Goal: Task Accomplishment & Management: Manage account settings

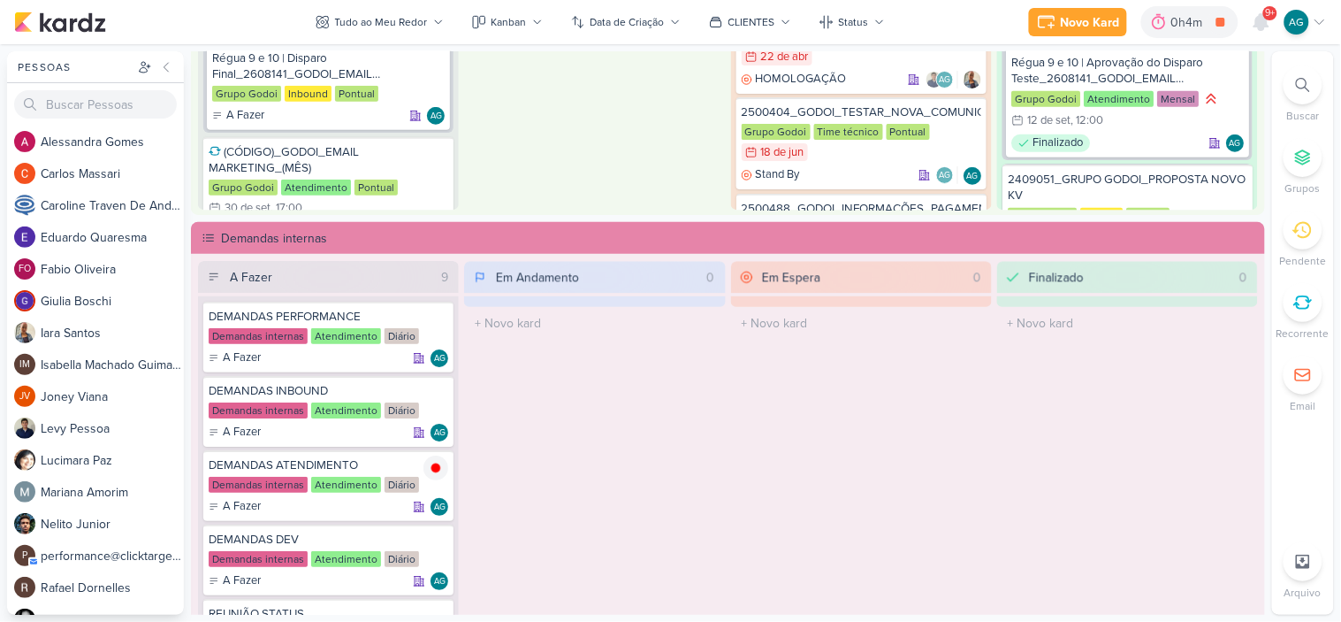
scroll to position [785, 0]
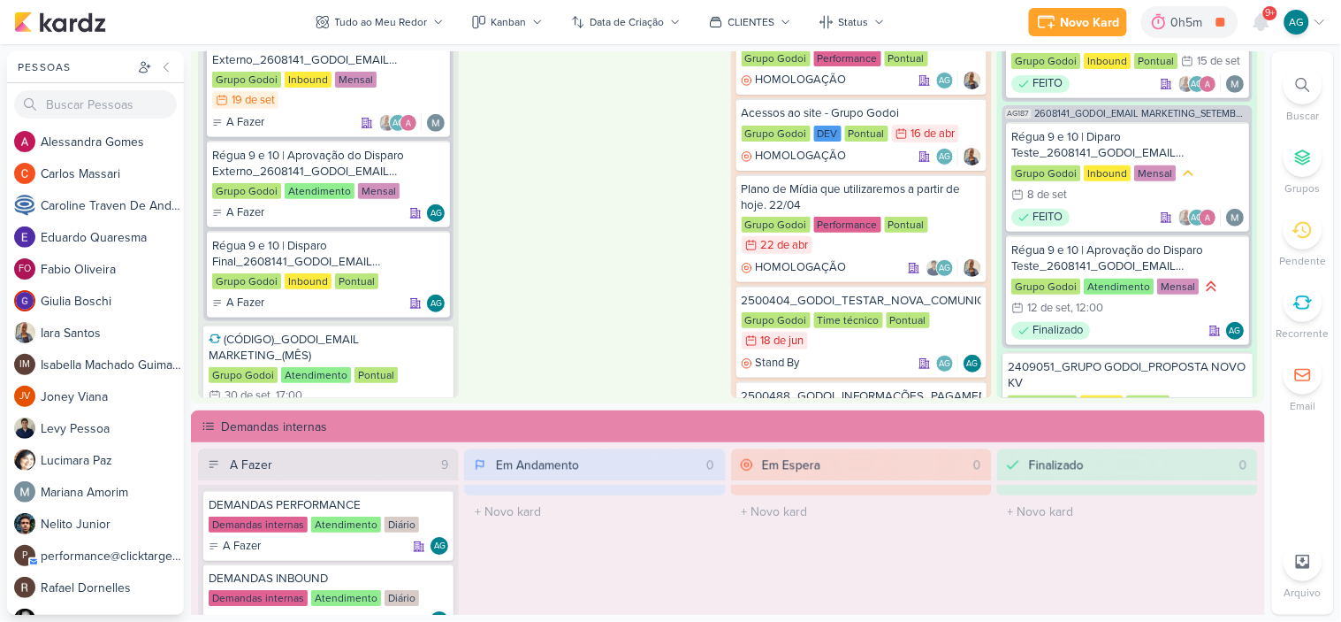
click at [1307, 90] on icon at bounding box center [1303, 85] width 14 height 14
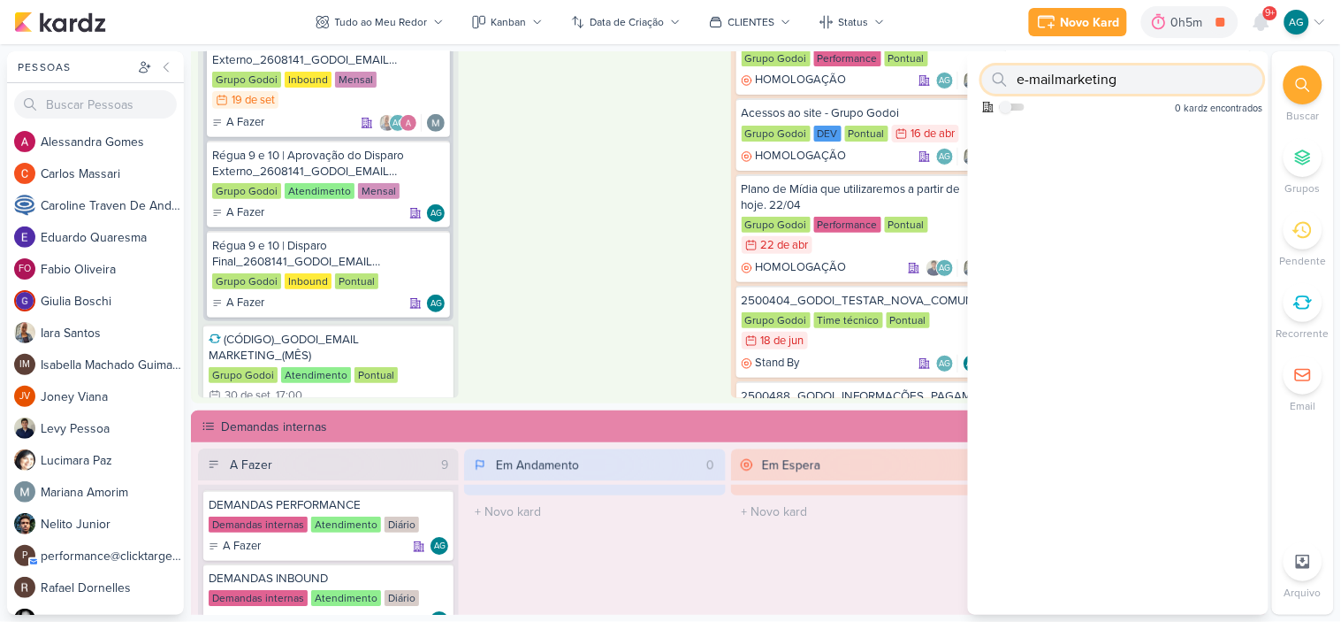
click at [1055, 73] on input "e-mailmarketing" at bounding box center [1122, 79] width 281 height 28
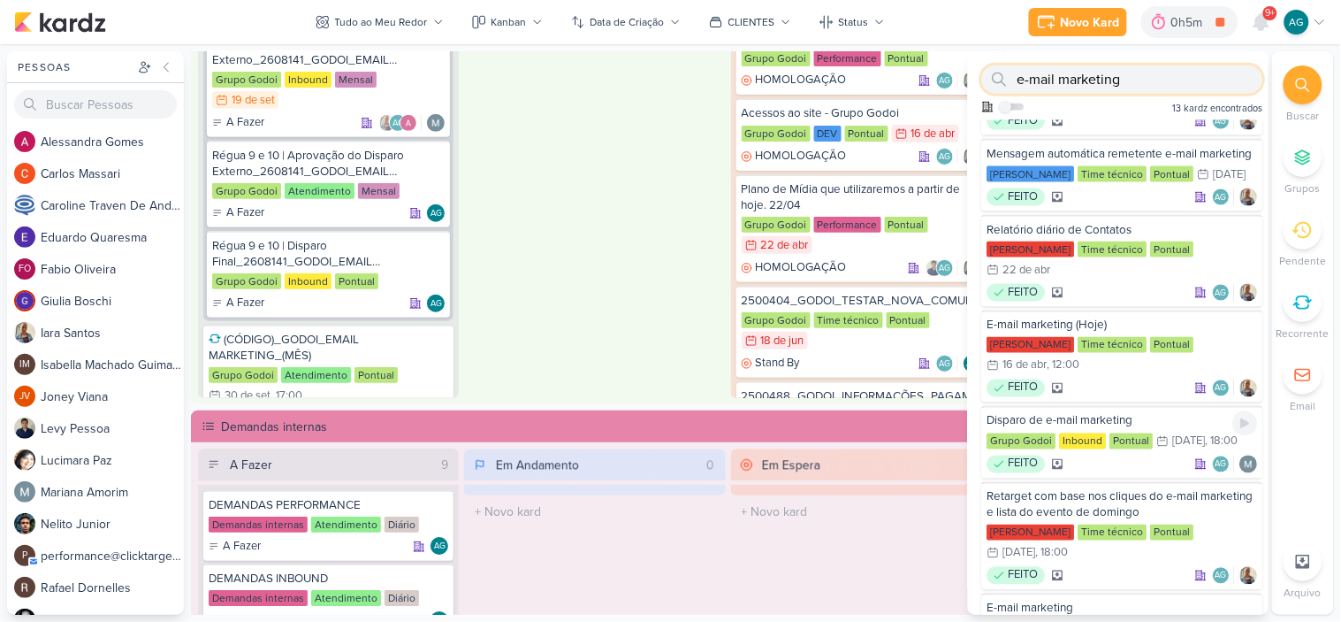
scroll to position [710, 0]
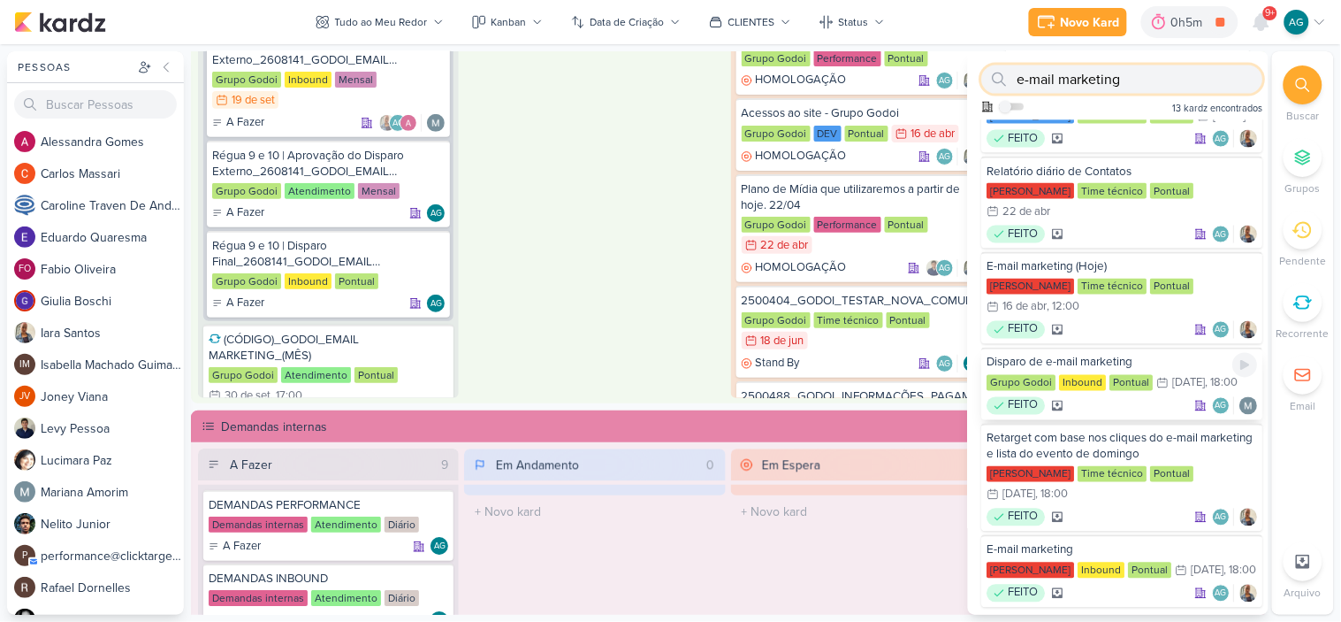
type input "e-mail marketing"
click at [1072, 355] on div "Disparo de e-mail marketing" at bounding box center [1123, 363] width 271 height 16
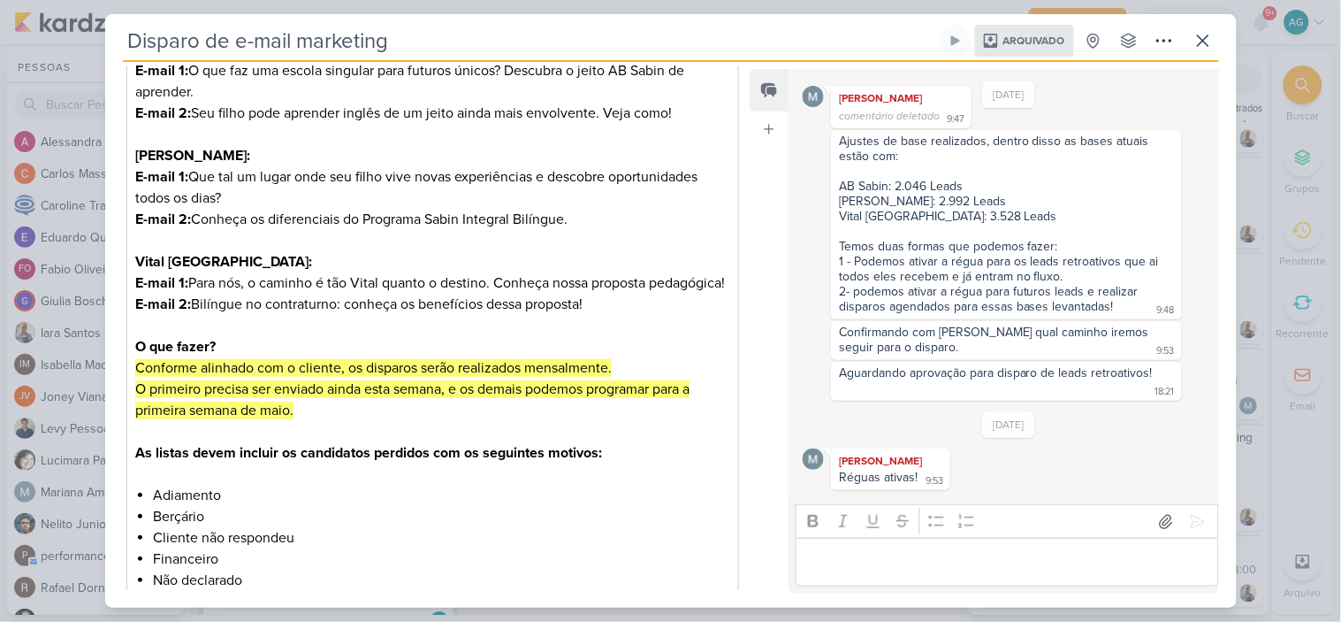
scroll to position [111, 0]
click at [1209, 46] on icon at bounding box center [1203, 40] width 21 height 21
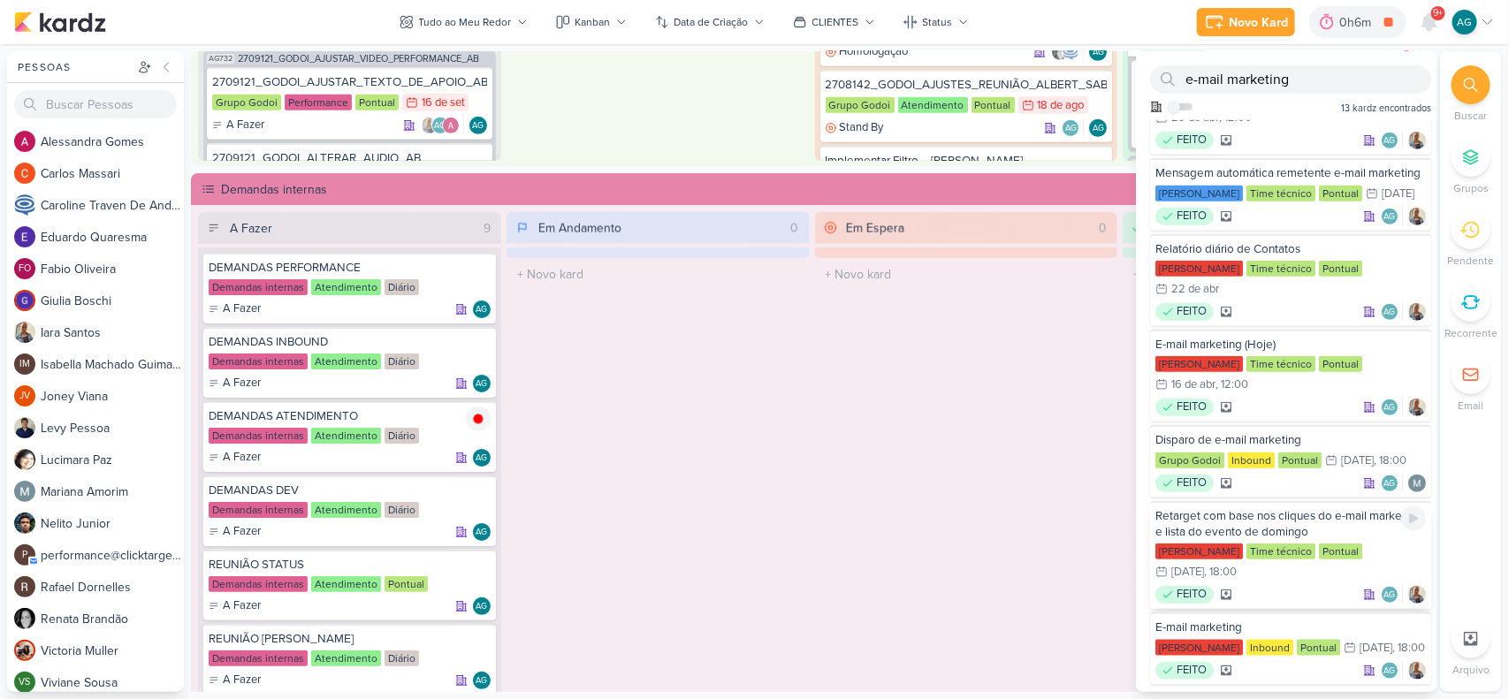
scroll to position [633, 0]
click at [1277, 508] on div "Retarget com base nos cliques do e-mail marketing e lista do evento de domingo" at bounding box center [1290, 524] width 271 height 32
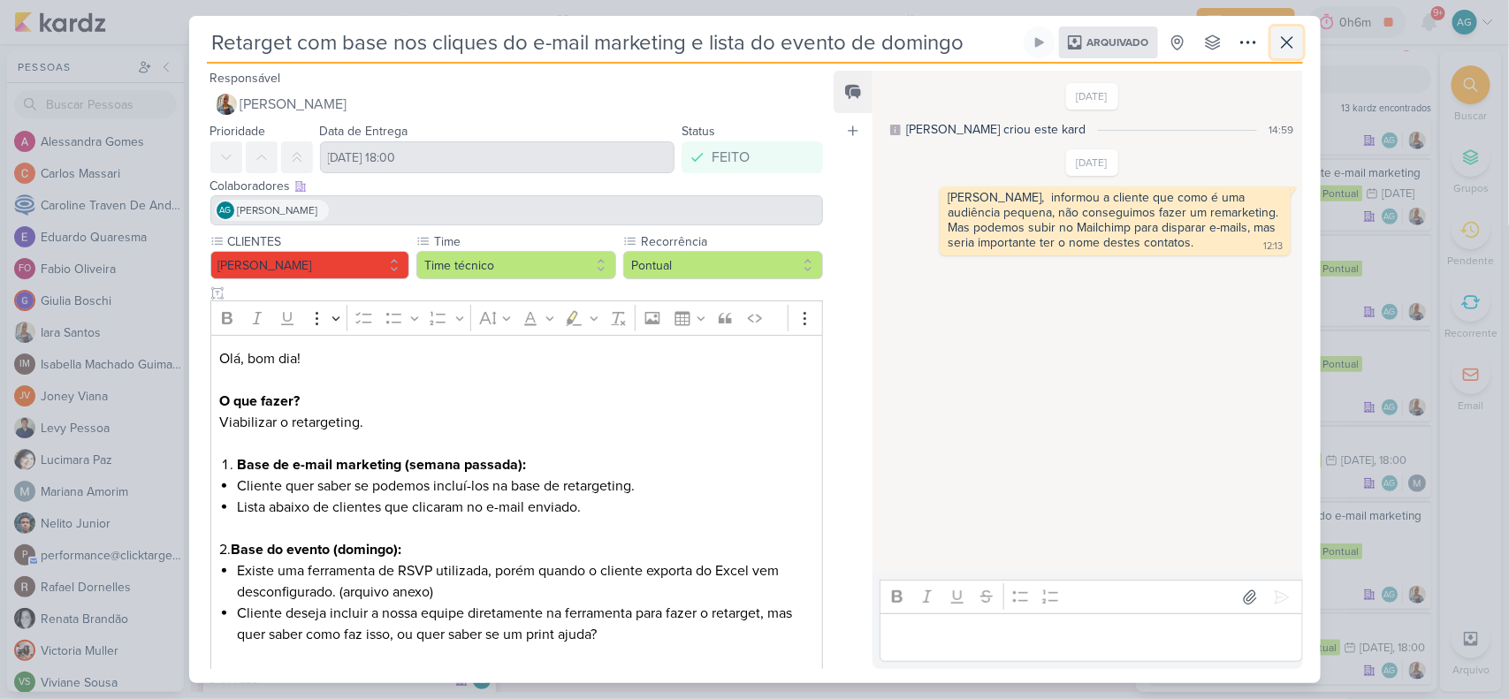
click at [1289, 41] on icon at bounding box center [1287, 42] width 11 height 11
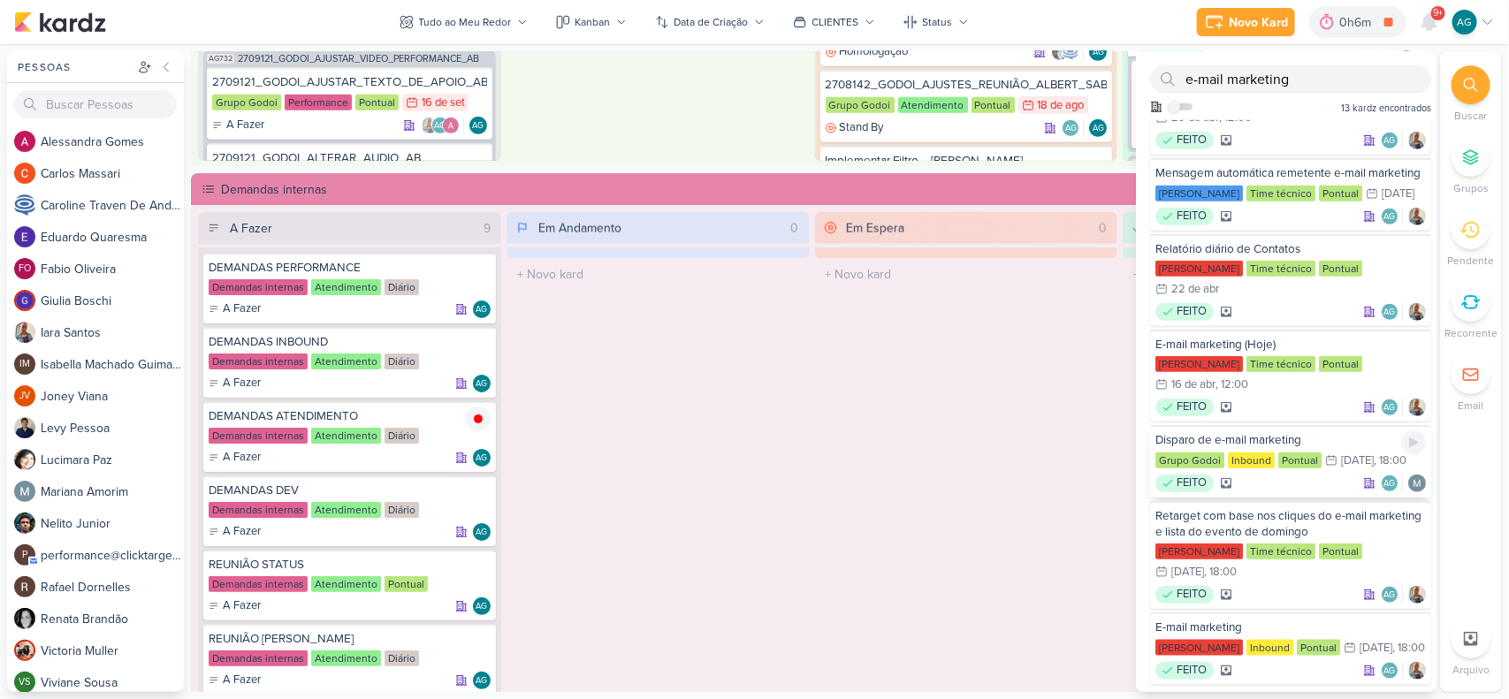
click at [1277, 432] on div "Disparo de e-mail marketing" at bounding box center [1290, 440] width 271 height 16
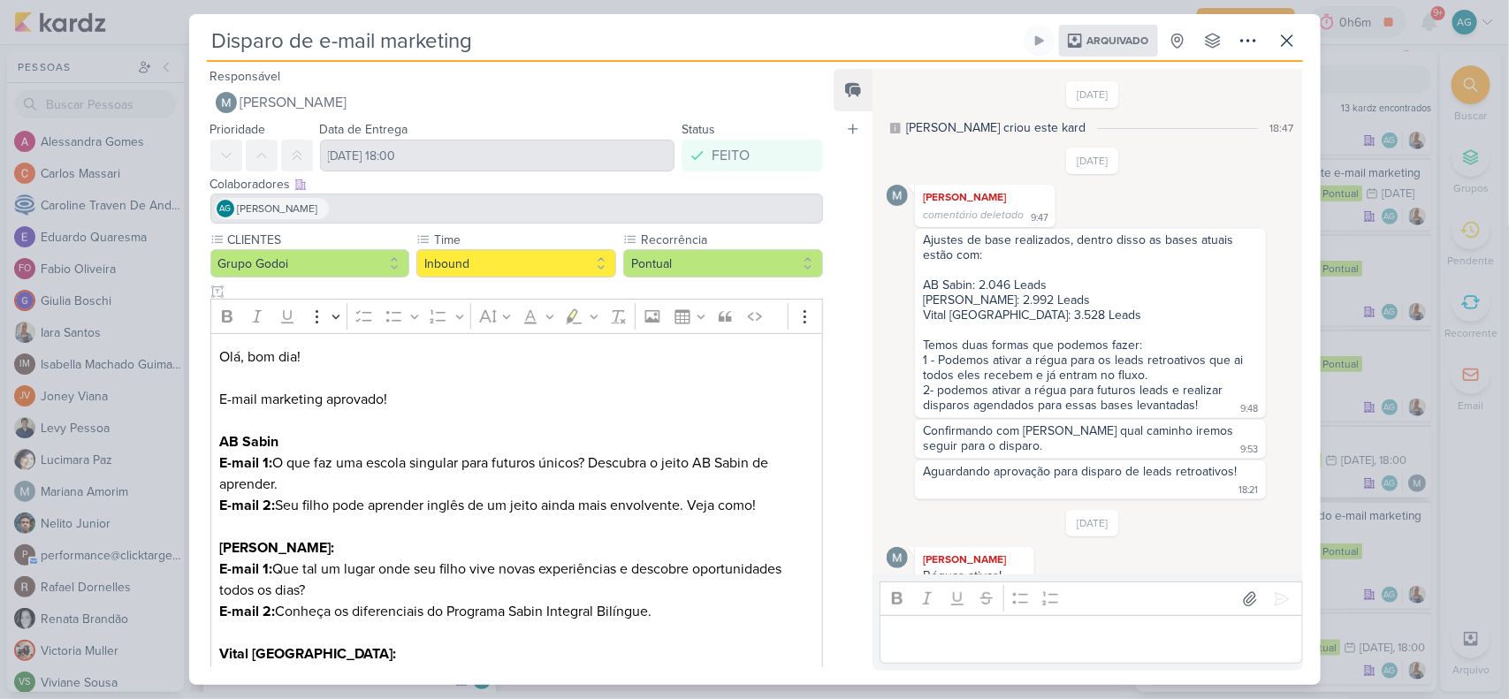
scroll to position [10, 0]
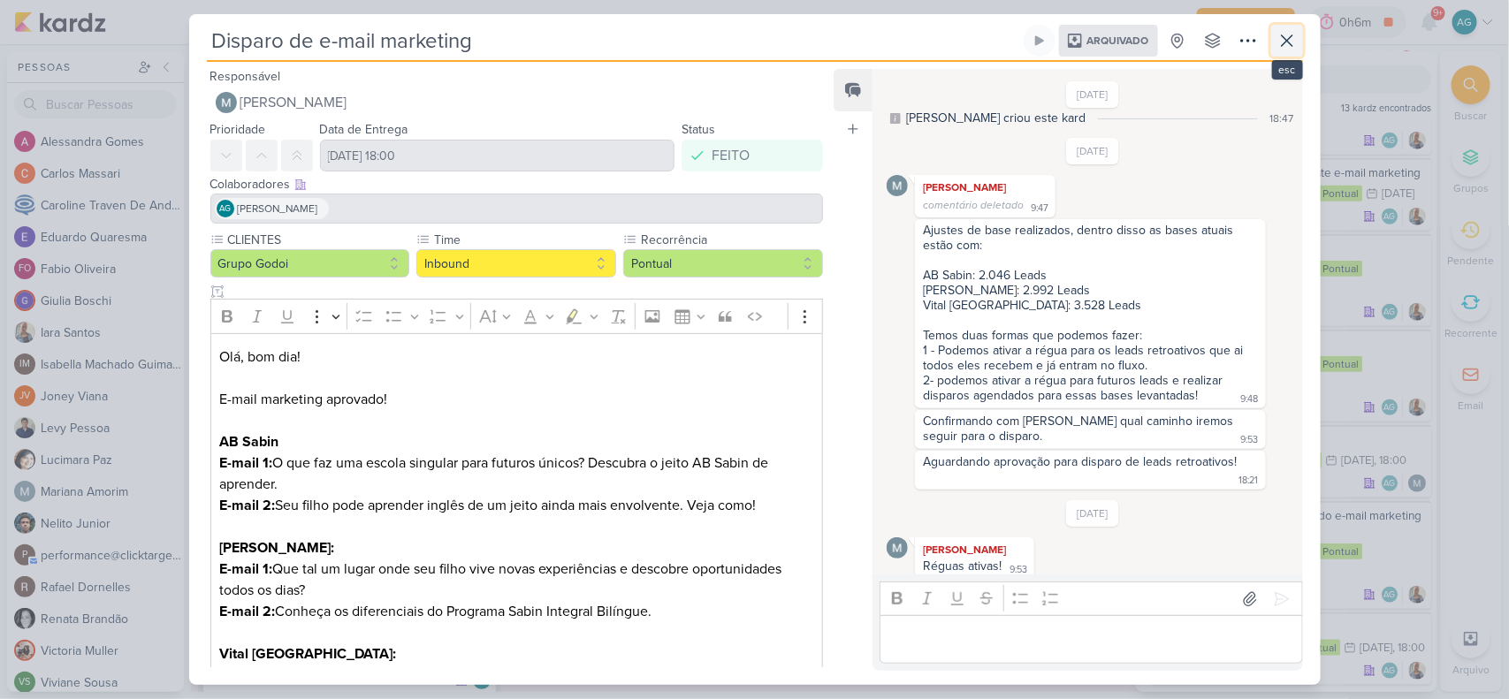
click at [1285, 47] on icon at bounding box center [1287, 40] width 21 height 21
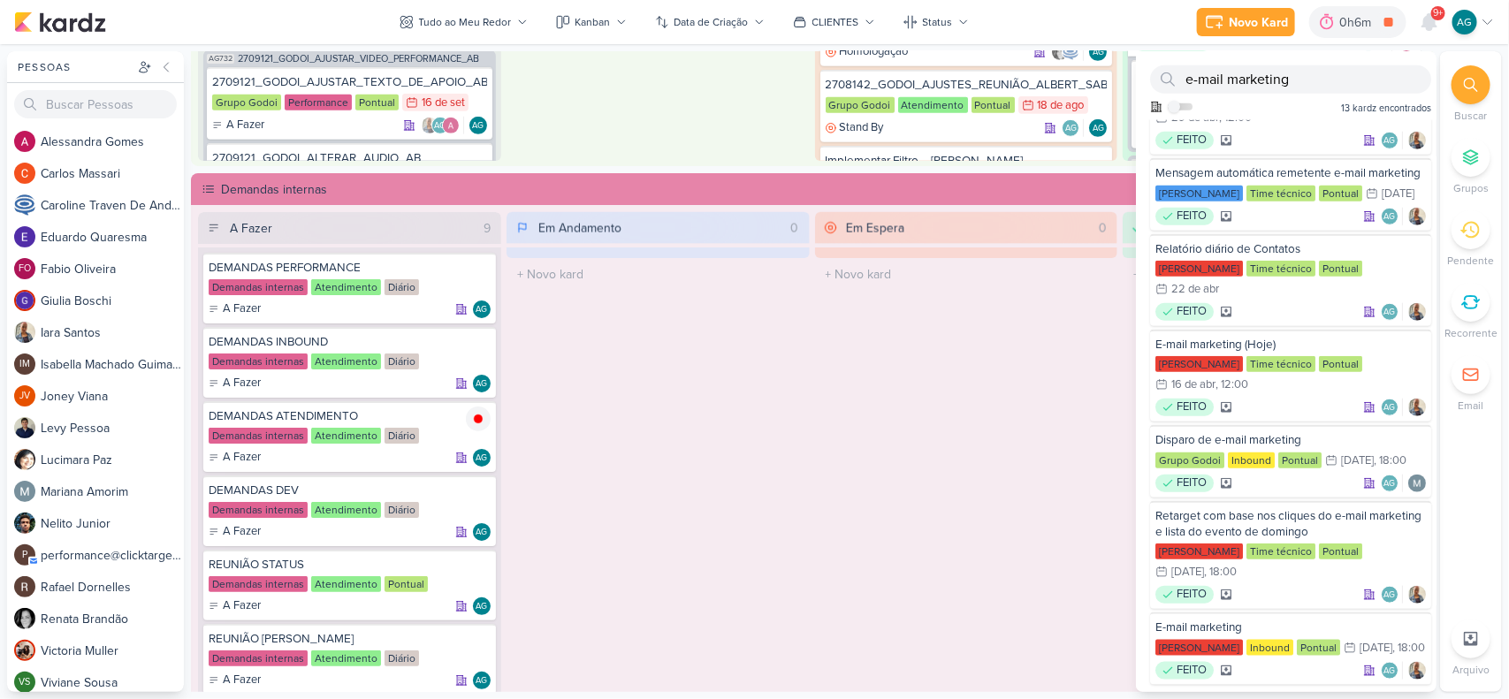
click at [886, 484] on div "Em Espera 0 O título do kard deve ter menos que 100 caracteres" at bounding box center [966, 511] width 303 height 599
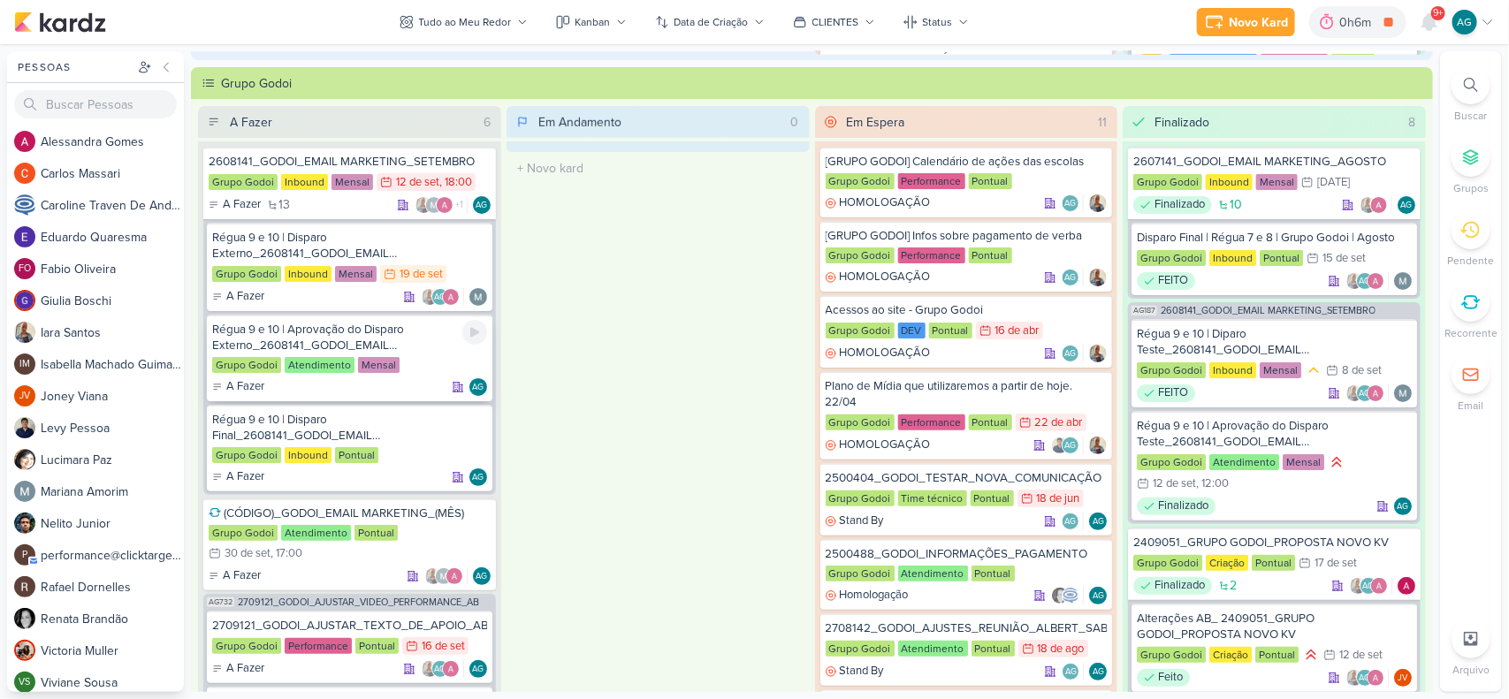
scroll to position [625, 0]
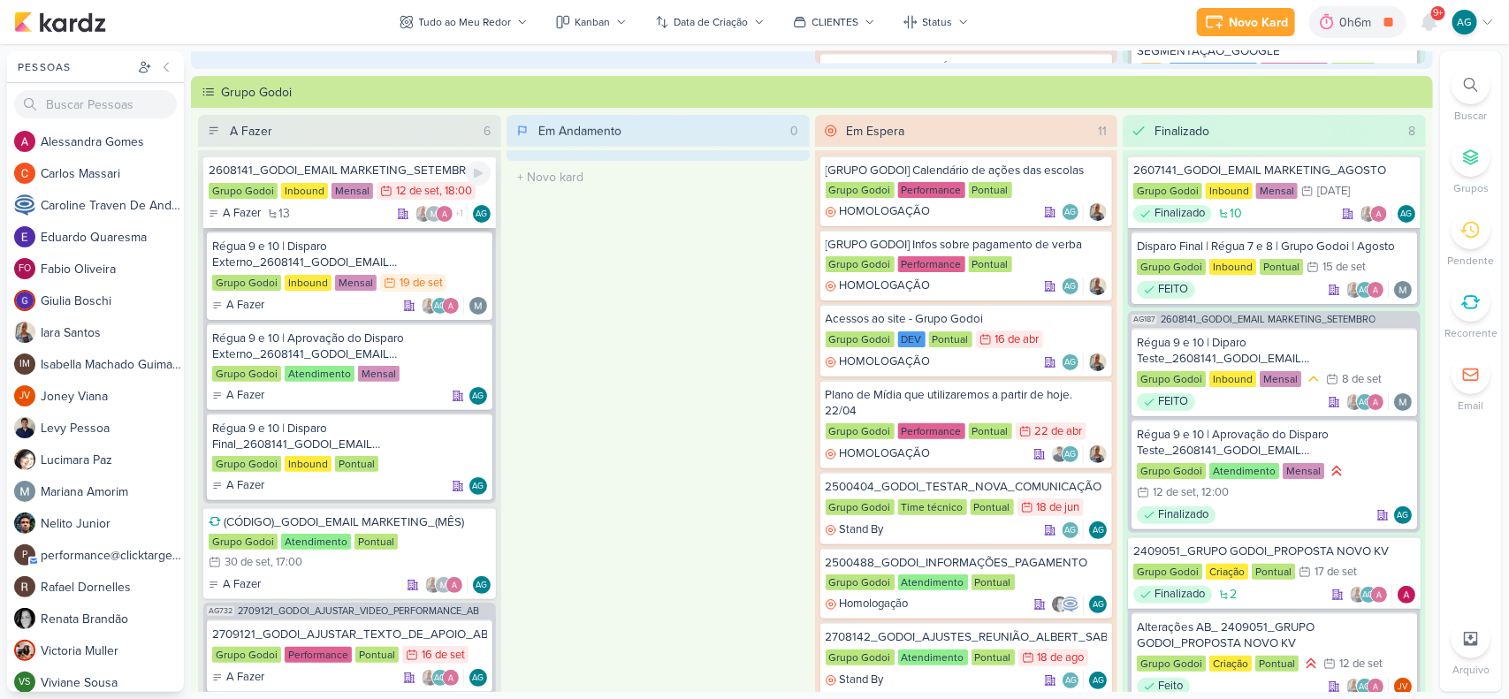
click at [364, 169] on div "2608141_GODOI_EMAIL MARKETING_SETEMBRO" at bounding box center [350, 171] width 282 height 16
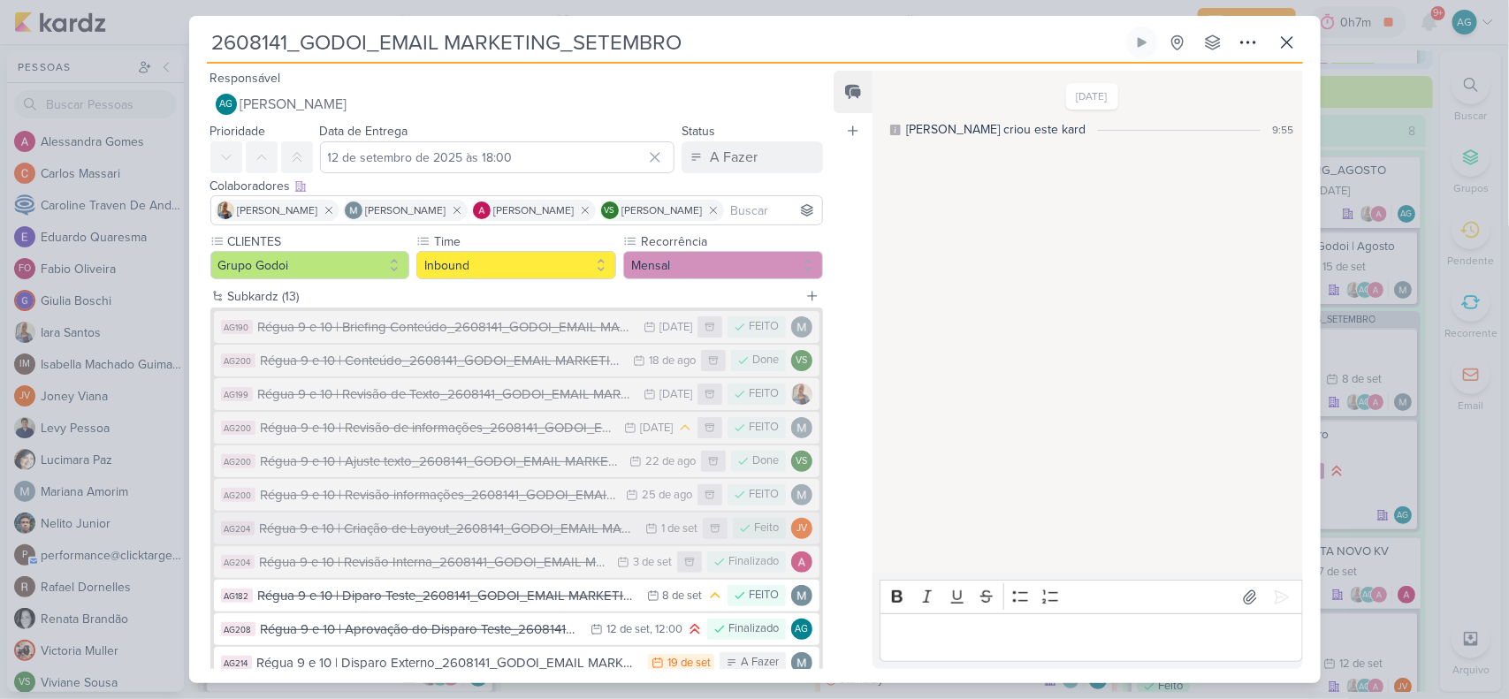
scroll to position [179, 0]
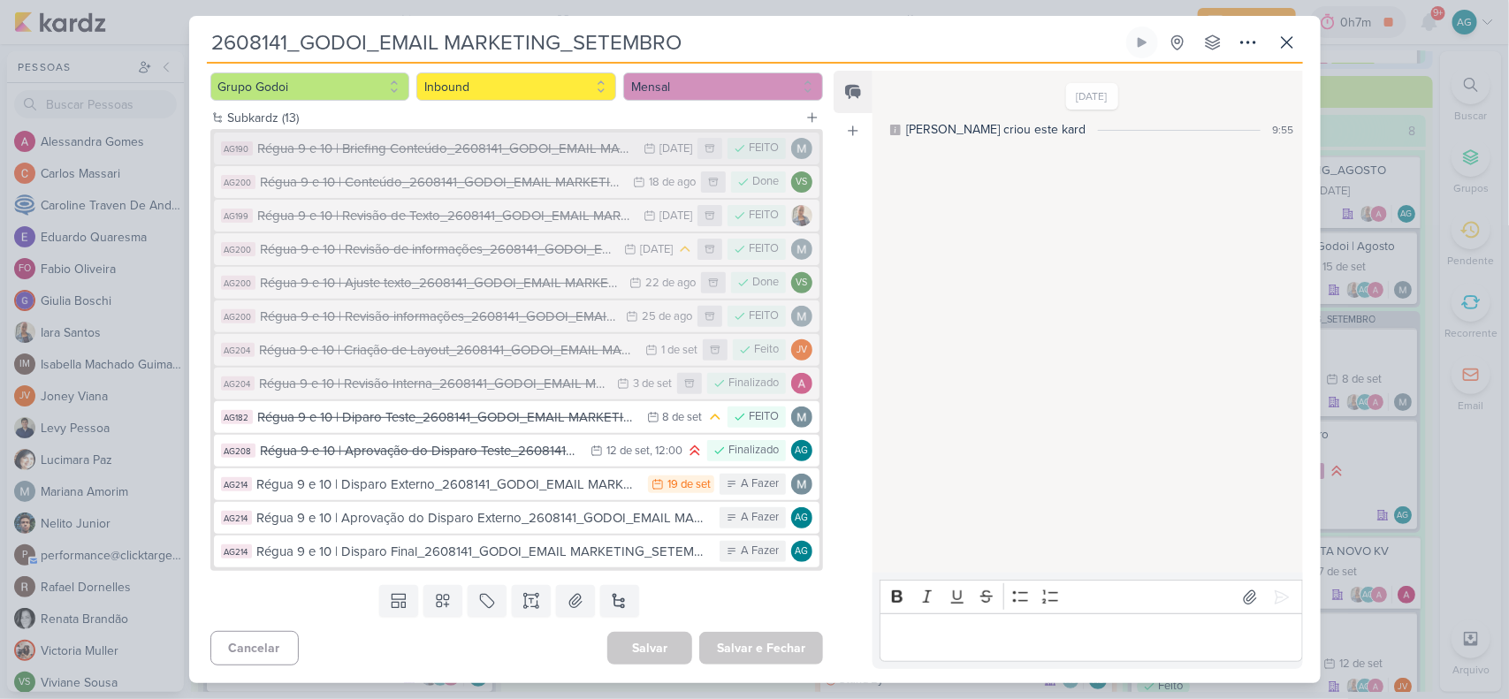
click at [492, 151] on div "Régua 9 e 10 | Briefing Conteúdo_2608141_GODOI_EMAIL MARKETING_SETEMBRO" at bounding box center [447, 149] width 378 height 20
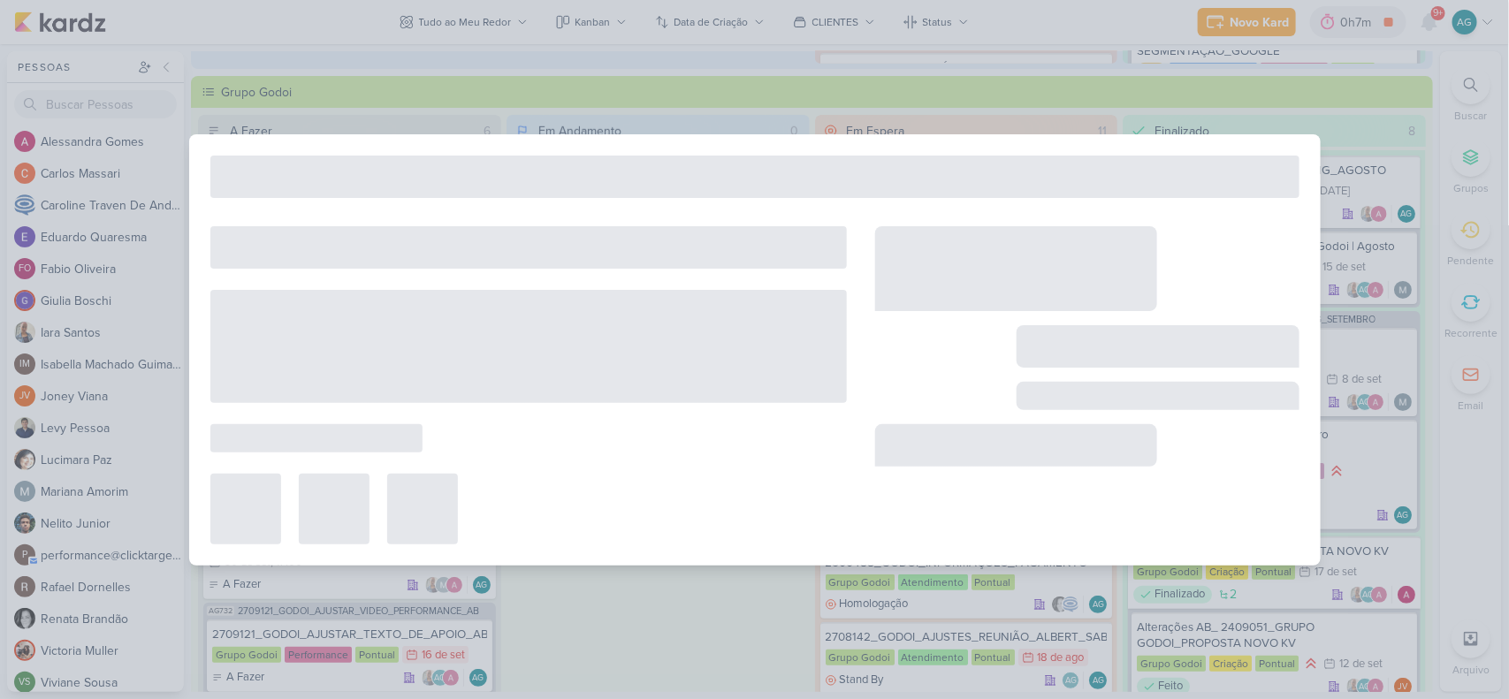
type input "Régua 9 e 10 | Briefing Conteúdo_2608141_GODOI_EMAIL MARKETING_SETEMBRO"
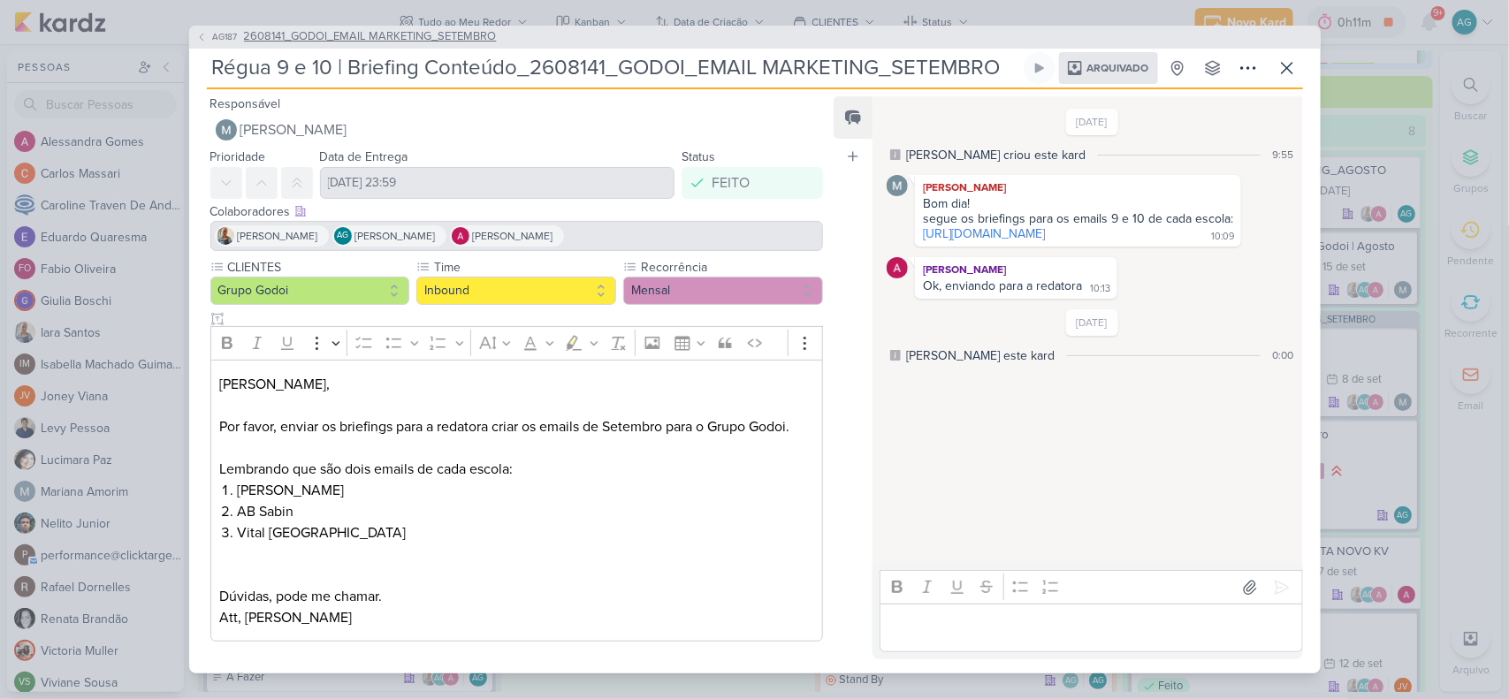
click at [414, 32] on span "2608141_GODOI_EMAIL MARKETING_SETEMBRO" at bounding box center [370, 37] width 253 height 18
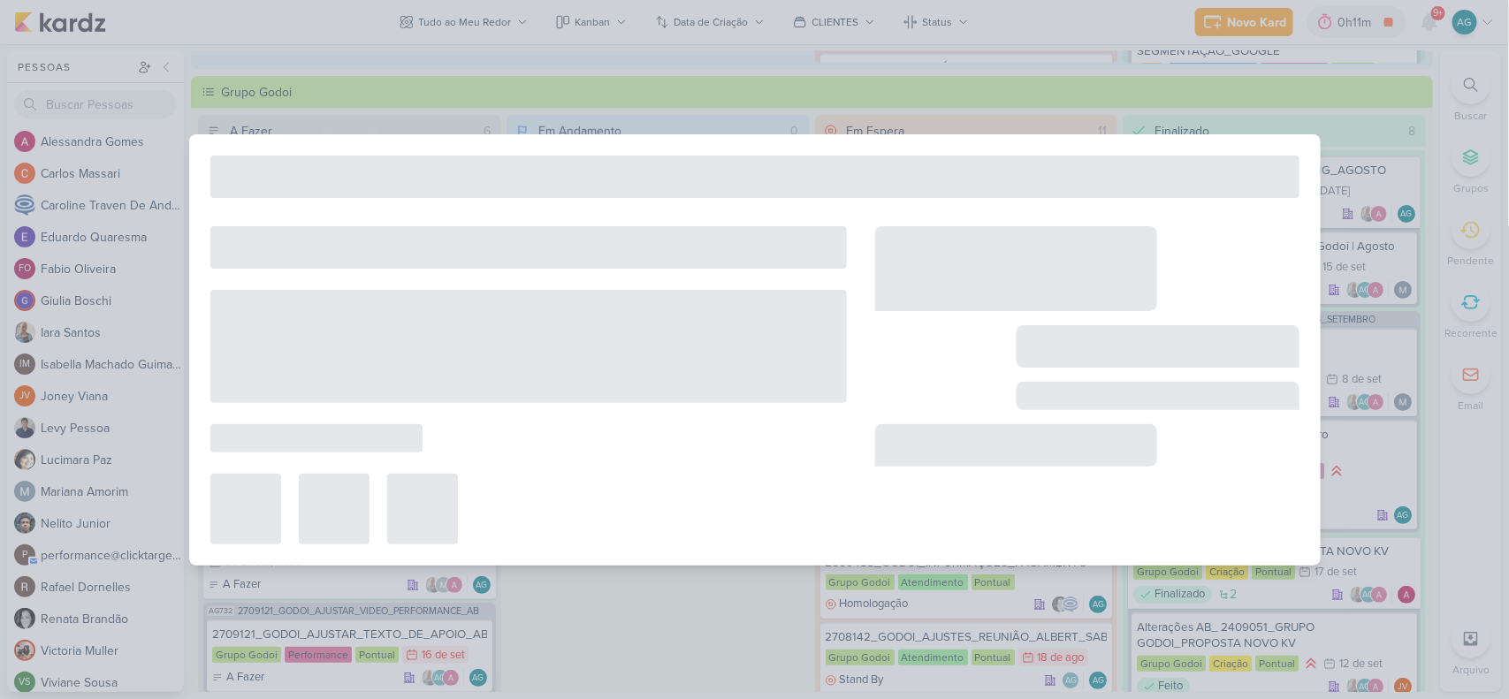
type input "2608141_GODOI_EMAIL MARKETING_SETEMBRO"
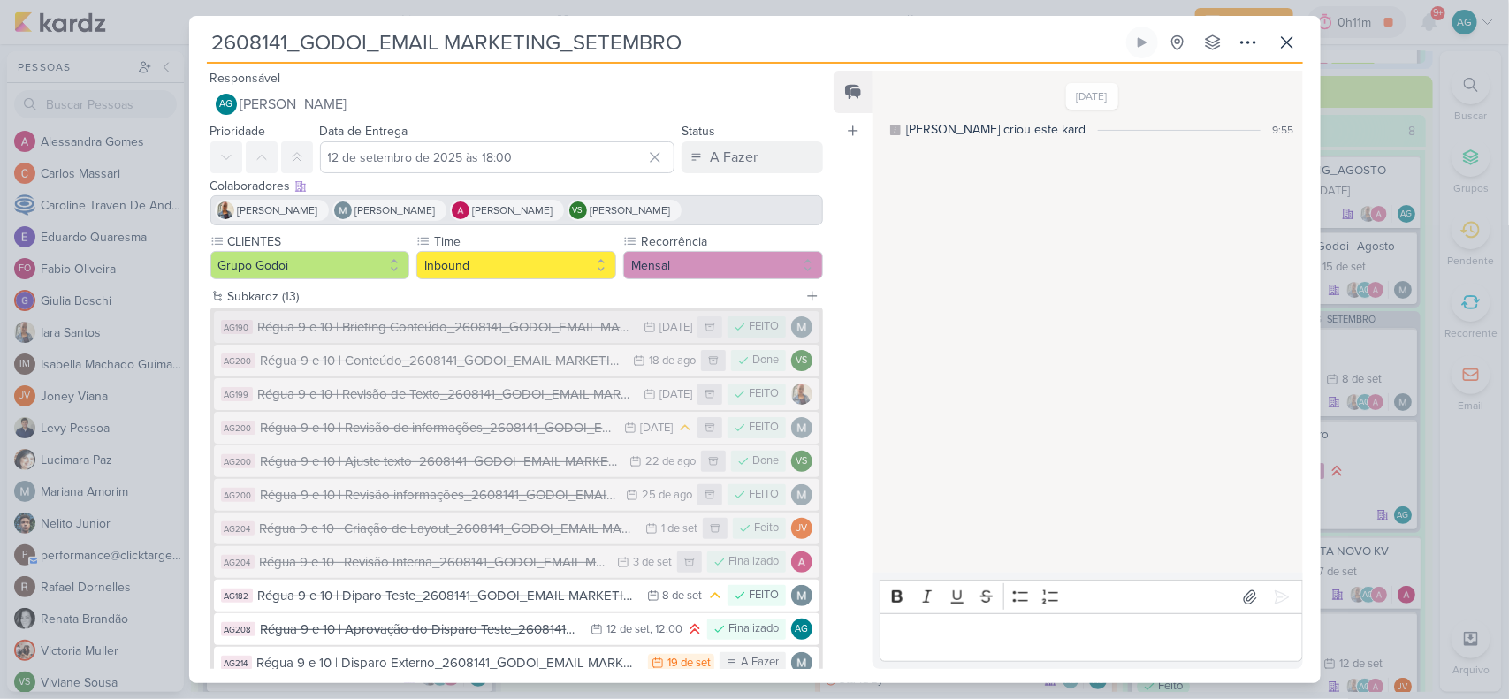
click at [514, 329] on div "Régua 9 e 10 | Briefing Conteúdo_2608141_GODOI_EMAIL MARKETING_SETEMBRO" at bounding box center [447, 327] width 378 height 20
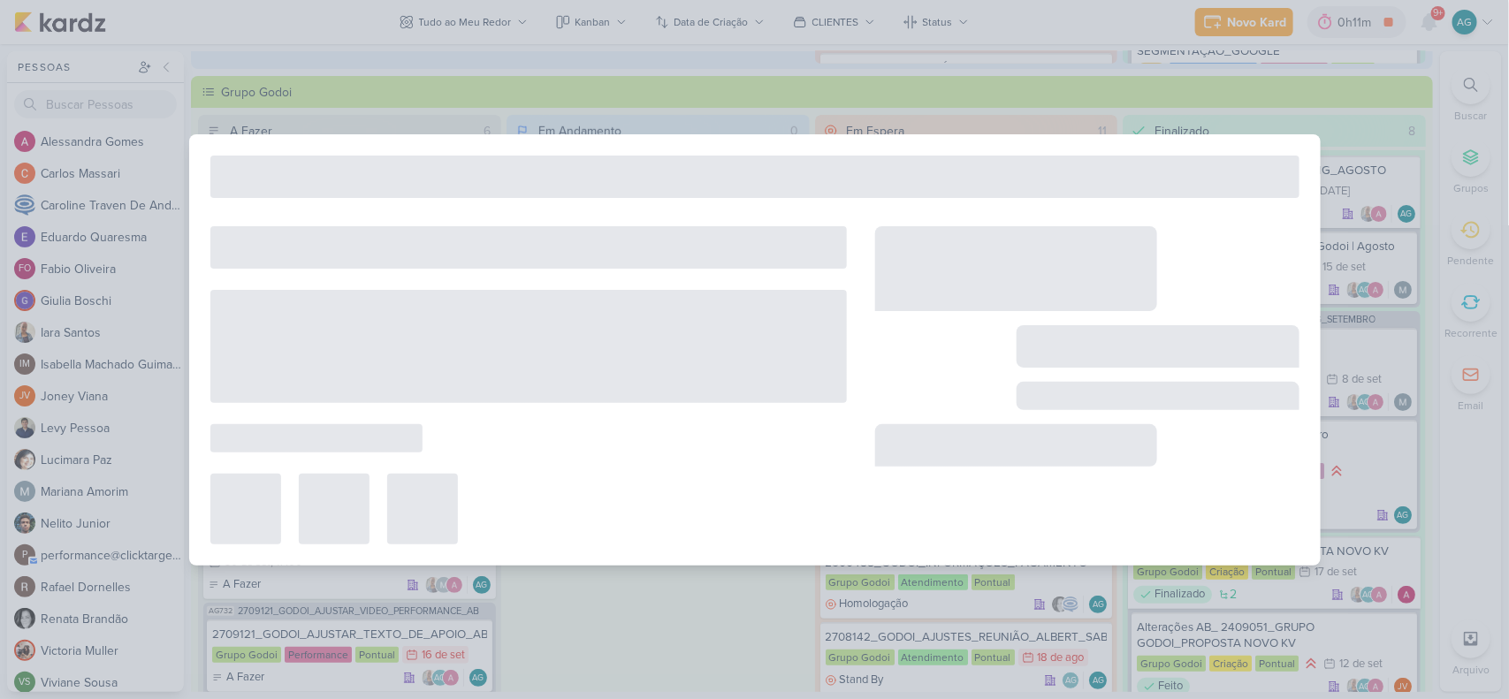
type input "Régua 9 e 10 | Briefing Conteúdo_2608141_GODOI_EMAIL MARKETING_SETEMBRO"
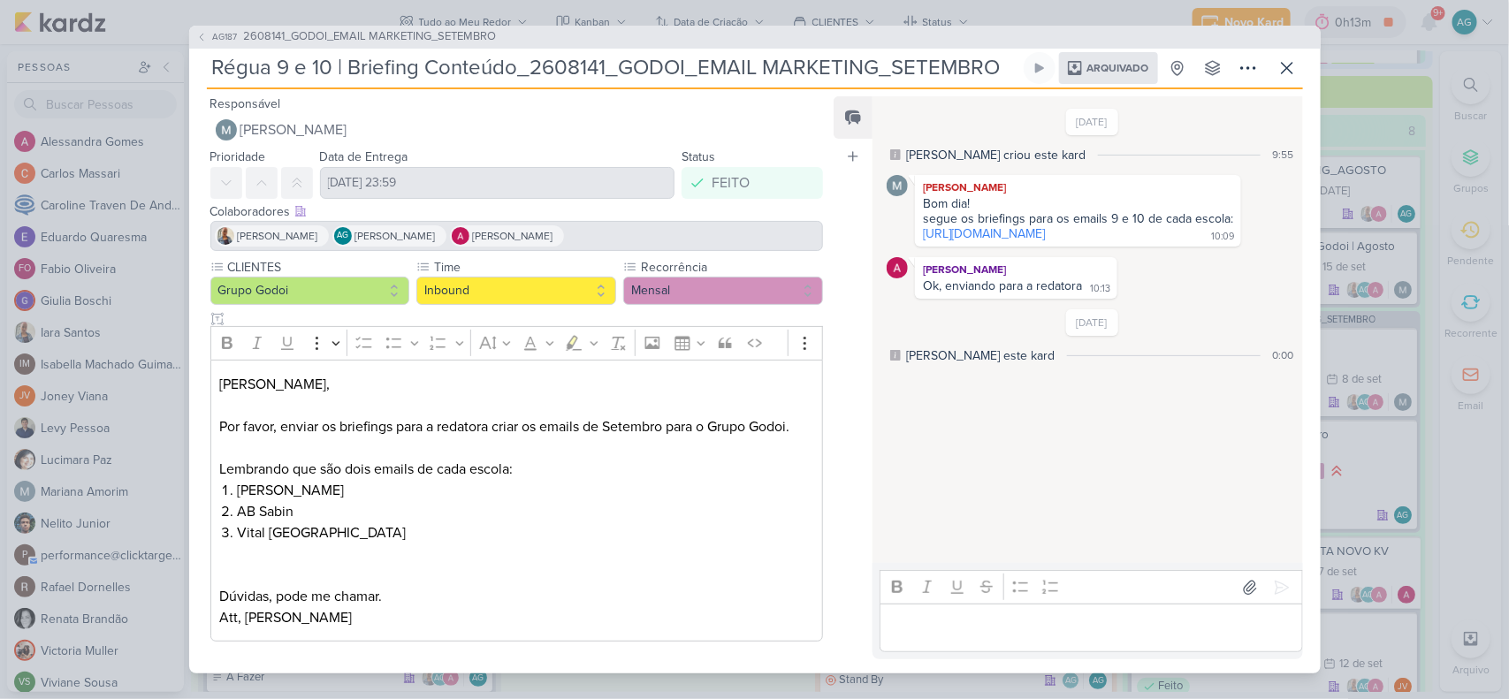
click at [203, 72] on div "AG187 2608141_GODOI_EMAIL MARKETING_SETEMBRO Régua 9 e 10 | Briefing Conteúdo_2…" at bounding box center [755, 350] width 1132 height 648
click at [385, 35] on span "2608141_GODOI_EMAIL MARKETING_SETEMBRO" at bounding box center [370, 37] width 253 height 18
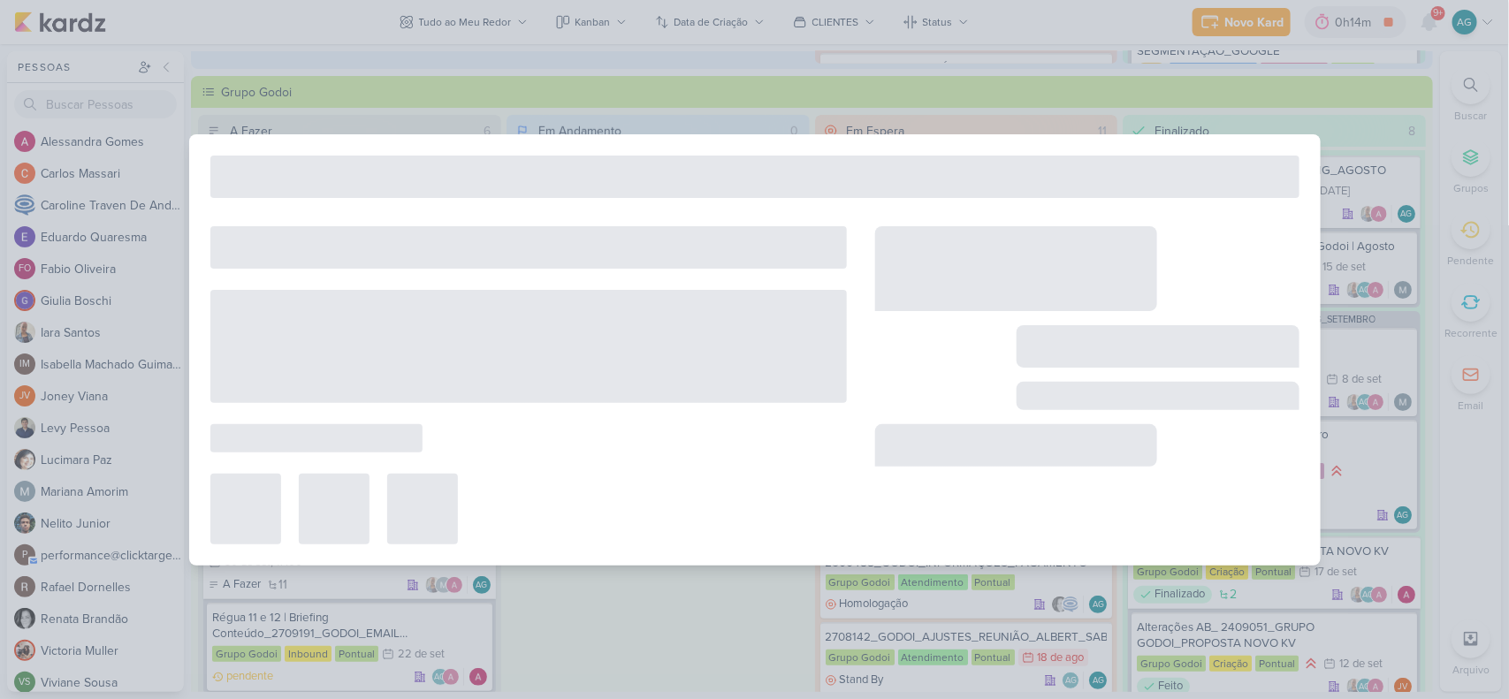
type input "2608141_GODOI_EMAIL MARKETING_SETEMBRO"
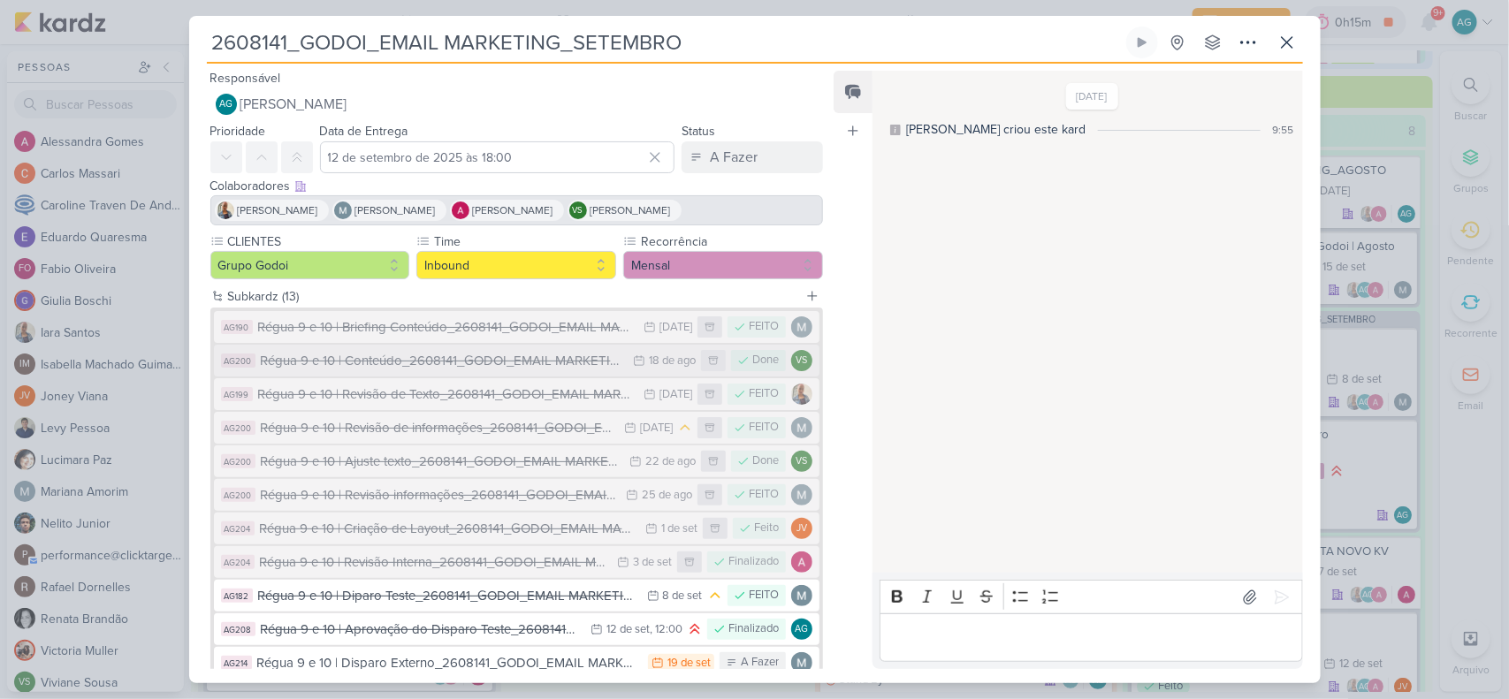
click at [402, 363] on div "Régua 9 e 10 | Conteúdo_2608141_GODOI_EMAIL MARKETING_SETEMBRO" at bounding box center [443, 361] width 364 height 20
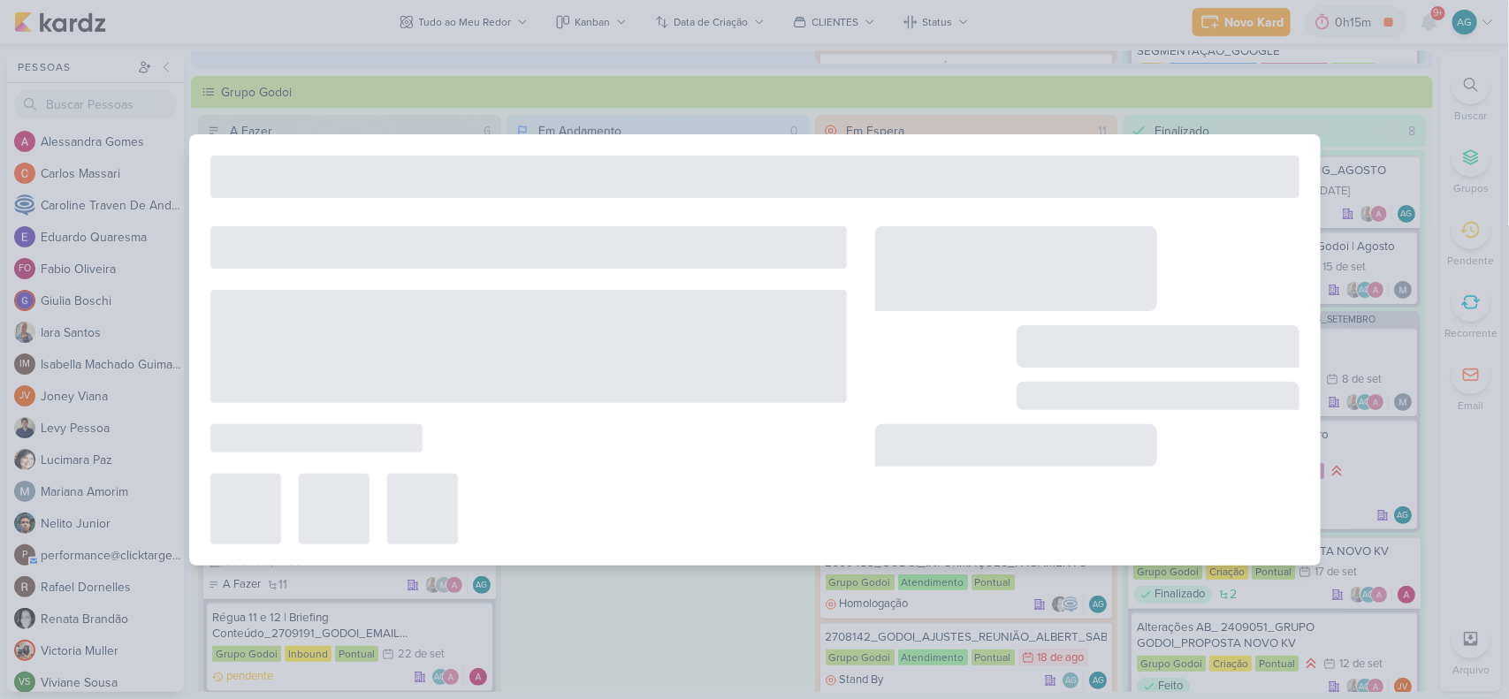
type input "Régua 9 e 10 | Conteúdo_2608141_GODOI_EMAIL MARKETING_SETEMBRO"
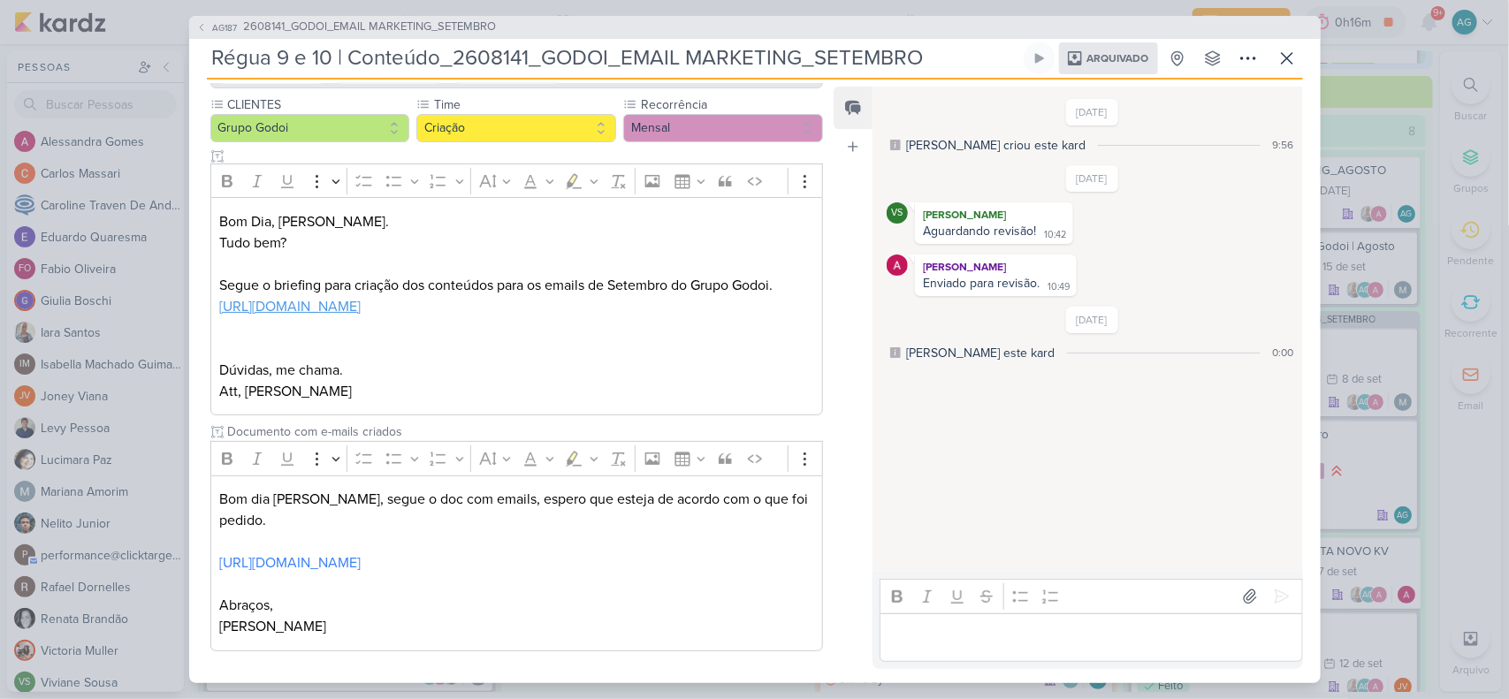
scroll to position [0, 0]
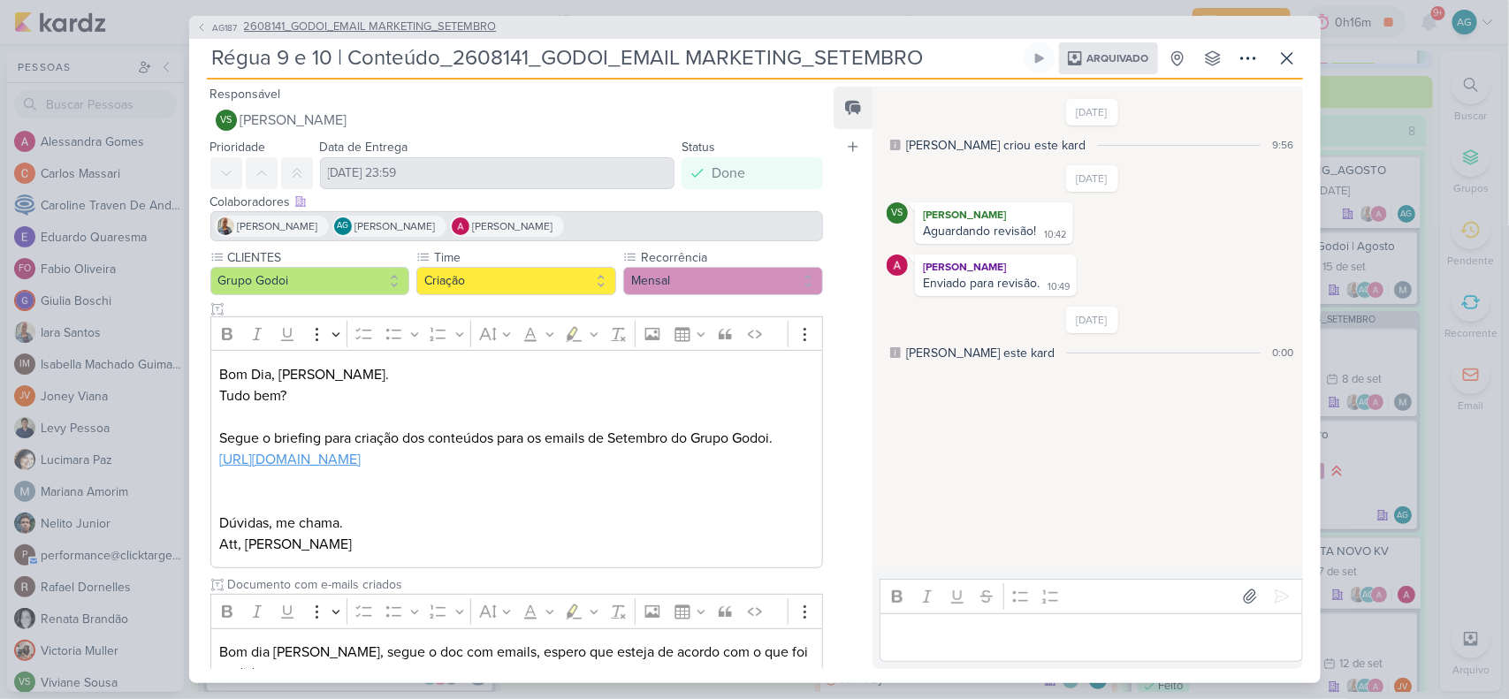
click at [383, 25] on span "2608141_GODOI_EMAIL MARKETING_SETEMBRO" at bounding box center [370, 28] width 253 height 18
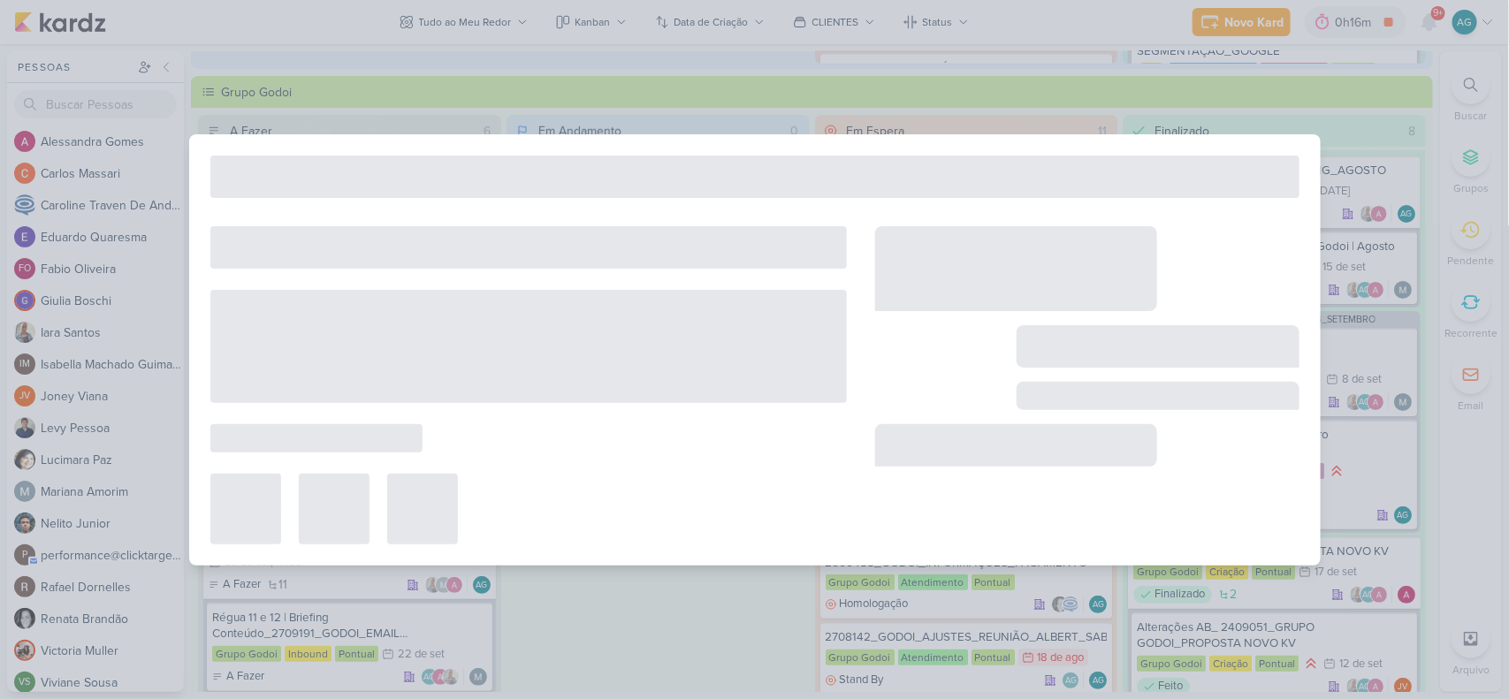
type input "2608141_GODOI_EMAIL MARKETING_SETEMBRO"
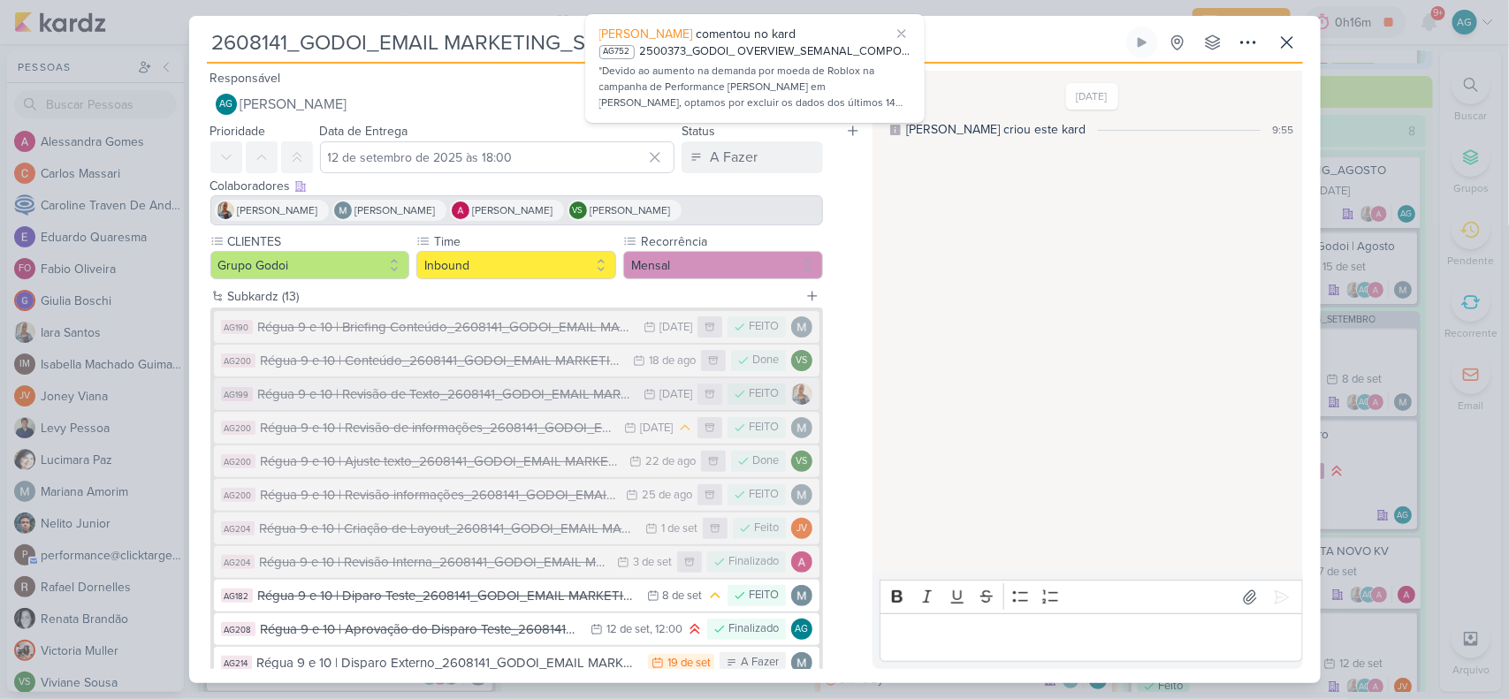
click at [473, 400] on div "Régua 9 e 10 | Revisão de Texto_2608141_GODOI_EMAIL MARKETING_SETEMBRO" at bounding box center [447, 395] width 378 height 20
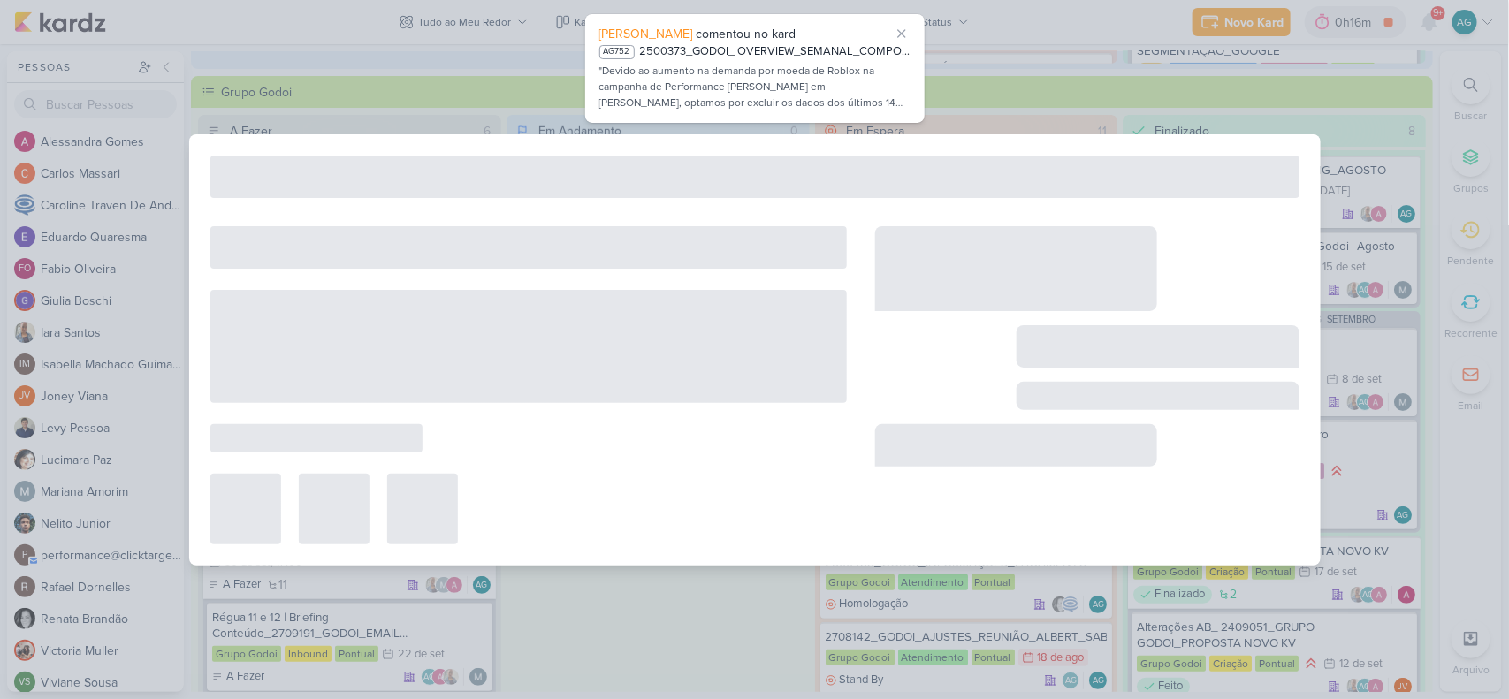
type input "Régua 9 e 10 | Revisão de Texto_2608141_GODOI_EMAIL MARKETING_SETEMBRO"
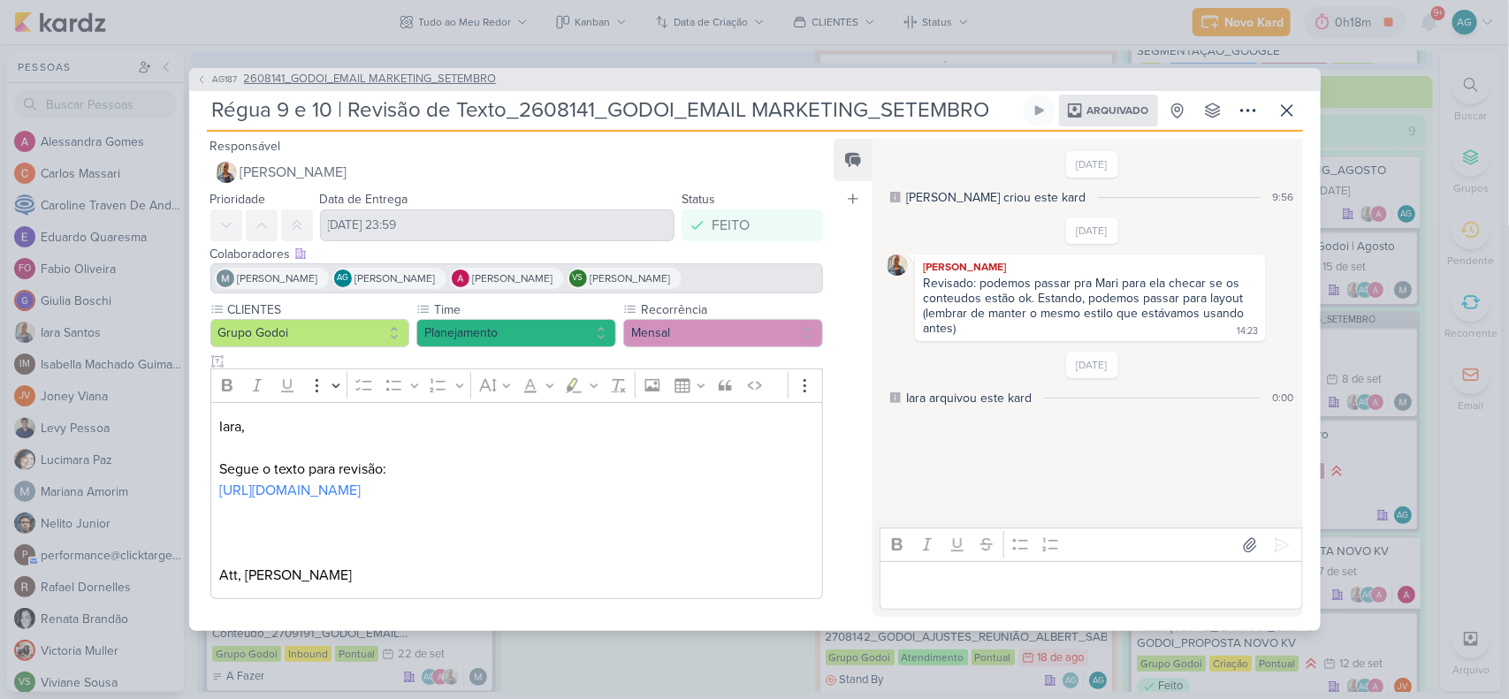
click at [431, 71] on span "2608141_GODOI_EMAIL MARKETING_SETEMBRO" at bounding box center [370, 80] width 253 height 18
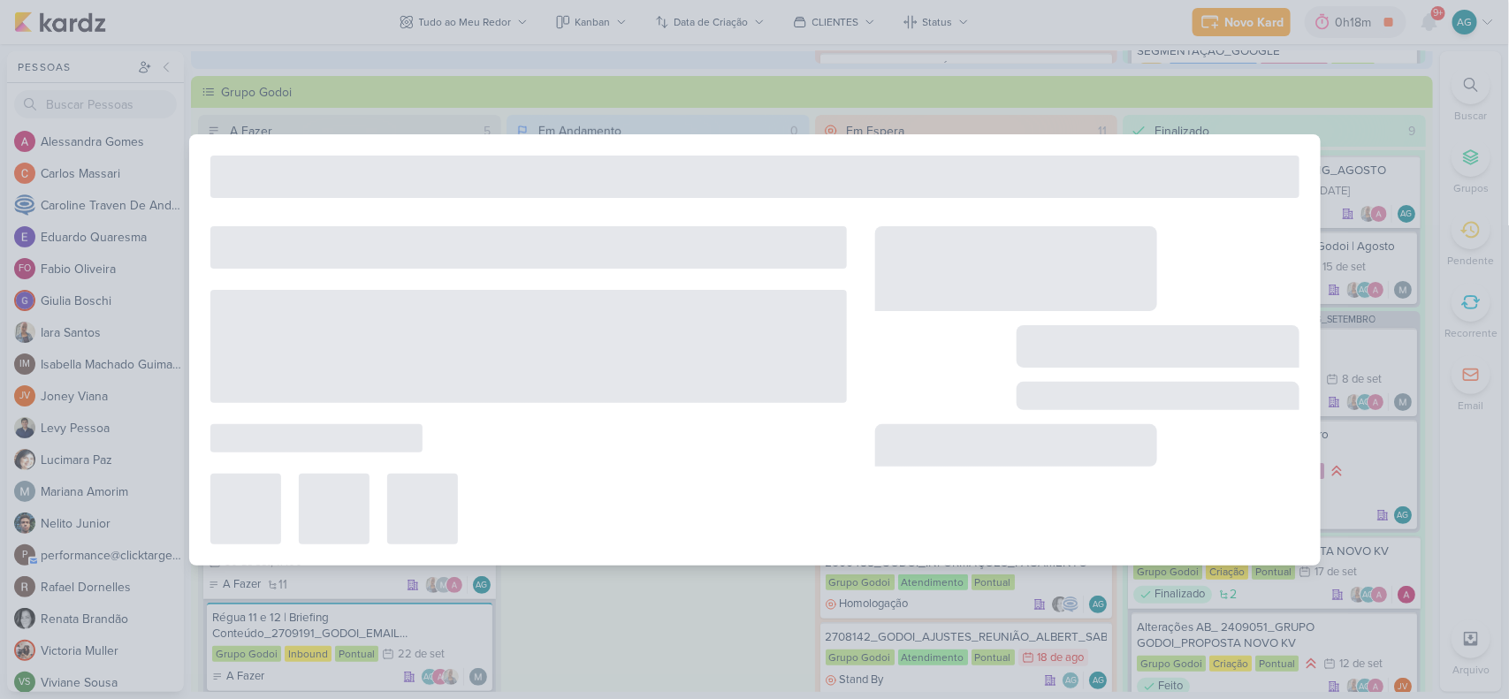
type input "2608141_GODOI_EMAIL MARKETING_SETEMBRO"
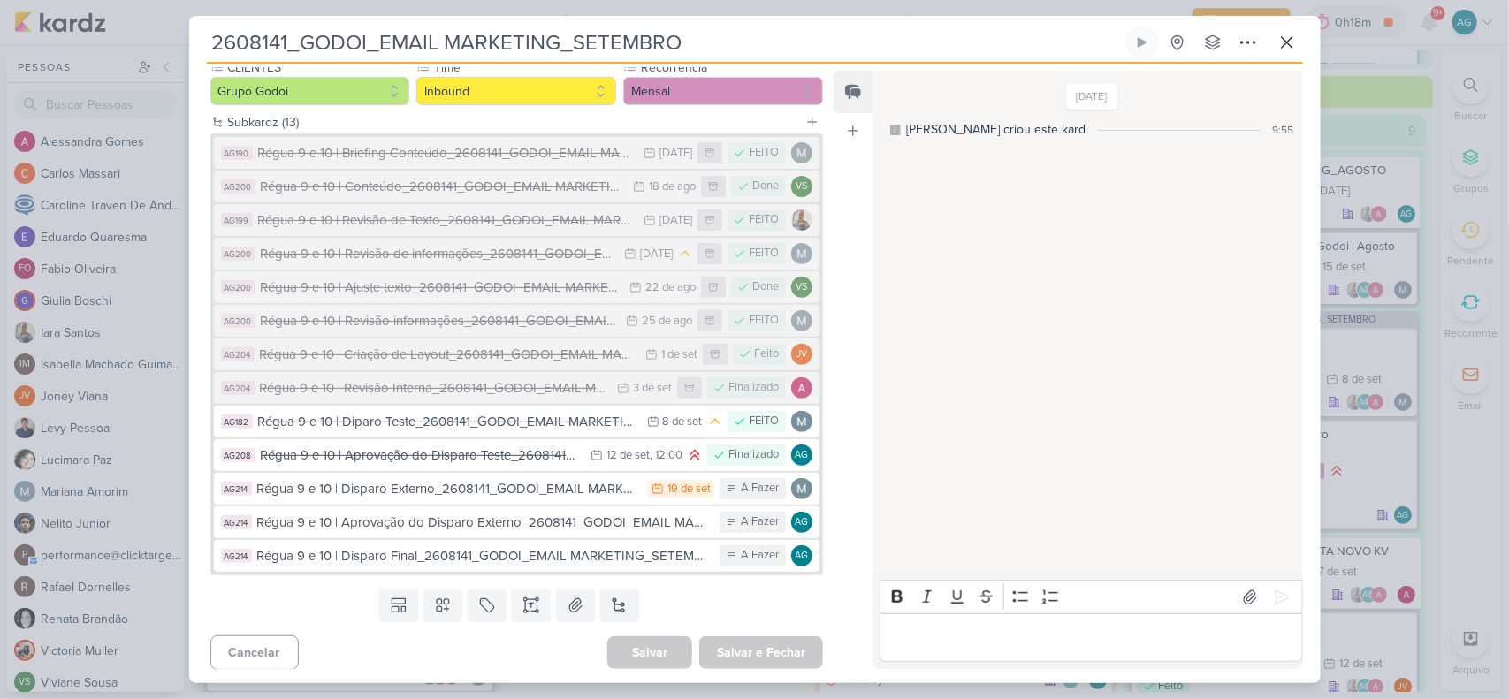
scroll to position [179, 0]
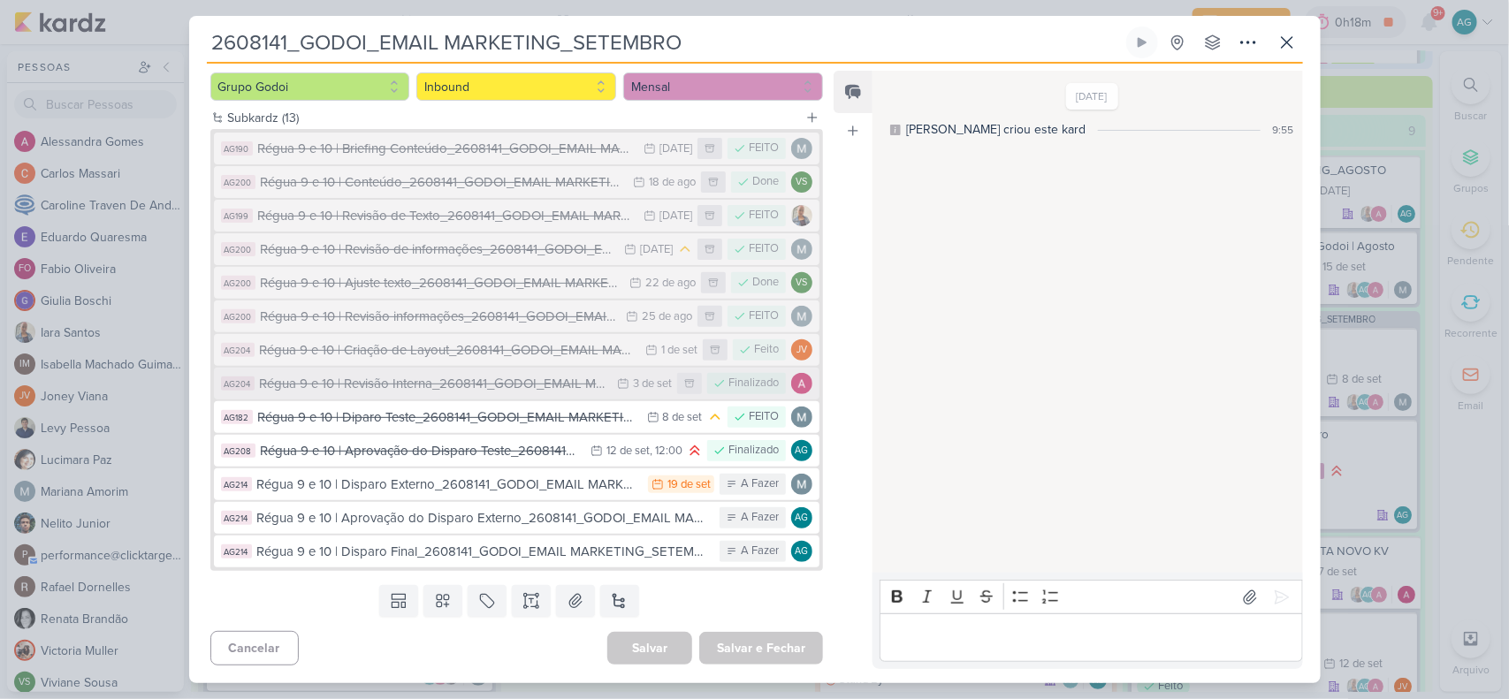
click at [444, 385] on div "Régua 9 e 10 | Revisão Interna_2608141_GODOI_EMAIL MARKETING_SETEMBRO" at bounding box center [434, 384] width 349 height 20
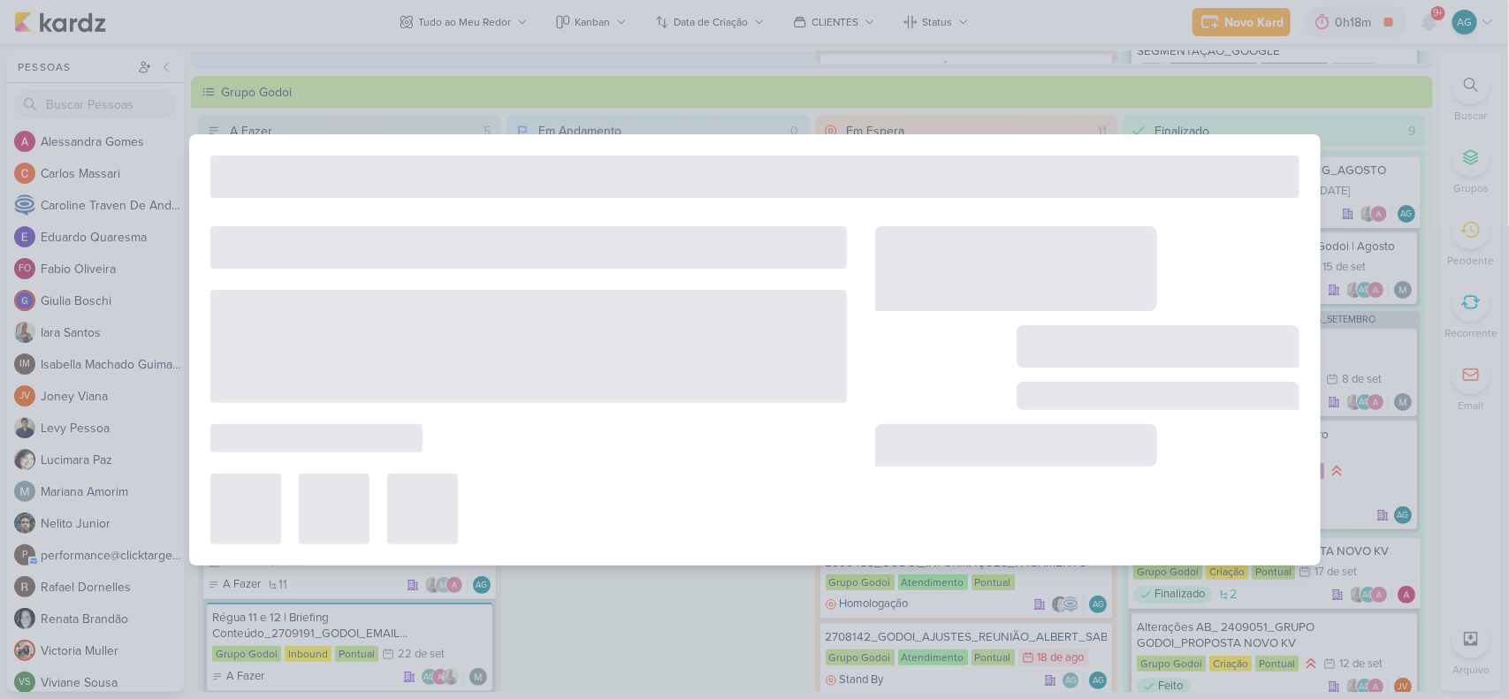
type input "Régua 9 e 10 | Revisão Interna_2608141_GODOI_EMAIL MARKETING_SETEMBRO"
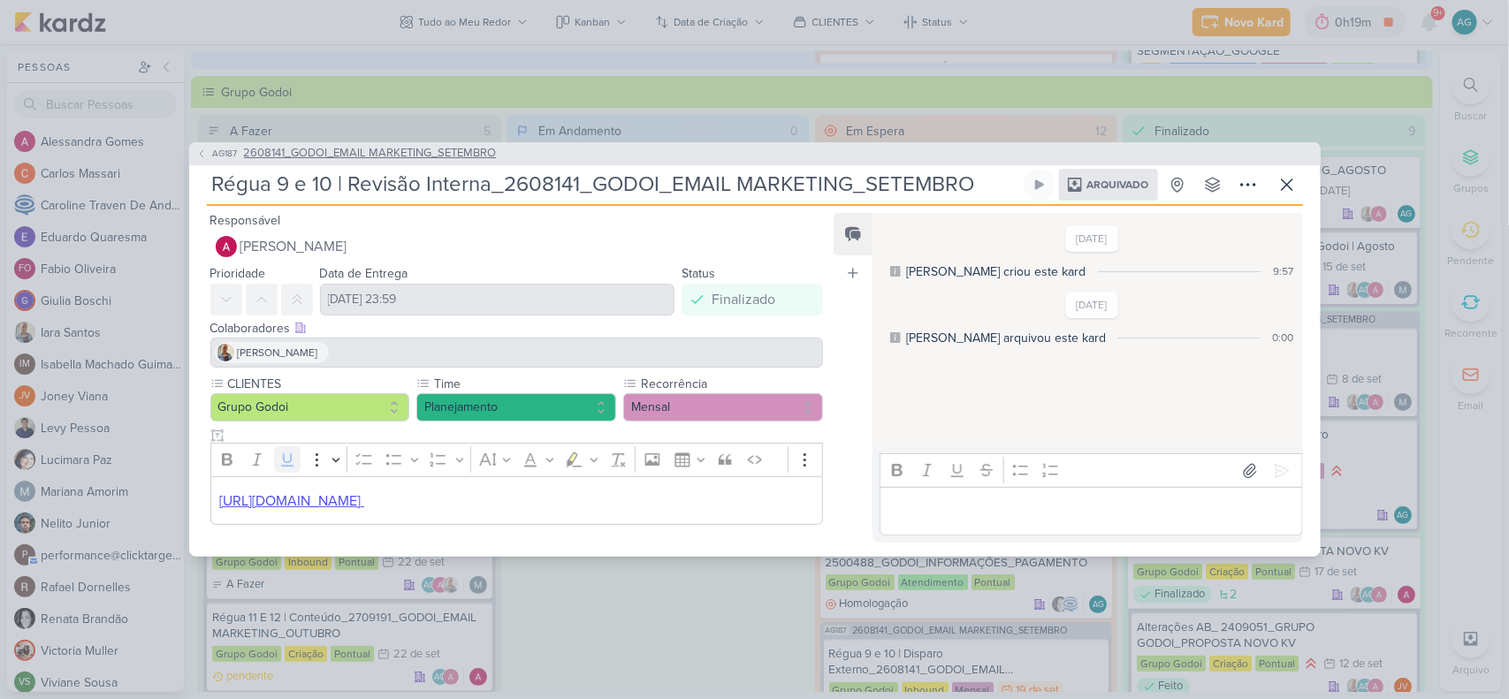
click at [311, 150] on span "2608141_GODOI_EMAIL MARKETING_SETEMBRO" at bounding box center [370, 154] width 253 height 18
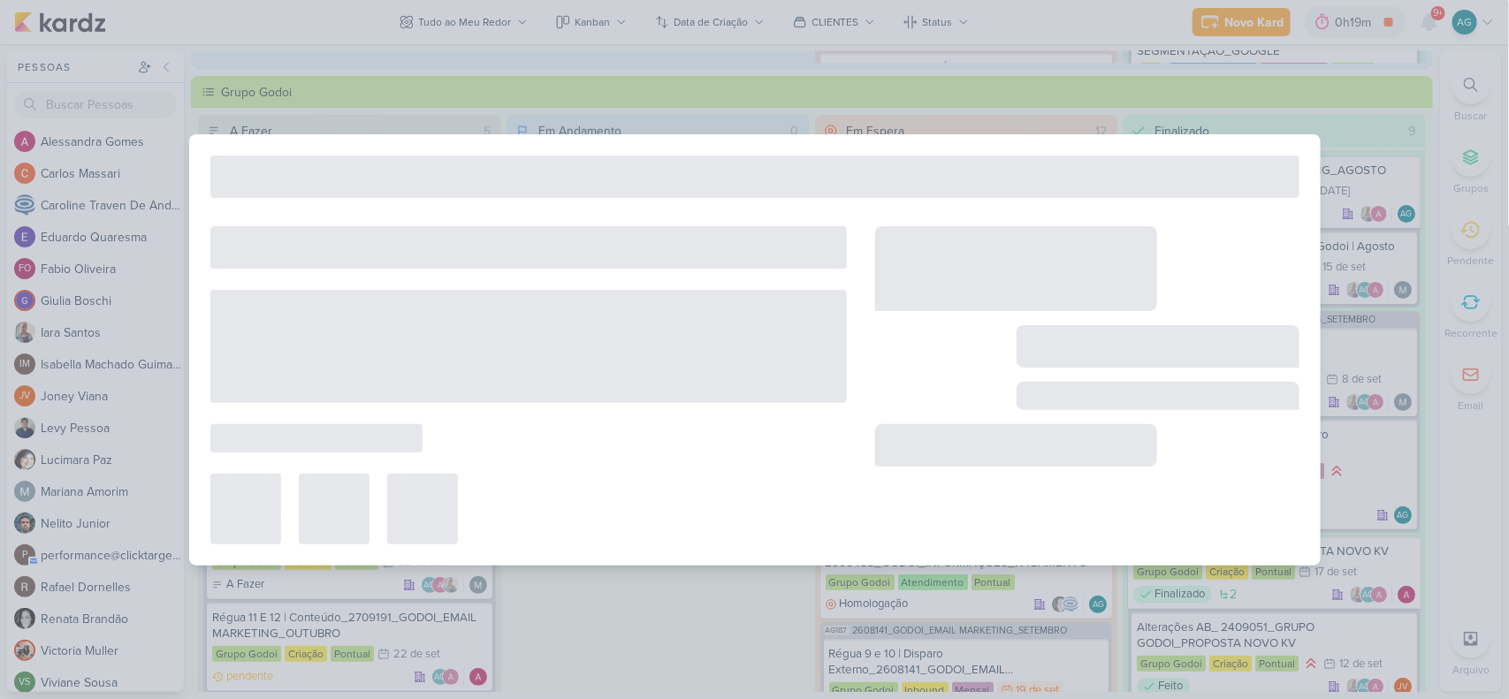
type input "2608141_GODOI_EMAIL MARKETING_SETEMBRO"
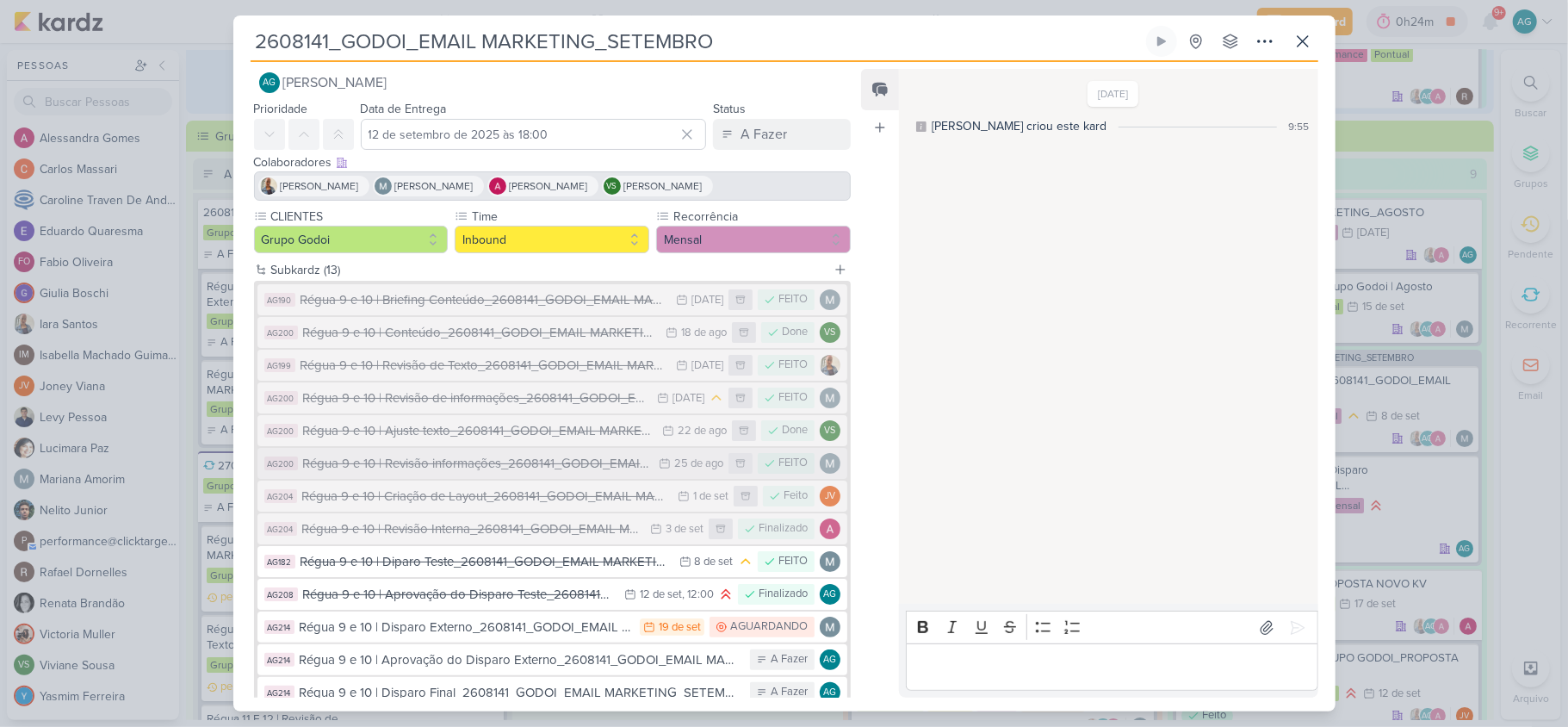
scroll to position [0, 0]
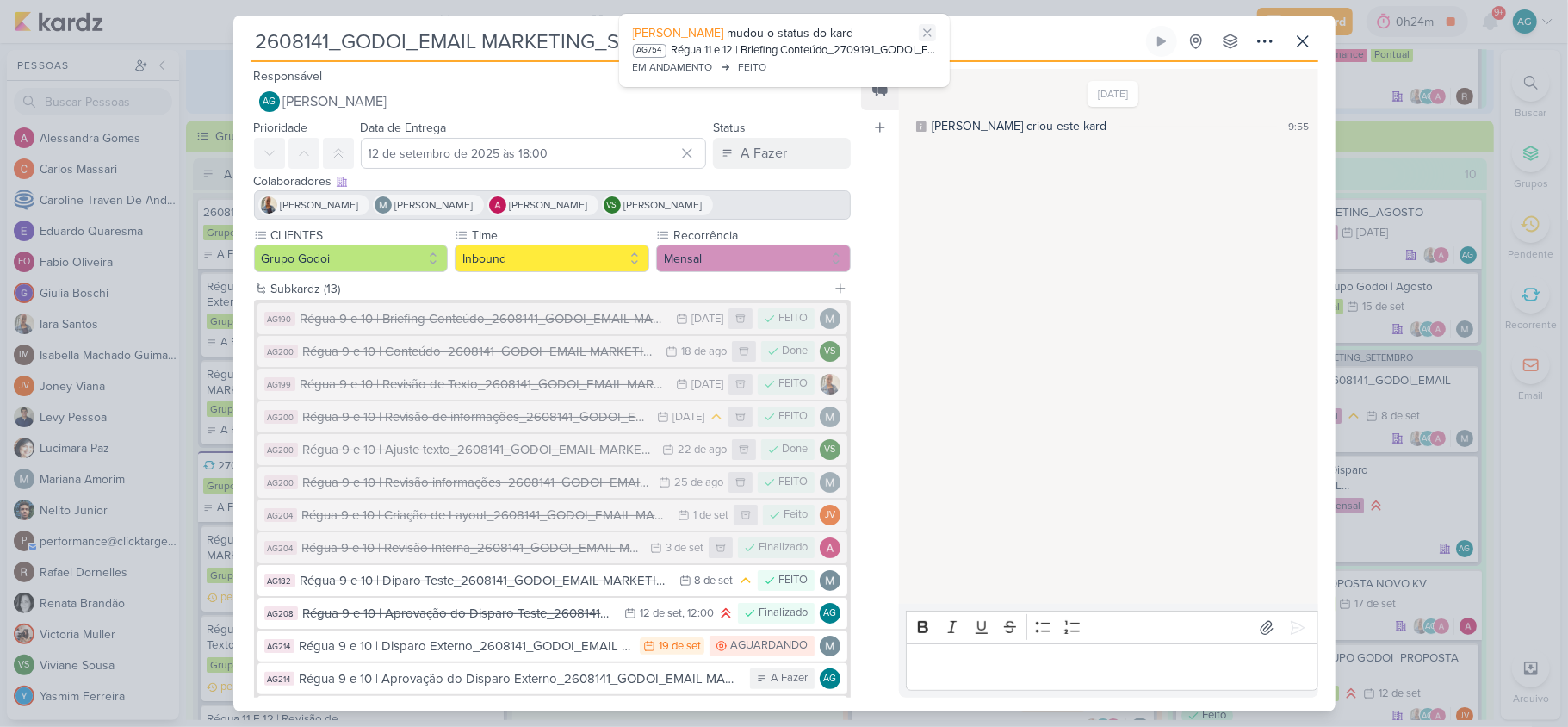
click at [932, 29] on icon at bounding box center [927, 33] width 14 height 14
drag, startPoint x: 342, startPoint y: 34, endPoint x: 786, endPoint y: 45, distance: 444.1
click at [786, 45] on input "2608141_GODOI_EMAIL MARKETING_SETEMBRO" at bounding box center [696, 42] width 892 height 31
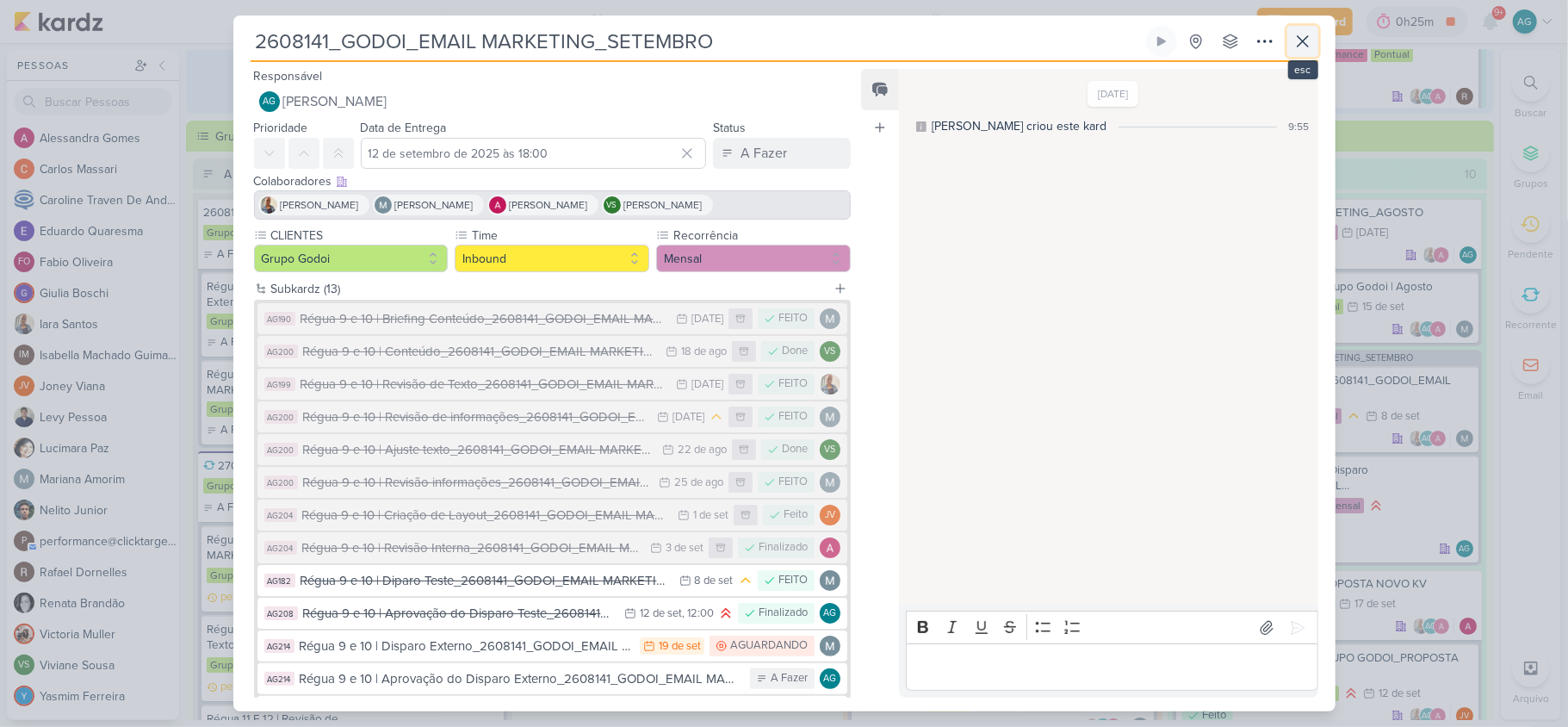
click at [1305, 38] on icon at bounding box center [1302, 41] width 20 height 20
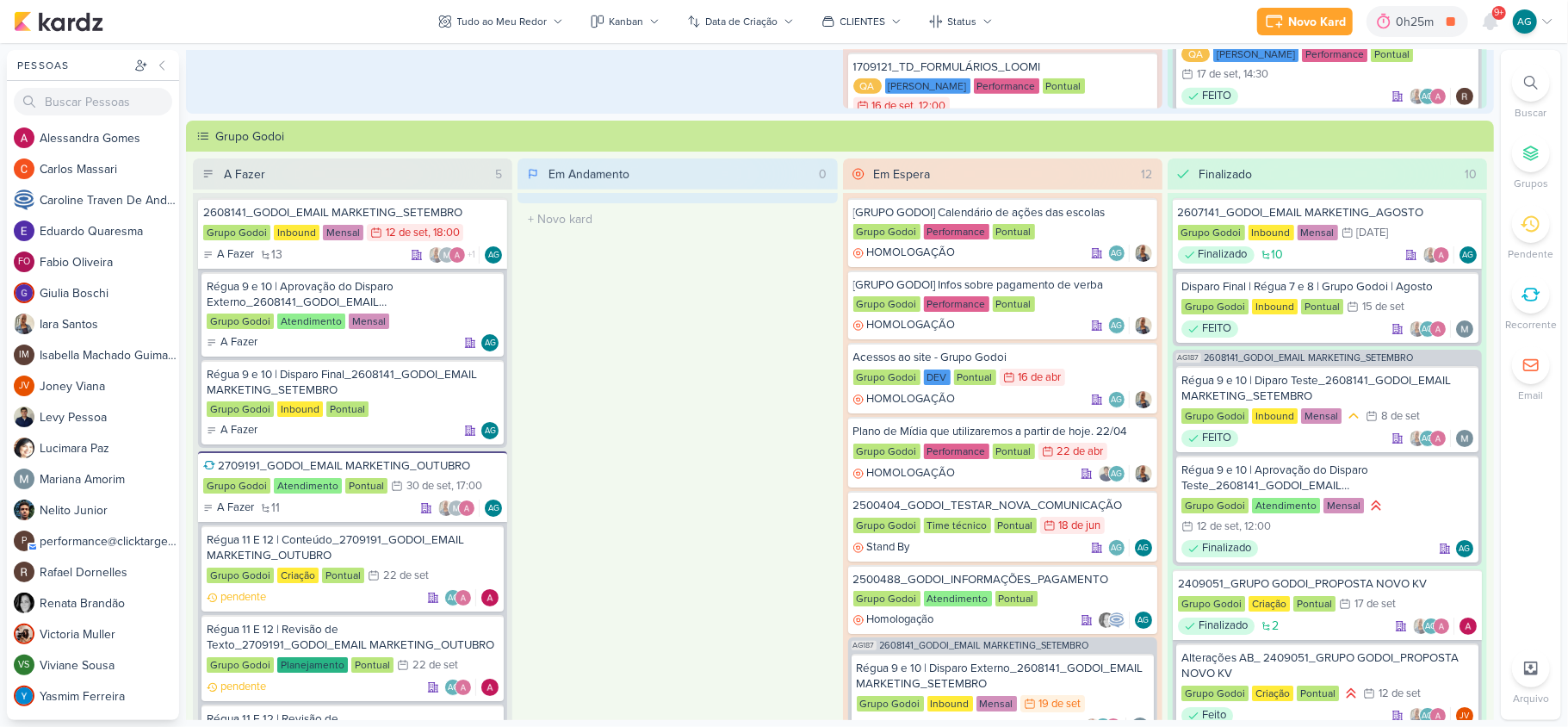
click at [1305, 78] on div at bounding box center [1530, 82] width 38 height 38
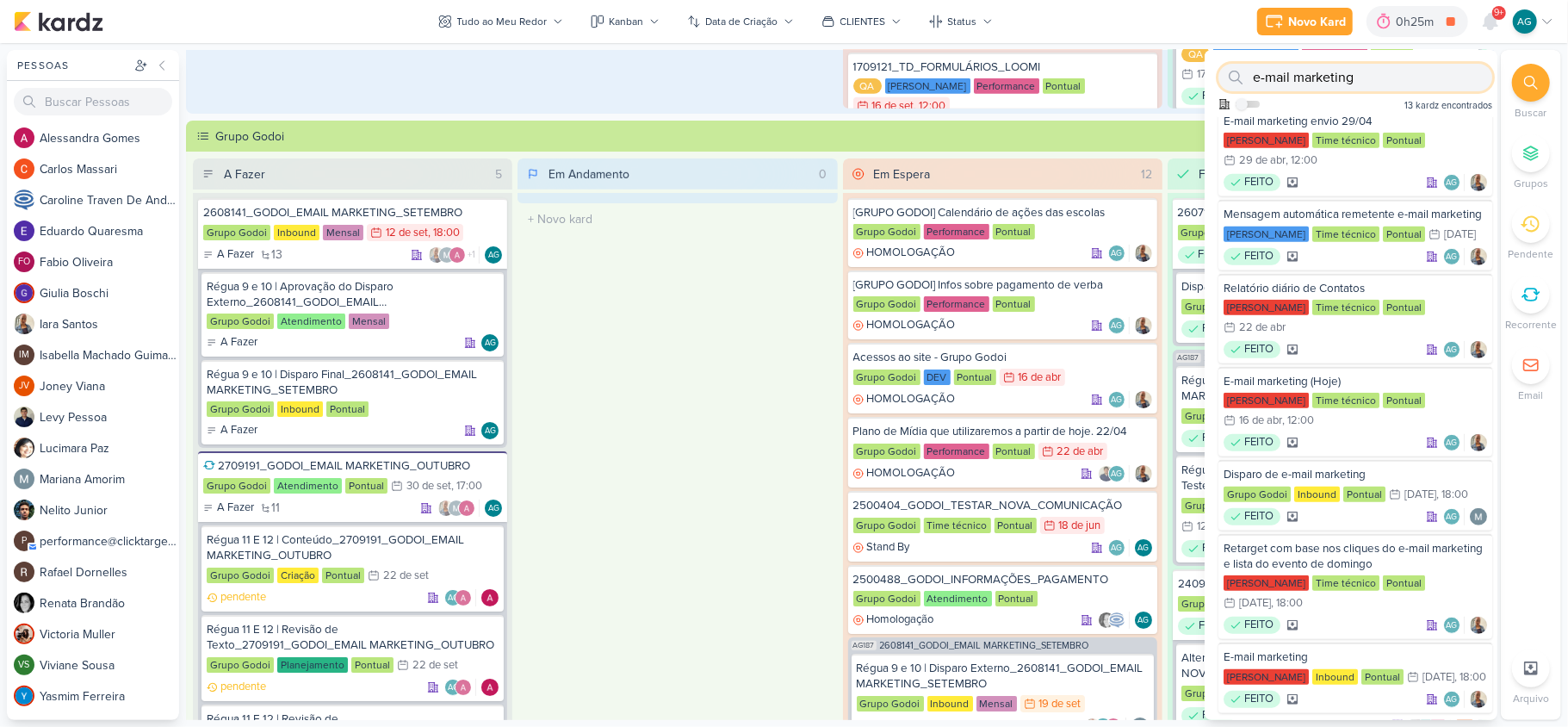
scroll to position [573, 0]
paste input "GODOI_EMAIL MARKETING_SETEMBRO"
drag, startPoint x: 1410, startPoint y: 80, endPoint x: 1497, endPoint y: 80, distance: 87.0
click at [1305, 80] on div "GODOI_EMAIL MARKETING_SETEMBRO Como admin, ative para buscar em todos os kardz …" at bounding box center [1351, 385] width 293 height 670
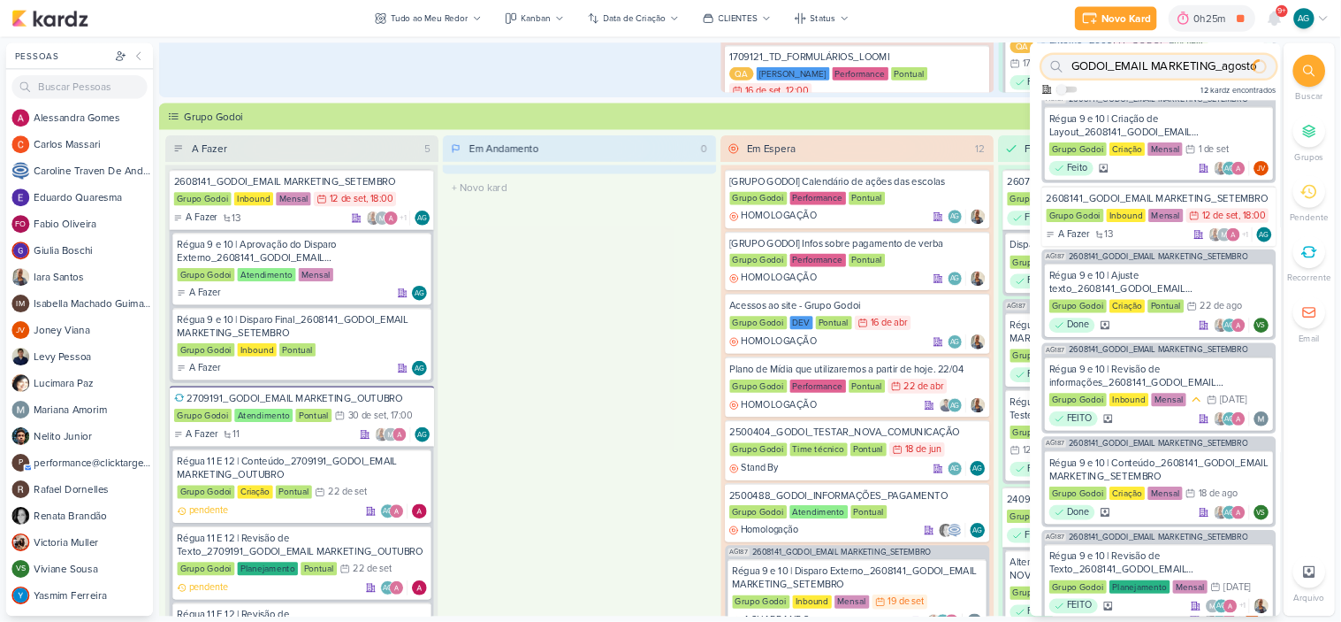
scroll to position [0, 0]
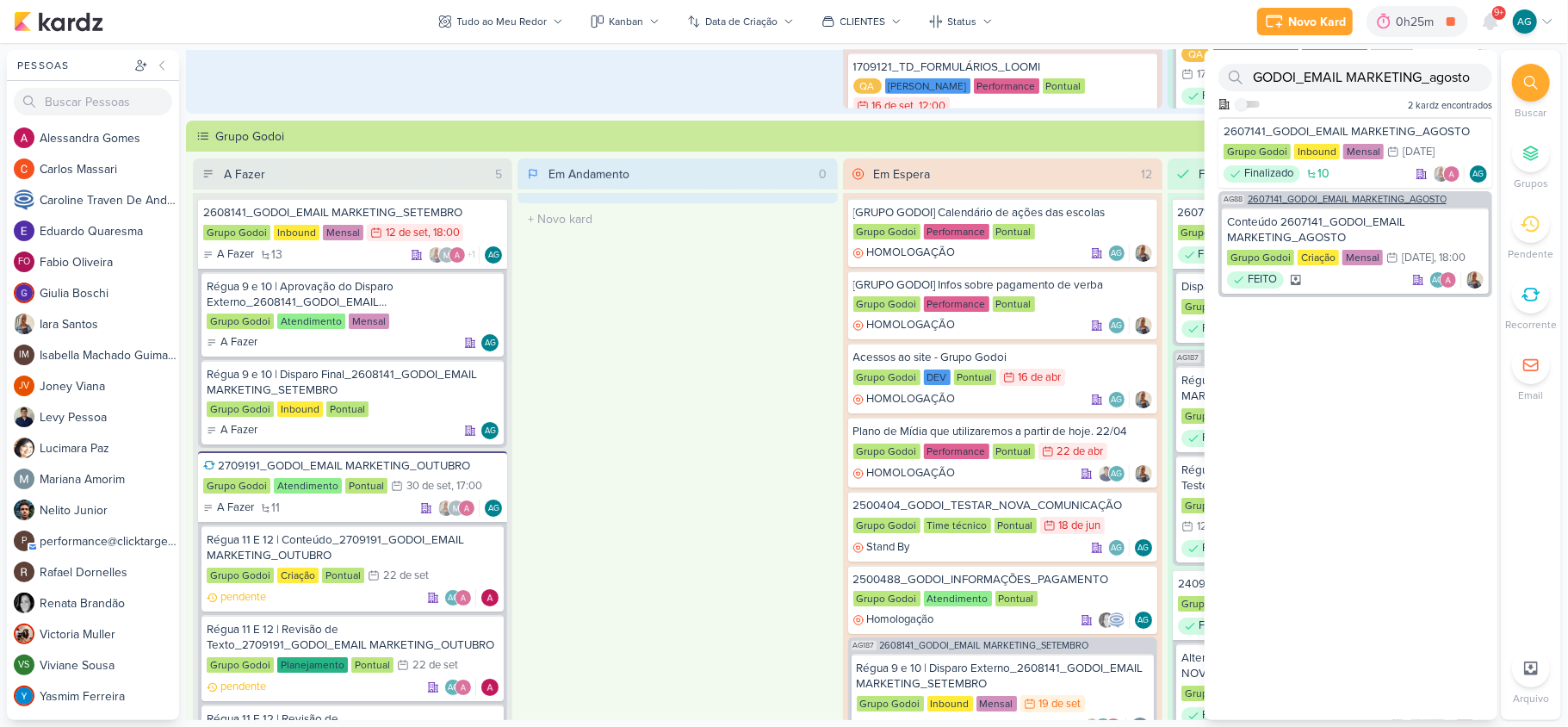
click at [1305, 197] on span "2607141_GODOI_EMAIL MARKETING_AGOSTO" at bounding box center [1347, 200] width 199 height 10
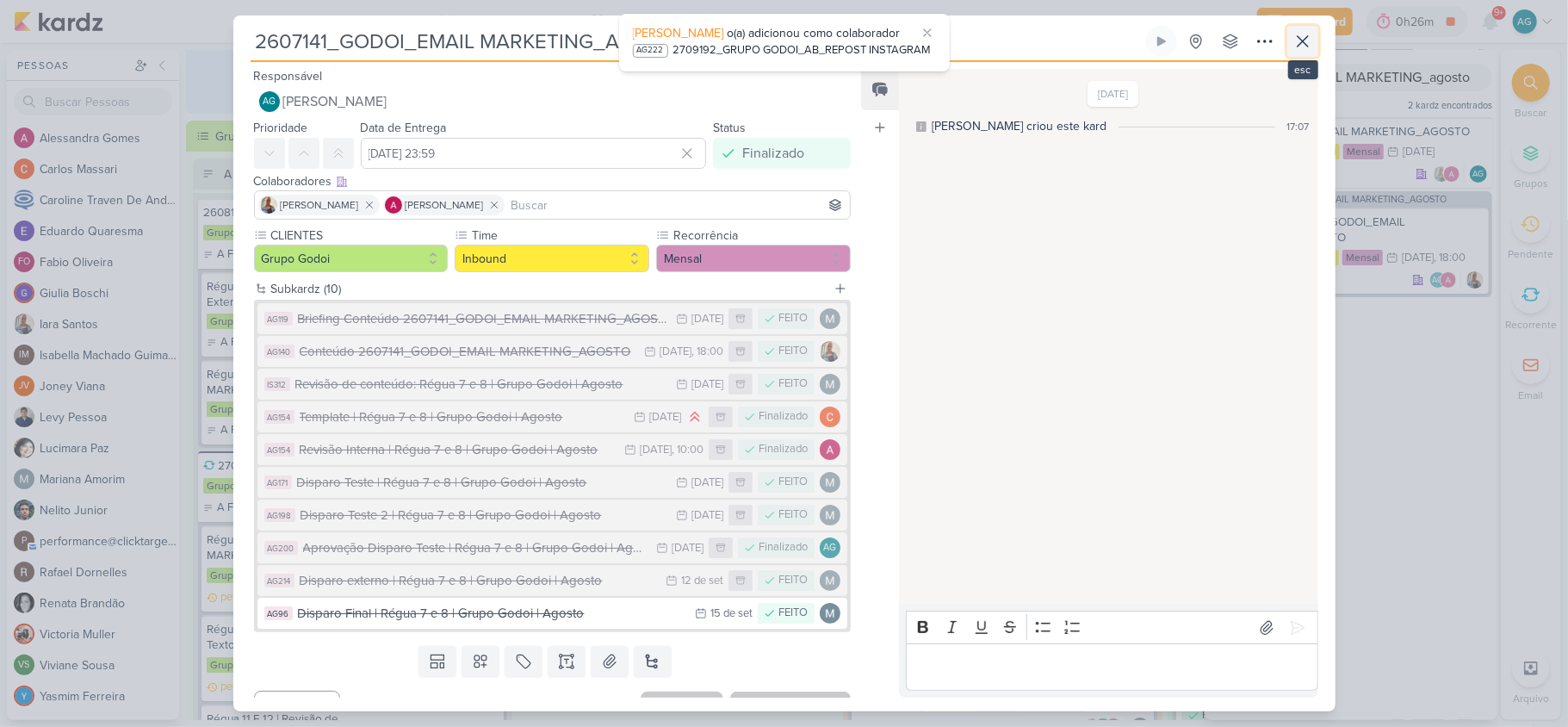
click at [1305, 39] on icon at bounding box center [1302, 41] width 20 height 20
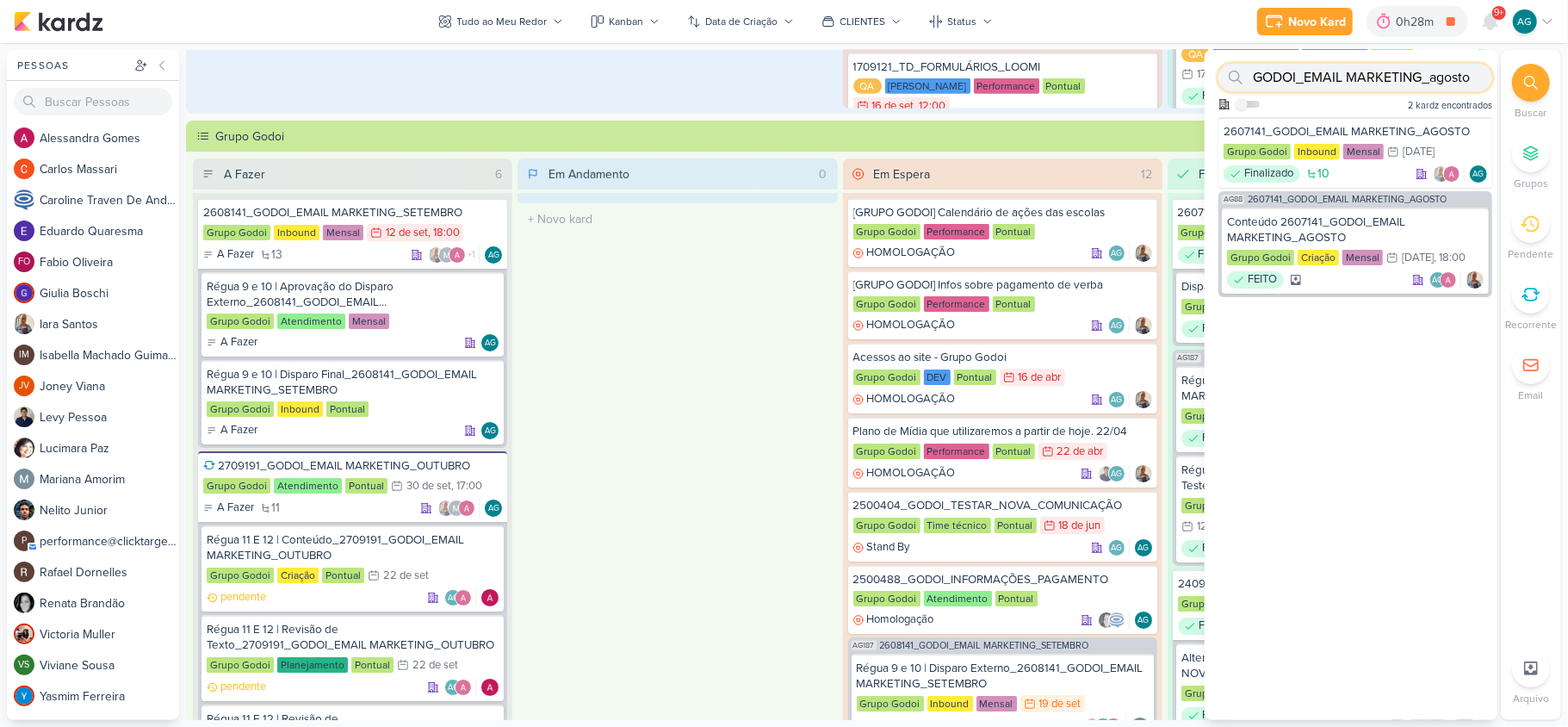
click at [1305, 80] on input "GODOI_EMAIL MARKETING_agosto" at bounding box center [1355, 77] width 274 height 27
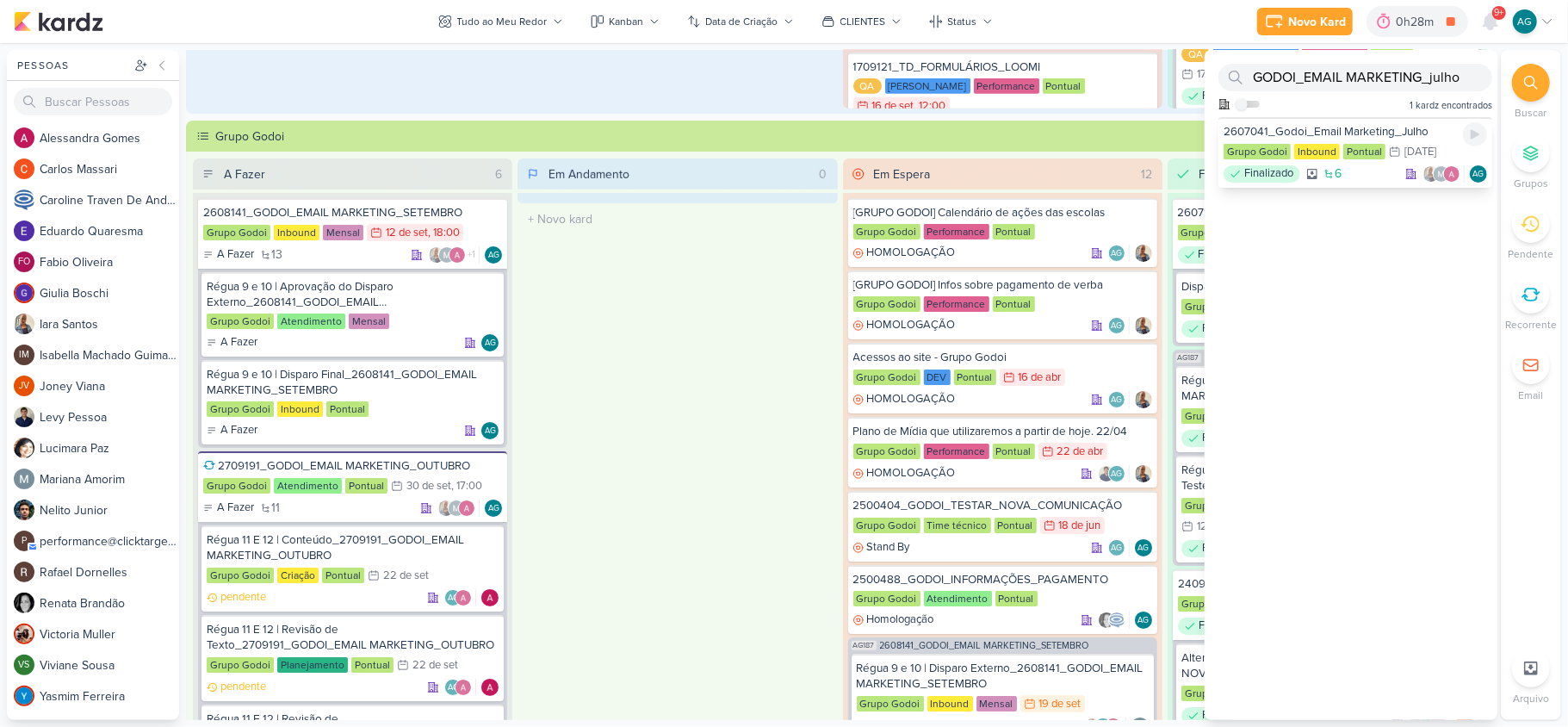
click at [1305, 128] on div "2607041_Godoi_Email Marketing_Julho" at bounding box center [1355, 132] width 264 height 16
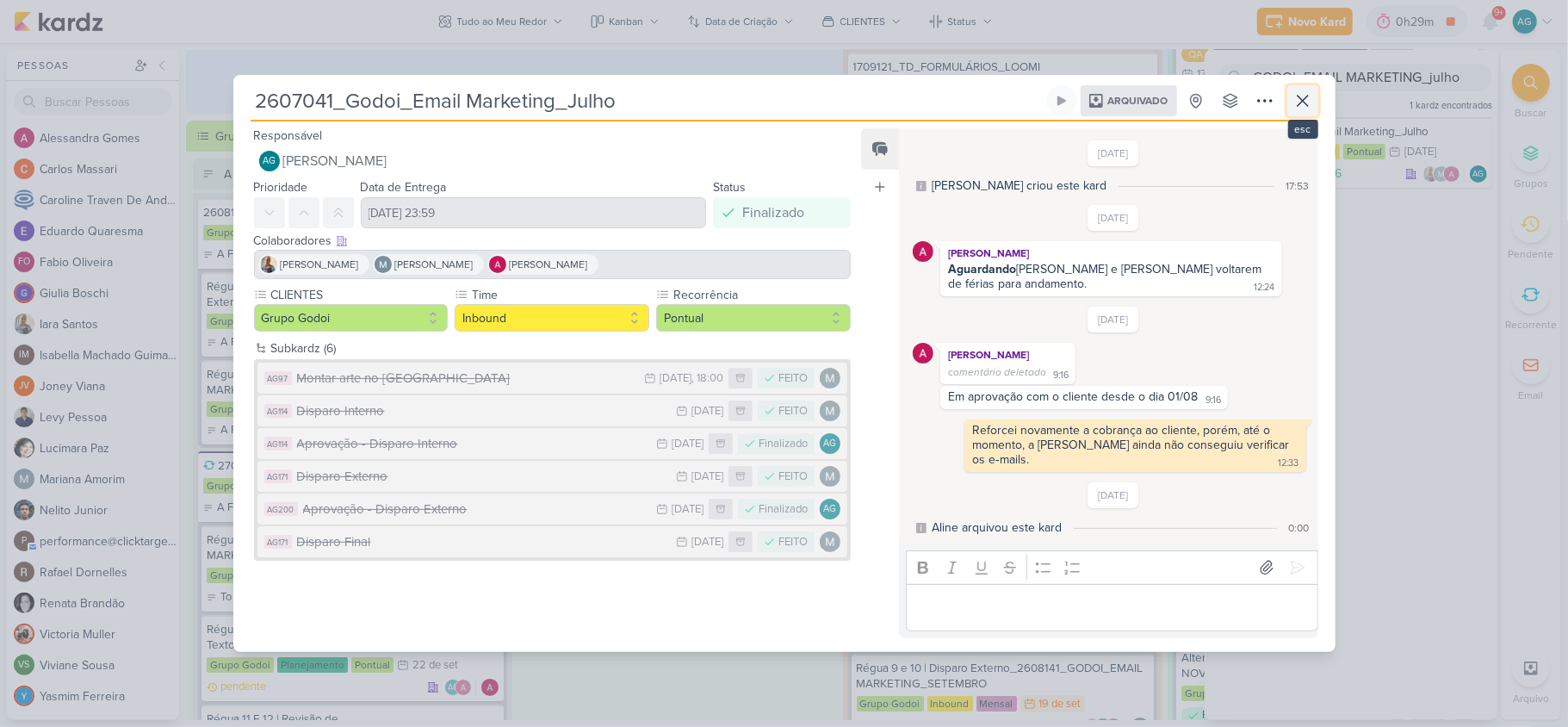
click at [1303, 98] on icon at bounding box center [1302, 100] width 11 height 11
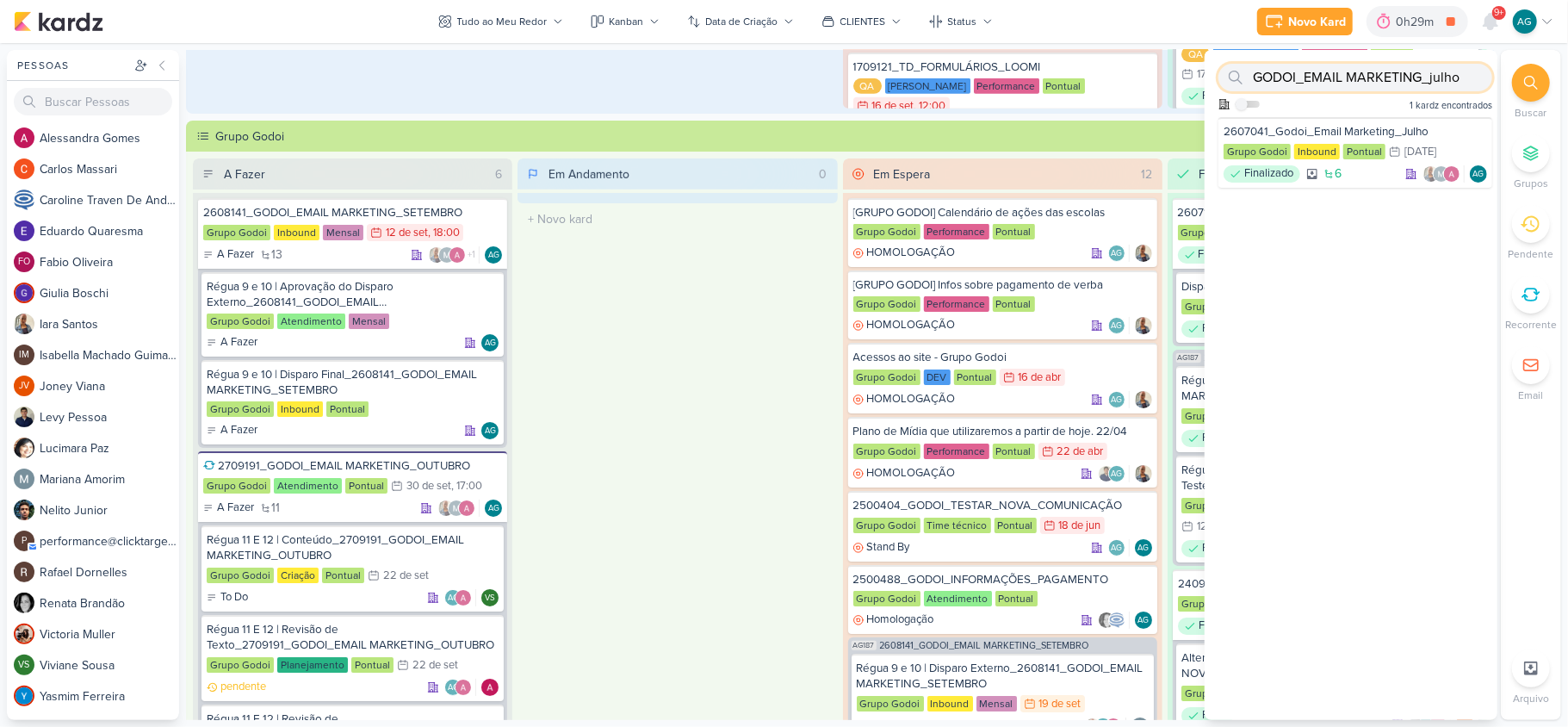
click at [1305, 81] on input "GODOI_EMAIL MARKETING_julho" at bounding box center [1355, 77] width 274 height 27
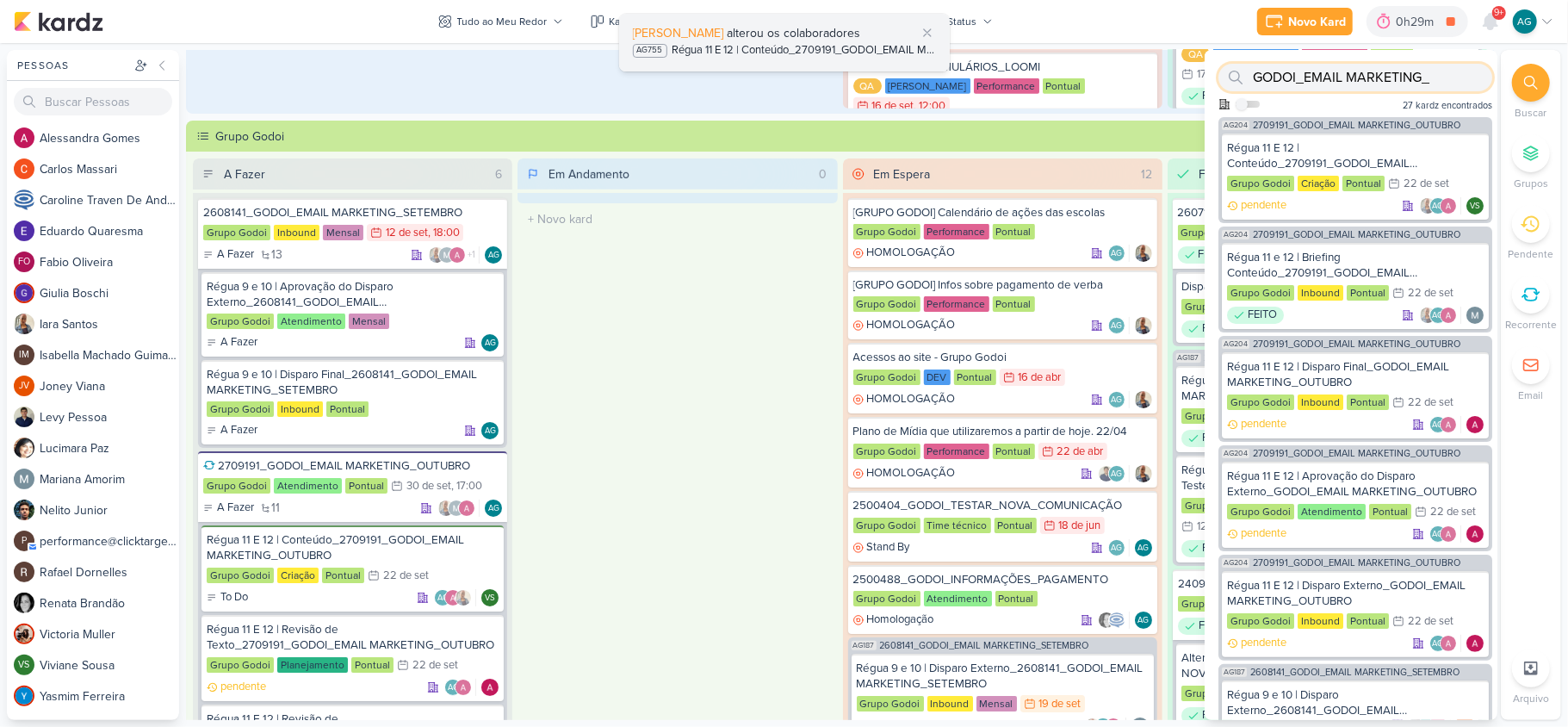
type input "GODOI_EMAIL MARKETING_"
click at [800, 31] on span "alterou os colaboradores" at bounding box center [794, 33] width 133 height 15
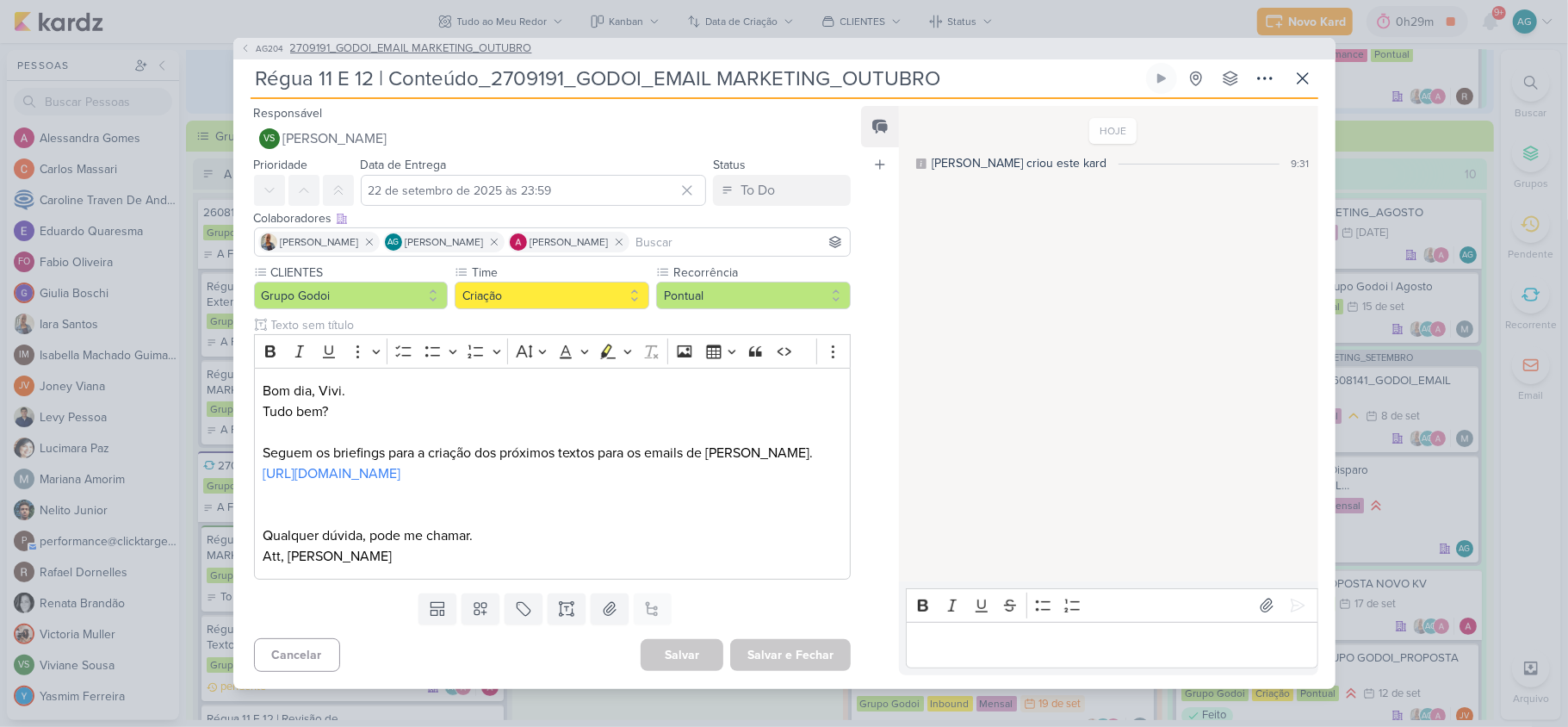
click at [422, 41] on span "2709191_GODOI_EMAIL MARKETING_OUTUBRO" at bounding box center [411, 50] width 242 height 18
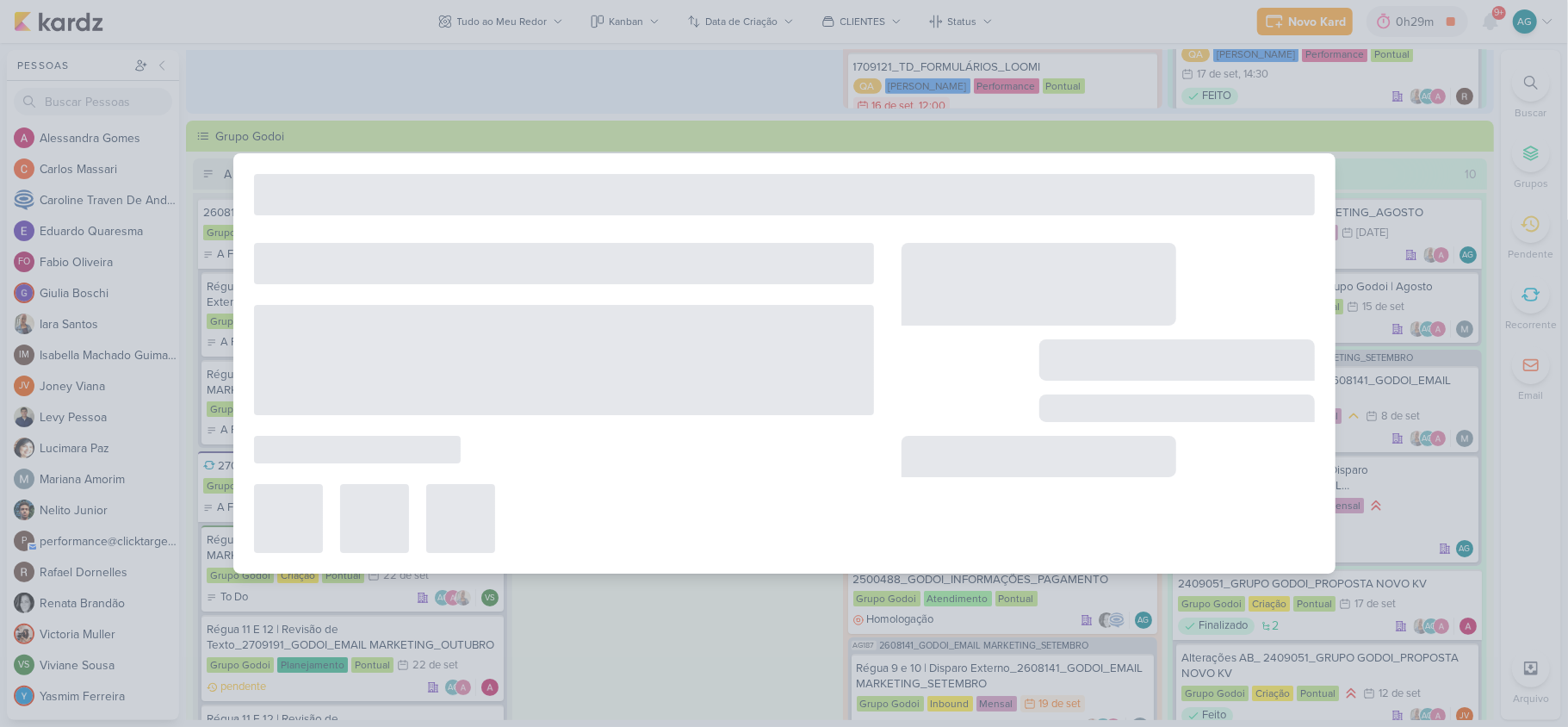
type input "2709191_GODOI_EMAIL MARKETING_OUTUBRO"
type input "[DATE] 17:00"
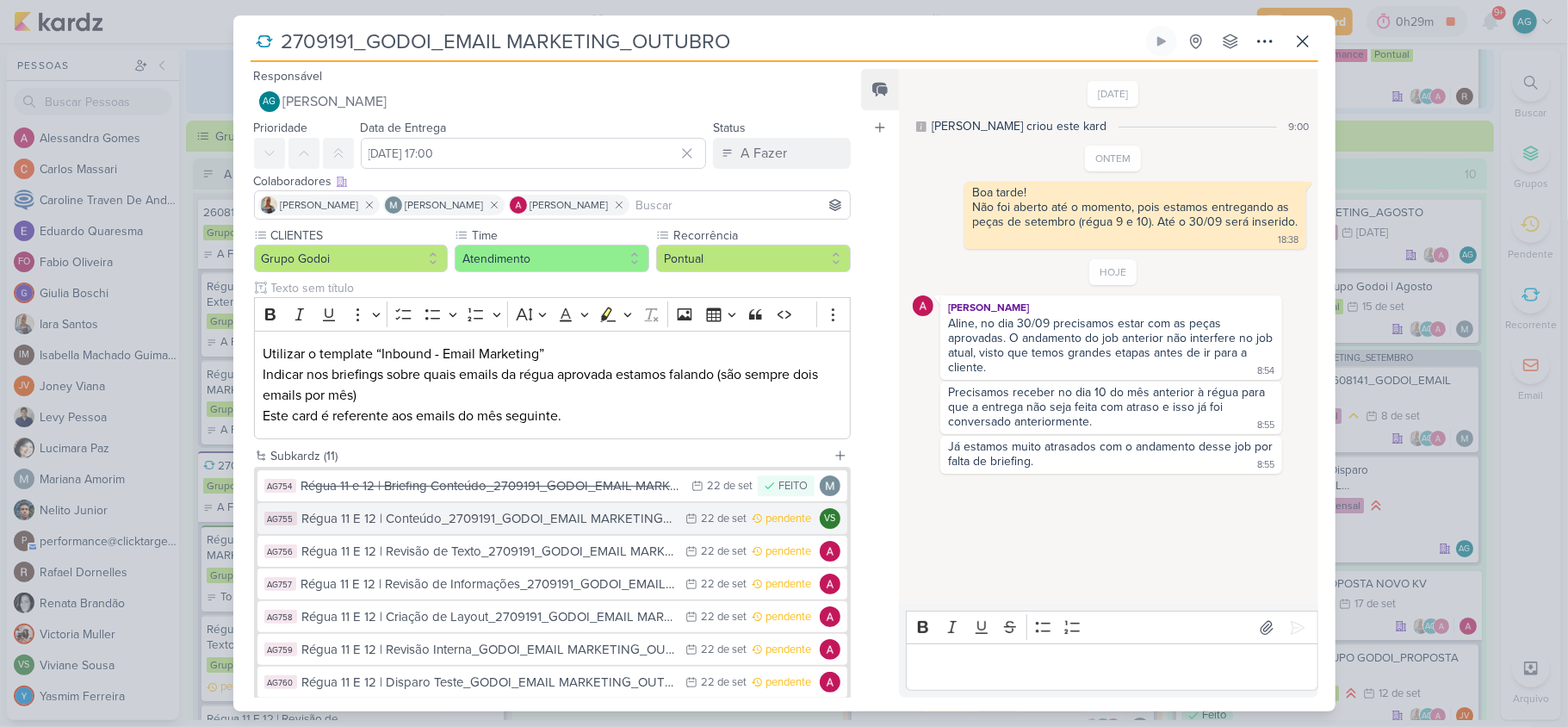
click at [403, 524] on div "Régua 11 E 12 | Conteúdo_2709191_GODOI_EMAIL MARKETING_OUTUBRO" at bounding box center [489, 518] width 375 height 19
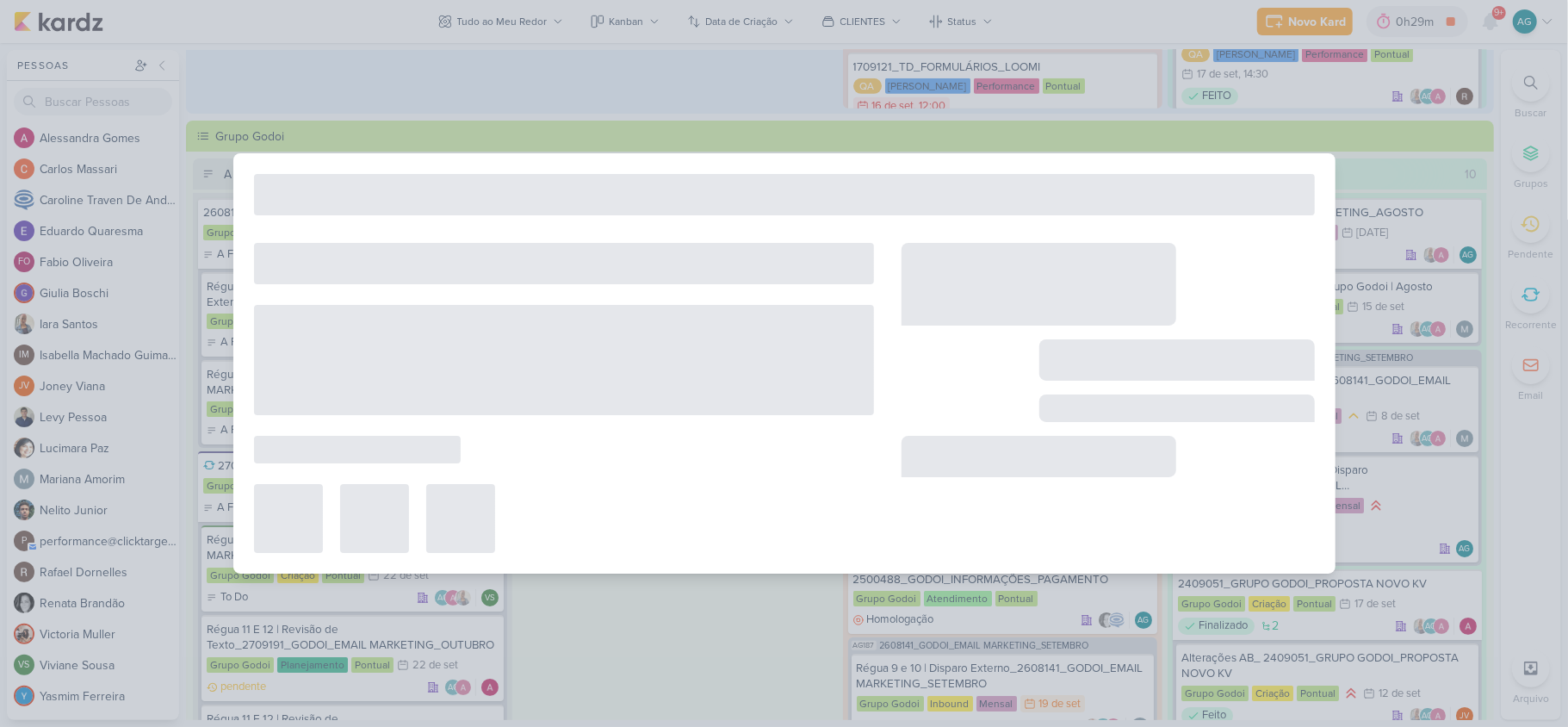
type input "Régua 11 E 12 | Conteúdo_2709191_GODOI_EMAIL MARKETING_OUTUBRO"
type input "22 de setembro de 2025 às 23:59"
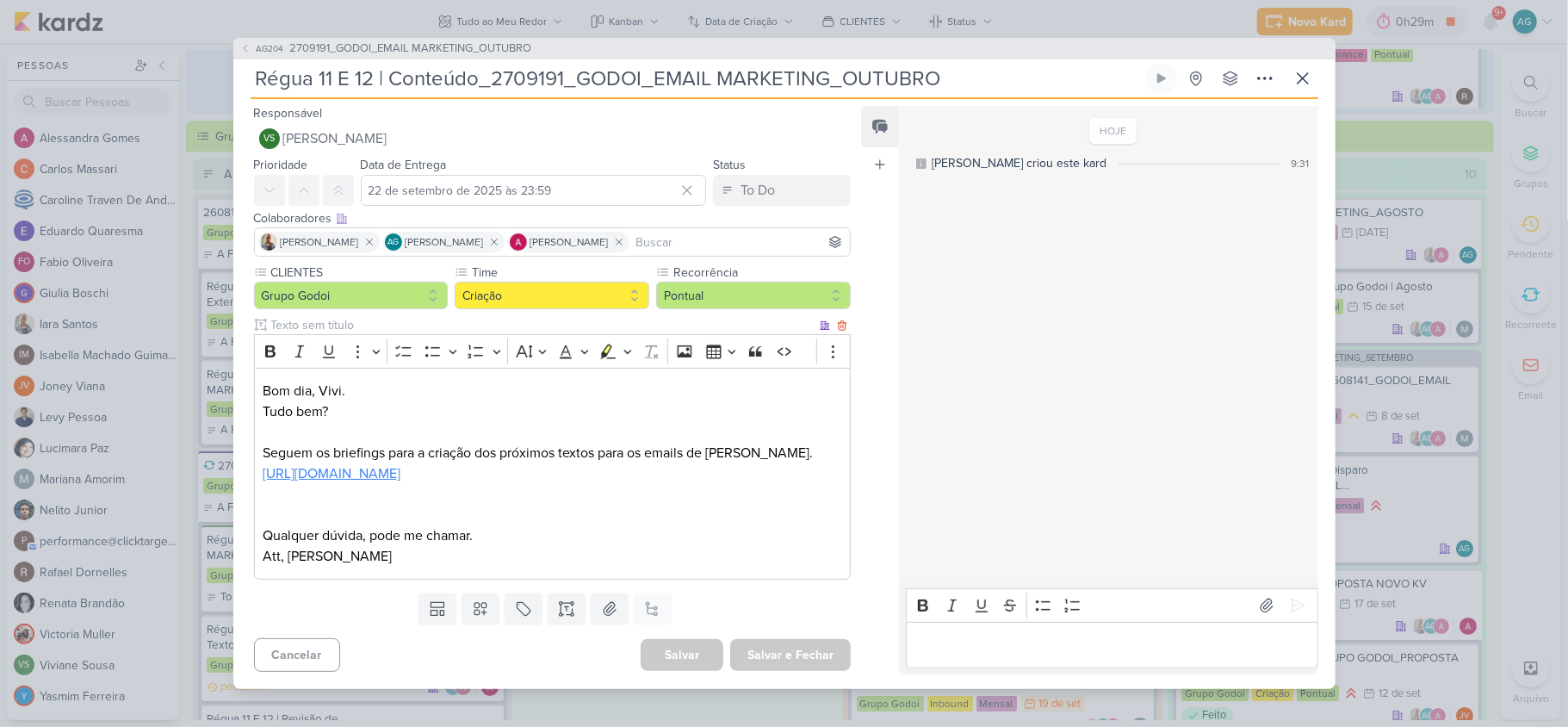
click at [400, 467] on link "https://docs.google.com/document/d/1PgFhxNrxEQbfSozLzg6yCI36ZEJtAtQogDKdYxMC8_w…" at bounding box center [331, 474] width 137 height 18
click at [1305, 68] on icon at bounding box center [1302, 78] width 20 height 20
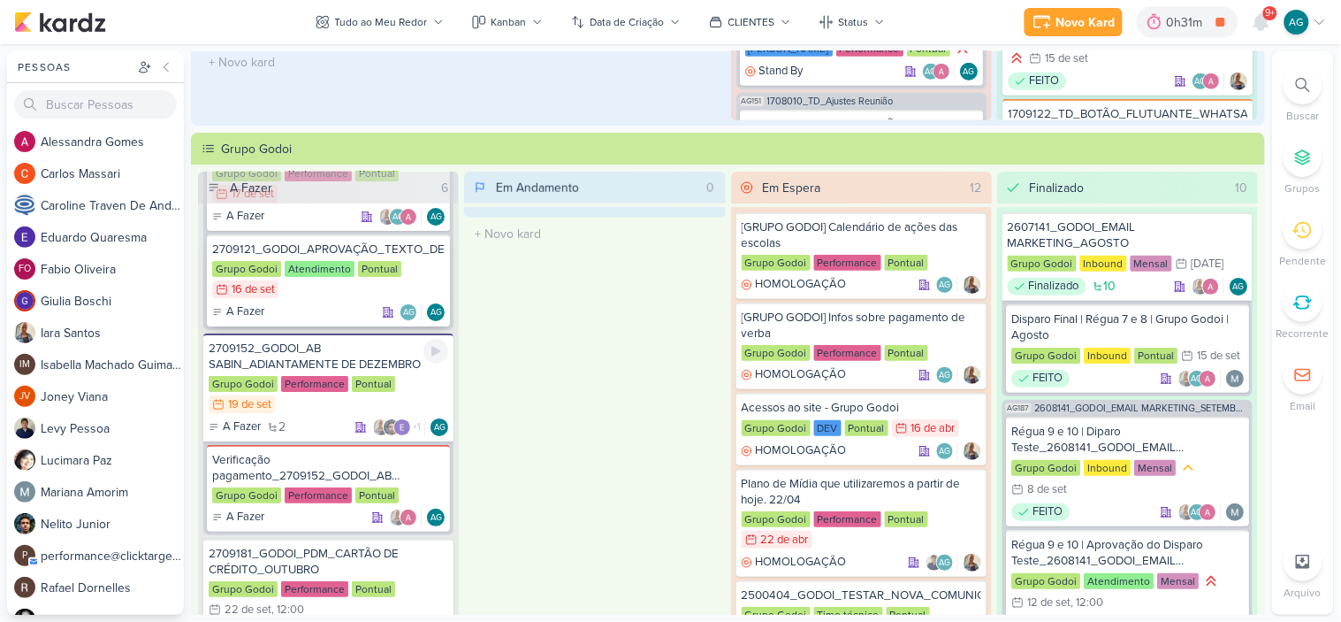
scroll to position [1755, 0]
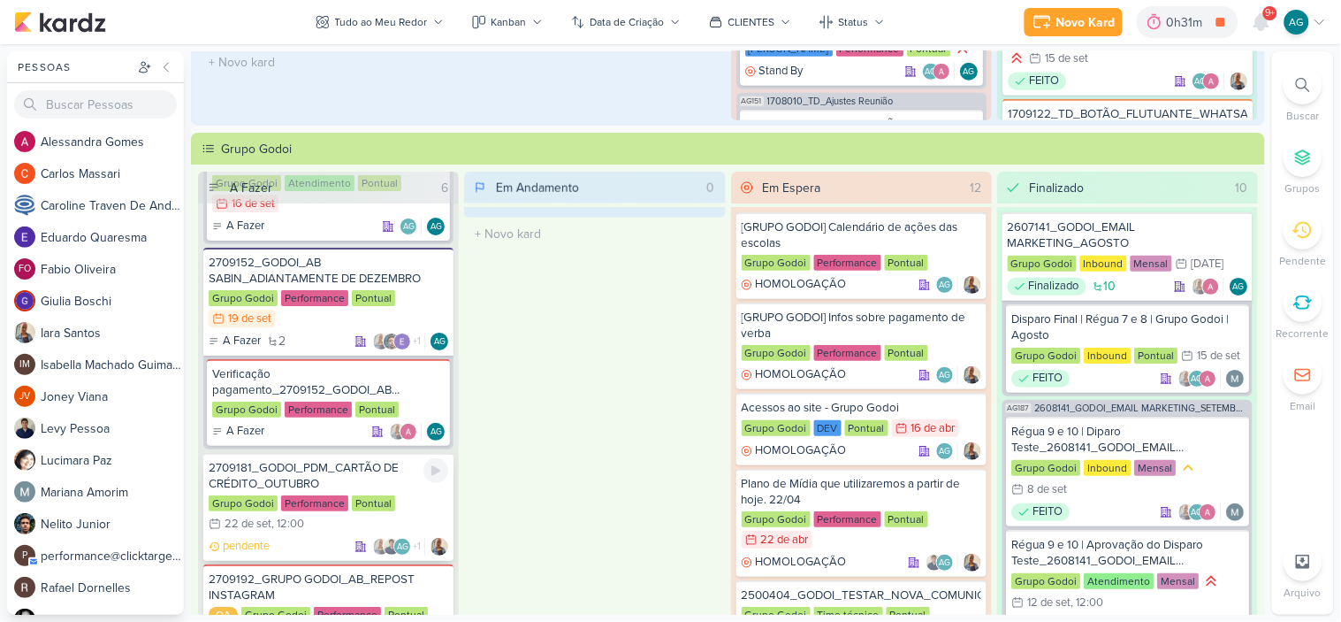
click at [328, 460] on div "2709181_GODOI_PDM_CARTÃO DE CRÉDITO_OUTUBRO" at bounding box center [329, 476] width 240 height 32
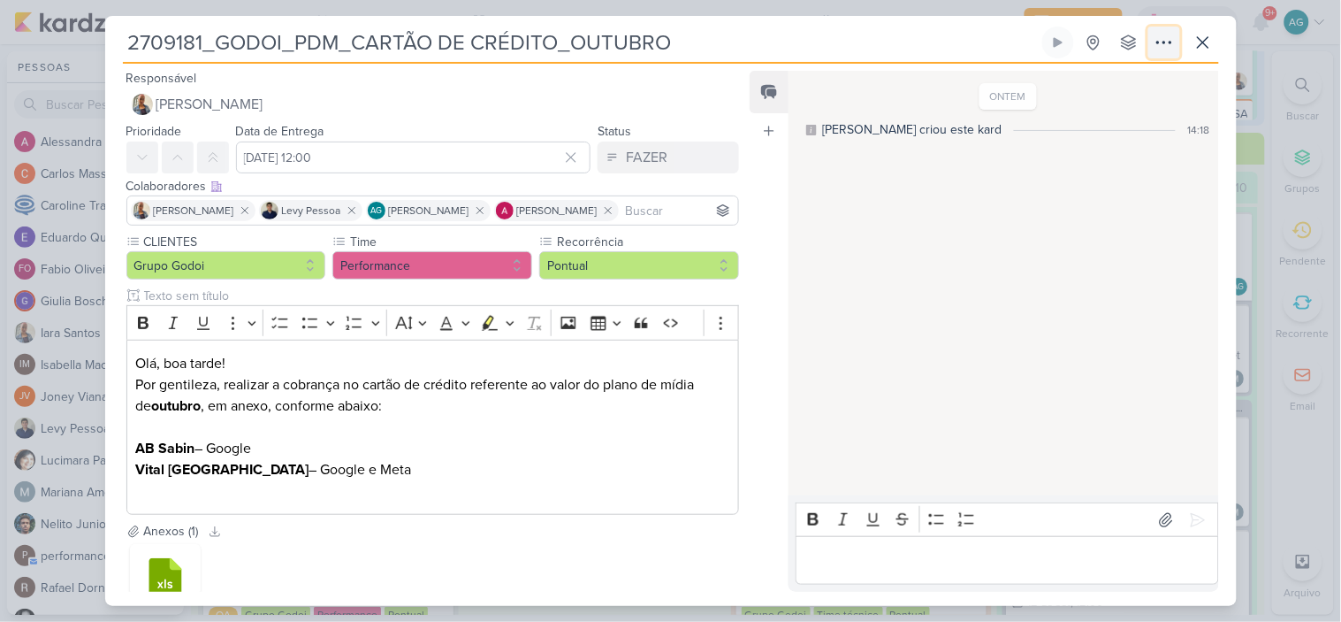
click at [1168, 42] on icon at bounding box center [1164, 42] width 21 height 21
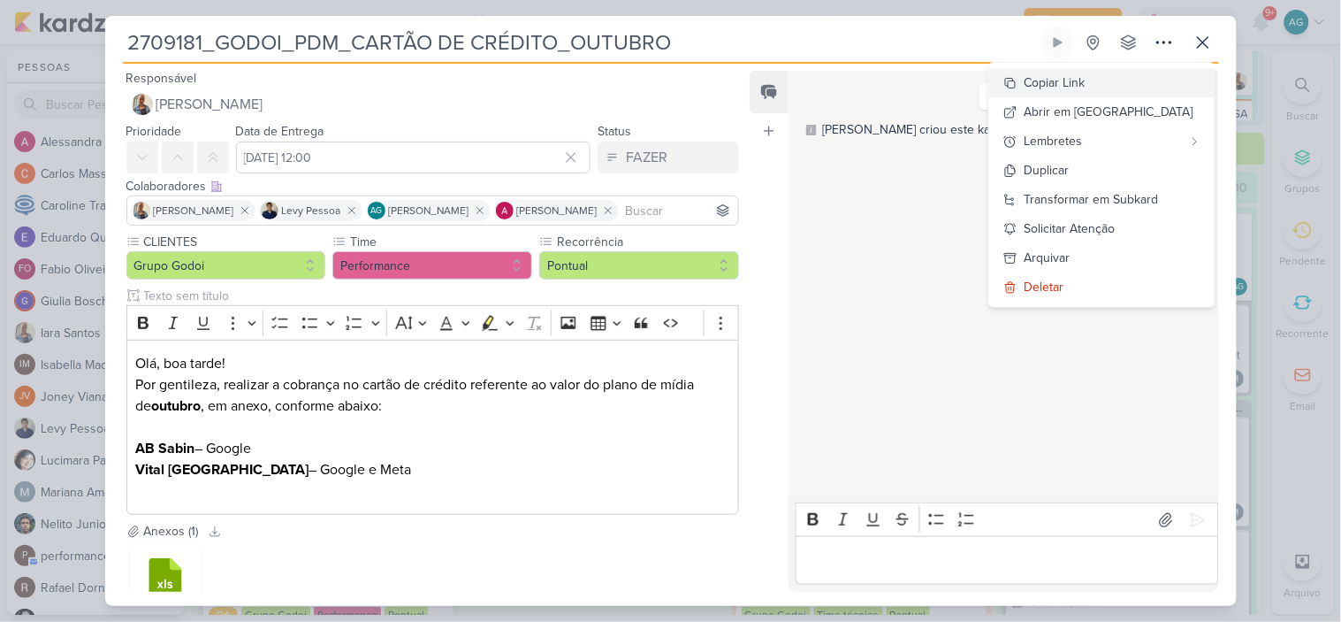
click at [1086, 78] on div "Copiar Link" at bounding box center [1055, 82] width 61 height 19
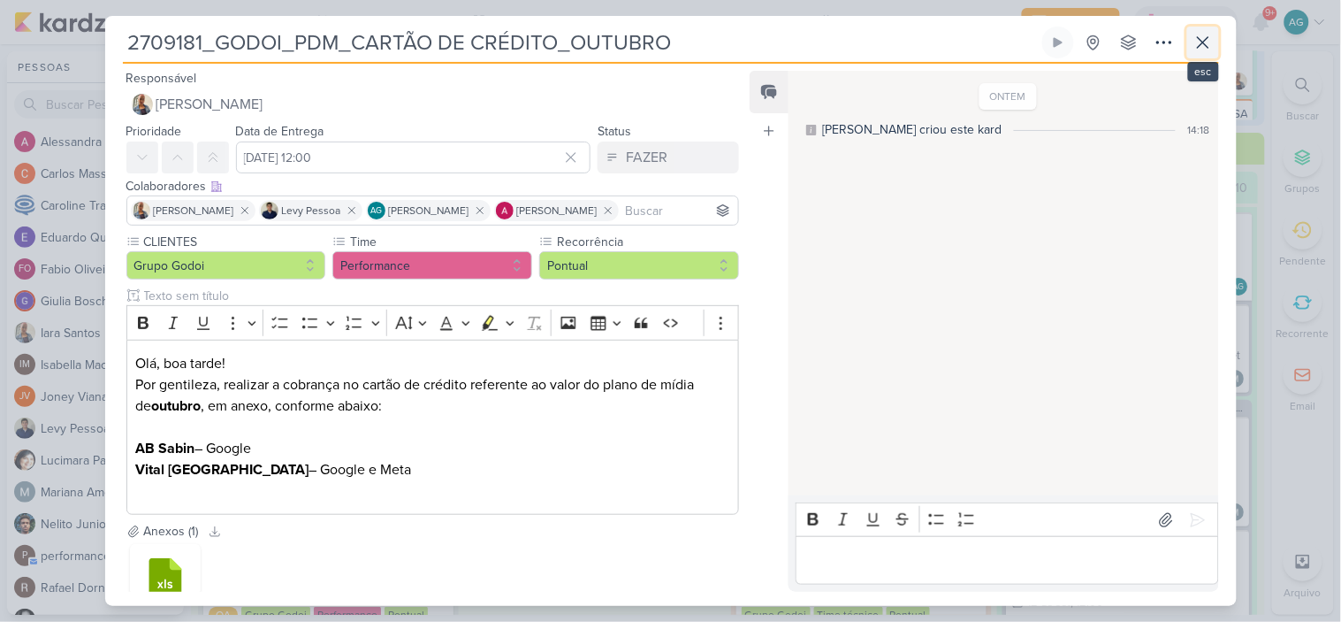
click at [1200, 46] on icon at bounding box center [1203, 42] width 11 height 11
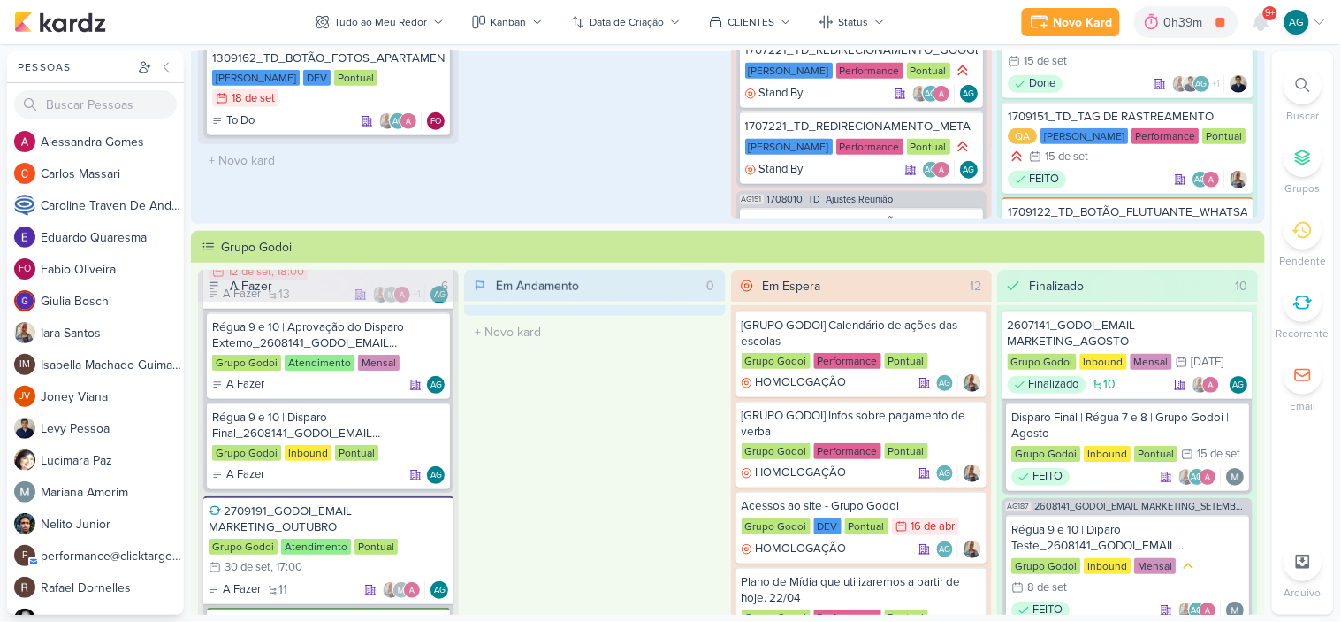
scroll to position [0, 0]
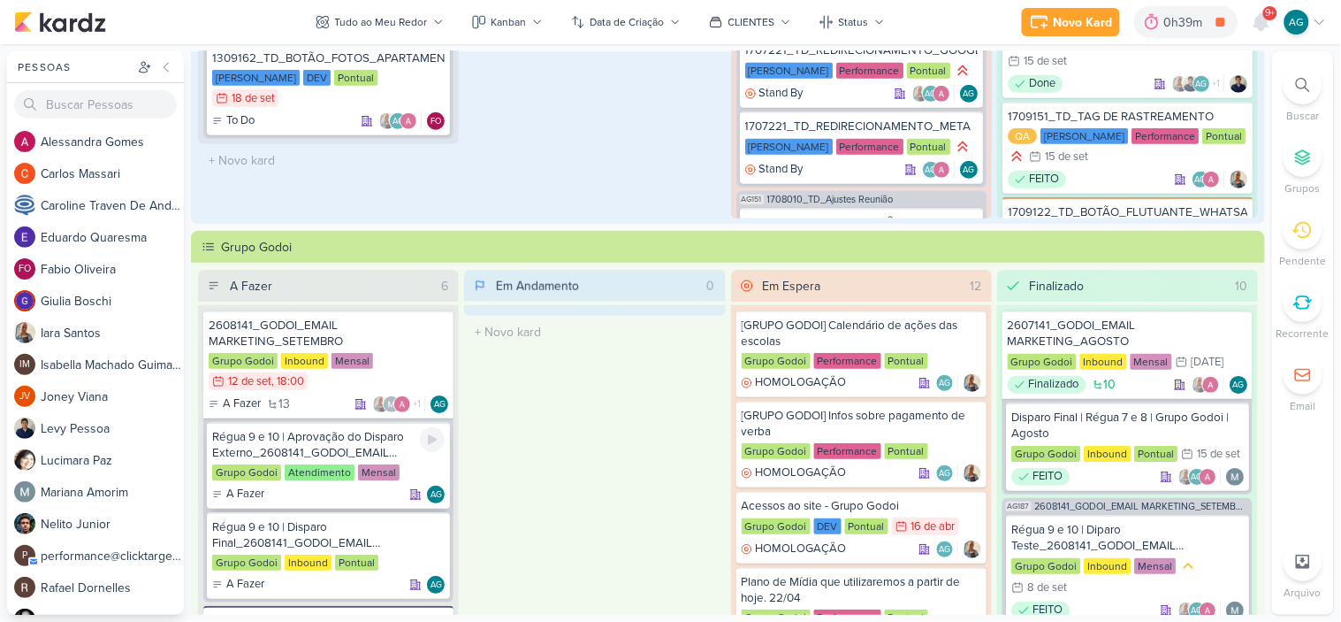
click at [306, 446] on div "Régua 9 e 10 | Aprovação do Disparo Externo_2608141_GODOI_EMAIL MARKETING_SETEM…" at bounding box center [328, 445] width 233 height 32
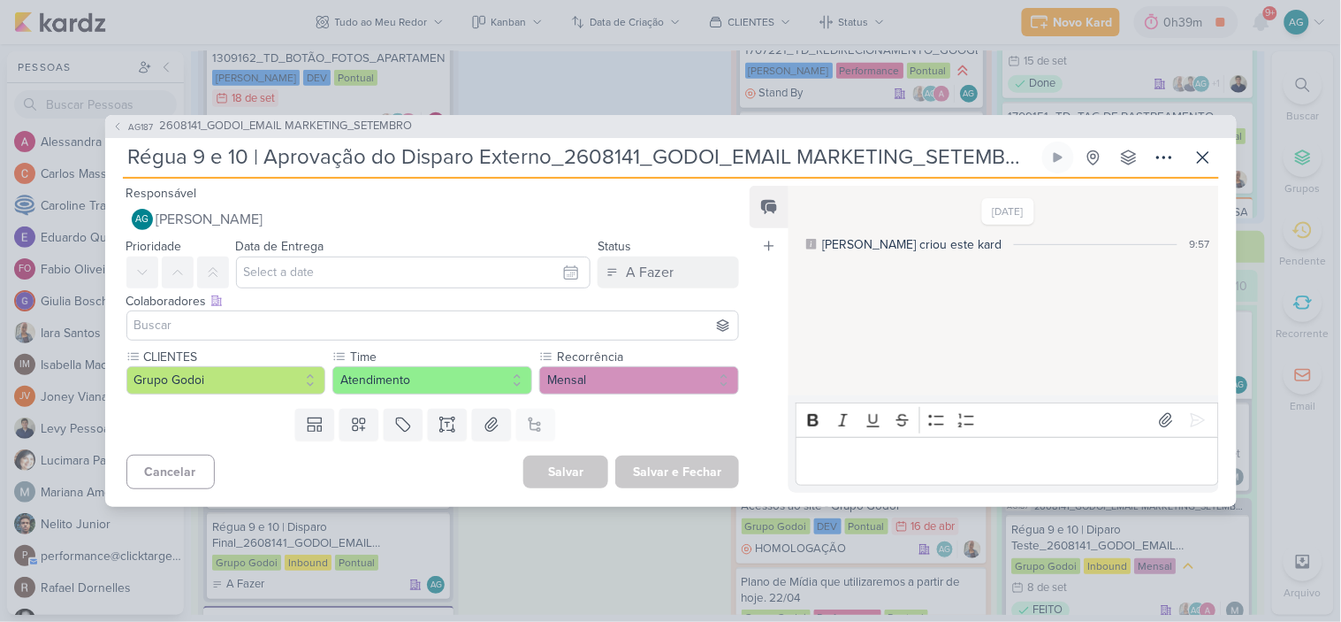
drag, startPoint x: 128, startPoint y: 159, endPoint x: 250, endPoint y: 152, distance: 122.2
click at [250, 152] on input "Régua 9 e 10 | Aprovação do Disparo Externo_2608141_GODOI_EMAIL MARKETING_SETEM…" at bounding box center [581, 157] width 916 height 32
click at [1209, 156] on icon at bounding box center [1203, 157] width 21 height 21
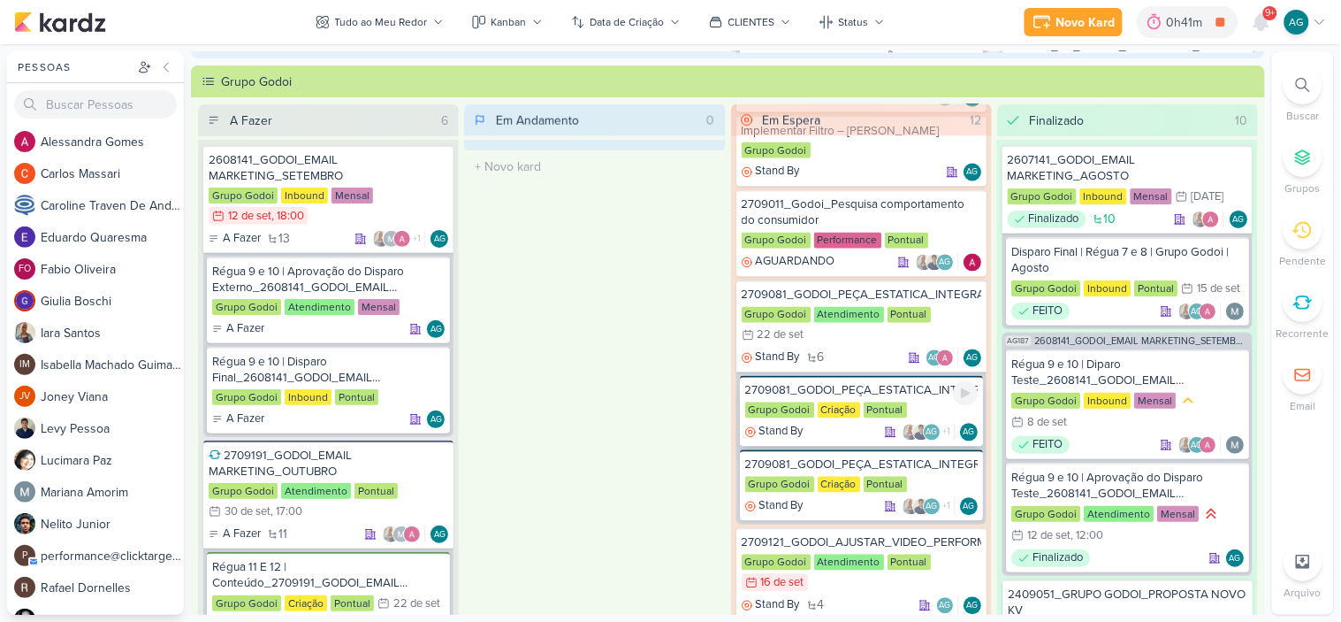
scroll to position [589, 0]
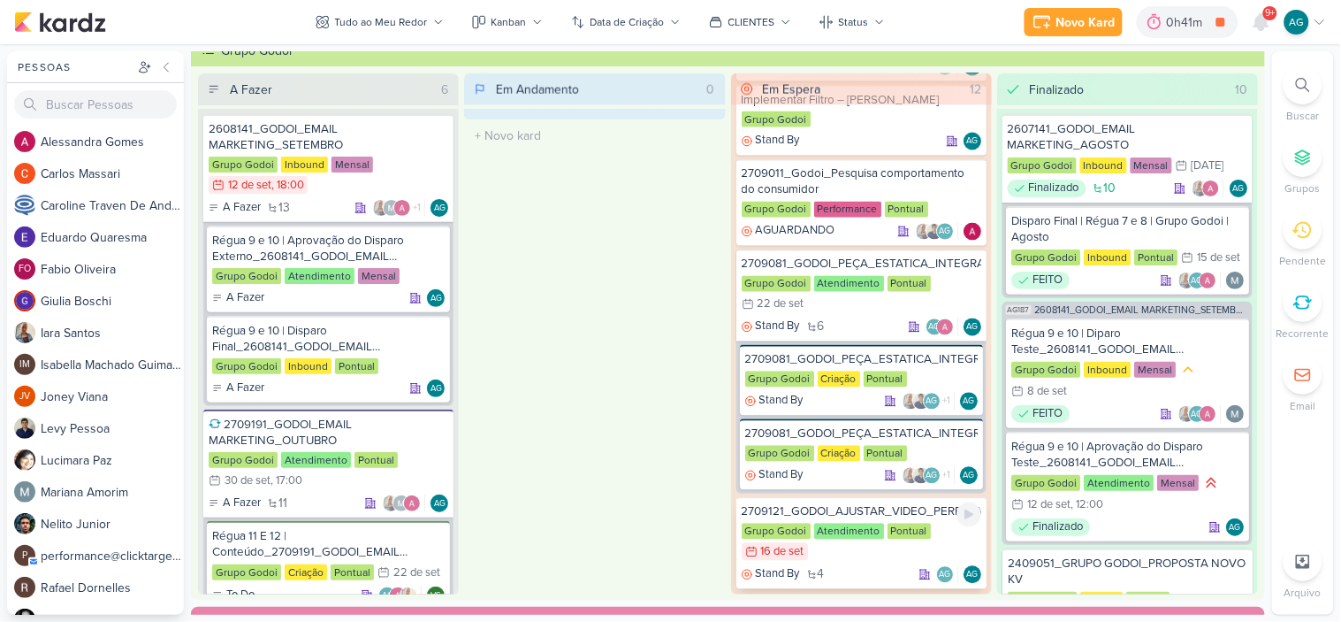
click at [890, 504] on div "2709121_GODOI_AJUSTAR_VIDEO_PERFORMANCE_AB" at bounding box center [862, 512] width 240 height 16
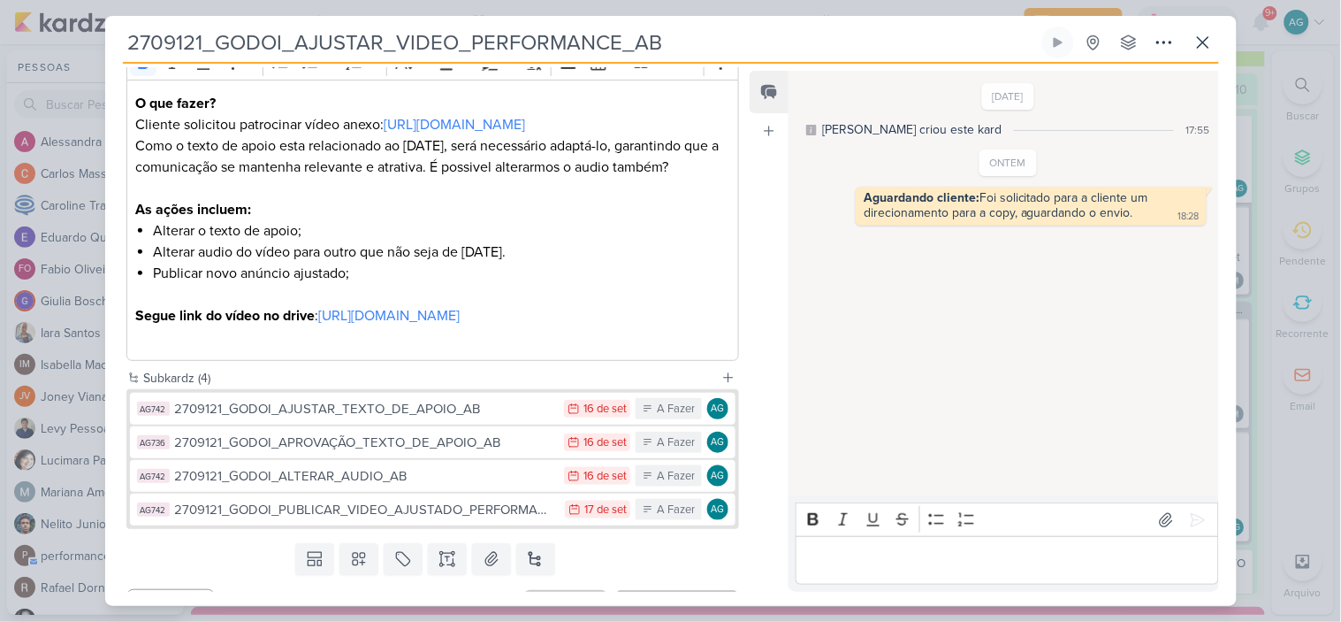
scroll to position [316, 0]
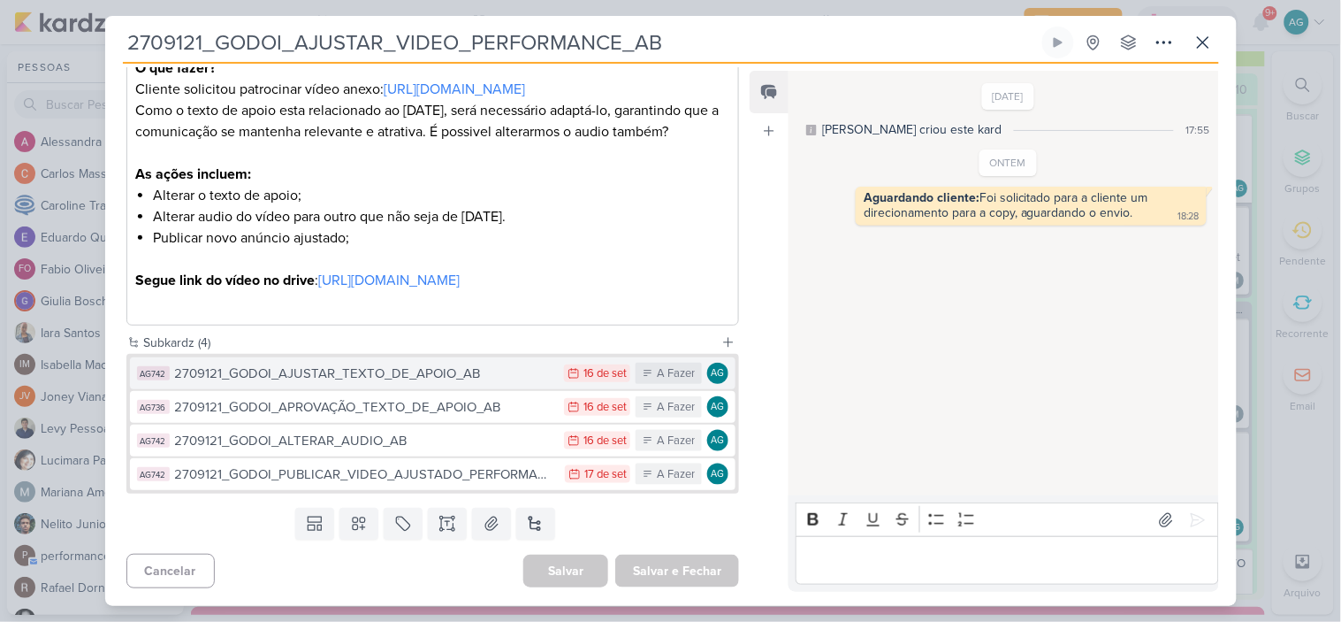
click at [416, 371] on div "2709121_GODOI_AJUSTAR_TEXTO_DE_APOIO_AB" at bounding box center [365, 373] width 381 height 20
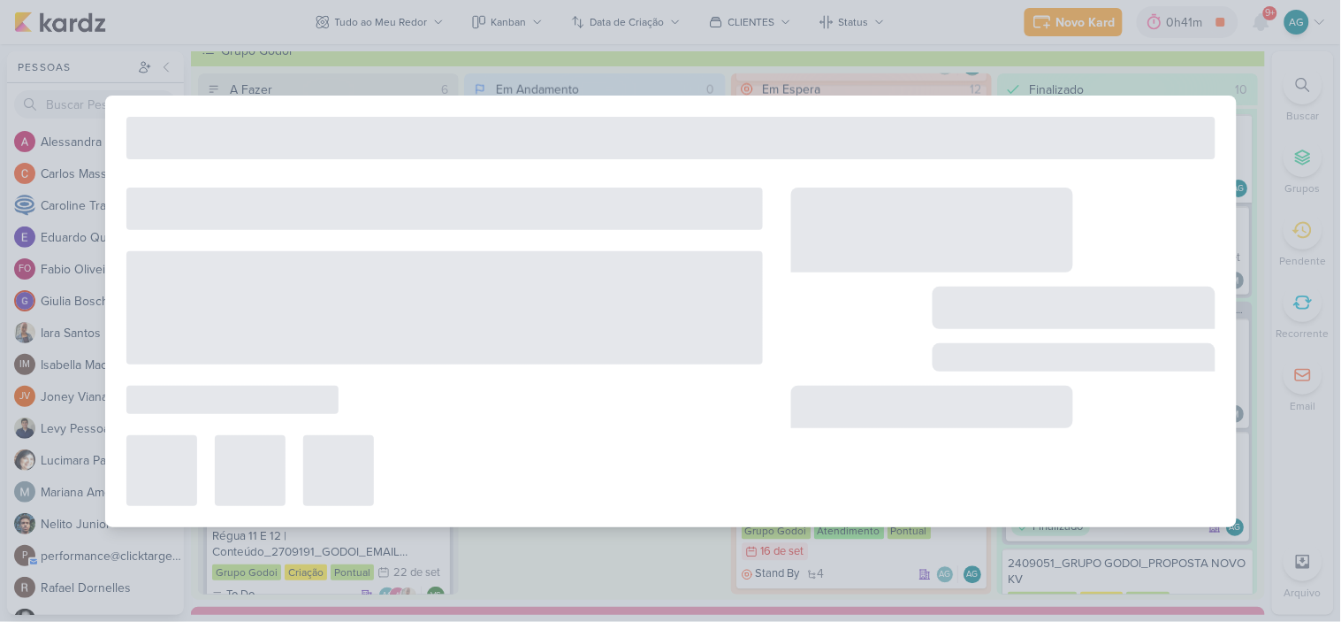
type input "2709121_GODOI_AJUSTAR_TEXTO_DE_APOIO_AB"
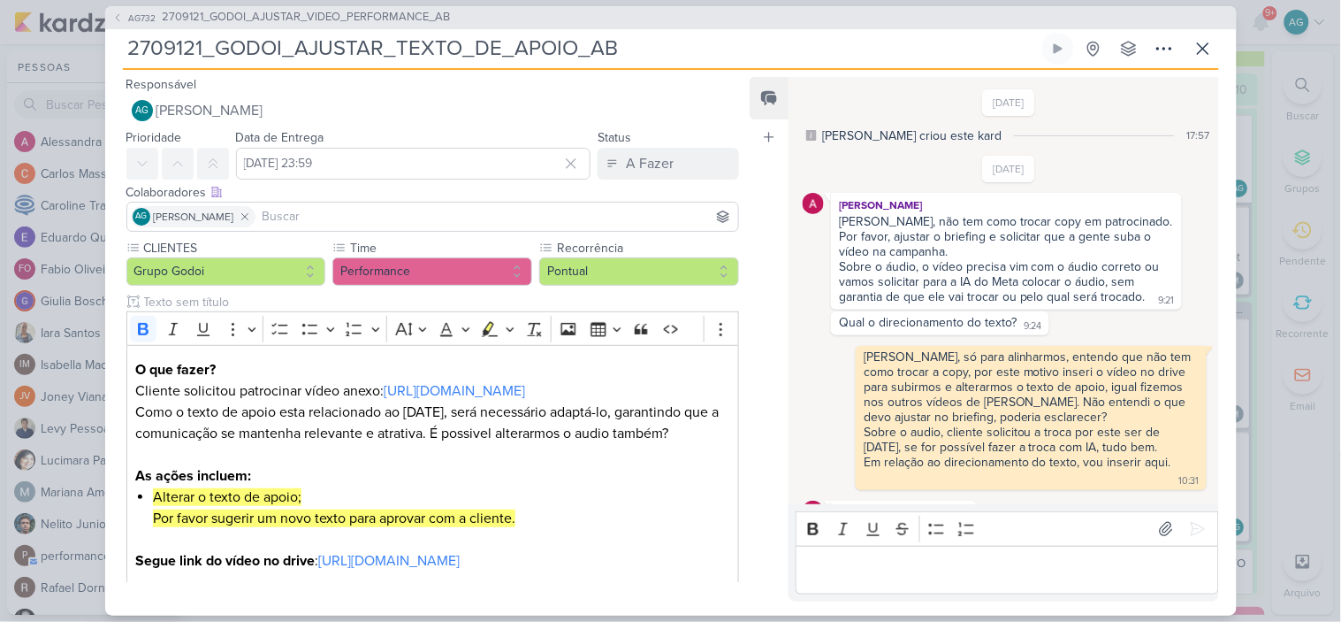
scroll to position [99, 0]
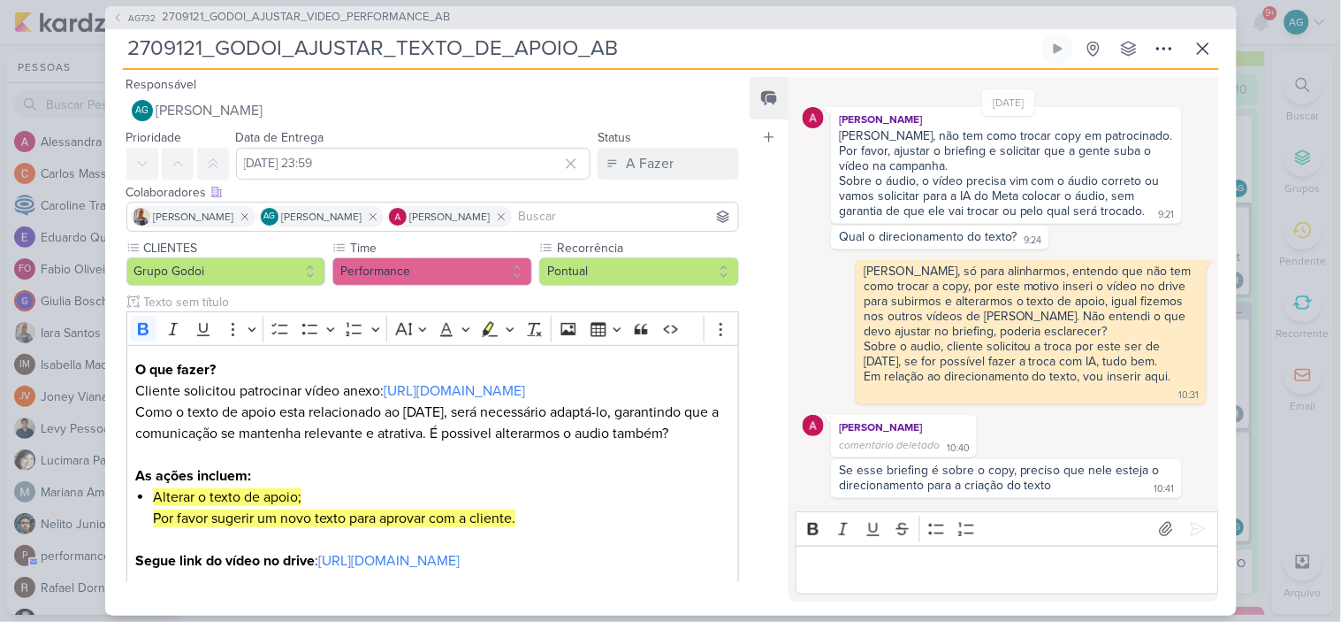
click at [971, 564] on p "Editor editing area: main" at bounding box center [1007, 569] width 404 height 21
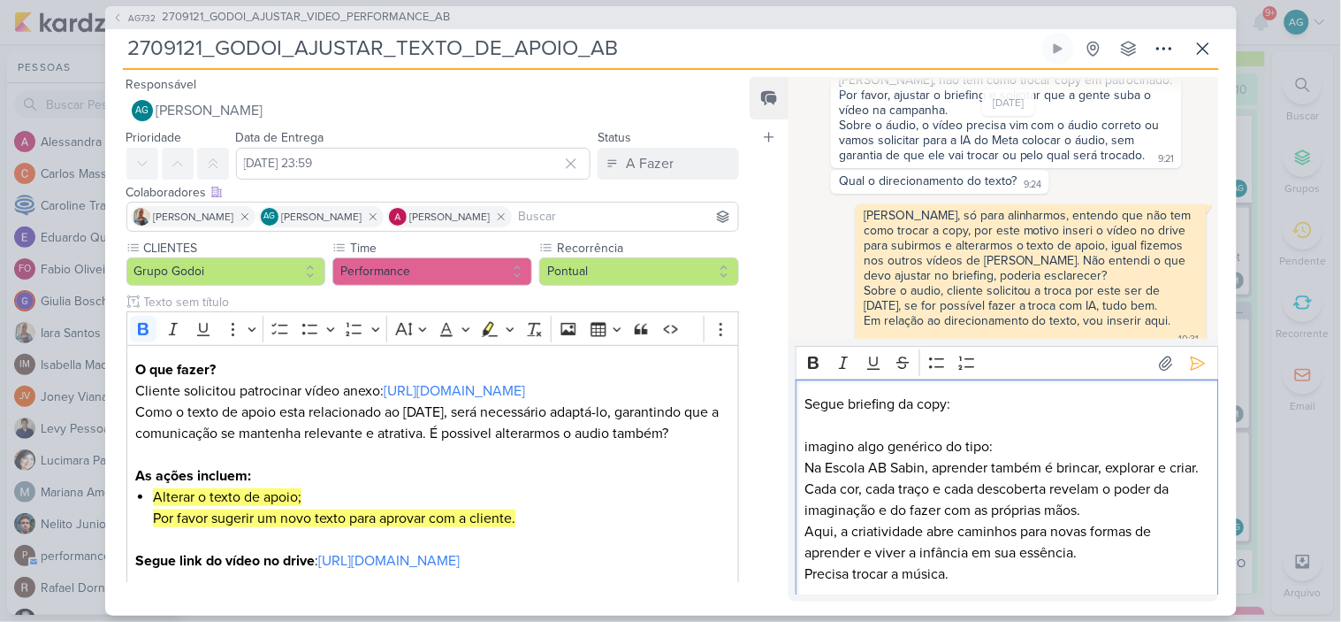
scroll to position [263, 0]
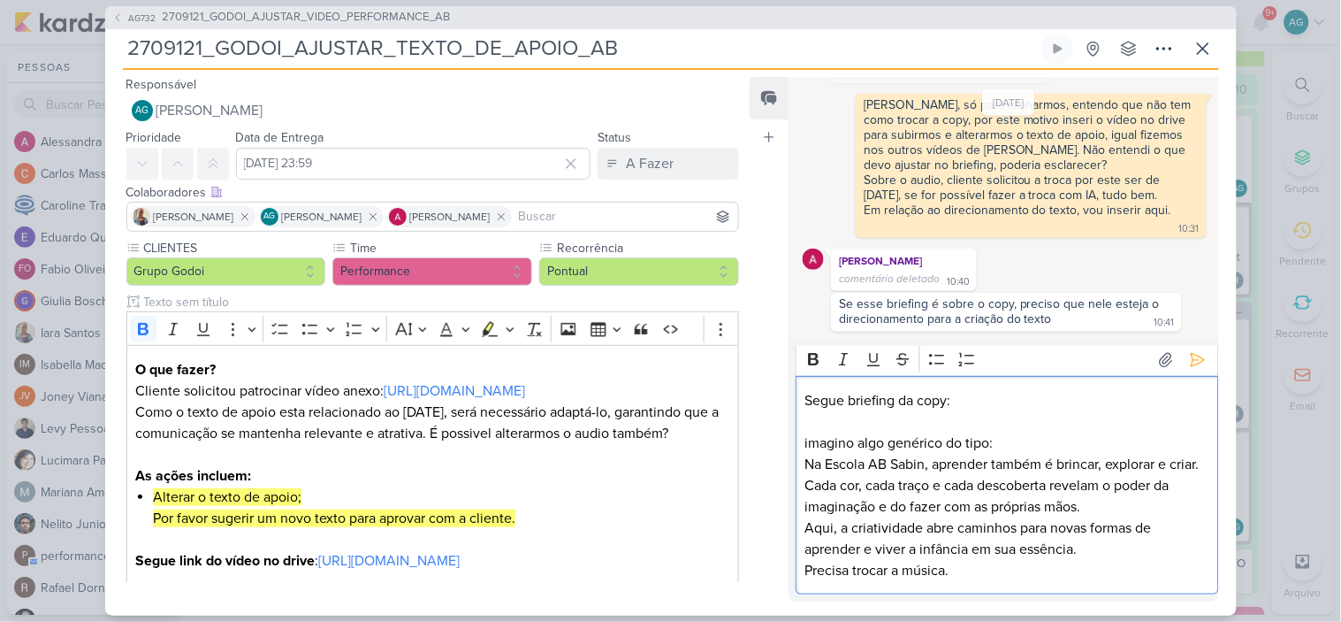
click at [1000, 433] on p "imagino algo genérico do tipo:" at bounding box center [1007, 442] width 404 height 21
click at [991, 396] on p "Segue briefing da copy:" at bounding box center [1007, 400] width 404 height 21
click at [1028, 393] on p "Segue briefing da copy, cliente imagina algo genérico para esse" at bounding box center [1007, 400] width 404 height 21
click at [1203, 391] on div "Segue briefing da copy, cliente solicita algo genérico para esse imagino algo g…" at bounding box center [1007, 485] width 423 height 218
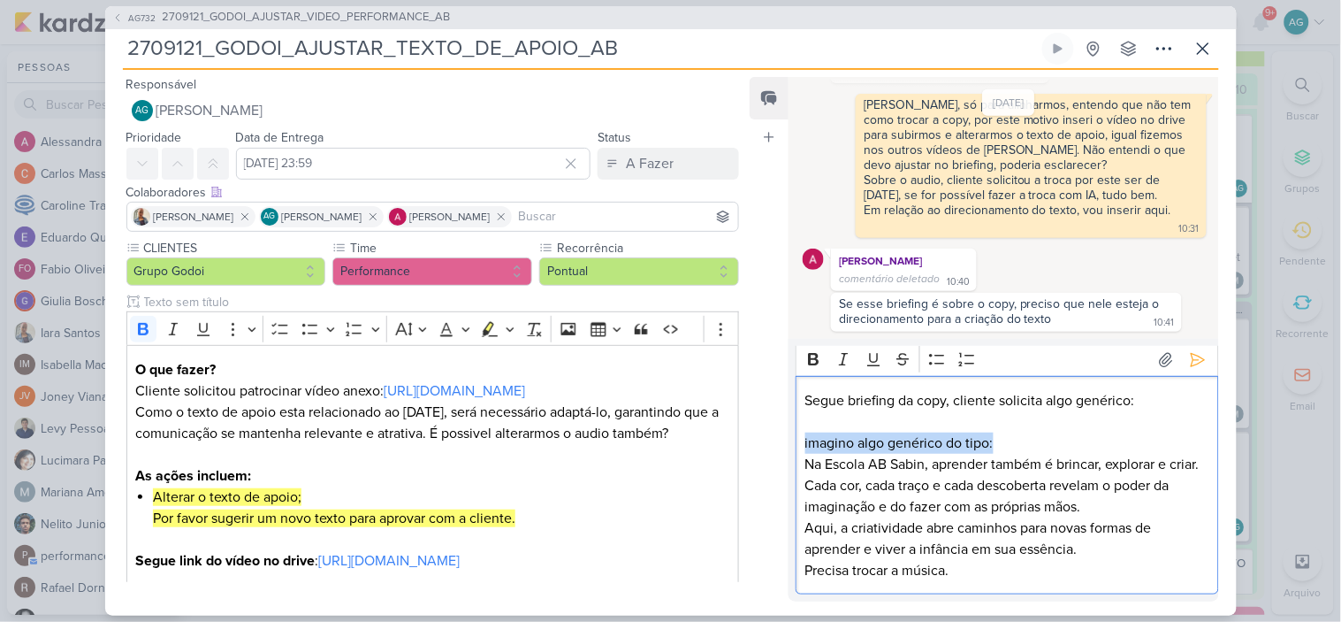
drag, startPoint x: 1038, startPoint y: 430, endPoint x: 771, endPoint y: 429, distance: 267.0
click at [771, 429] on div "Feed Atrelar email Solte o email para atrelar ao kard 12/9/25 Aline criou este …" at bounding box center [984, 339] width 469 height 524
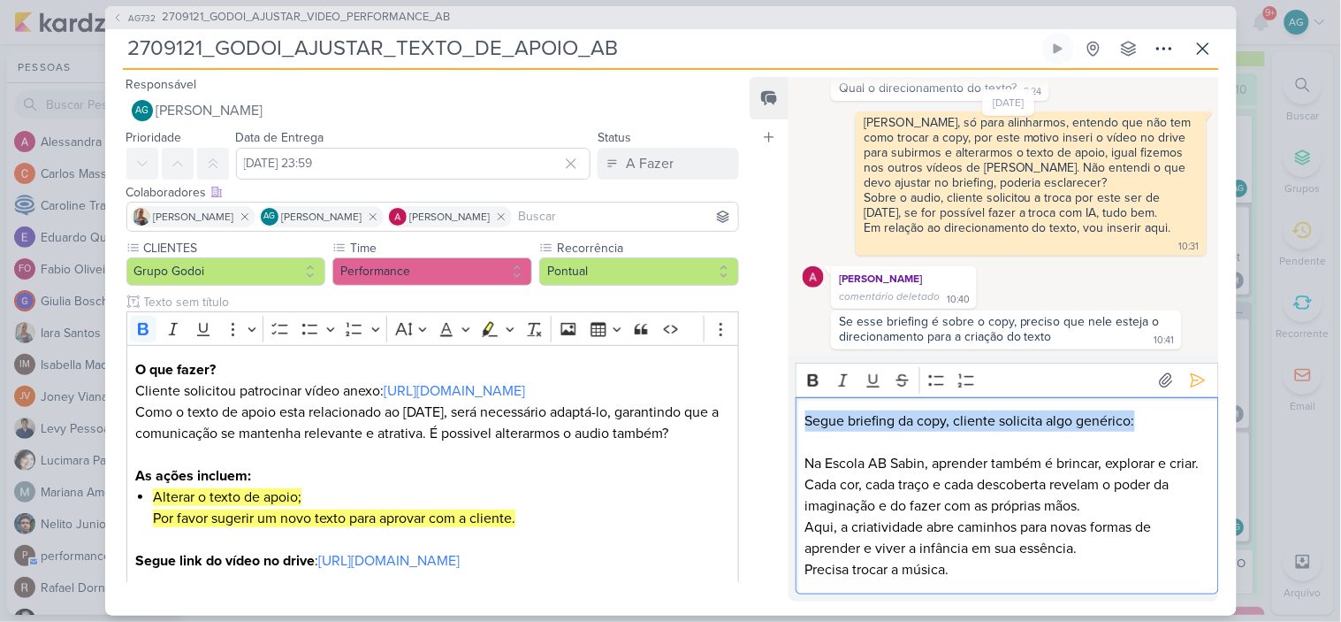
drag, startPoint x: 1155, startPoint y: 400, endPoint x: 746, endPoint y: 401, distance: 408.4
click at [746, 401] on div "Responsável AG Aline Gimenez Graciano Nenhum contato encontrado create new cont…" at bounding box center [671, 342] width 1132 height 545
click at [817, 374] on icon "Editor toolbar" at bounding box center [813, 380] width 11 height 12
click at [887, 431] on p "Editor editing area: main" at bounding box center [1007, 441] width 404 height 21
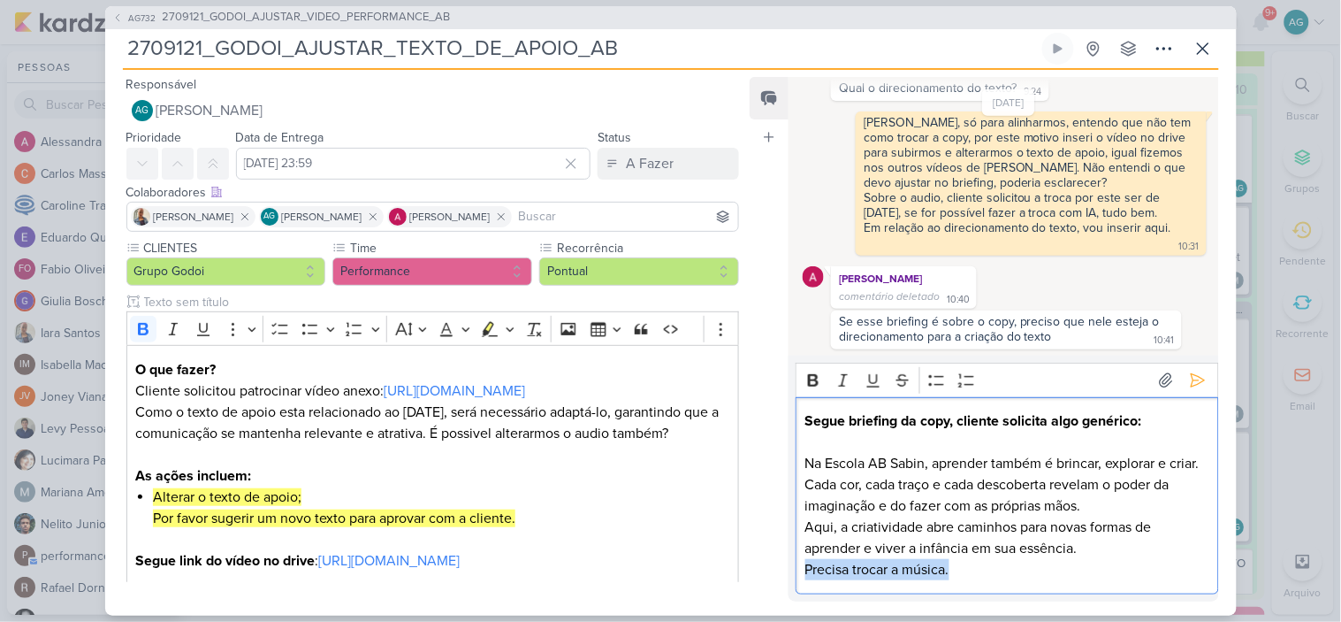
drag, startPoint x: 965, startPoint y: 568, endPoint x: 776, endPoint y: 562, distance: 188.4
click at [776, 562] on div "Feed Atrelar email Solte o email para atrelar ao kard 12/9/25 Aline criou este …" at bounding box center [984, 339] width 469 height 524
click at [1140, 412] on strong "Segue briefing da copy, cliente solicita algo genérico:" at bounding box center [973, 421] width 337 height 18
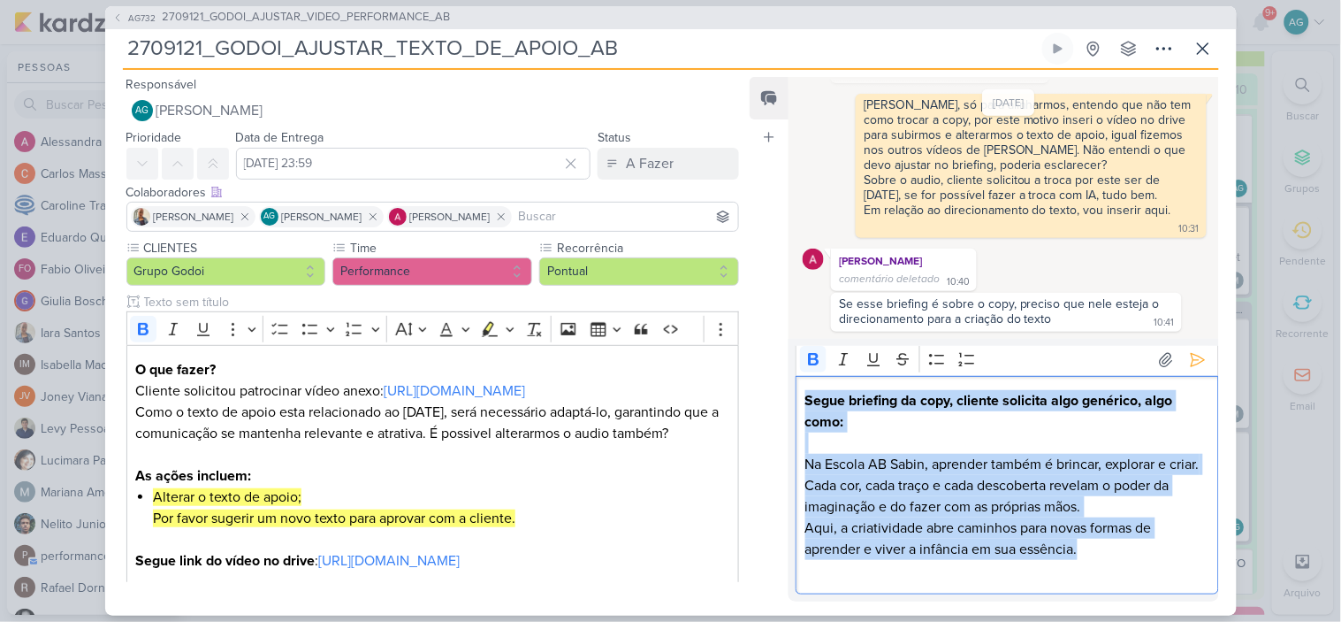
scroll to position [25, 0]
drag, startPoint x: 805, startPoint y: 393, endPoint x: 1140, endPoint y: 581, distance: 383.9
click at [1140, 581] on div "Segue briefing da copy, cliente solicita algo genérico, algo como: Na Escola AB…" at bounding box center [1007, 485] width 423 height 218
copy div "Segue briefing da copy, cliente solicita algo genérico, algo como: Na Escola AB…"
click at [928, 432] on p "Editor editing area: main" at bounding box center [1007, 442] width 404 height 21
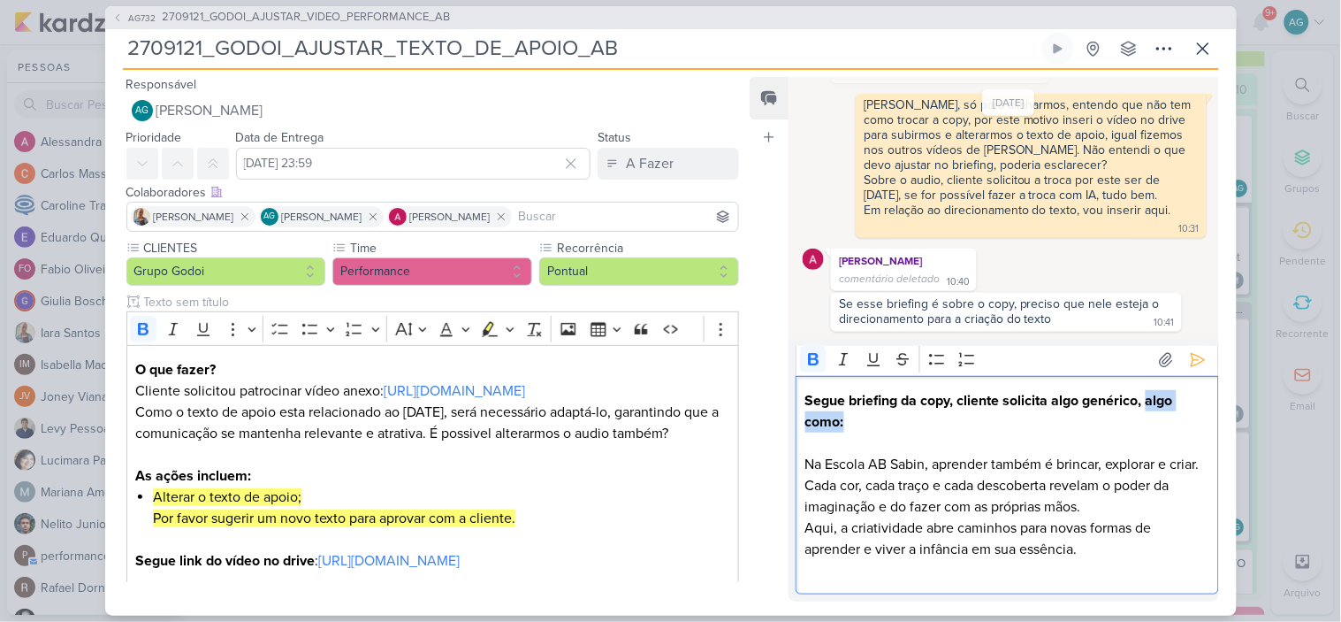
drag, startPoint x: 1148, startPoint y: 381, endPoint x: 1164, endPoint y: 393, distance: 20.4
click at [1164, 393] on p "Segue briefing da copy, cliente solicita algo genérico, algo como:" at bounding box center [1007, 411] width 404 height 42
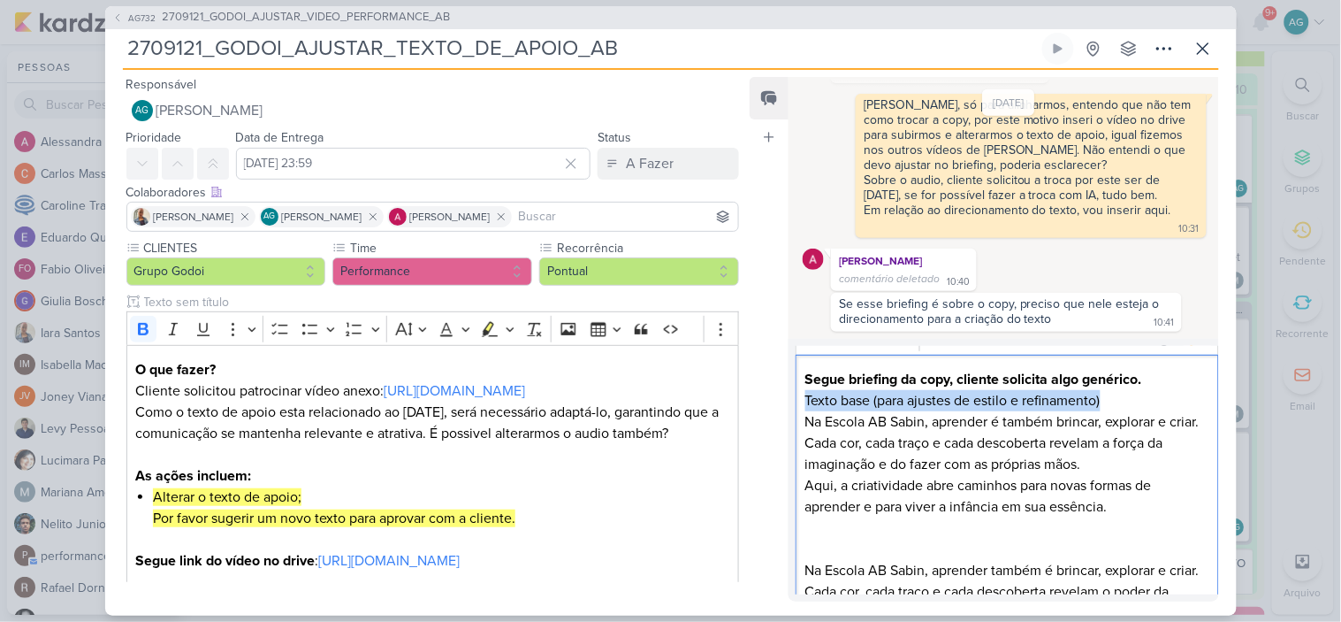
drag, startPoint x: 1127, startPoint y: 395, endPoint x: 787, endPoint y: 396, distance: 340.4
click at [787, 396] on div "Feed Atrelar email Solte o email para atrelar ao kard 12/9/25 Aline criou este …" at bounding box center [984, 339] width 469 height 524
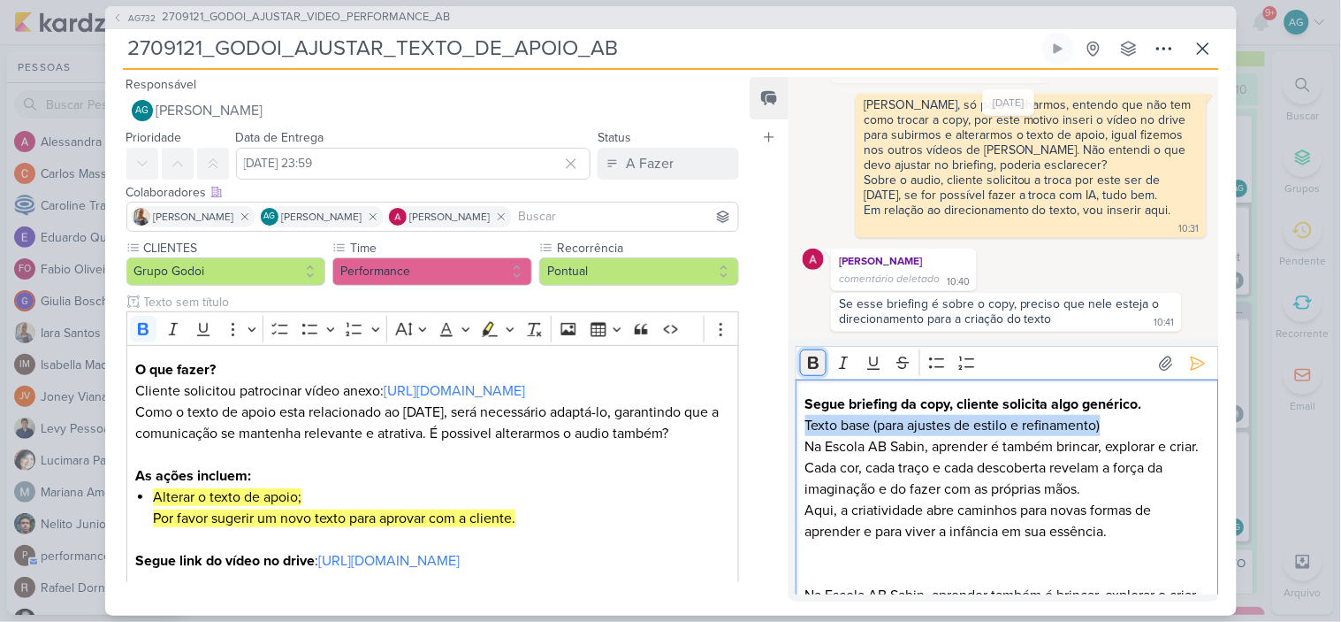
click at [811, 366] on icon "Editor toolbar" at bounding box center [814, 363] width 18 height 18
click at [894, 454] on p "Na Escola AB Sabin, aprender é também brincar, explorar e criar. Cada cor, cada…" at bounding box center [1007, 468] width 404 height 64
click at [1135, 426] on p "Texto base (para ajustes de estilo e refinamento)" at bounding box center [1007, 425] width 404 height 21
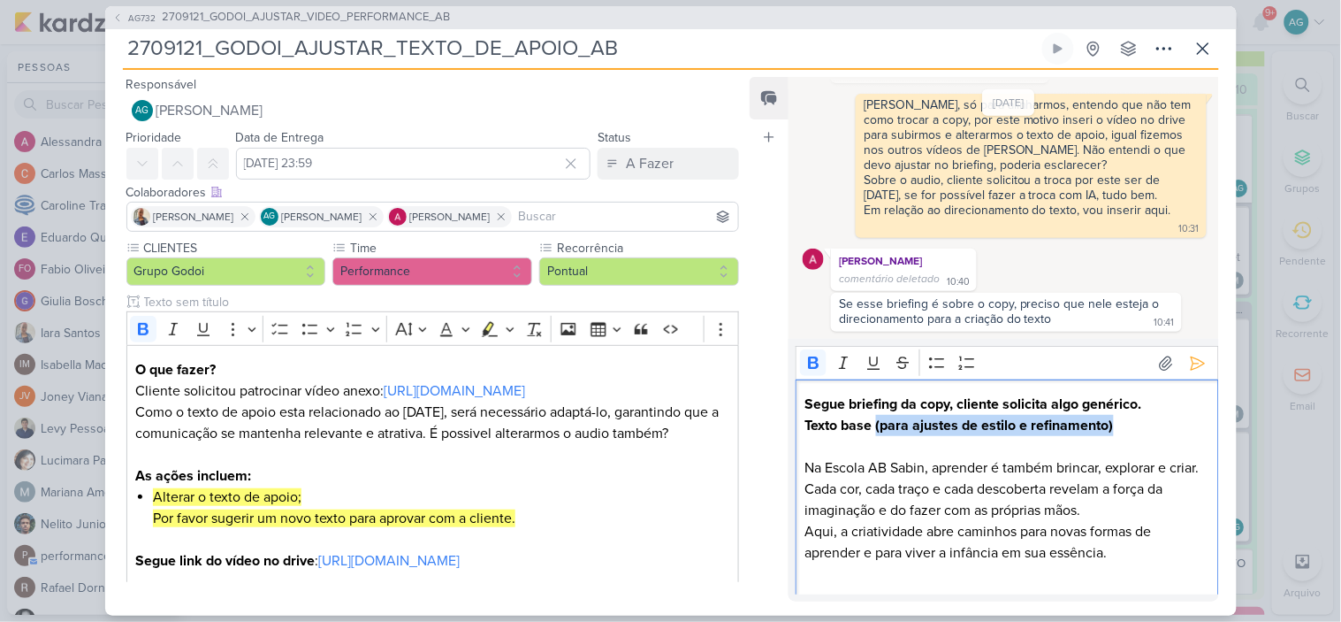
drag, startPoint x: 1130, startPoint y: 428, endPoint x: 879, endPoint y: 427, distance: 251.1
click at [879, 427] on p "Texto base (para ajustes de estilo e refinamento)" at bounding box center [1007, 425] width 404 height 21
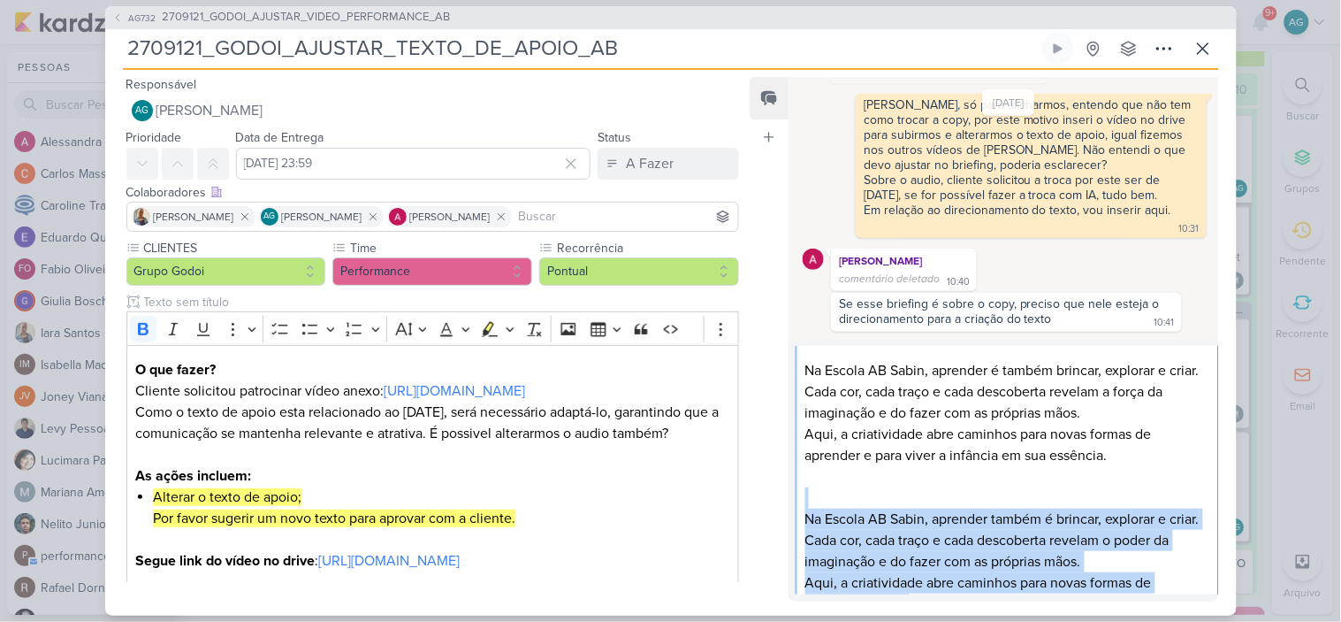
scroll to position [195, 0]
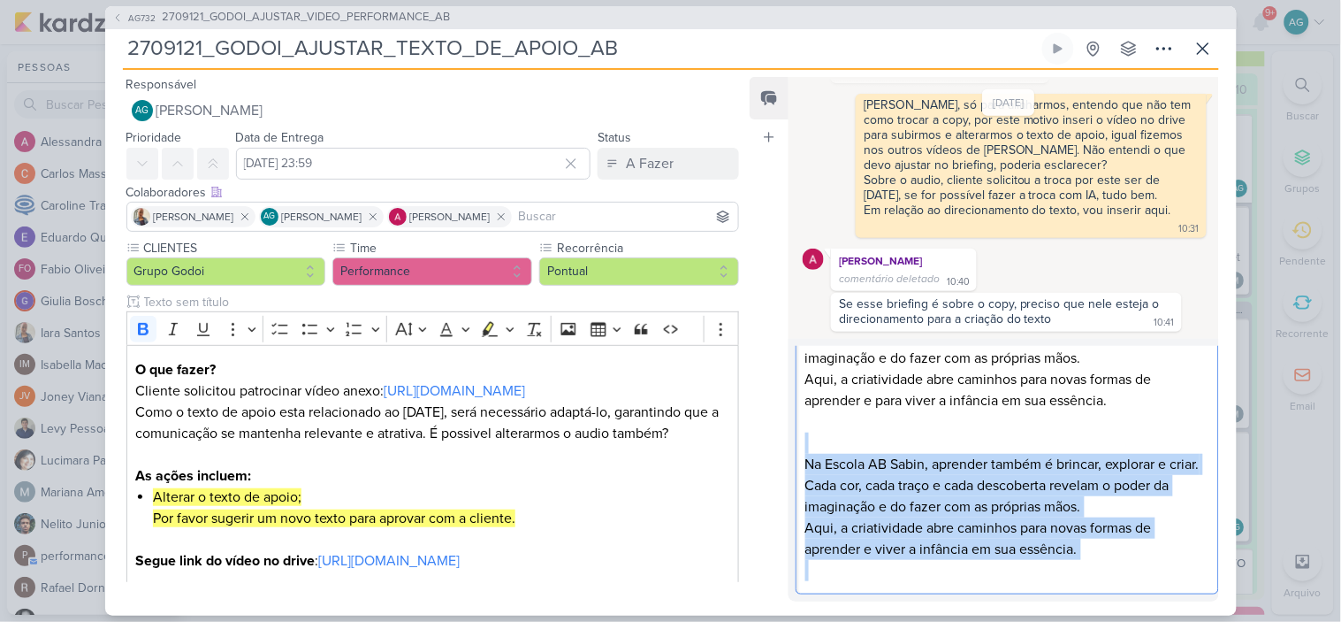
drag, startPoint x: 827, startPoint y: 519, endPoint x: 932, endPoint y: 639, distance: 159.2
click at [932, 587] on html "1.99.0 Novo Kard Ctrl + k 0h45m DEMANDAS ATENDIMENTO 0h41m Hoje 0h45m Semana 0h…" at bounding box center [670, 311] width 1341 height 622
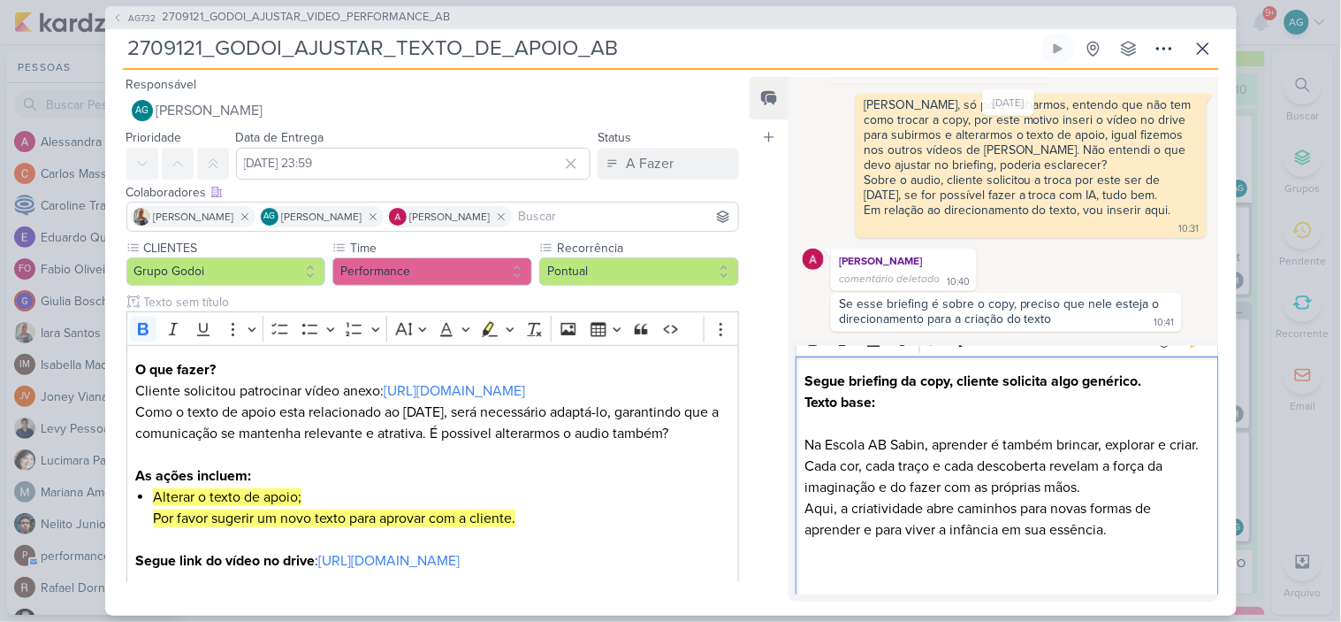
scroll to position [0, 0]
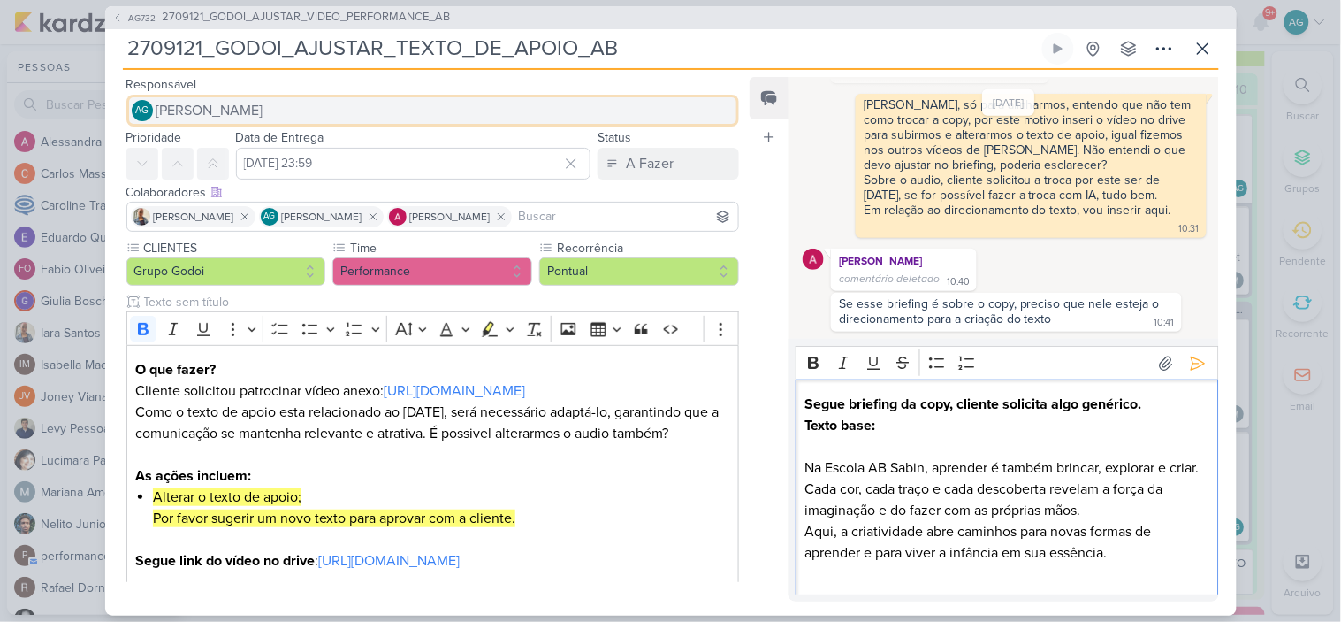
click at [263, 108] on span "[PERSON_NAME]" at bounding box center [209, 110] width 107 height 21
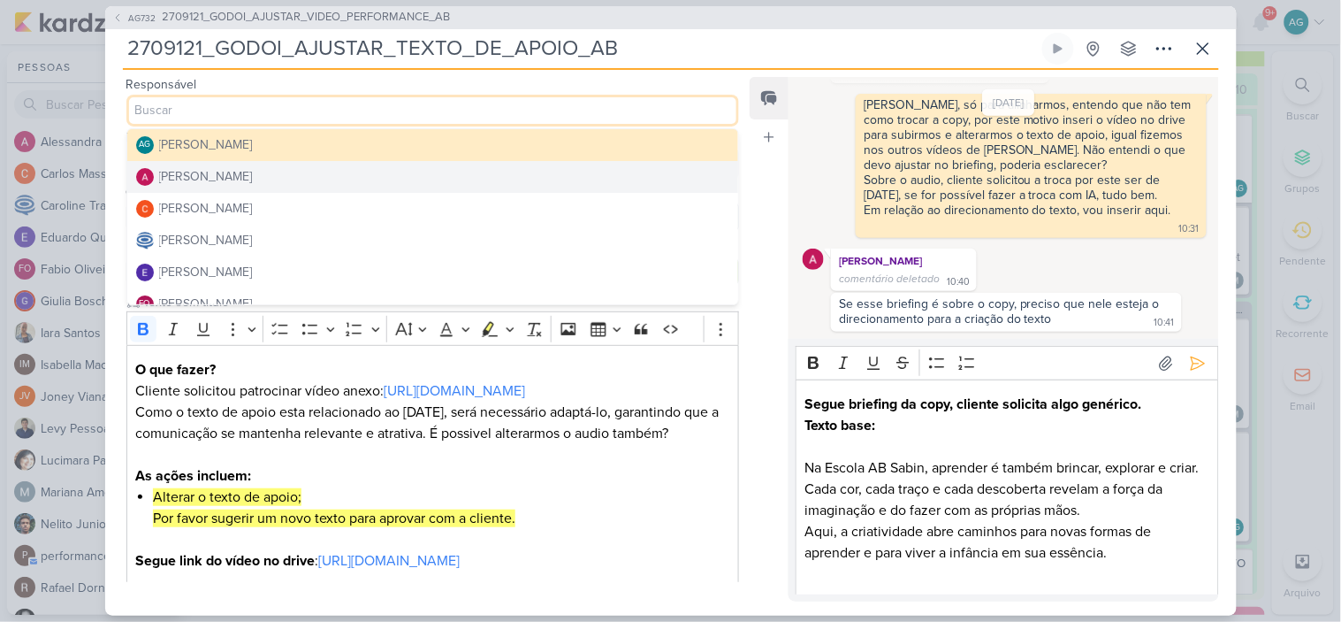
click at [263, 166] on button "[PERSON_NAME]" at bounding box center [433, 177] width 612 height 32
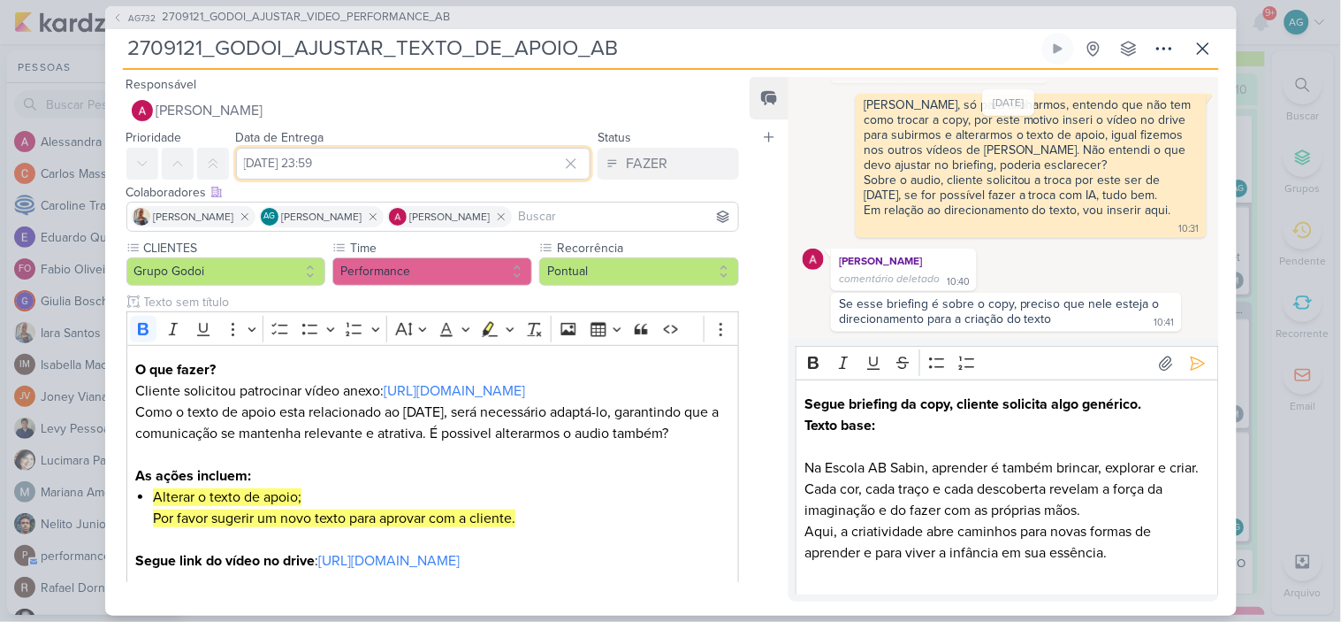
click at [321, 162] on input "16 de setembro de 2025 às 23:59" at bounding box center [413, 164] width 355 height 32
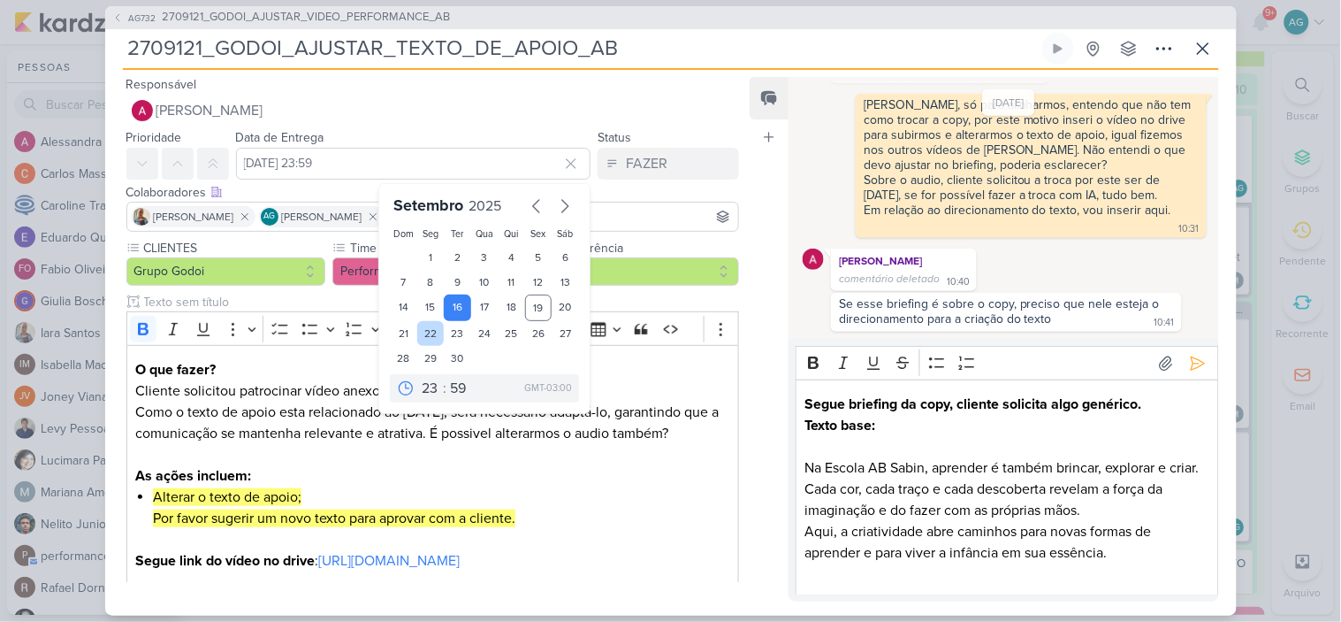
click at [429, 332] on div "22" at bounding box center [430, 333] width 27 height 25
type input "22 de setembro de 2025 às 23:59"
click at [658, 75] on div "Responsável Alessandra Gomes AG Aline Gimenez Graciano Alessandra Gomes Carlos …" at bounding box center [426, 99] width 642 height 53
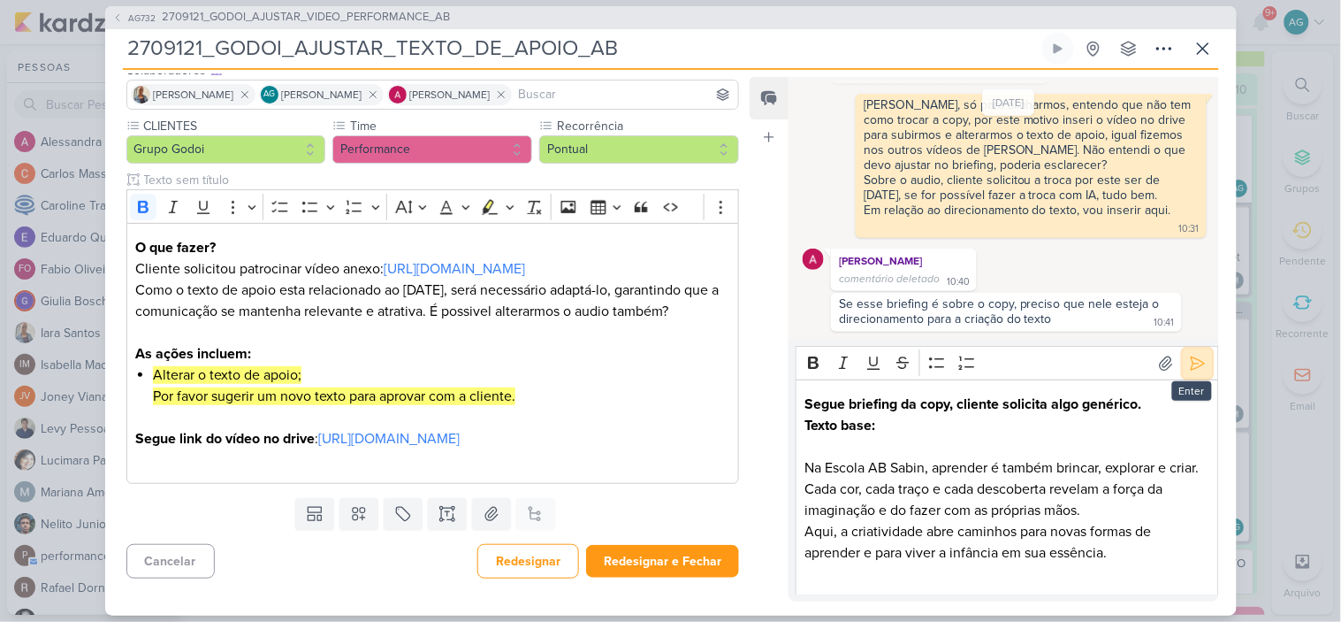
click at [1191, 358] on icon at bounding box center [1197, 362] width 13 height 13
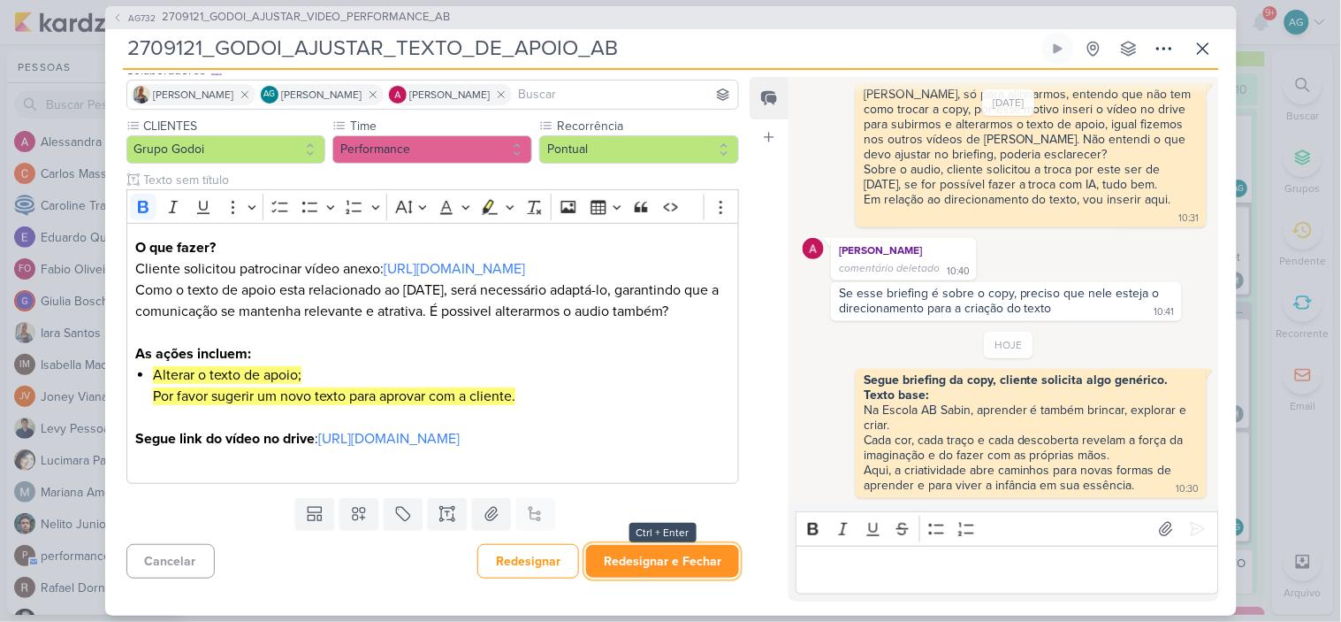
click at [647, 566] on button "Redesignar e Fechar" at bounding box center [662, 561] width 153 height 33
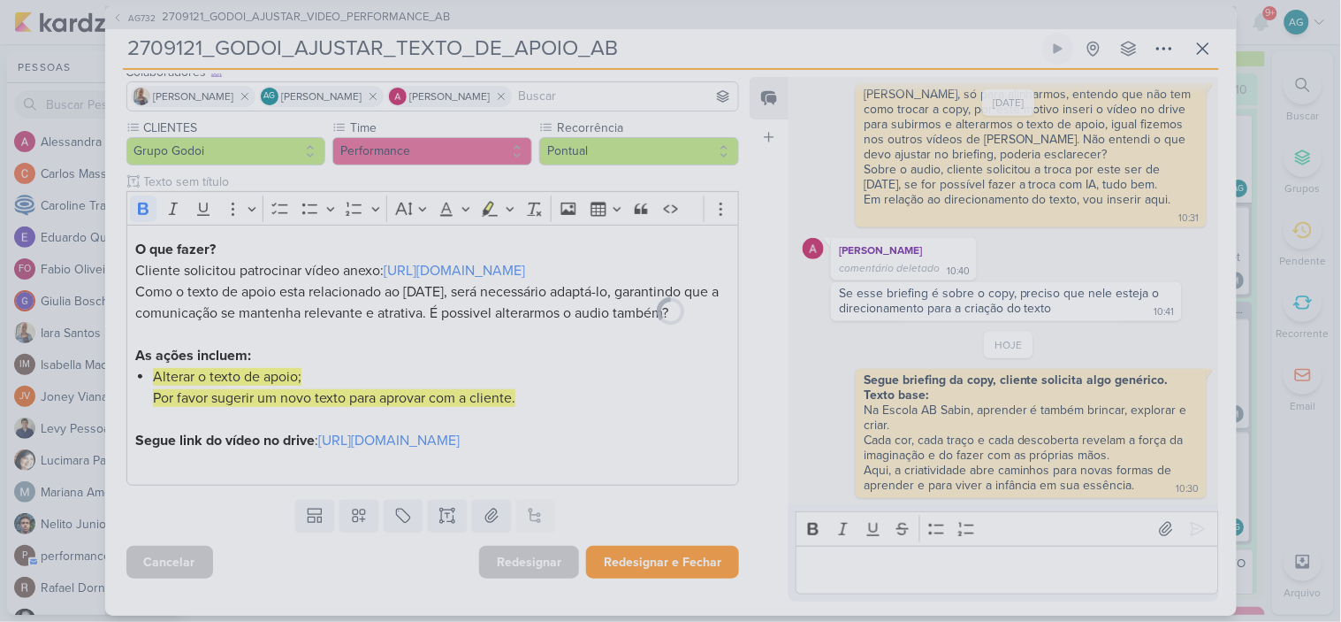
scroll to position [141, 0]
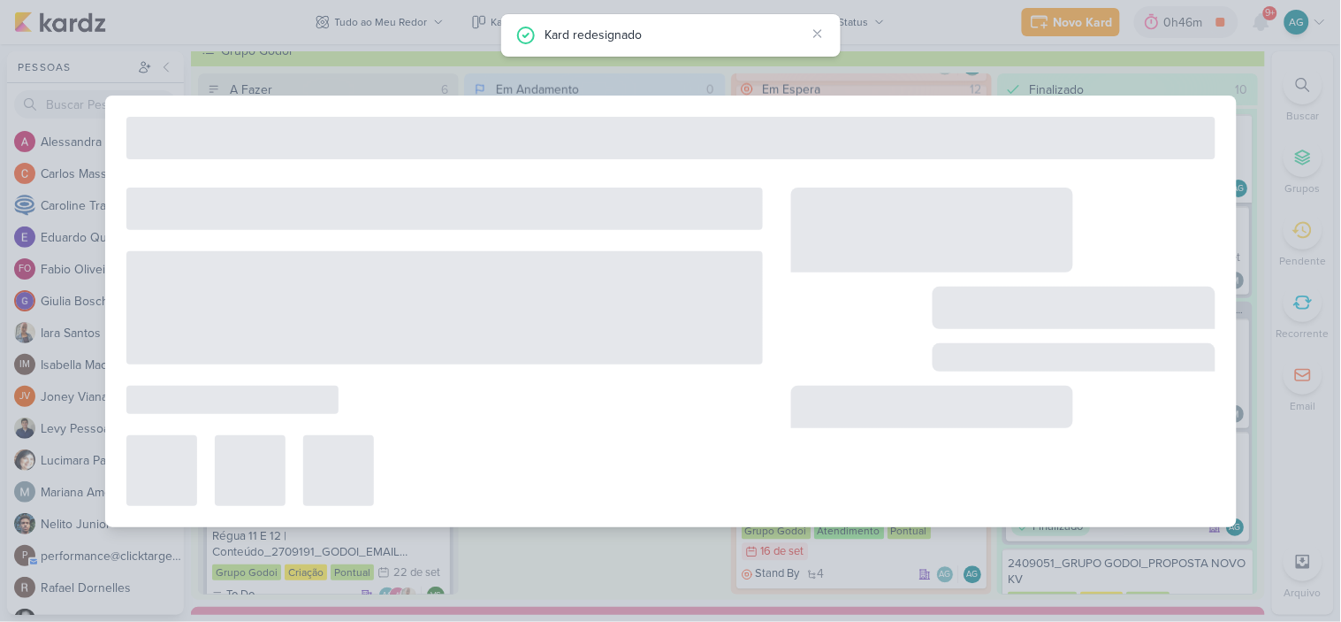
type input "2709121_GODOI_AJUSTAR_VIDEO_PERFORMANCE_AB"
type input "16 de setembro de 2025 às 23:59"
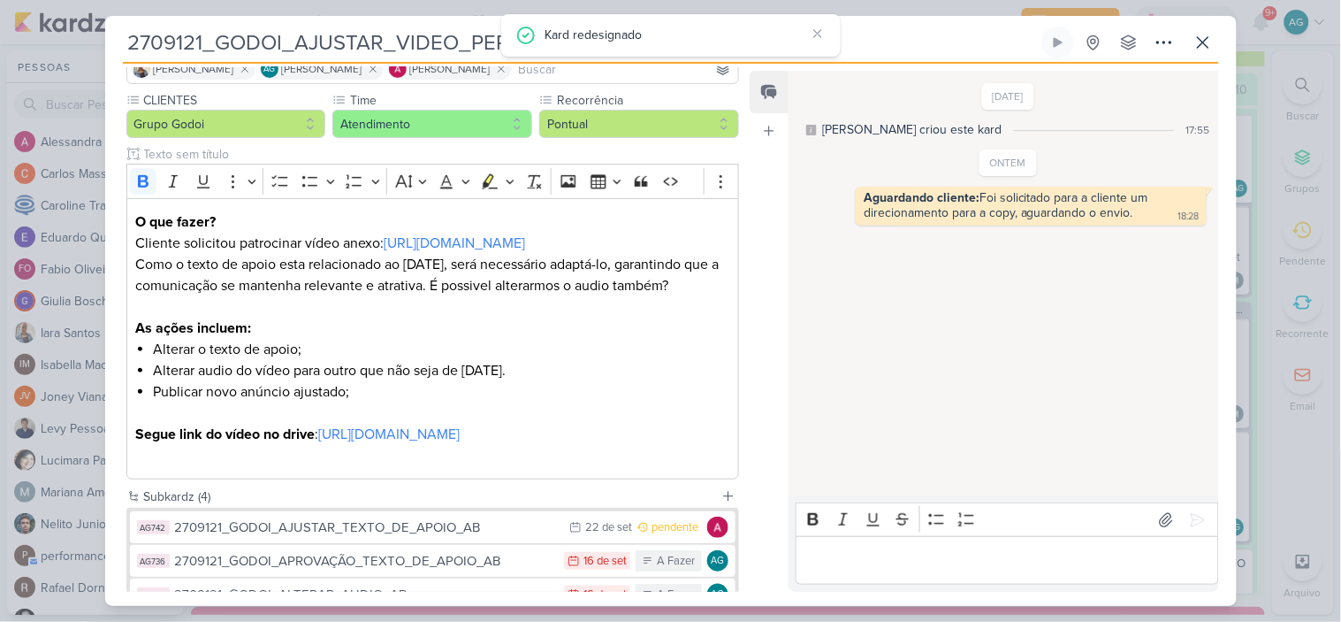
scroll to position [0, 0]
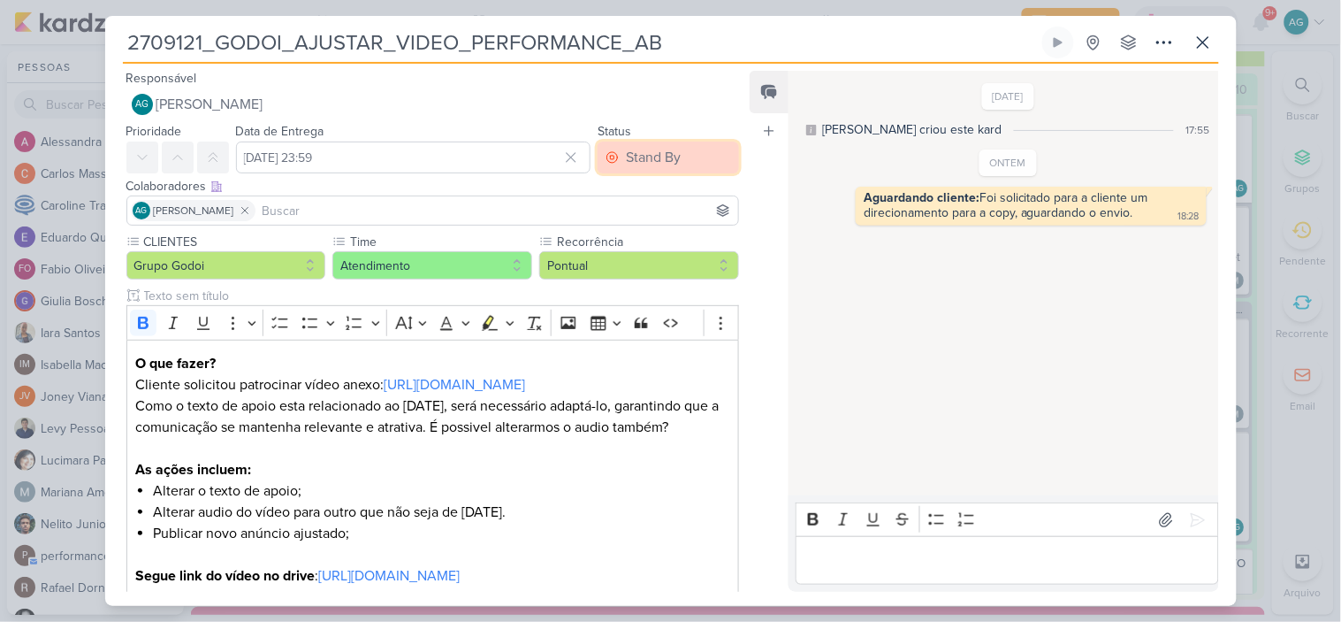
click at [652, 165] on div "Stand By" at bounding box center [653, 157] width 55 height 21
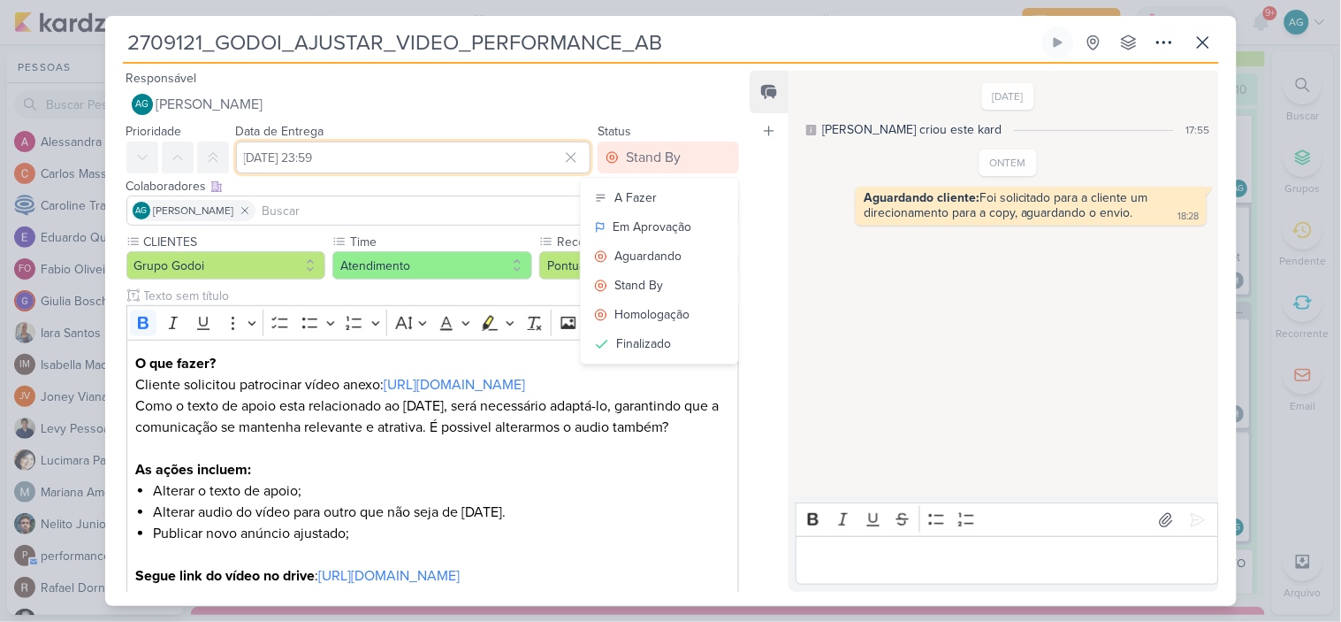
click at [385, 161] on input "16 de setembro de 2025 às 23:59" at bounding box center [413, 157] width 355 height 32
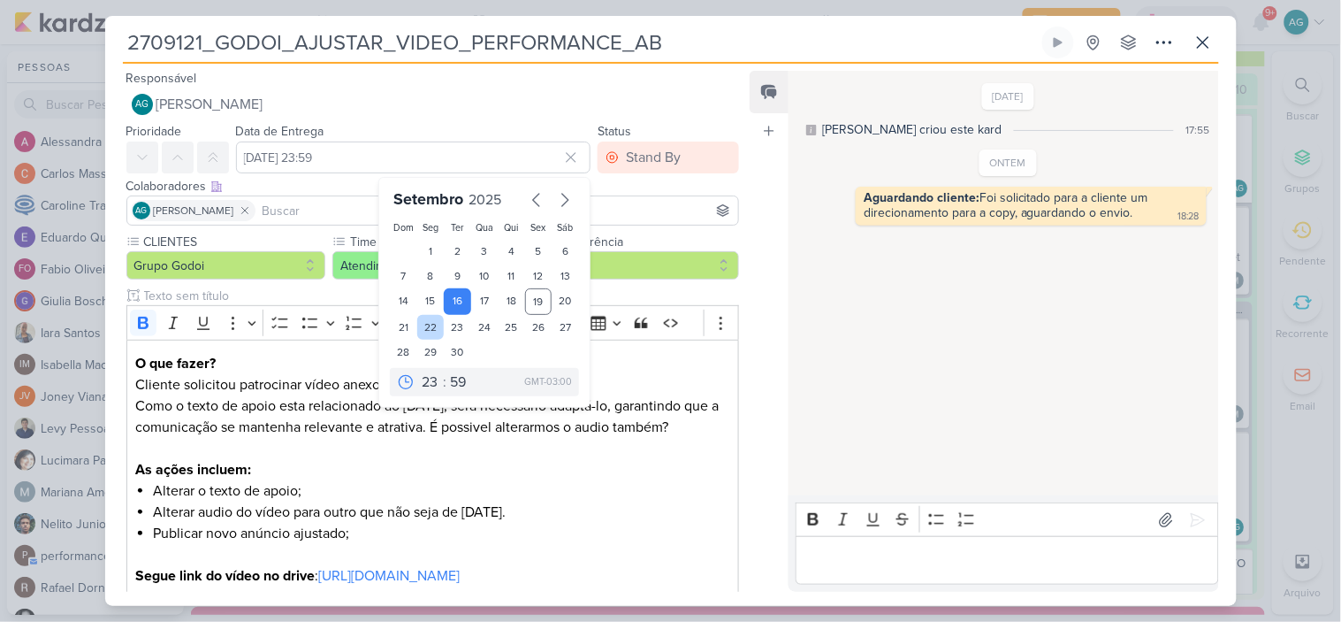
click at [427, 330] on div "22" at bounding box center [430, 327] width 27 height 25
type input "22 de setembro de 2025 às 23:59"
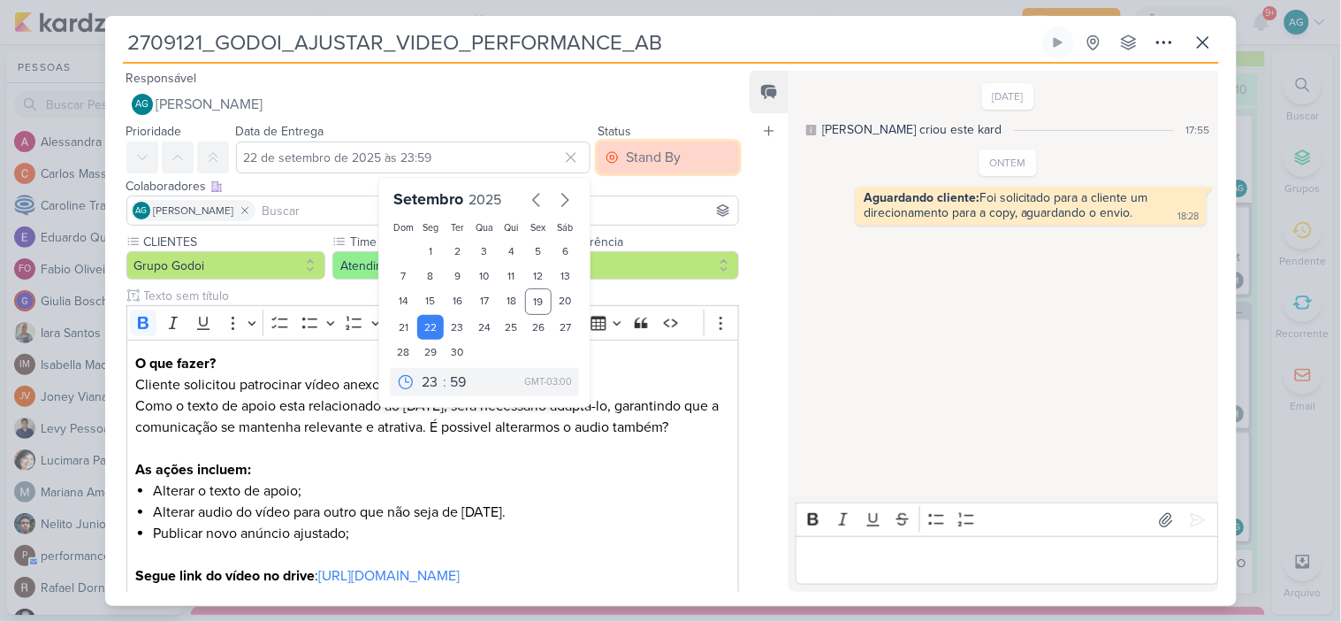
click at [659, 162] on div "Stand By" at bounding box center [653, 157] width 55 height 21
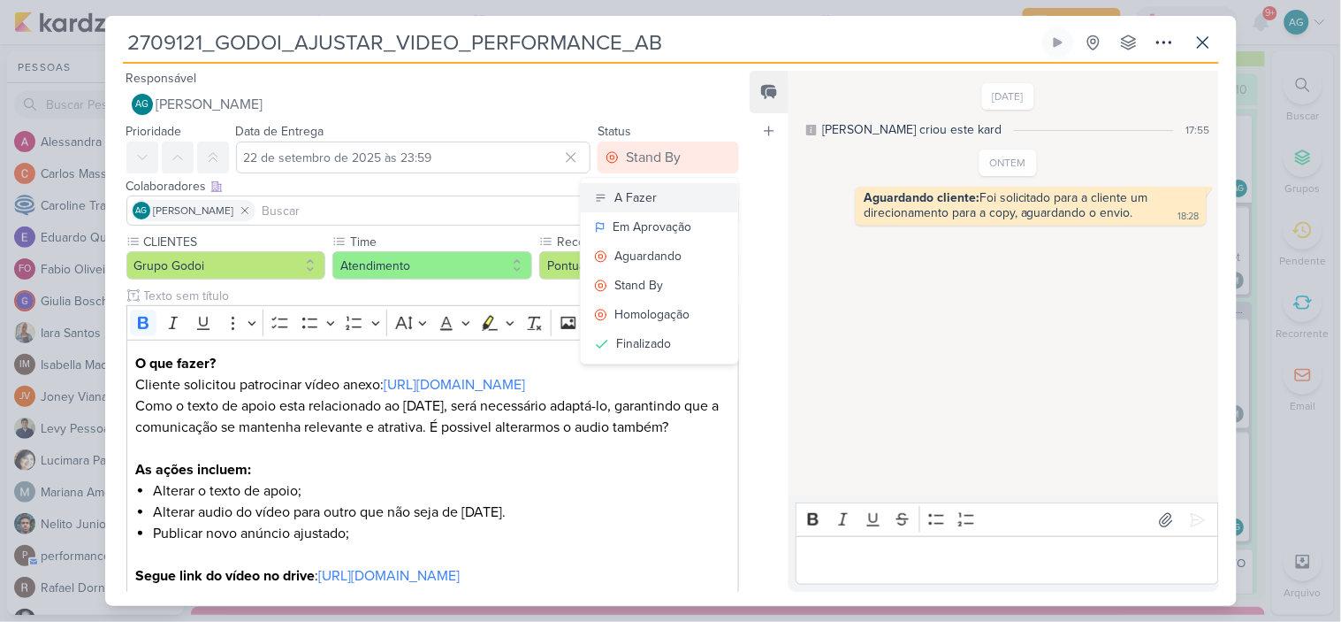
click at [667, 197] on button "A Fazer" at bounding box center [659, 197] width 157 height 29
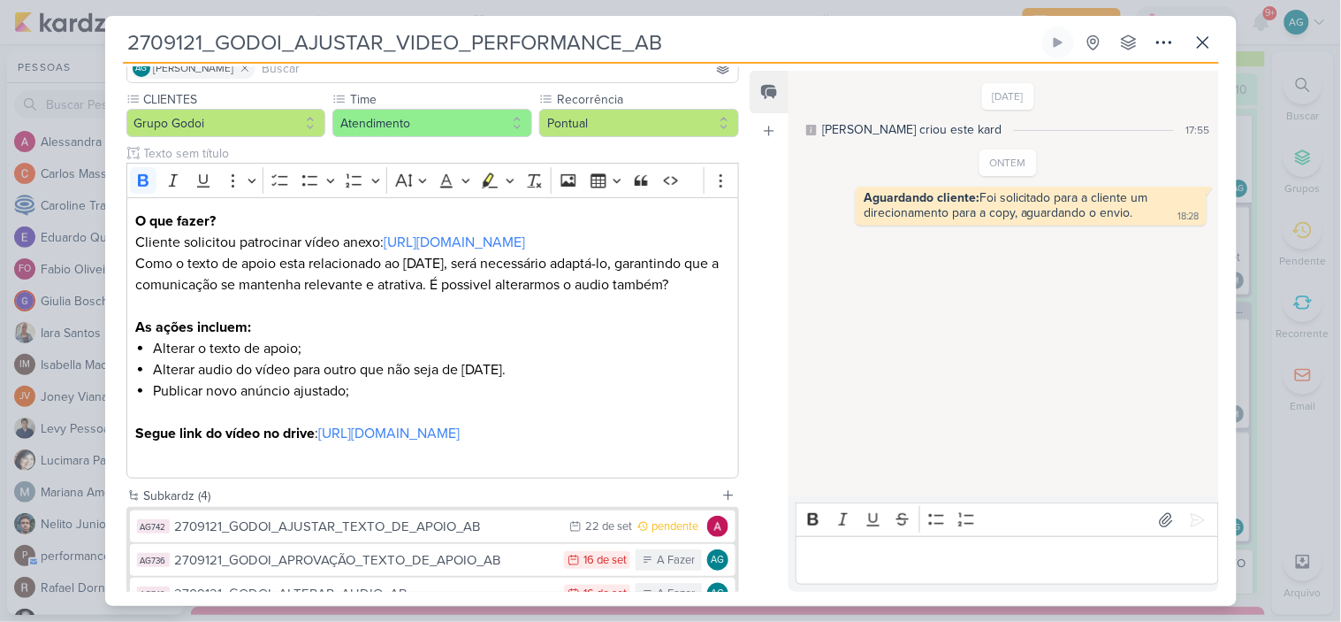
scroll to position [316, 0]
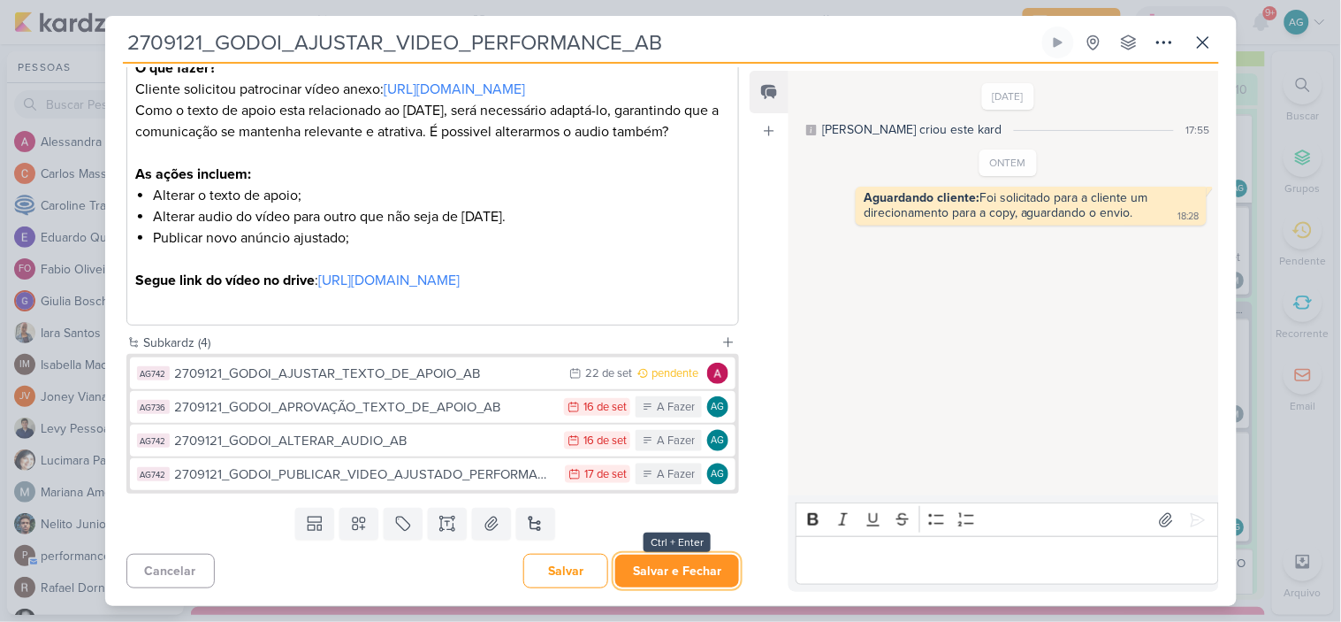
click at [677, 578] on button "Salvar e Fechar" at bounding box center [677, 570] width 124 height 33
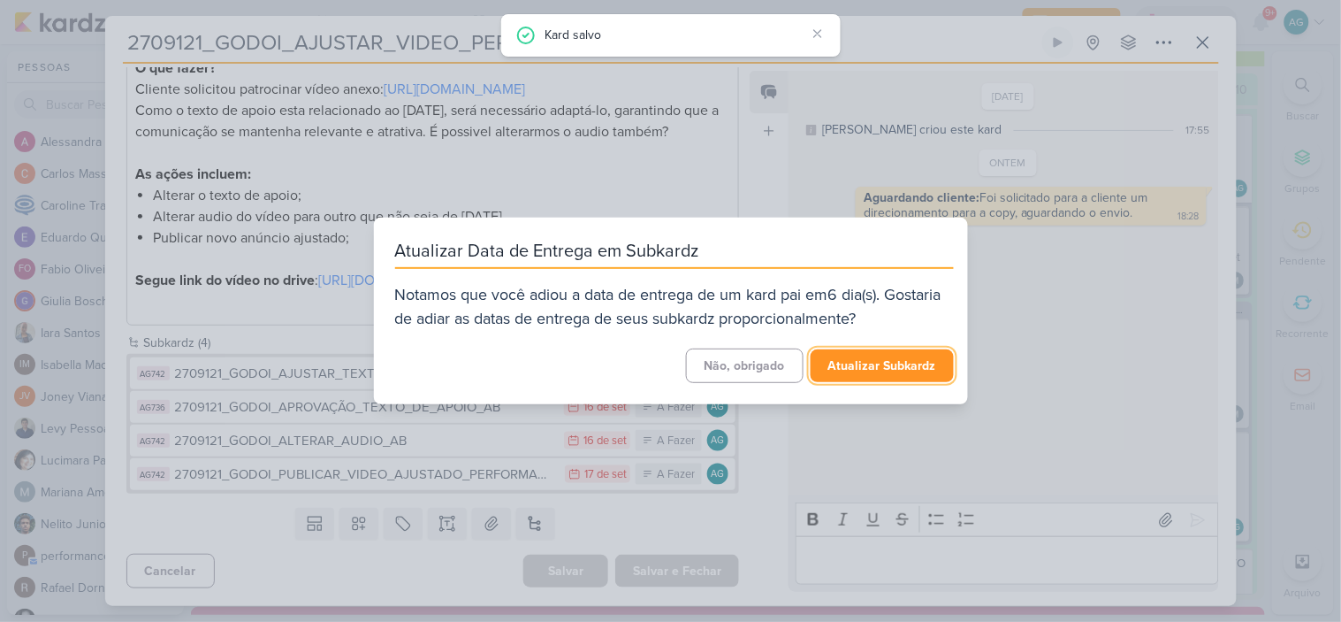
click at [904, 368] on button "Atualizar Subkardz" at bounding box center [882, 365] width 143 height 33
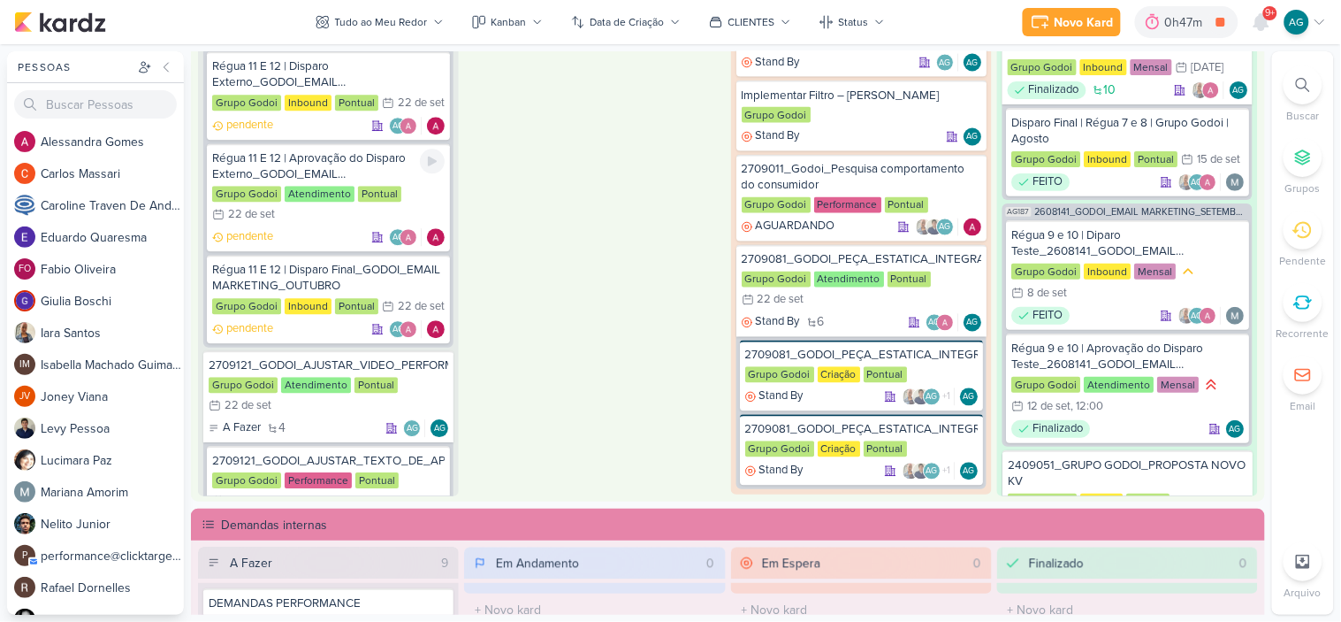
scroll to position [1080, 0]
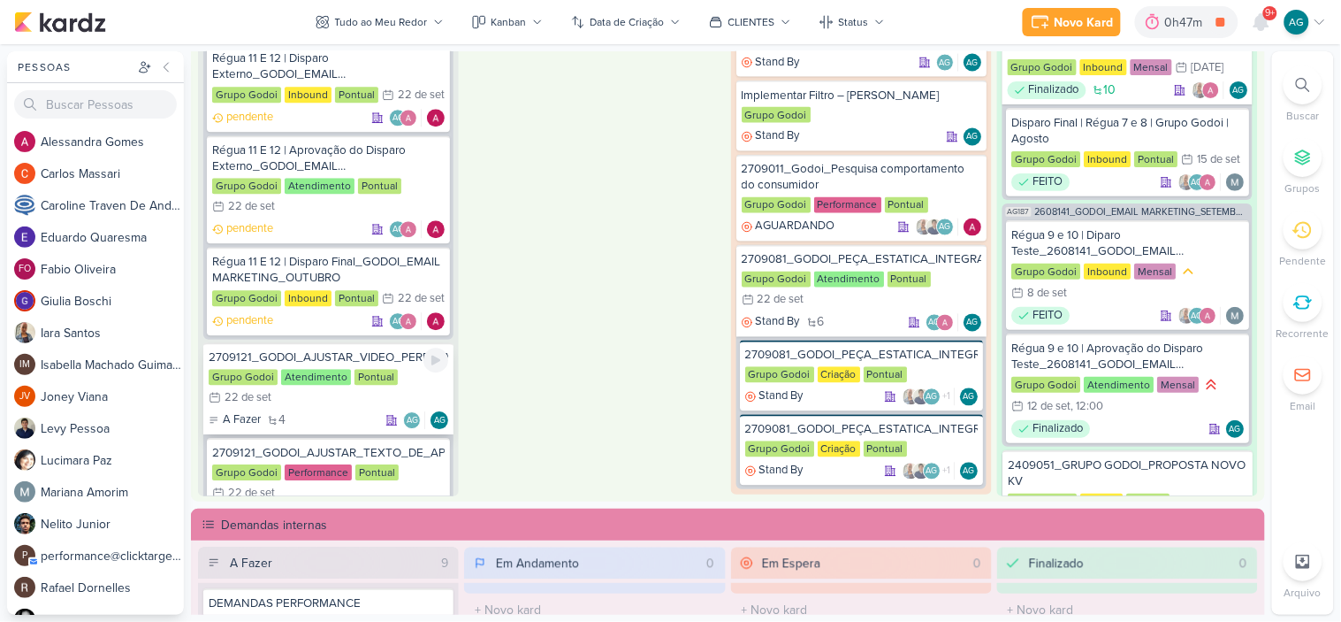
click at [348, 350] on div "2709121_GODOI_AJUSTAR_VIDEO_PERFORMANCE_AB" at bounding box center [329, 358] width 240 height 16
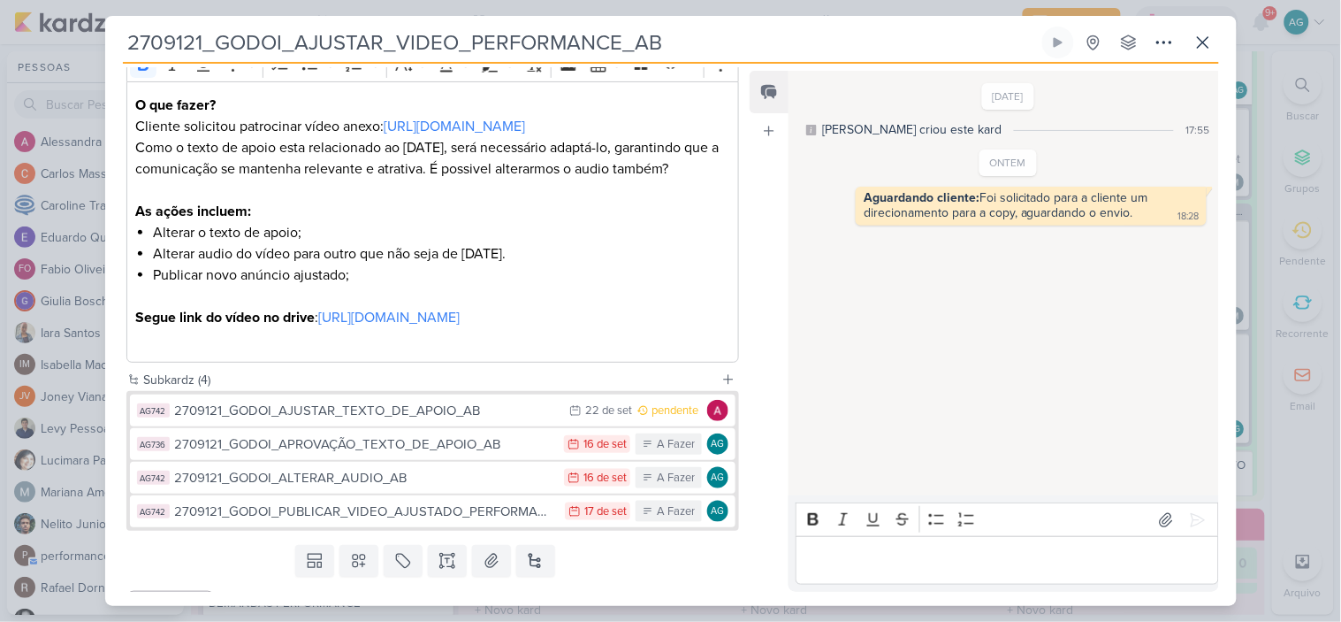
scroll to position [294, 0]
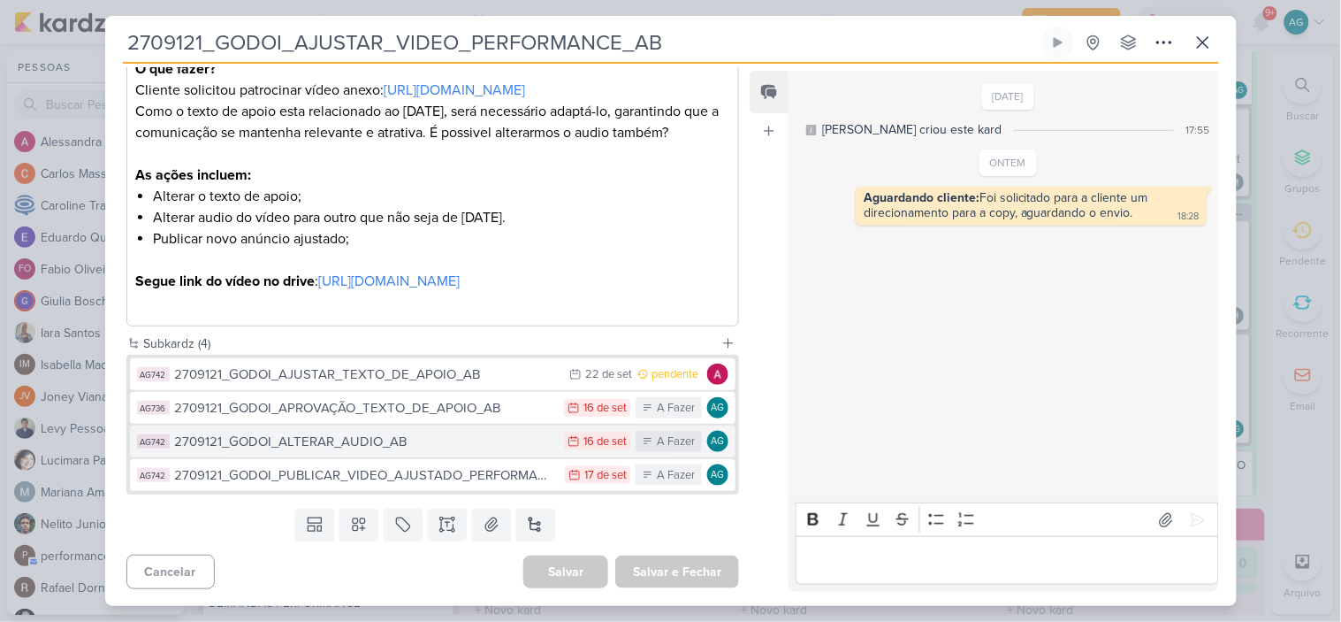
click at [426, 452] on div "2709121_GODOI_ALTERAR_AUDIO_AB" at bounding box center [365, 441] width 381 height 20
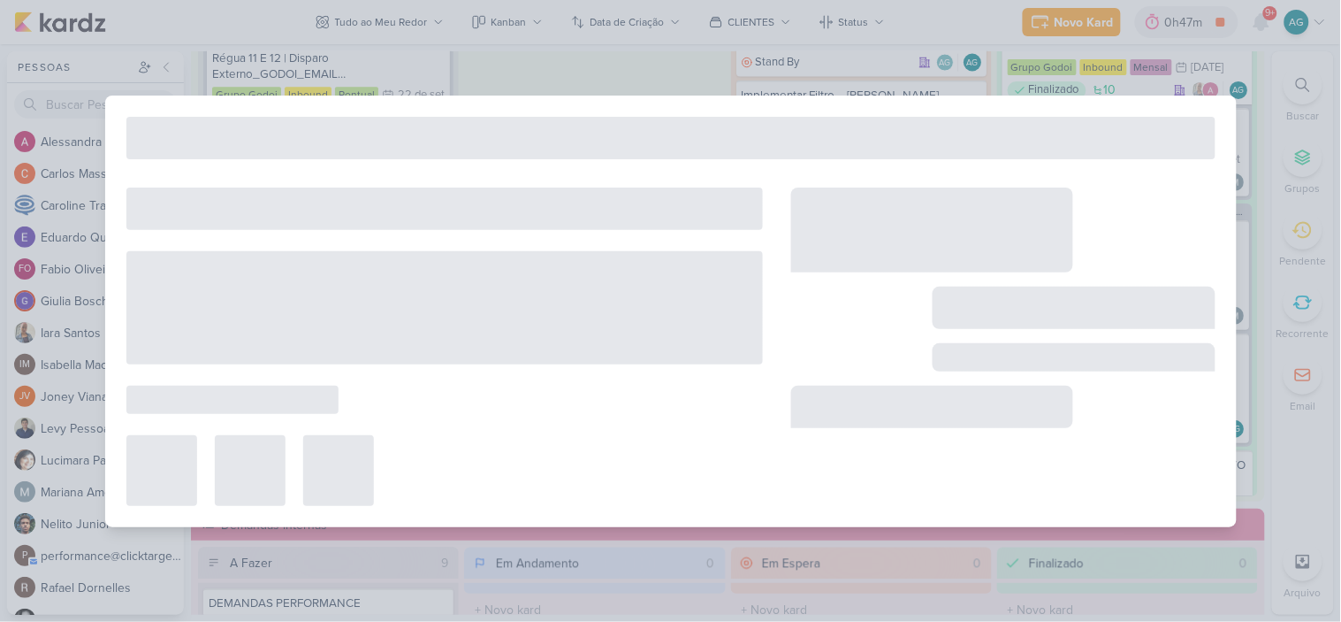
type input "2709121_GODOI_ALTERAR_AUDIO_AB"
type input "16 de setembro de 2025 às 23:59"
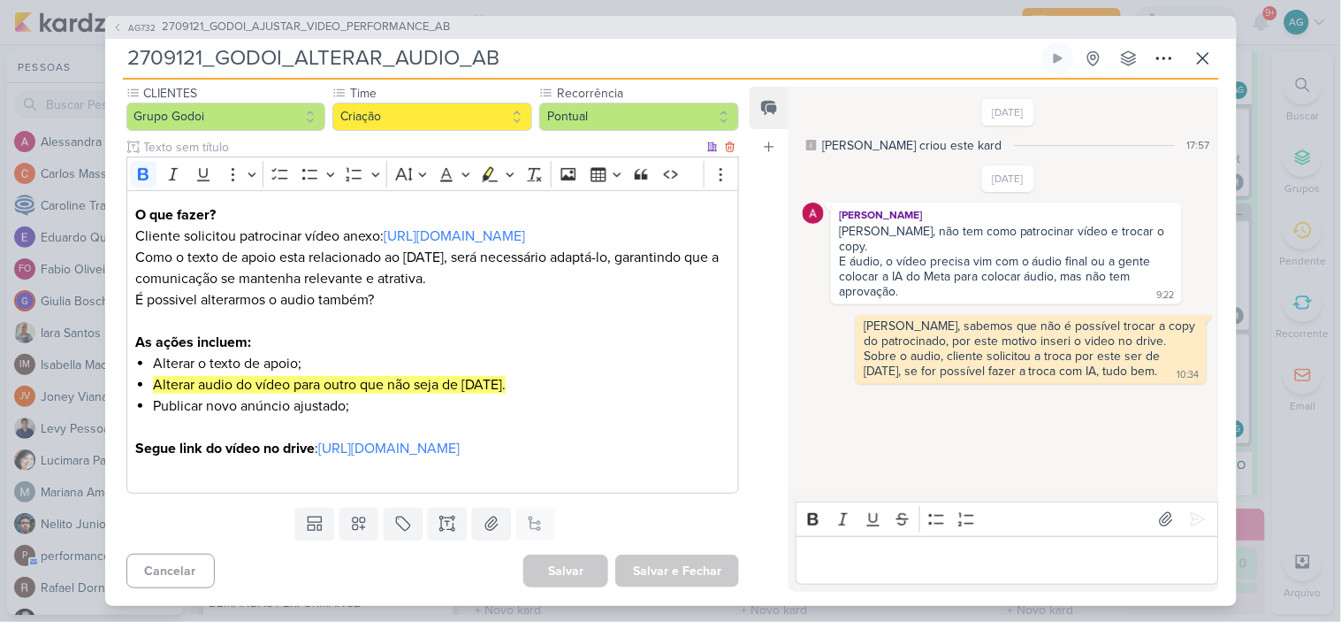
scroll to position [0, 0]
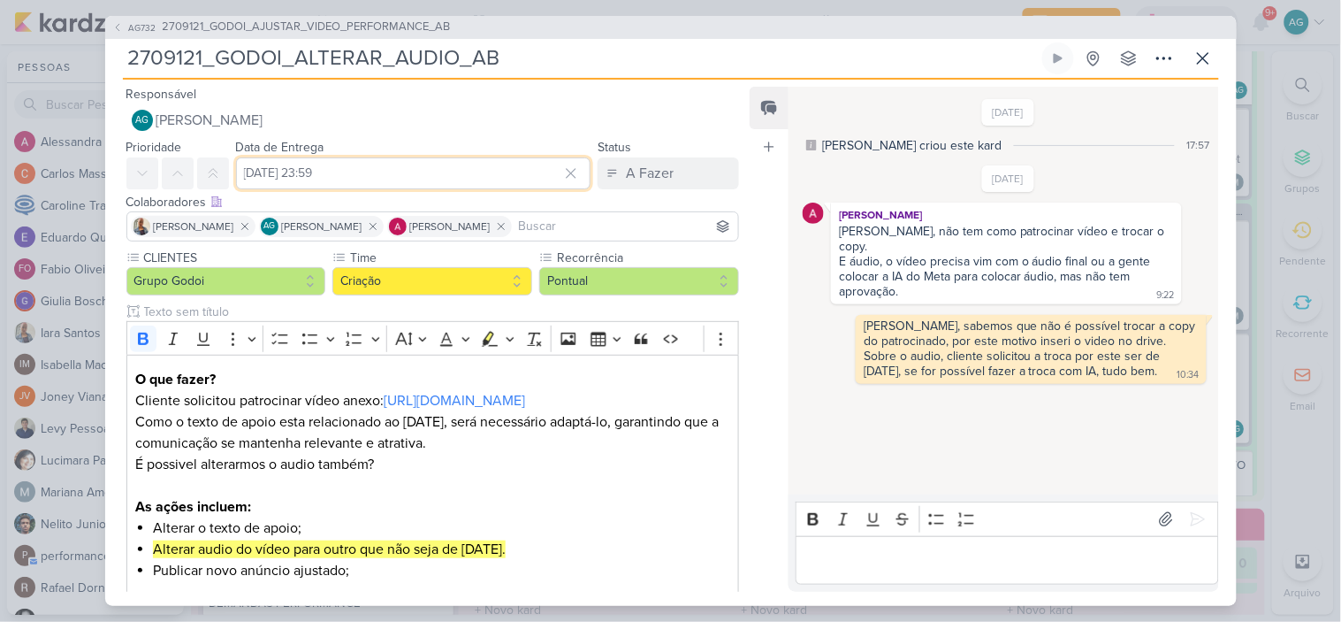
click at [389, 166] on input "16 de setembro de 2025 às 23:59" at bounding box center [413, 173] width 355 height 32
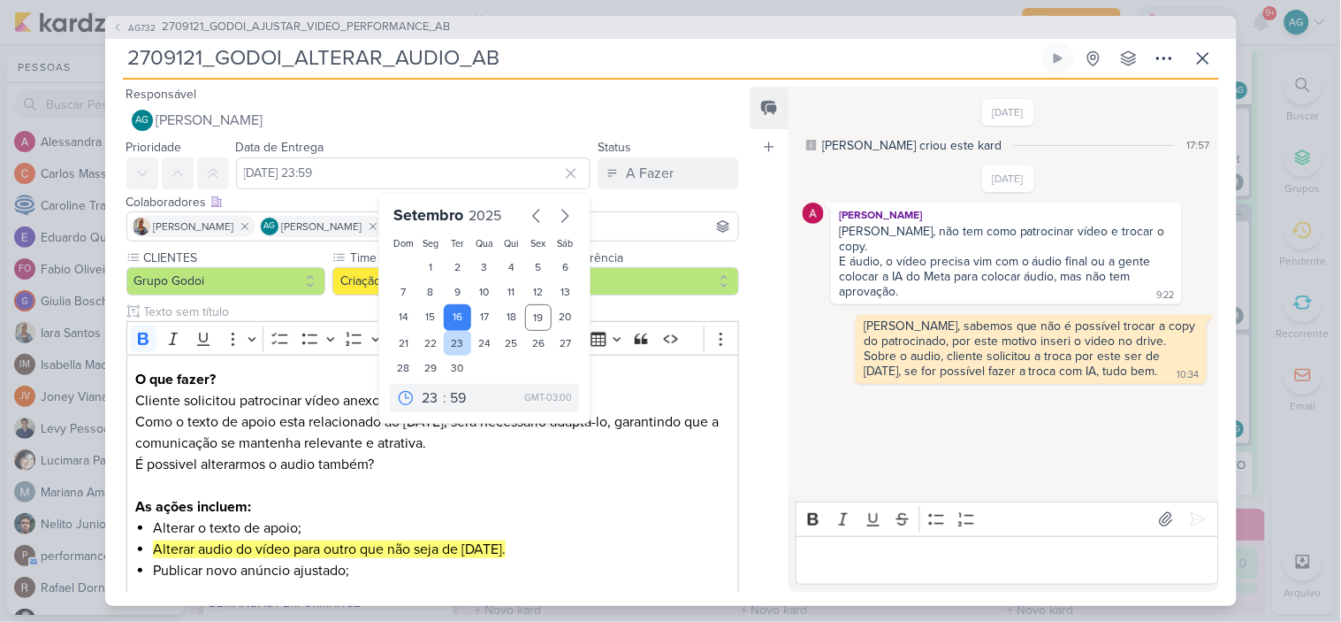
click at [451, 342] on div "23" at bounding box center [457, 343] width 27 height 25
type input "23 de setembro de 2025 às 23:59"
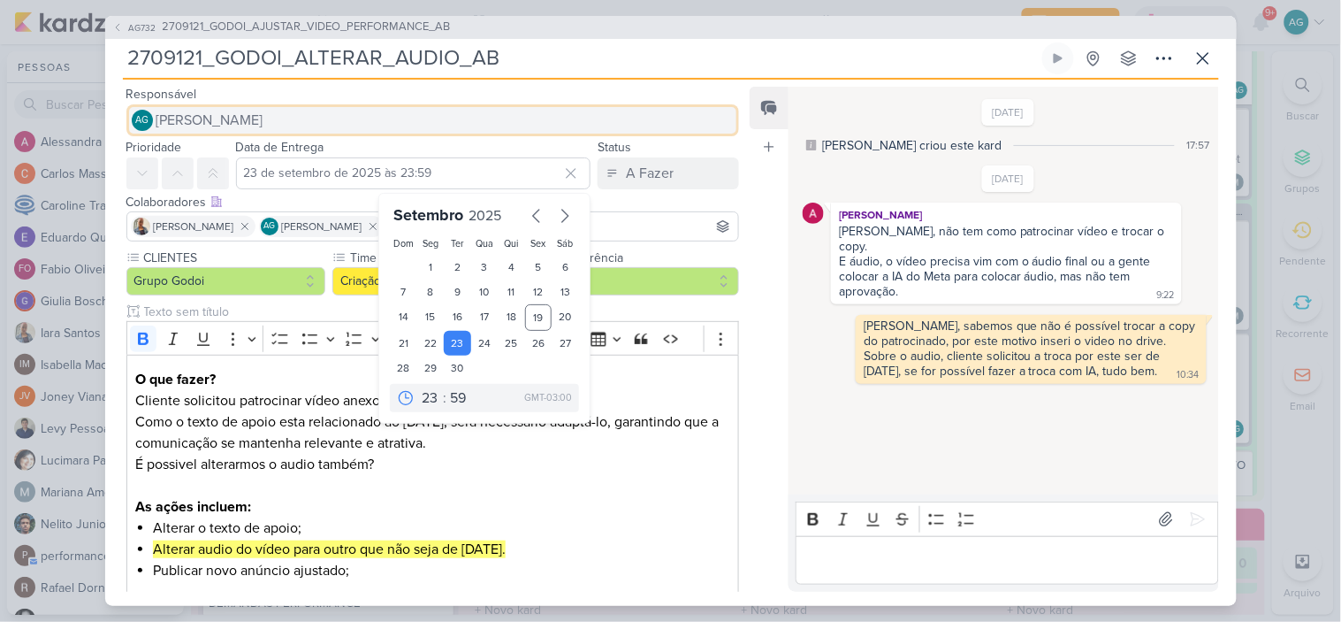
click at [263, 115] on span "[PERSON_NAME]" at bounding box center [209, 120] width 107 height 21
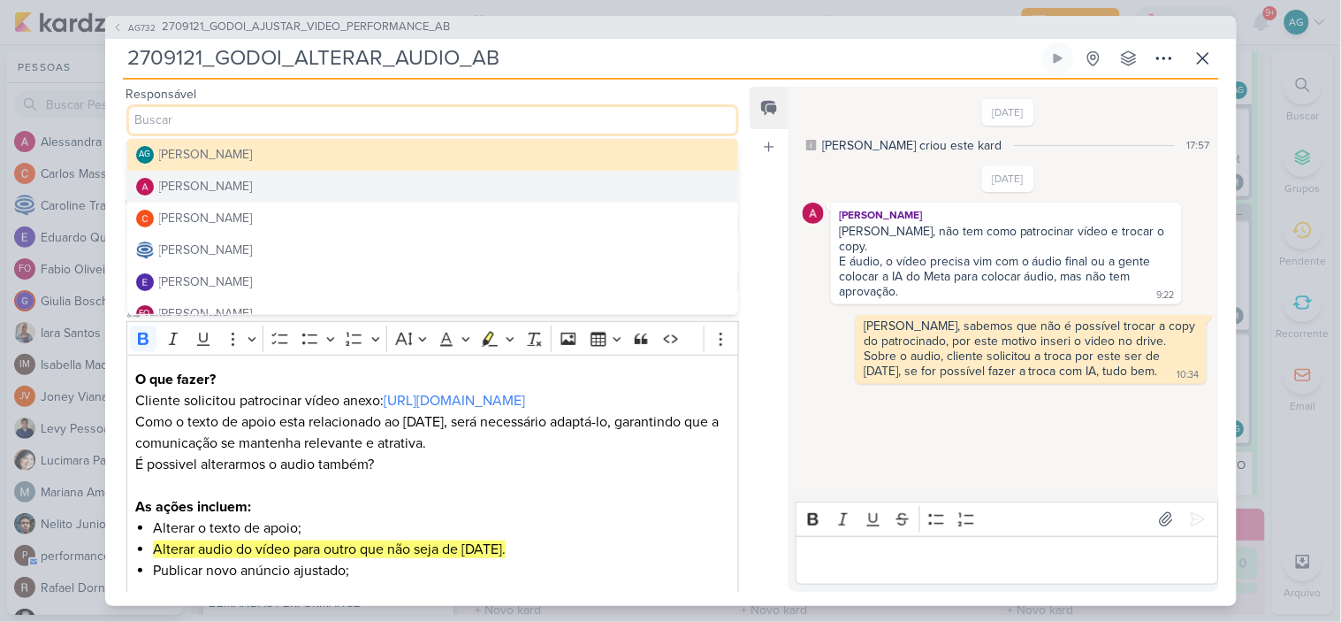
click at [248, 190] on div "[PERSON_NAME]" at bounding box center [206, 186] width 94 height 19
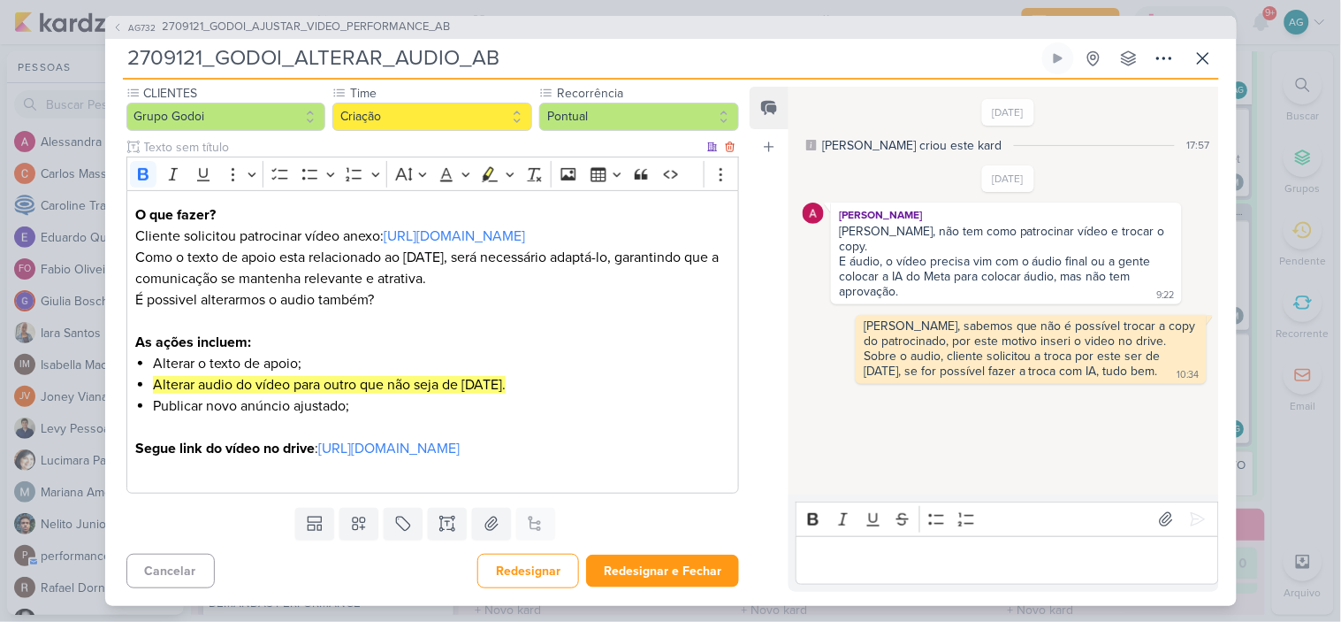
scroll to position [187, 0]
click at [707, 575] on button "Redesignar e Fechar" at bounding box center [662, 570] width 153 height 33
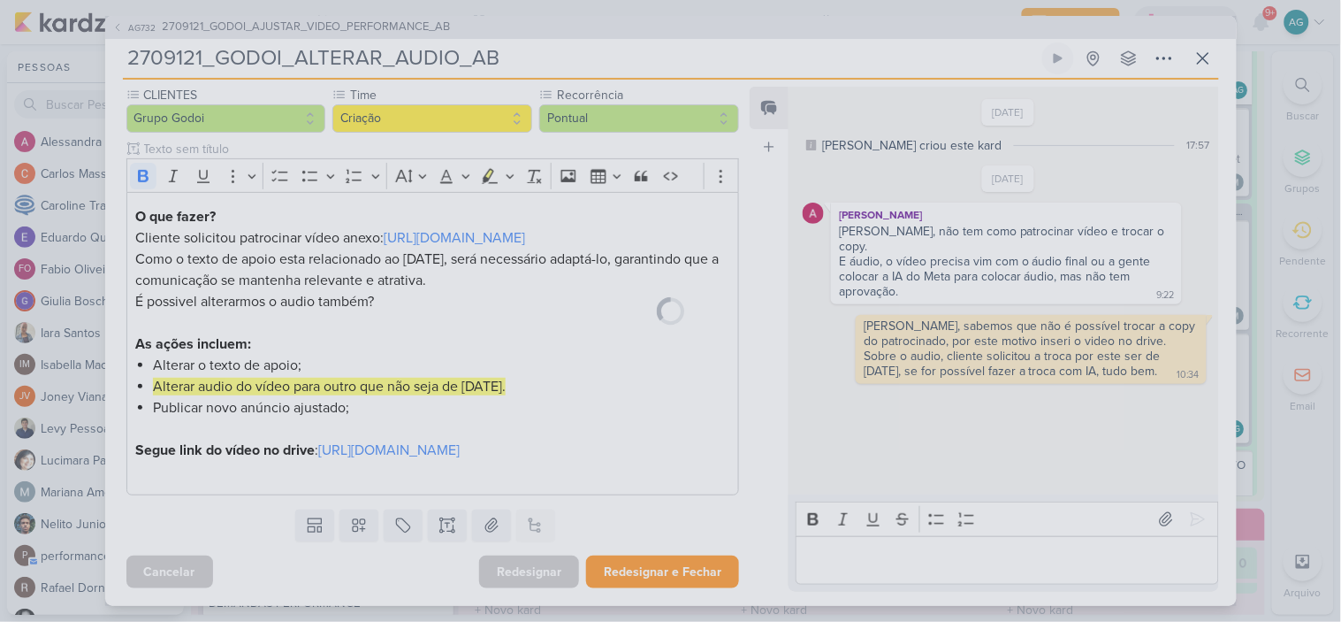
scroll to position [184, 0]
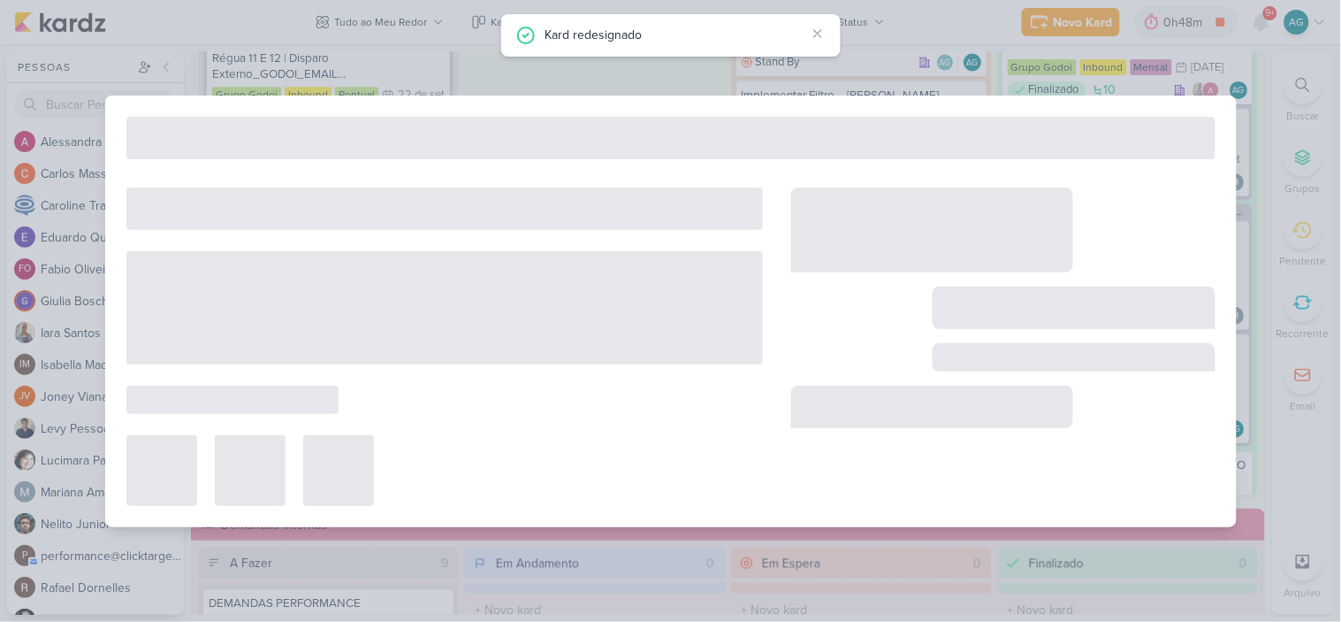
type input "2709121_GODOI_AJUSTAR_VIDEO_PERFORMANCE_AB"
type input "22 de setembro de 2025 às 23:59"
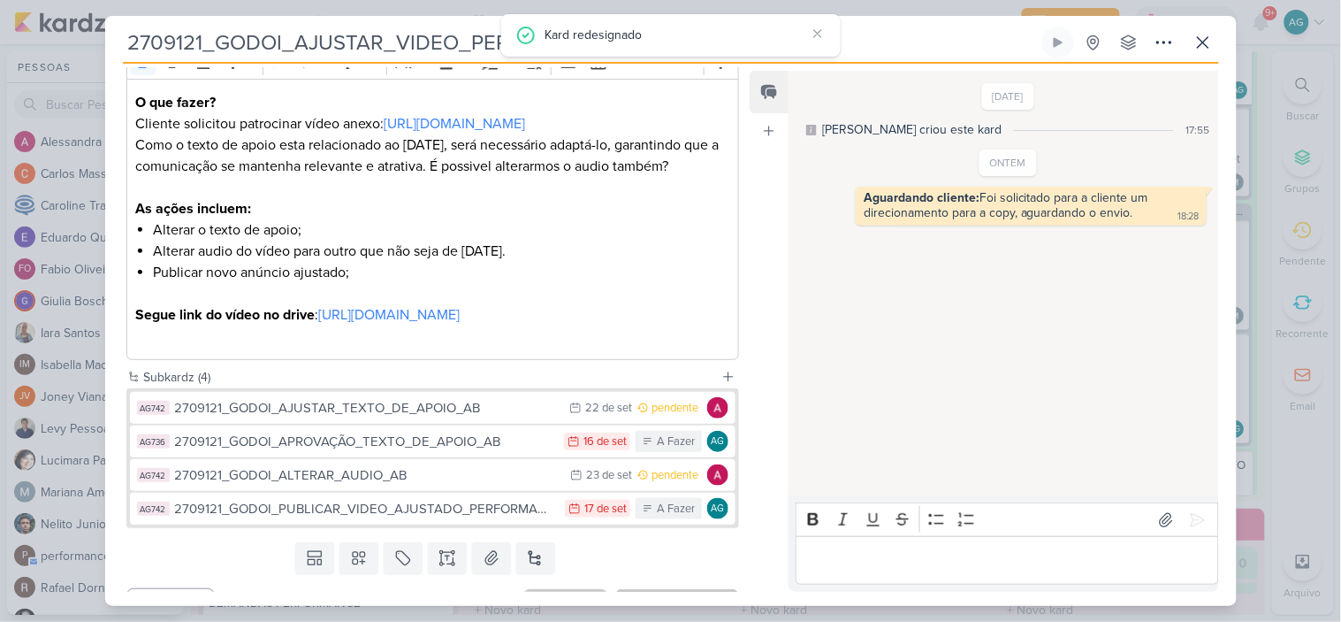
scroll to position [316, 0]
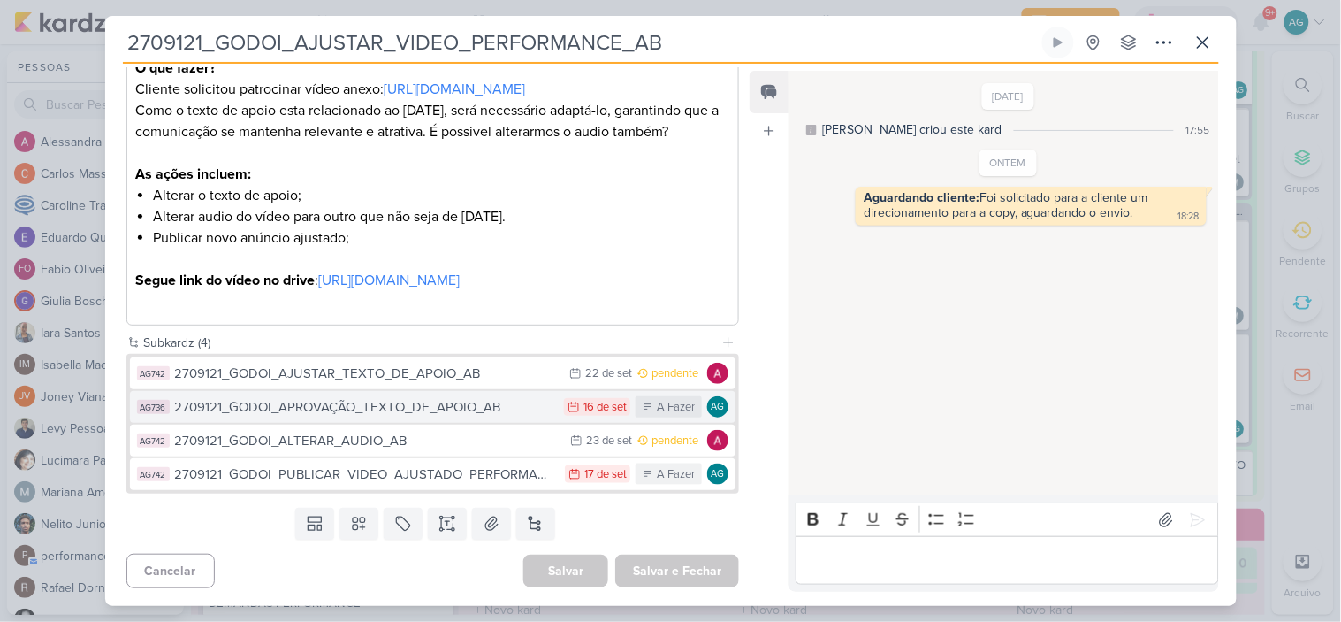
click at [466, 413] on div "2709121_GODOI_APROVAÇÃO_TEXTO_DE_APOIO_AB" at bounding box center [365, 407] width 381 height 20
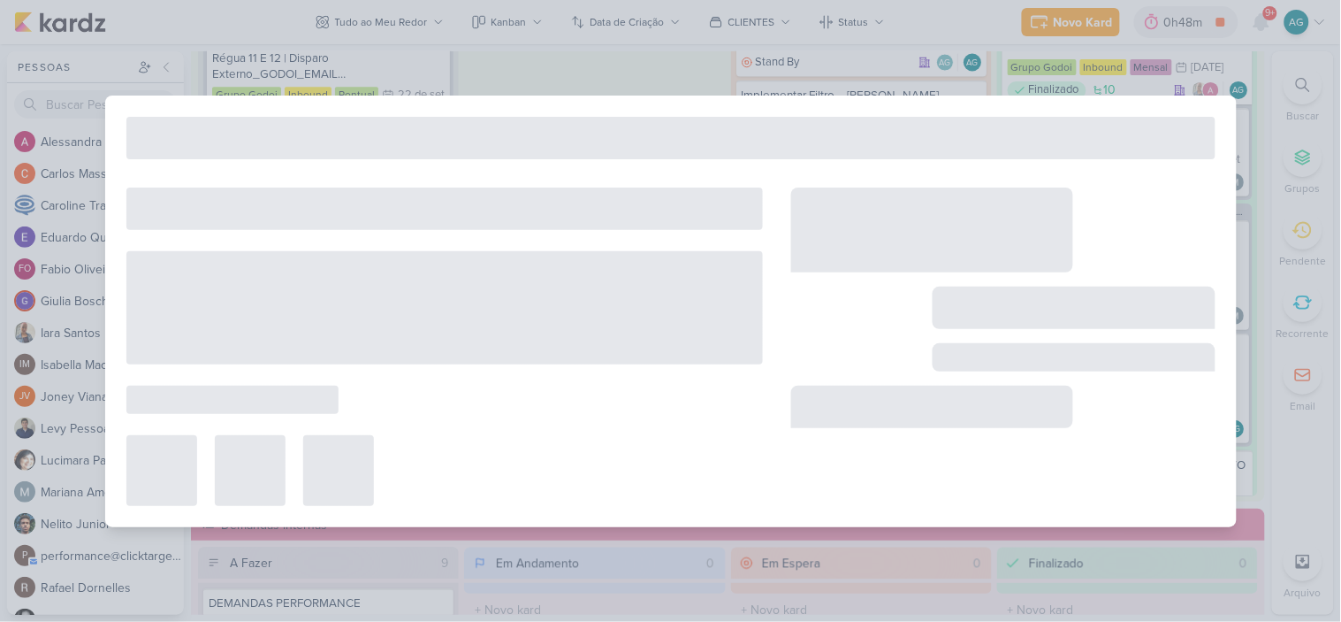
type input "2709121_GODOI_APROVAÇÃO_TEXTO_DE_APOIO_AB"
type input "16 de setembro de 2025 às 23:59"
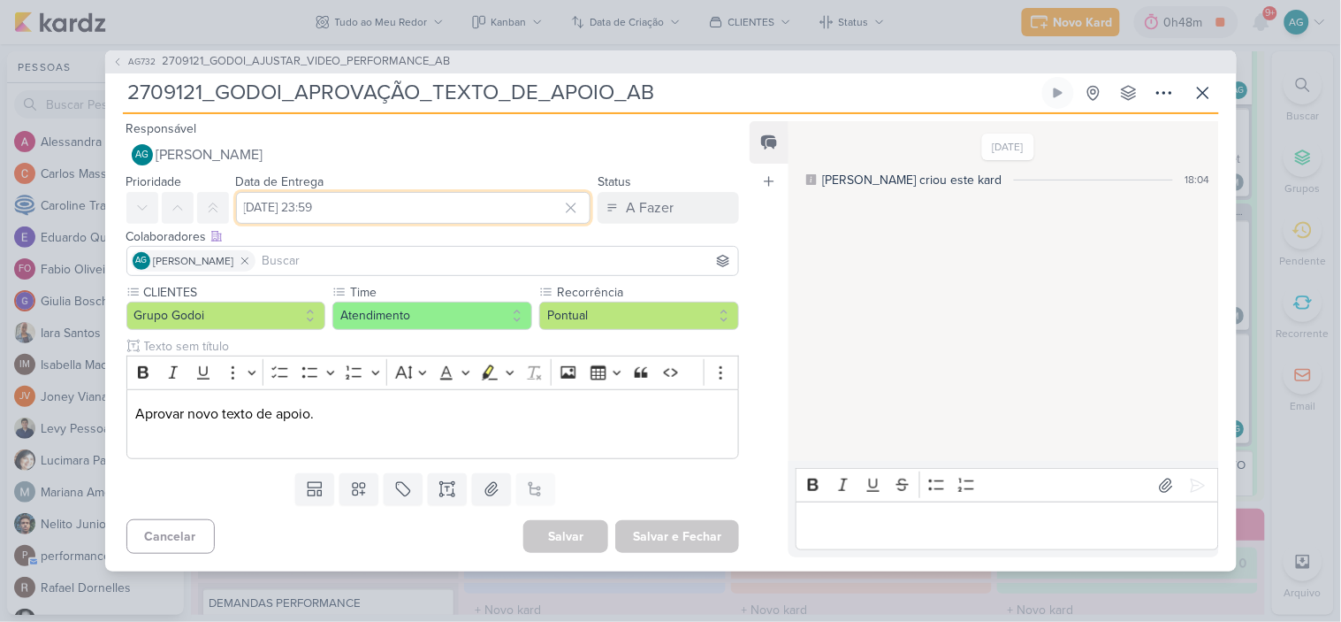
click at [393, 198] on input "16 de setembro de 2025 às 23:59" at bounding box center [413, 208] width 355 height 32
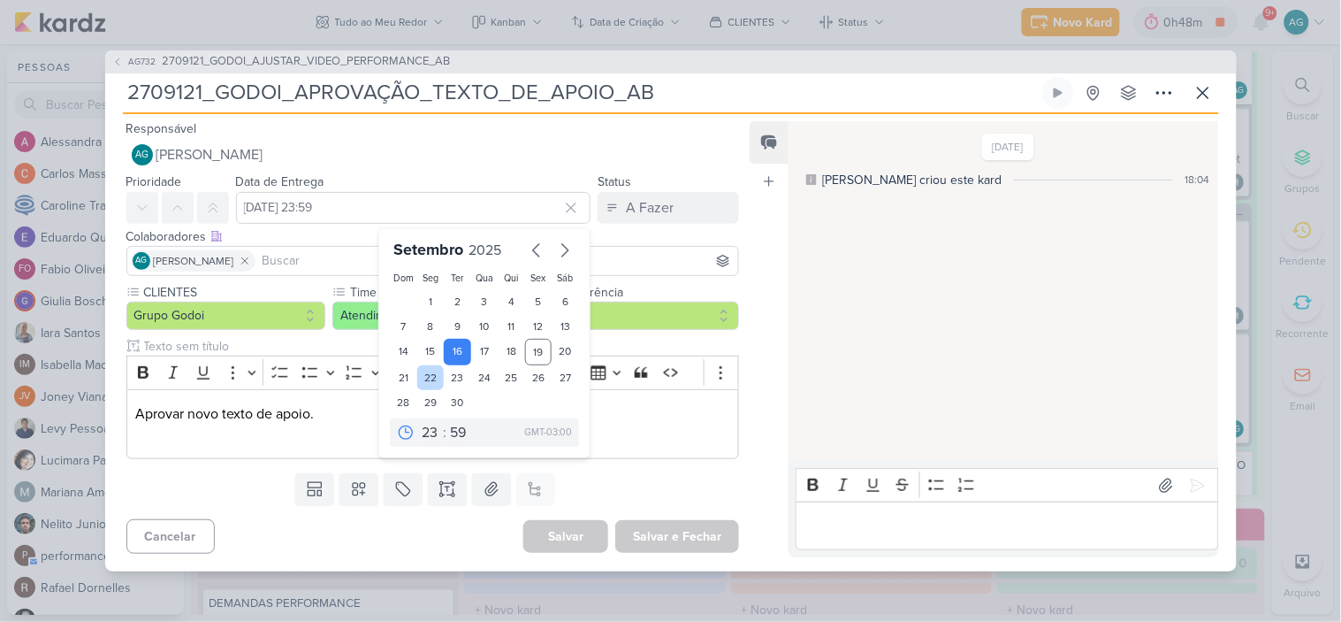
click at [429, 376] on div "22" at bounding box center [430, 377] width 27 height 25
type input "22 de setembro de 2025 às 23:59"
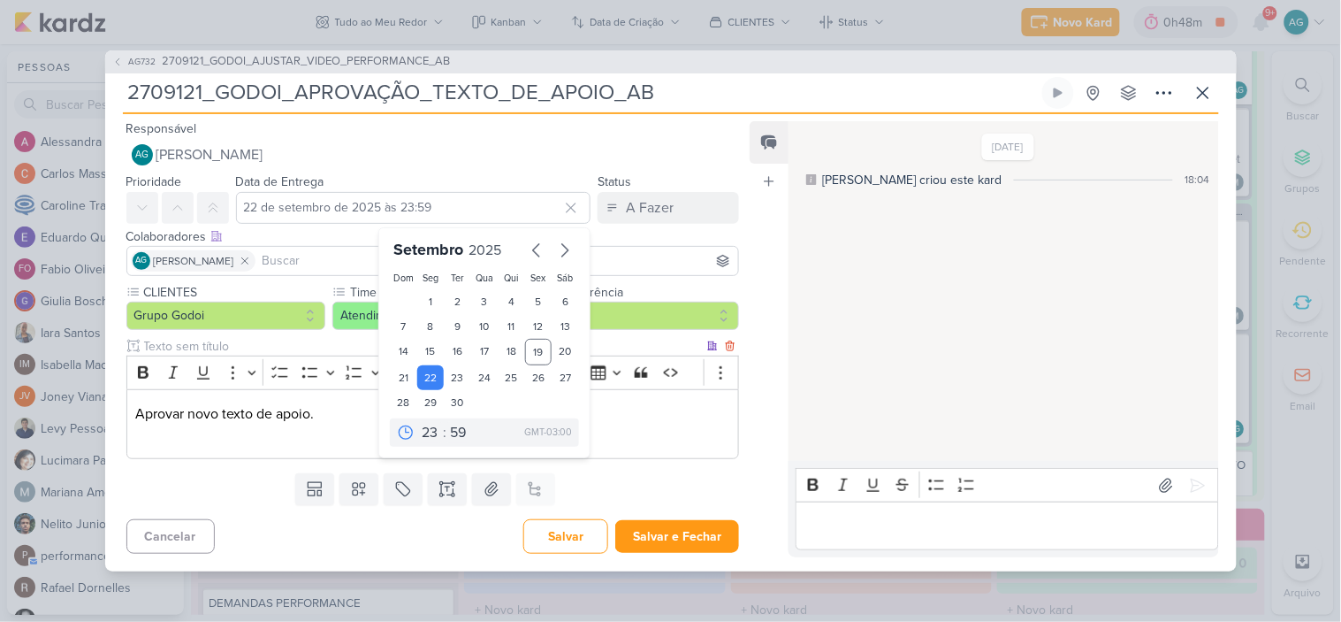
click at [632, 418] on p "Aprovar novo texto de apoio." at bounding box center [432, 413] width 594 height 21
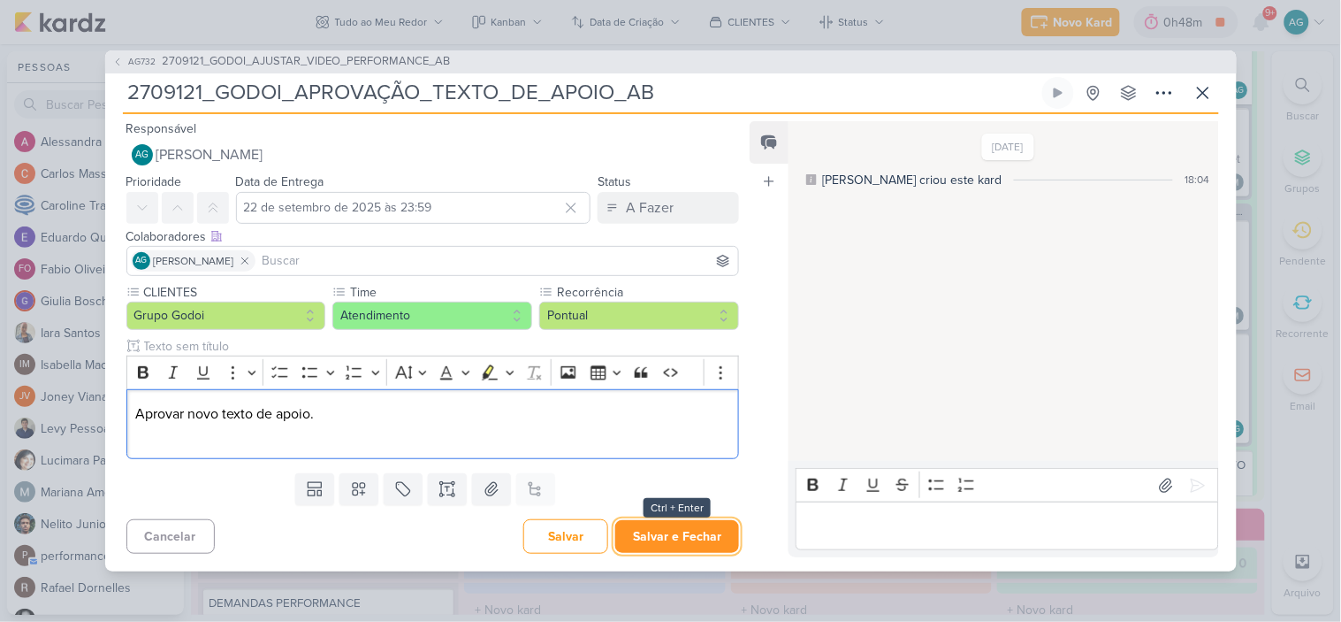
click at [681, 543] on button "Salvar e Fechar" at bounding box center [677, 536] width 124 height 33
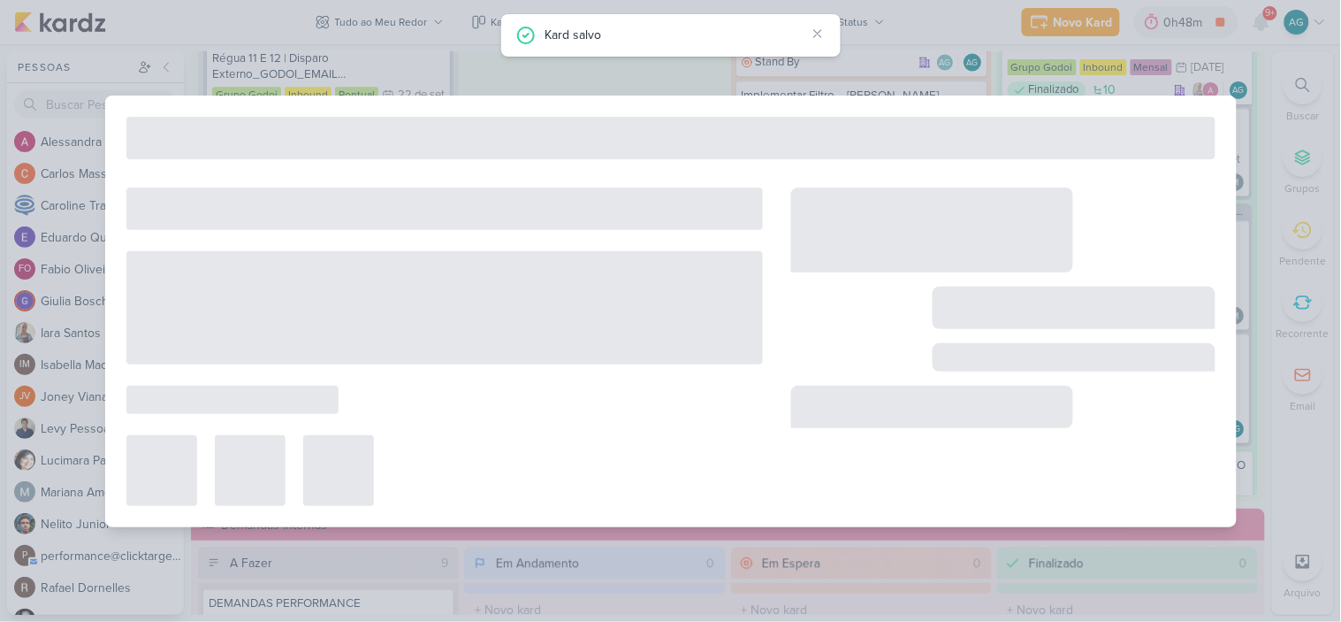
type input "2709121_GODOI_AJUSTAR_VIDEO_PERFORMANCE_AB"
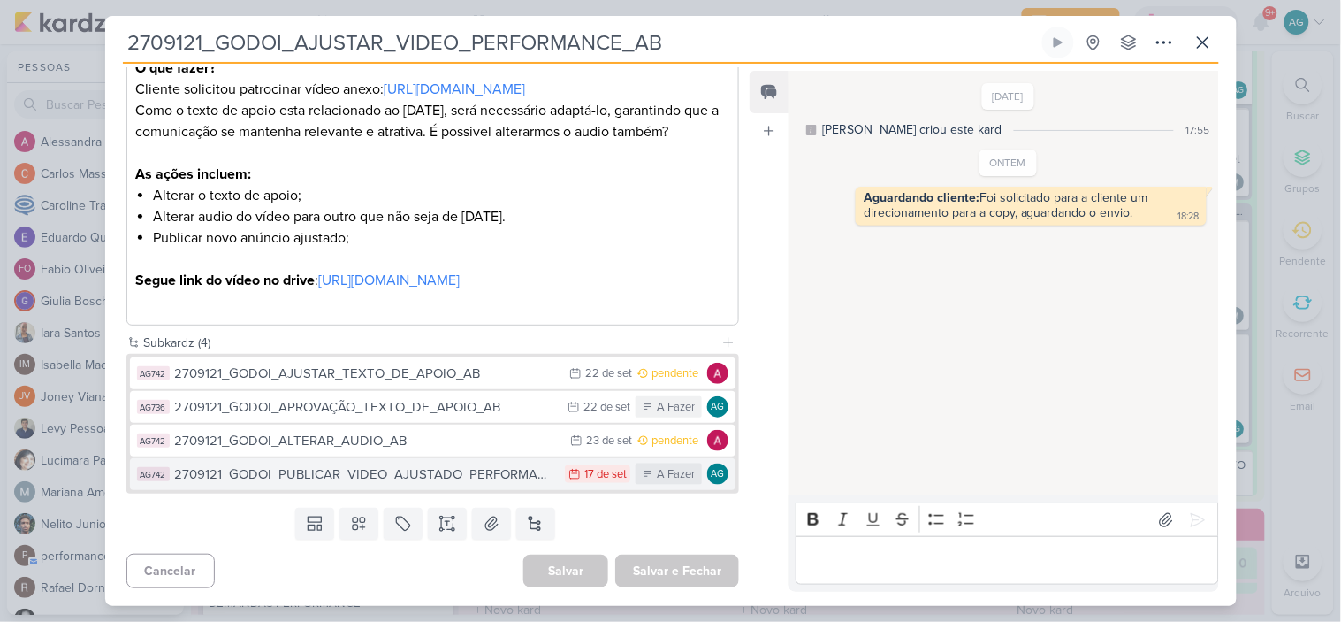
click at [457, 480] on div "2709121_GODOI_PUBLICAR_VIDEO_AJUSTADO_PERFORMANCE_AB" at bounding box center [366, 474] width 382 height 20
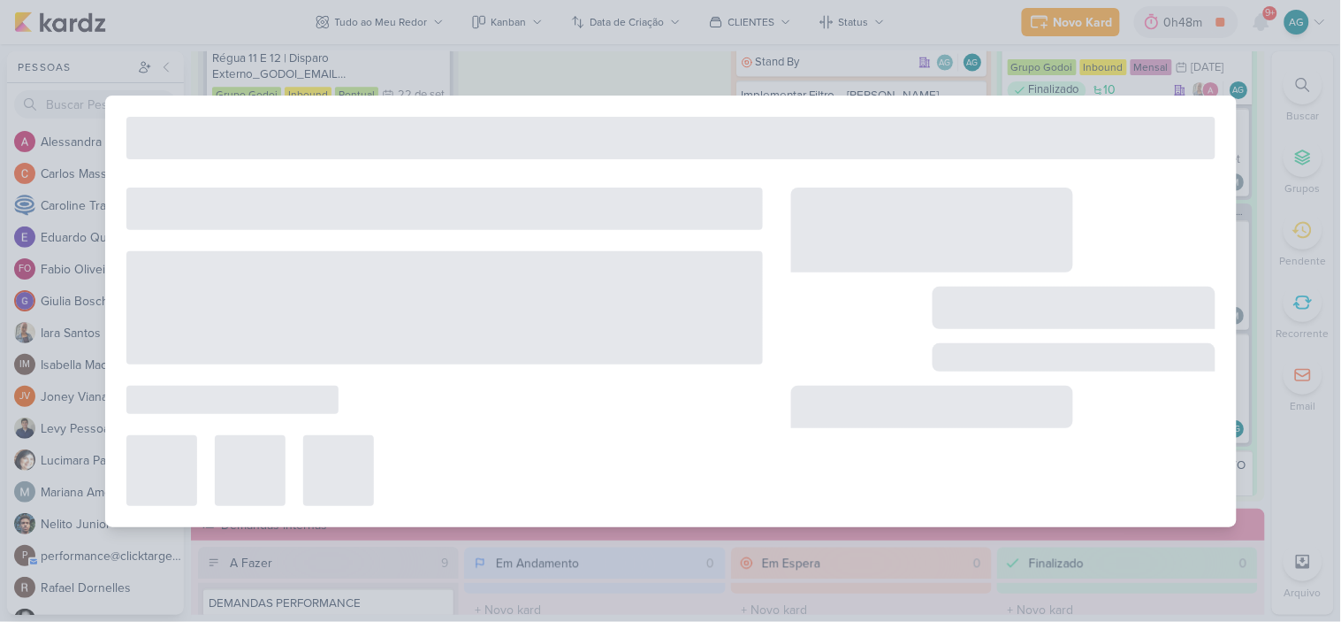
type input "2709121_GODOI_PUBLICAR_VIDEO_AJUSTADO_PERFORMANCE_AB"
type input "17 de setembro de 2025 às 23:59"
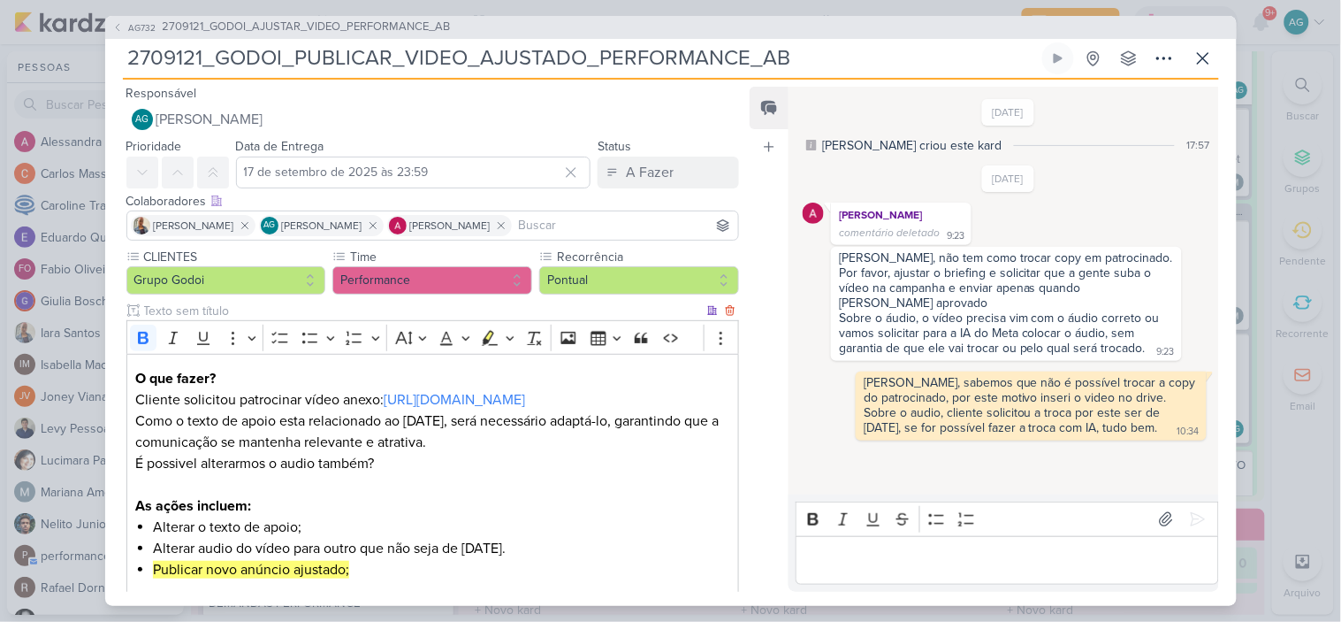
scroll to position [0, 0]
click at [1201, 59] on icon at bounding box center [1203, 58] width 11 height 11
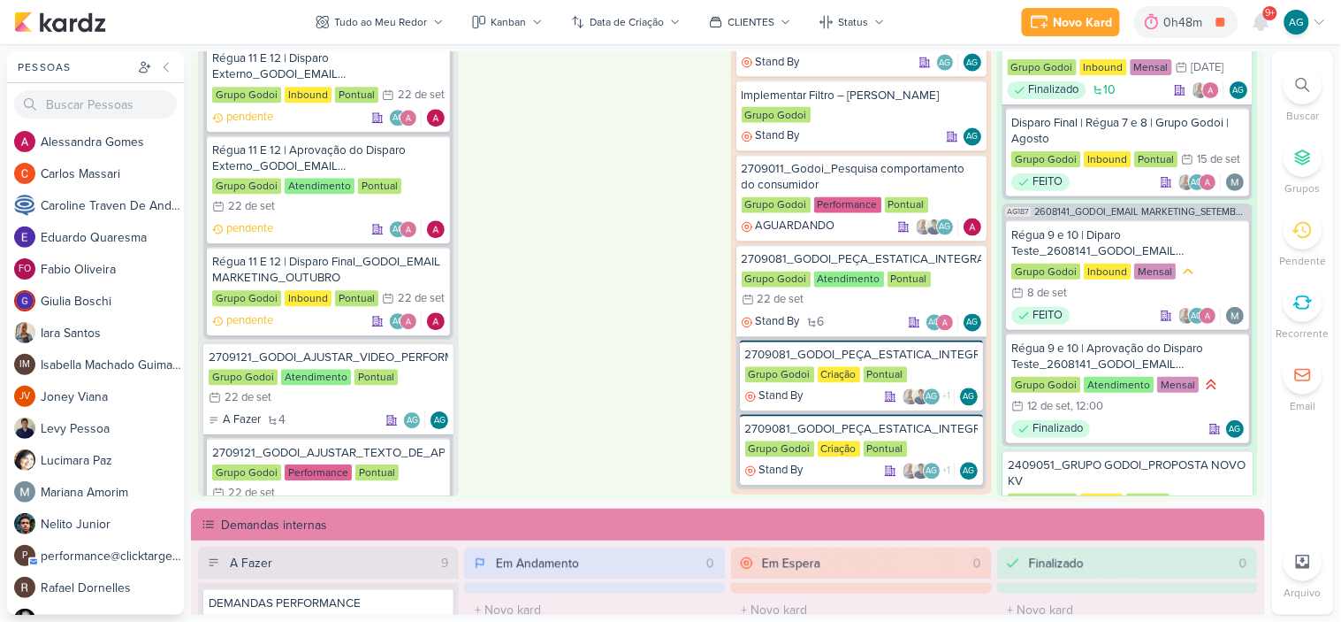
click at [1303, 83] on icon at bounding box center [1303, 85] width 14 height 14
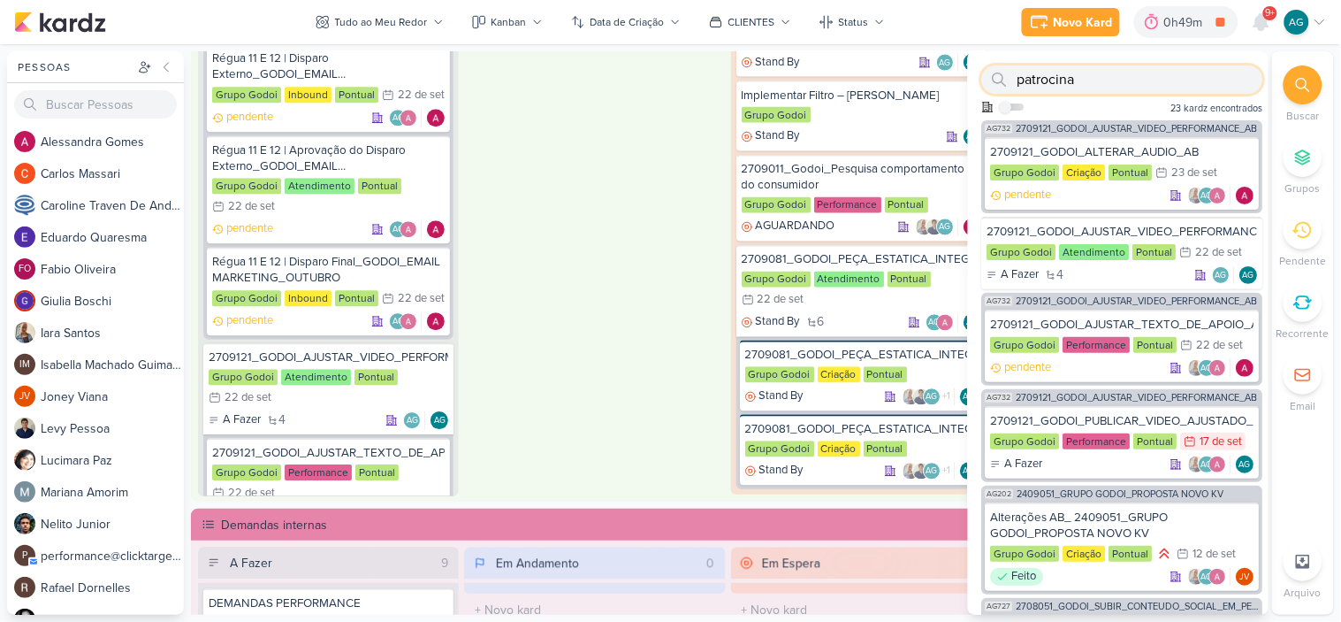
click at [1094, 83] on input "patrocina" at bounding box center [1122, 79] width 281 height 28
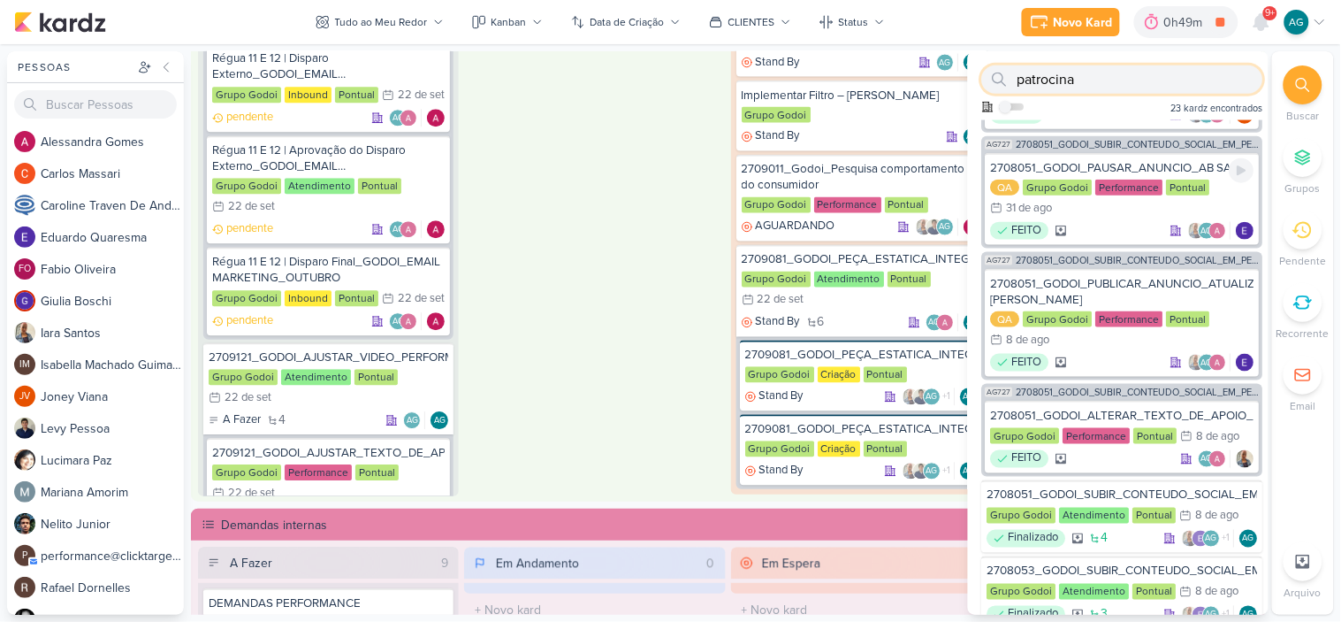
scroll to position [491, 0]
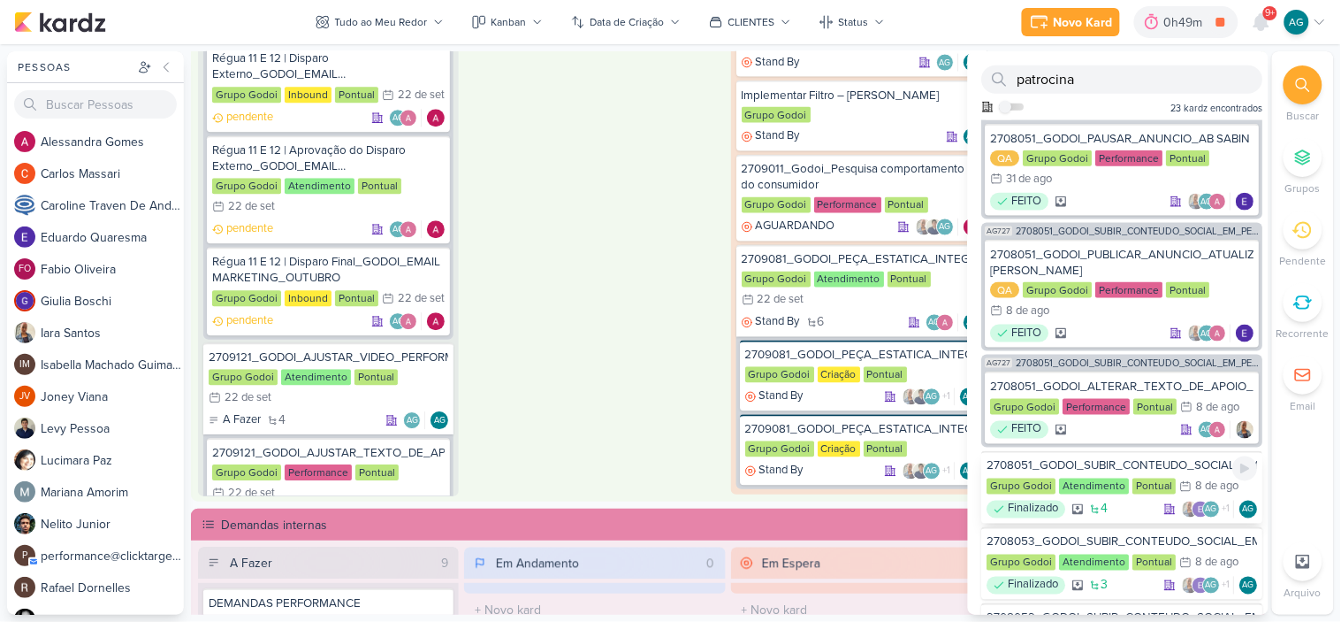
click at [1141, 467] on div "2708051_GODOI_SUBIR_CONTEUDO_SOCIAL_EM_PERFORMANCE_AB" at bounding box center [1123, 466] width 271 height 16
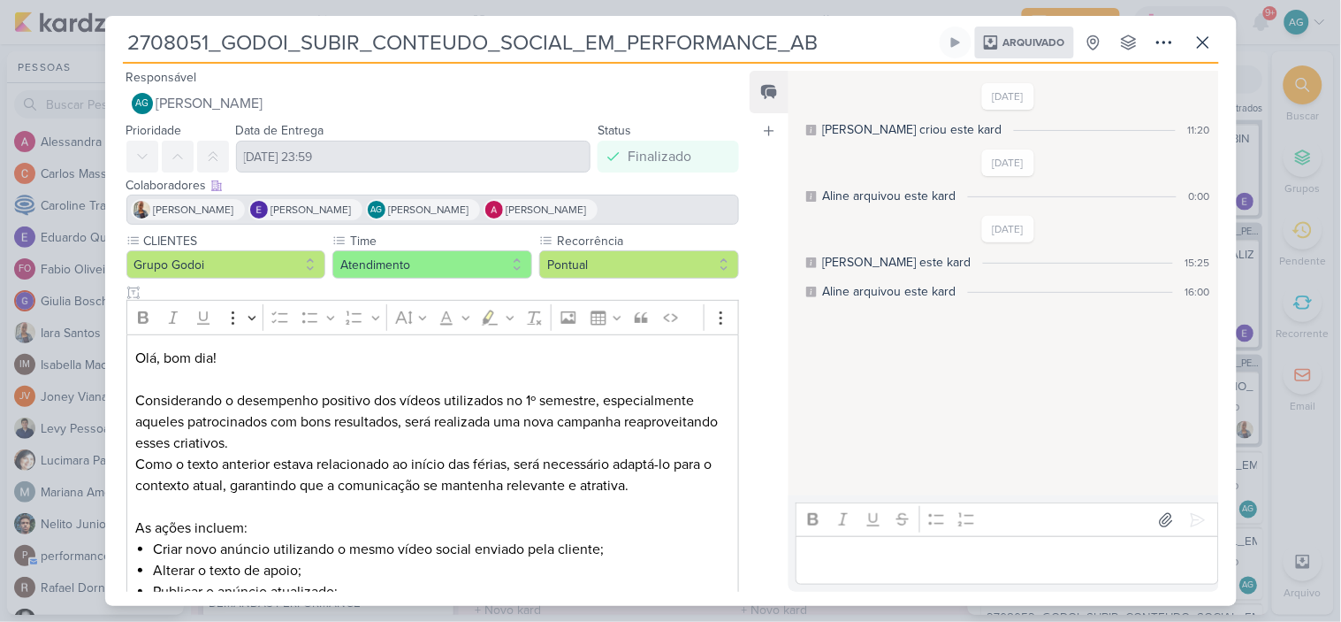
scroll to position [0, 0]
click at [1208, 53] on icon at bounding box center [1203, 42] width 21 height 21
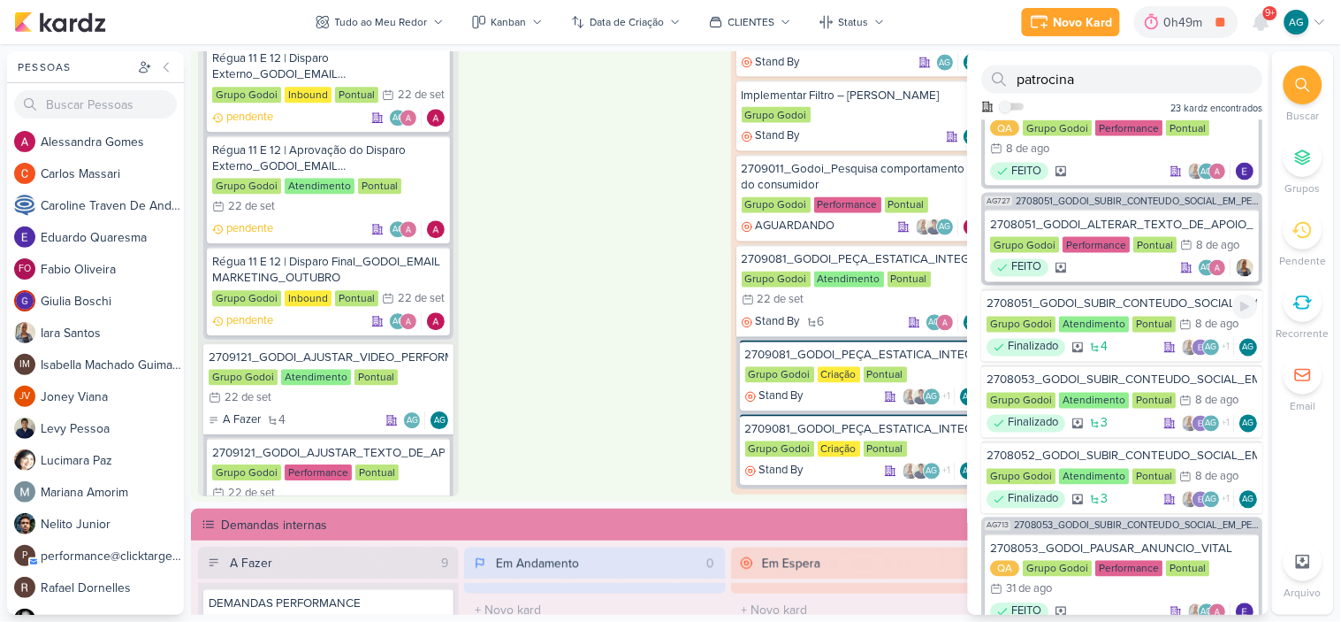
scroll to position [687, 0]
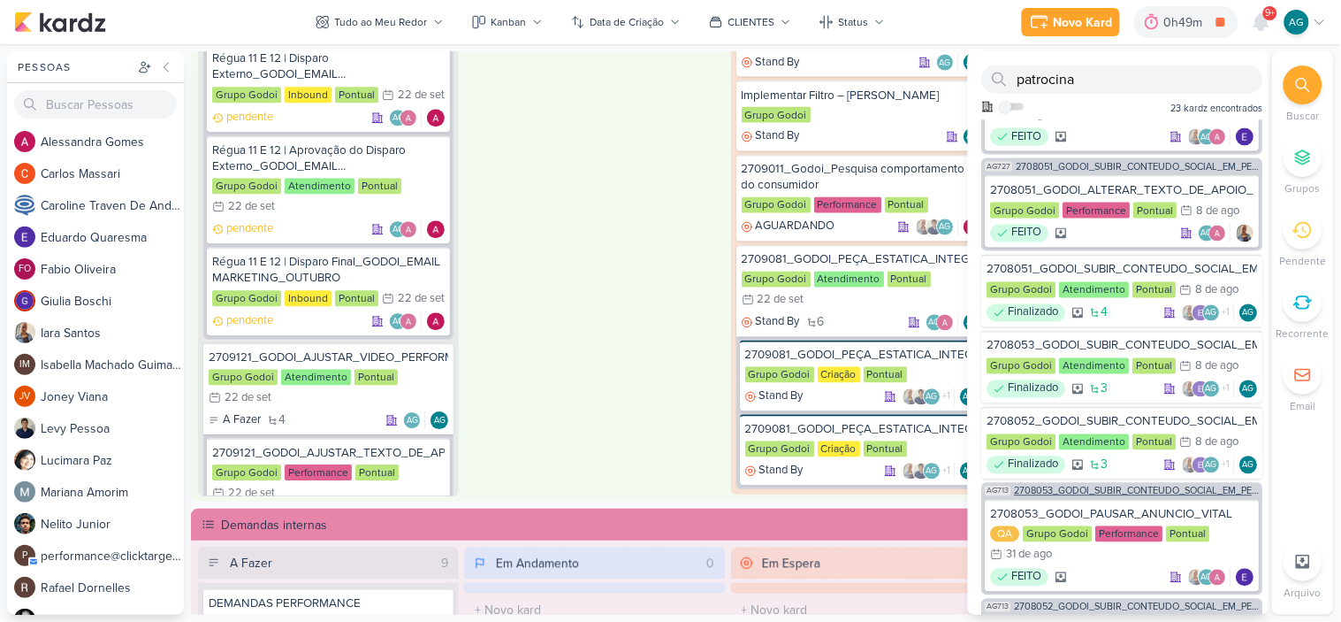
click at [1179, 492] on span "2708053_GODOI_SUBIR_CONTEUDO_SOCIAL_EM_PERFORMANCE_VITAL" at bounding box center [1137, 491] width 245 height 10
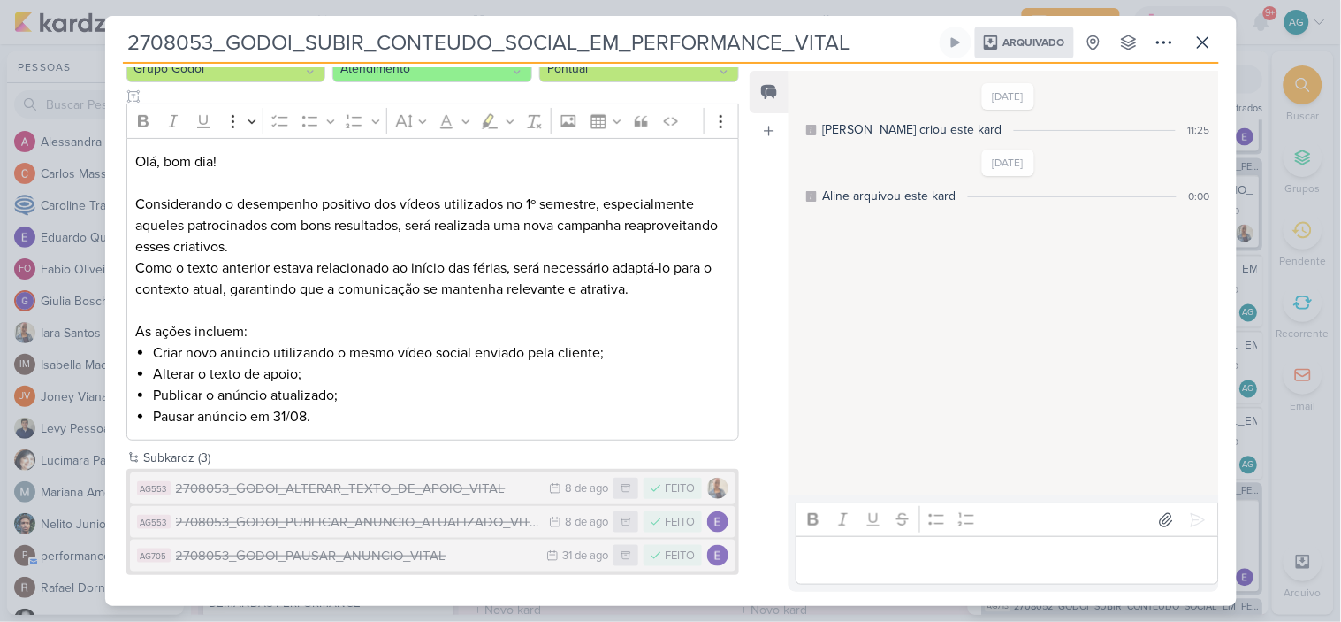
scroll to position [198, 0]
click at [1202, 44] on icon at bounding box center [1203, 42] width 11 height 11
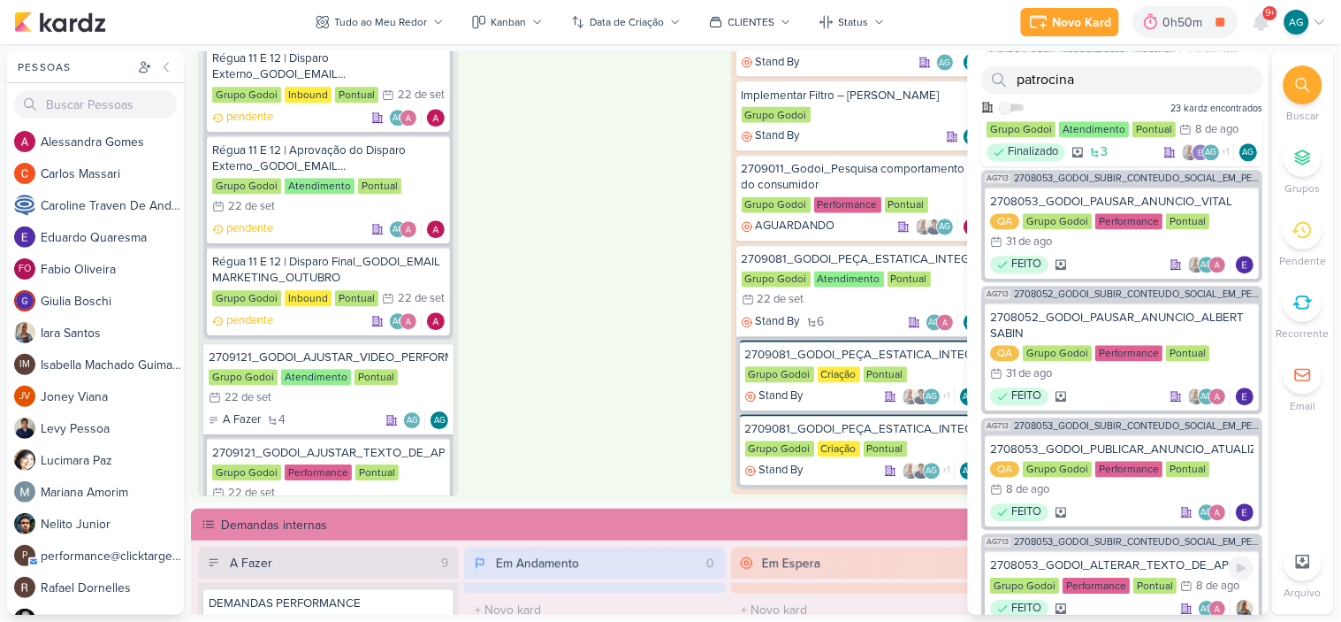
scroll to position [987, 0]
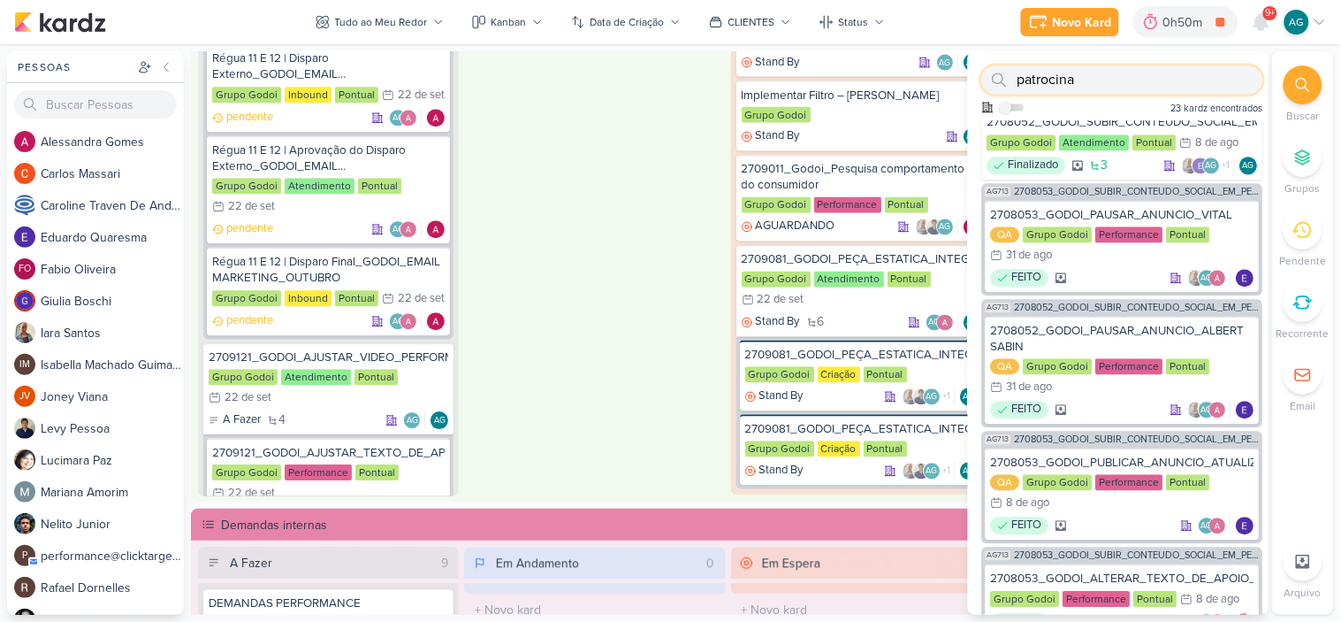
drag, startPoint x: 1101, startPoint y: 83, endPoint x: 994, endPoint y: 75, distance: 107.3
click at [994, 75] on div "patrocina" at bounding box center [1122, 79] width 281 height 28
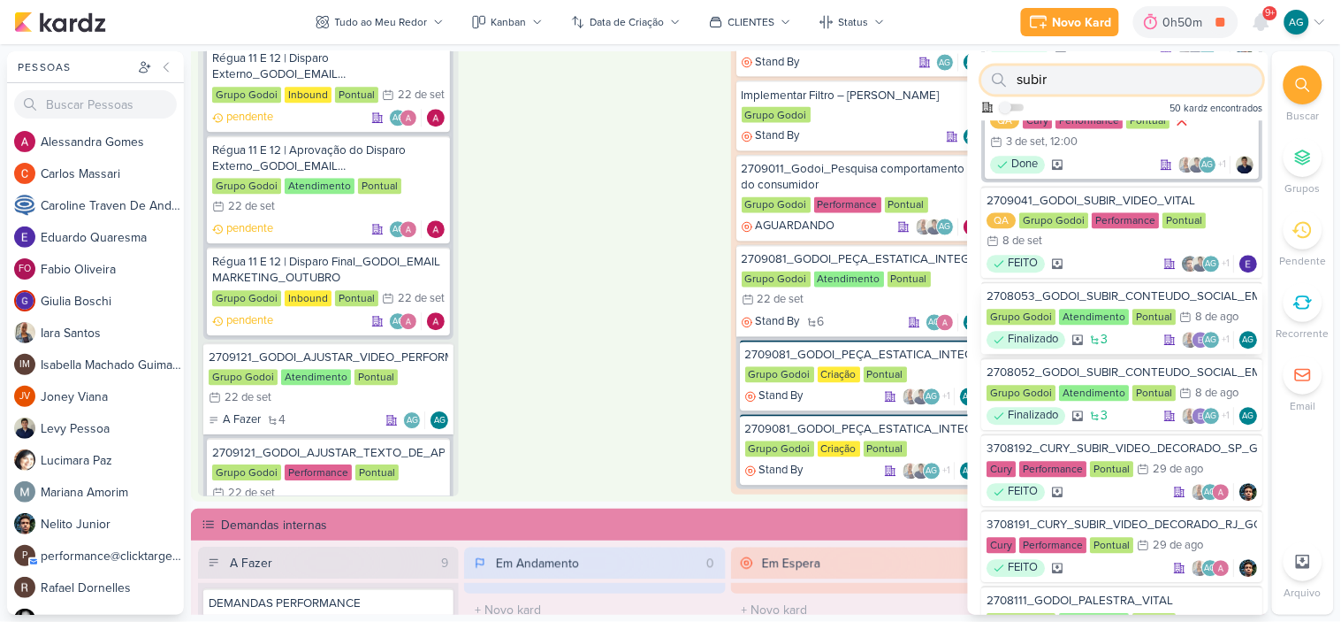
type input "subir"
click at [1130, 288] on div "2708053_GODOI_SUBIR_CONTEUDO_SOCIAL_EM_PERFORMANCE_VITAL" at bounding box center [1123, 296] width 271 height 16
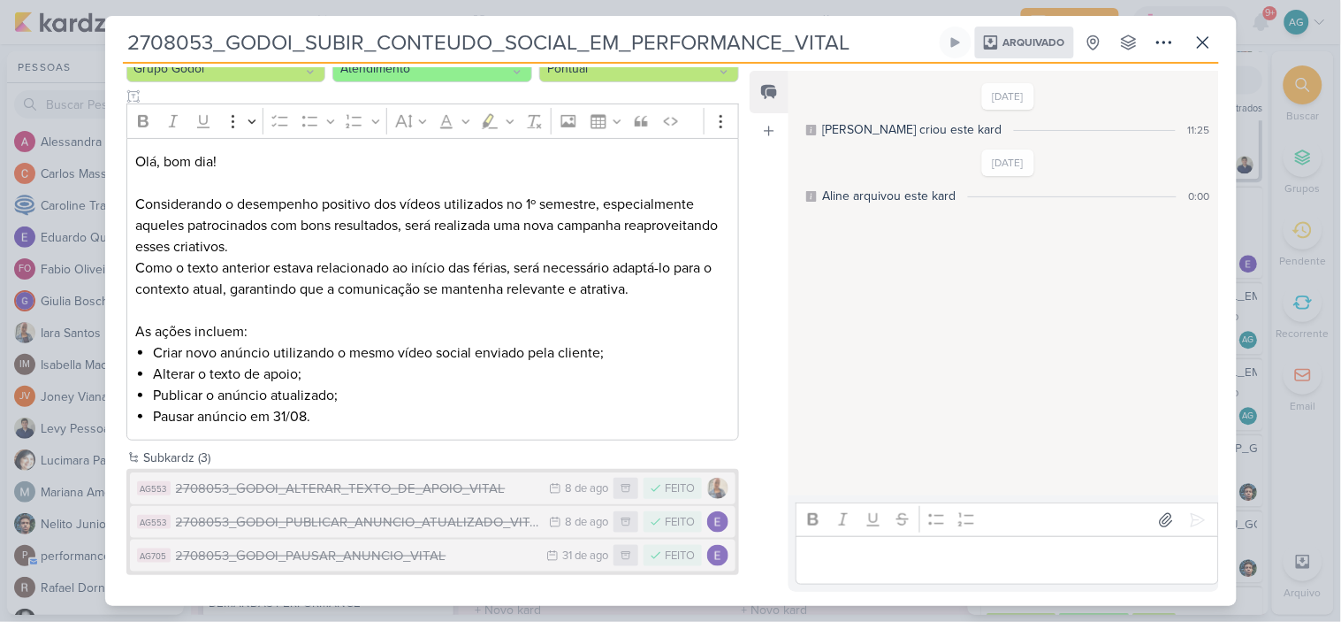
scroll to position [198, 0]
click at [454, 484] on div "2708053_GODOI_ALTERAR_TEXTO_DE_APOIO_VITAL" at bounding box center [358, 487] width 365 height 20
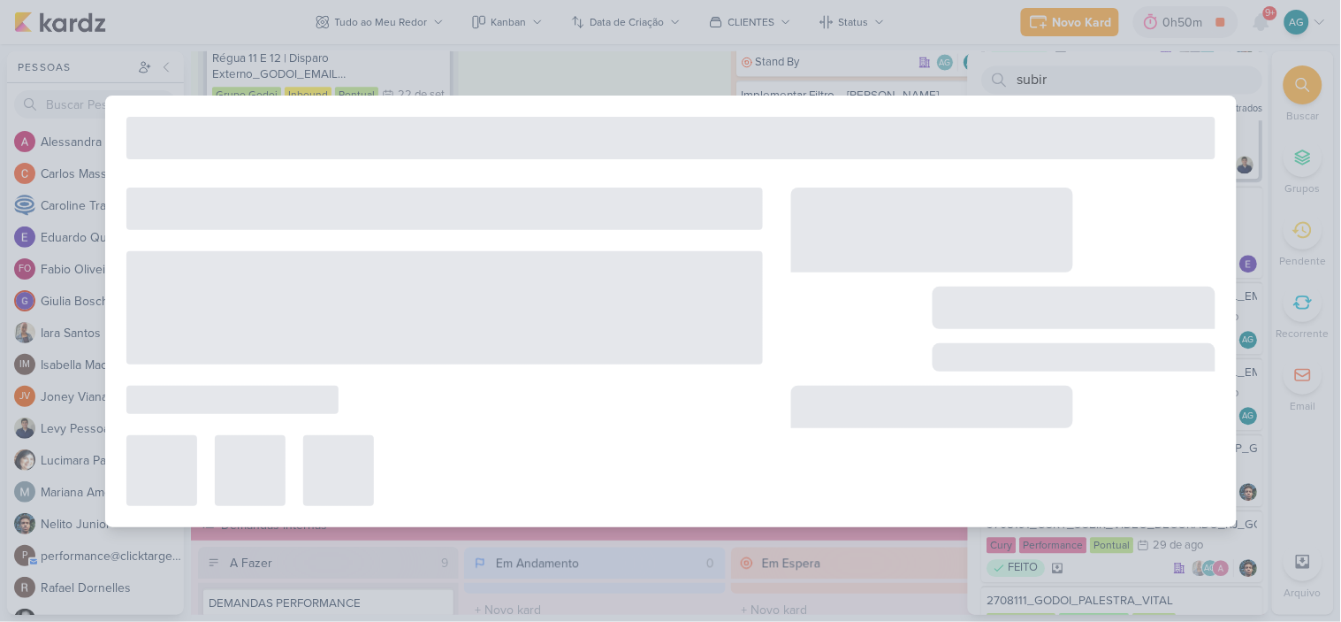
type input "2708053_GODOI_ALTERAR_TEXTO_DE_APOIO_VITAL"
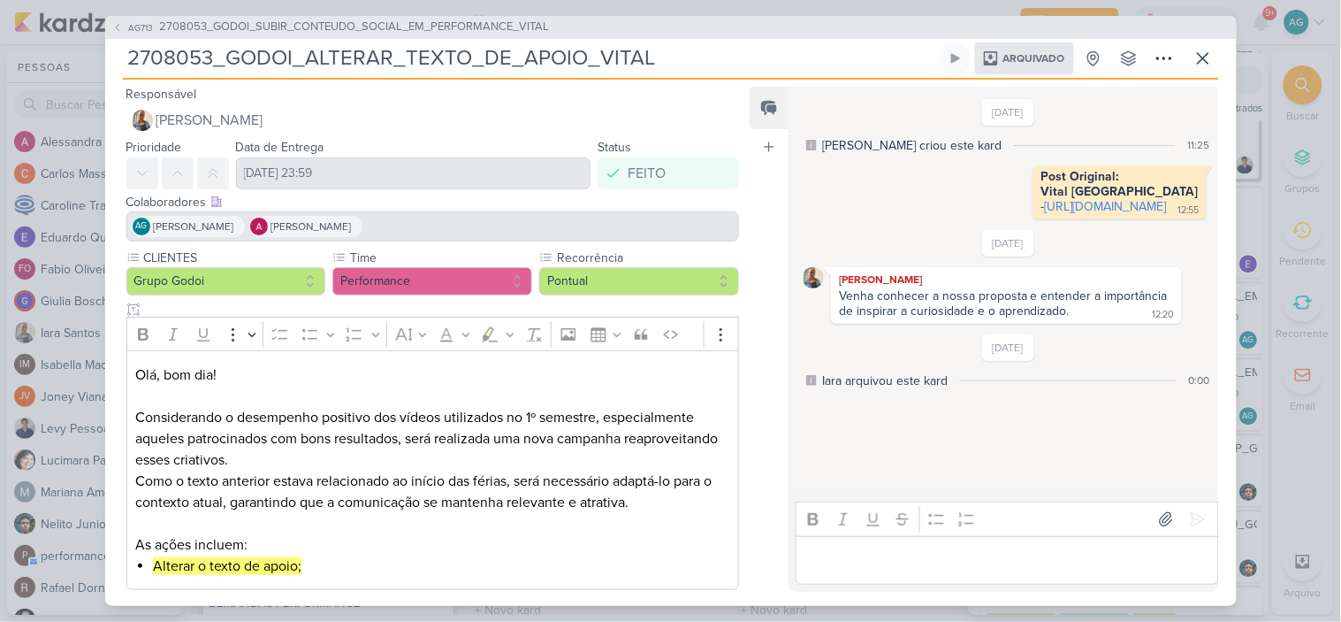
scroll to position [16, 0]
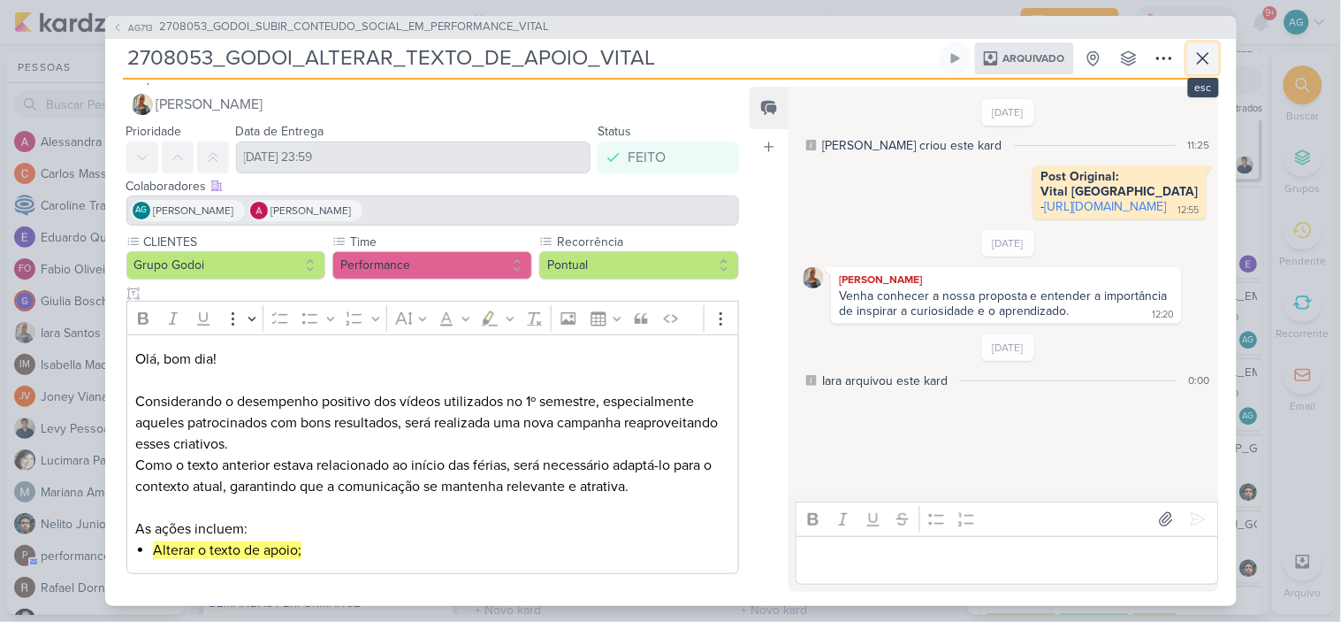
click at [1215, 54] on button at bounding box center [1203, 58] width 32 height 32
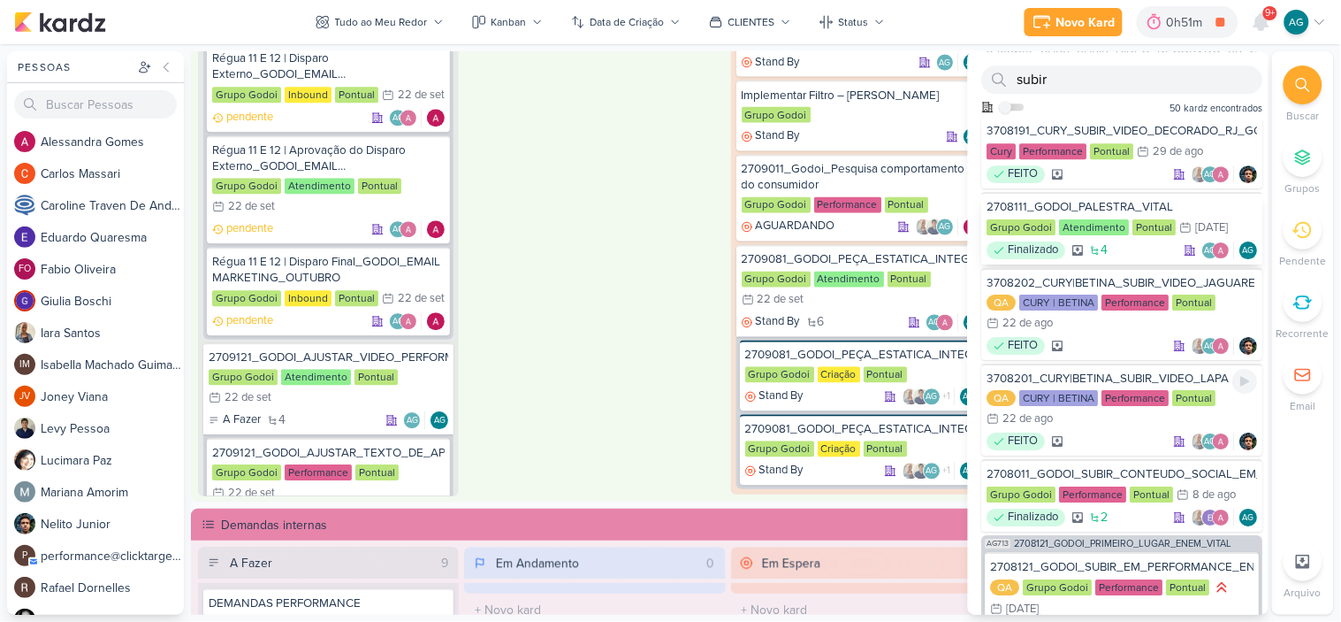
scroll to position [1478, 0]
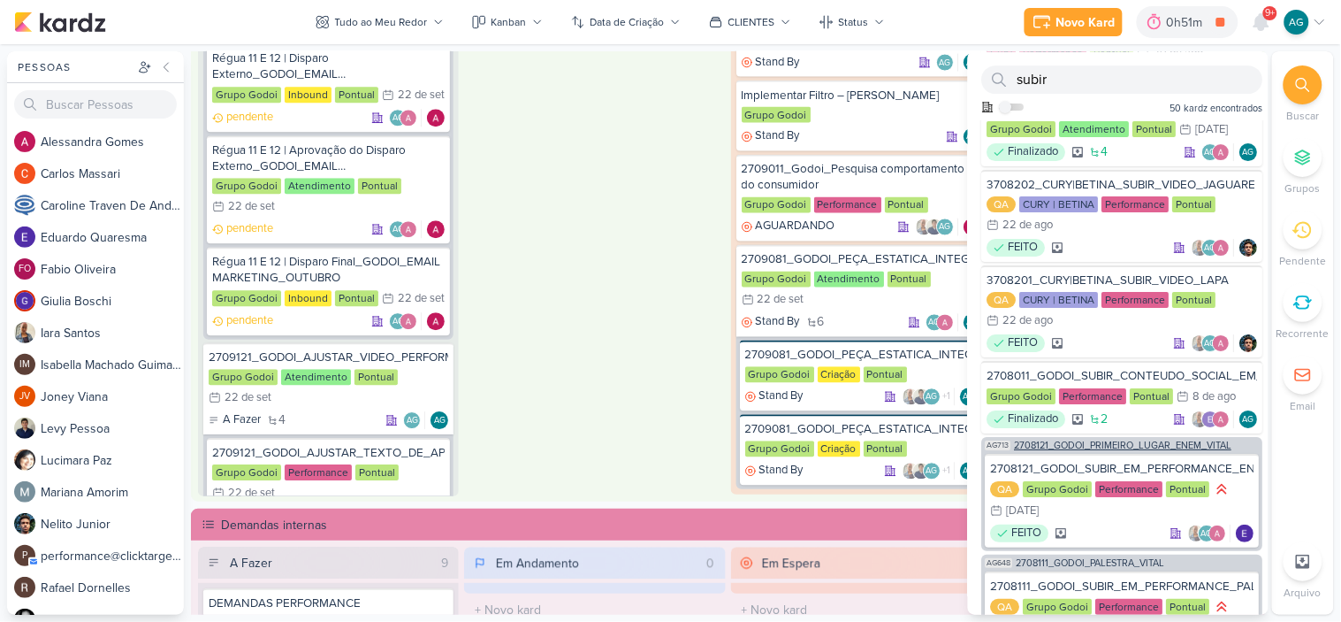
click at [1142, 440] on span "2708121_GODOI_PRIMEIRO_LUGAR_ENEM_VITAL" at bounding box center [1123, 445] width 217 height 10
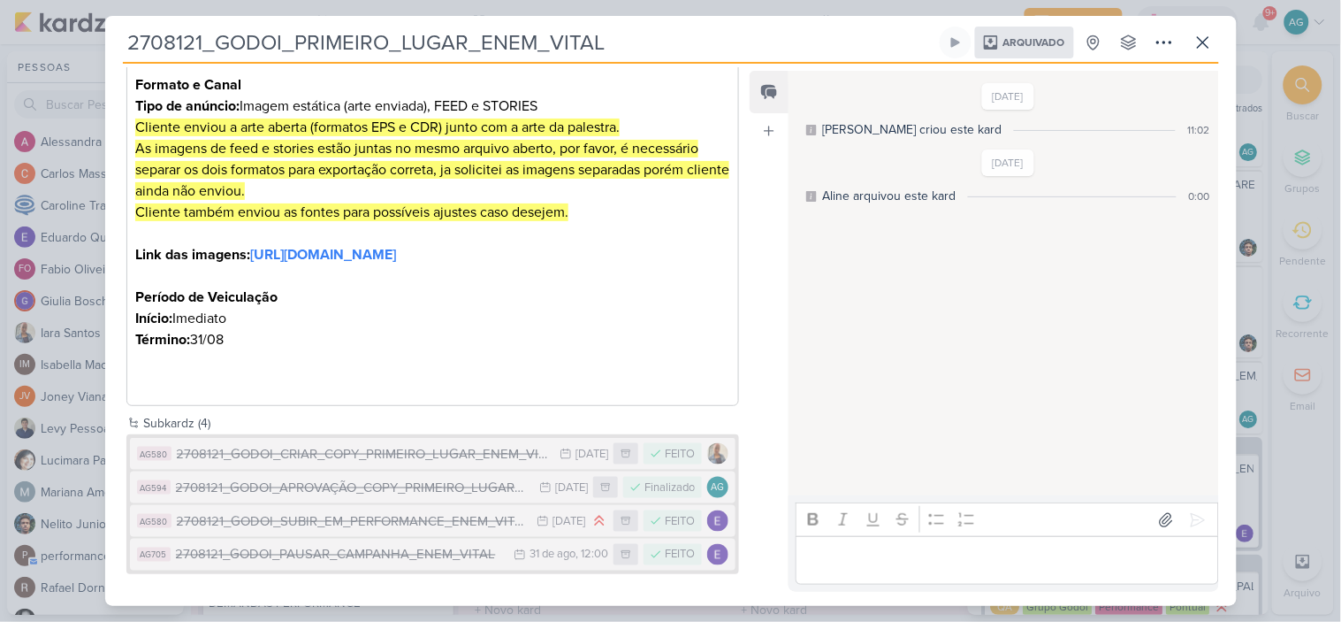
scroll to position [423, 0]
click at [1212, 41] on icon at bounding box center [1203, 42] width 21 height 21
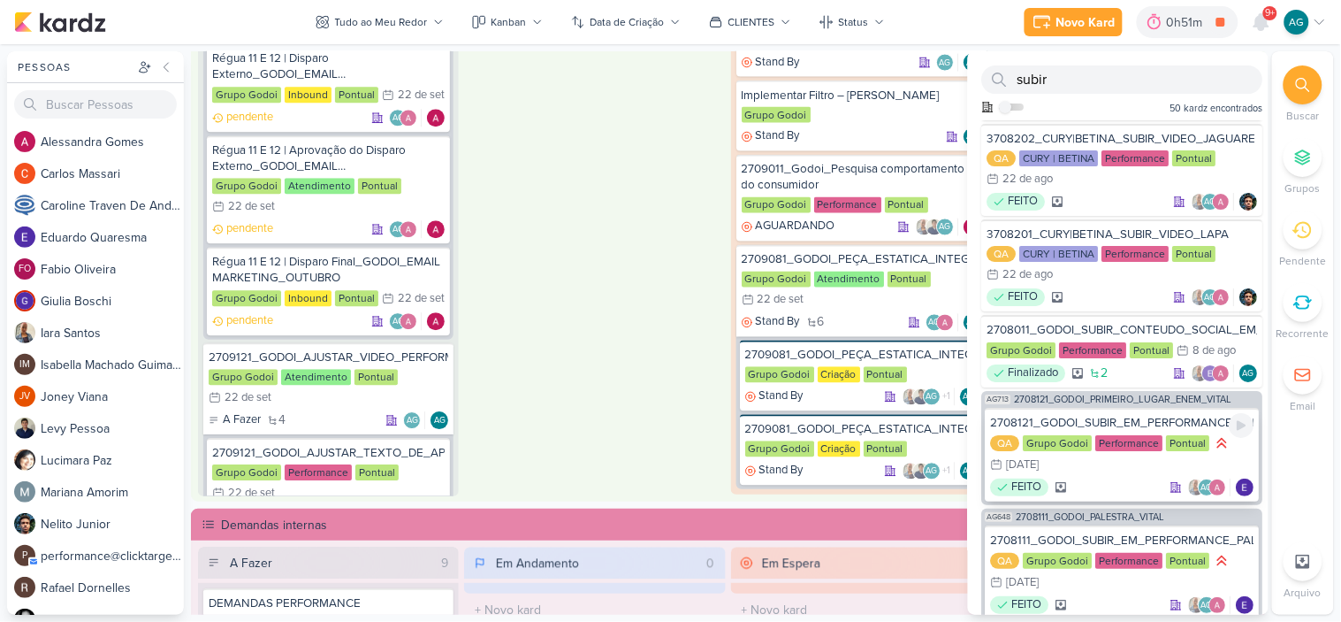
scroll to position [1550, 0]
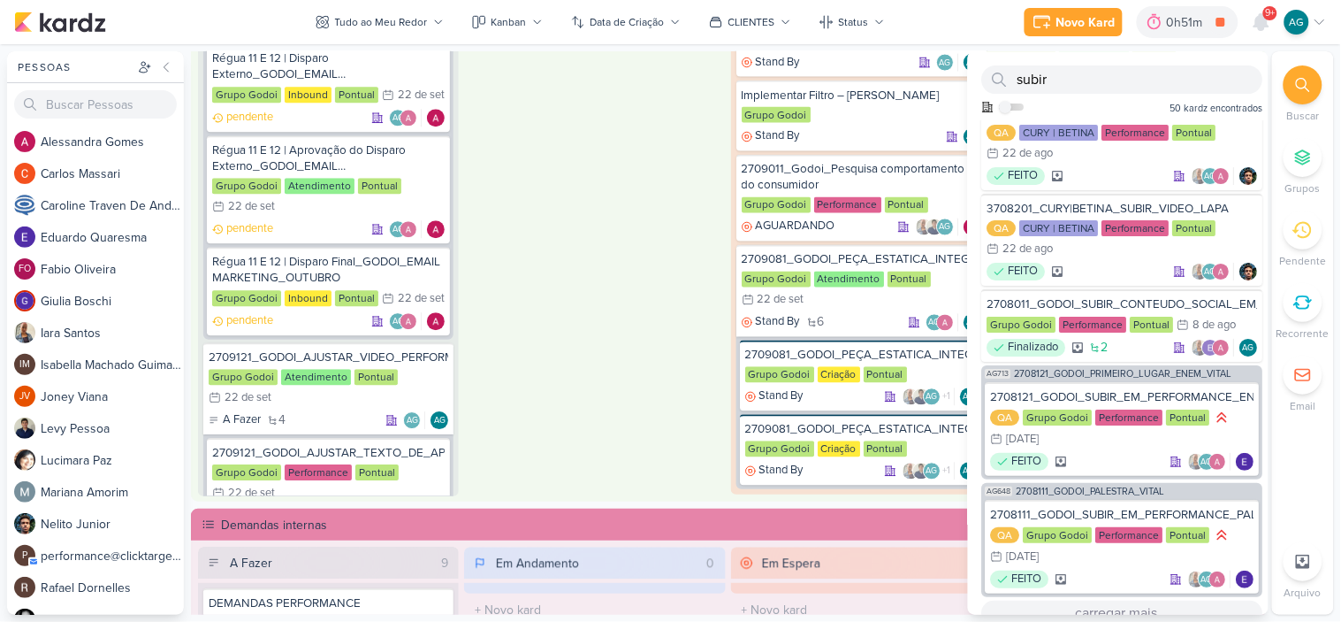
click at [1142, 587] on button "carregar mais..." at bounding box center [1122, 612] width 281 height 25
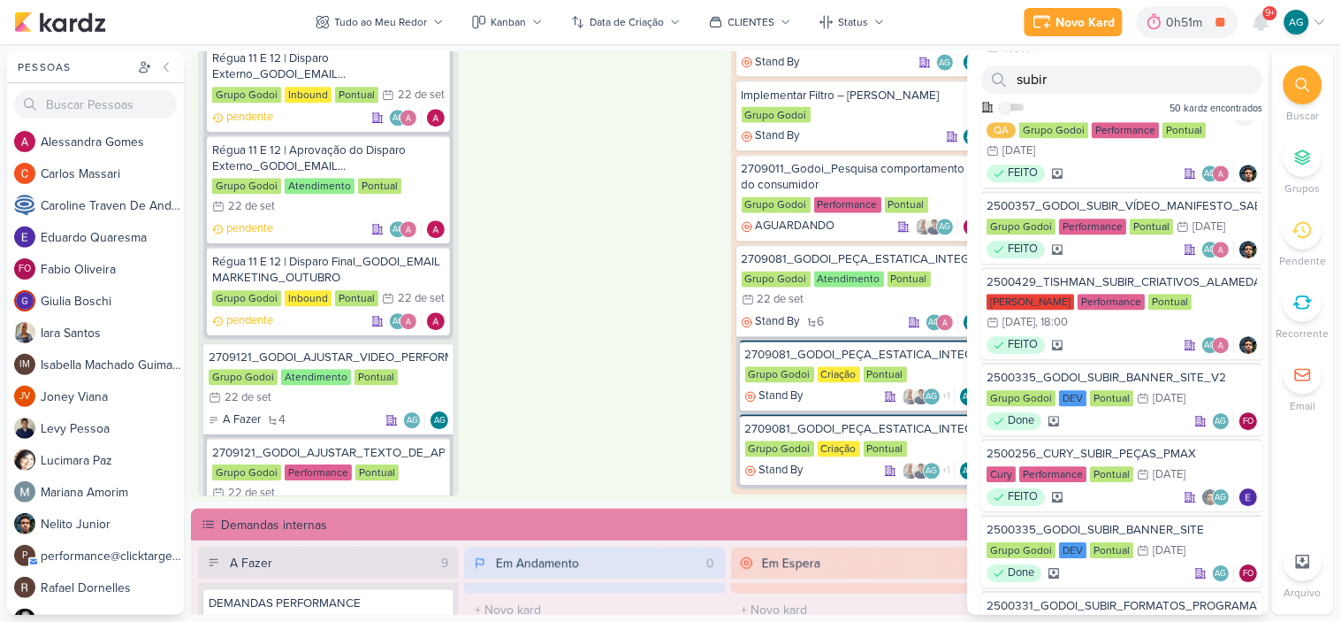
scroll to position [2826, 0]
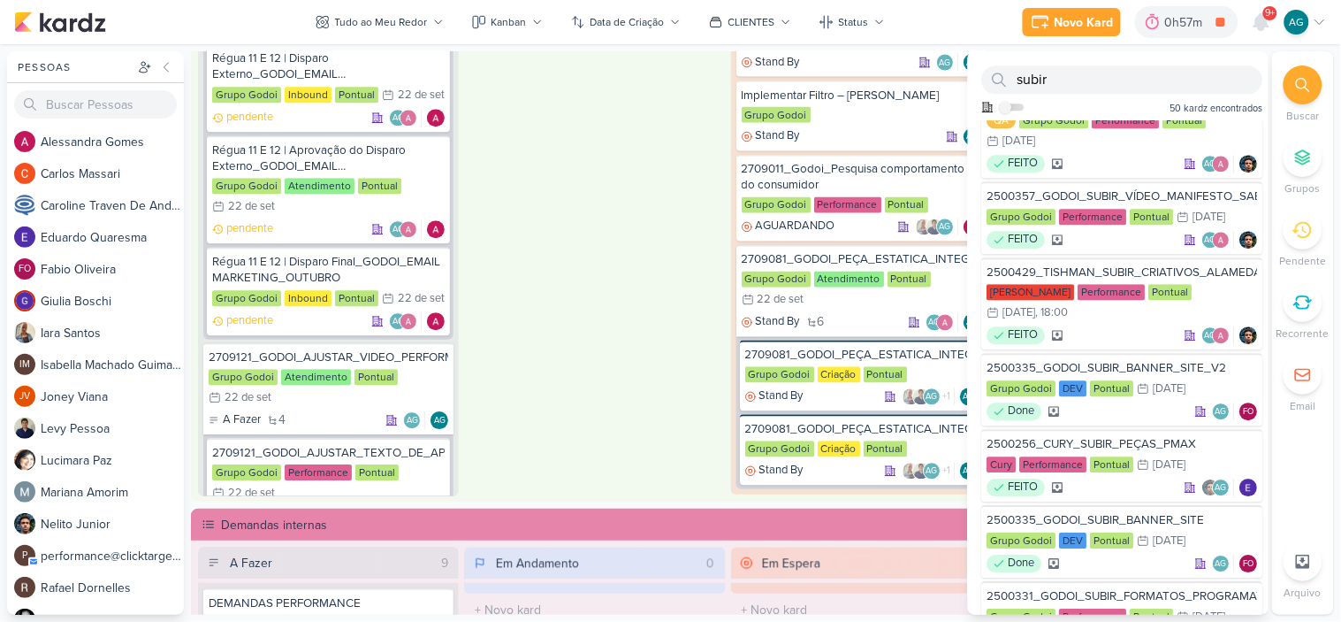
click at [657, 249] on div "Em Andamento 0 O título do kard deve ter menos que 100 caracteres" at bounding box center [594, 235] width 261 height 521
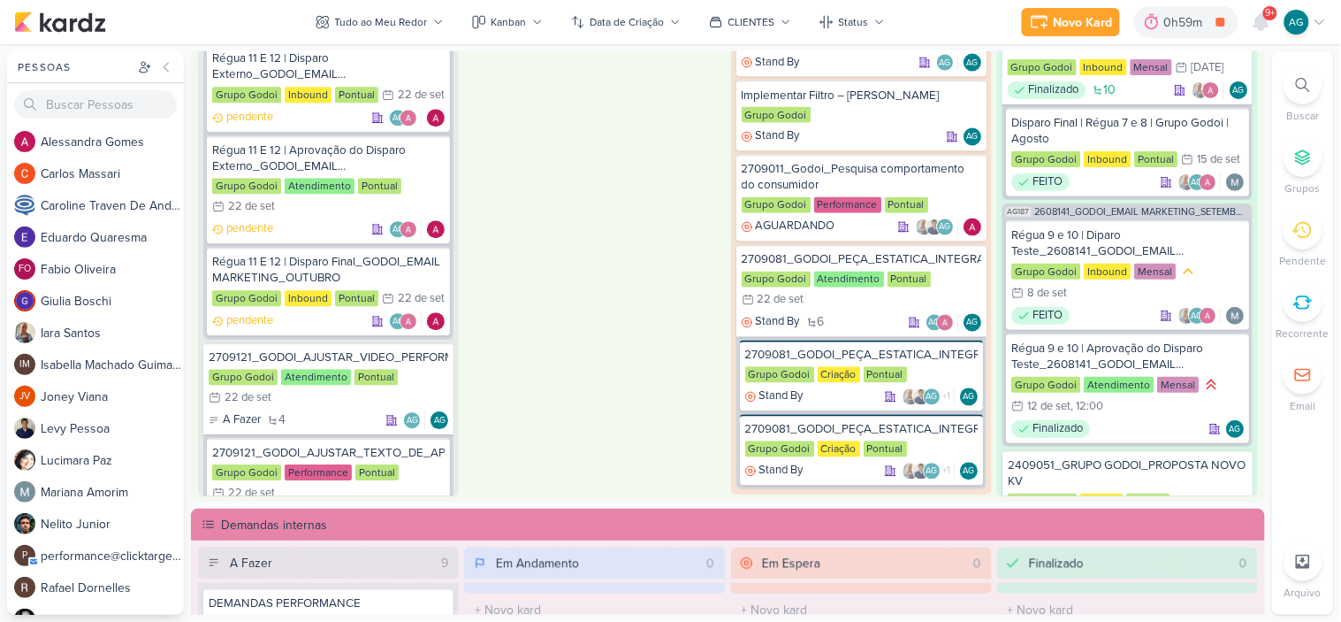
click at [1307, 89] on icon at bounding box center [1303, 85] width 14 height 14
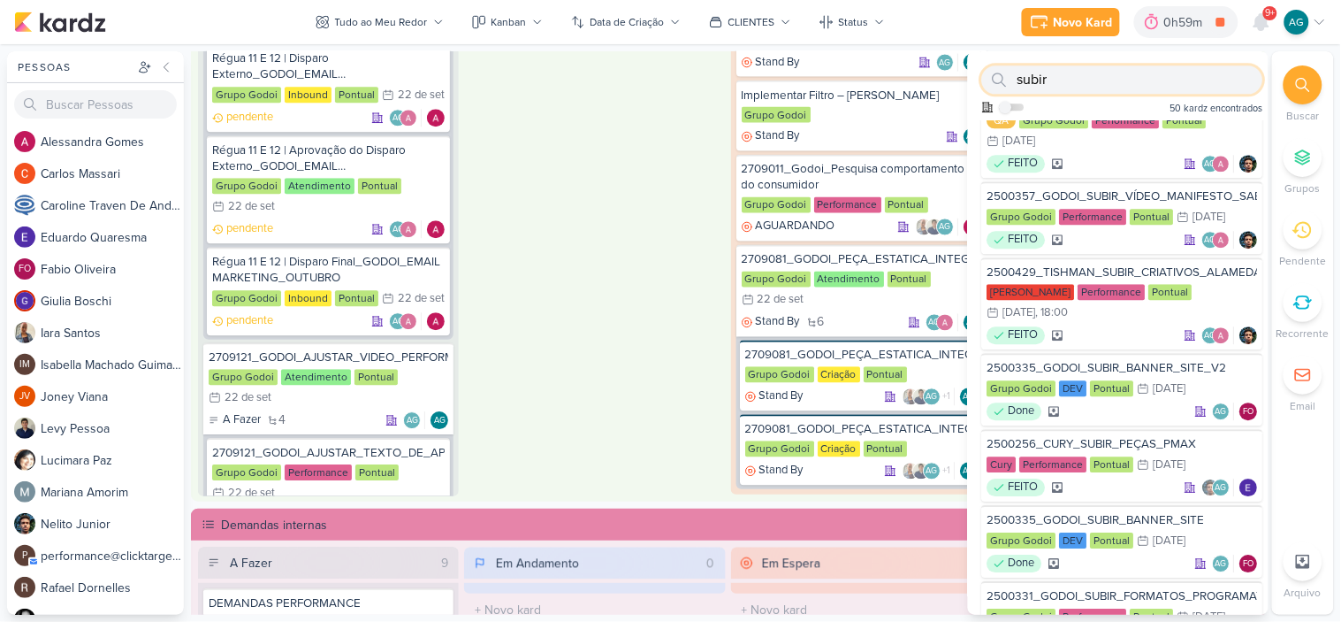
paste input "2708121"
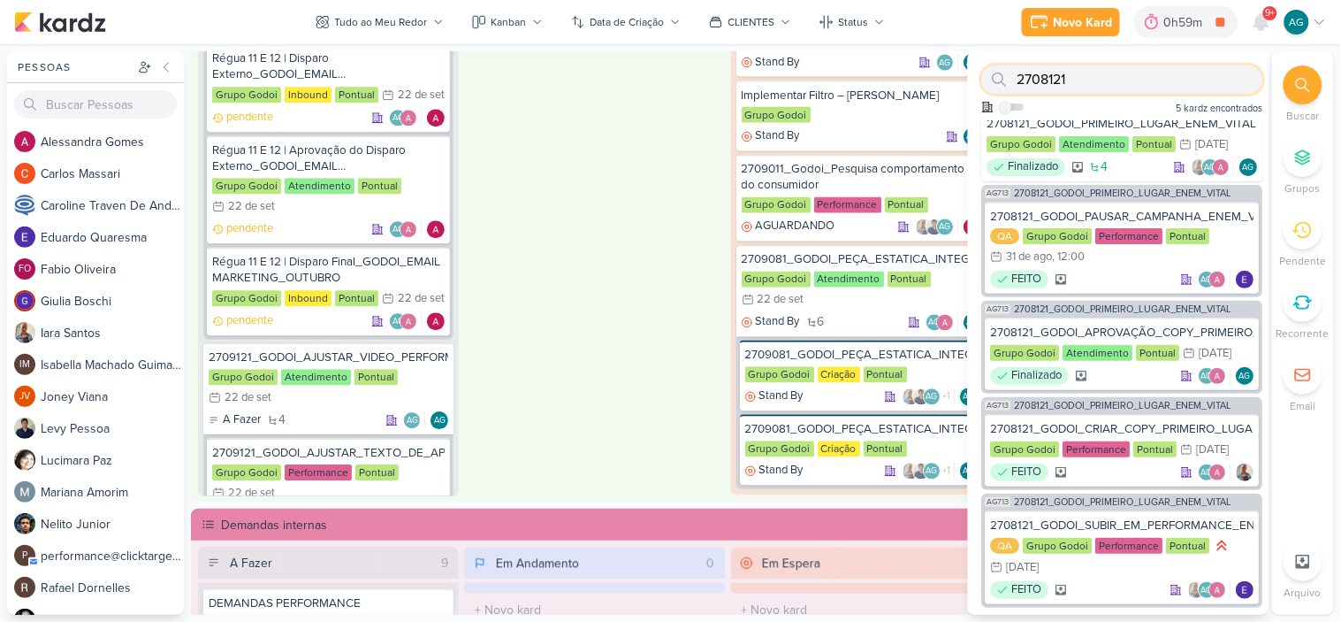
scroll to position [6, 0]
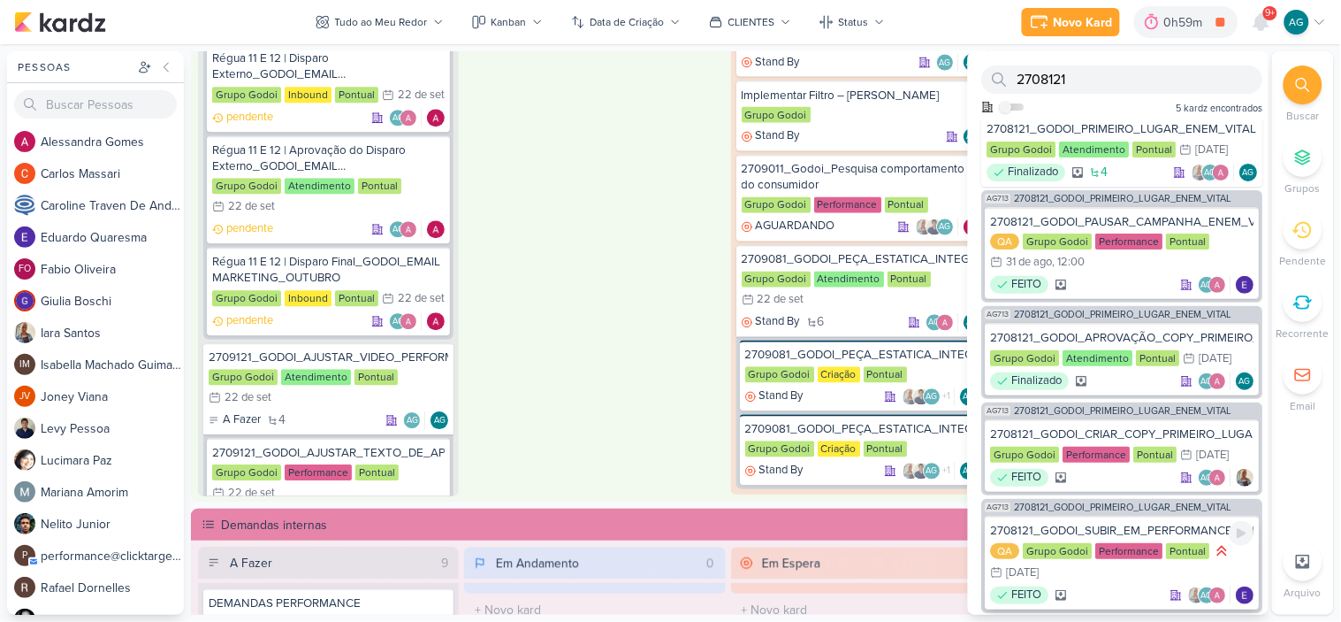
click at [1125, 527] on div "2708121_GODOI_SUBIR_EM_PERFORMANCE_ENEM_VITAL" at bounding box center [1122, 530] width 263 height 16
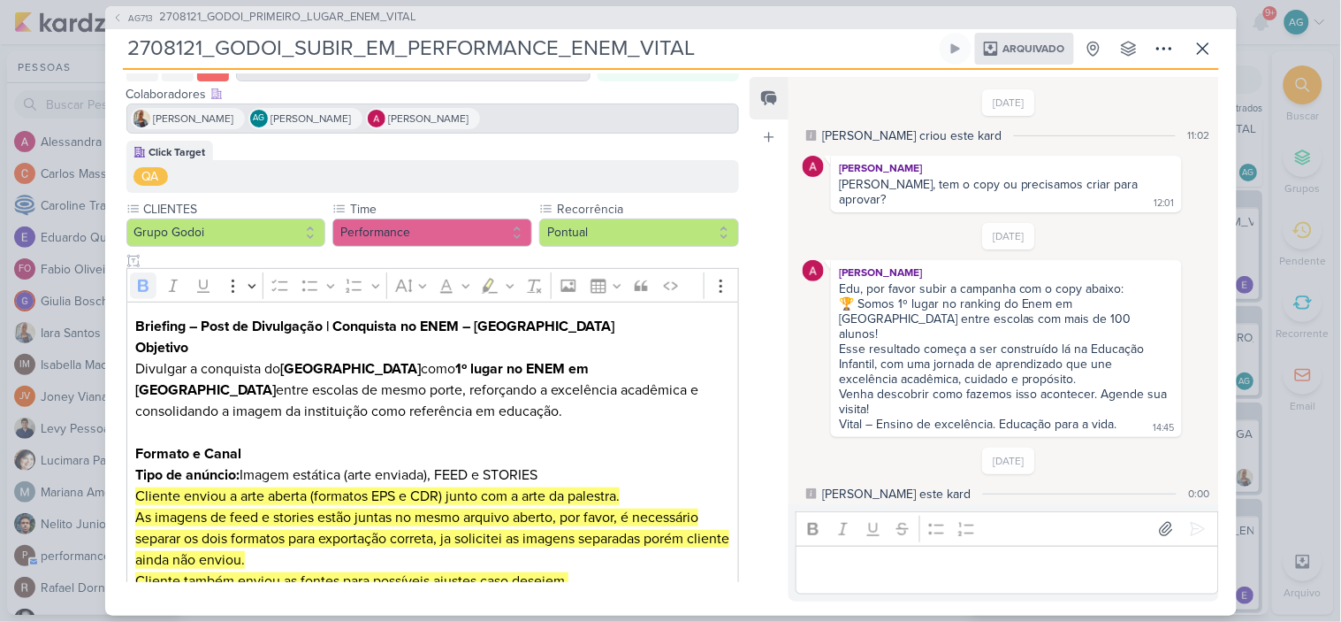
scroll to position [196, 0]
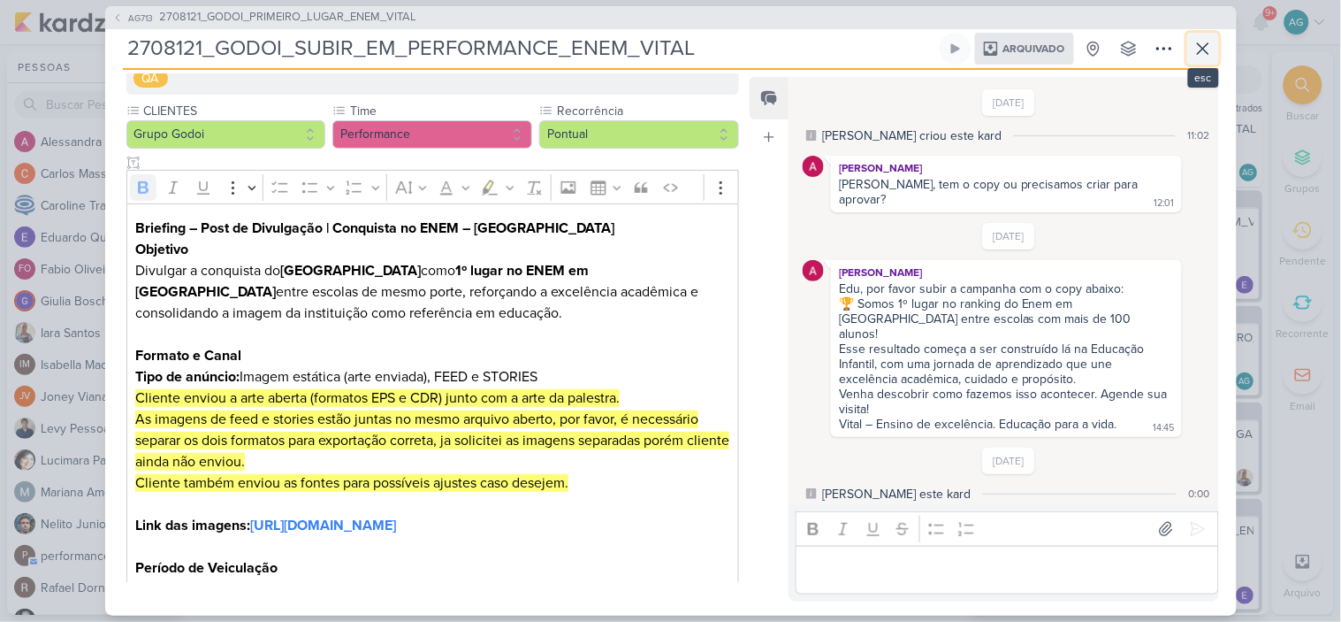
click at [1206, 59] on icon at bounding box center [1203, 48] width 21 height 21
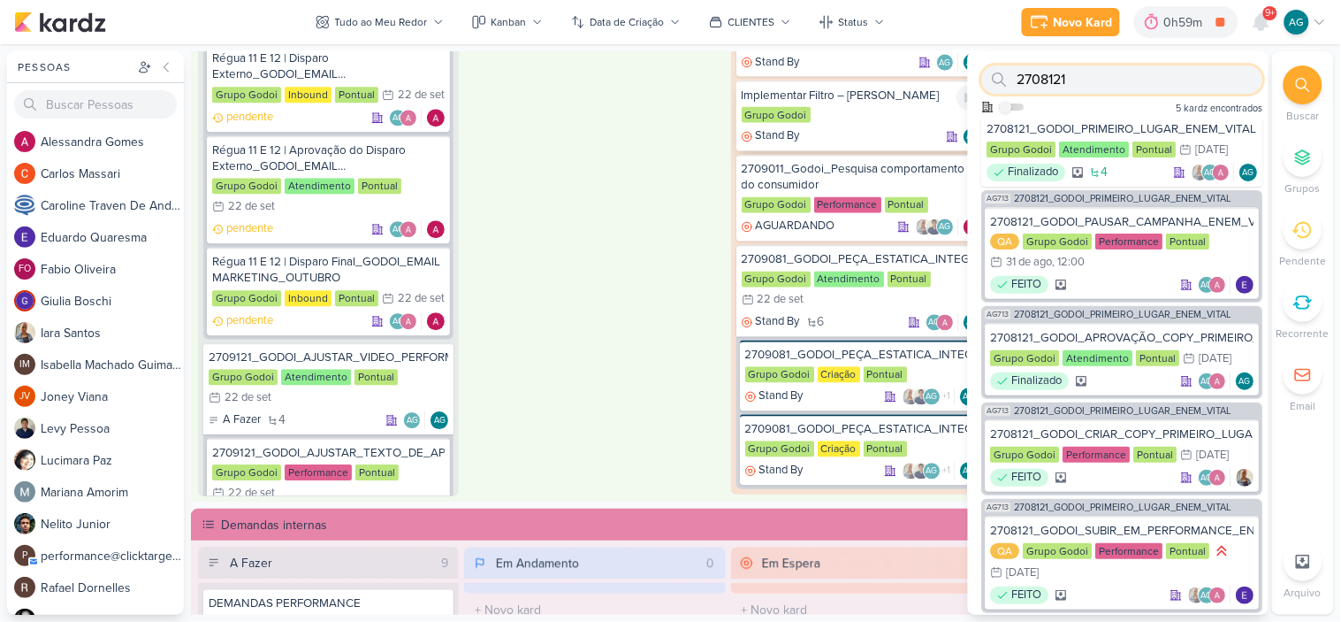
drag, startPoint x: 1099, startPoint y: 84, endPoint x: 942, endPoint y: 78, distance: 157.5
click at [942, 78] on div "Pessoas Pessoas A l e s s a n d r a G o m e s C a r l o s M a s s a r i C a r o…" at bounding box center [670, 332] width 1341 height 563
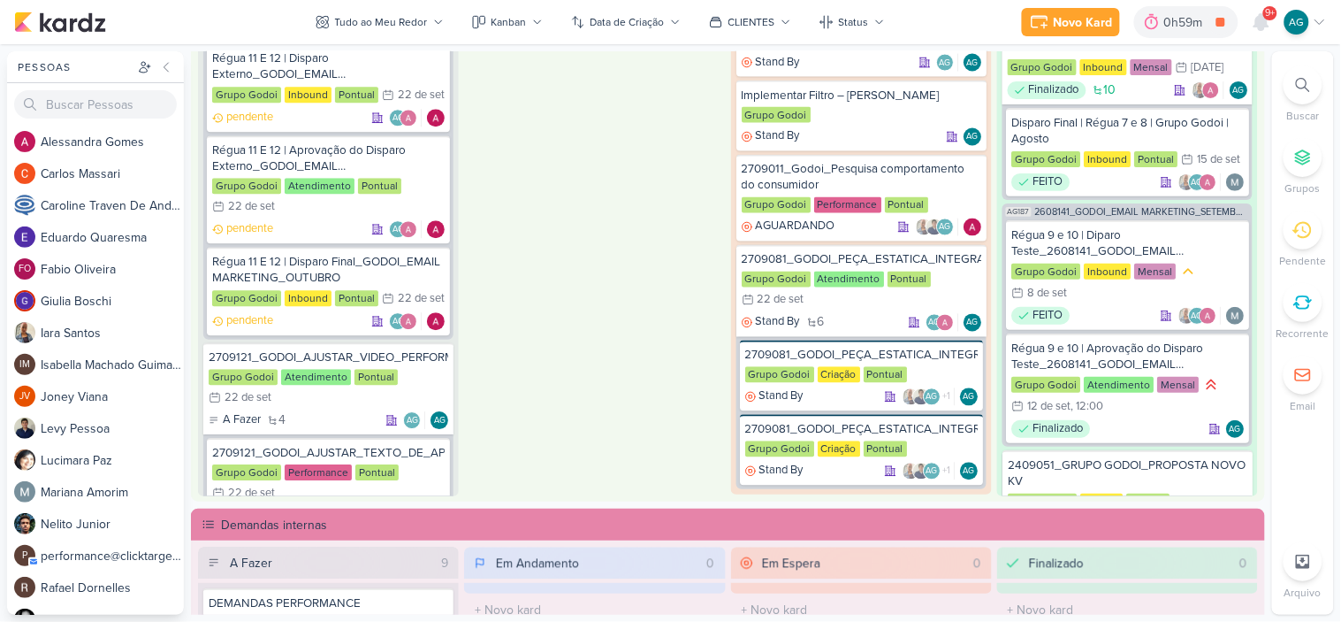
click at [1318, 88] on div at bounding box center [1303, 84] width 39 height 39
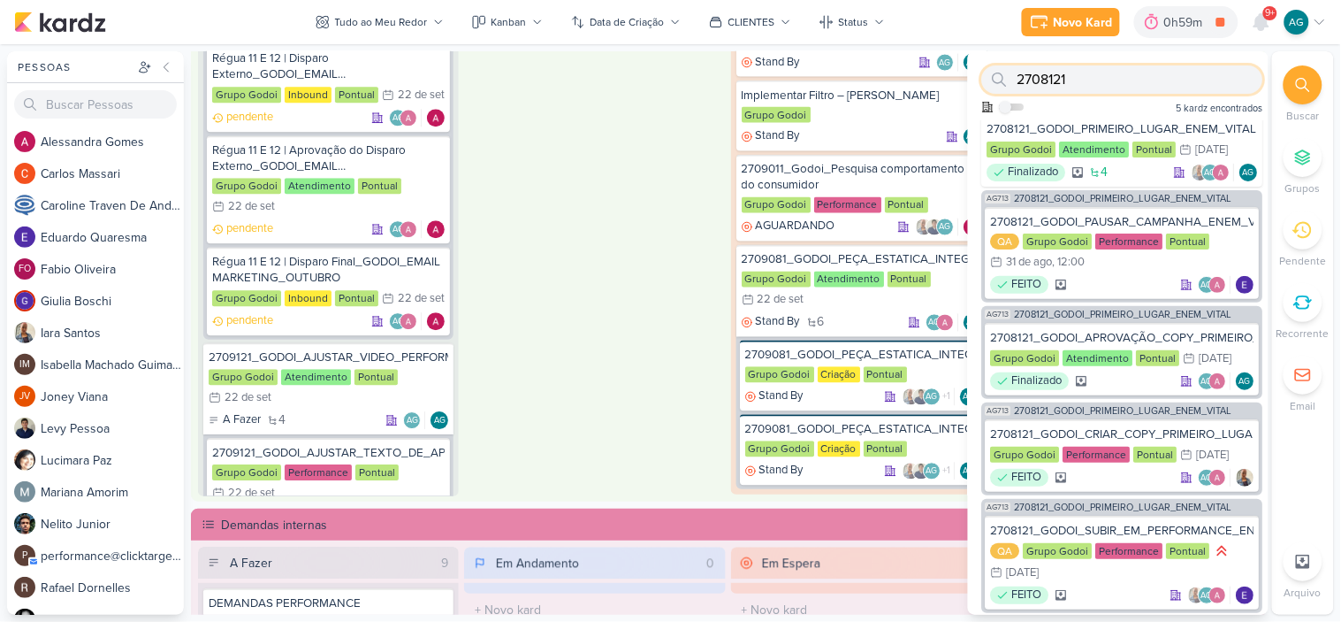
paste input "05"
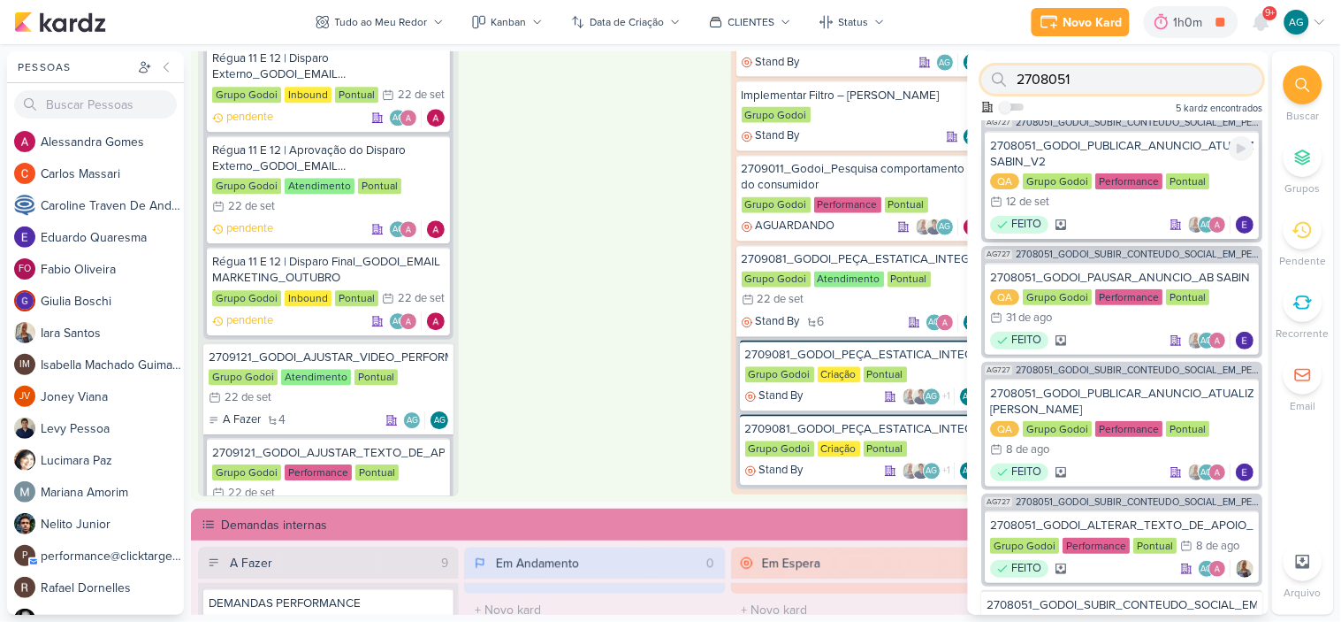
scroll to position [0, 0]
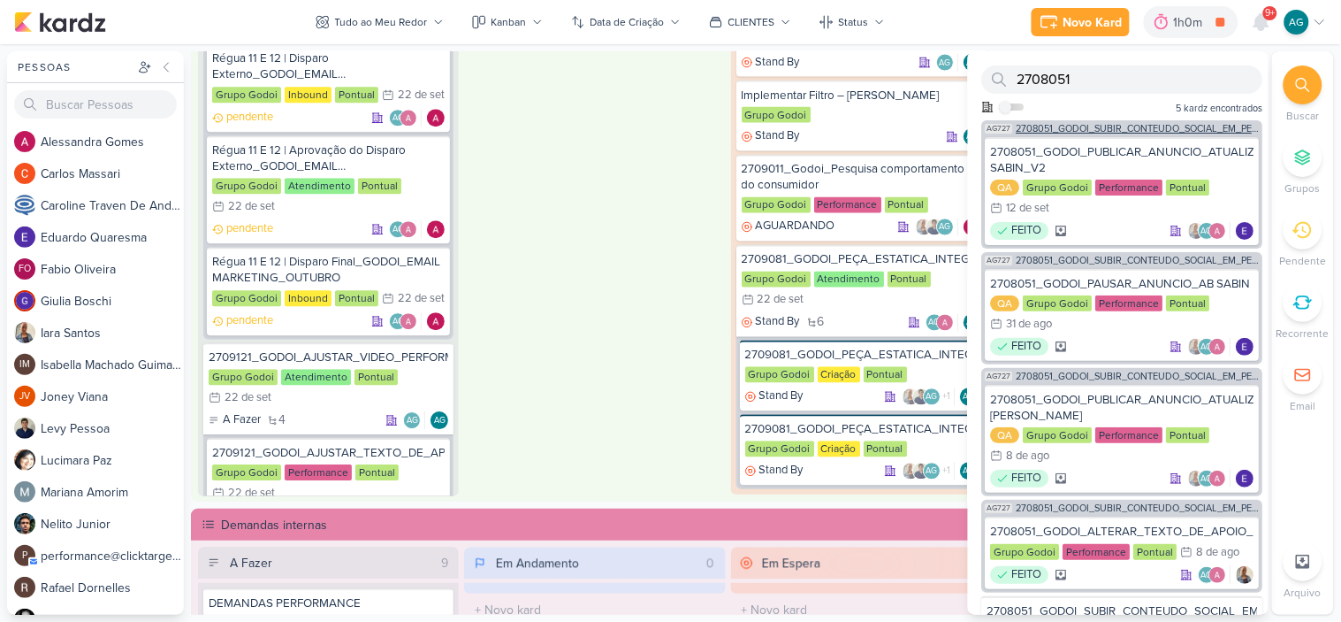
click at [1159, 121] on div "AG727 2708051_GODOI_SUBIR_CONTEUDO_SOCIAL_EM_PERFORMANCE_AB" at bounding box center [1122, 126] width 281 height 13
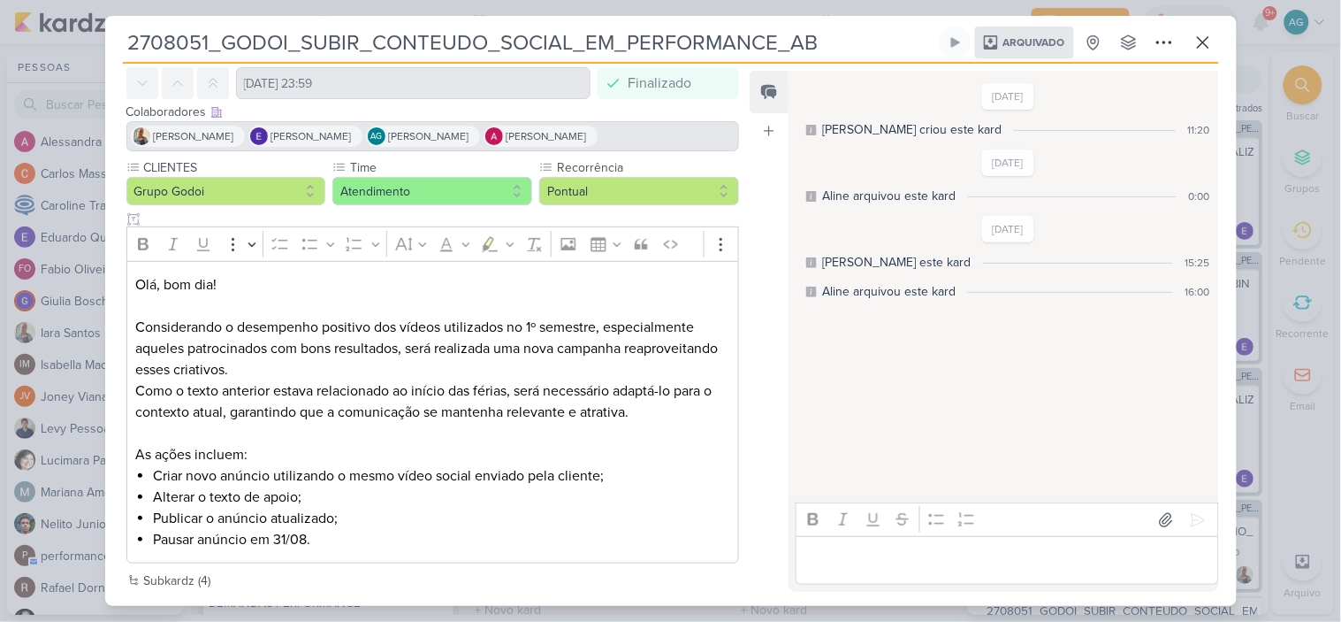
scroll to position [196, 0]
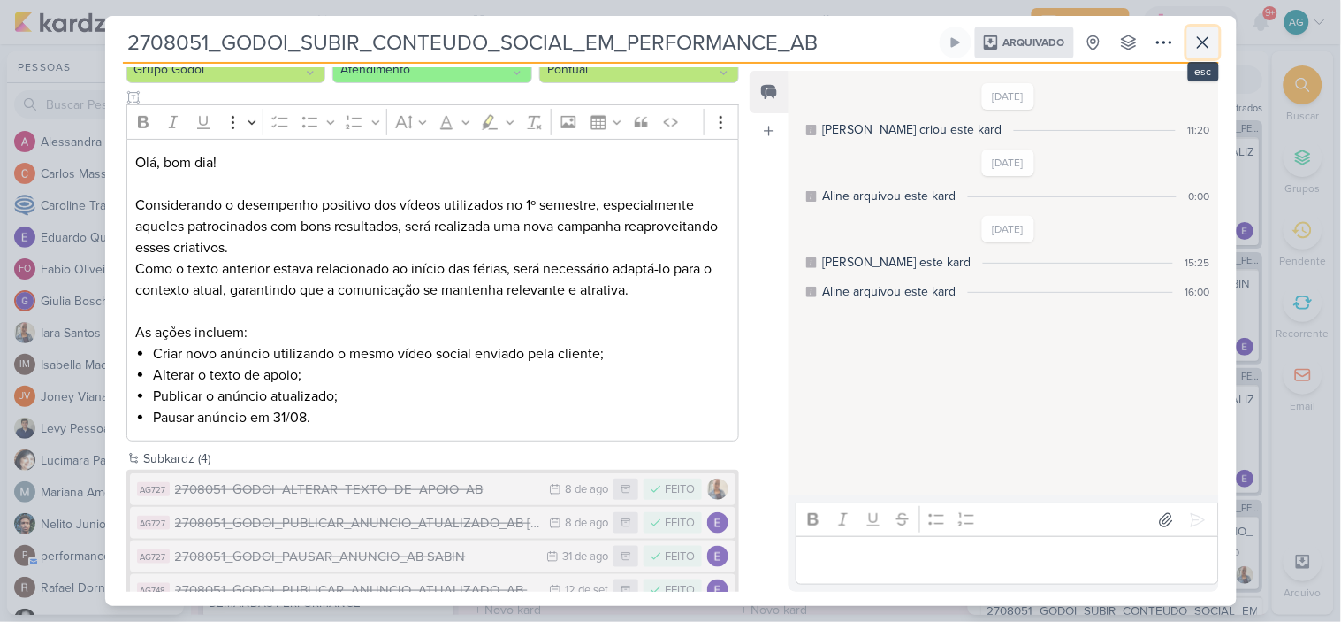
click at [1201, 42] on icon at bounding box center [1203, 42] width 21 height 21
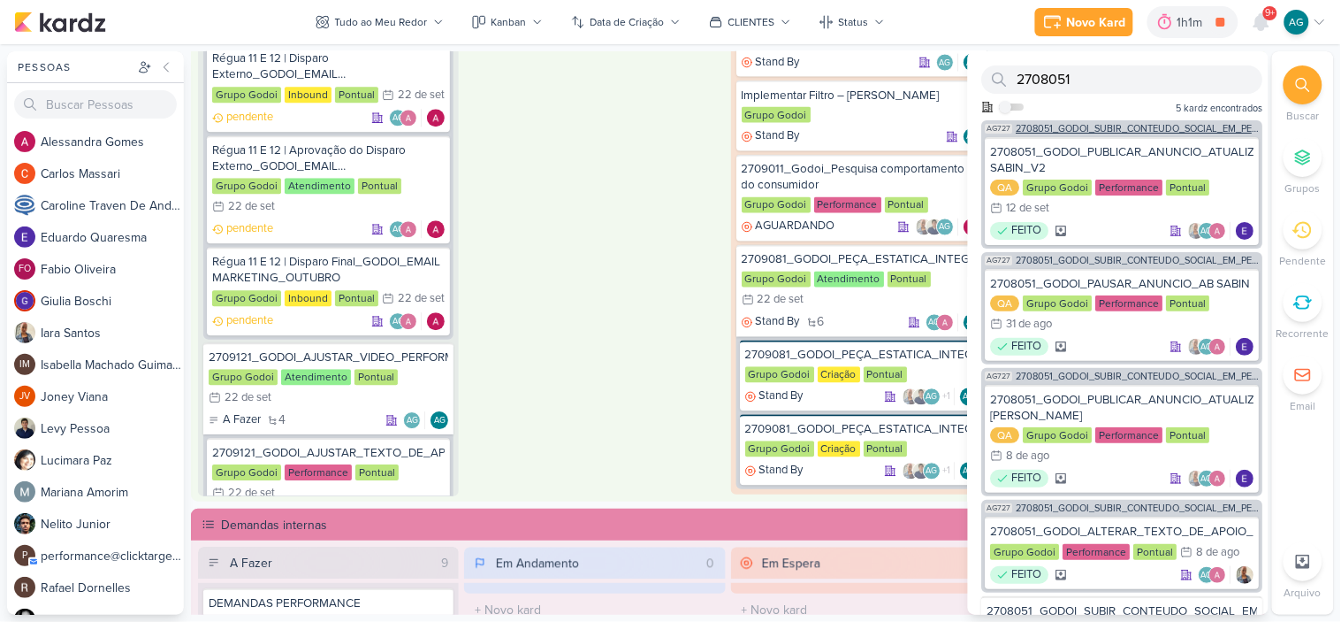
click at [1154, 126] on span "2708051_GODOI_SUBIR_CONTEUDO_SOCIAL_EM_PERFORMANCE_AB" at bounding box center [1138, 129] width 243 height 10
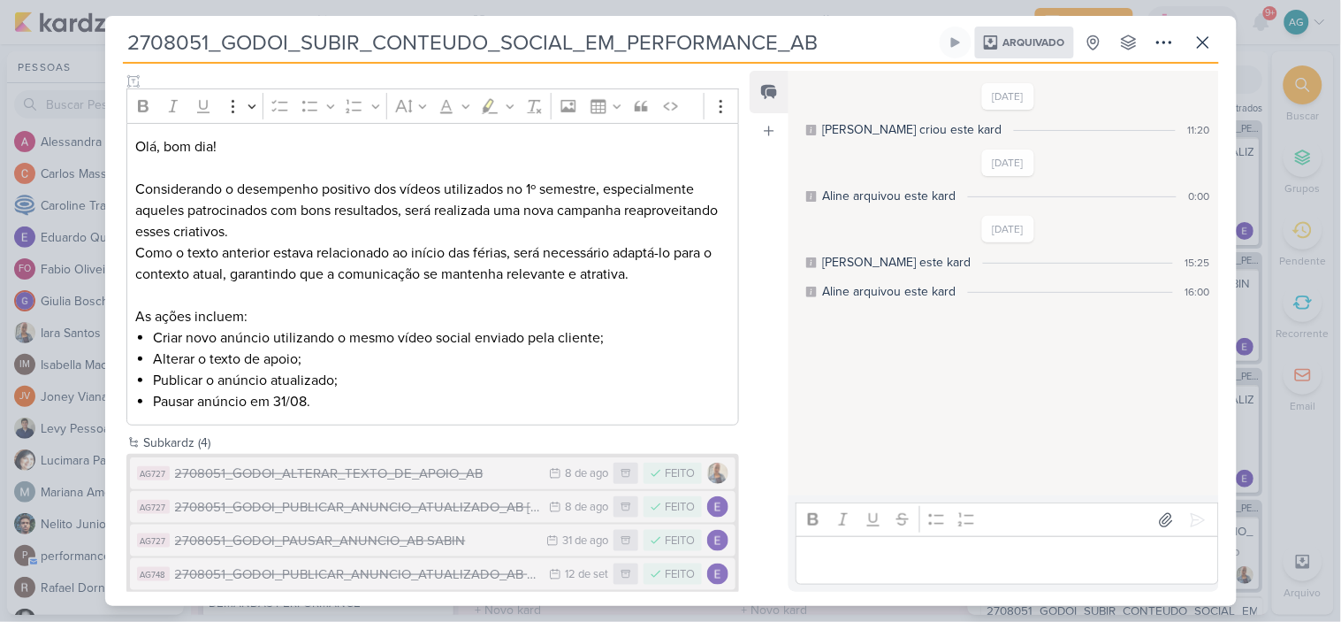
scroll to position [232, 0]
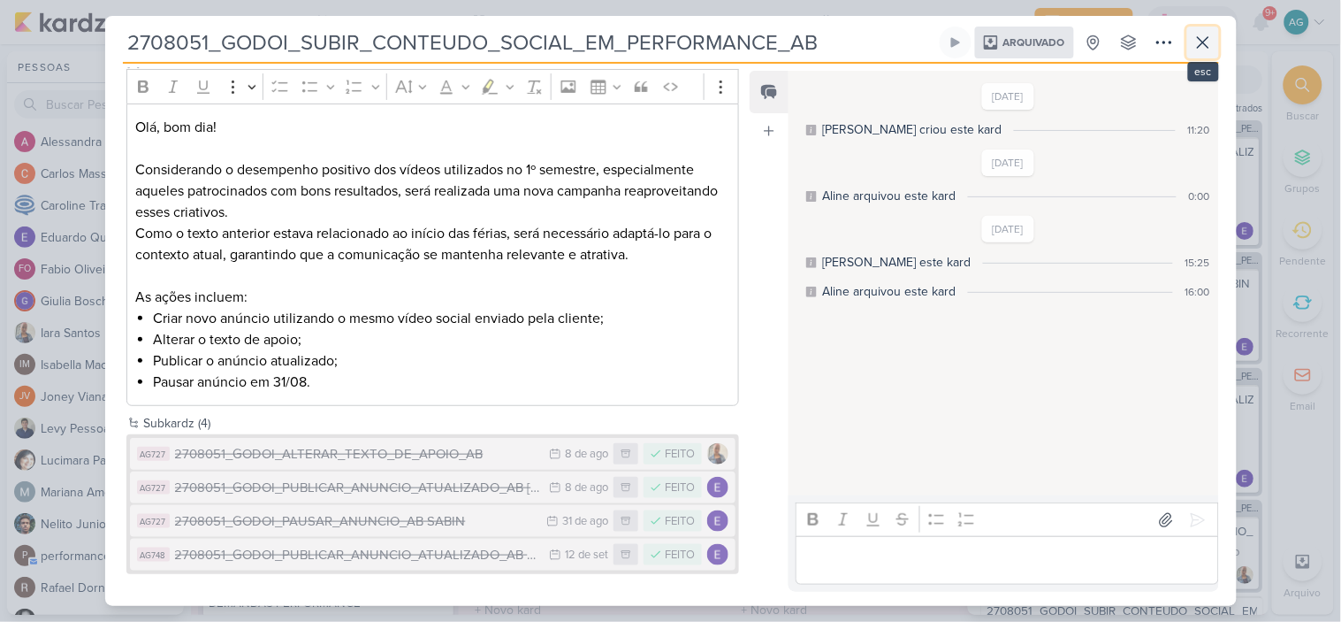
click at [1211, 42] on icon at bounding box center [1203, 42] width 21 height 21
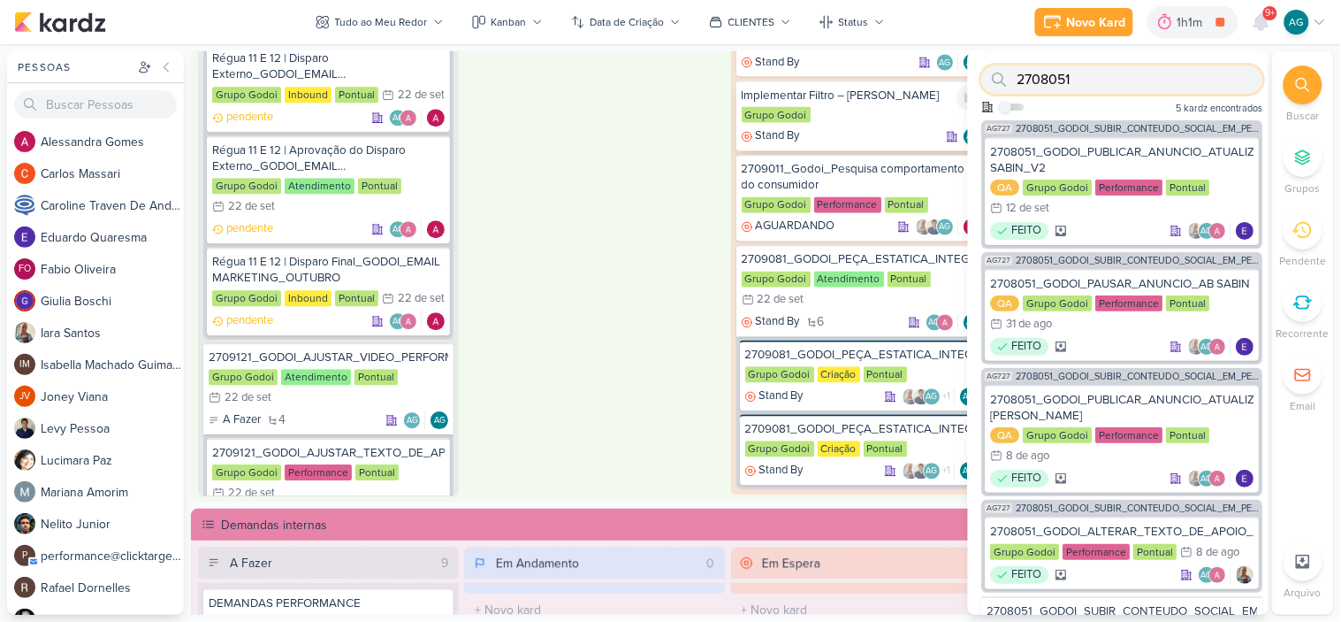
drag, startPoint x: 1106, startPoint y: 80, endPoint x: 882, endPoint y: 67, distance: 224.1
click at [882, 67] on div "Pessoas Pessoas A l e s s a n d r a G o m e s C a r l o s M a s s a r i C a r o…" at bounding box center [670, 332] width 1341 height 563
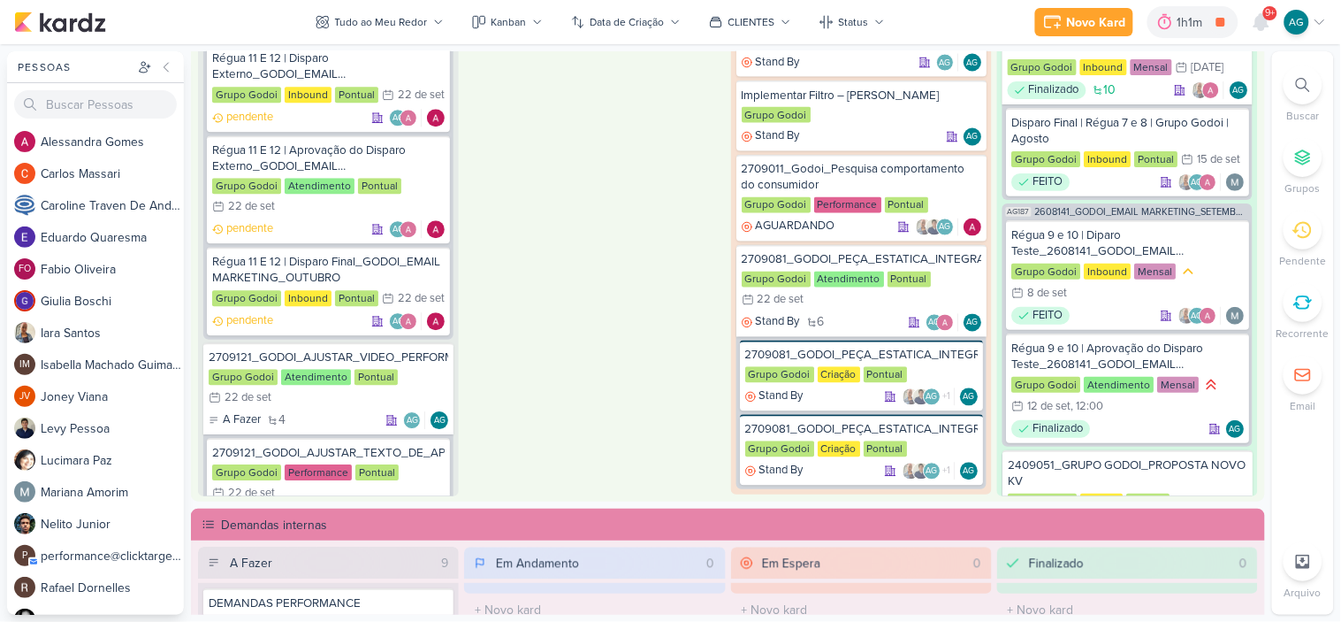
click at [1304, 81] on icon at bounding box center [1303, 85] width 14 height 14
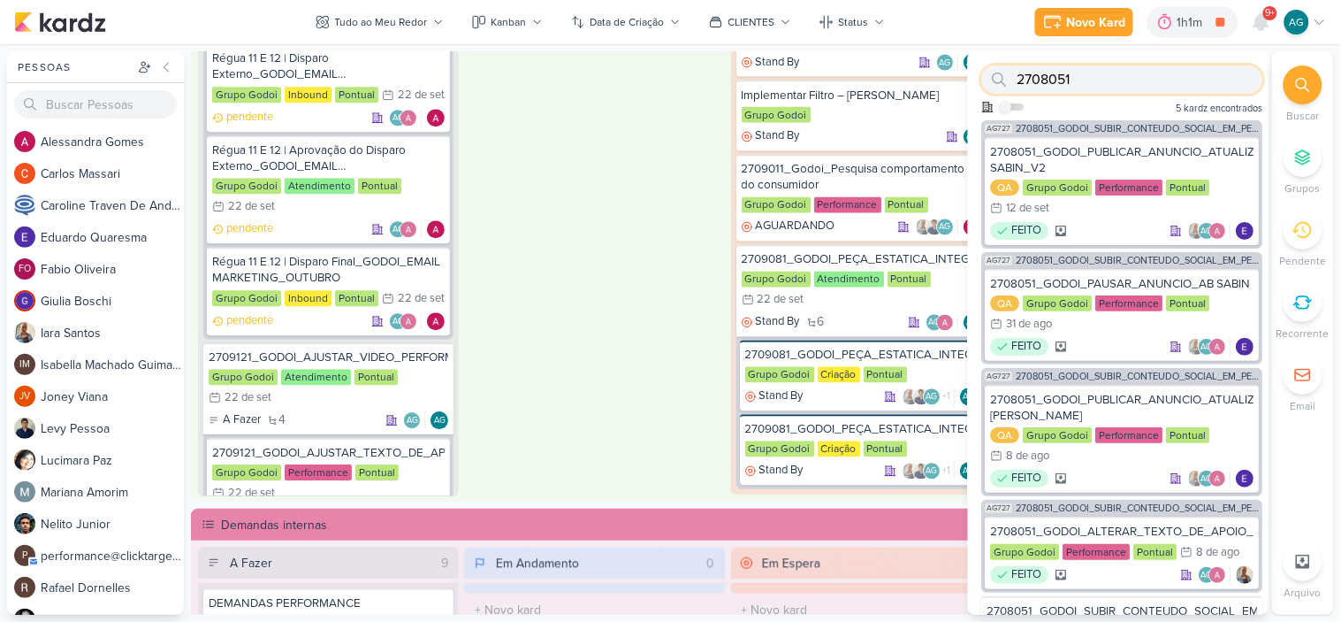
paste input "7043"
type input "2707043"
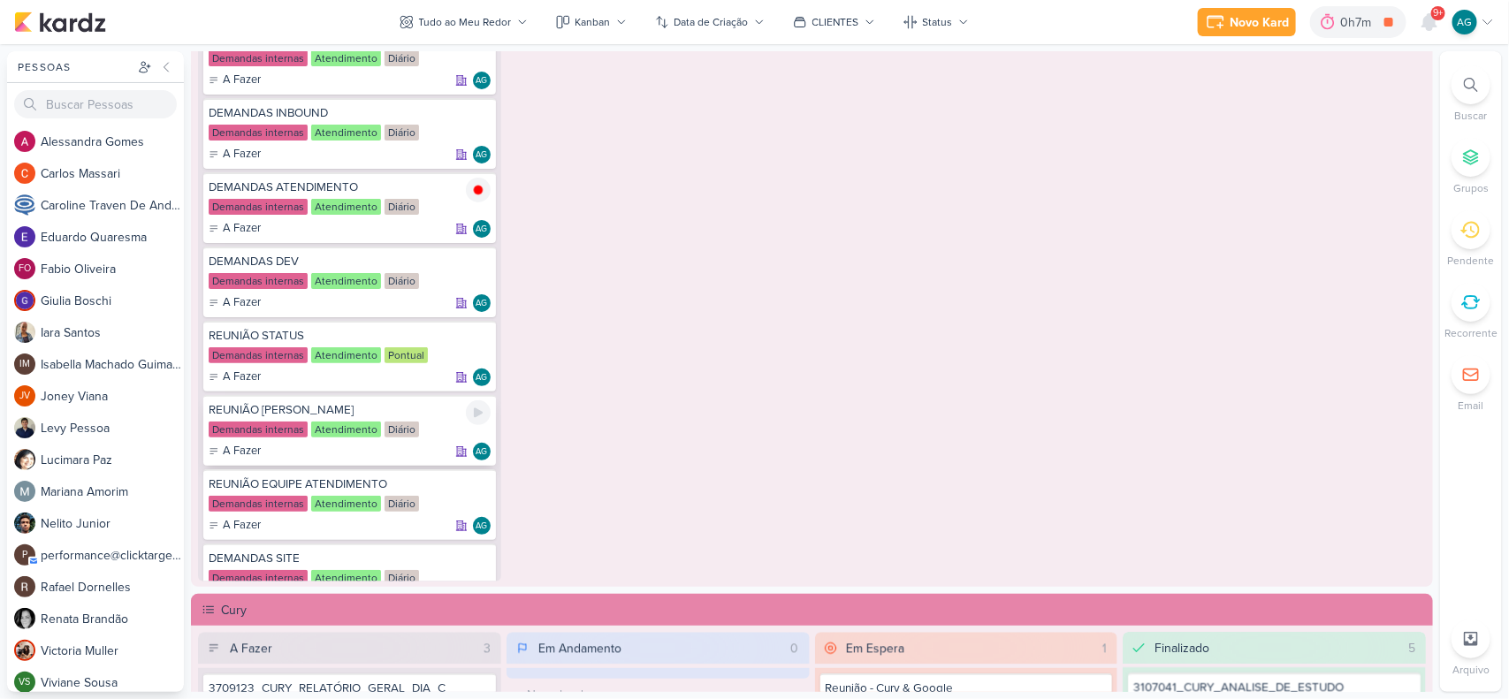
scroll to position [1326, 0]
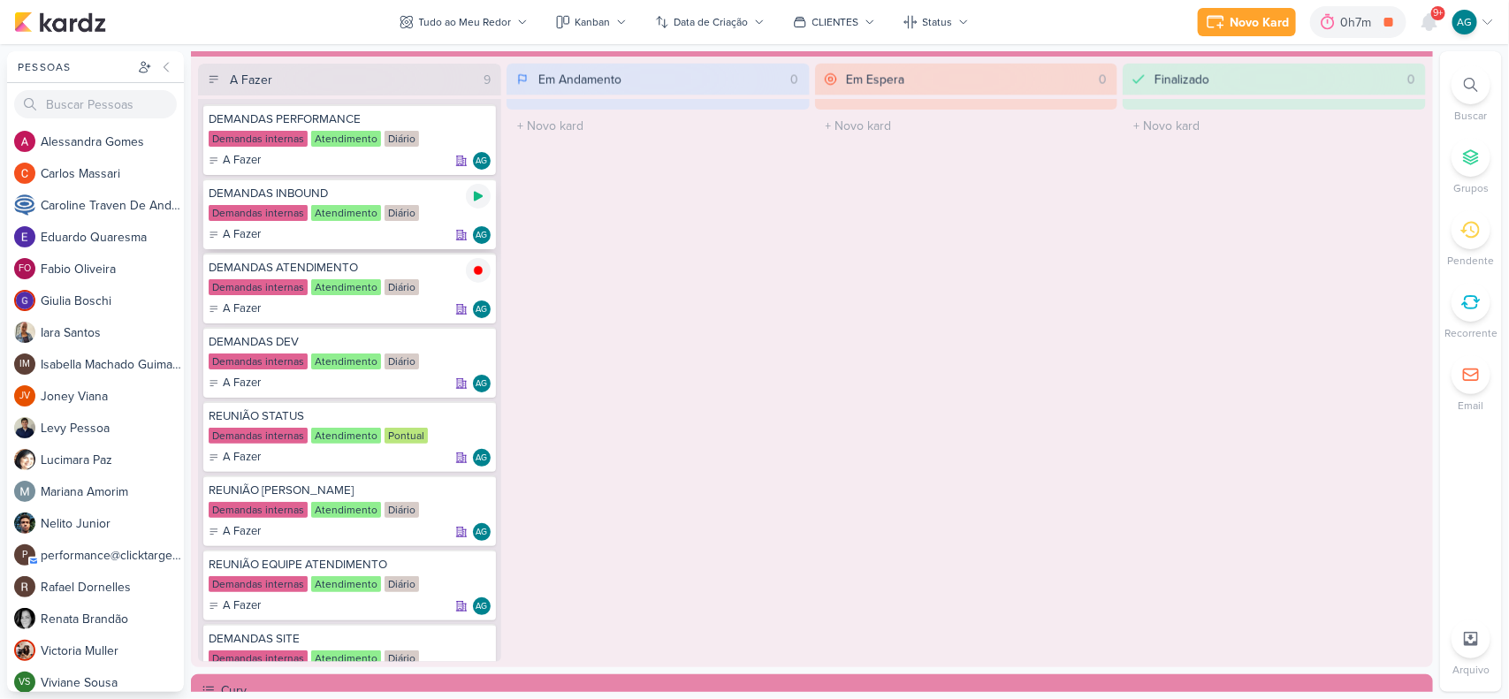
click at [476, 193] on icon at bounding box center [478, 197] width 9 height 10
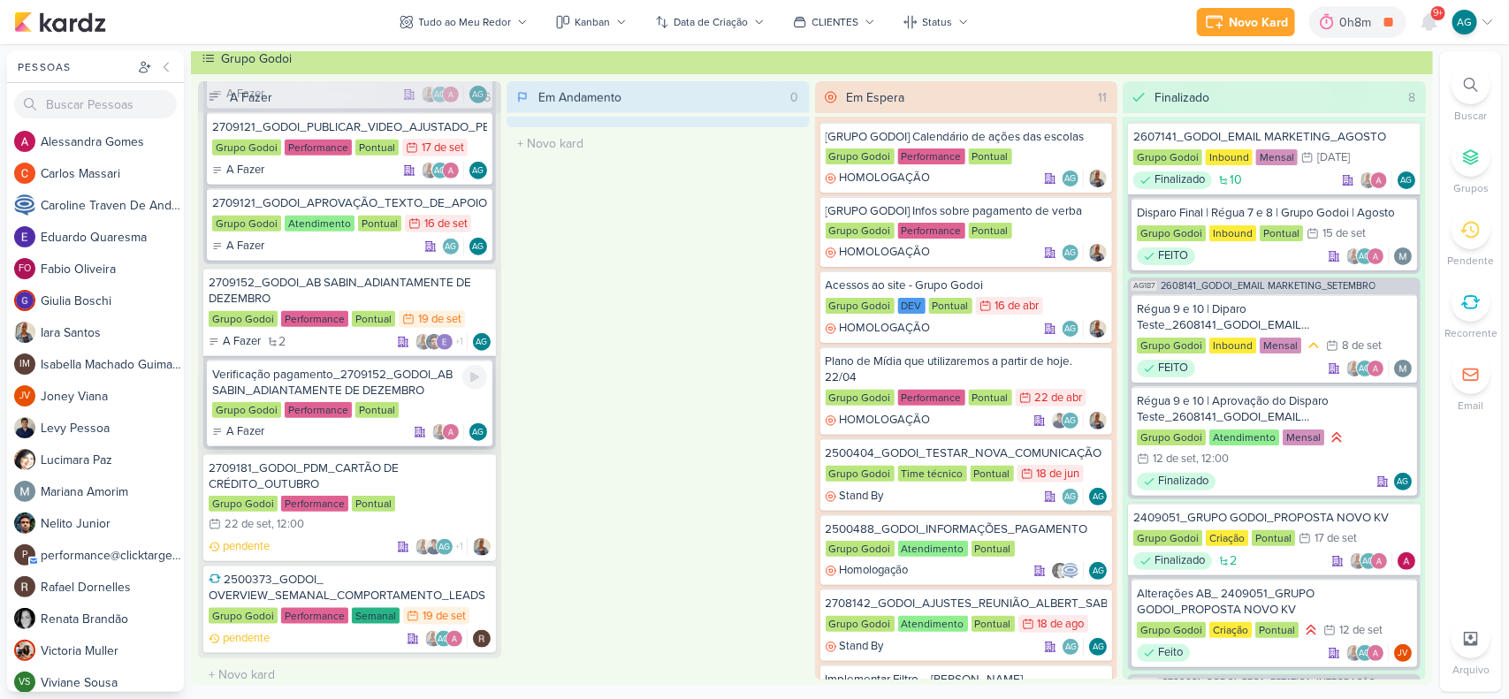
scroll to position [628, 0]
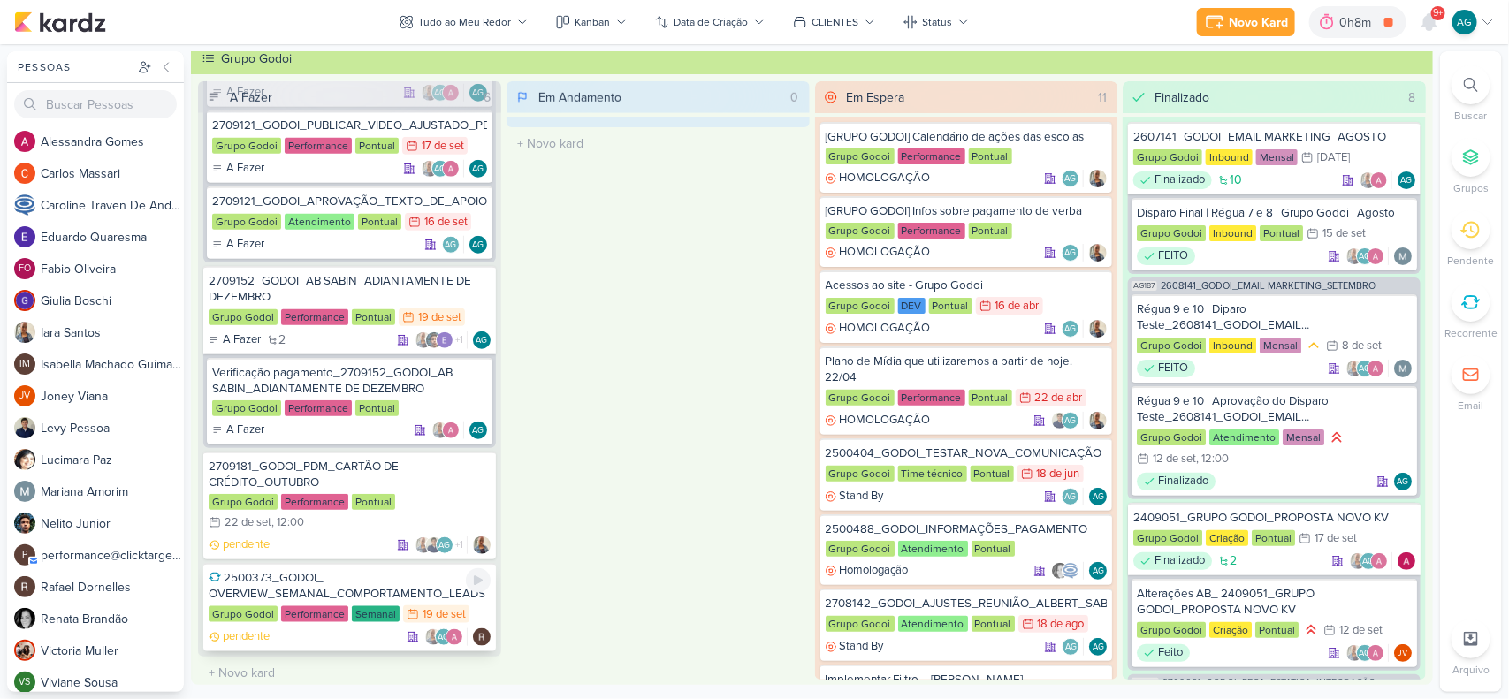
click at [258, 584] on div "2500373_GODOI_ OVERVIEW_SEMANAL_COMPORTAMENTO_LEADS" at bounding box center [350, 586] width 282 height 32
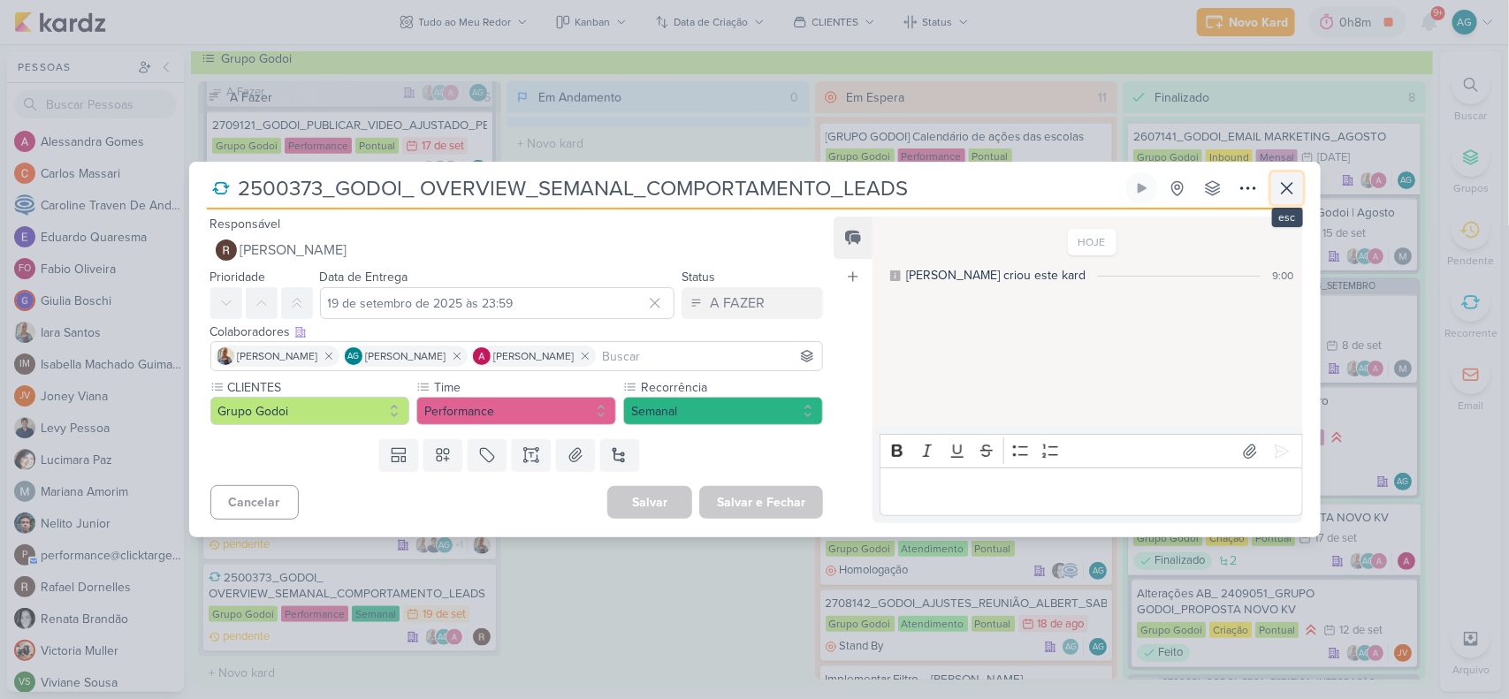
click at [1284, 187] on icon at bounding box center [1287, 188] width 21 height 21
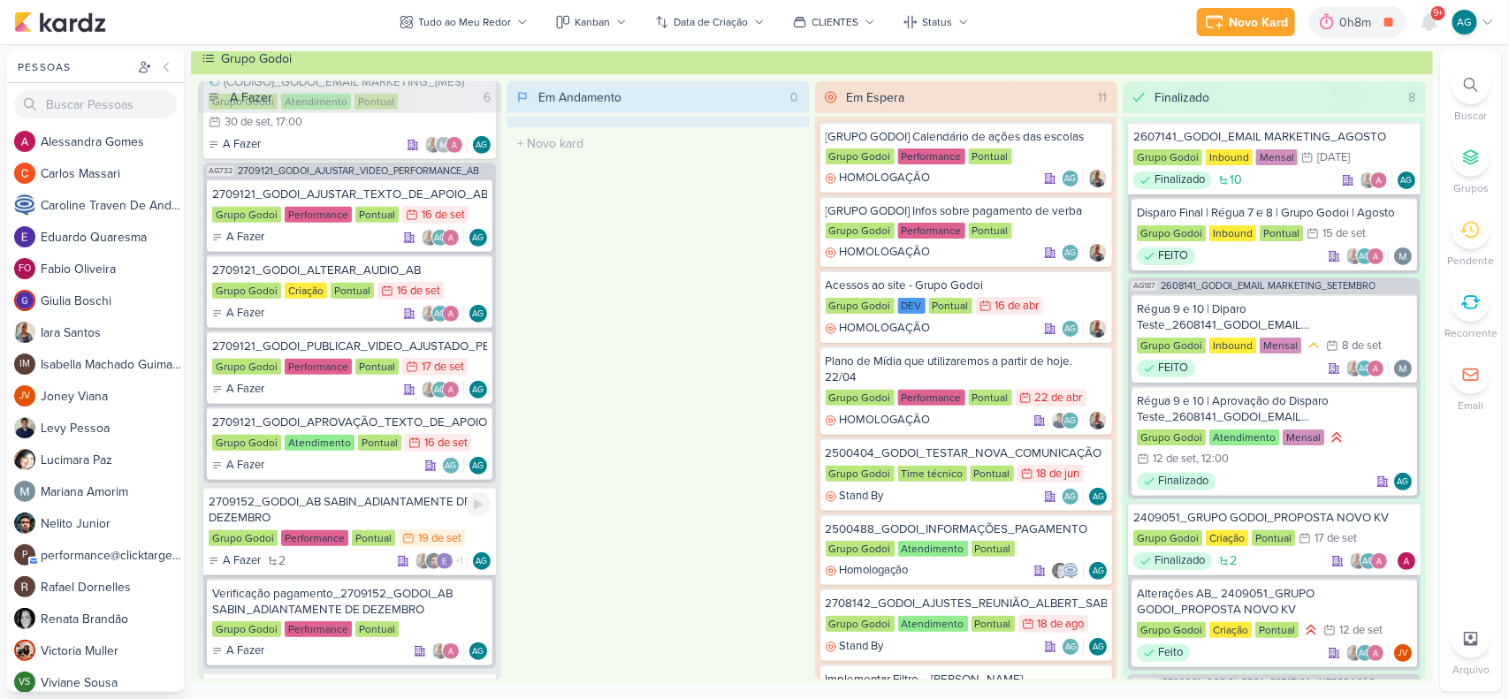
scroll to position [296, 0]
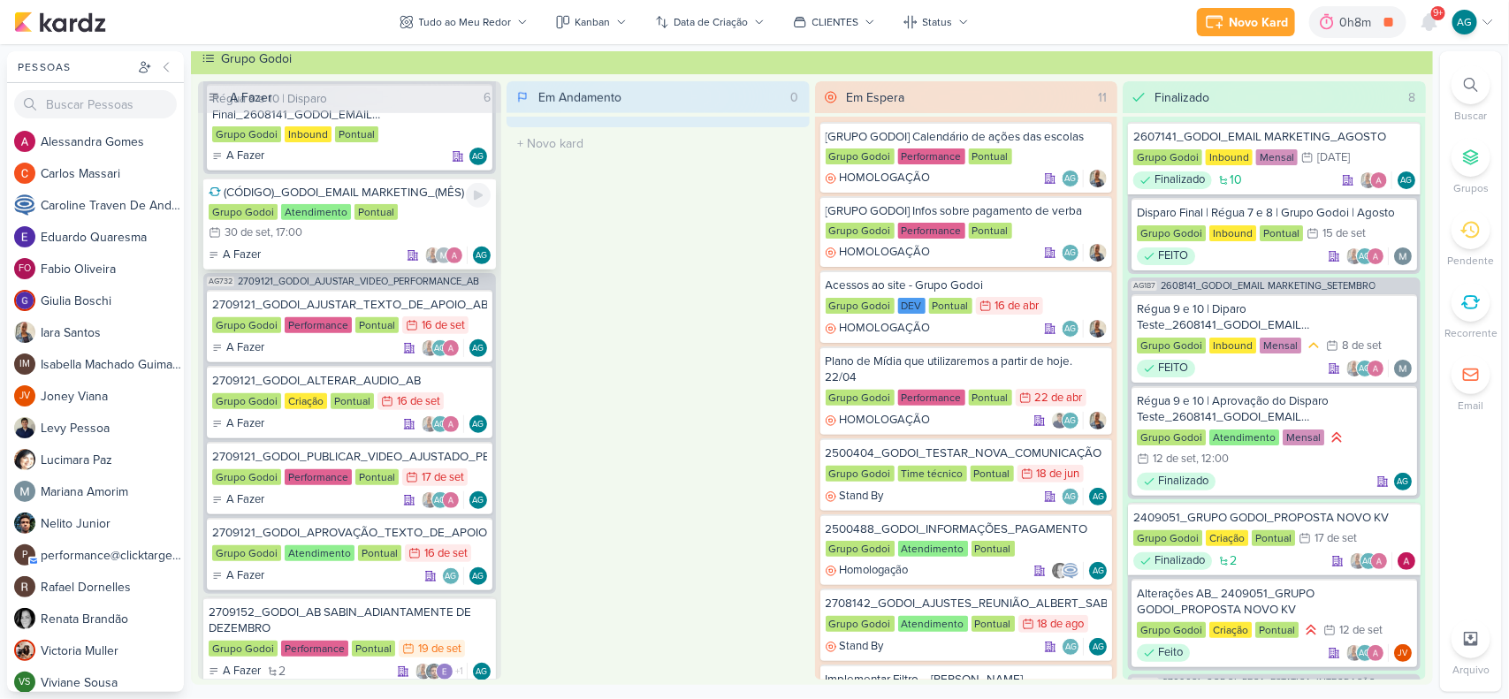
click at [368, 187] on div "(CÓDIGO)_GODOI_EMAIL MARKETING_(MÊS)" at bounding box center [350, 193] width 282 height 16
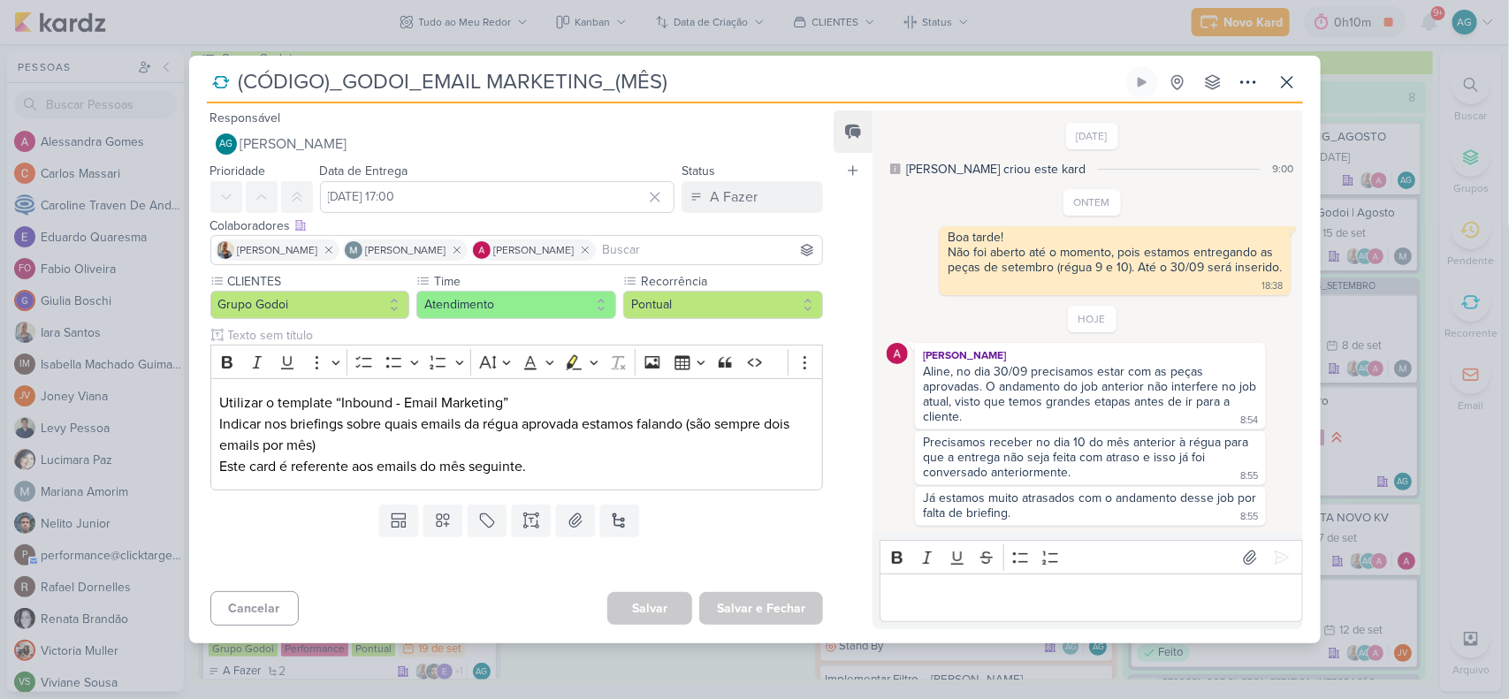
drag, startPoint x: 718, startPoint y: 97, endPoint x: 134, endPoint y: 80, distance: 583.8
click at [134, 80] on div "(CÓDIGO)_GODOI_EMAIL MARKETING_(MÊS)" at bounding box center [754, 349] width 1509 height 699
click at [403, 520] on icon at bounding box center [399, 521] width 18 height 18
click at [469, 457] on div "Inbound - Email Marketing" at bounding box center [461, 456] width 141 height 19
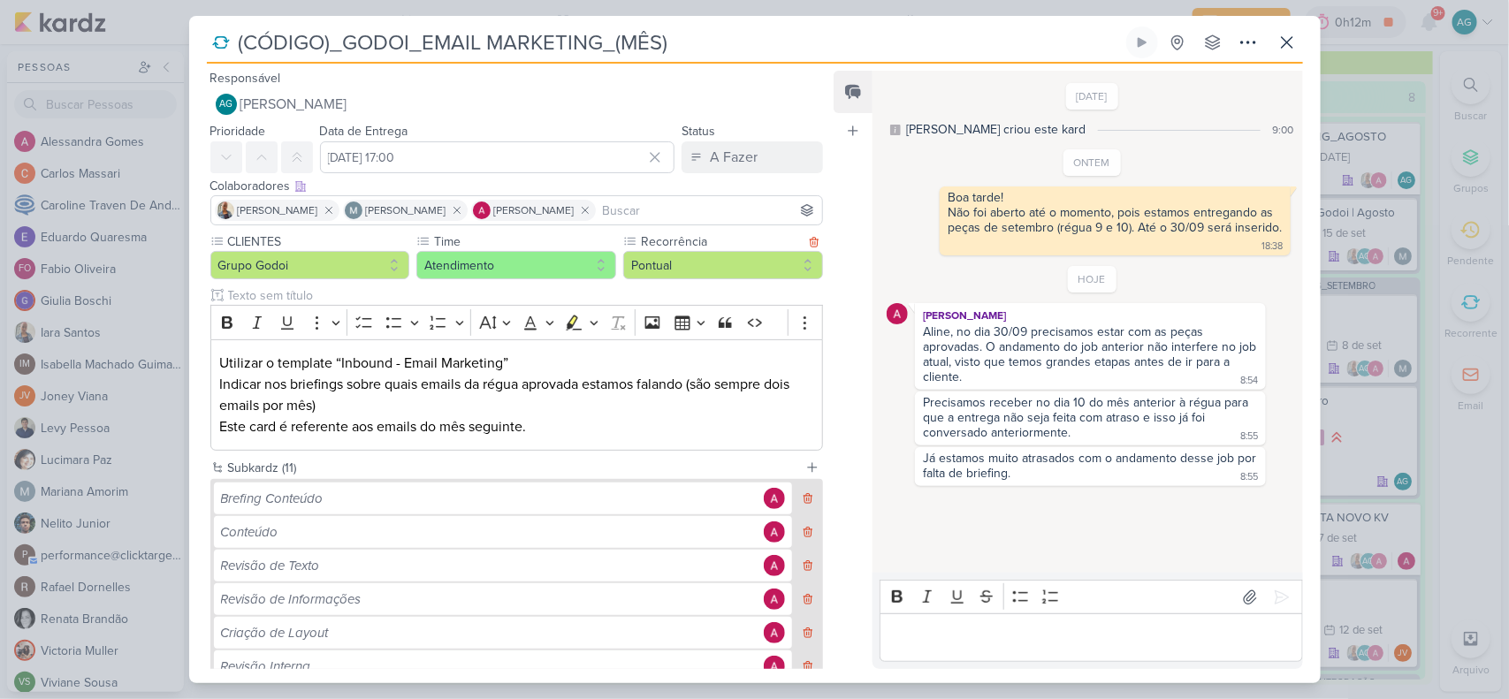
paste input "2709191_GODOI_EMAIL MARKETING_OUTUBRO"
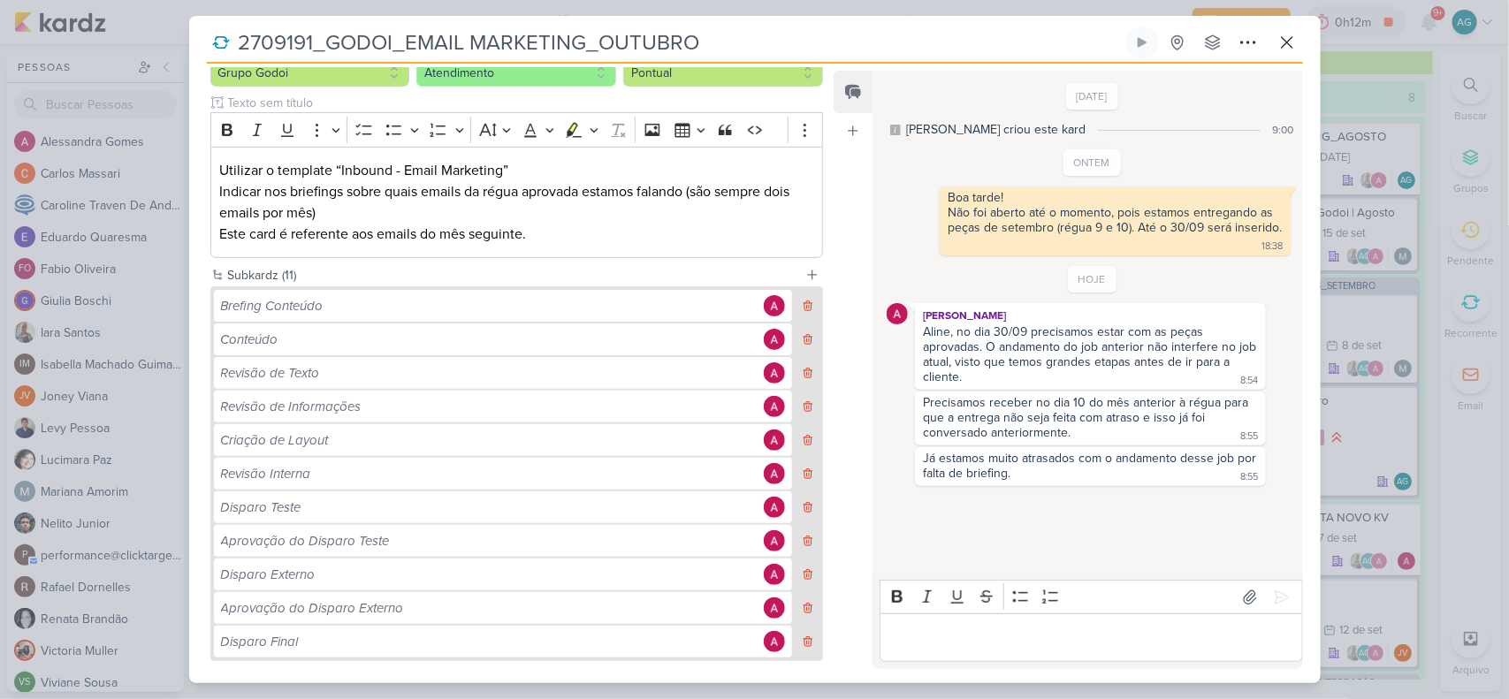
scroll to position [221, 0]
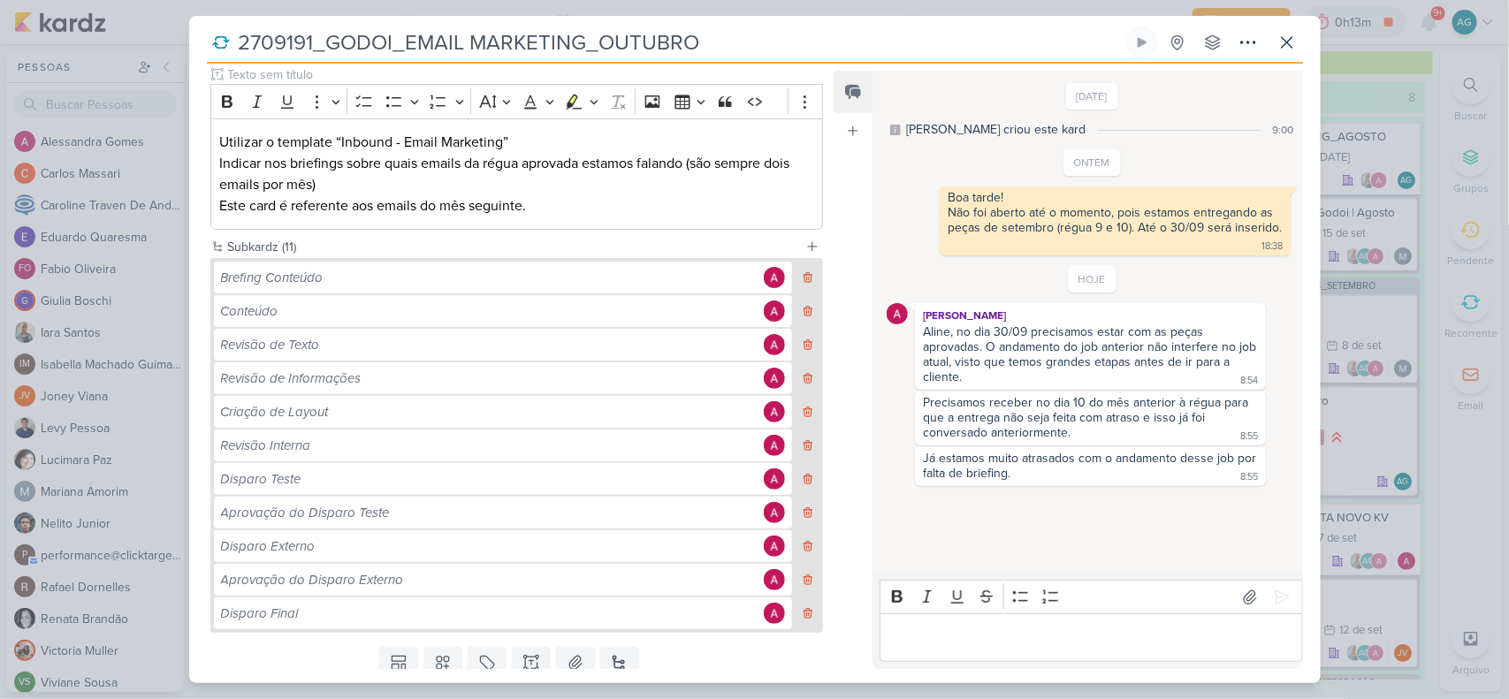
drag, startPoint x: 632, startPoint y: 42, endPoint x: 234, endPoint y: 36, distance: 397.9
click at [234, 36] on input "2709191_GODOI_EMAIL MARKETING_OUTUBRO" at bounding box center [677, 43] width 889 height 32
click at [462, 271] on div "Brefing Conteúdo" at bounding box center [490, 278] width 538 height 20
click at [306, 284] on div "Brefing Conteúdo" at bounding box center [490, 278] width 538 height 20
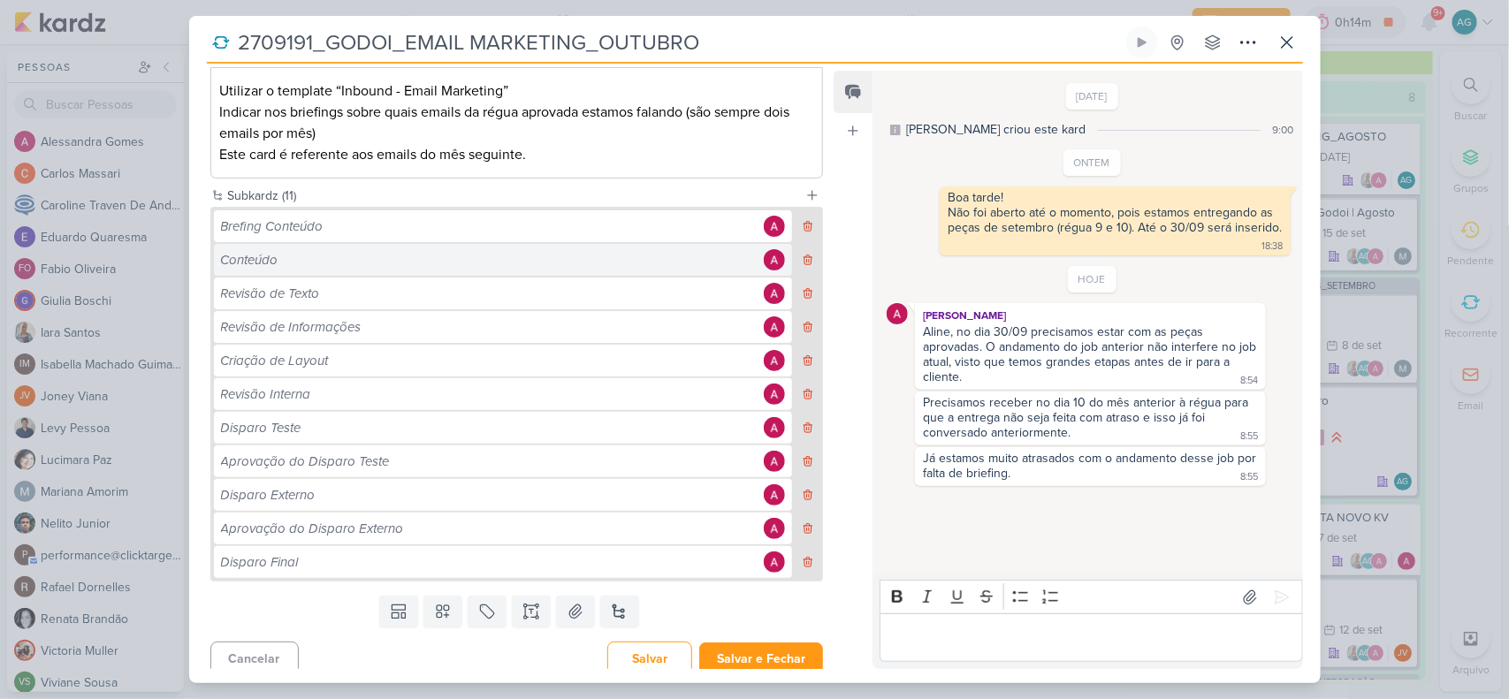
scroll to position [284, 0]
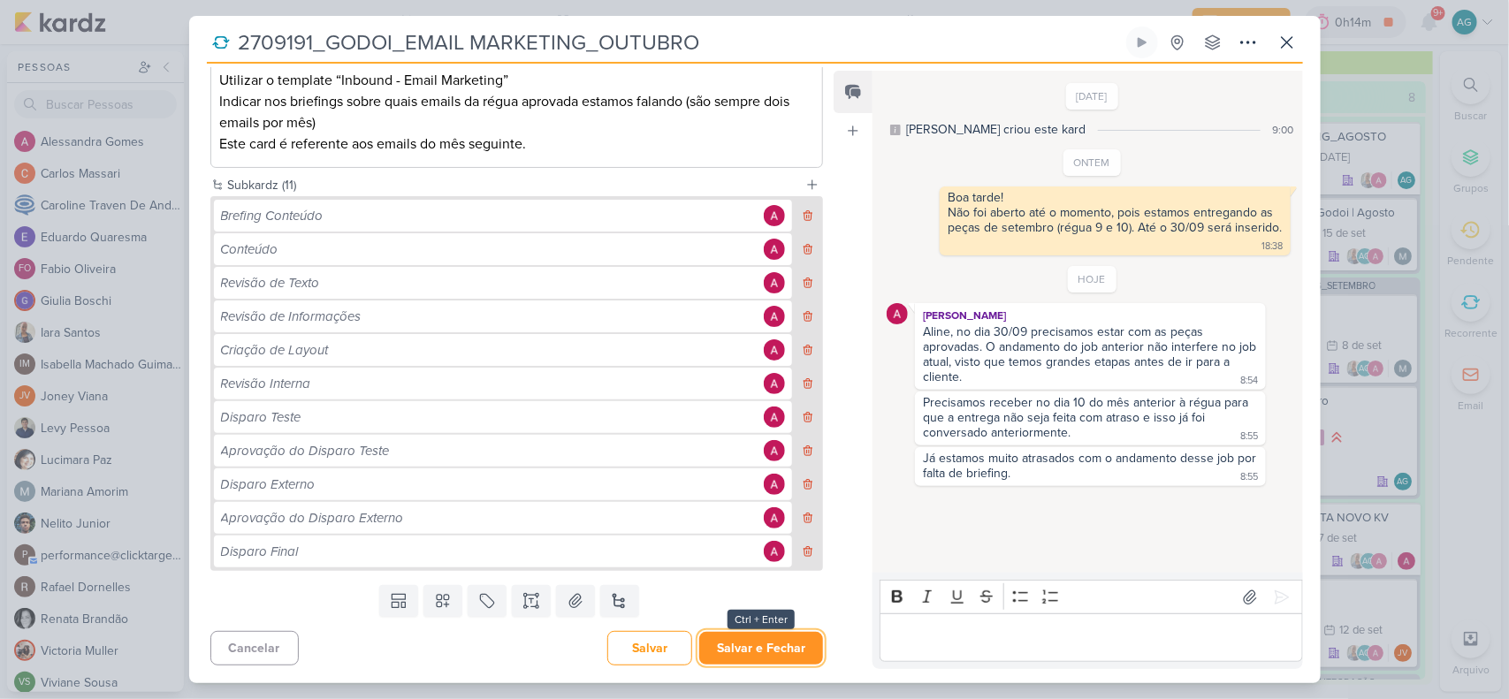
click at [772, 656] on button "Salvar e Fechar" at bounding box center [761, 648] width 124 height 33
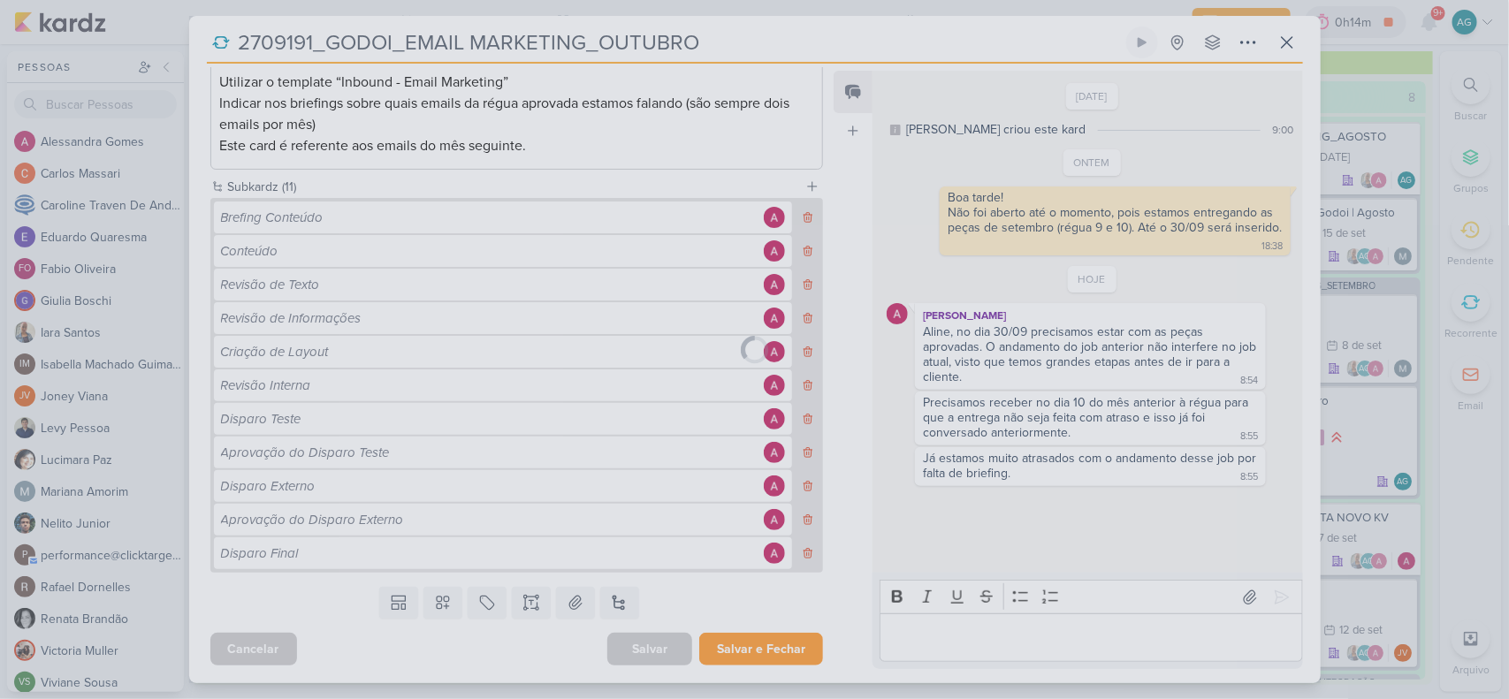
scroll to position [281, 0]
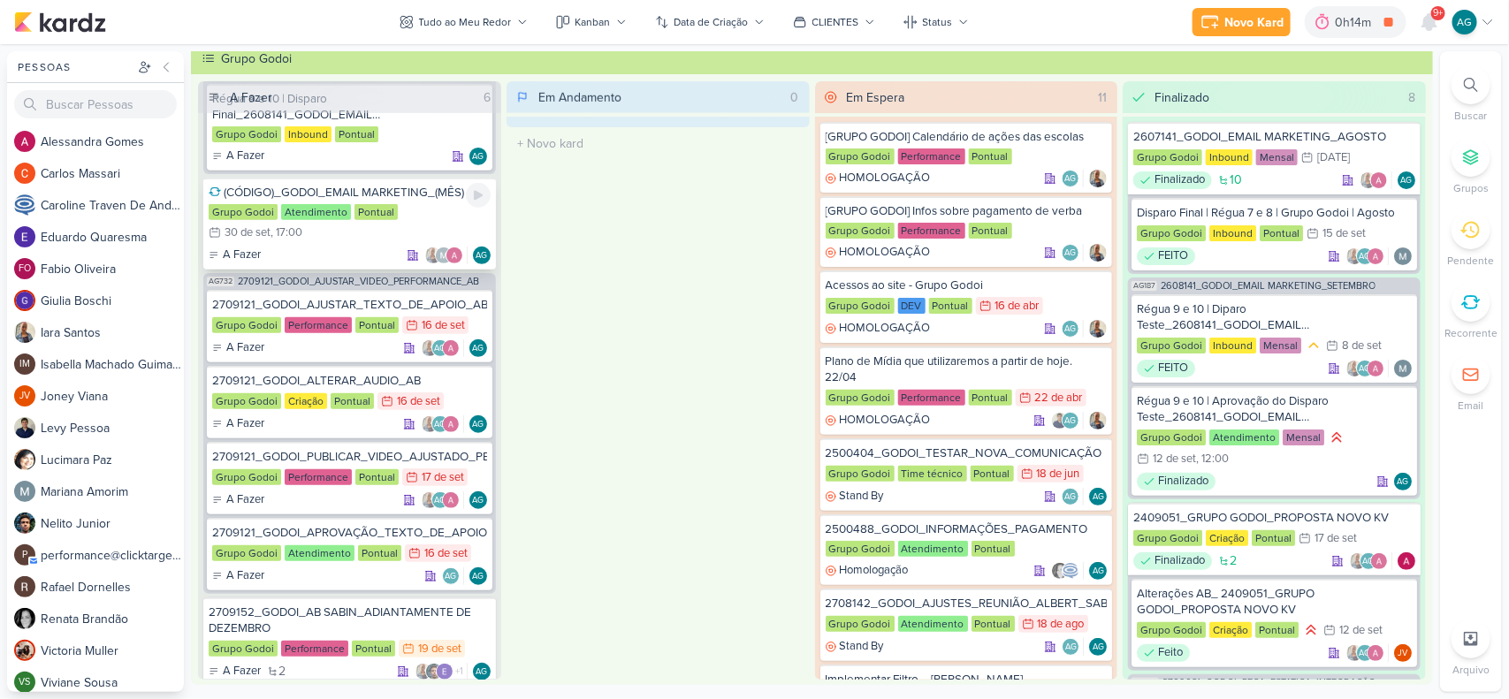
click at [354, 241] on div "(CÓDIGO)_GODOI_EMAIL MARKETING_(MÊS) Grupo Godoi Atendimento Pontual 30/9 [DATE…" at bounding box center [349, 224] width 293 height 92
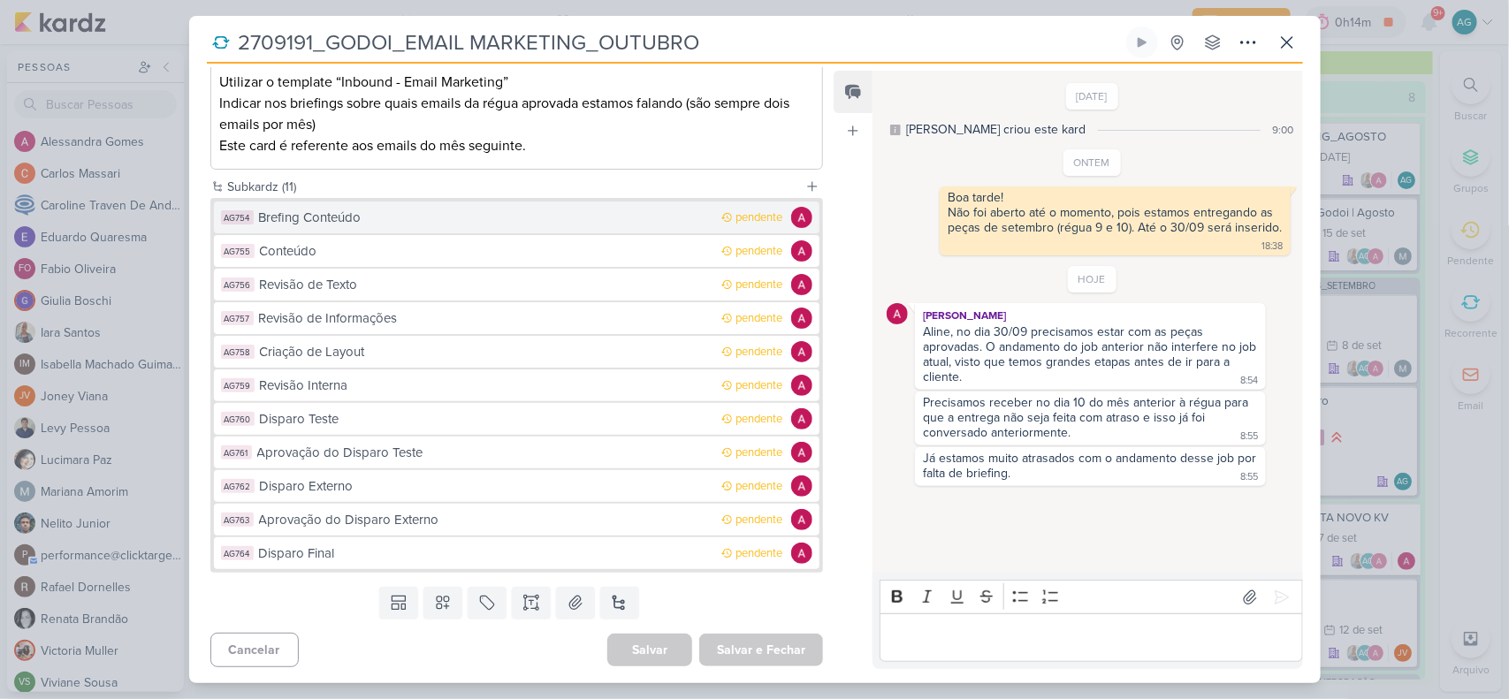
click at [423, 219] on div "Brefing Conteúdo" at bounding box center [486, 218] width 454 height 20
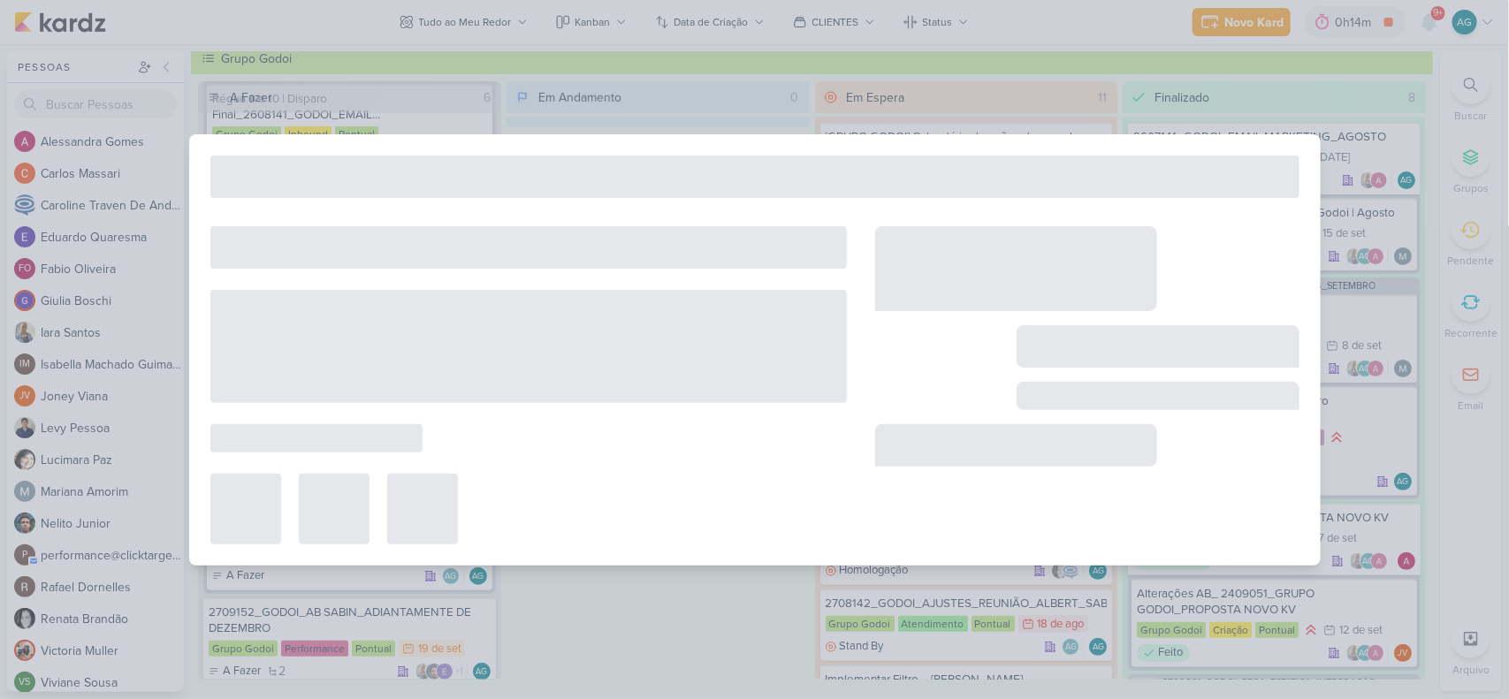
type input "Brefing Conteúdo"
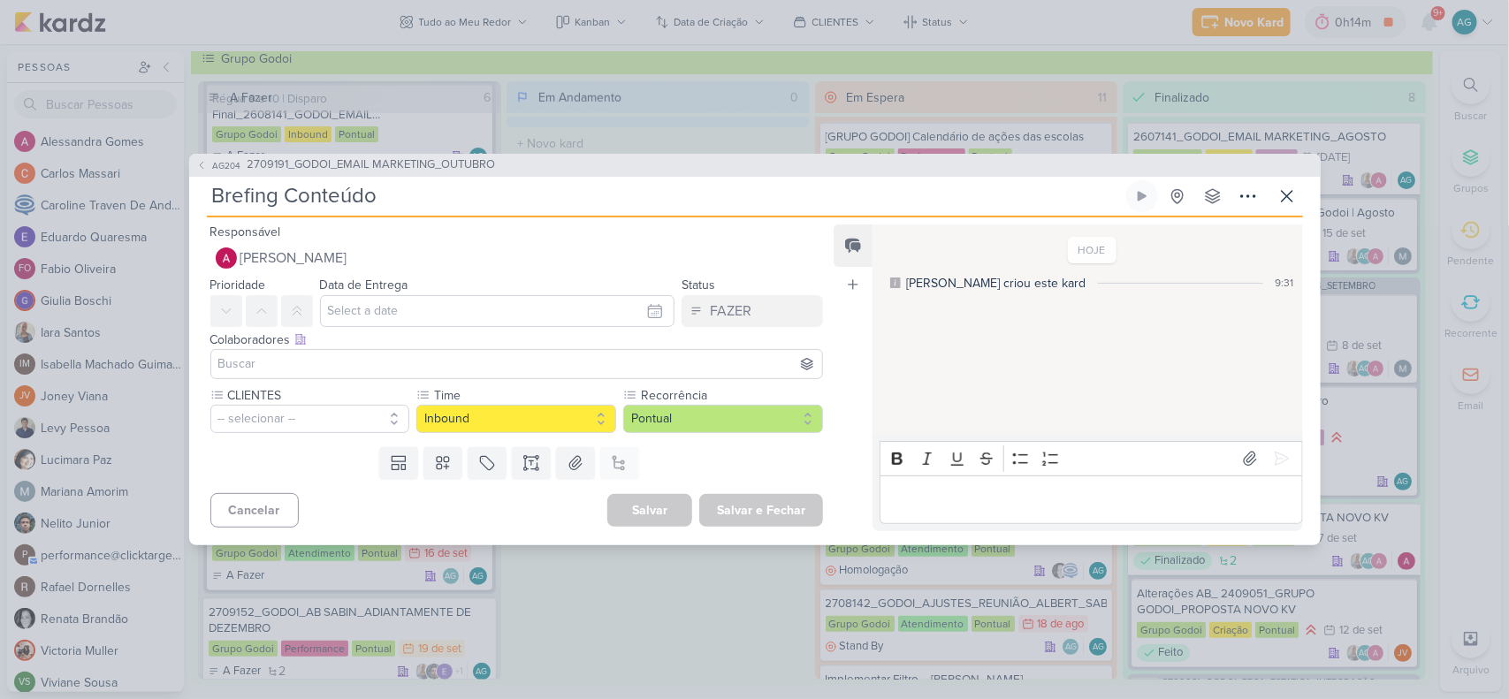
click at [449, 196] on input "Brefing Conteúdo" at bounding box center [665, 196] width 916 height 32
paste input "2709191_GODOI_EMAIL MARKETING_OUTUBRO"
type input "Brefing Conteúdo_2709191_GODOI_EMAIL MARKETING_OUTUBRO"
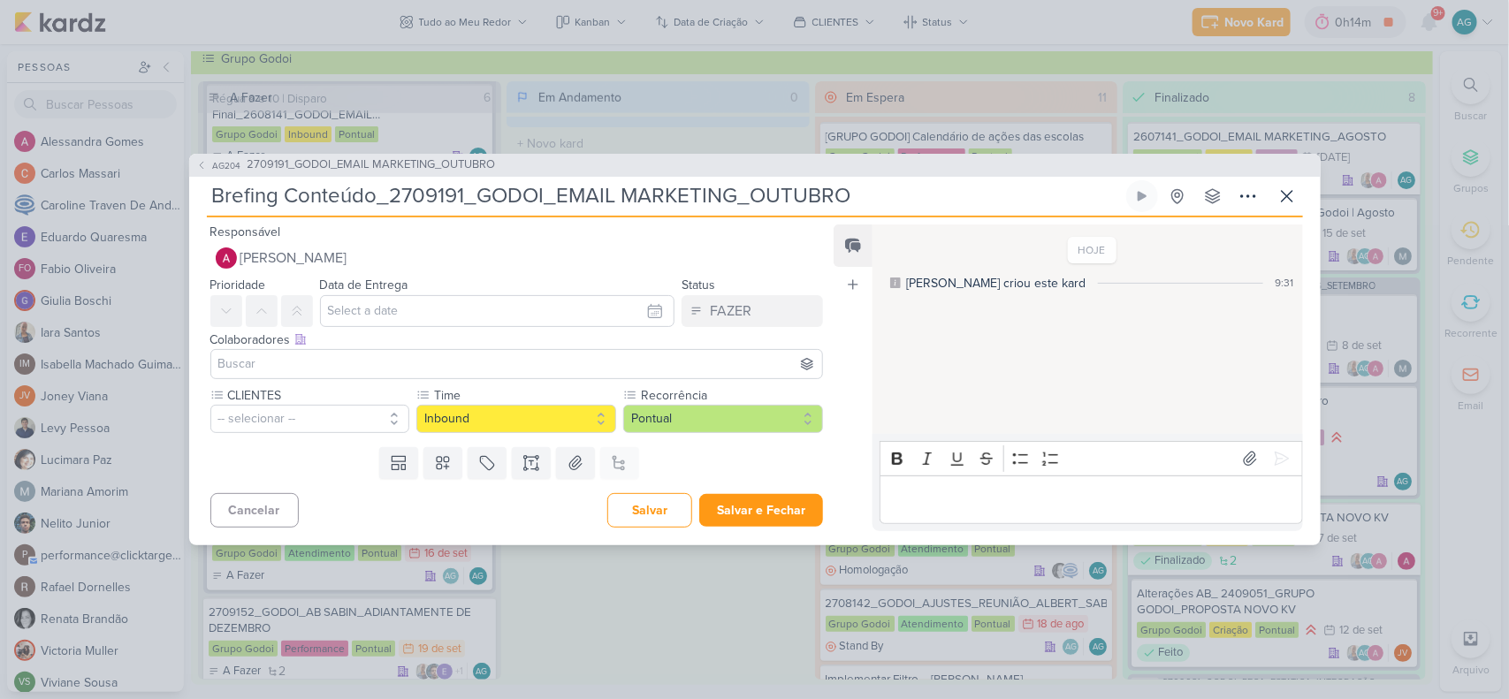
click at [213, 195] on input "Brefing Conteúdo_2709191_GODOI_EMAIL MARKETING_OUTUBRO" at bounding box center [665, 196] width 916 height 32
paste input "Régua 9 e 10 |"
type input "Régua 9 e 10 |Brefing Conteúdo_2709191_GODOI_EMAIL MARKETING_OUTUBRO"
type input "Régua 9 e 10 | Brefing Conteúdo_2709191_GODOI_EMAIL MARKETING_OUTUBRO"
drag, startPoint x: 212, startPoint y: 196, endPoint x: 1127, endPoint y: 199, distance: 915.0
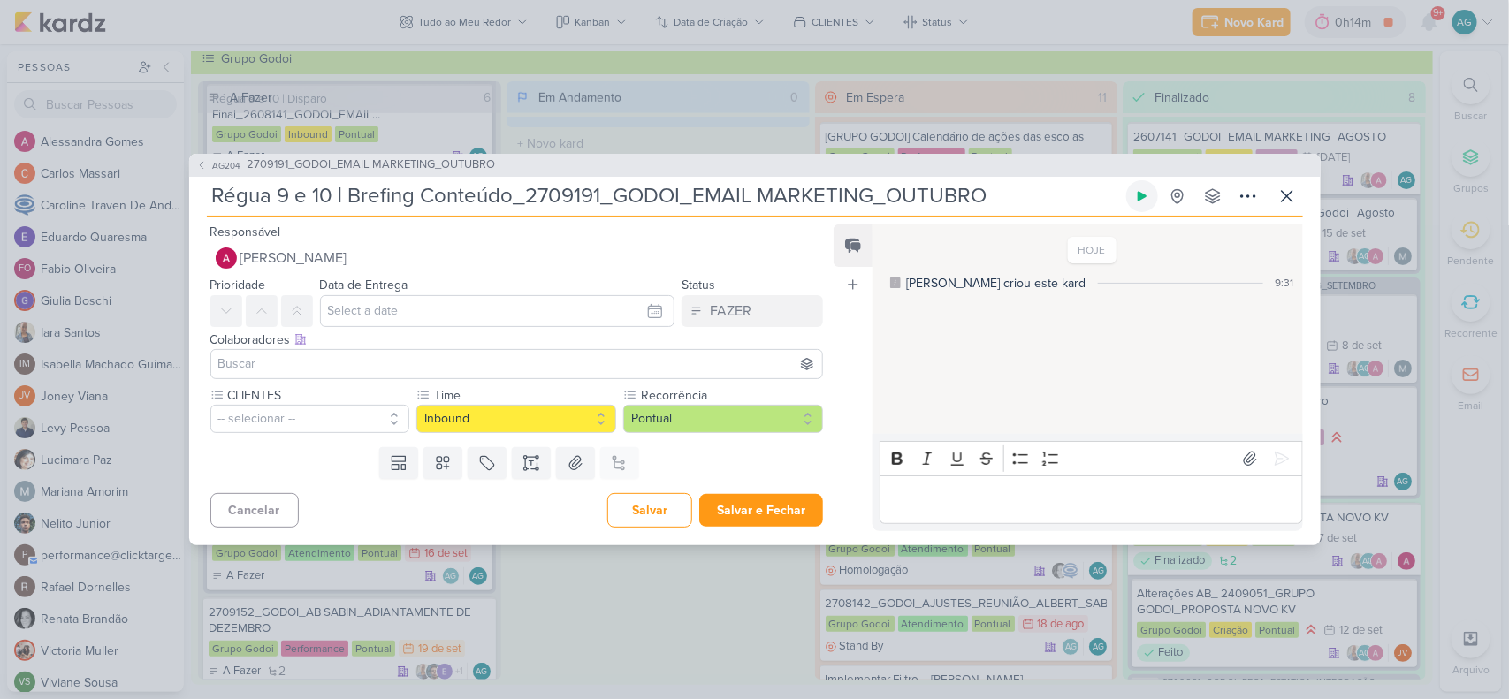
click at [1127, 199] on div "Régua 9 e 10 | Brefing Conteúdo_2709191_GODOI_EMAIL MARKETING_OUTUBRO Criado po…" at bounding box center [755, 198] width 1096 height 37
click at [287, 195] on input "Régua 9 e 10 | Brefing Conteúdo_2709191_GODOI_EMAIL MARKETING_OUTUBRO" at bounding box center [665, 196] width 916 height 32
type input "Régua e 10 | Brefing Conteúdo_2709191_GODOI_EMAIL MARKETING_OUTUBRO"
type input "Régua 11 e 10 | Brefing Conteúdo_2709191_GODOI_EMAIL MARKETING_OUTUBRO"
click at [333, 191] on input "Régua 11 e 10 | Brefing Conteúdo_2709191_GODOI_EMAIL MARKETING_OUTUBRO" at bounding box center [665, 196] width 916 height 32
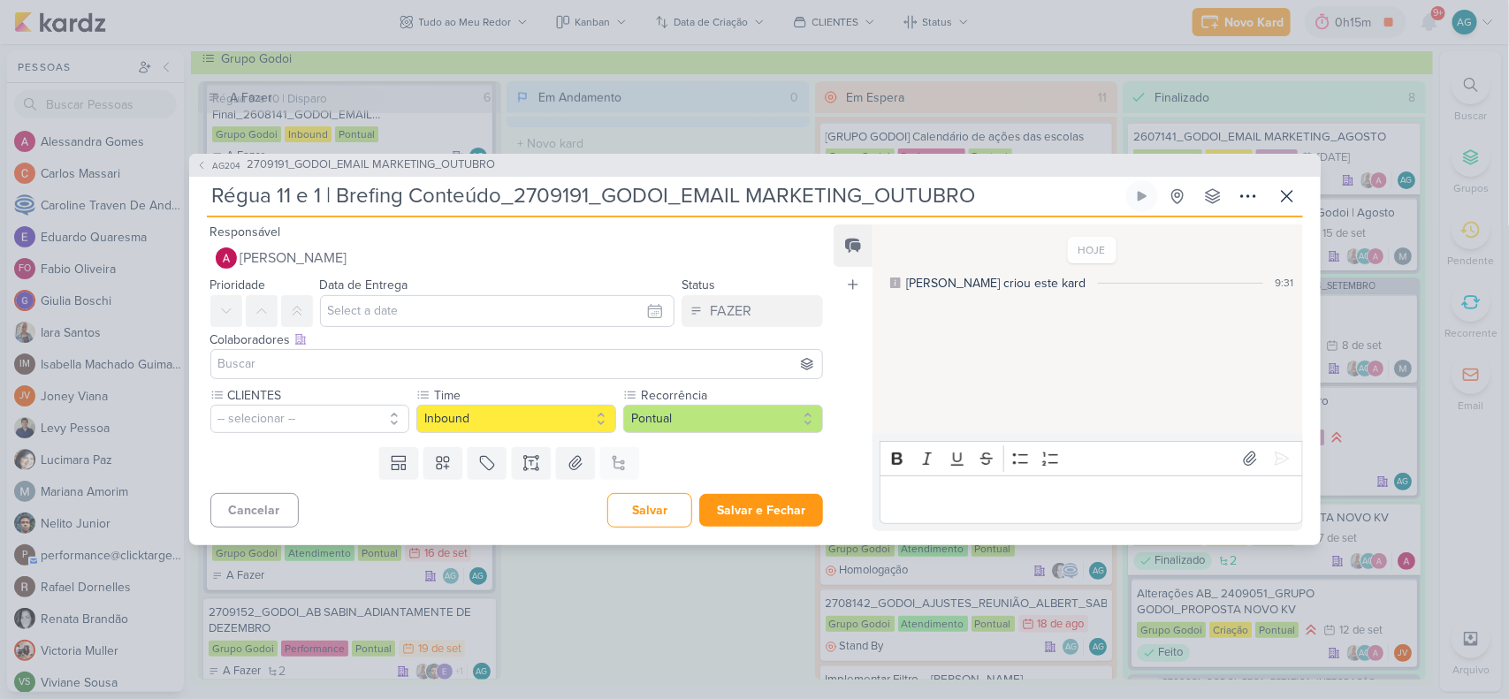
type input "Régua 11 e 12 | Brefing Conteúdo_2709191_GODOI_EMAIL MARKETING_OUTUBRO"
click at [369, 196] on input "Régua 11 e 12 | Brefing Conteúdo_2709191_GODOI_EMAIL MARKETING_OUTUBRO" at bounding box center [665, 196] width 916 height 32
type input "Régua 11 e 12 | BrIefing Conteúdo_2709191_GODOI_EMAIL MARKETING_OUTUBRO"
type input "Régua 11 e 12 | Brefing Conteúdo_2709191_GODOI_EMAIL MARKETING_OUTUBRO"
type input "Régua 11 e 12 | Briefing Conteúdo_2709191_GODOI_EMAIL MARKETING_OUTUBRO"
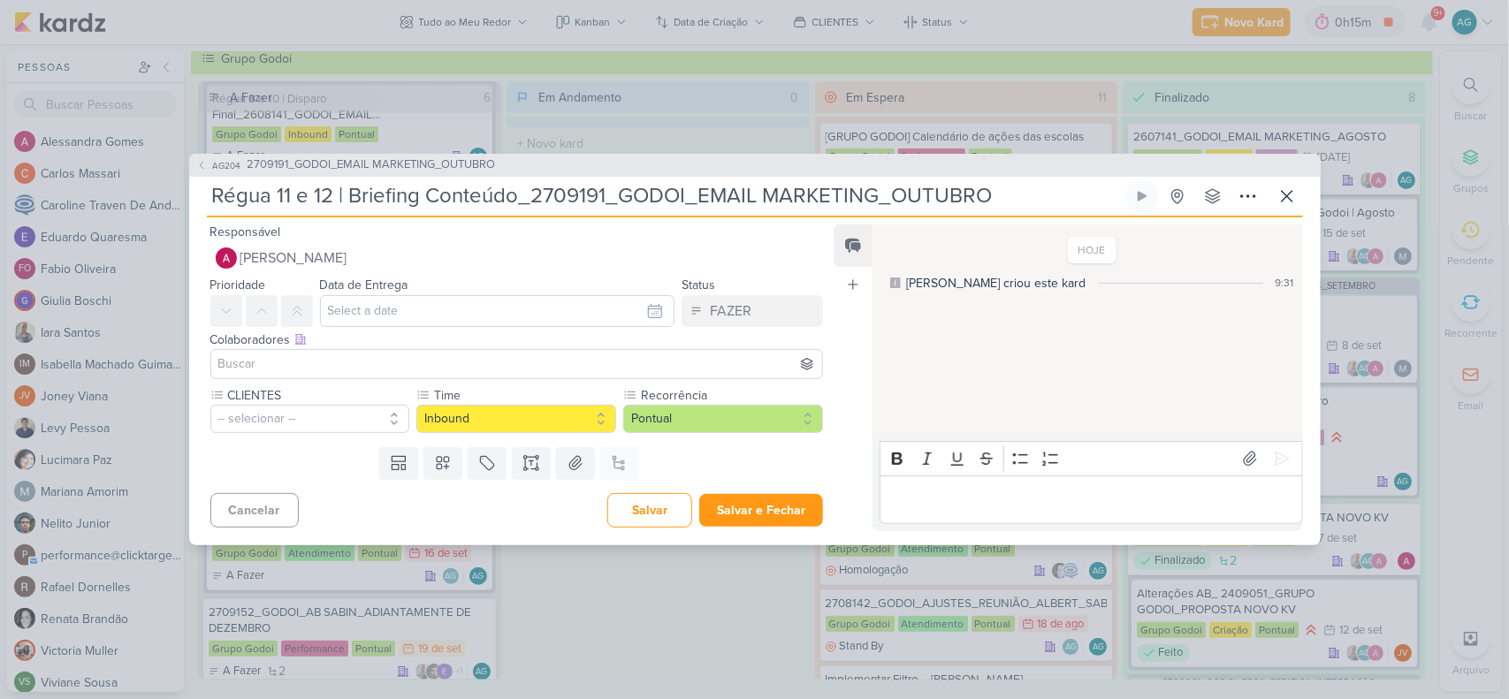
type input "Régua 11 e 12 | Briefing Conteúdo_2709191_GODOI_EMAIL MARKETING_OUTUBRO"
click at [429, 311] on input "text" at bounding box center [497, 311] width 355 height 32
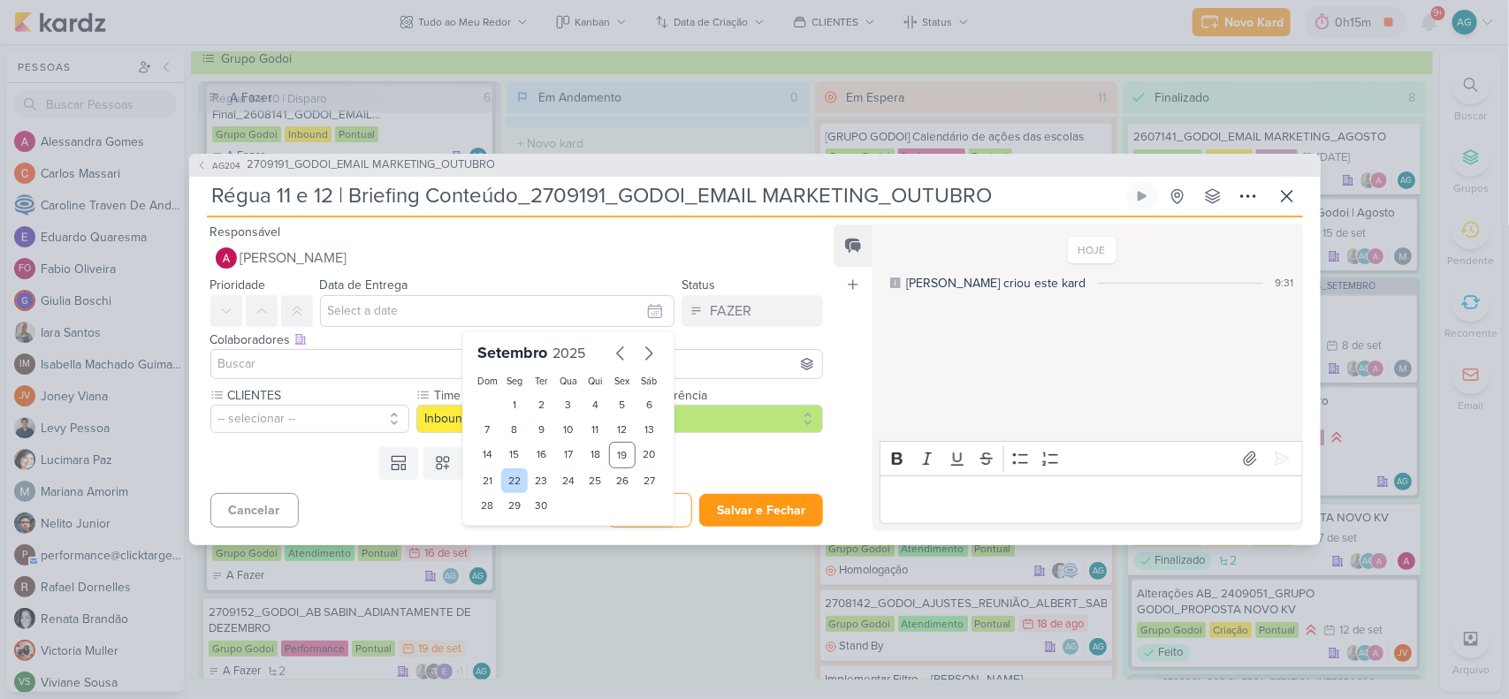
click at [501, 478] on div "22" at bounding box center [514, 481] width 27 height 25
type input "22 de setembro de 2025 às 23:59"
click at [849, 190] on input "Régua 11 e 12 | Briefing Conteúdo_2709191_GODOI_EMAIL MARKETING_OUTUBRO" at bounding box center [665, 196] width 916 height 32
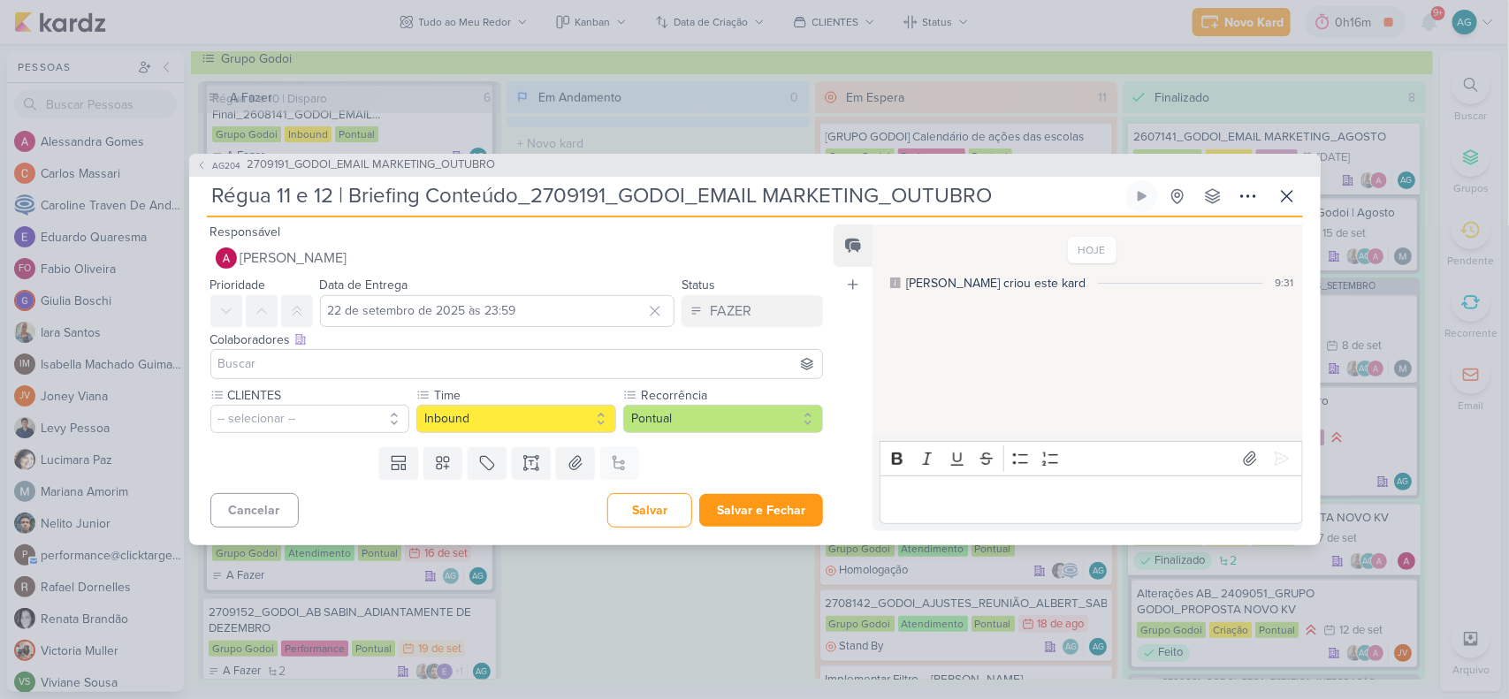
click at [365, 363] on input at bounding box center [517, 364] width 605 height 21
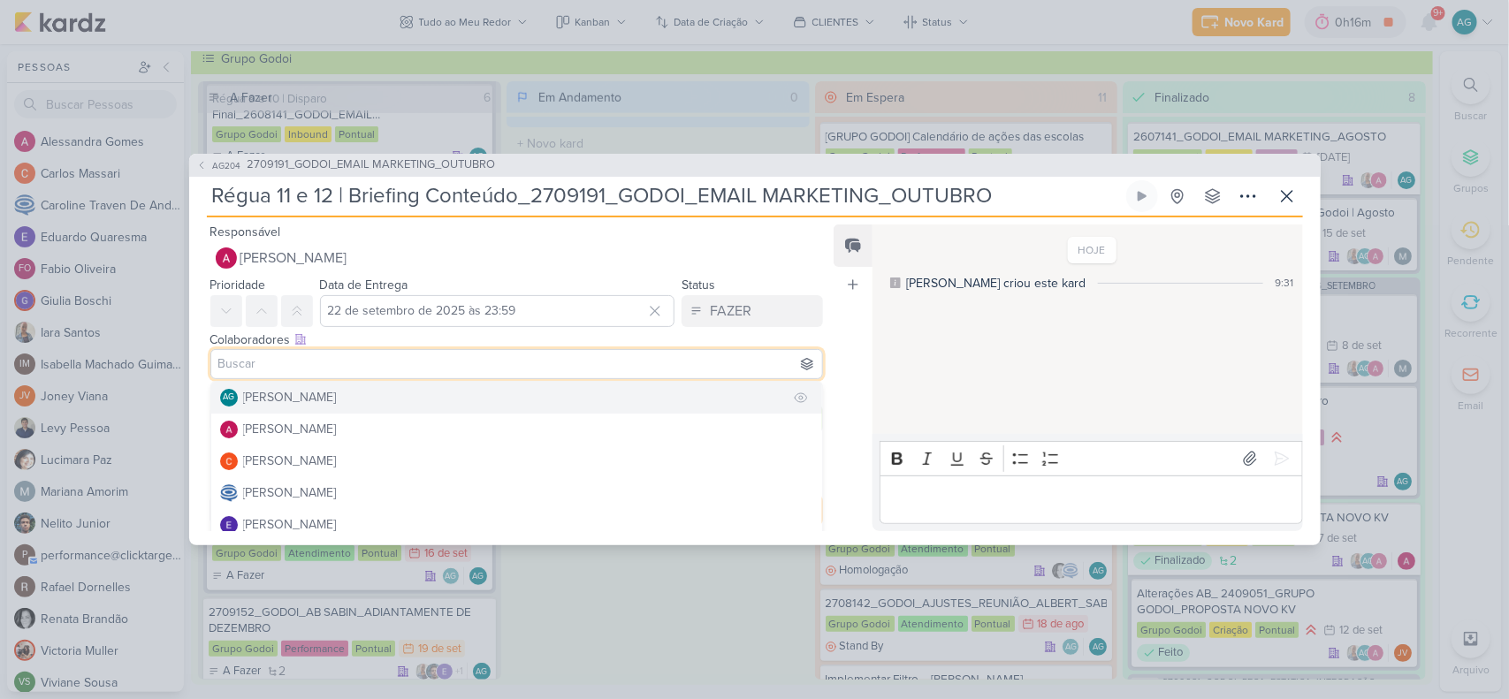
click at [328, 399] on div "[PERSON_NAME]" at bounding box center [290, 397] width 94 height 19
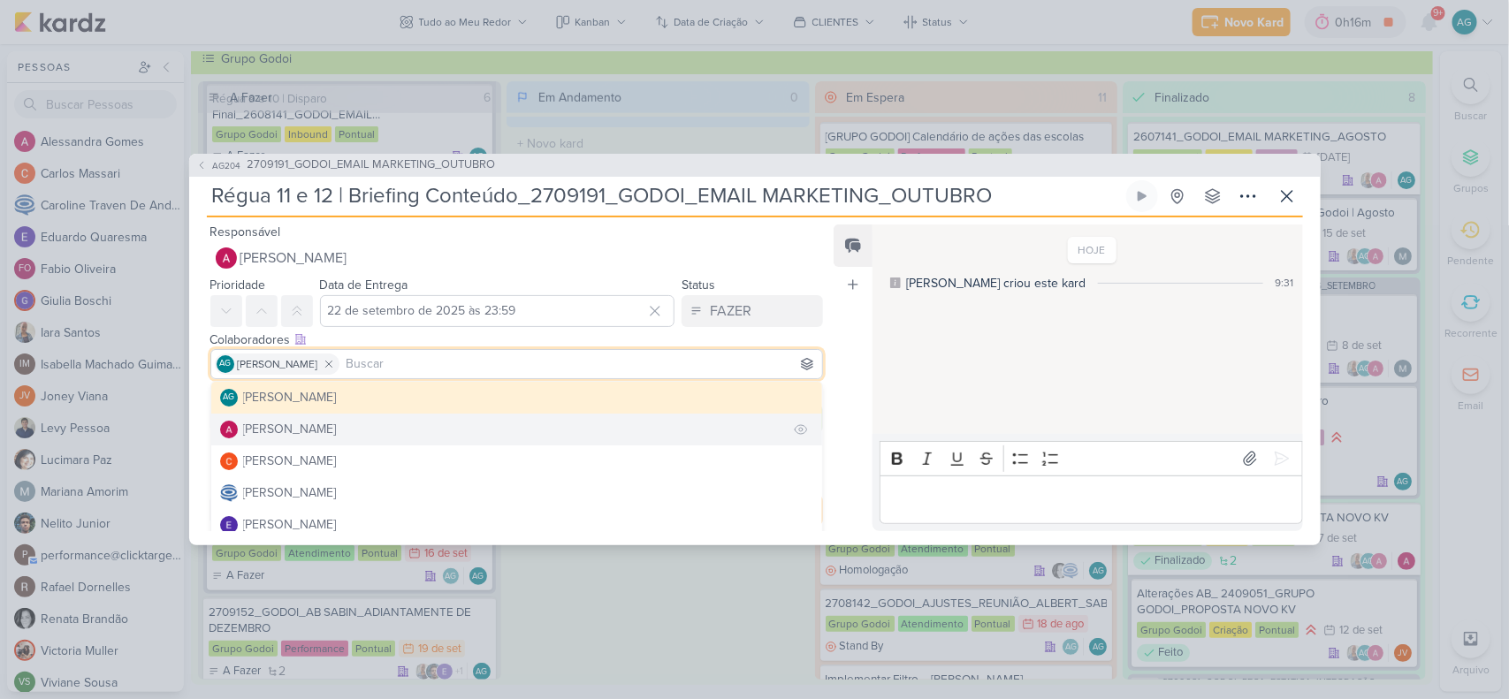
click at [334, 431] on div "[PERSON_NAME]" at bounding box center [290, 429] width 94 height 19
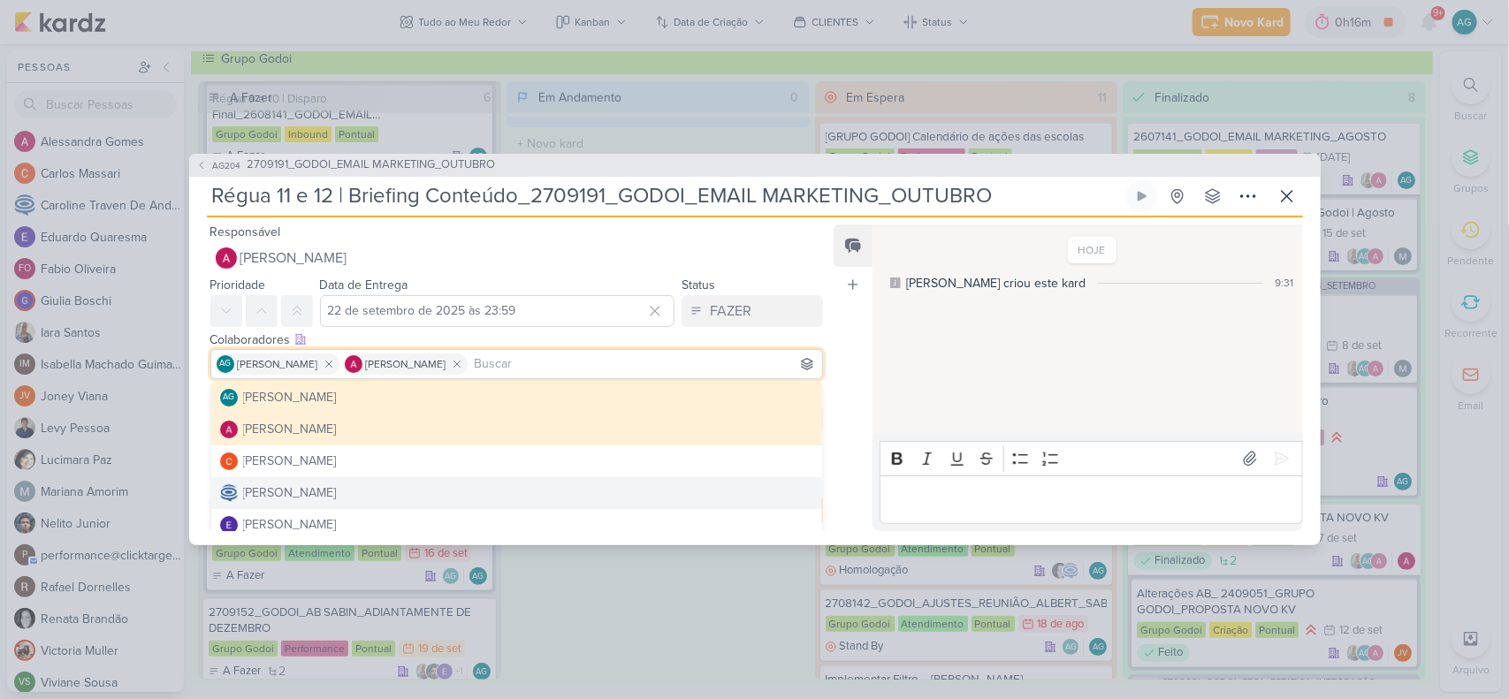
click at [648, 599] on div "AG204 2709191_GODOI_EMAIL MARKETING_OUTUBRO Régua 11 e 12 | Briefing Conteúdo_2…" at bounding box center [754, 349] width 1509 height 699
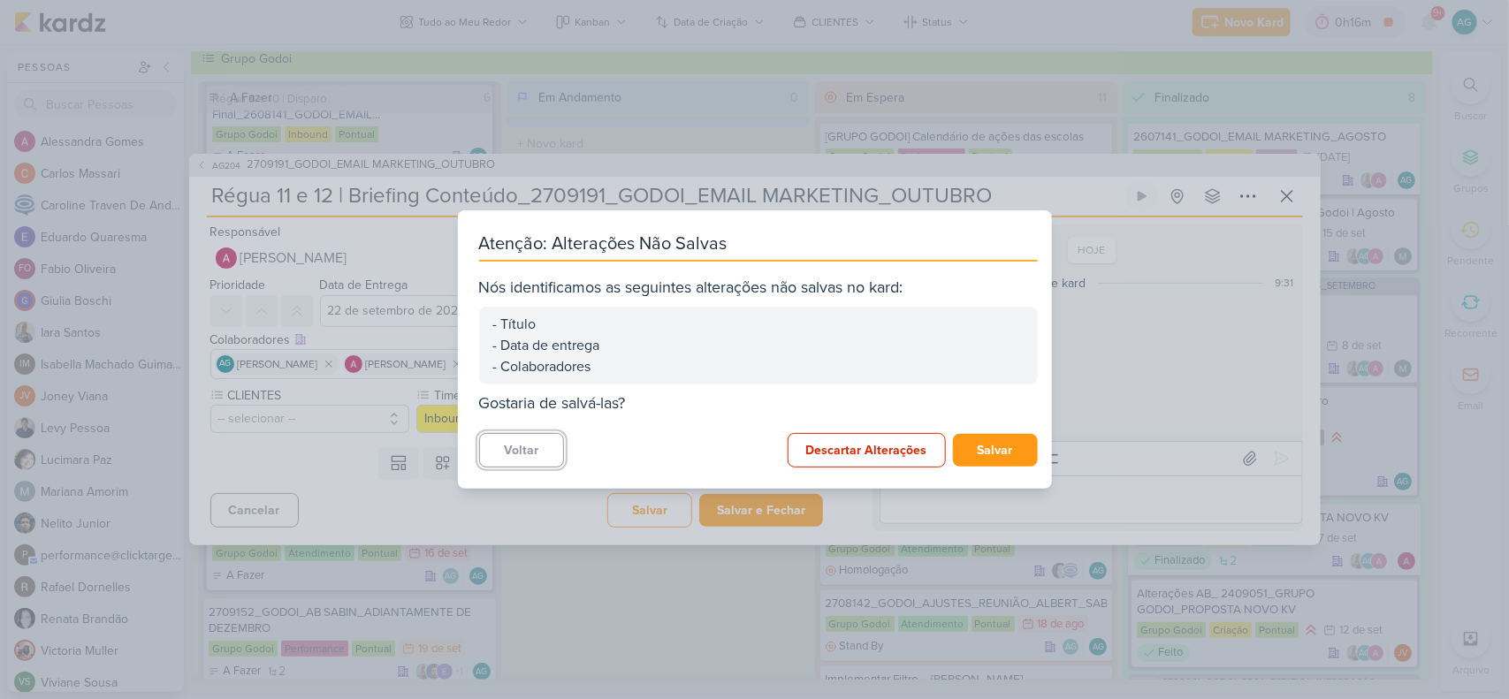
click at [544, 461] on button "Voltar" at bounding box center [521, 450] width 85 height 34
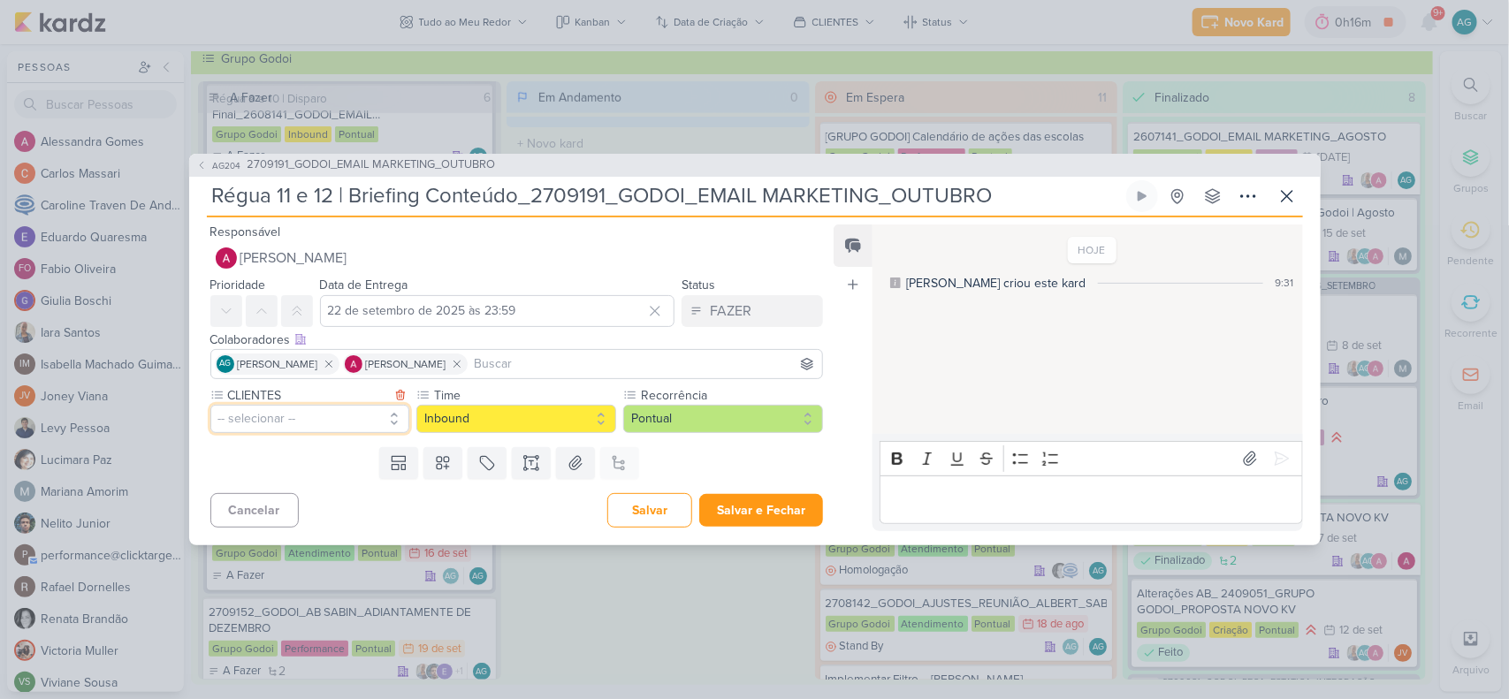
click at [363, 417] on button "-- selecionar --" at bounding box center [310, 419] width 200 height 28
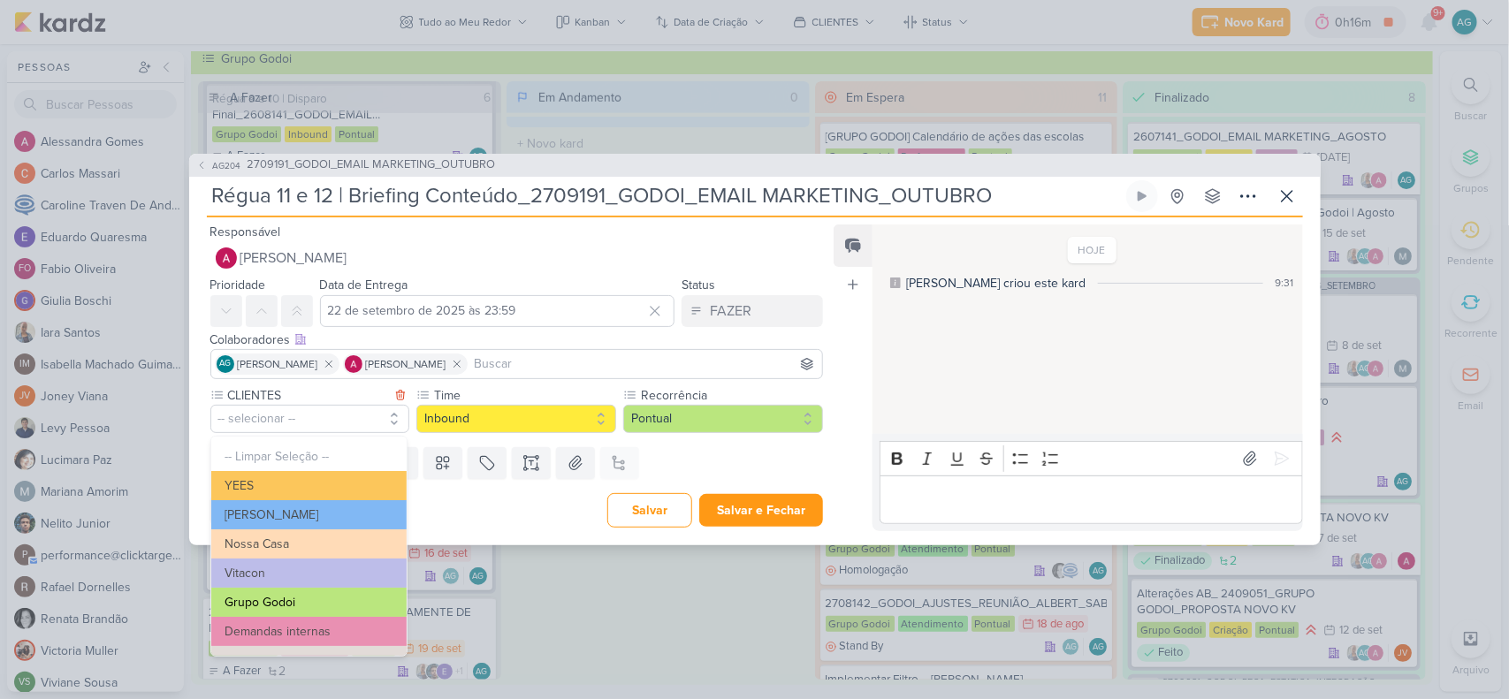
click at [310, 606] on button "Grupo Godoi" at bounding box center [308, 602] width 195 height 29
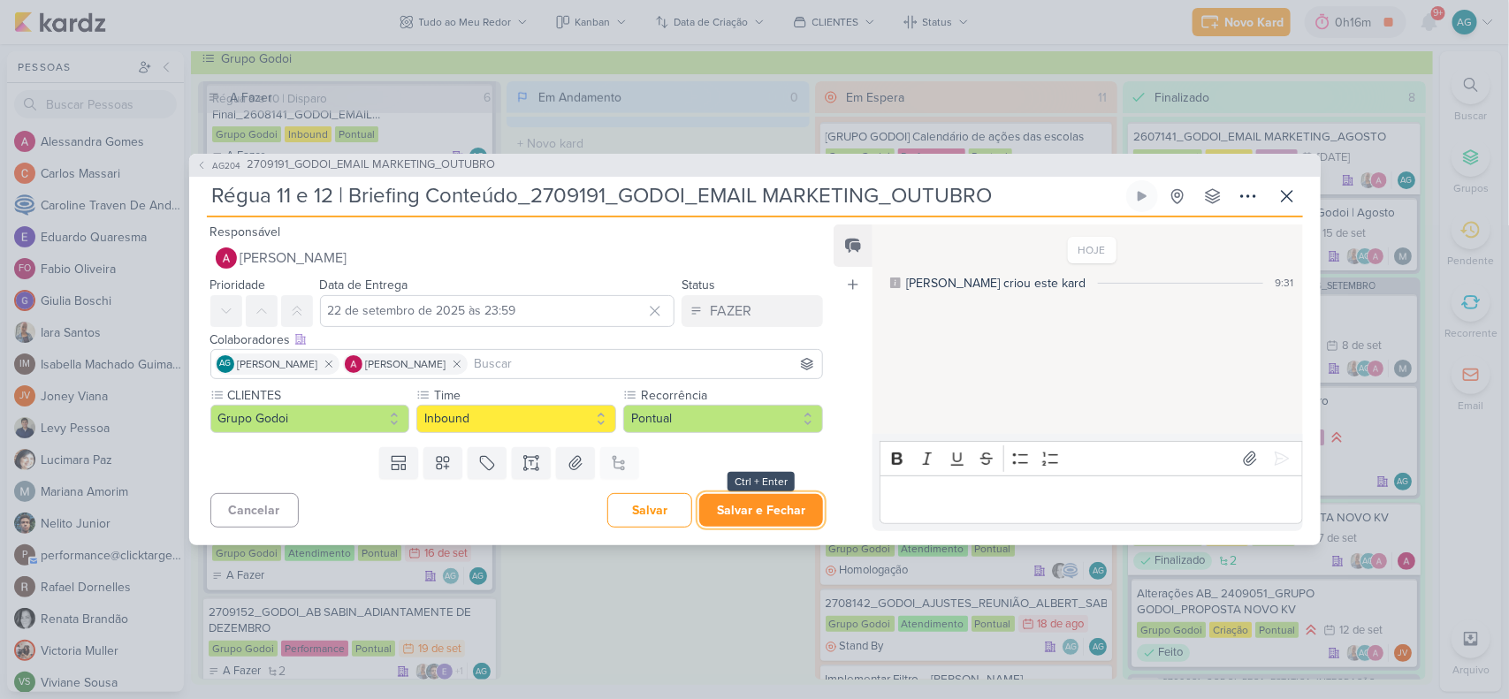
click at [754, 513] on button "Salvar e Fechar" at bounding box center [761, 510] width 124 height 33
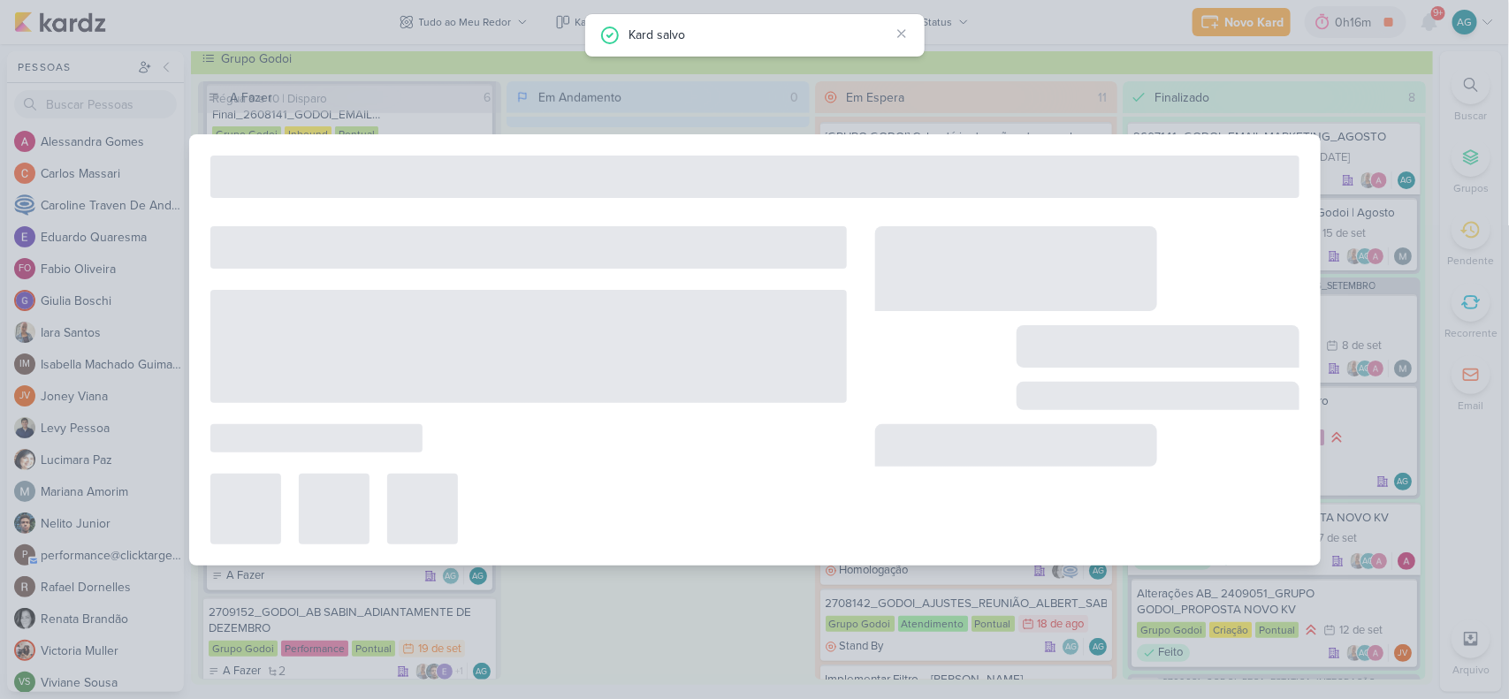
type input "2709191_GODOI_EMAIL MARKETING_OUTUBRO"
type input "[DATE] 17:00"
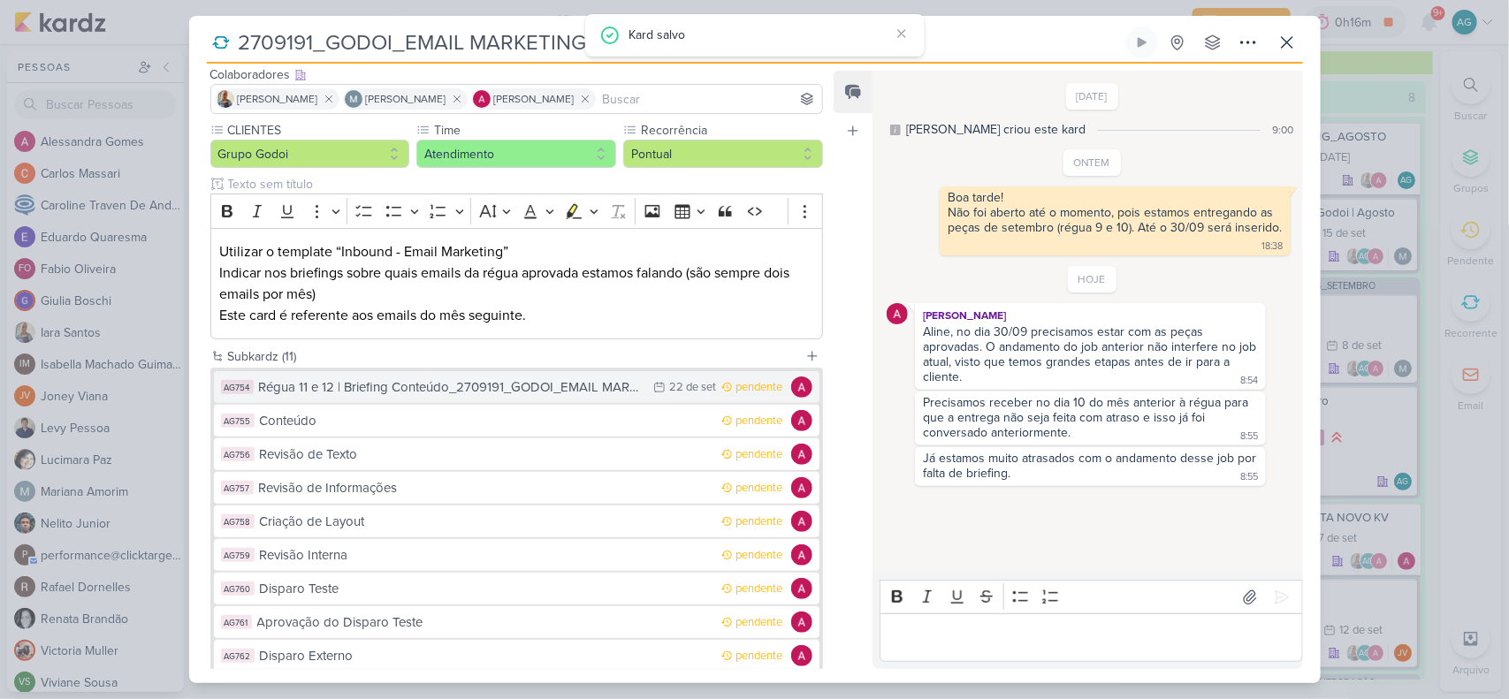
scroll to position [221, 0]
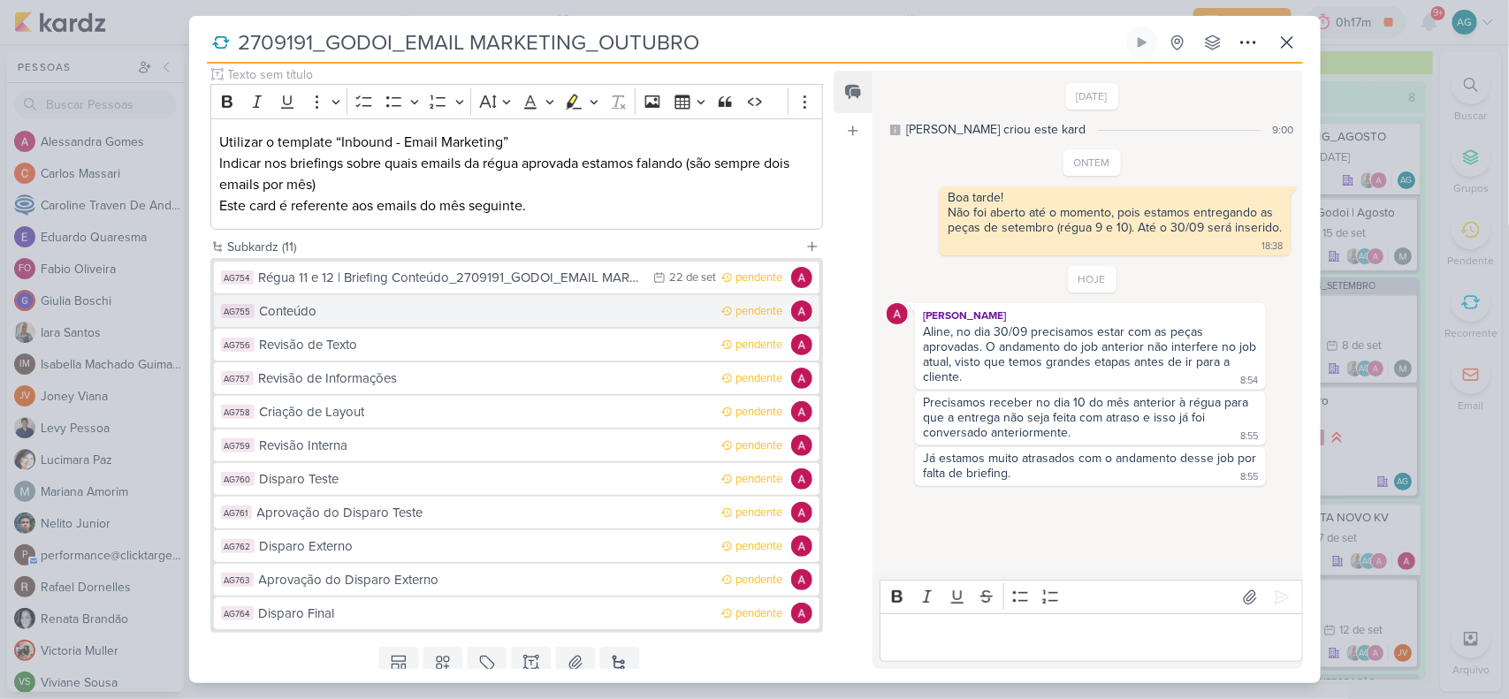
click at [505, 324] on button "AG755 Conteúdo pendente" at bounding box center [517, 311] width 606 height 32
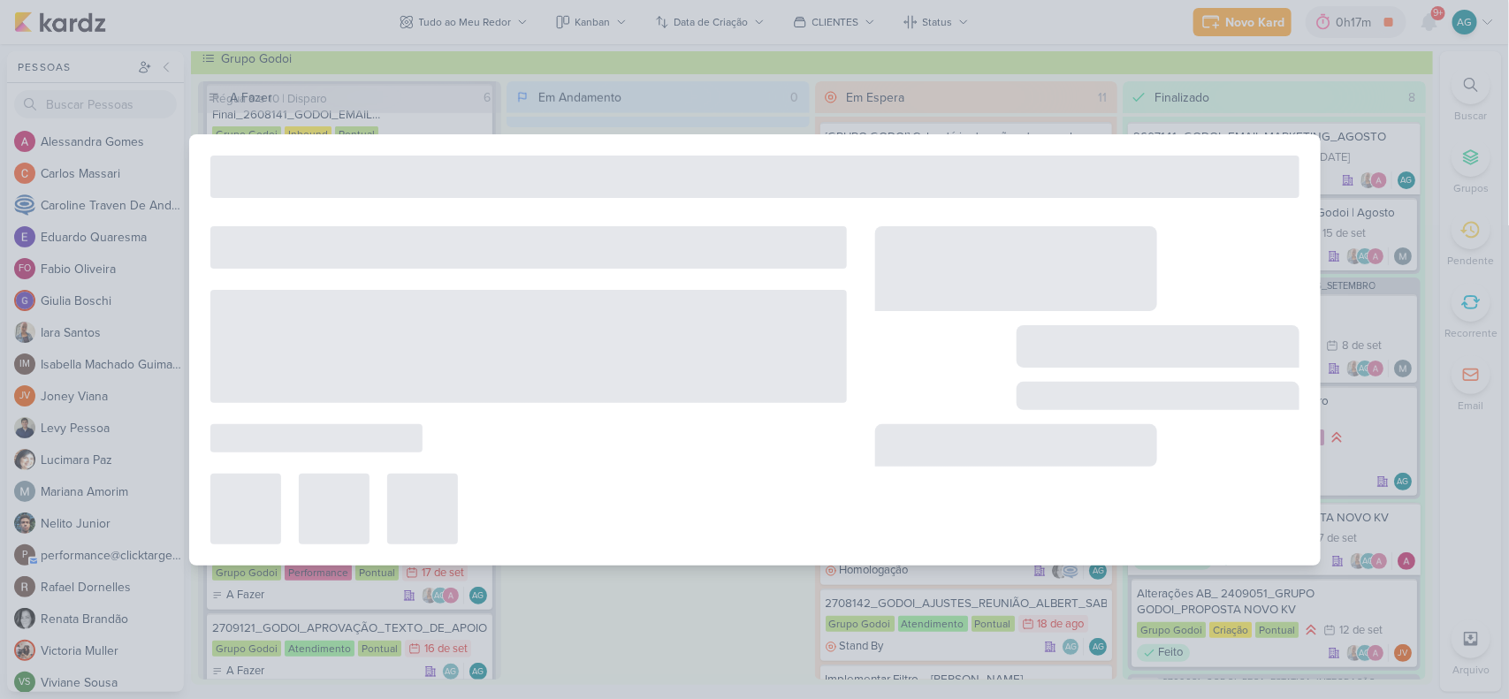
type input "Conteúdo"
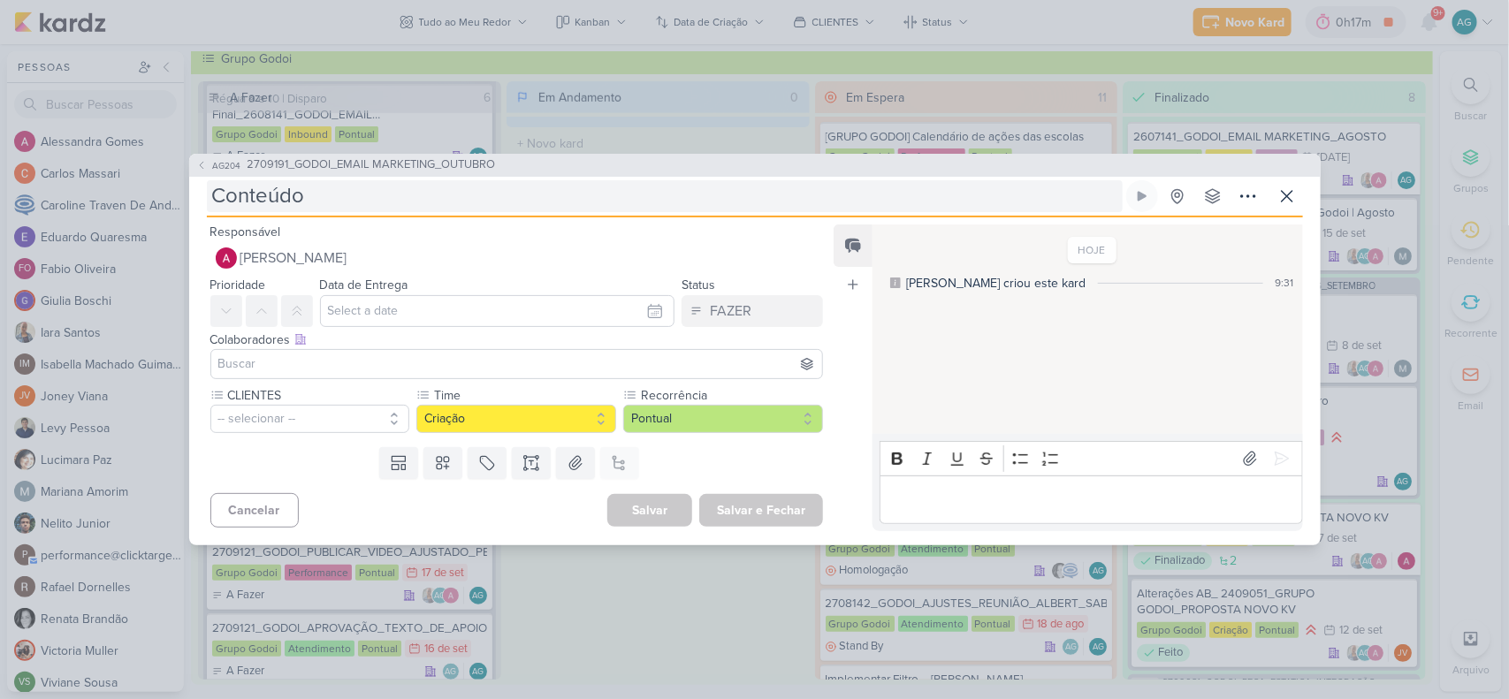
click at [212, 196] on input "Conteúdo" at bounding box center [665, 196] width 916 height 32
paste input "Régua 11 E 12 |"
type input "Régua 11 E 12 |Conteúdo"
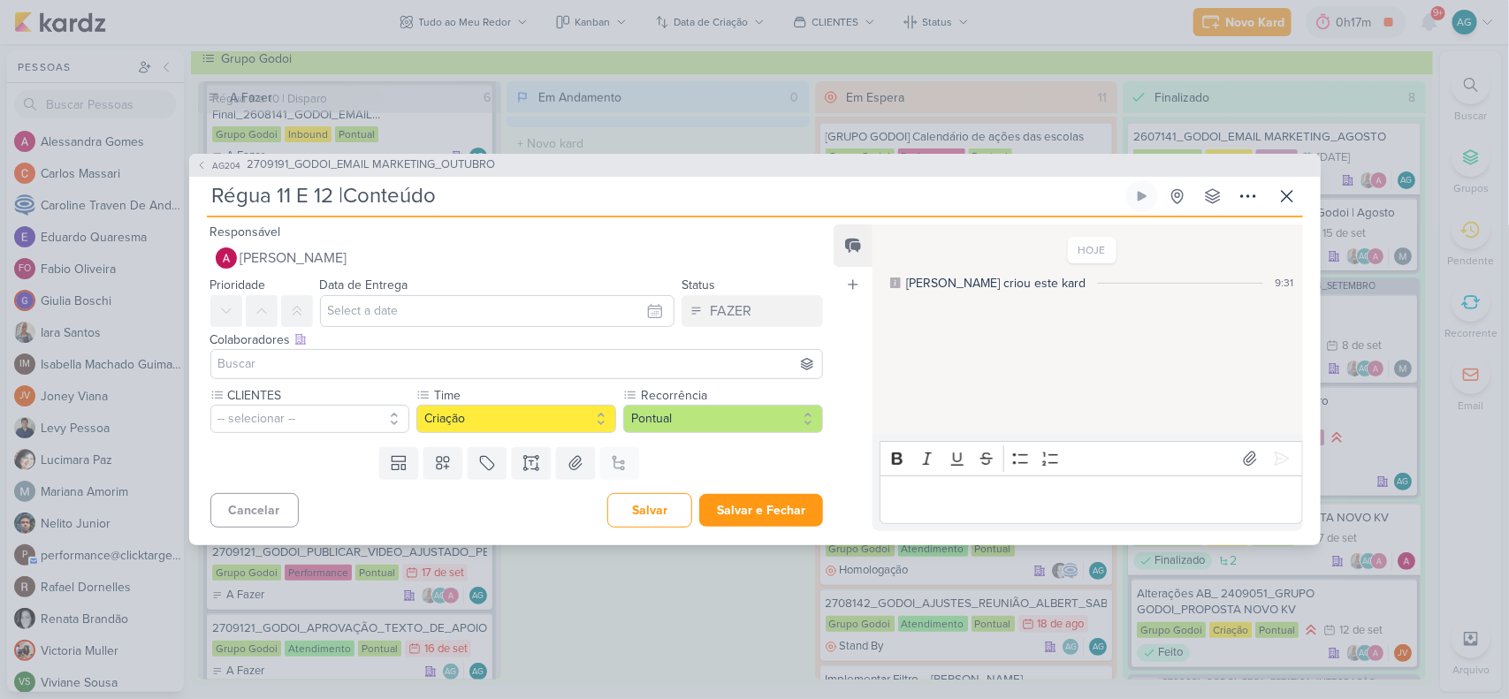
type input "Régua 11 E 12 | Conteúdo"
click at [495, 197] on input "Régua 11 E 12 | Conteúdo" at bounding box center [665, 196] width 916 height 32
paste input "_2709191_GODOI_EMAIL MARKETING_OUTUBRO"
type input "Régua 11 E 12 | Conteúdo_2709191_GODOI_EMAIL MARKETING_OUTUBRO"
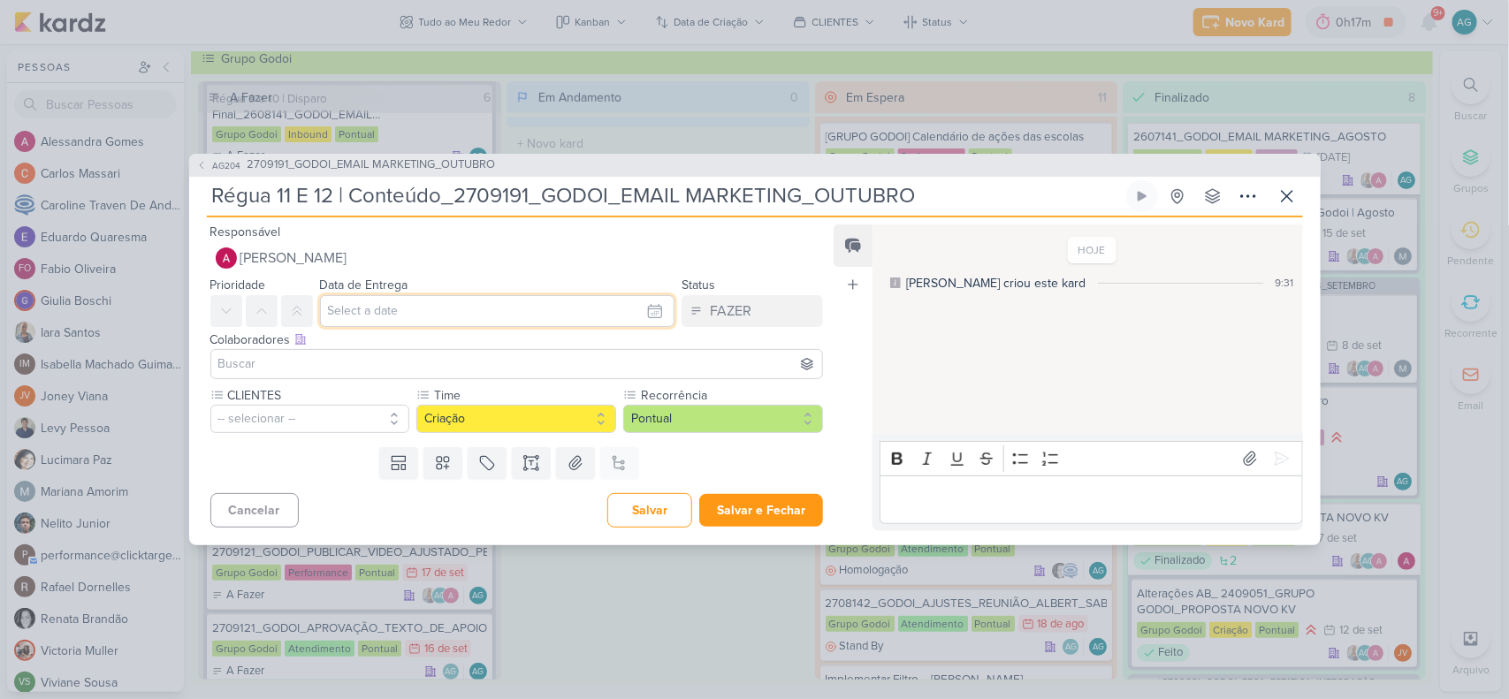
click at [389, 308] on input "text" at bounding box center [497, 311] width 355 height 32
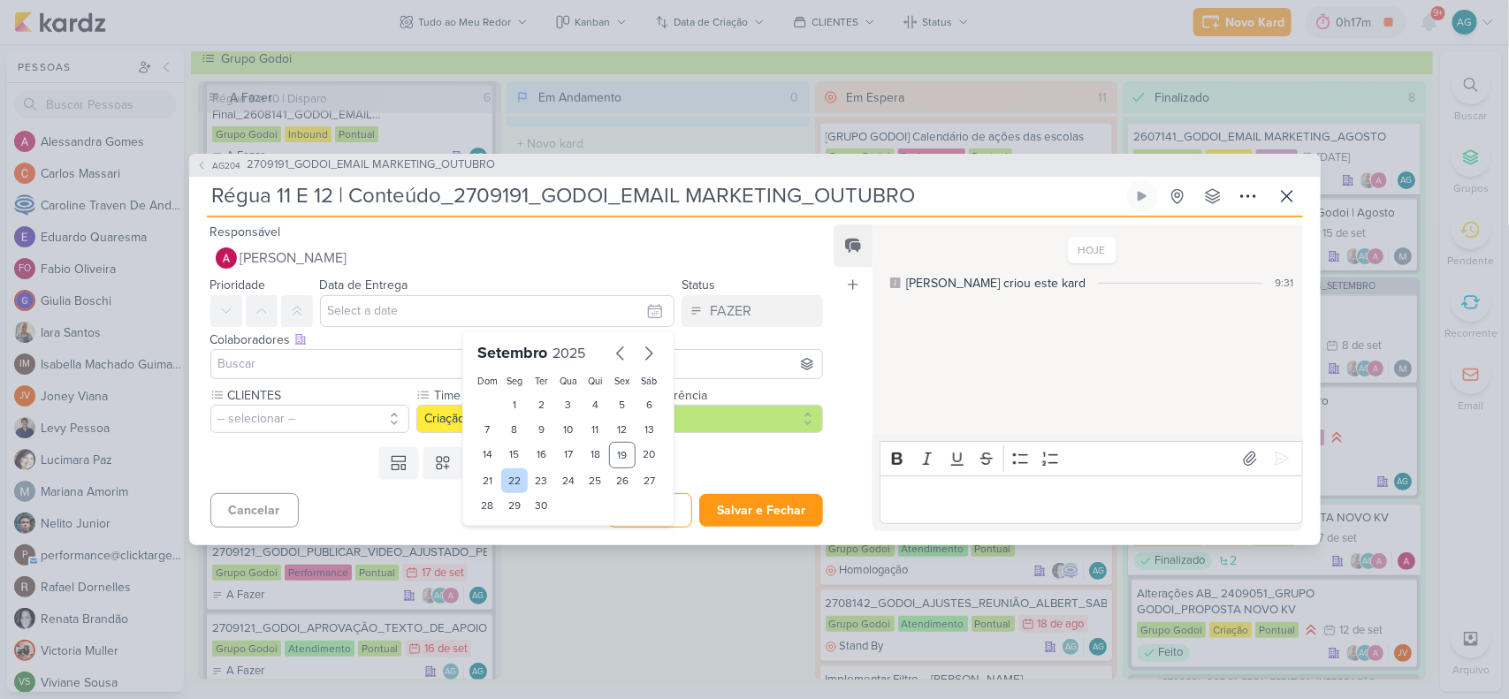
click at [509, 484] on div "22" at bounding box center [514, 481] width 27 height 25
type input "22 de setembro de 2025 às 23:59"
click at [332, 358] on input at bounding box center [517, 364] width 605 height 21
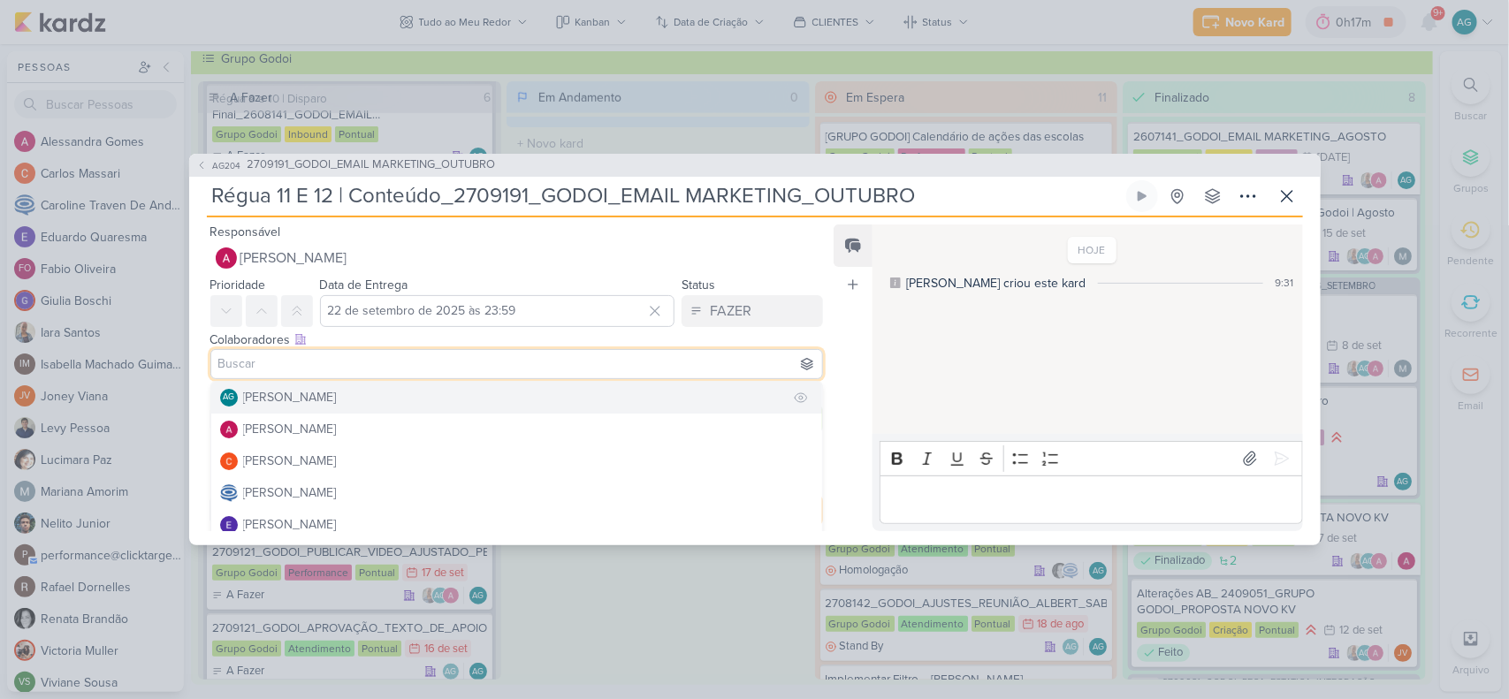
click at [328, 395] on div "[PERSON_NAME]" at bounding box center [290, 397] width 94 height 19
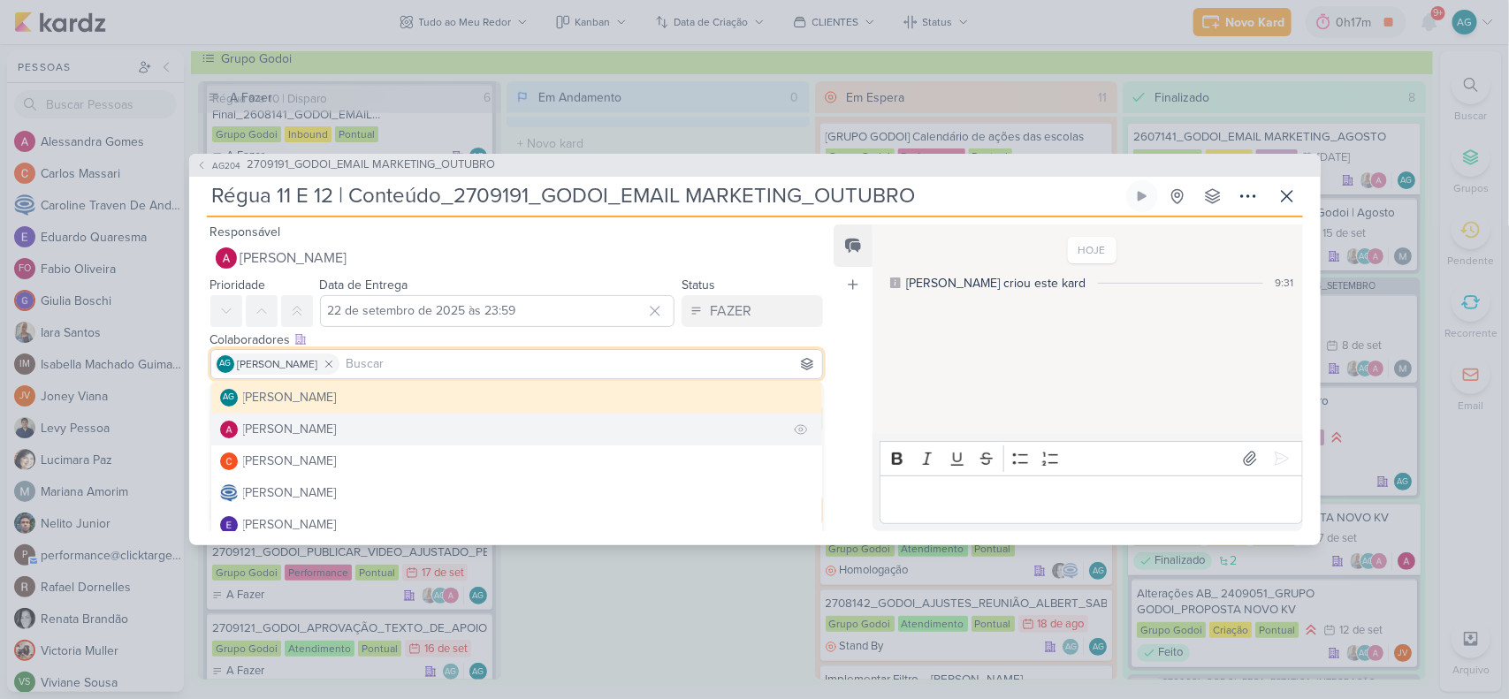
click at [333, 429] on div "[PERSON_NAME]" at bounding box center [290, 429] width 94 height 19
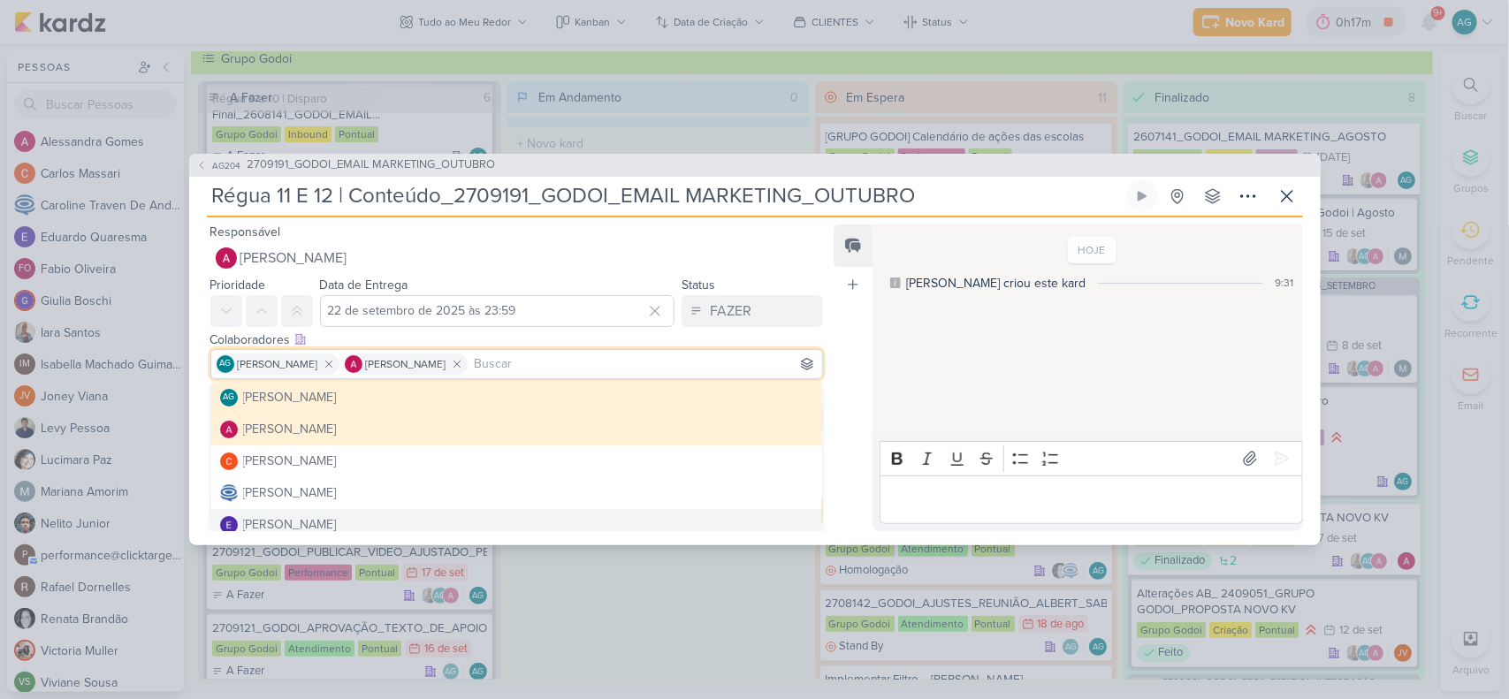
click at [749, 585] on div "AG204 2709191_GODOI_EMAIL MARKETING_OUTUBRO Régua 11 E 12 | Conteúdo_2709191_GO…" at bounding box center [754, 349] width 1509 height 699
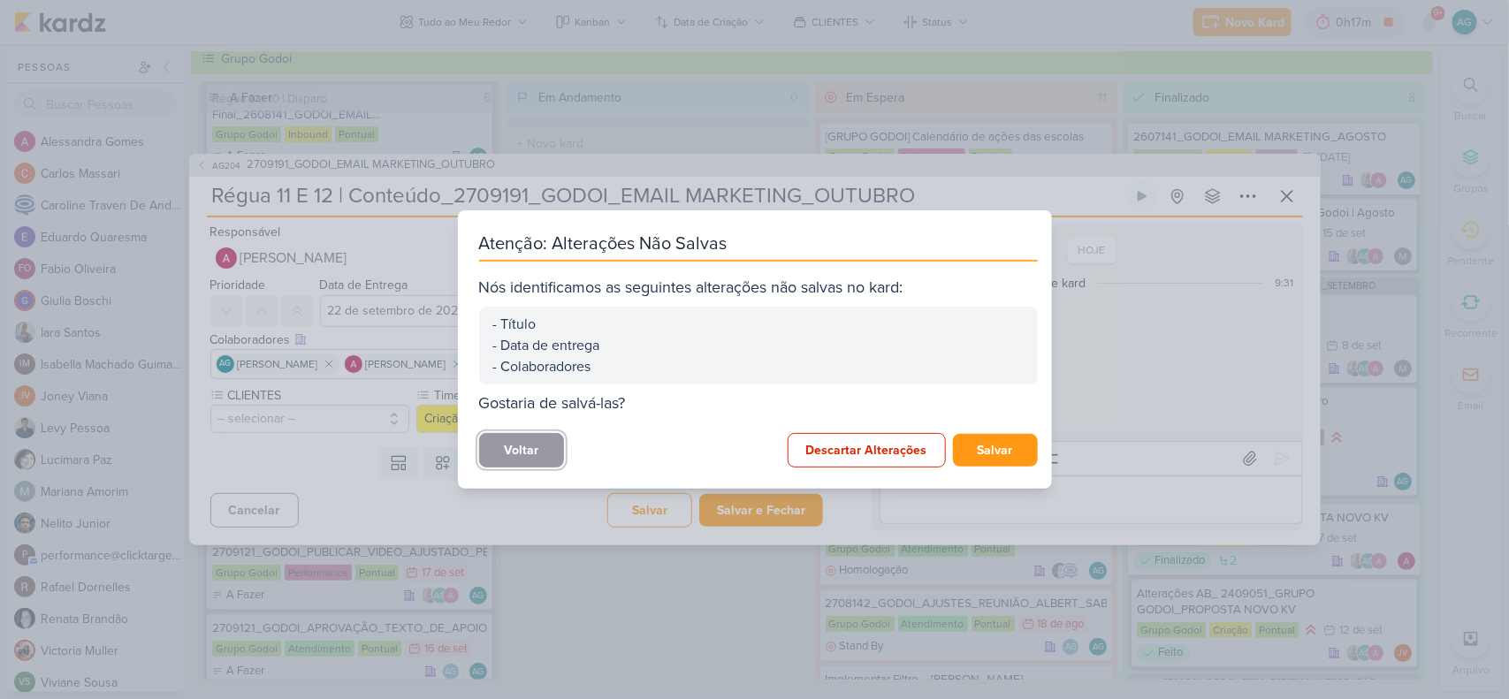
click at [536, 457] on button "Voltar" at bounding box center [521, 450] width 85 height 34
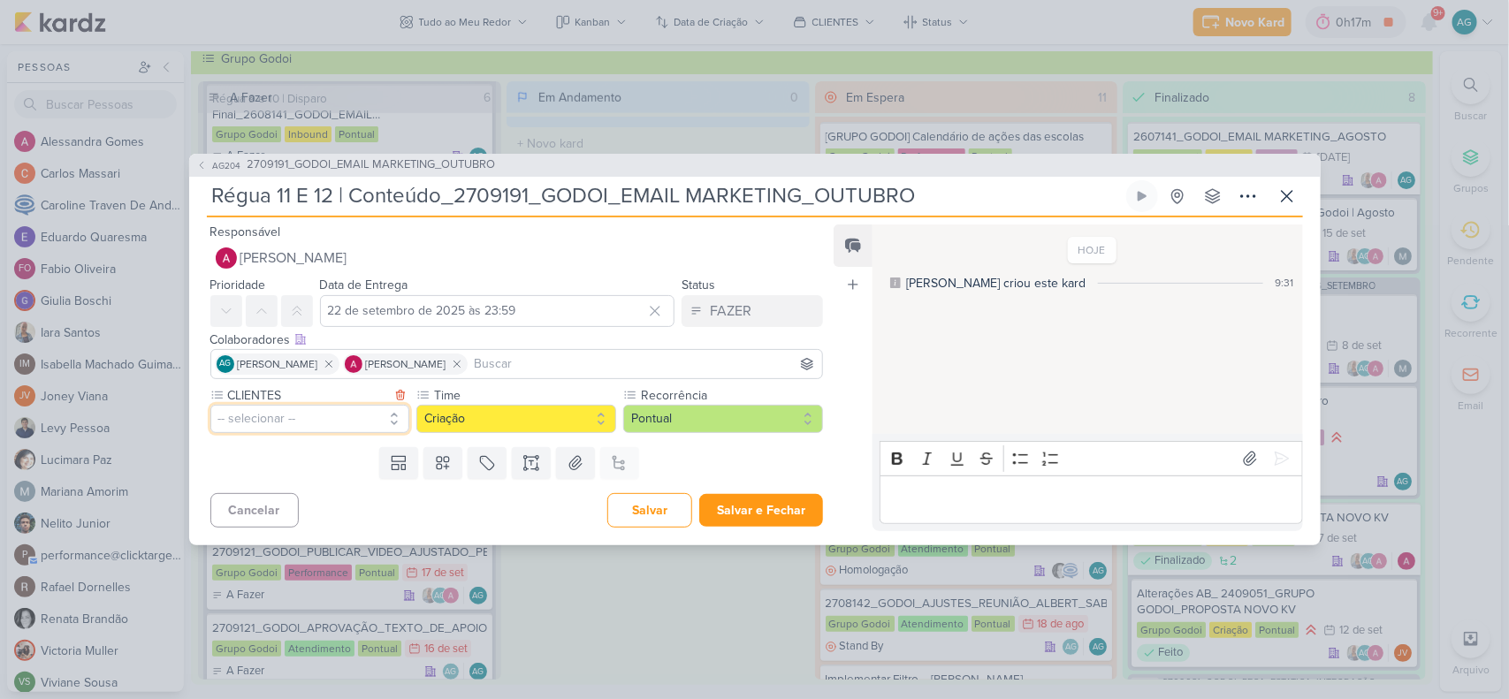
click at [336, 420] on button "-- selecionar --" at bounding box center [310, 419] width 200 height 28
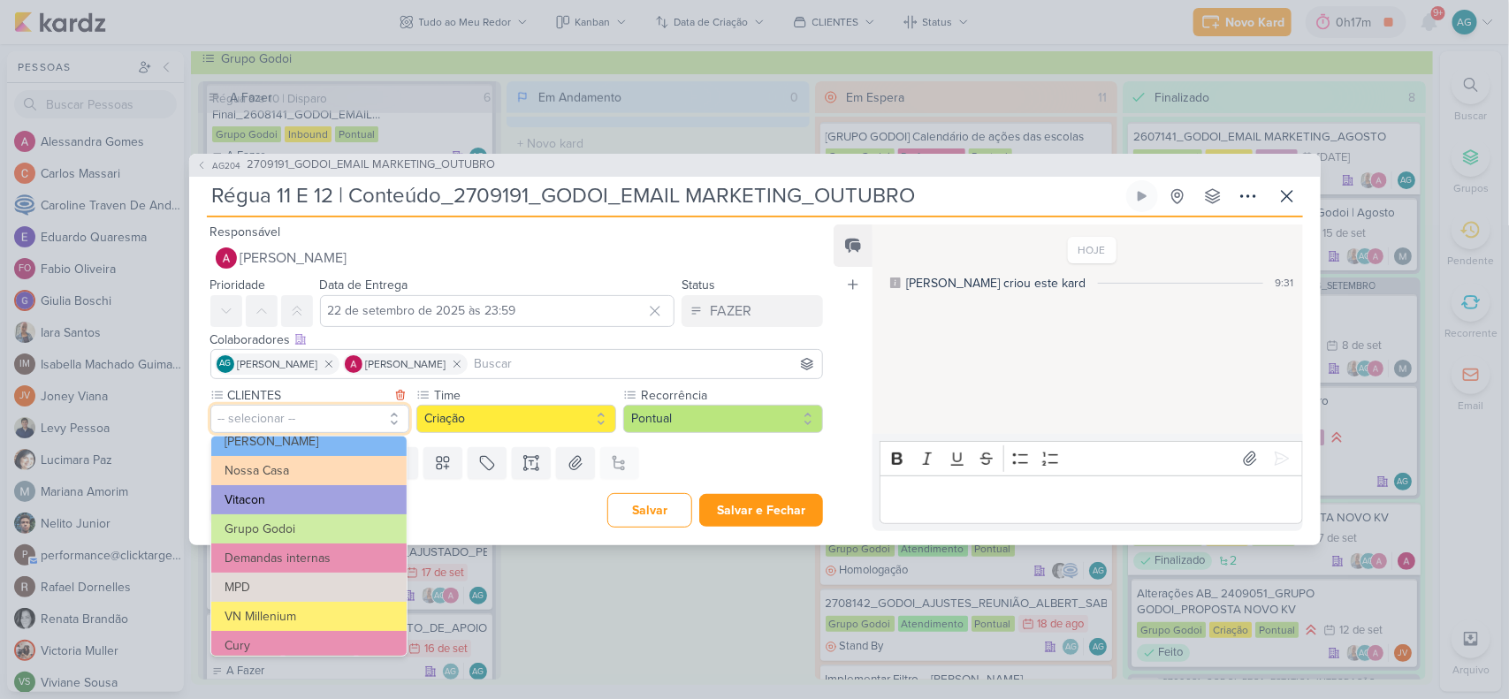
scroll to position [111, 0]
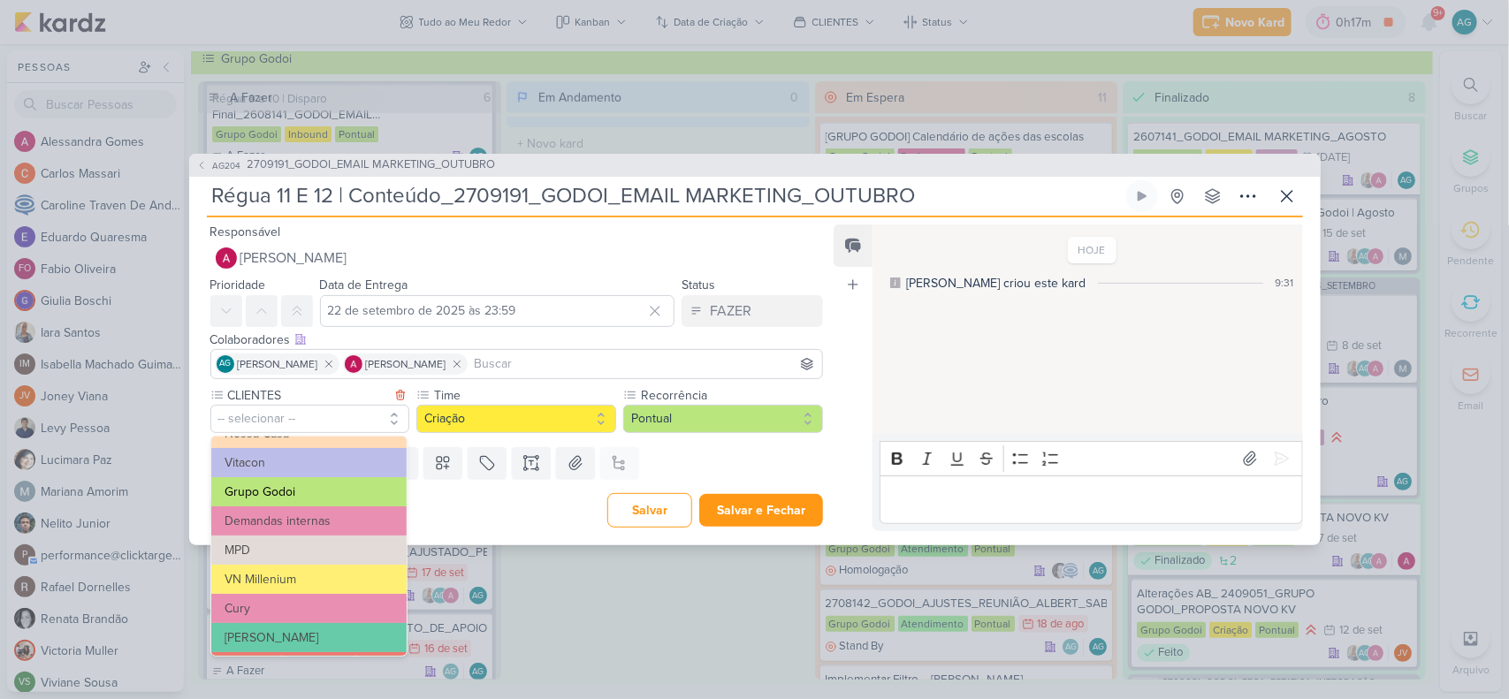
click at [310, 493] on button "Grupo Godoi" at bounding box center [308, 491] width 195 height 29
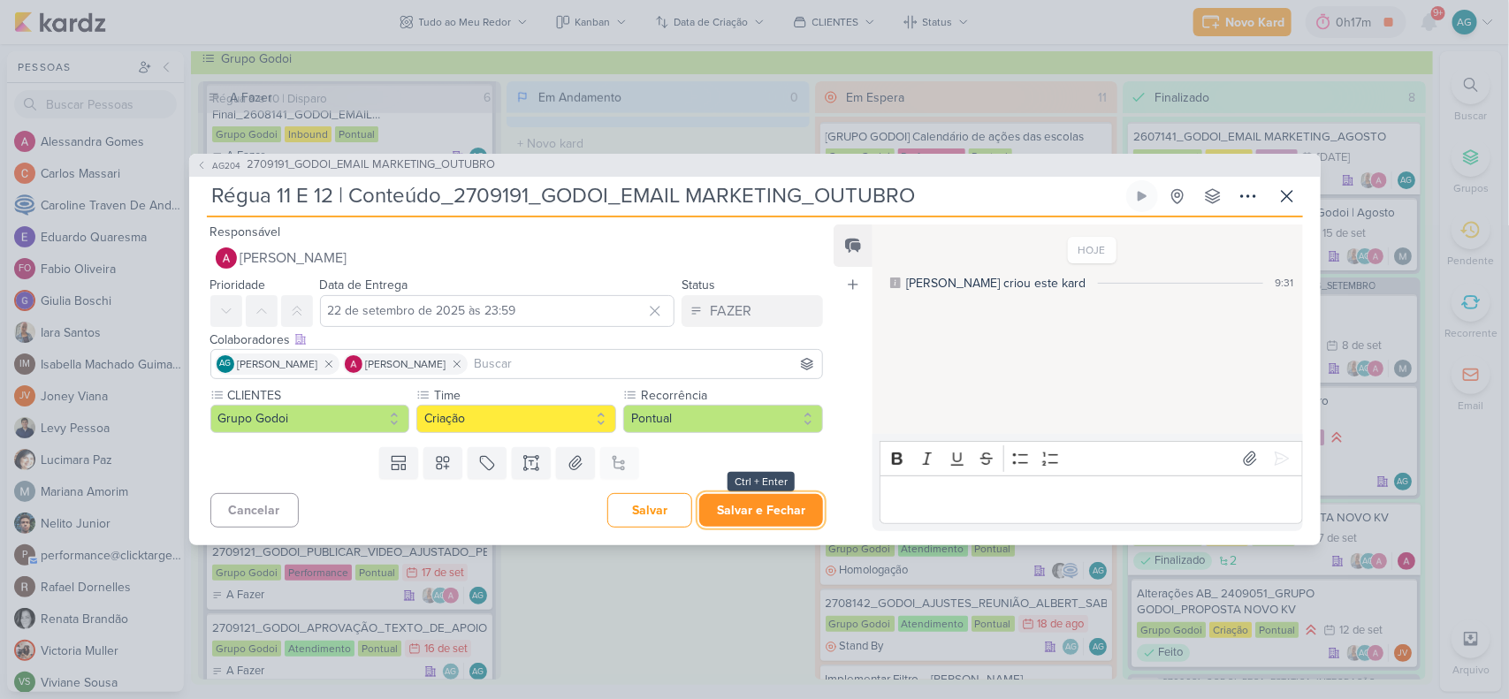
click at [745, 514] on button "Salvar e Fechar" at bounding box center [761, 510] width 124 height 33
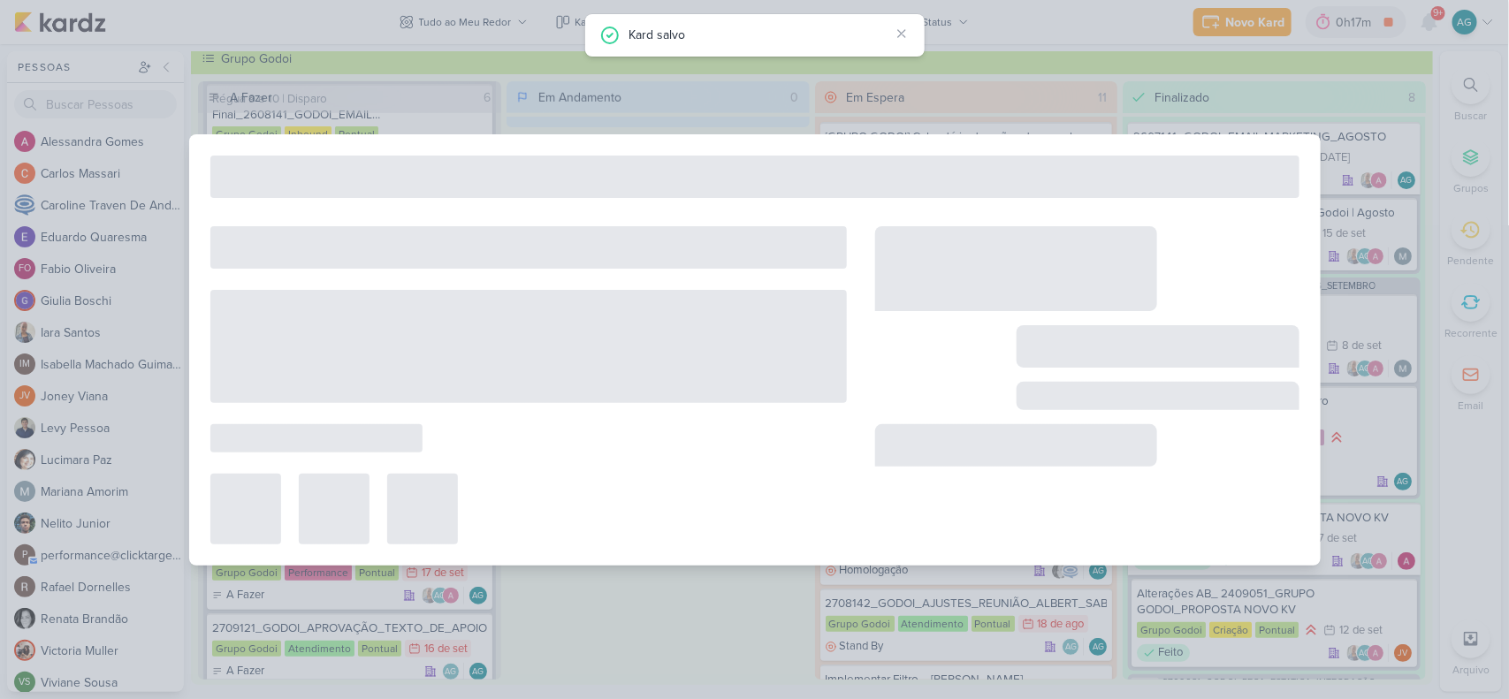
type input "2709191_GODOI_EMAIL MARKETING_OUTUBRO"
type input "[DATE] 17:00"
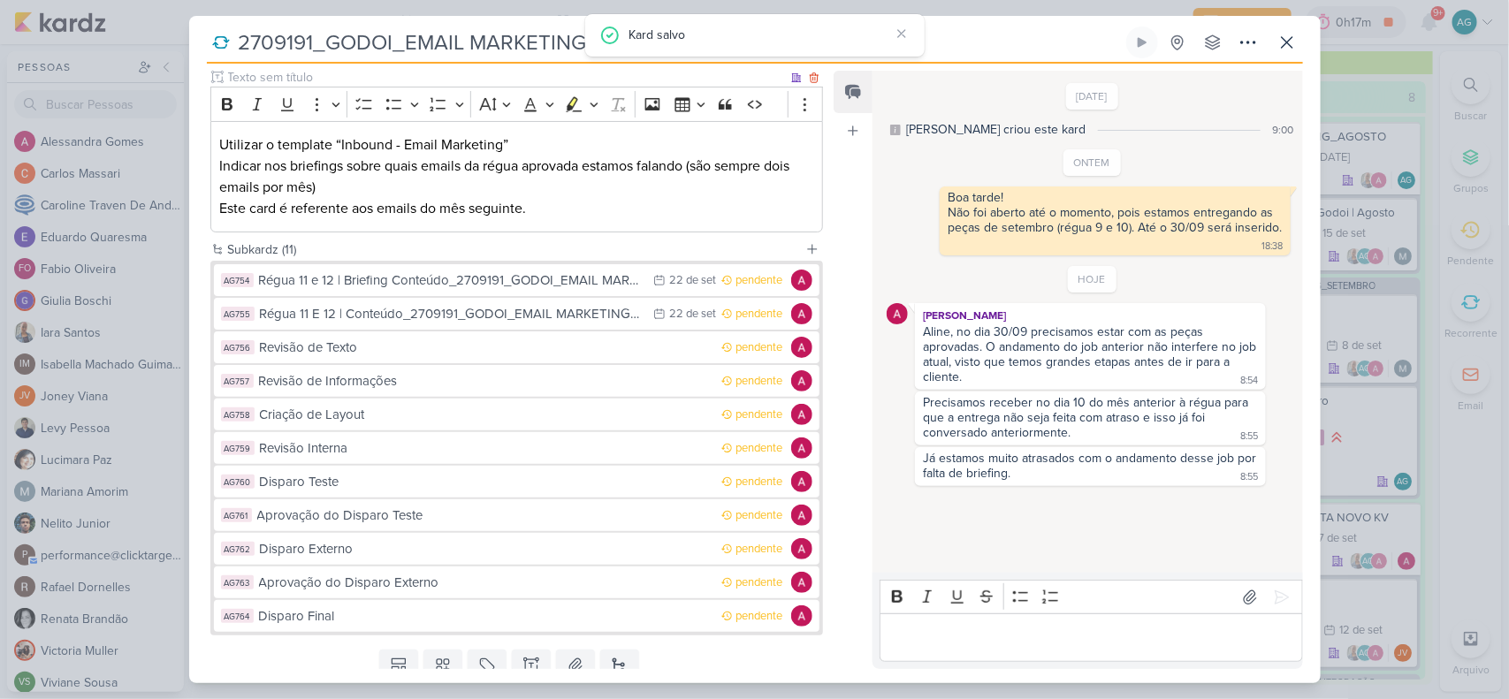
scroll to position [221, 0]
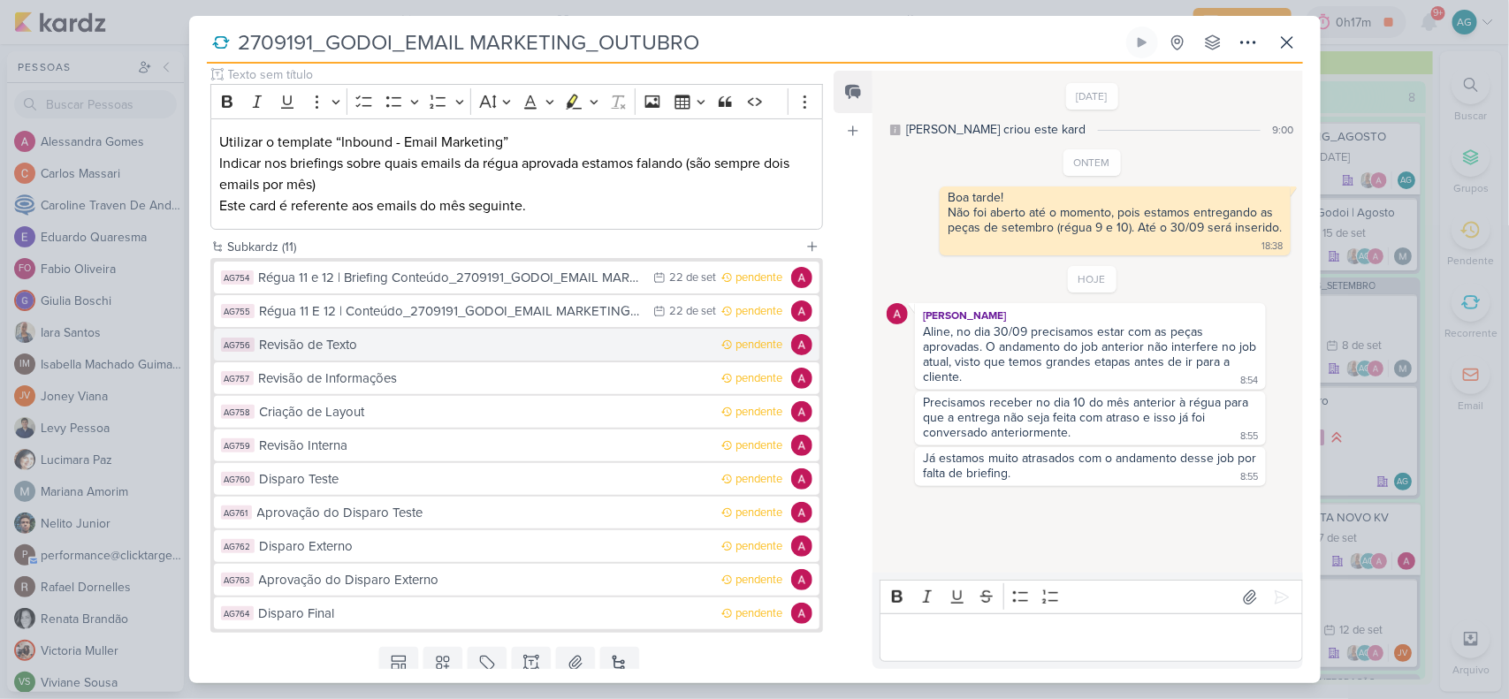
click at [439, 350] on div "Revisão de Texto" at bounding box center [487, 345] width 454 height 20
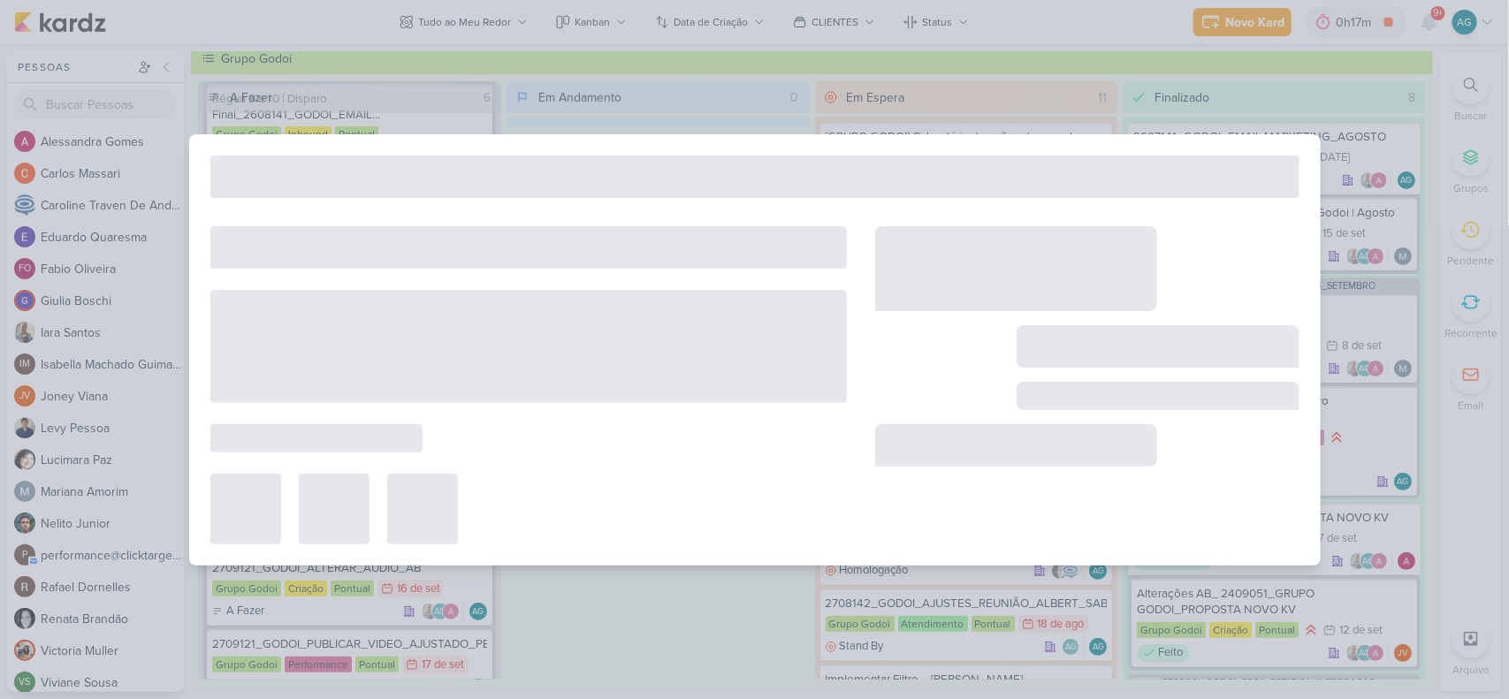
type input "Revisão de Texto"
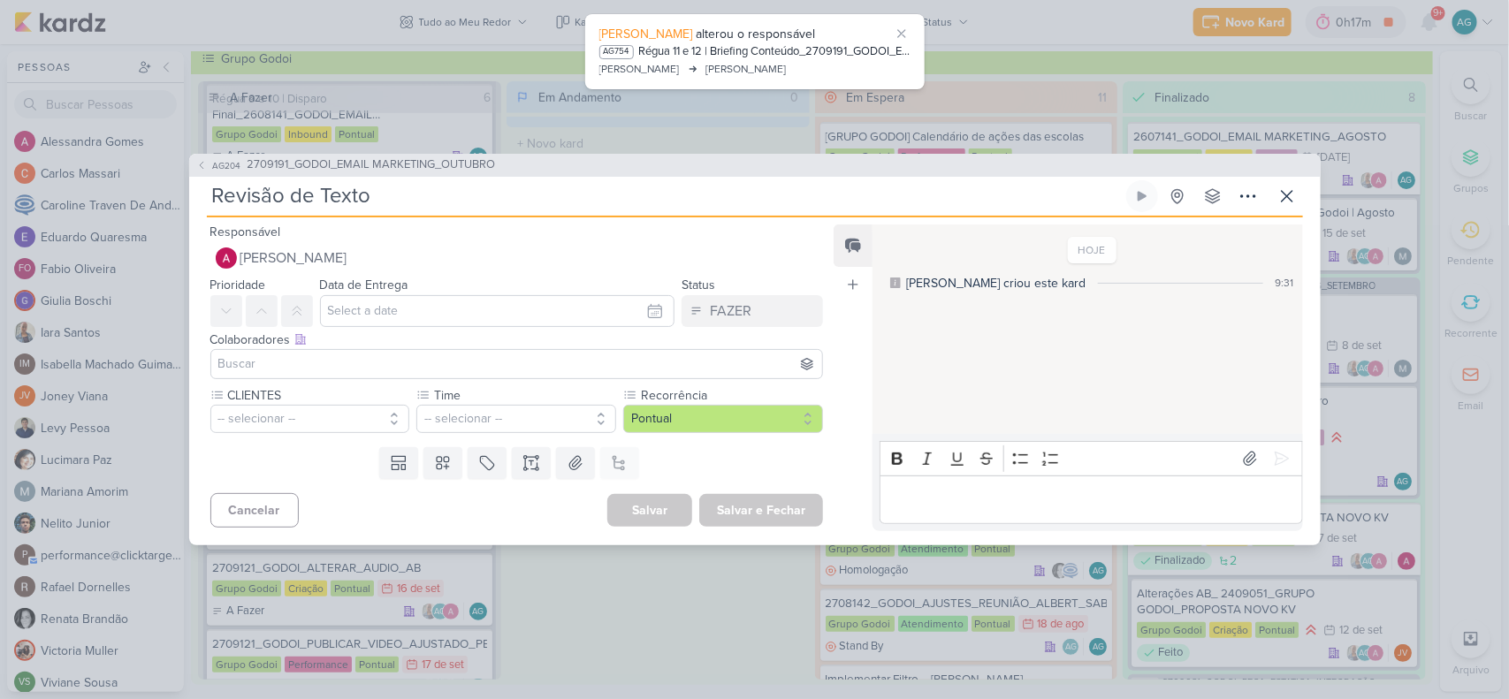
click at [412, 202] on input "Revisão de Texto" at bounding box center [665, 196] width 916 height 32
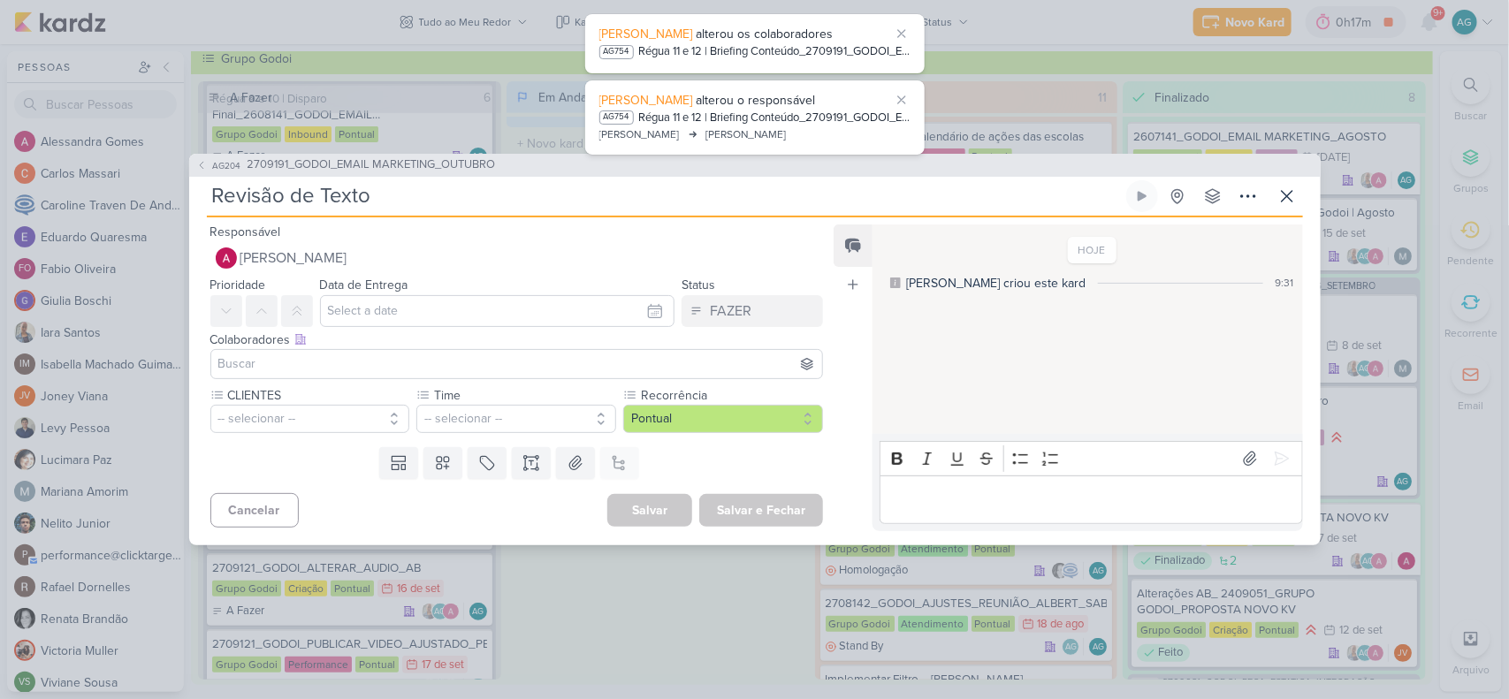
paste input "_2709191_GODOI_EMAIL MARKETING_OUTUBRO"
type input "Revisão de Texto_2709191_GODOI_EMAIL MARKETING_OUTUBRO"
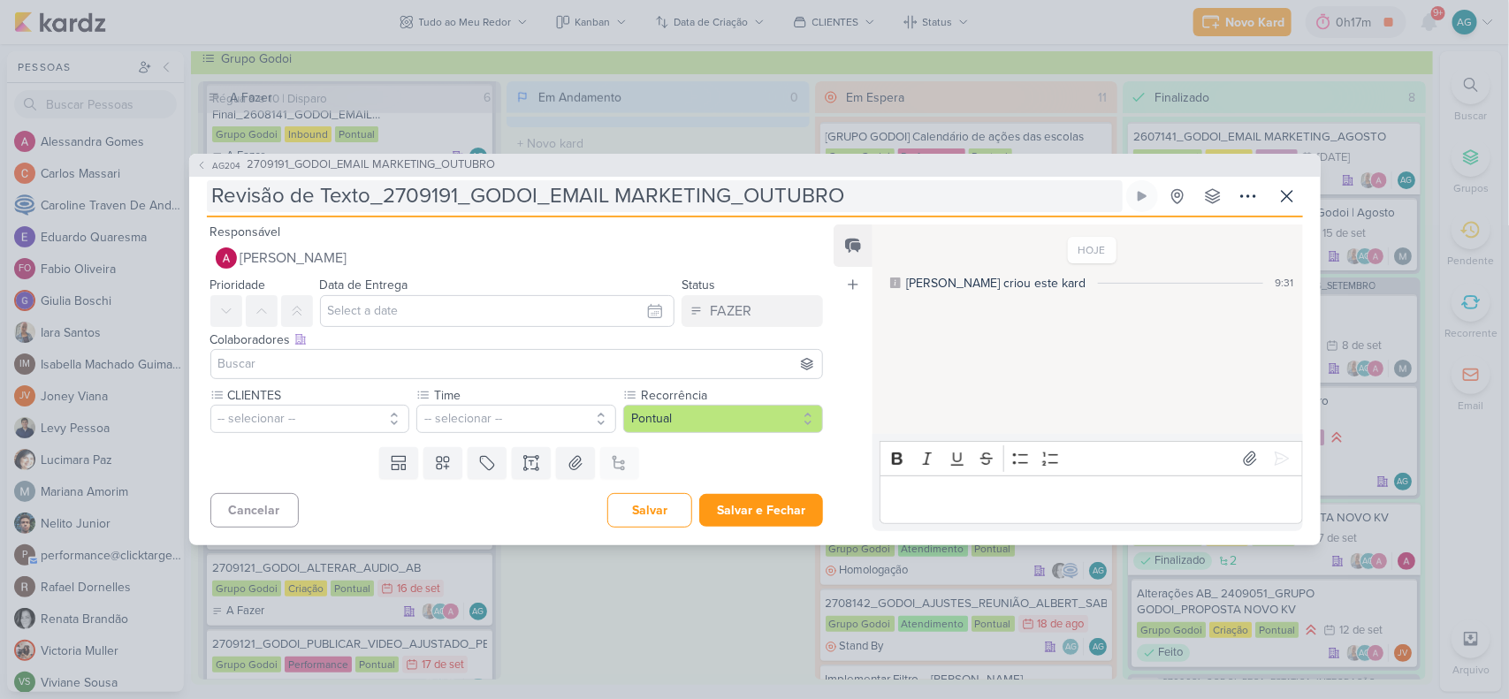
click at [210, 192] on input "Revisão de Texto_2709191_GODOI_EMAIL MARKETING_OUTUBRO" at bounding box center [665, 196] width 916 height 32
paste input "Régua 11 E 12 |"
type input "Régua 11 E 12 |Revisão de Texto_2709191_GODOI_EMAIL MARKETING_OUTUBRO"
type input "Régua 11 E 12 | Revisão de Texto_2709191_GODOI_EMAIL MARKETING_OUTUBRO"
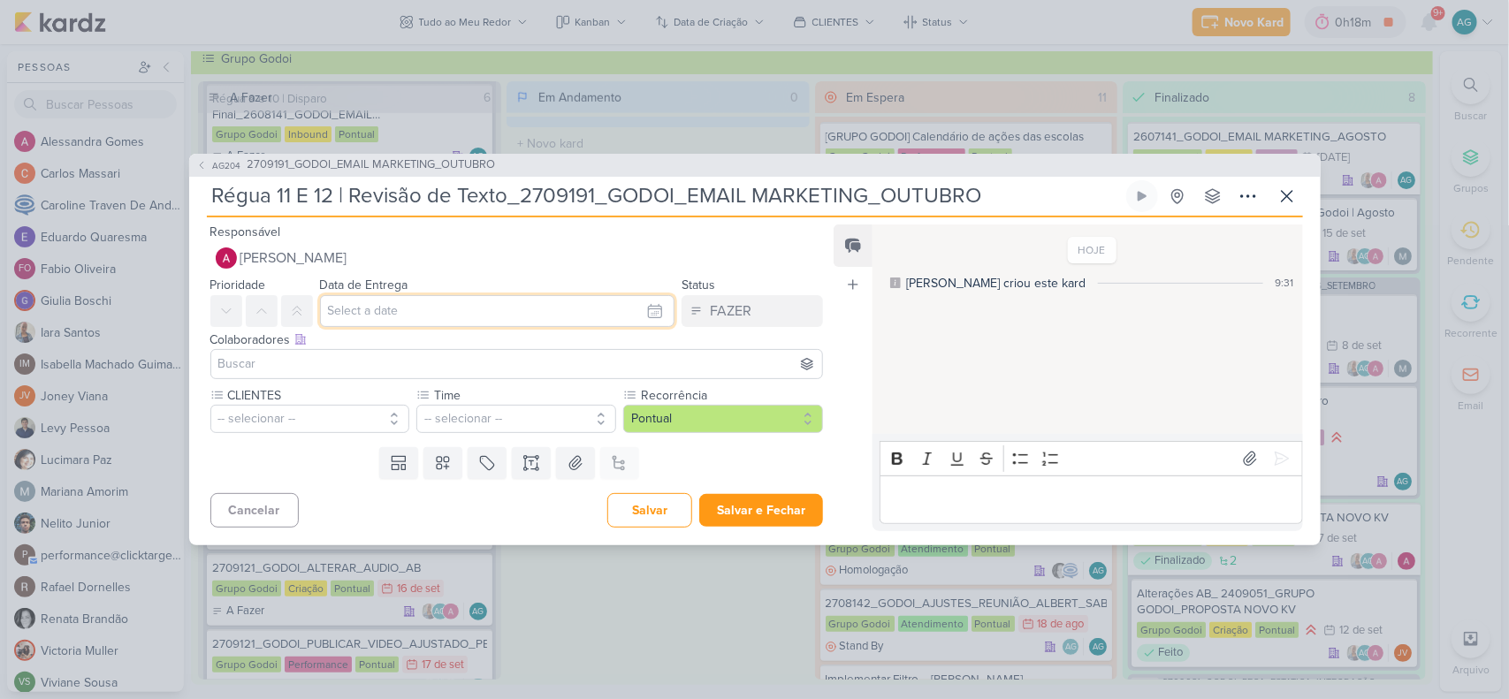
click at [371, 312] on input "text" at bounding box center [497, 311] width 355 height 32
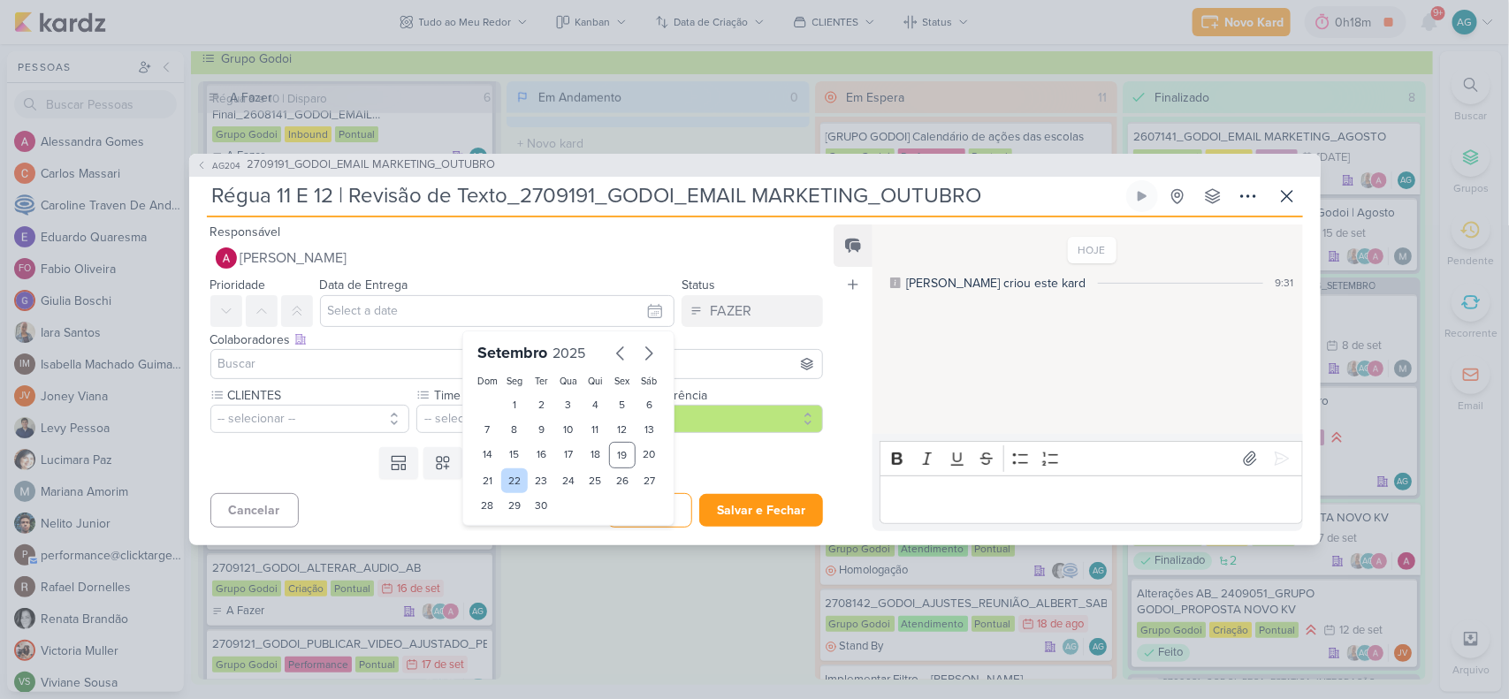
click at [517, 478] on div "22" at bounding box center [514, 481] width 27 height 25
type input "22 de setembro de 2025 às 23:59"
click at [325, 363] on input at bounding box center [517, 364] width 605 height 21
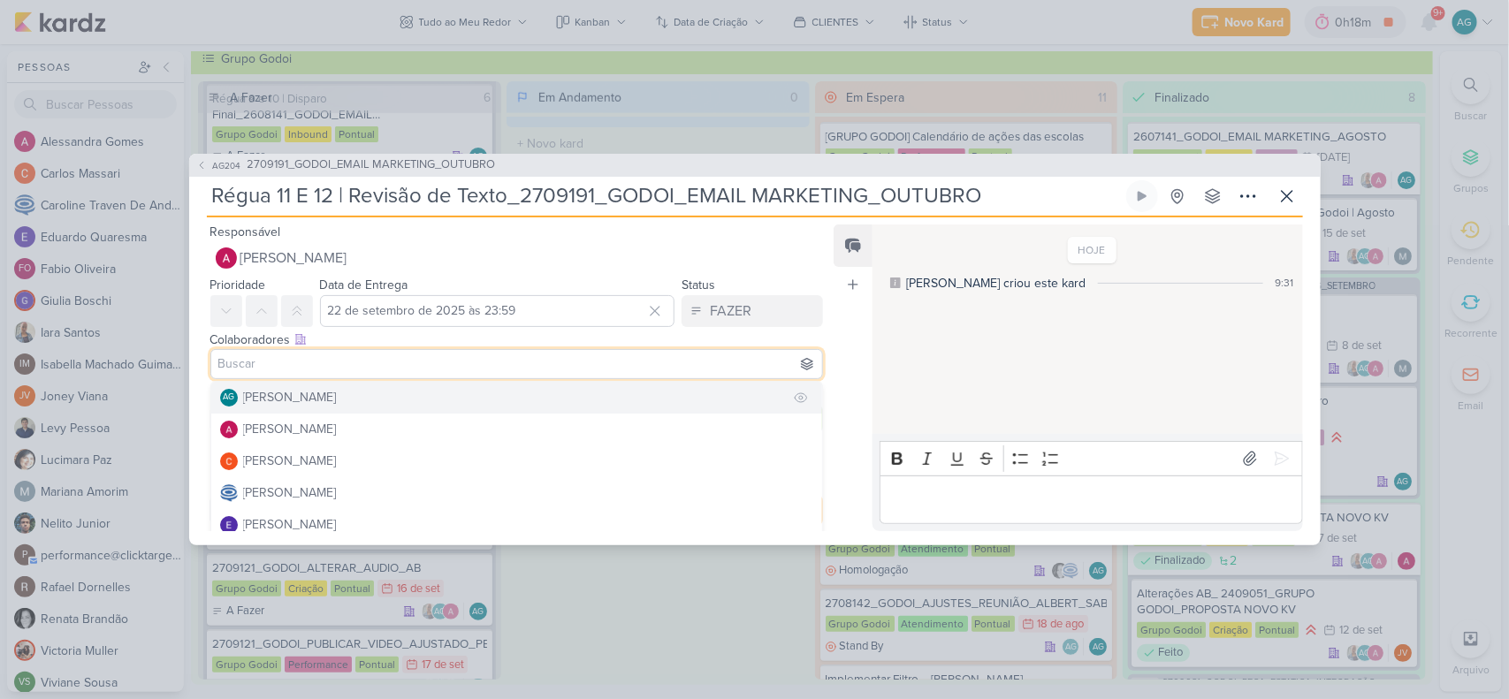
click at [312, 394] on div "[PERSON_NAME]" at bounding box center [290, 397] width 94 height 19
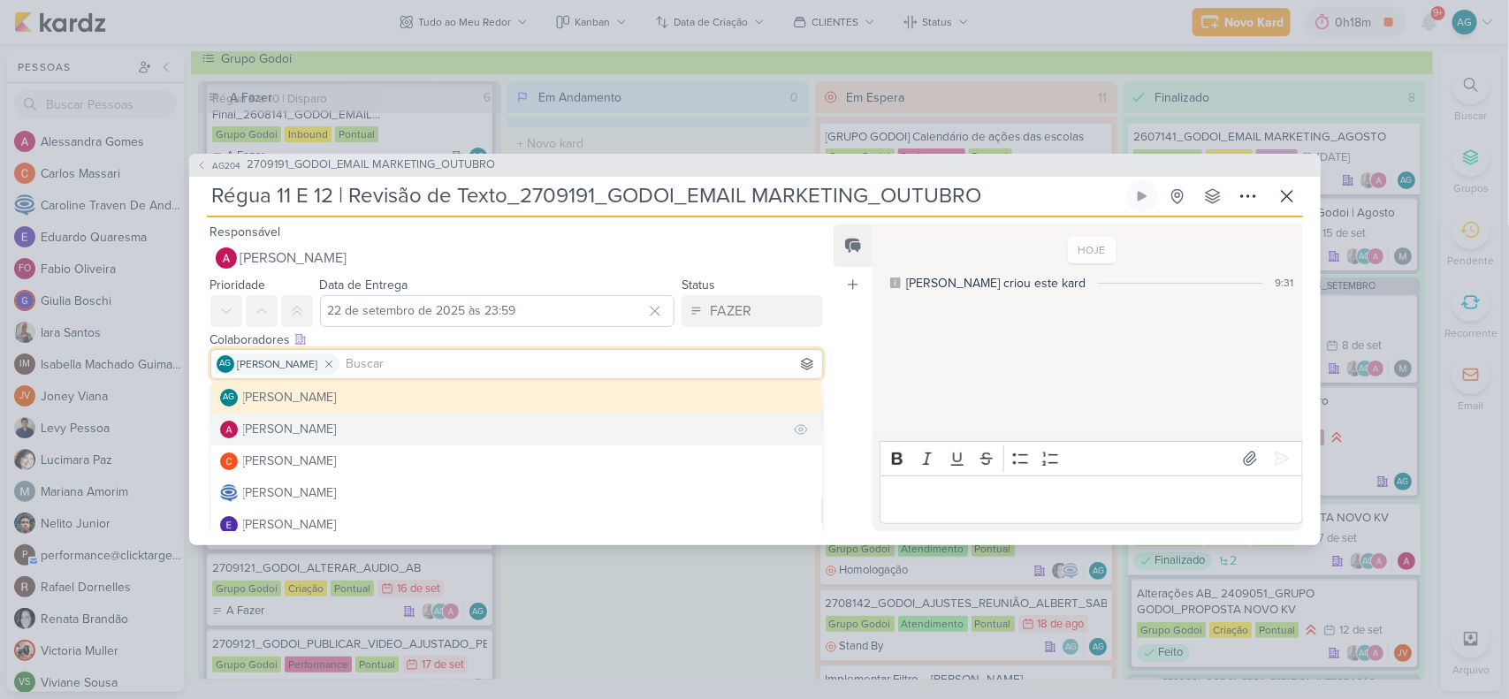
click at [320, 431] on div "[PERSON_NAME]" at bounding box center [290, 429] width 94 height 19
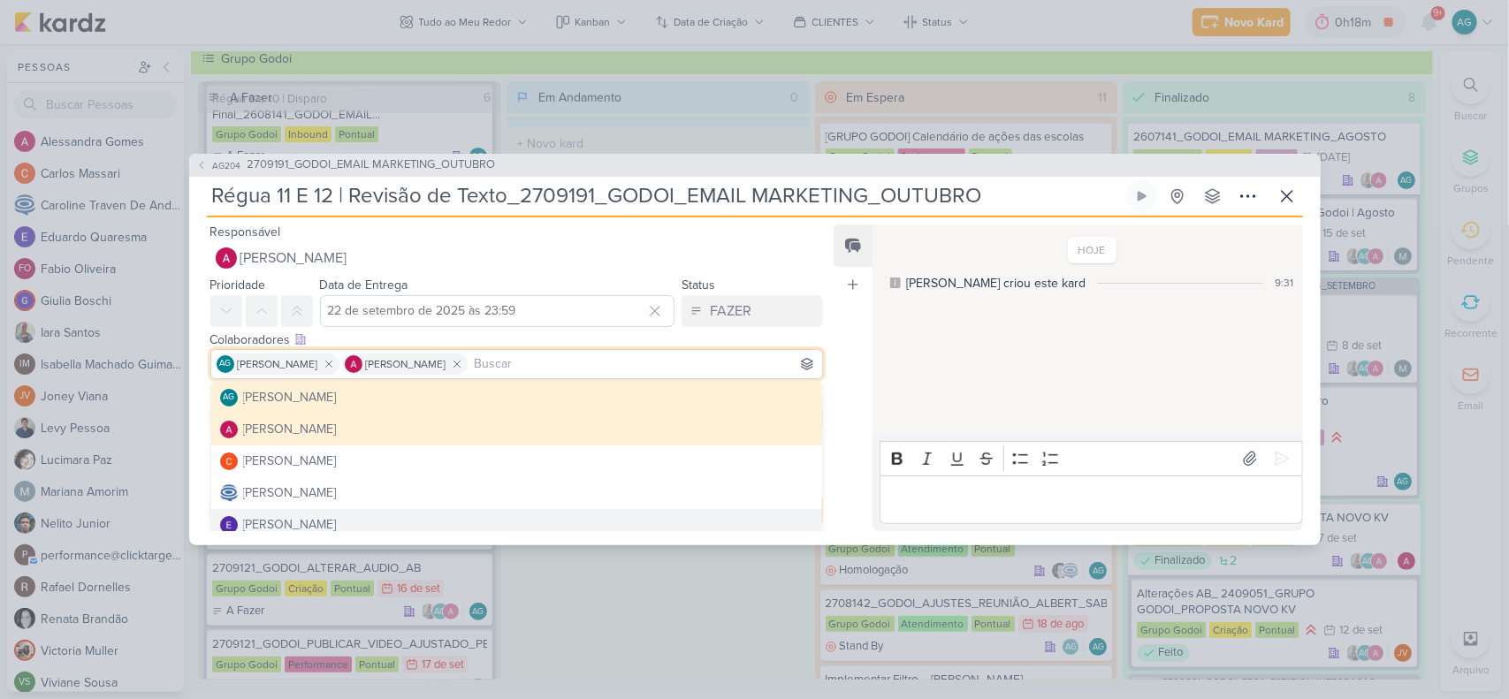
click at [651, 576] on div "AG204 2709191_GODOI_EMAIL MARKETING_OUTUBRO Régua 11 E 12 | Revisão de Texto_27…" at bounding box center [754, 349] width 1509 height 699
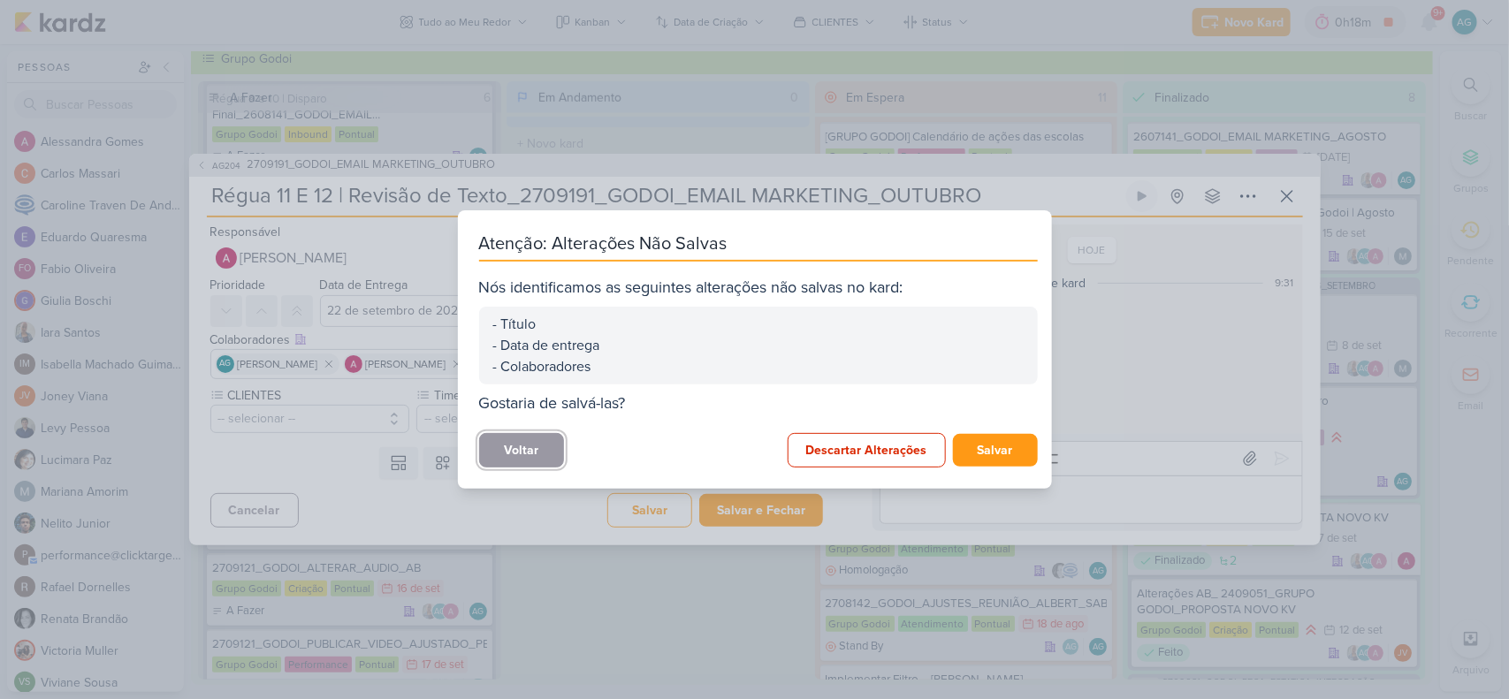
click at [544, 457] on button "Voltar" at bounding box center [521, 450] width 85 height 34
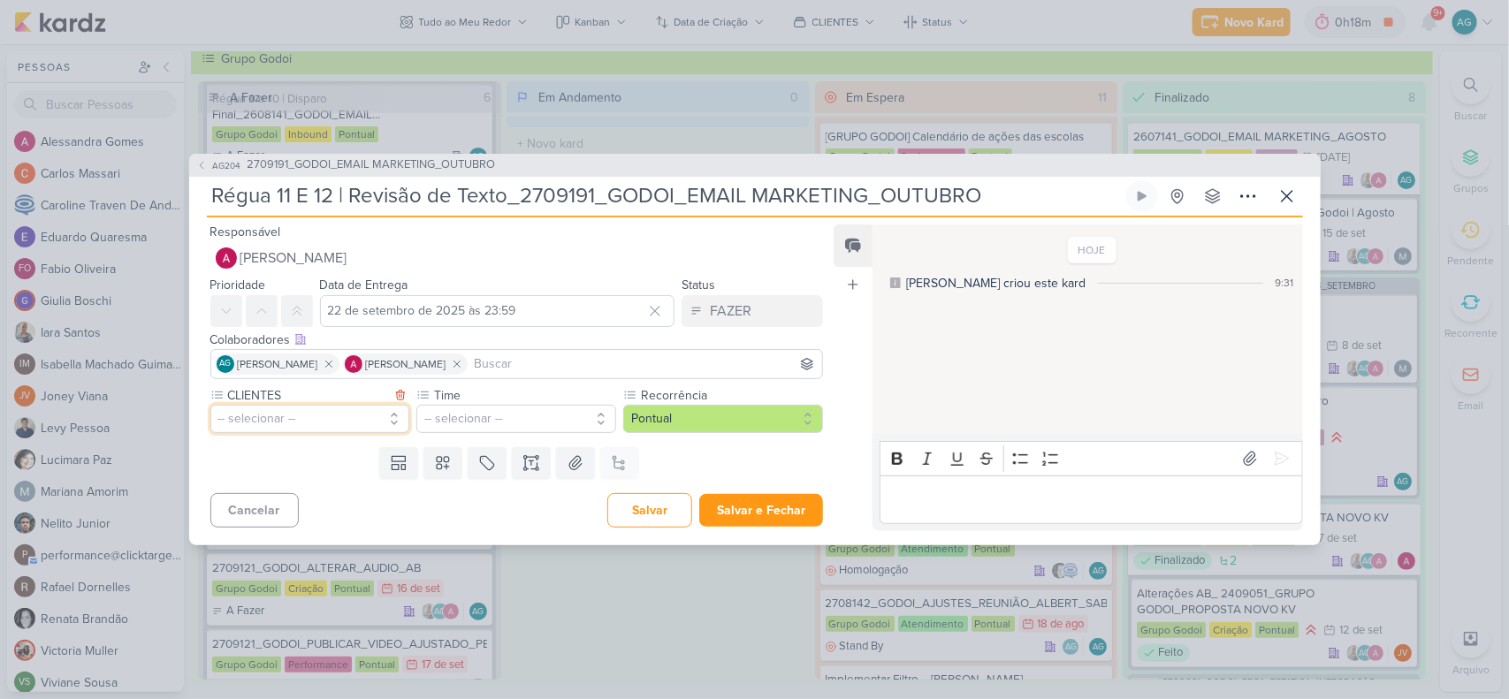
click at [334, 416] on button "-- selecionar --" at bounding box center [310, 419] width 200 height 28
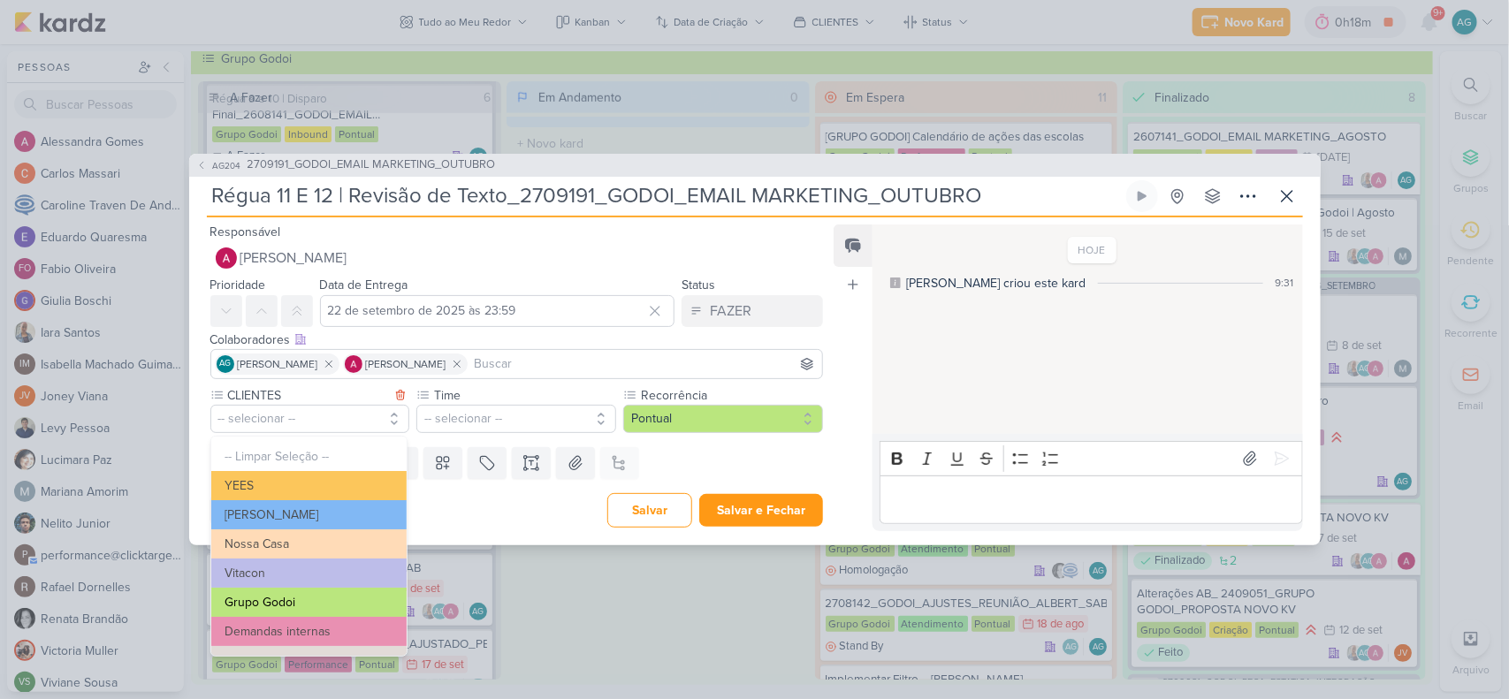
click at [310, 599] on button "Grupo Godoi" at bounding box center [308, 602] width 195 height 29
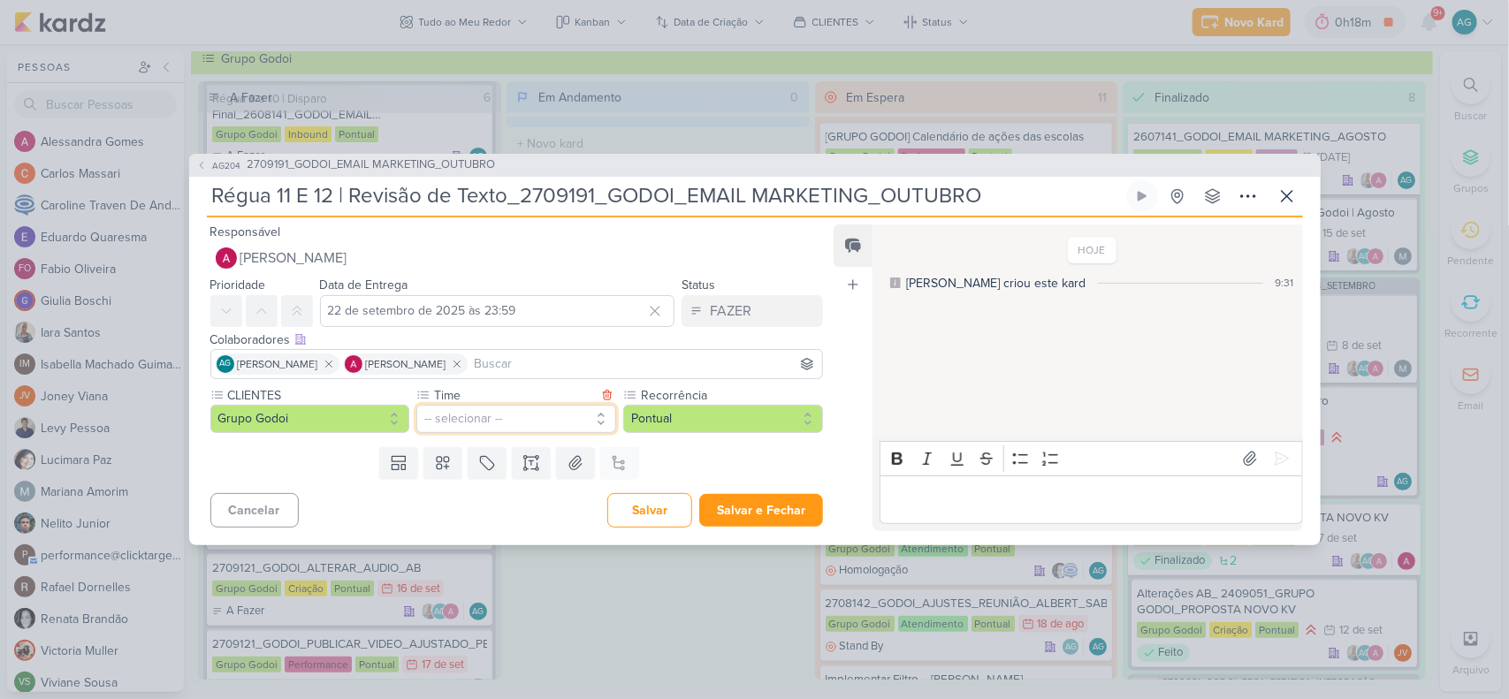
click at [479, 421] on button "-- selecionar --" at bounding box center [516, 419] width 200 height 28
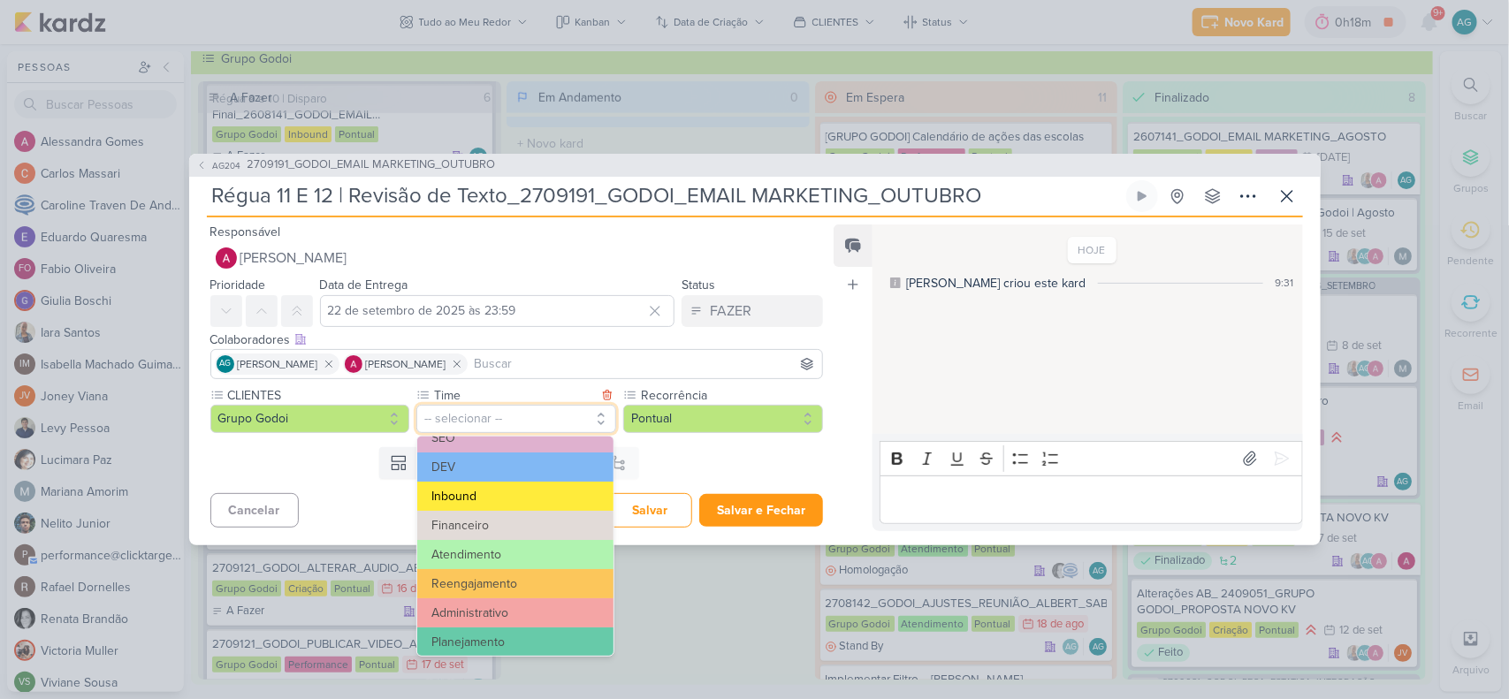
scroll to position [111, 0]
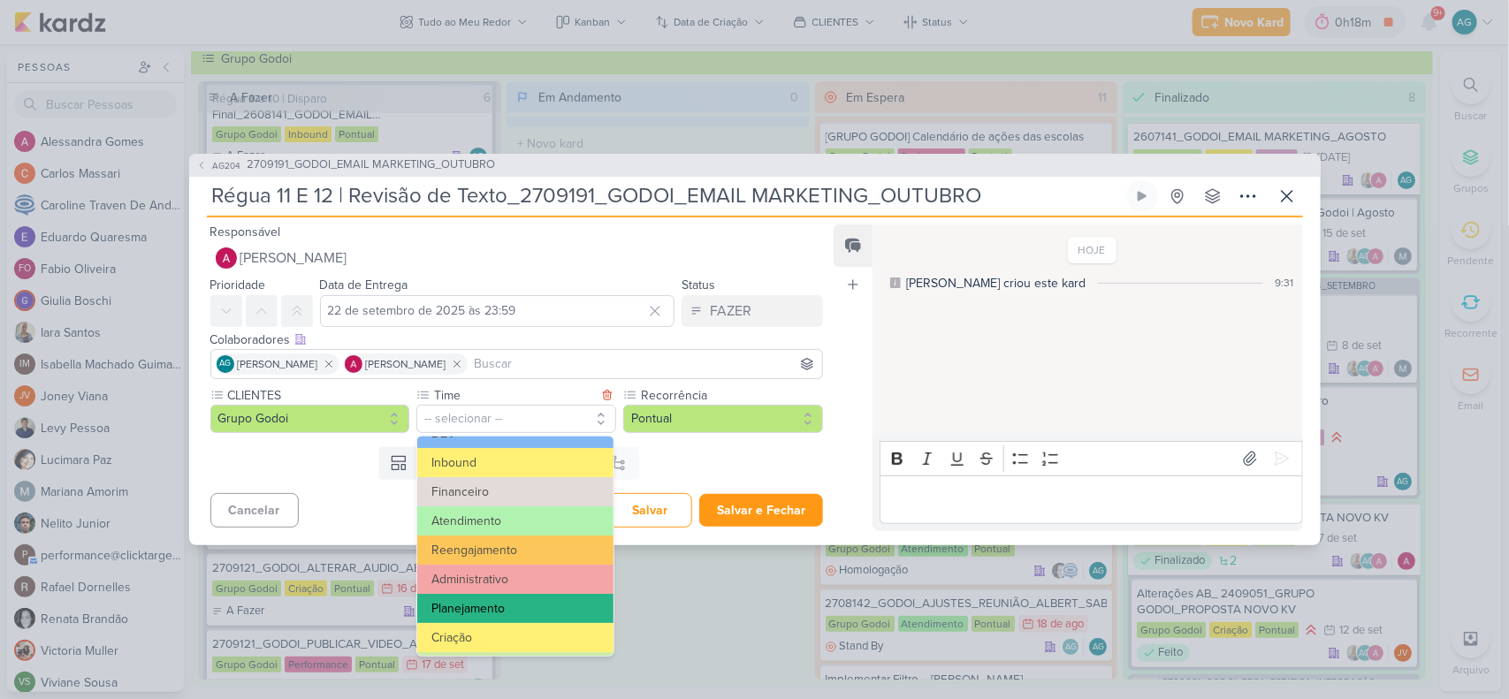
click at [502, 614] on button "Planejamento" at bounding box center [514, 608] width 195 height 29
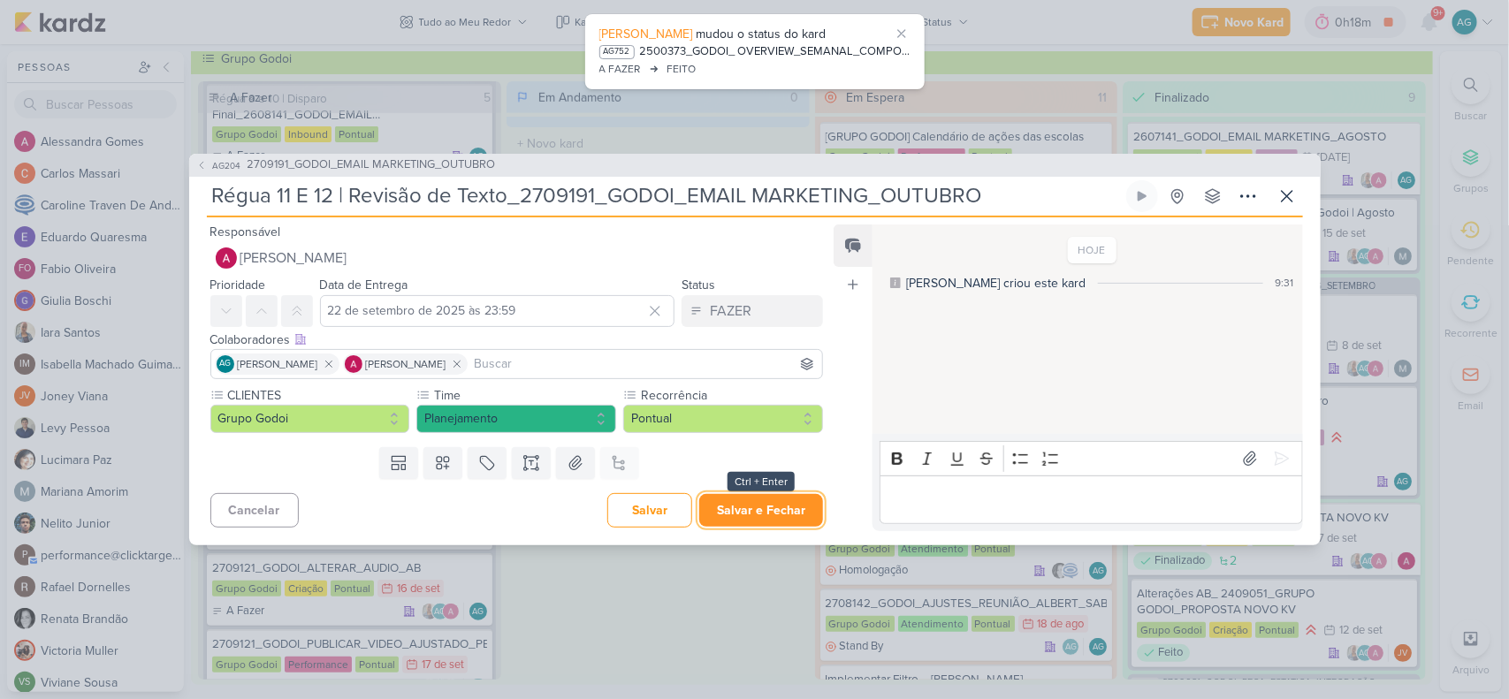
click at [745, 515] on button "Salvar e Fechar" at bounding box center [761, 510] width 124 height 33
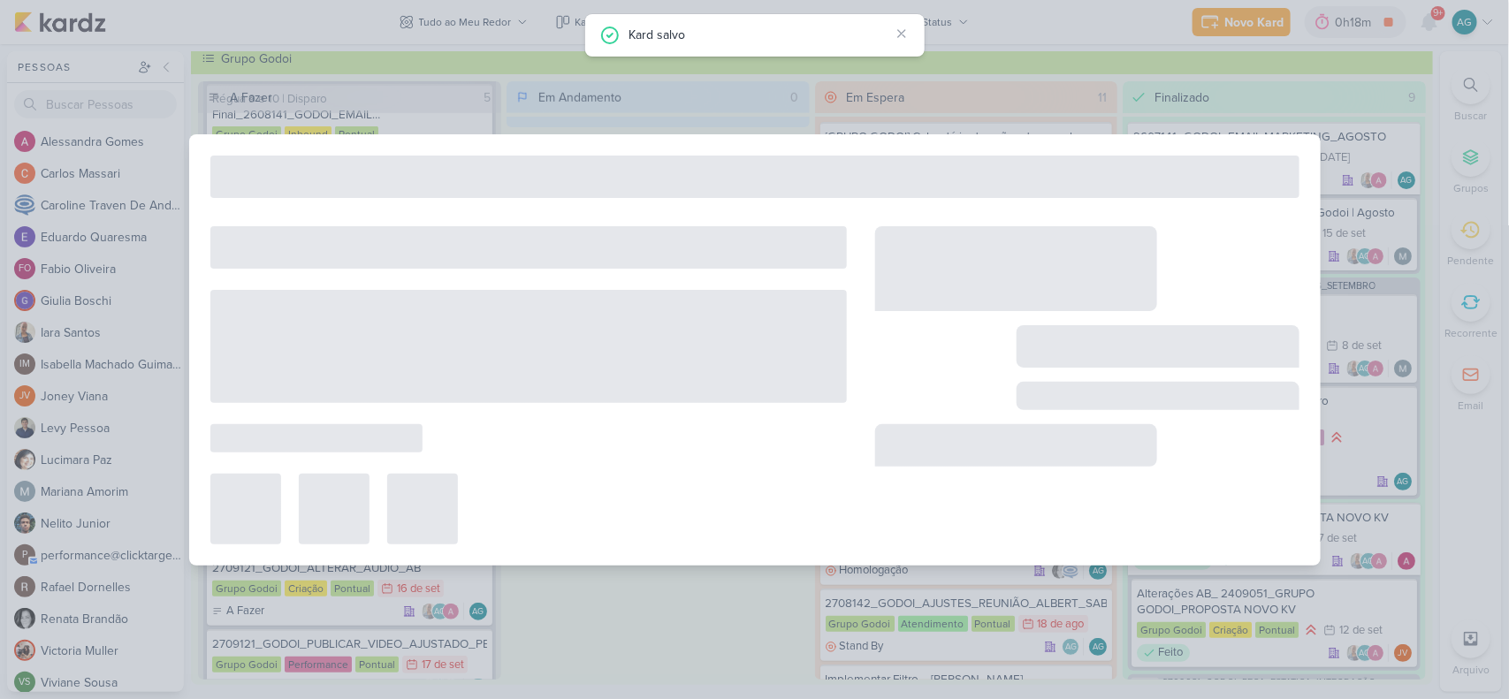
type input "2709191_GODOI_EMAIL MARKETING_OUTUBRO"
type input "[DATE] 17:00"
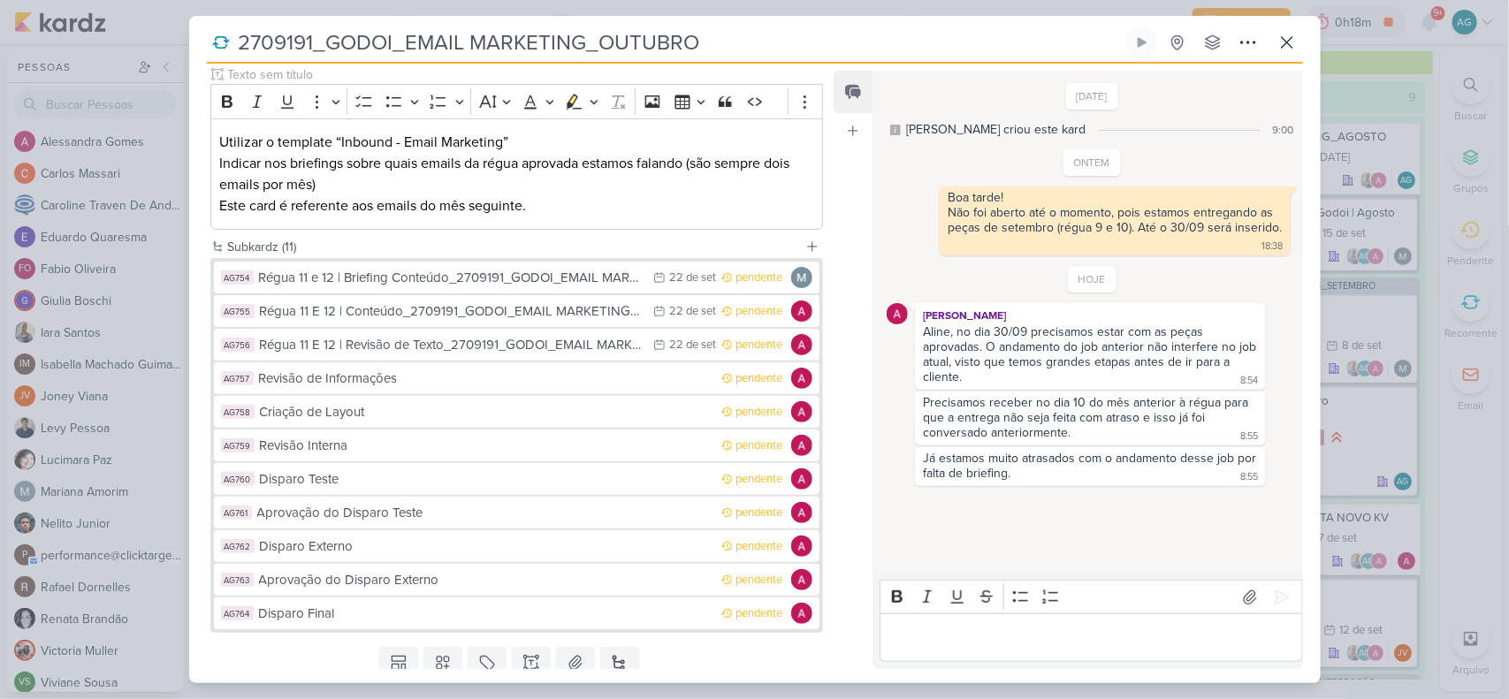
scroll to position [284, 0]
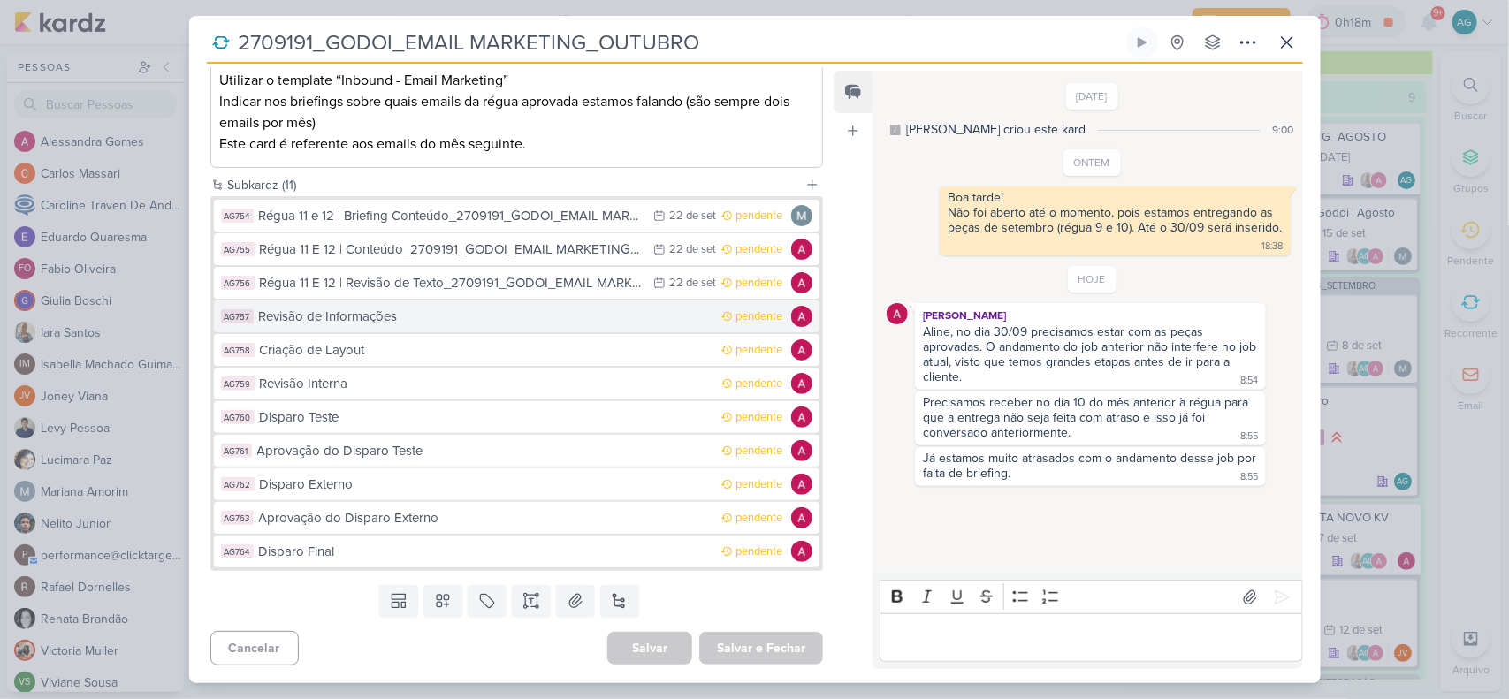
click at [403, 324] on div "Revisão de Informações" at bounding box center [486, 317] width 454 height 20
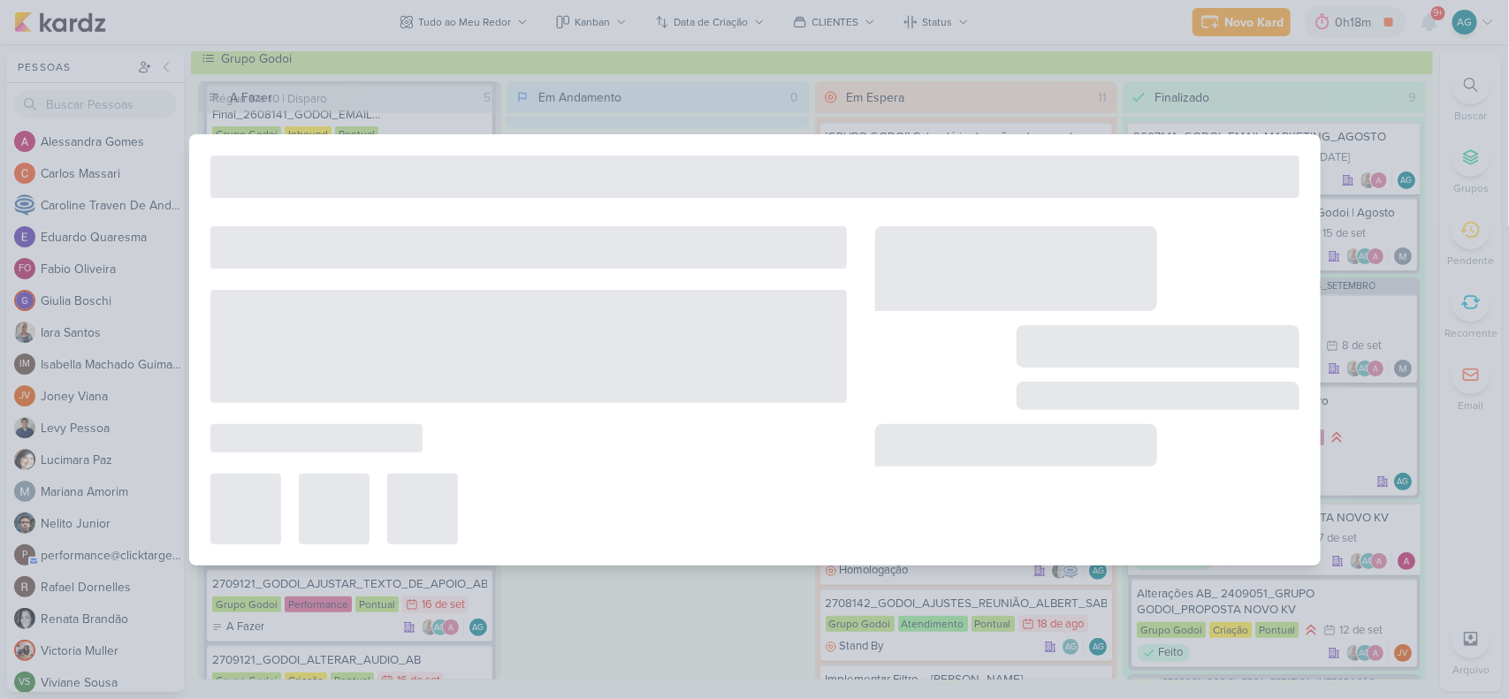
type input "Revisão de Informações"
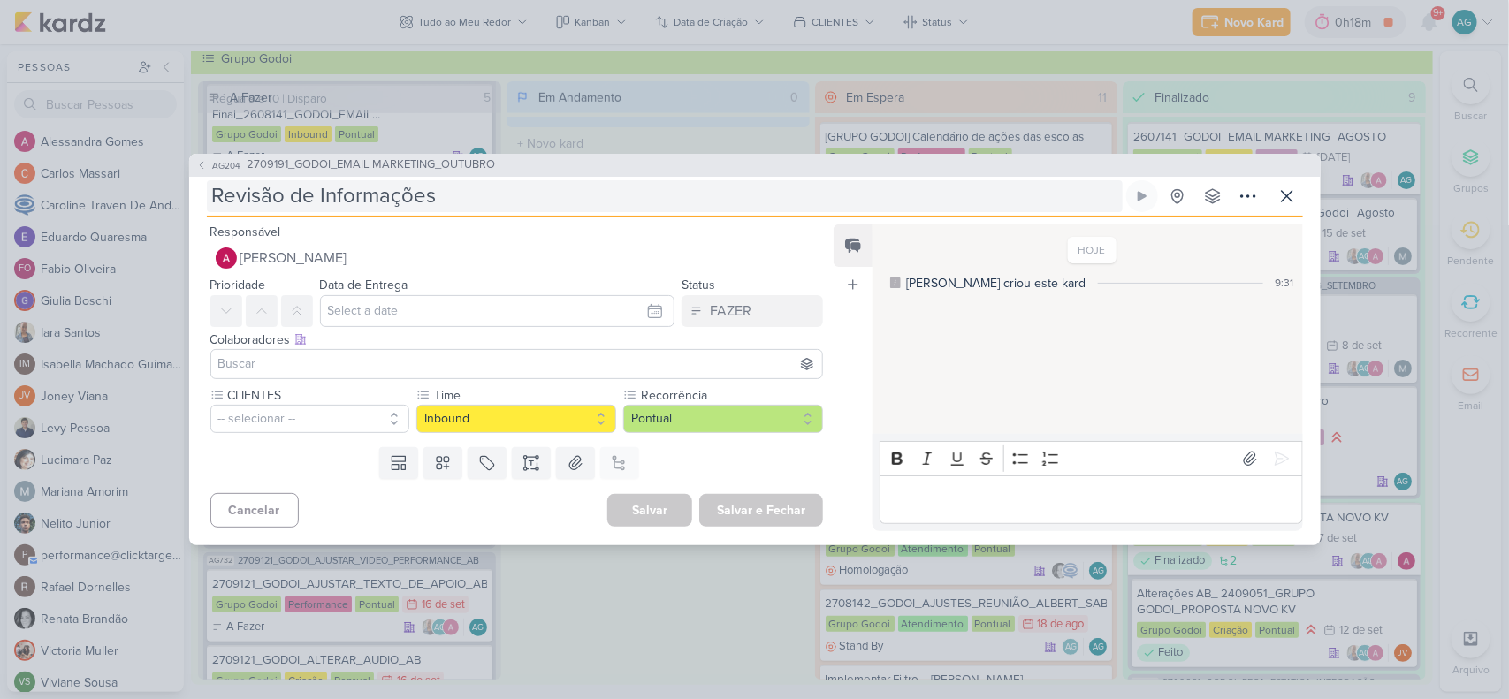
click at [474, 201] on input "Revisão de Informações" at bounding box center [665, 196] width 916 height 32
paste input "Régua 11 E 12 |"
type input "Revisão de InformaçõesRégua 11 E 12 |"
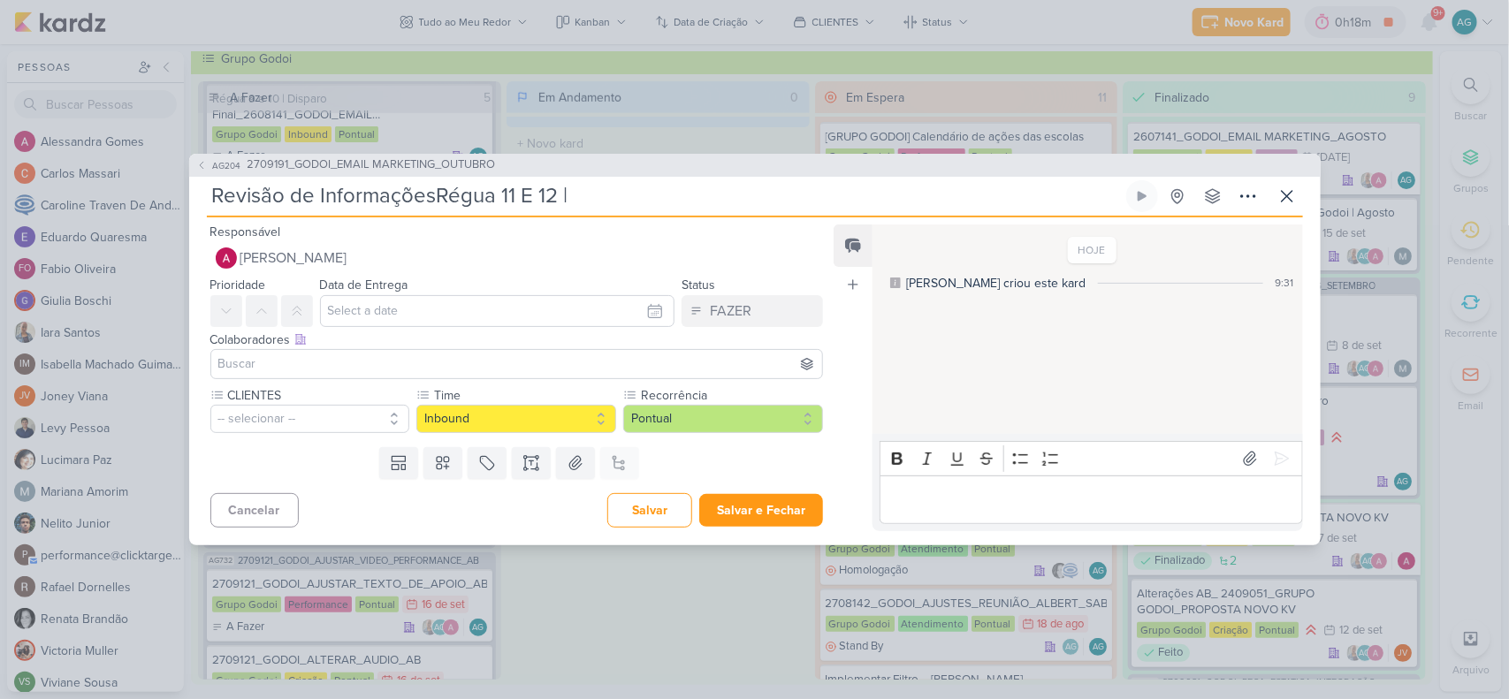
type input "Revisão de Informações"
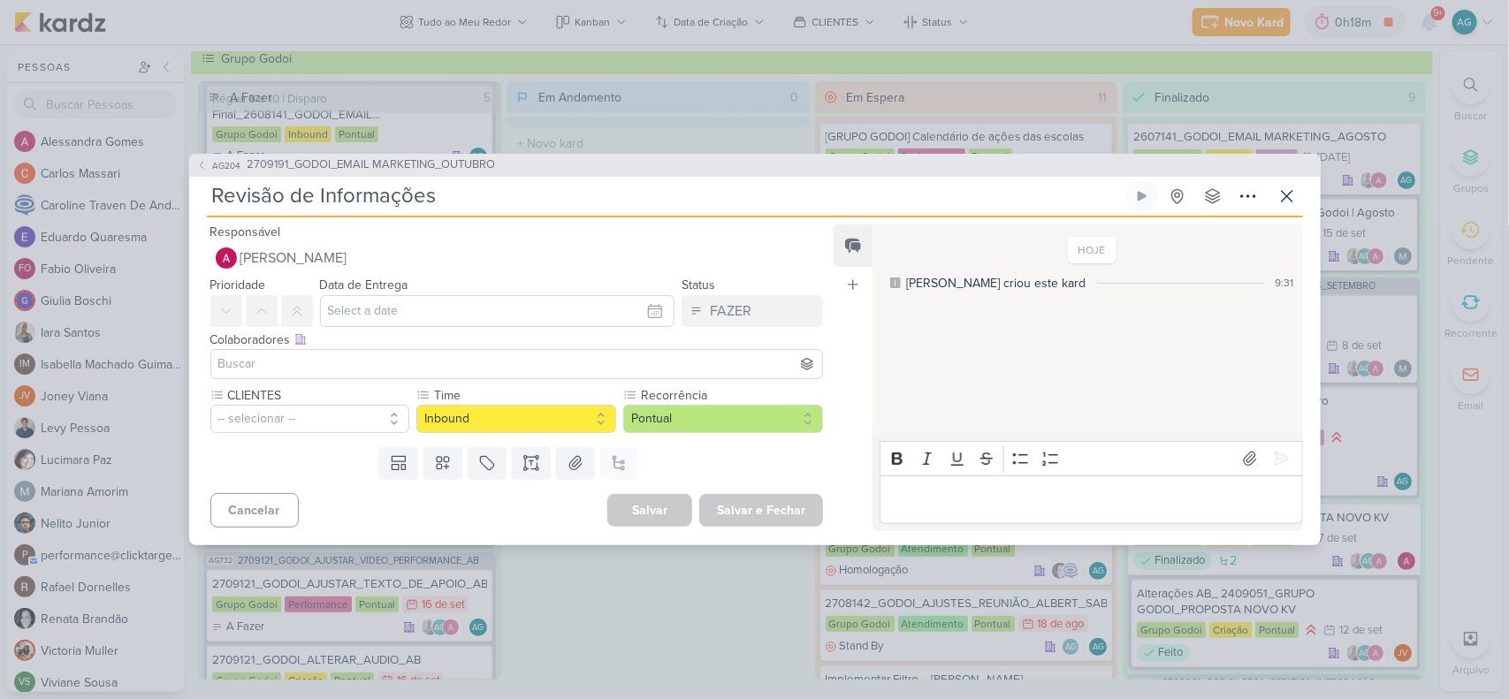
click at [213, 194] on input "Revisão de Informações" at bounding box center [665, 196] width 916 height 32
paste input "Régua 11 E 12 |"
type input "Régua 11 E 12 |Revisão de Informações"
type input "Régua 11 E 12 | Revisão de Informações"
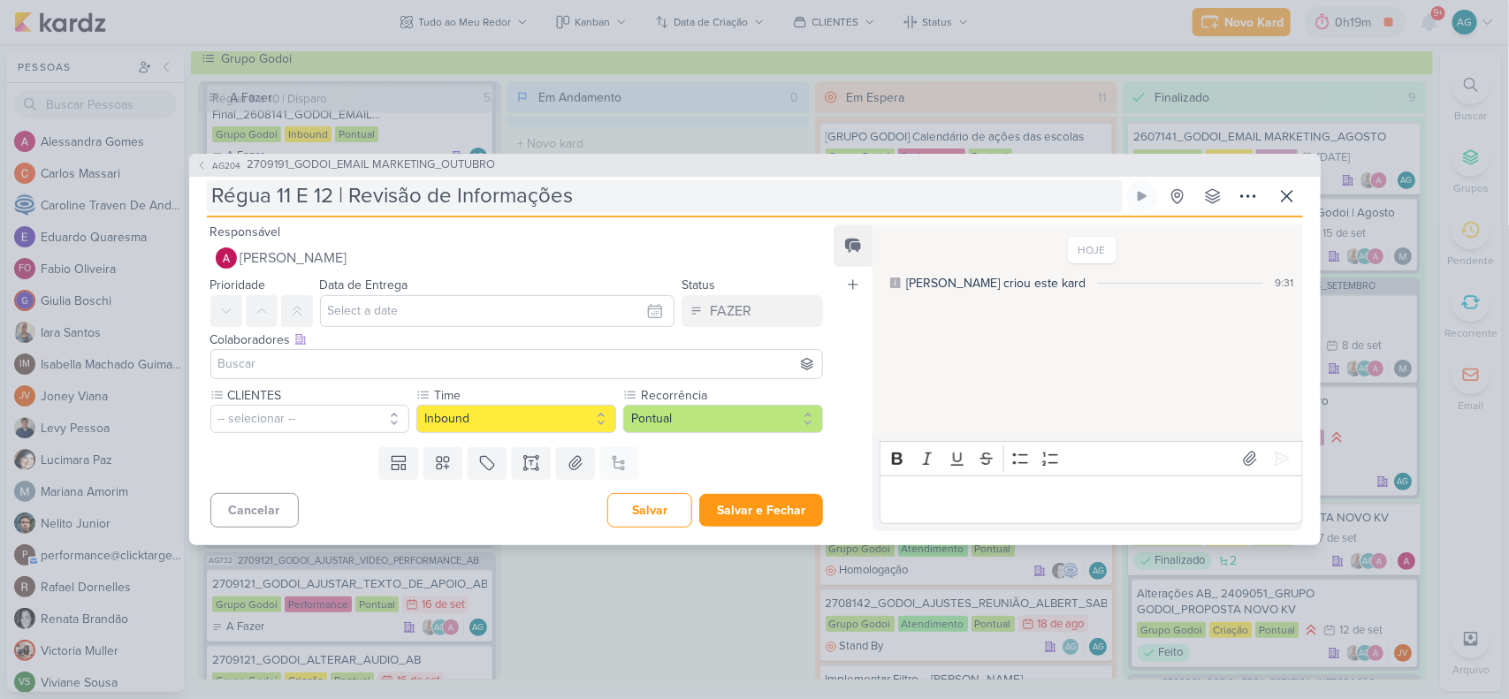
click at [620, 196] on input "Régua 11 E 12 | Revisão de Informações" at bounding box center [665, 196] width 916 height 32
paste input "_2709191_GODOI_EMAIL MARKETING_OUTUBRO"
type input "Régua 11 E 12 | Revisão de Informações_2709191_GODOI_EMAIL MARKETING_OUTUBRO"
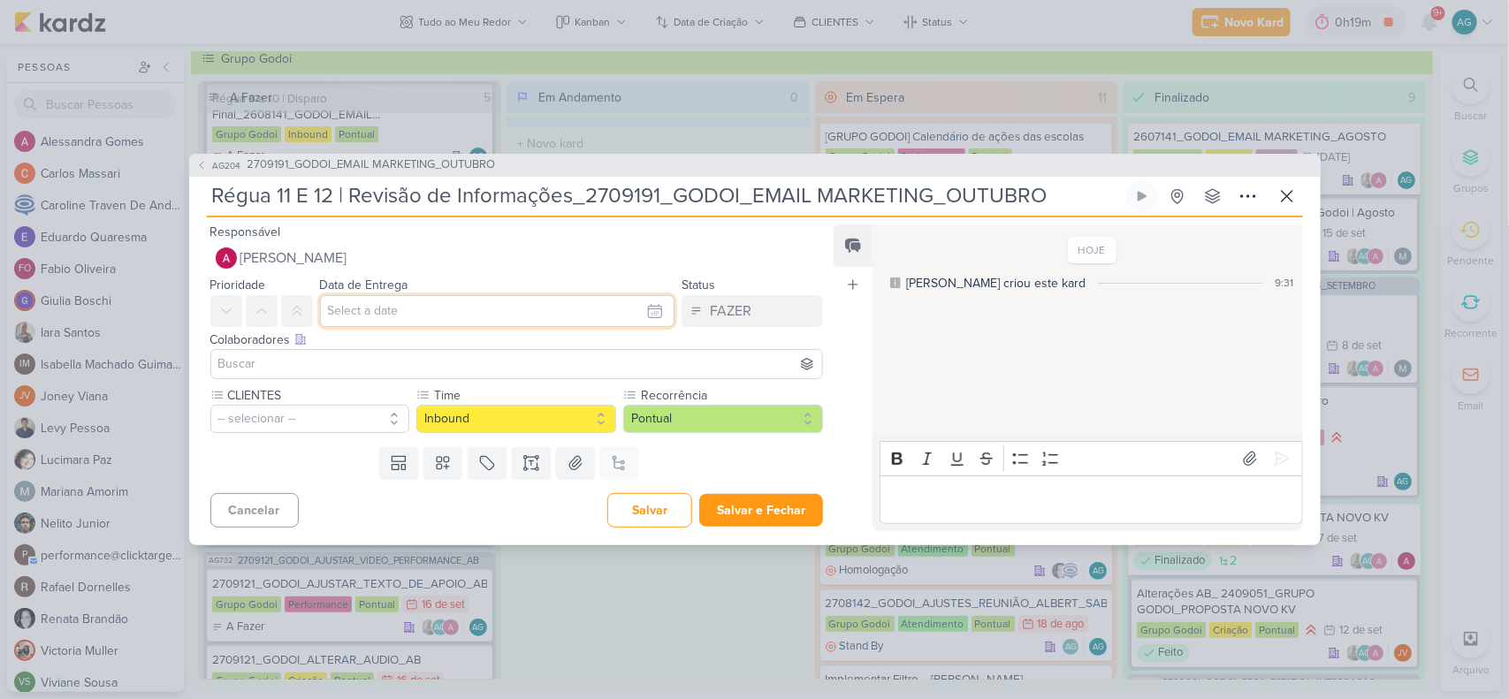
click at [400, 305] on input "text" at bounding box center [497, 311] width 355 height 32
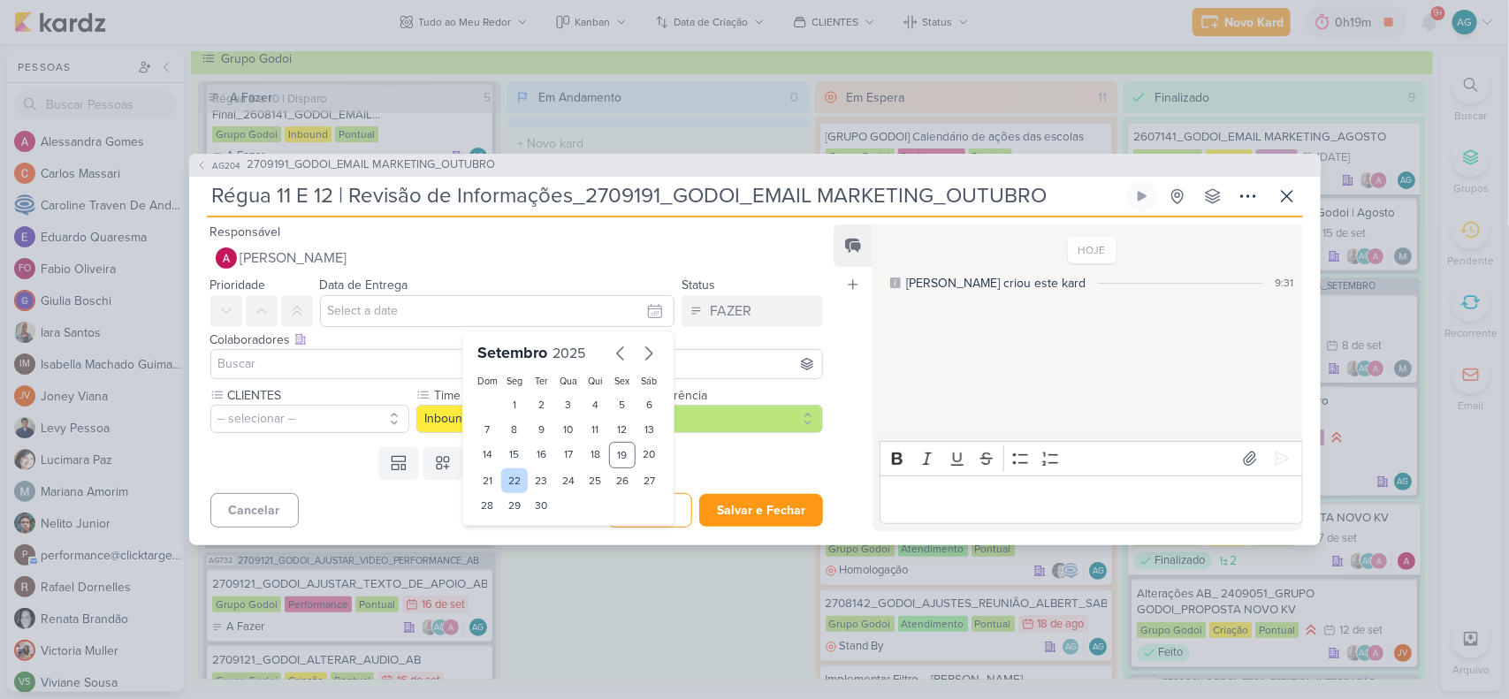
click at [515, 473] on div "22" at bounding box center [514, 481] width 27 height 25
type input "22 de setembro de 2025 às 23:59"
click at [296, 356] on input at bounding box center [517, 364] width 605 height 21
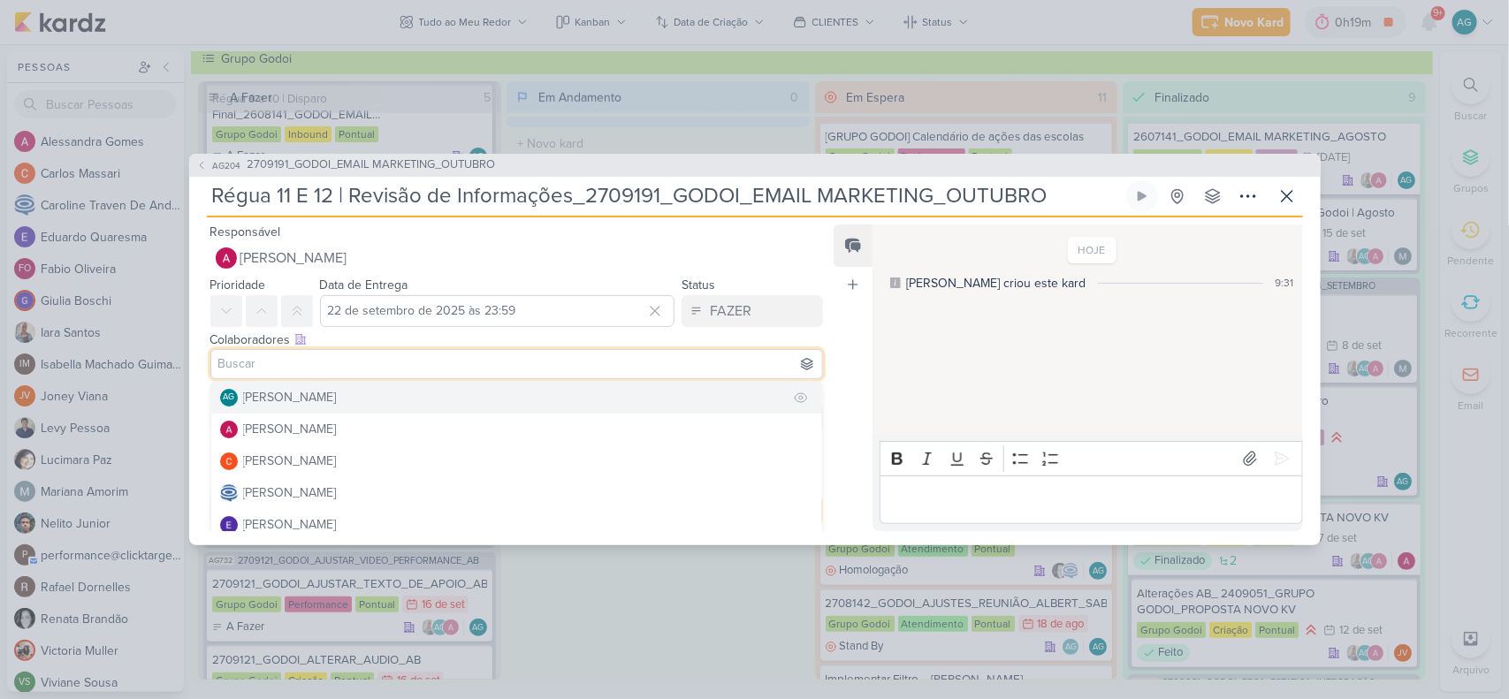
click at [298, 396] on div "[PERSON_NAME]" at bounding box center [290, 397] width 94 height 19
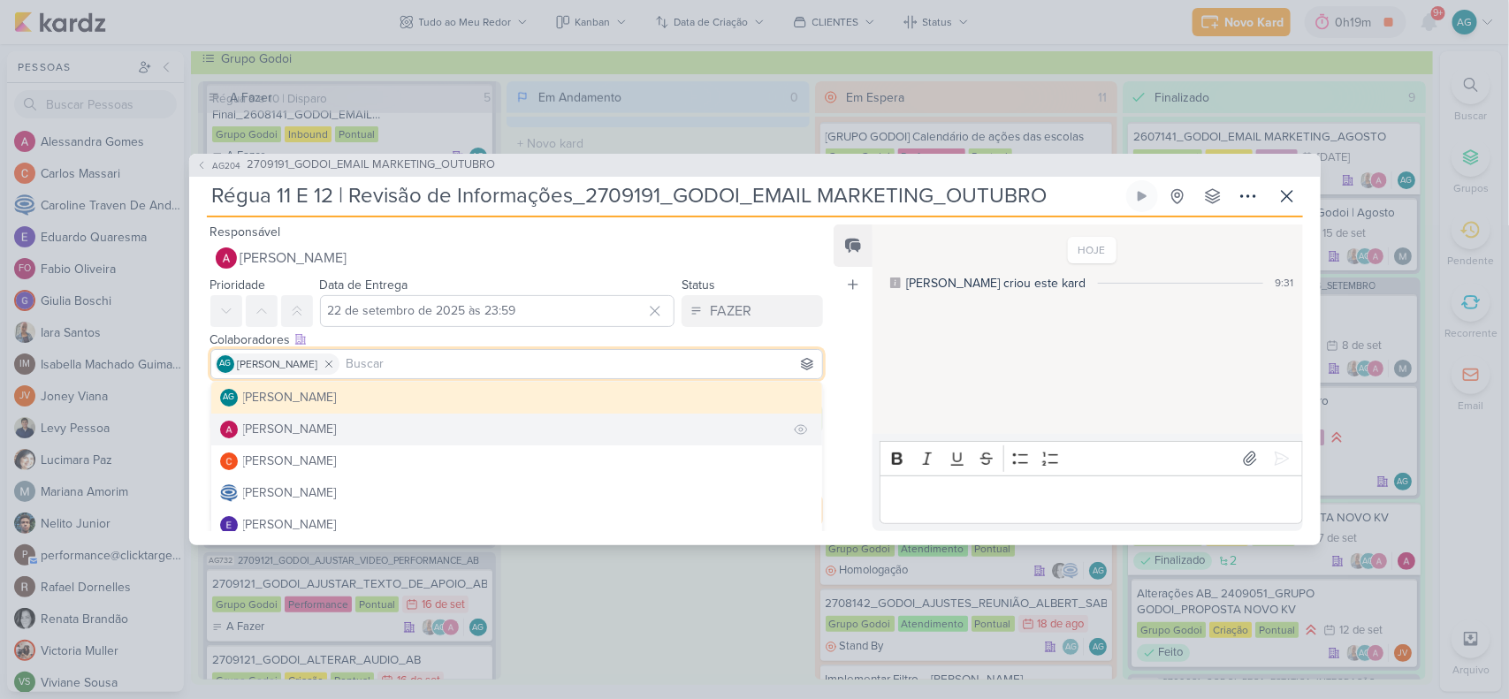
click at [302, 425] on div "[PERSON_NAME]" at bounding box center [290, 429] width 94 height 19
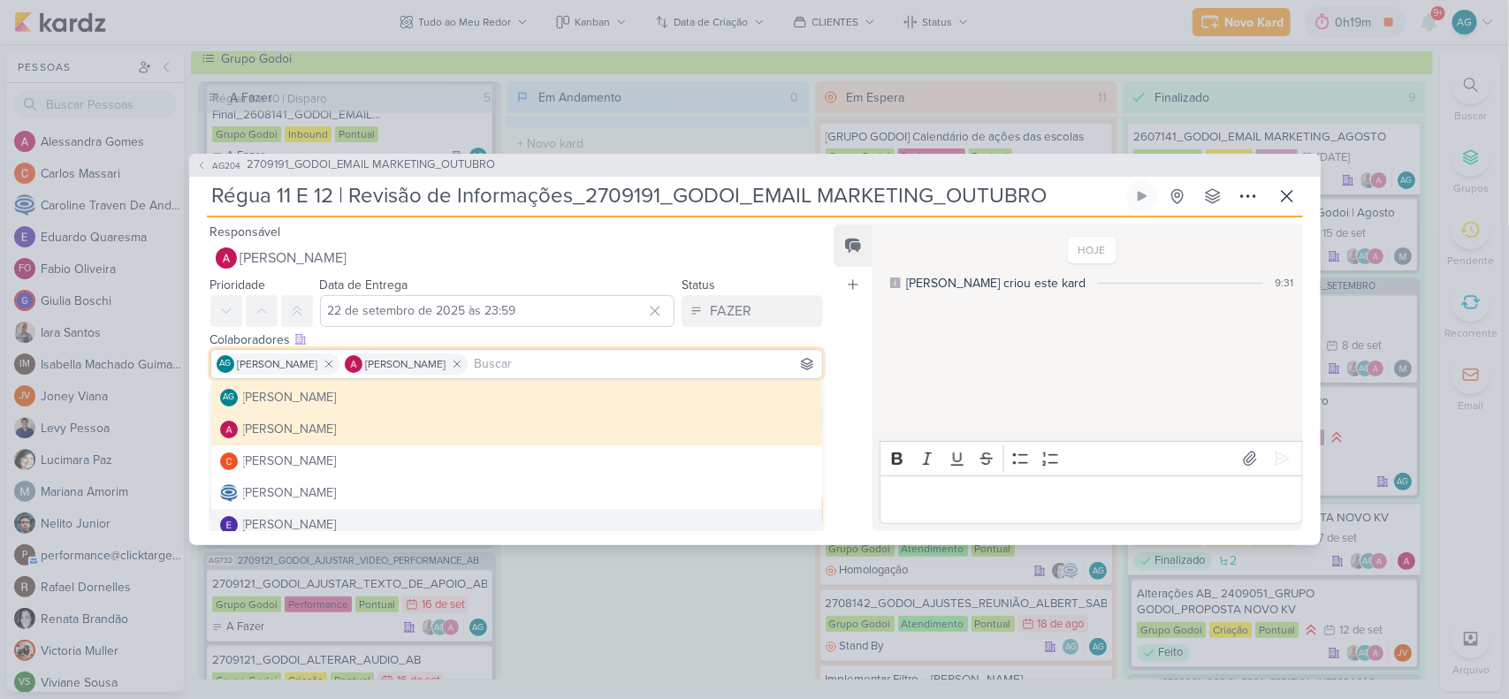
click at [644, 573] on div "AG204 2709191_GODOI_EMAIL MARKETING_OUTUBRO Régua 11 E 12 | Revisão de Informaç…" at bounding box center [754, 349] width 1509 height 699
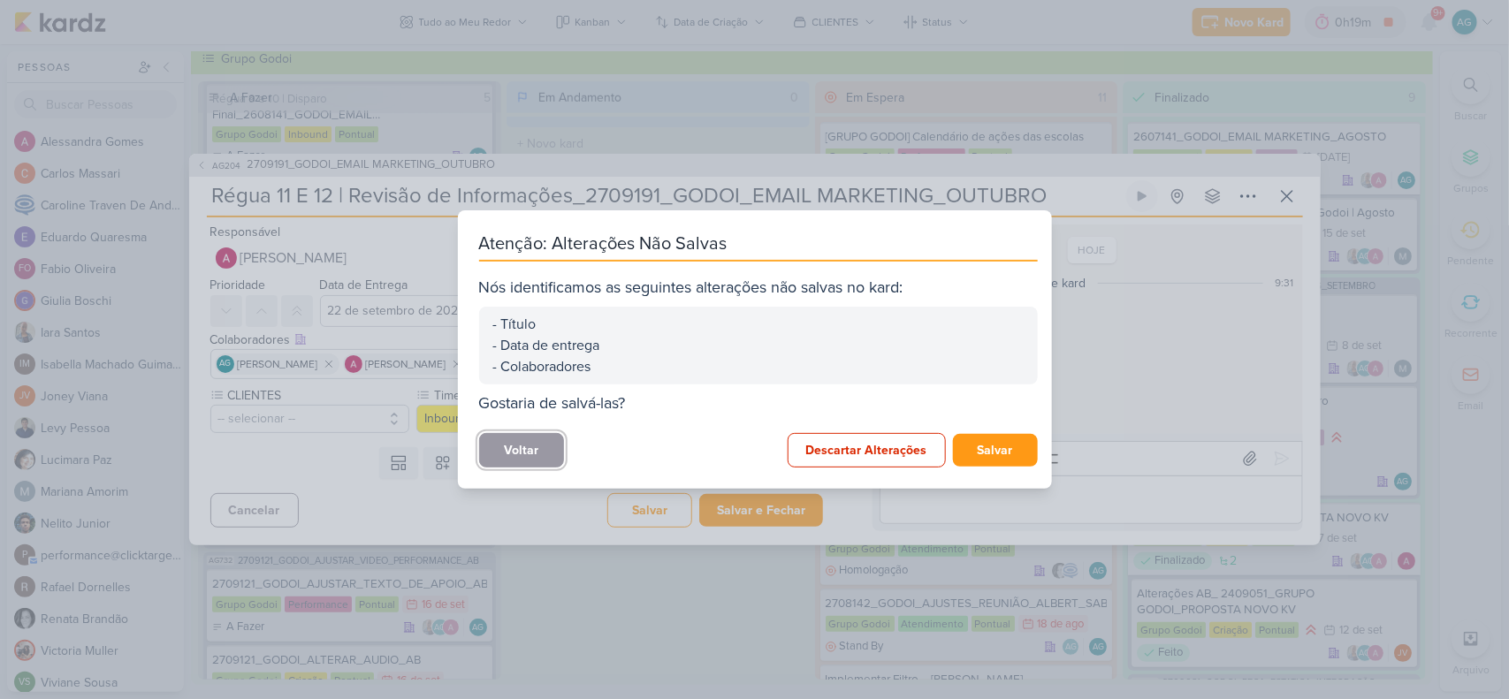
click at [522, 457] on button "Voltar" at bounding box center [521, 450] width 85 height 34
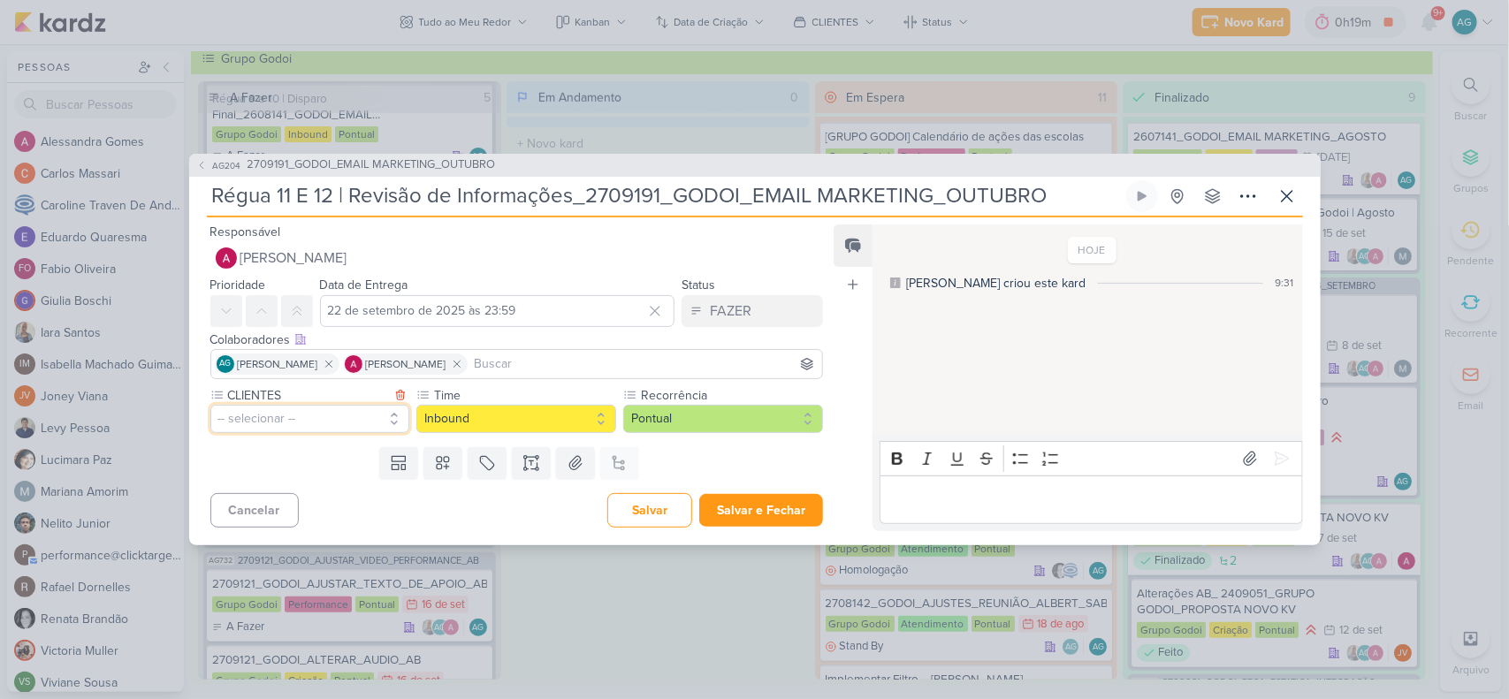
click at [318, 418] on button "-- selecionar --" at bounding box center [310, 419] width 200 height 28
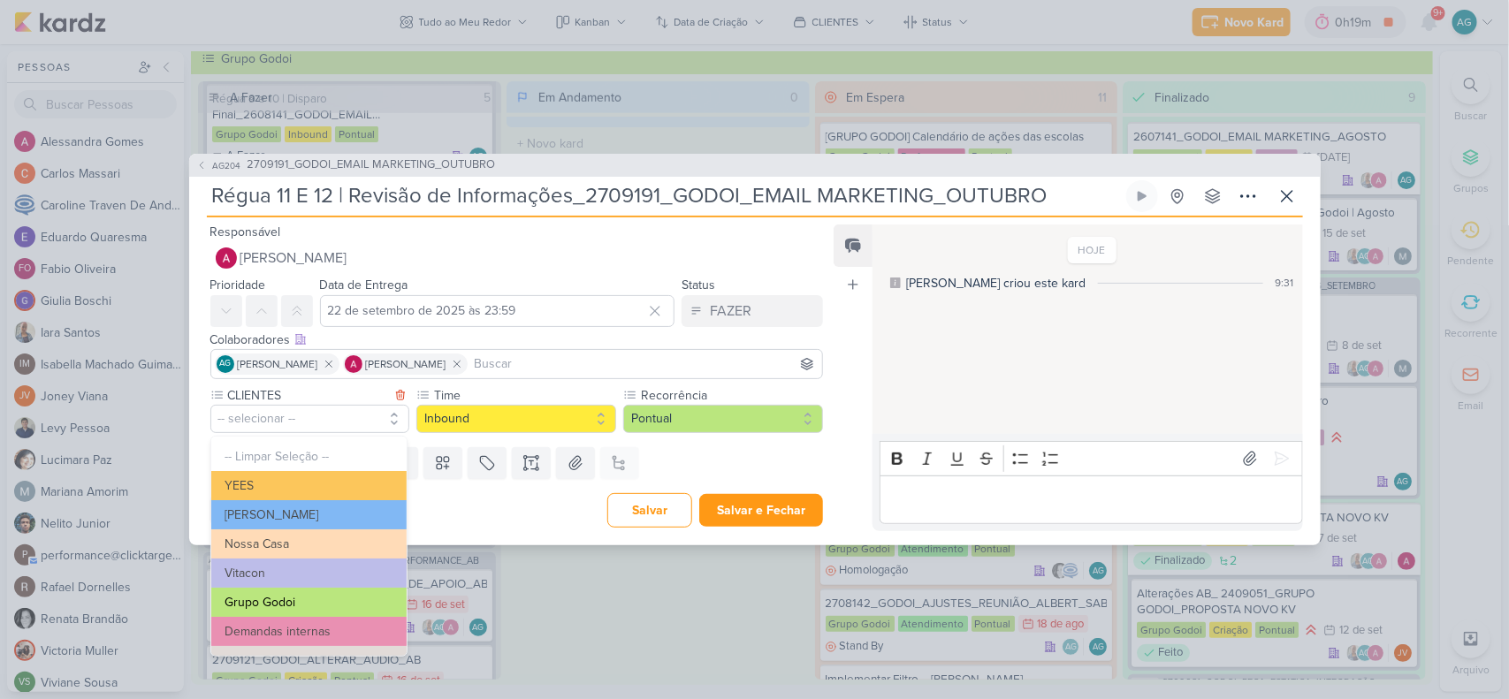
click at [302, 599] on button "Grupo Godoi" at bounding box center [308, 602] width 195 height 29
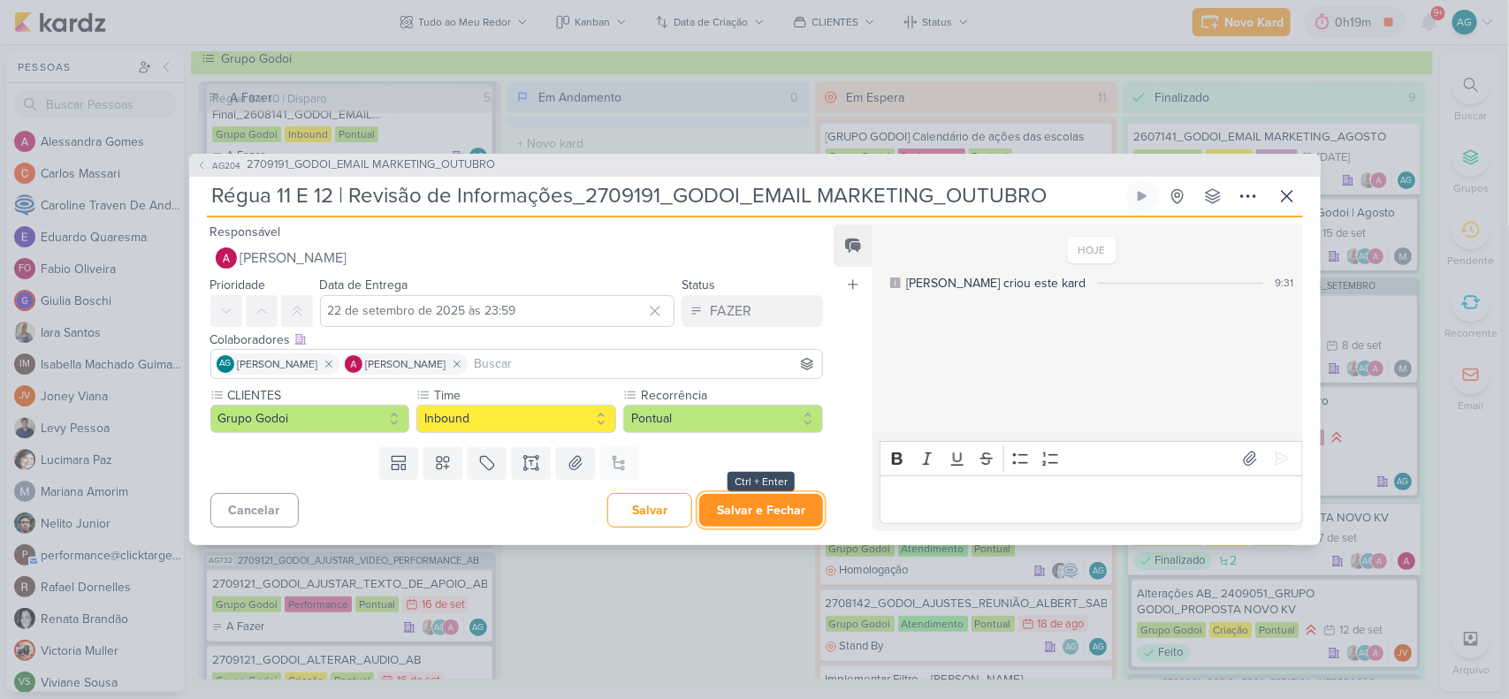
click at [739, 498] on button "Salvar e Fechar" at bounding box center [761, 510] width 124 height 33
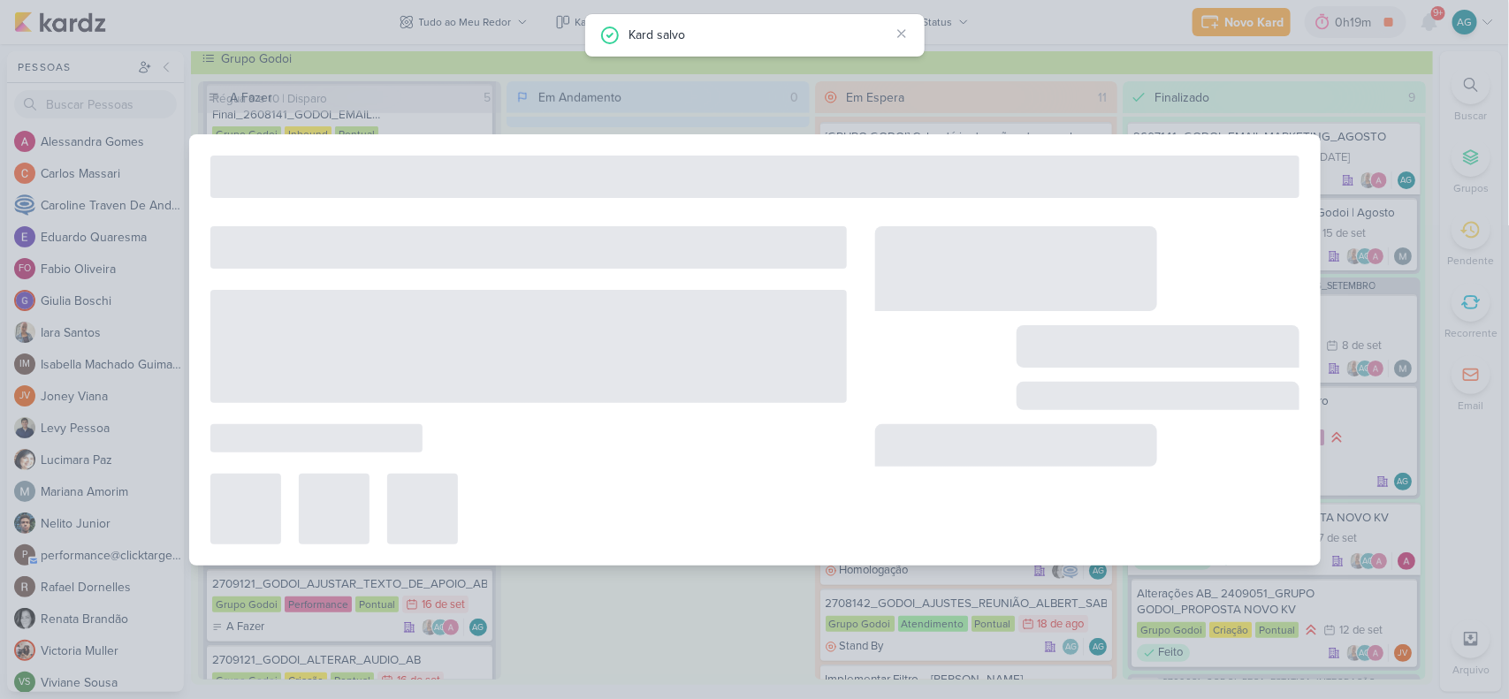
type input "2709191_GODOI_EMAIL MARKETING_OUTUBRO"
type input "[DATE] 17:00"
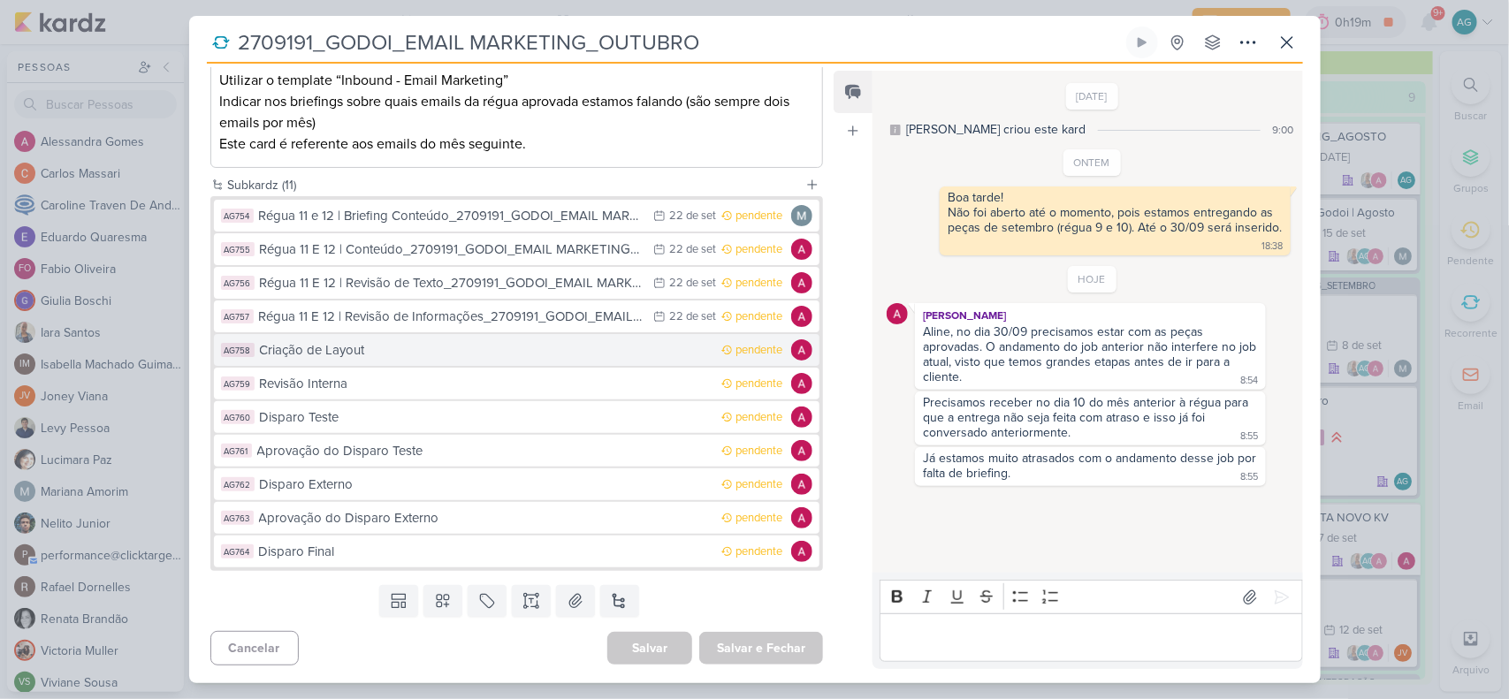
click at [337, 355] on div "Criação de Layout" at bounding box center [487, 350] width 454 height 20
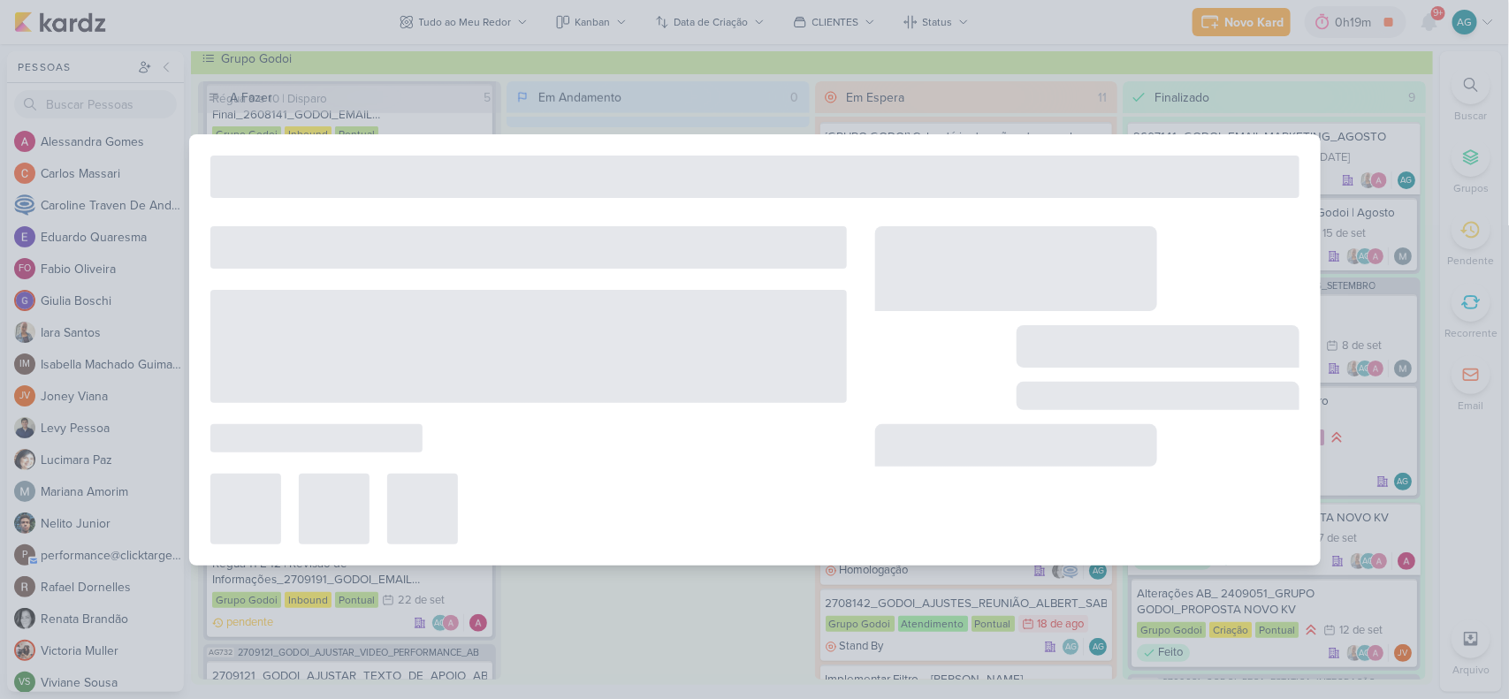
type input "Criação de Layout"
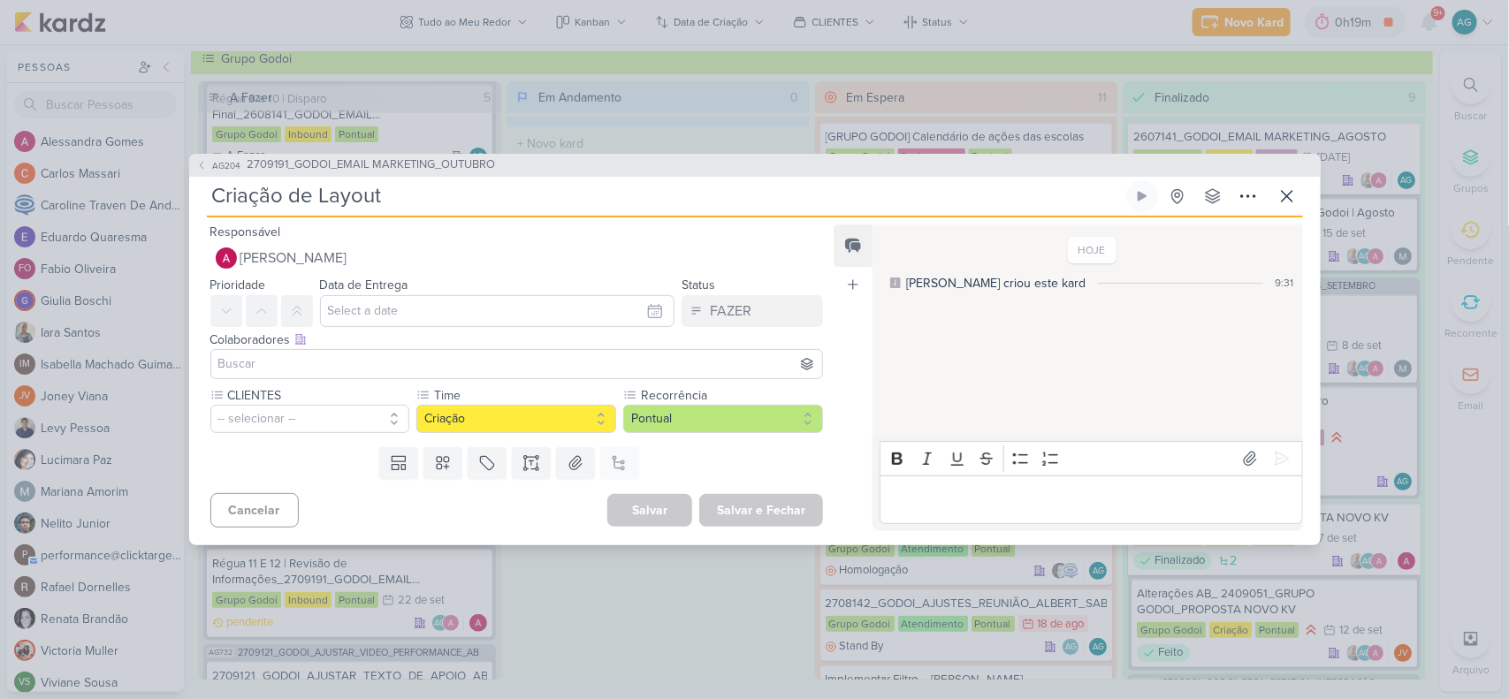
click at [430, 202] on input "Criação de Layout" at bounding box center [665, 196] width 916 height 32
paste input "_2709191_GODOI_EMAIL MARKETING_OUTUBRO"
type input "Criação de Layout_2709191_GODOI_EMAIL MARKETING_OUTUBRO"
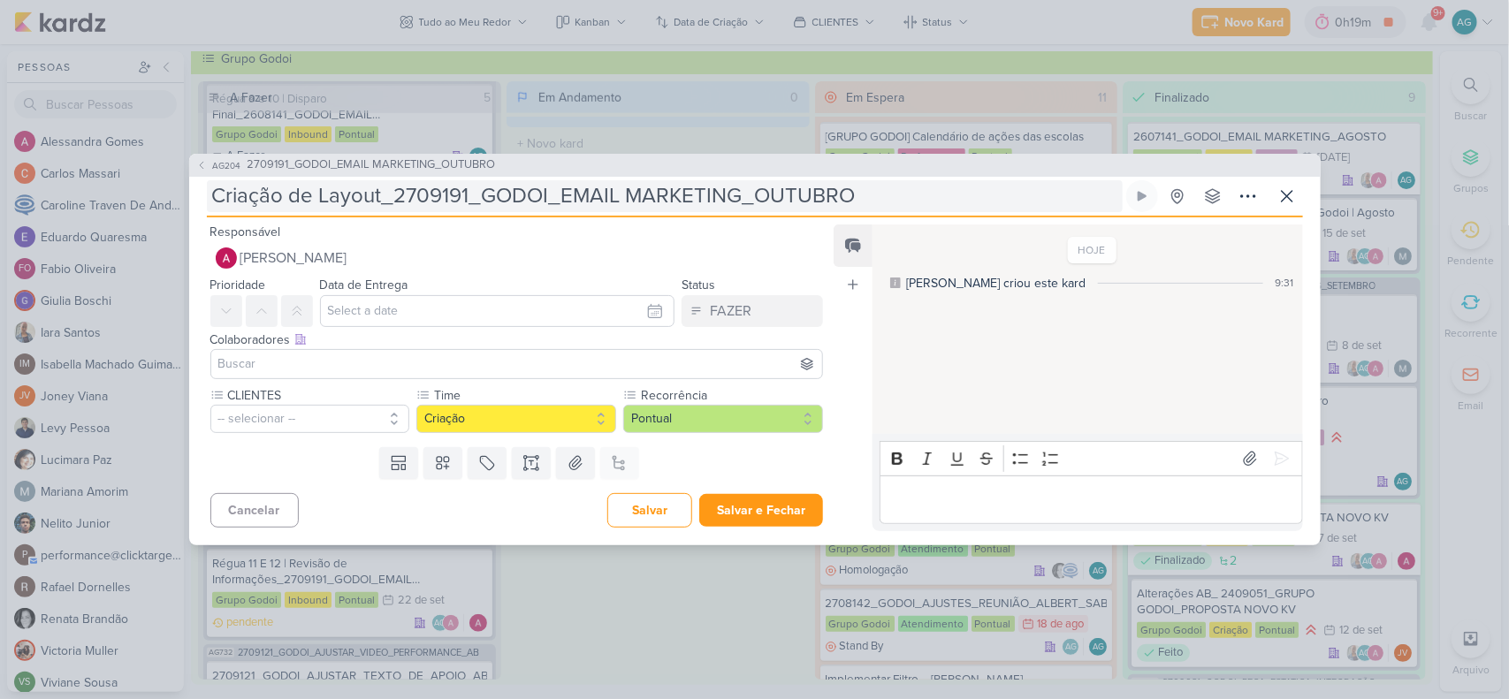
click at [214, 192] on input "Criação de Layout_2709191_GODOI_EMAIL MARKETING_OUTUBRO" at bounding box center [665, 196] width 916 height 32
paste input "Régua 11 E 12 |"
type input "Régua 11 E 12 |Criação de Layout_2709191_GODOI_EMAIL MARKETING_OUTUBRO"
type input "Régua 11 E 12 | Criação de Layout_2709191_GODOI_EMAIL MARKETING_OUTUBRO"
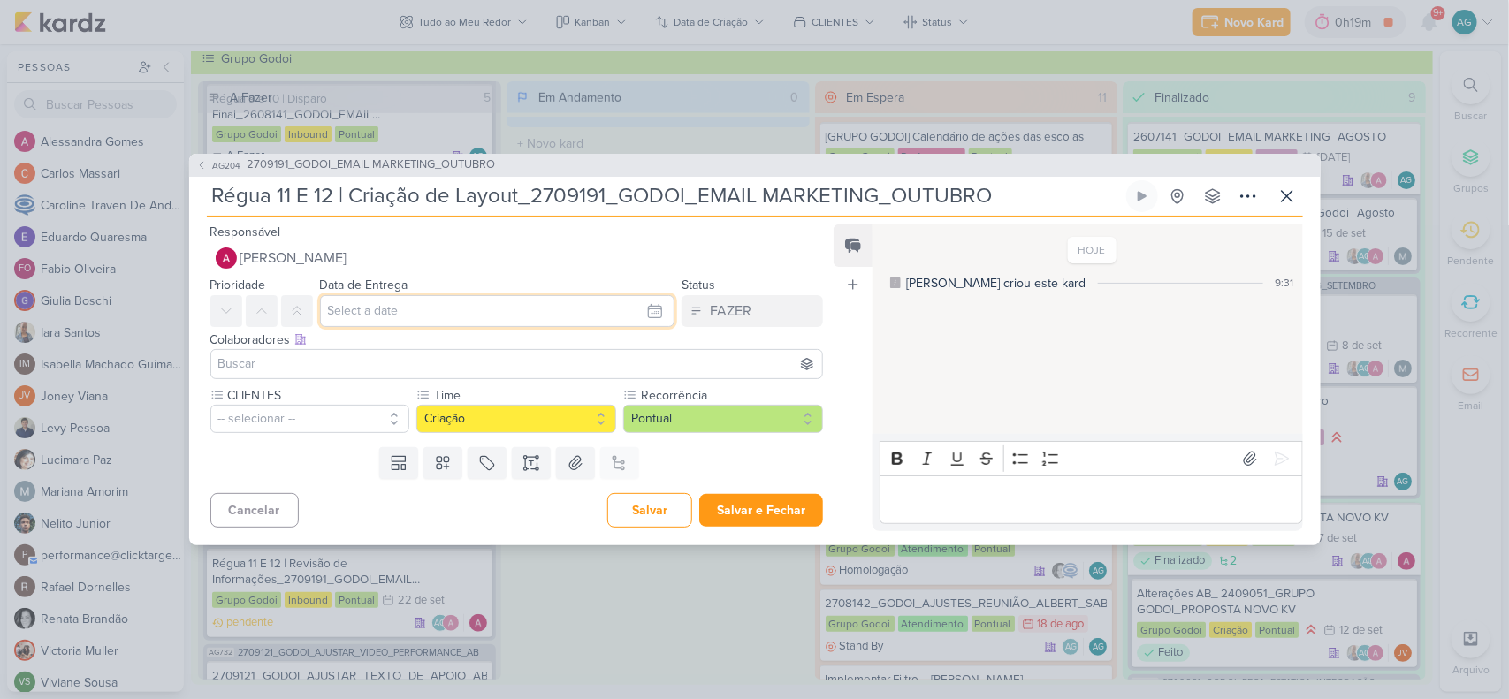
click at [359, 309] on input "text" at bounding box center [497, 311] width 355 height 32
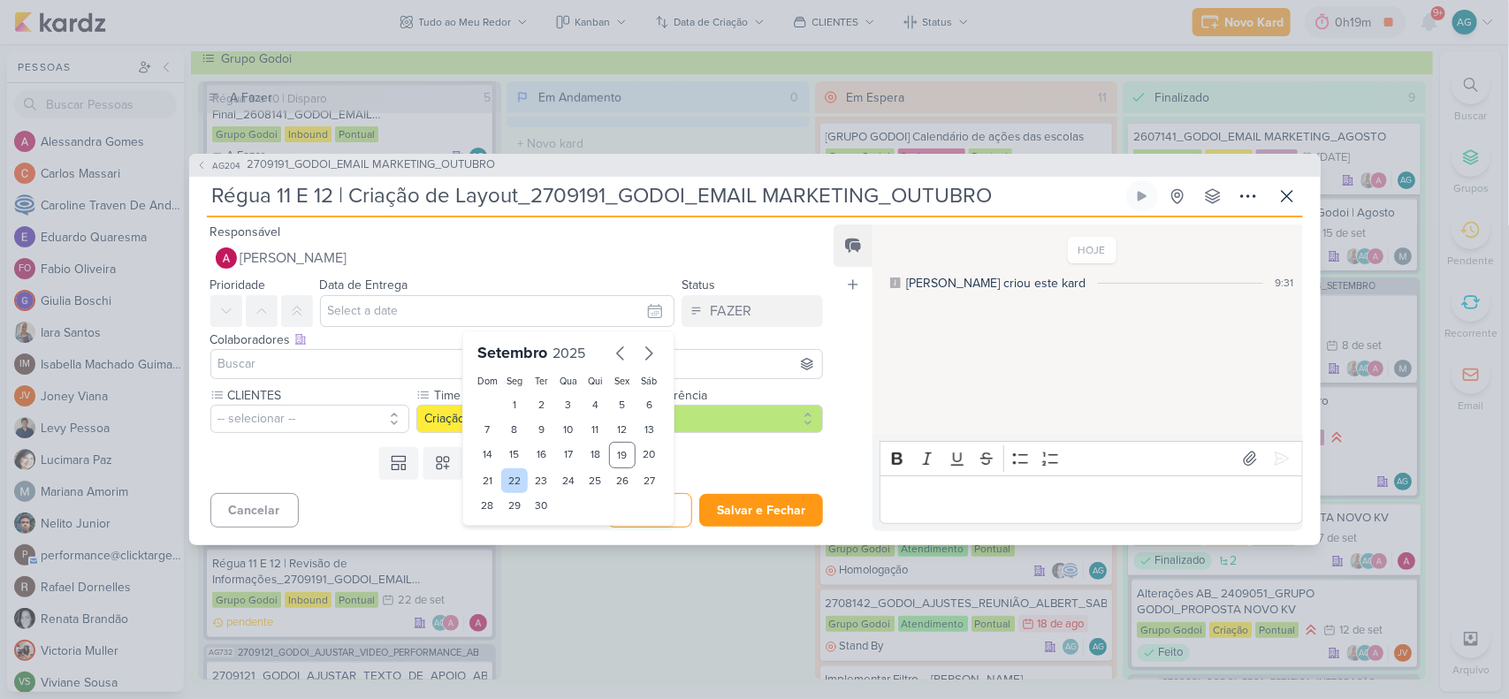
click at [514, 482] on div "22" at bounding box center [514, 481] width 27 height 25
type input "22 de setembro de 2025 às 23:59"
click at [332, 355] on input at bounding box center [517, 364] width 605 height 21
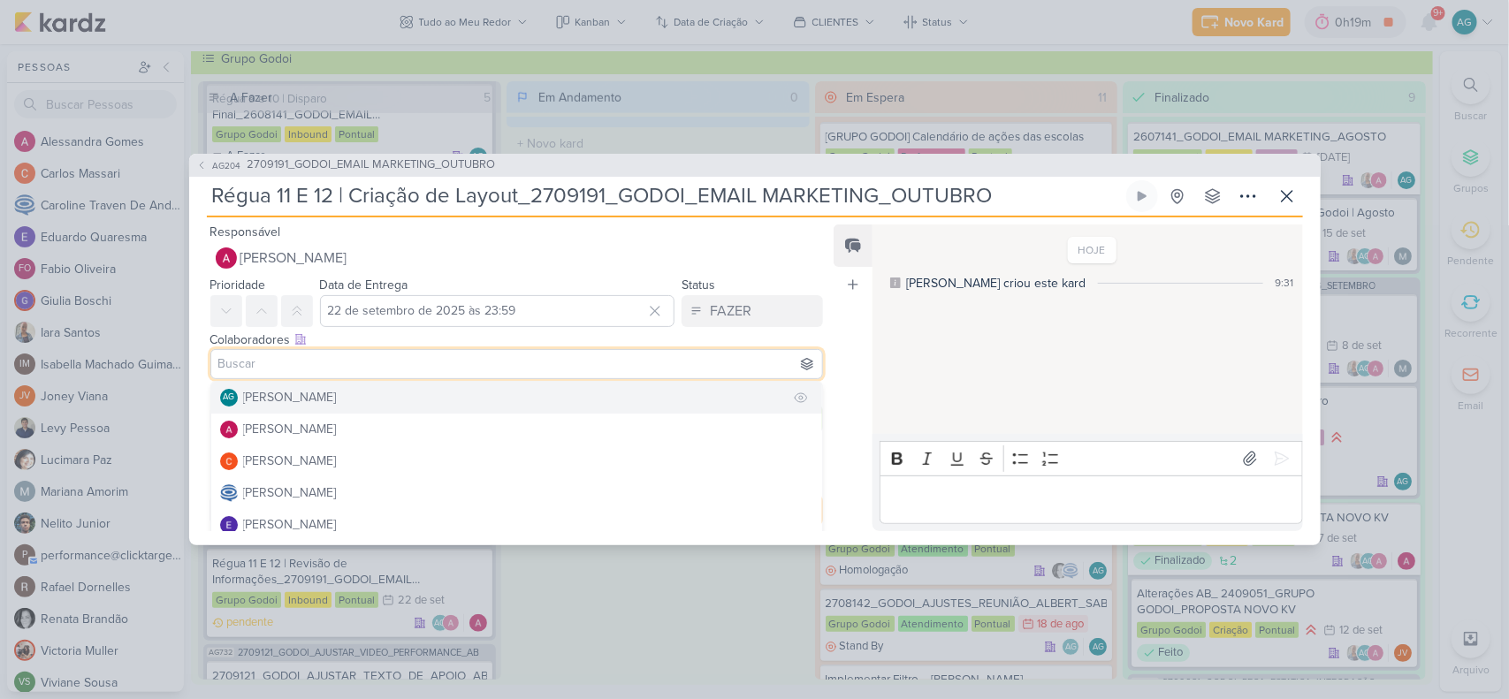
click at [324, 392] on div "[PERSON_NAME]" at bounding box center [290, 397] width 94 height 19
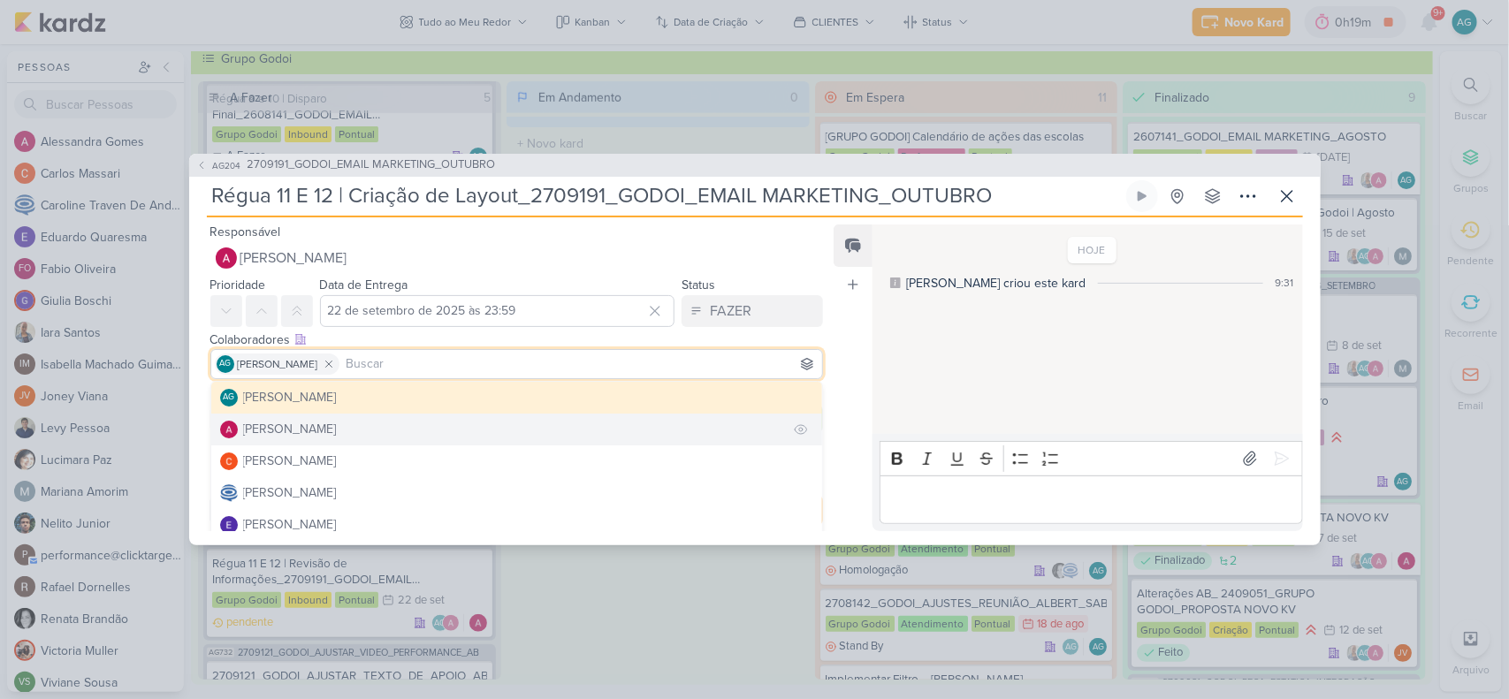
click at [334, 431] on div "[PERSON_NAME]" at bounding box center [290, 429] width 94 height 19
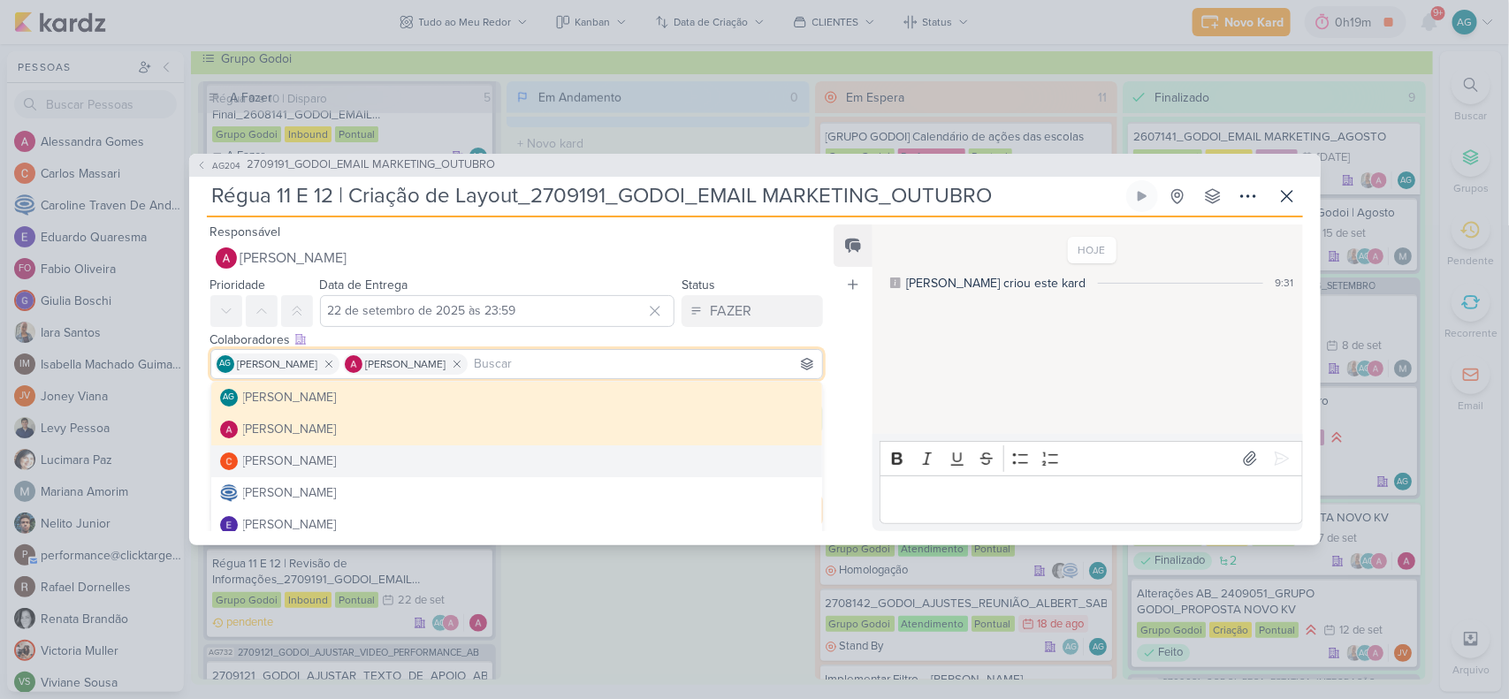
click at [850, 359] on div "Feed Atrelar email Solte o email para atrelar ao kard" at bounding box center [853, 378] width 39 height 307
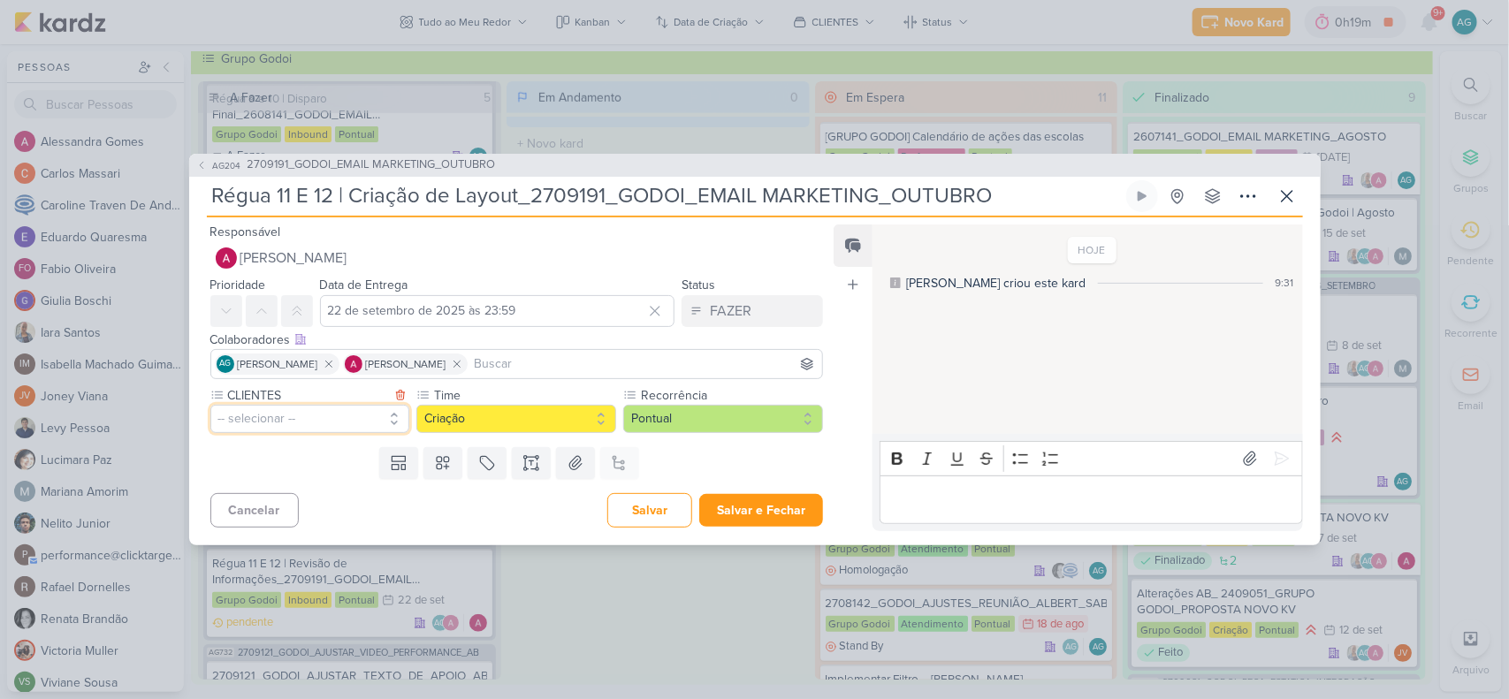
click at [296, 416] on button "-- selecionar --" at bounding box center [310, 419] width 200 height 28
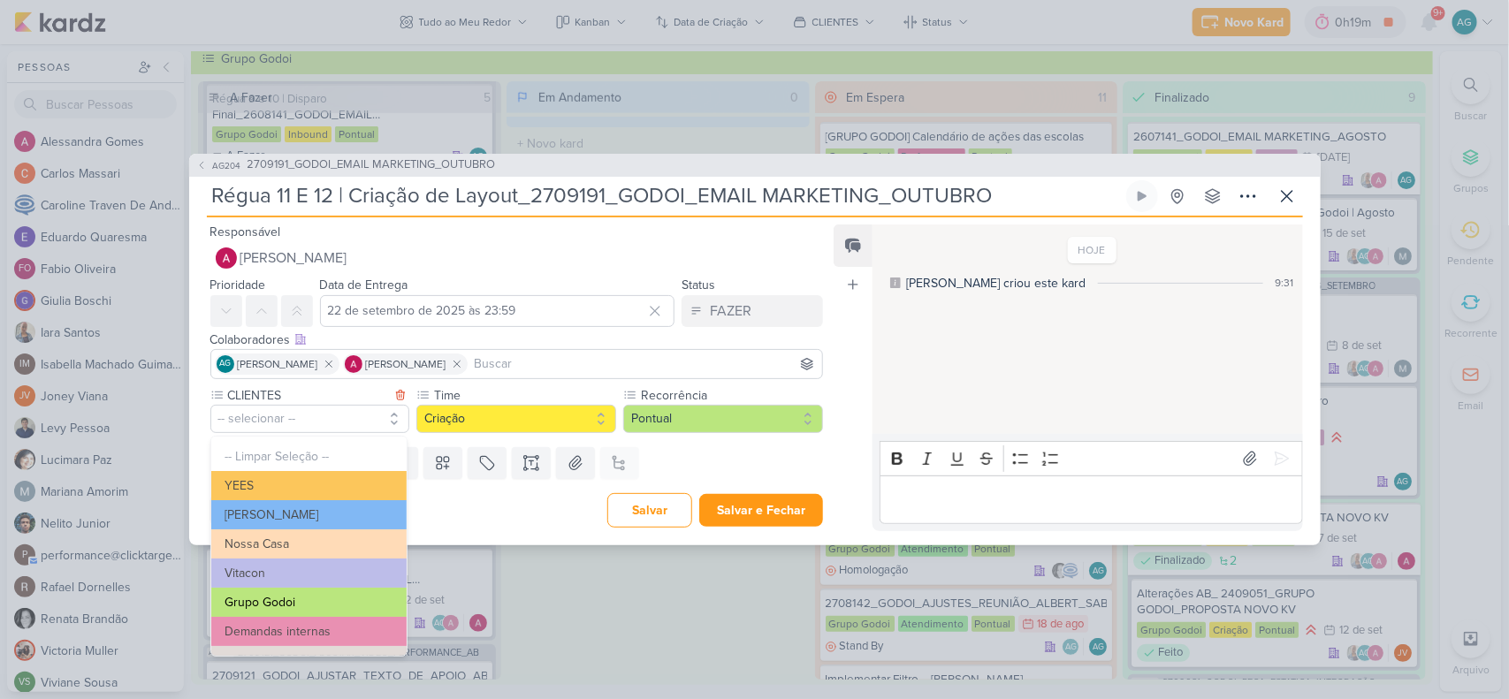
click at [298, 595] on button "Grupo Godoi" at bounding box center [308, 602] width 195 height 29
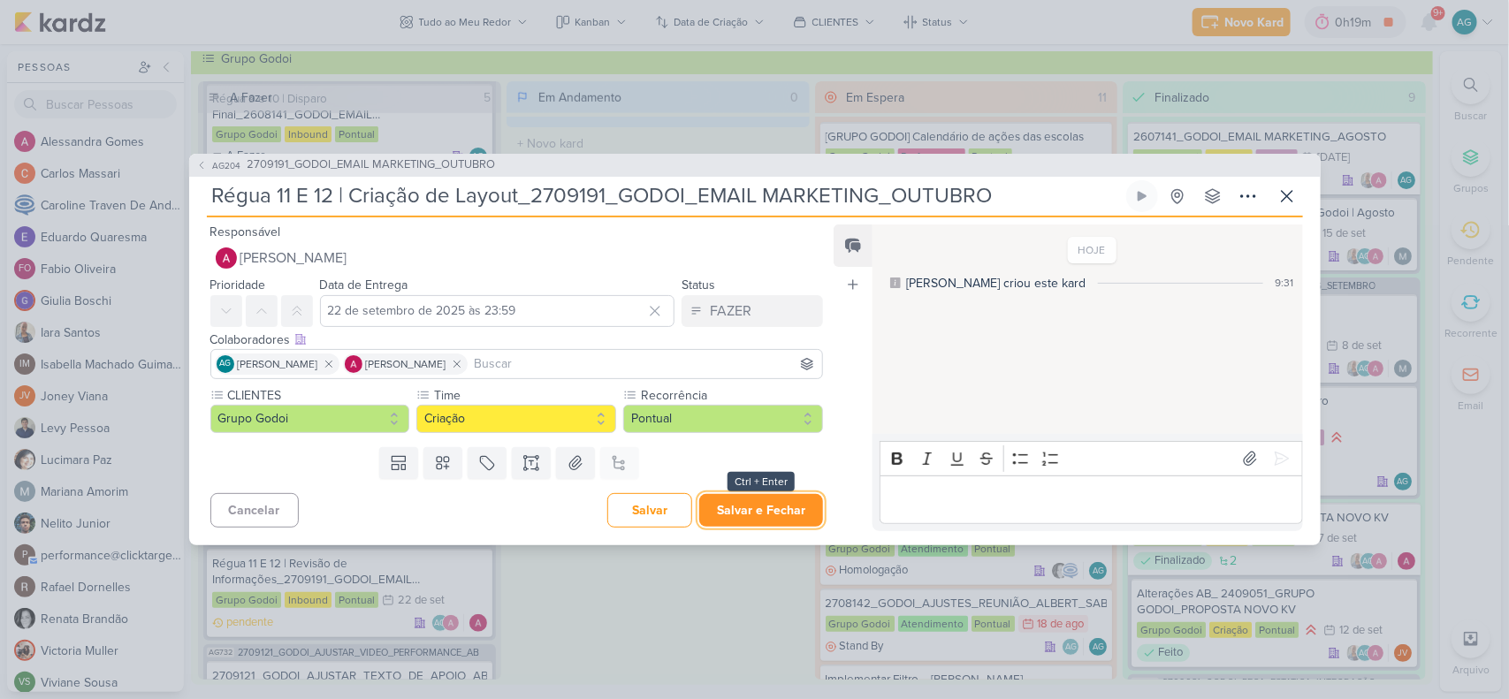
click at [738, 507] on button "Salvar e Fechar" at bounding box center [761, 510] width 124 height 33
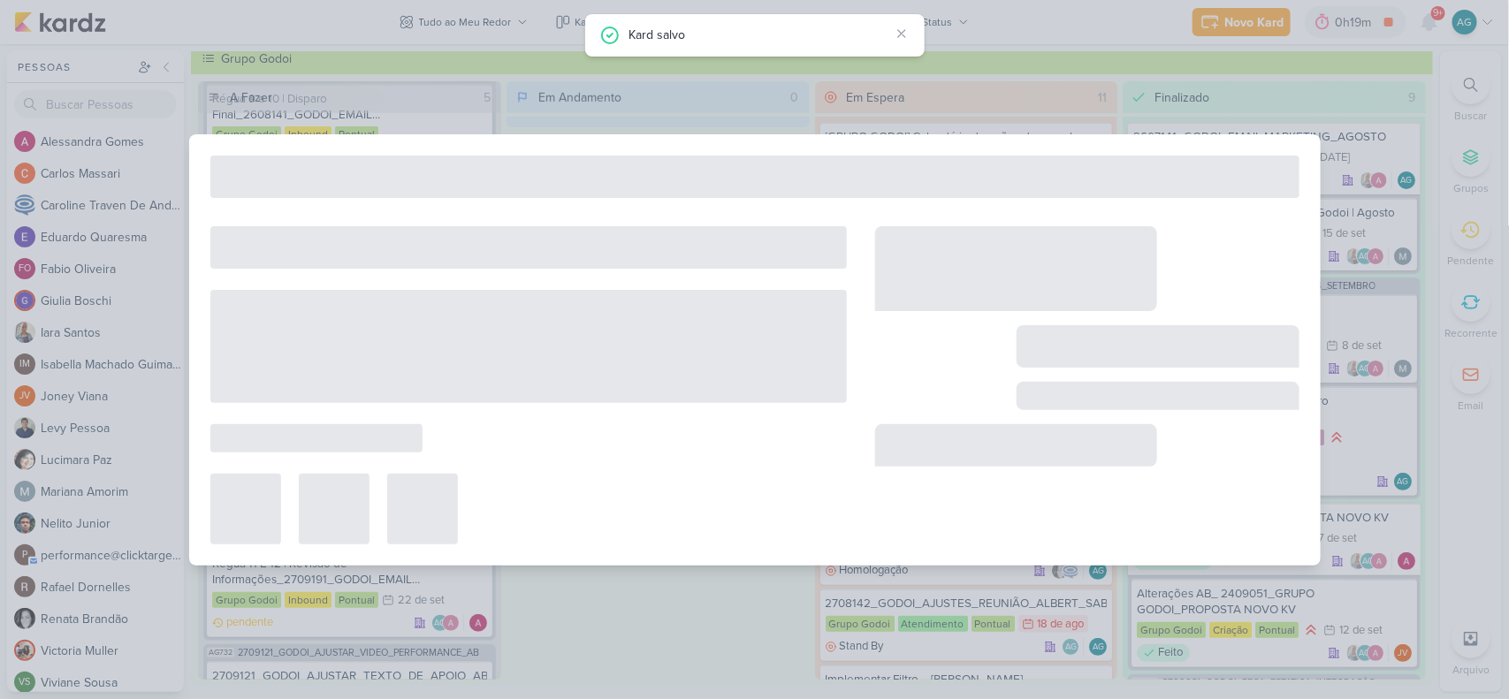
type input "2709191_GODOI_EMAIL MARKETING_OUTUBRO"
type input "[DATE] 17:00"
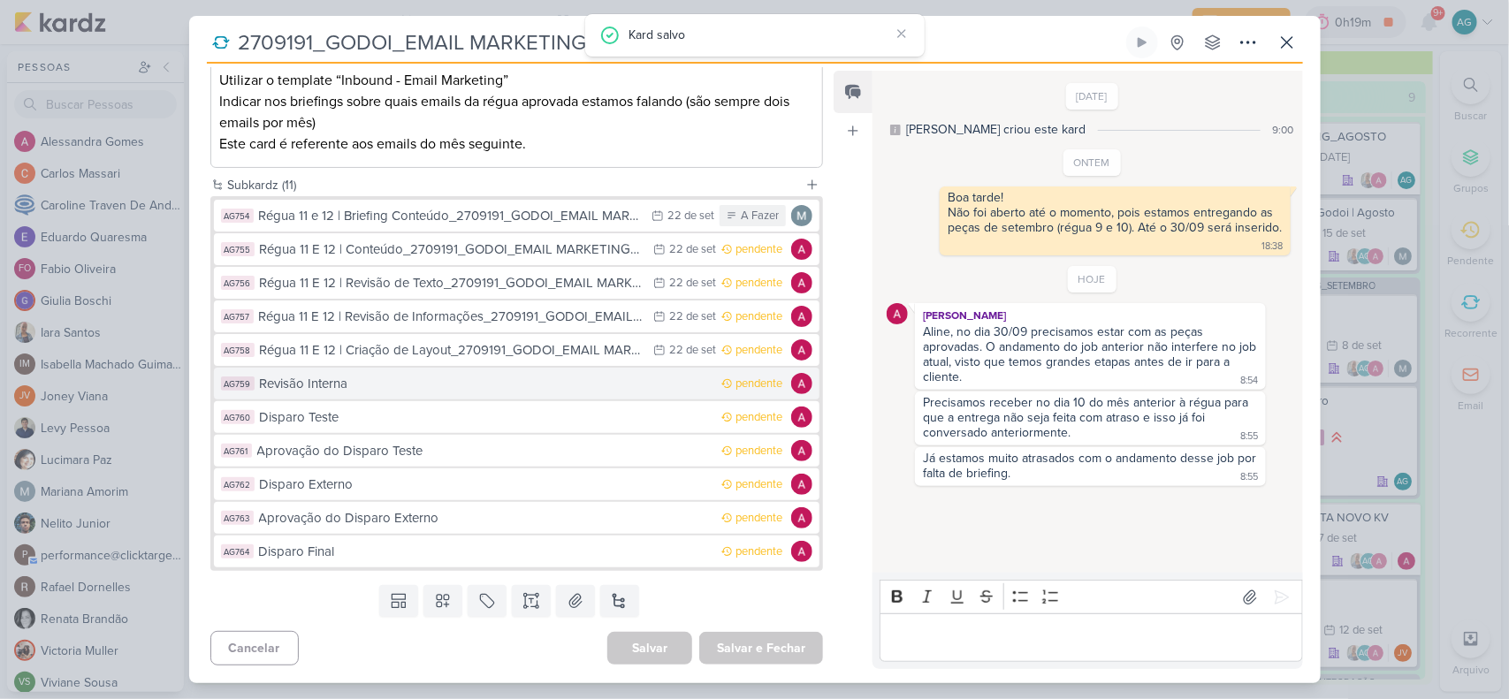
click at [385, 393] on button "AG759 Revisão Interna pendente" at bounding box center [517, 384] width 606 height 32
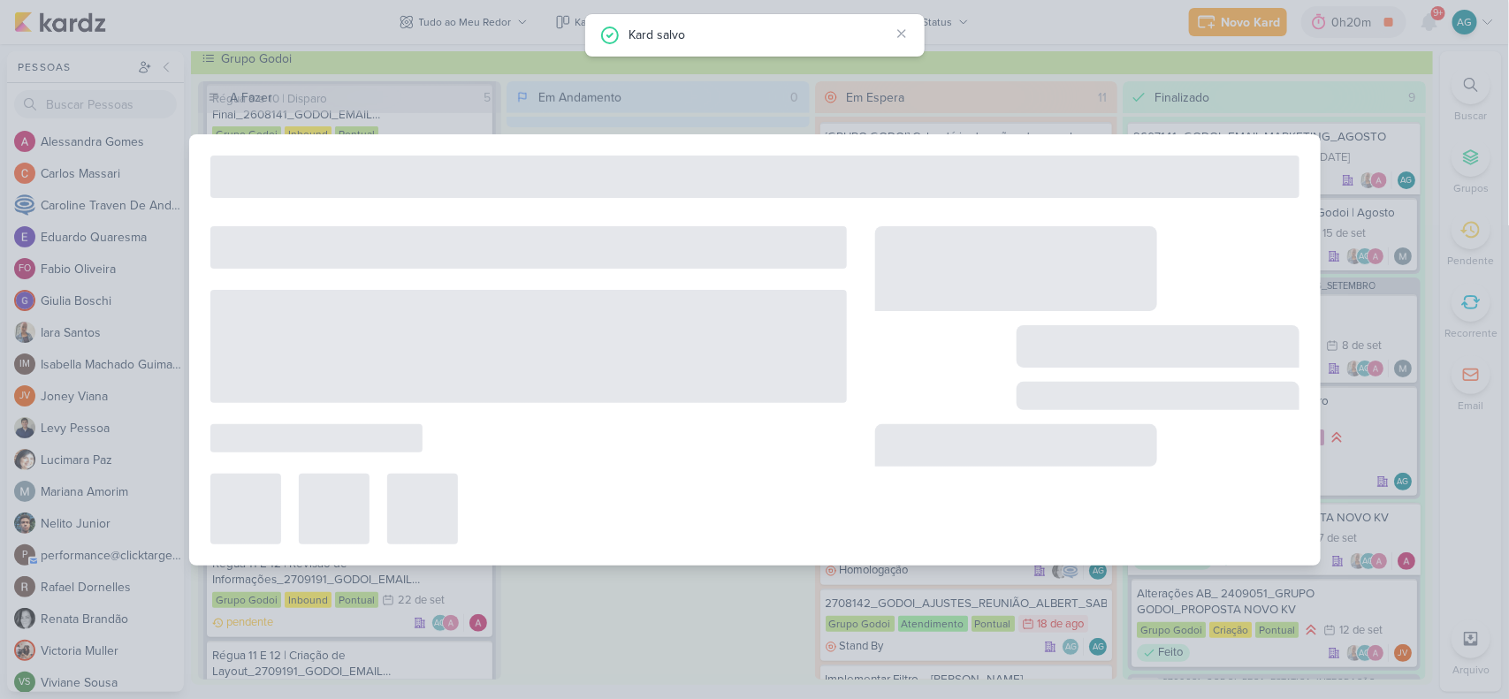
type input "Revisão Interna"
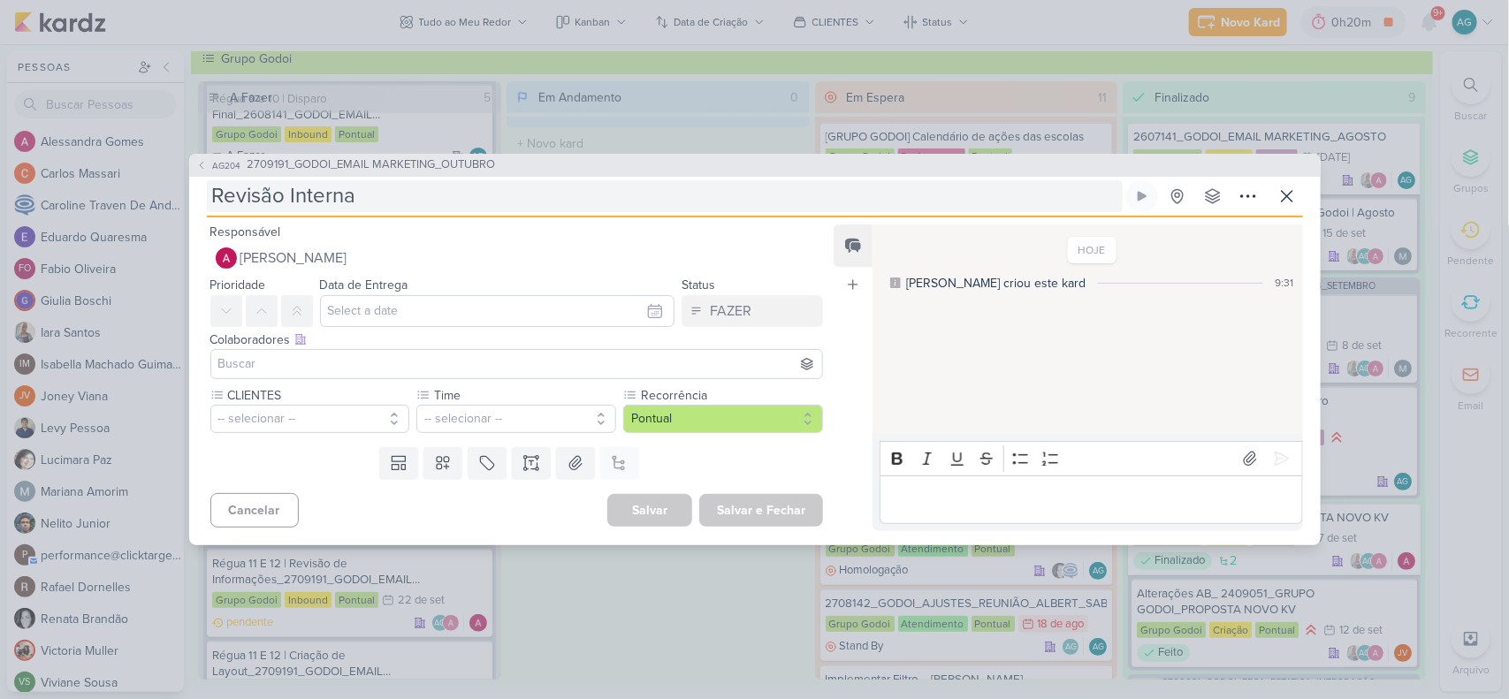
click at [417, 193] on input "Revisão Interna" at bounding box center [665, 196] width 916 height 32
paste input "Régua 11 E 12 |"
type input "Revisão InternaRégua 11 E 12 |"
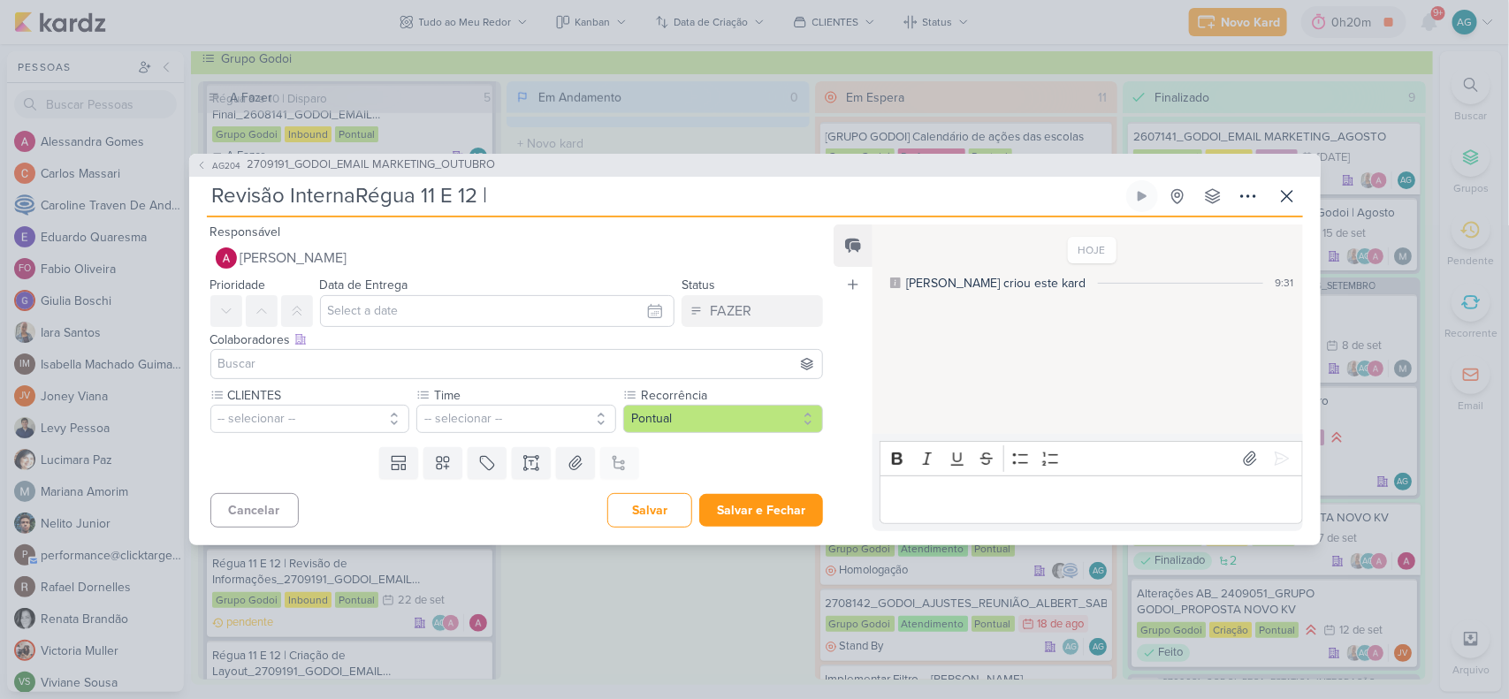
click at [210, 192] on input "Revisão InternaRégua 11 E 12 |" at bounding box center [665, 196] width 916 height 32
paste input "Régua 11 E 12 |"
type input "Régua 11 E 12 |Revisão InternaRégua 11 E 12 |"
type input "Régua 11 E 12 | Revisão InternaRégua 11 E 12 |"
drag, startPoint x: 492, startPoint y: 195, endPoint x: 673, endPoint y: 192, distance: 181.3
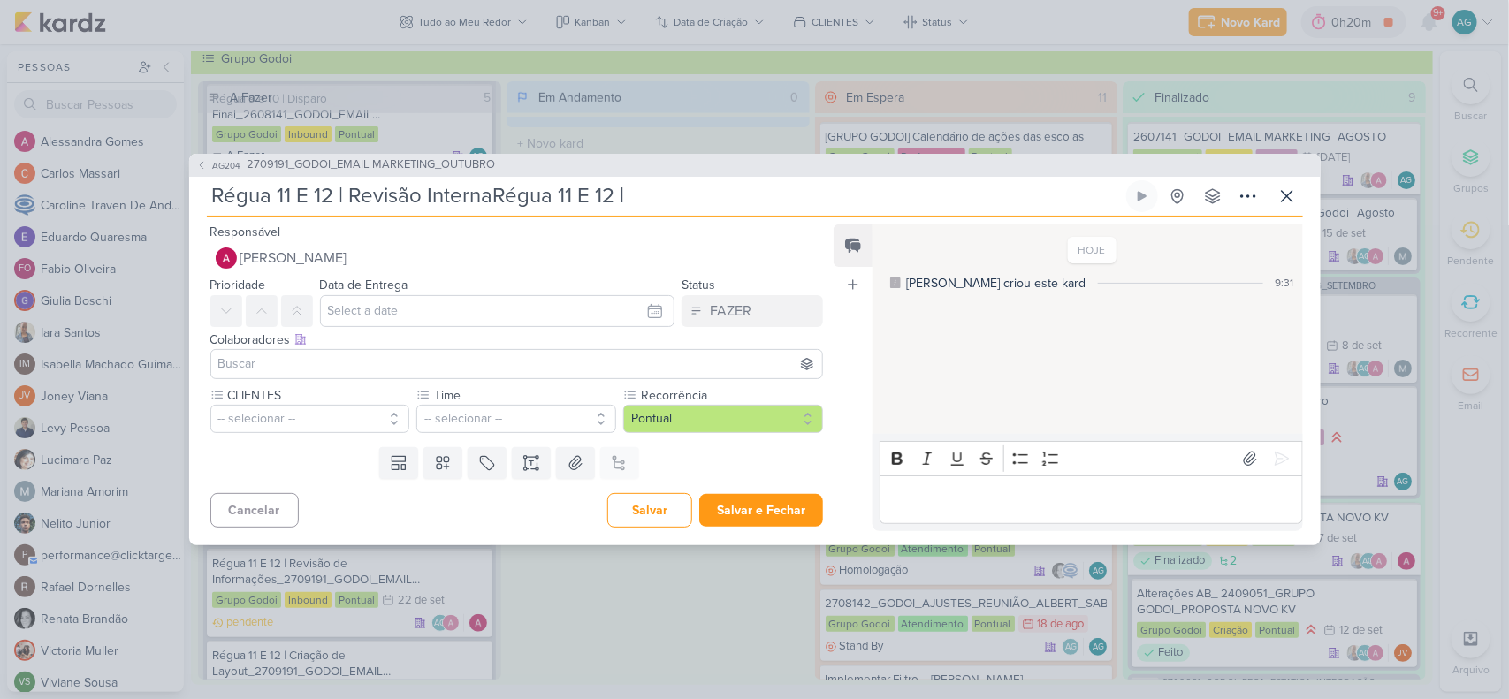
click at [673, 192] on input "Régua 11 E 12 | Revisão InternaRégua 11 E 12 |" at bounding box center [665, 196] width 916 height 32
paste input "_GODOI_EMAIL MARKETING_OUTUBRO"
type input "Régua 11 E 12 | Revisão Interna_GODOI_EMAIL MARKETING_OUTUBRO"
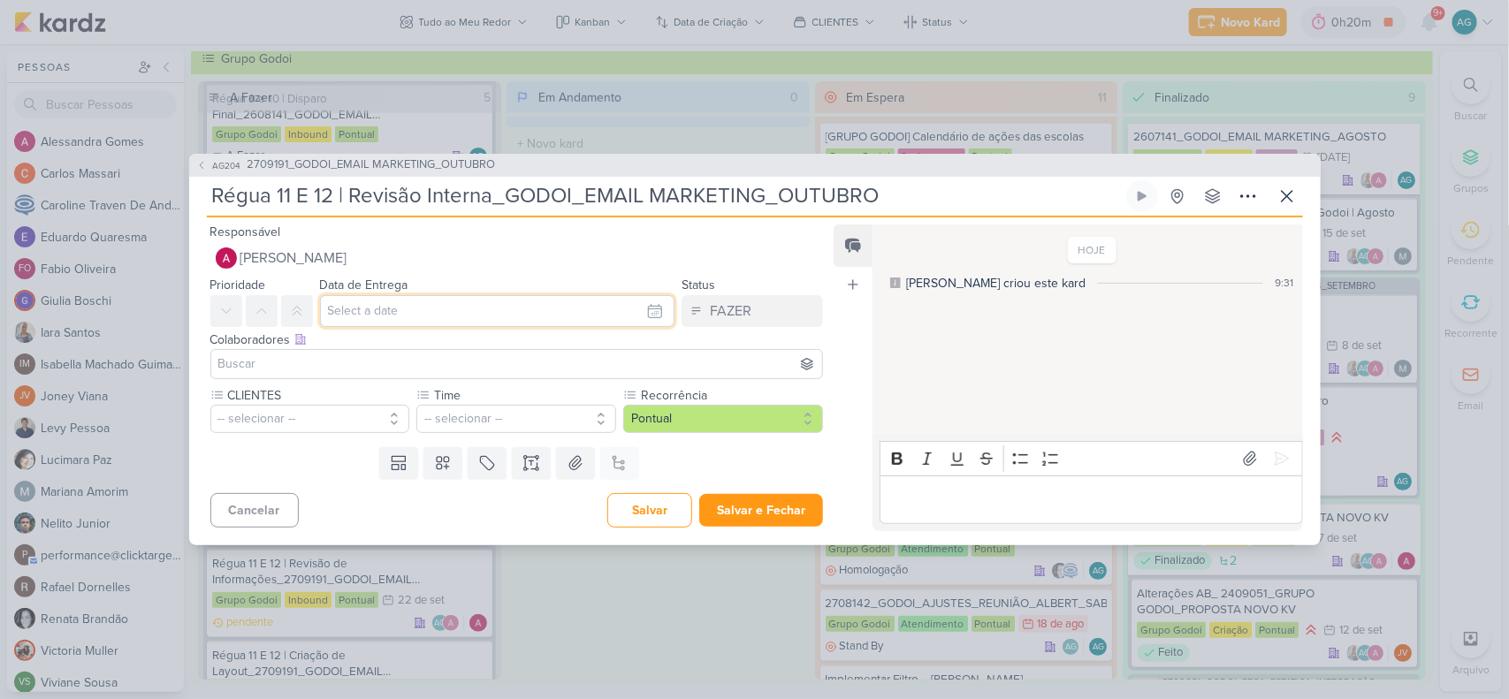
click at [500, 316] on input "text" at bounding box center [497, 311] width 355 height 32
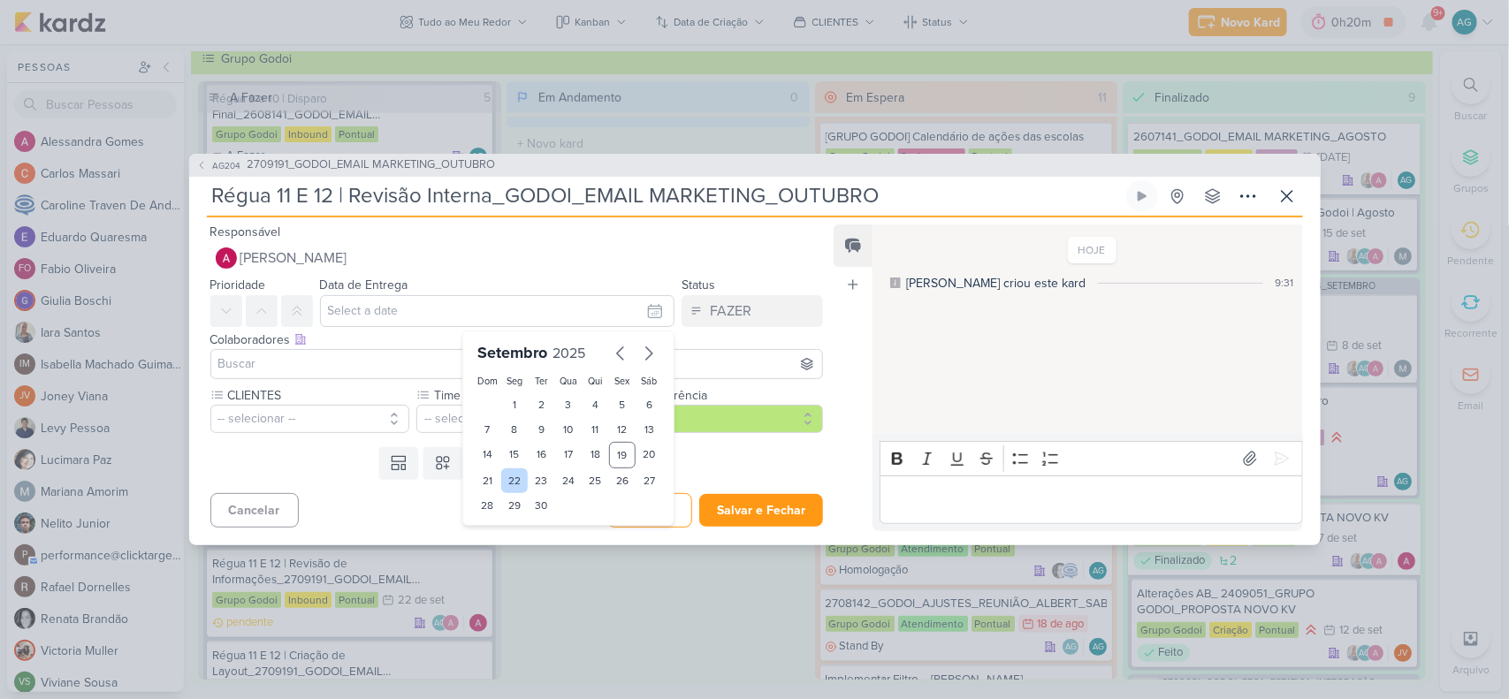
click at [513, 478] on div "22" at bounding box center [514, 481] width 27 height 25
type input "22 de setembro de 2025 às 23:59"
click at [258, 361] on input at bounding box center [517, 364] width 605 height 21
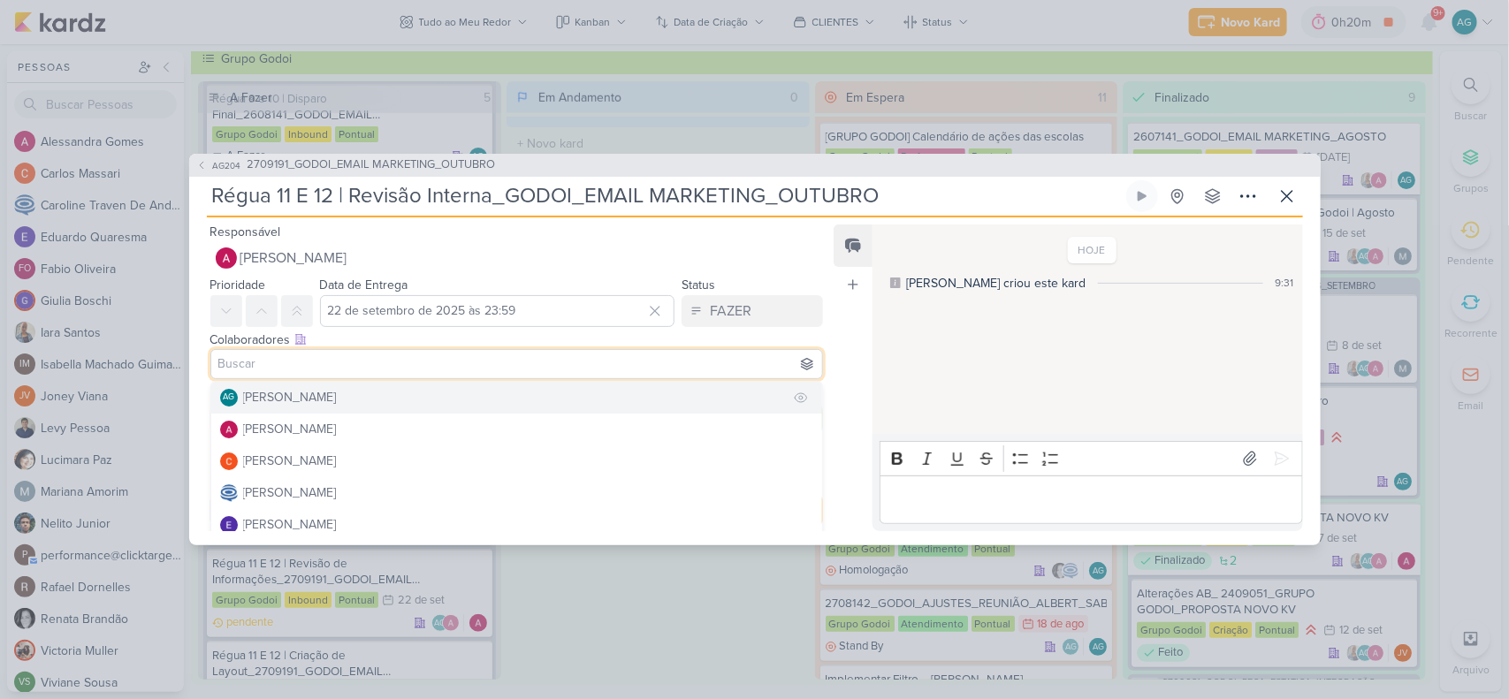
click at [263, 400] on div "[PERSON_NAME]" at bounding box center [290, 397] width 94 height 19
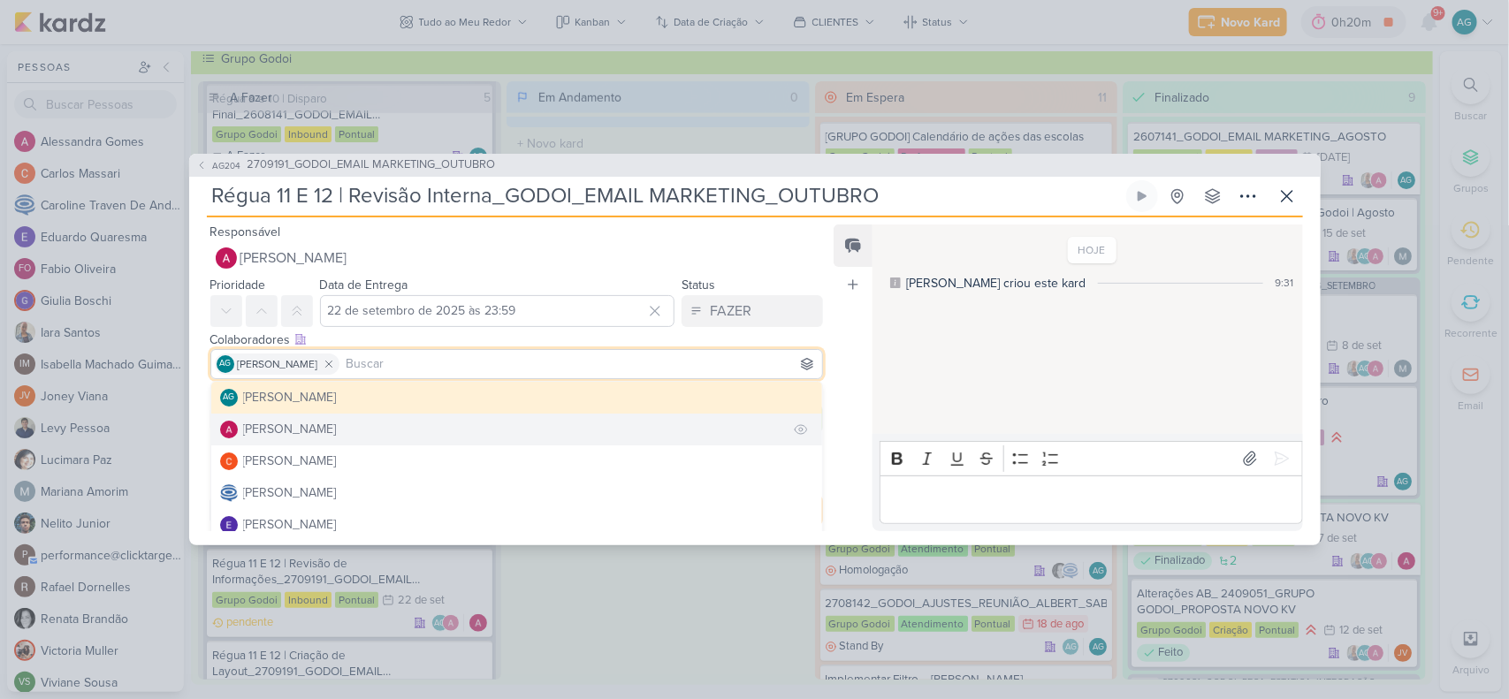
click at [279, 426] on div "[PERSON_NAME]" at bounding box center [290, 429] width 94 height 19
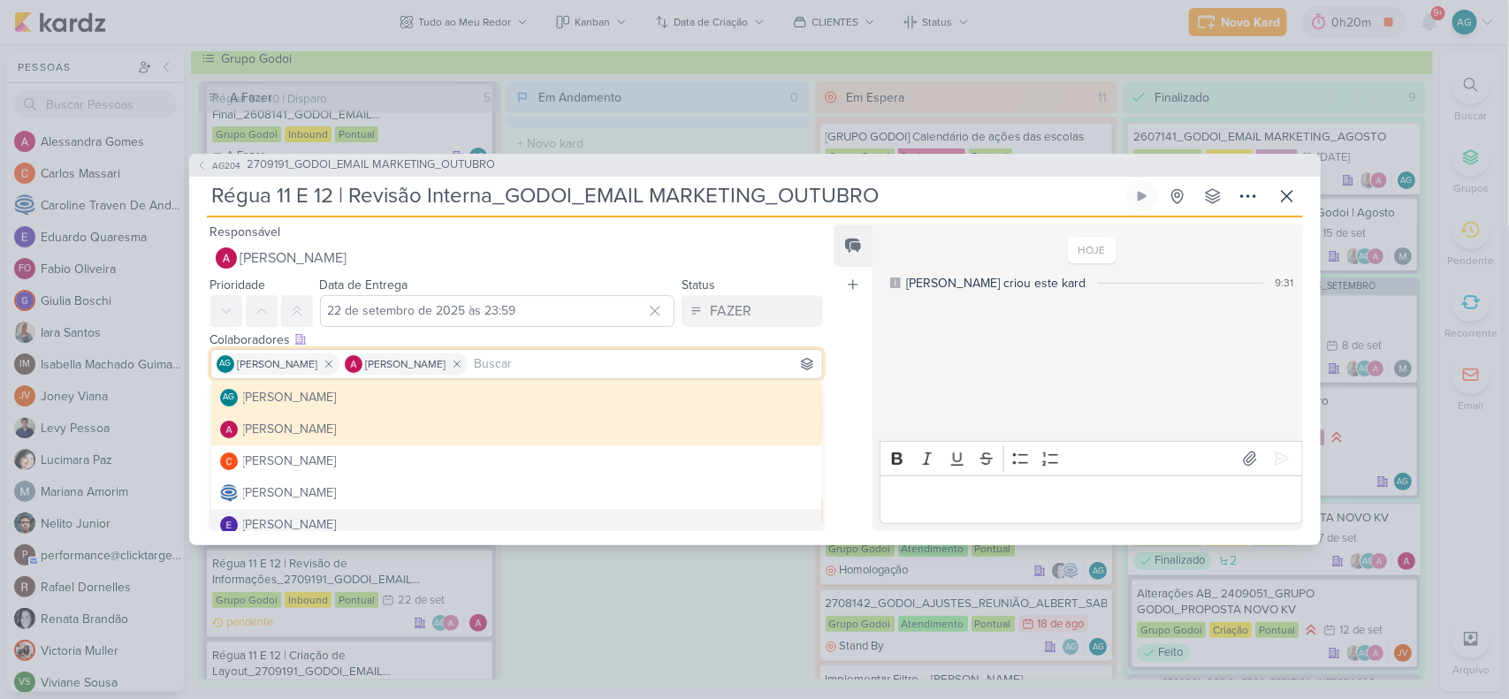
click at [840, 458] on div "Feed Atrelar email Solte o email para atrelar ao kard" at bounding box center [853, 378] width 39 height 307
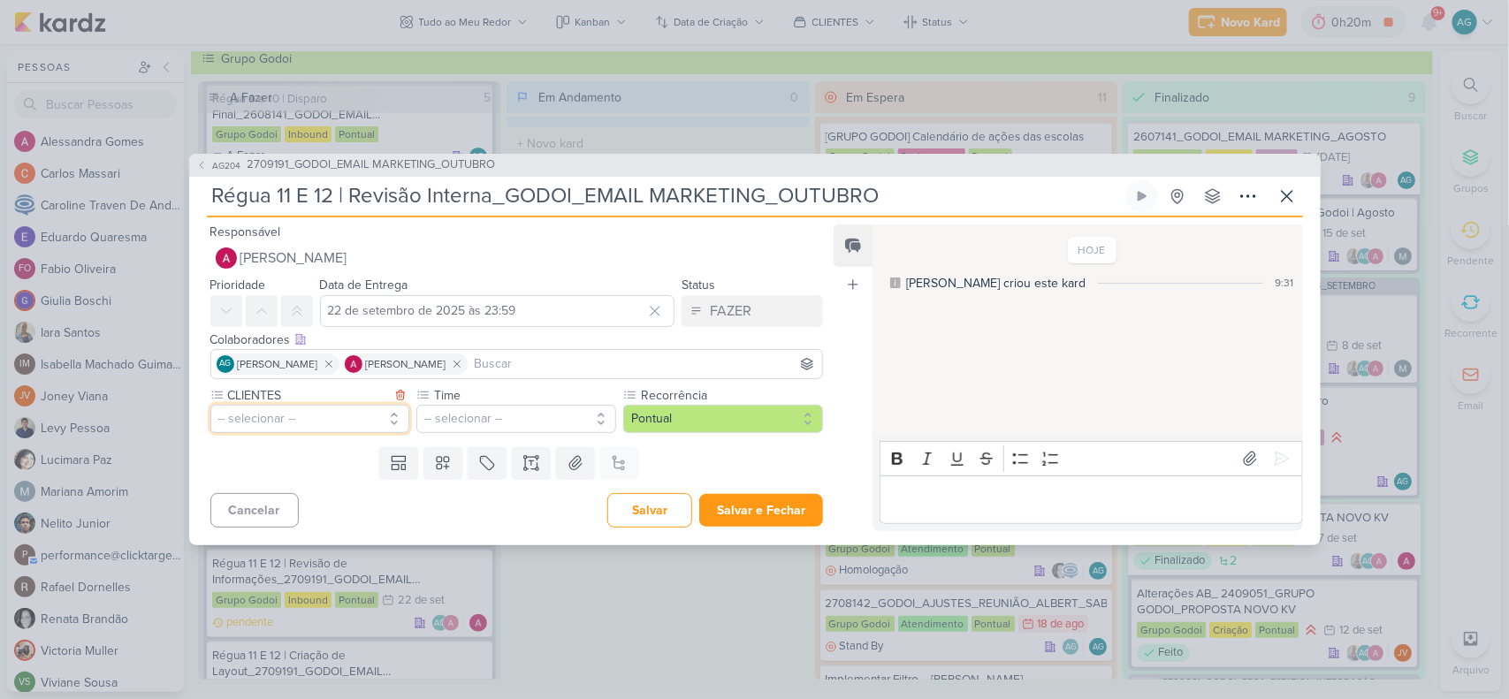
click at [296, 423] on button "-- selecionar --" at bounding box center [310, 419] width 200 height 28
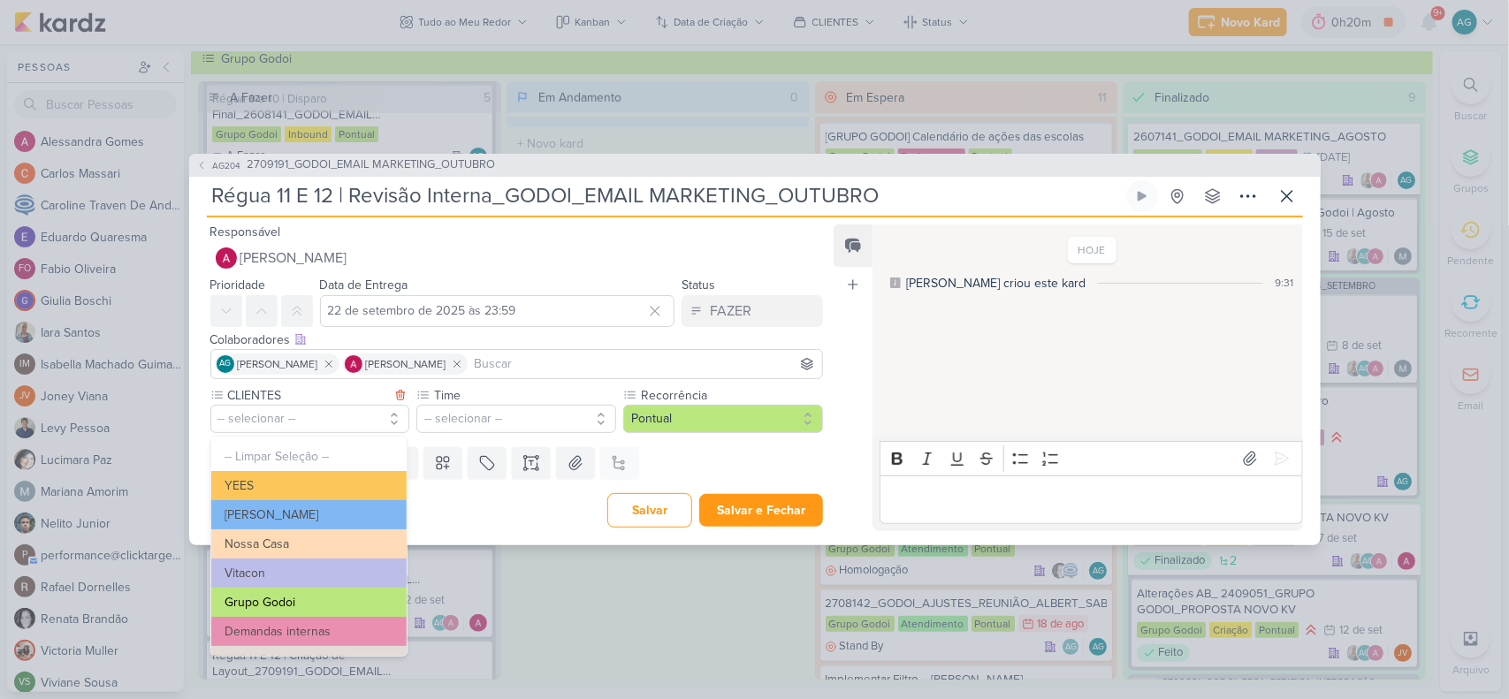
click at [296, 610] on button "Grupo Godoi" at bounding box center [308, 602] width 195 height 29
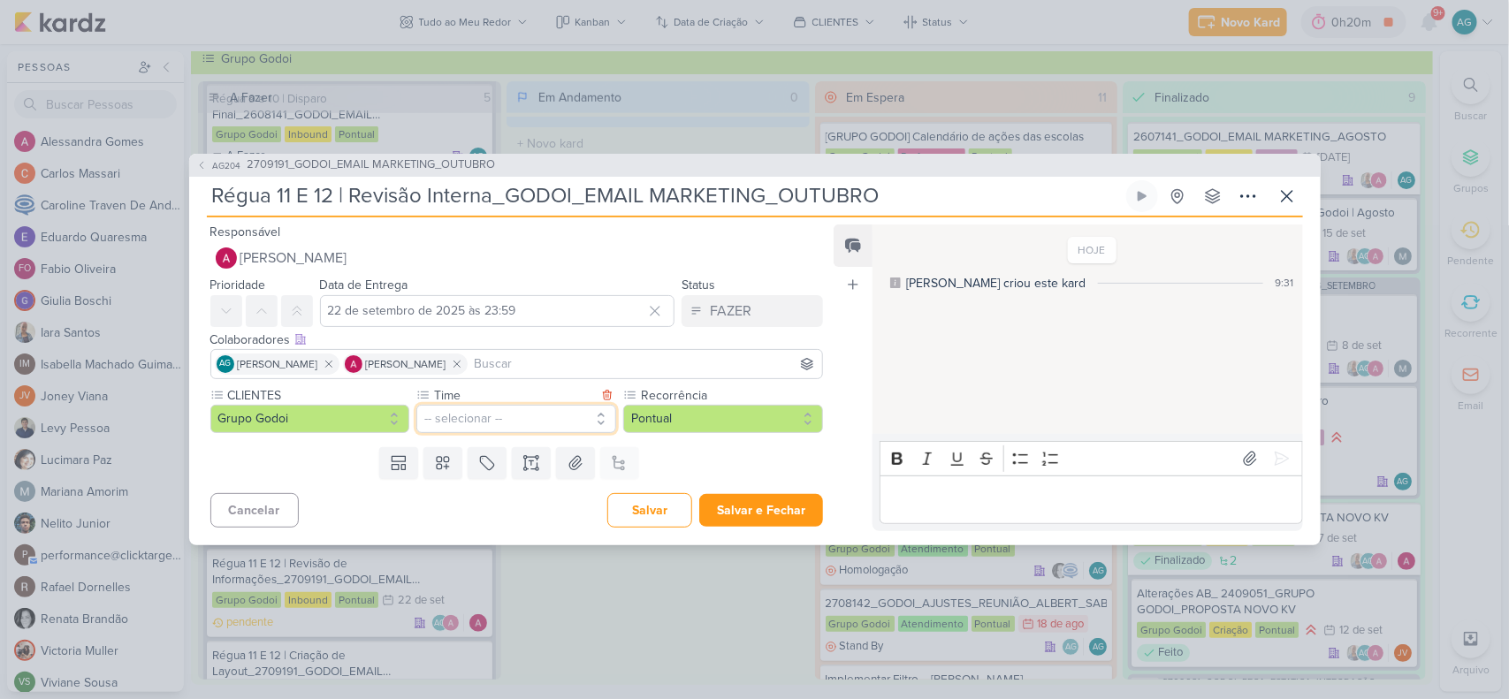
click at [545, 420] on button "-- selecionar --" at bounding box center [516, 419] width 200 height 28
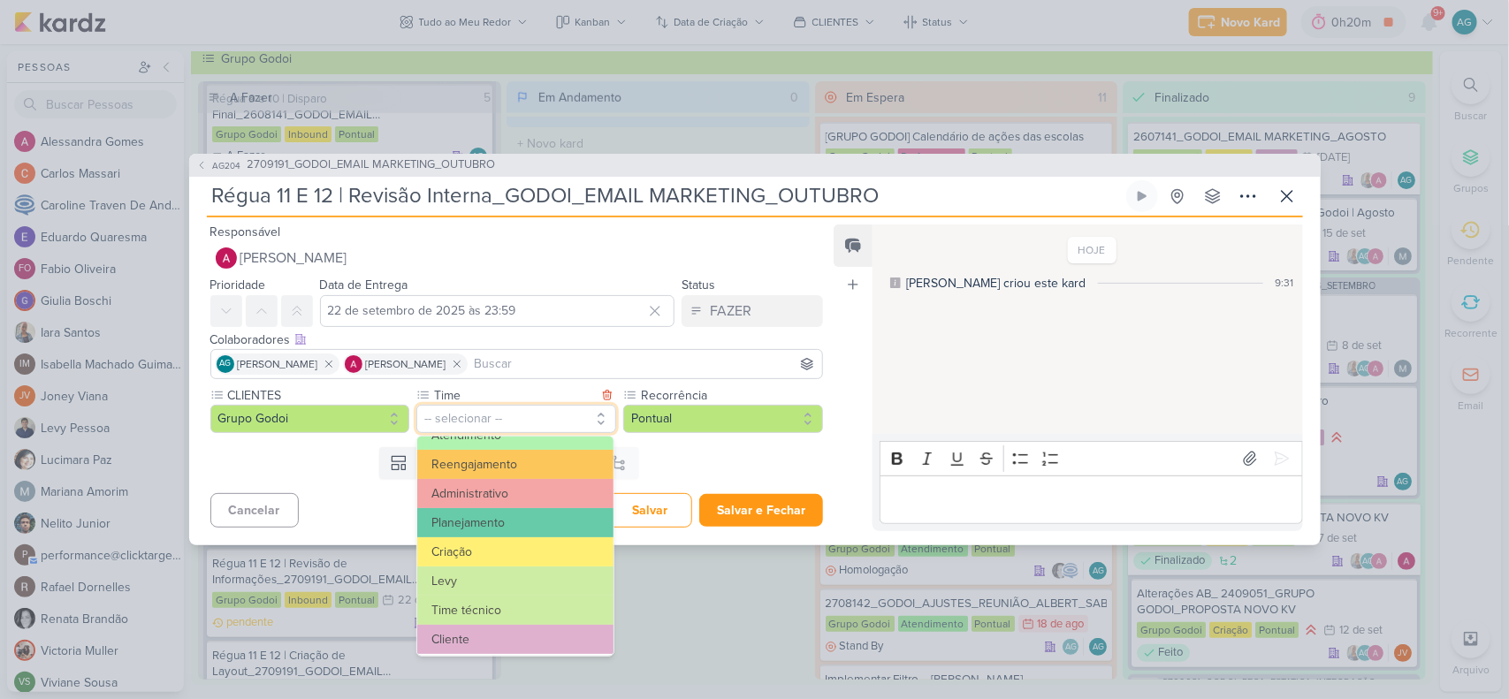
scroll to position [200, 0]
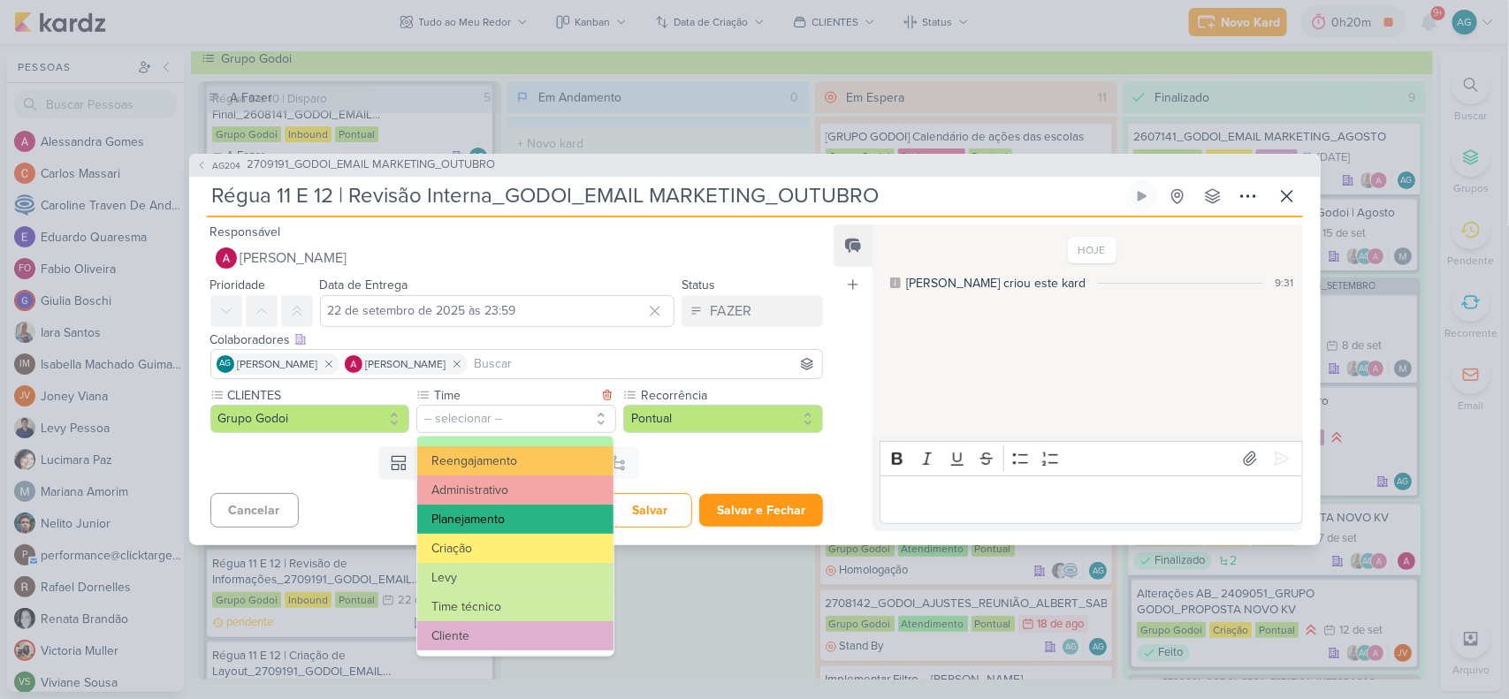
click at [502, 520] on button "Planejamento" at bounding box center [514, 519] width 195 height 29
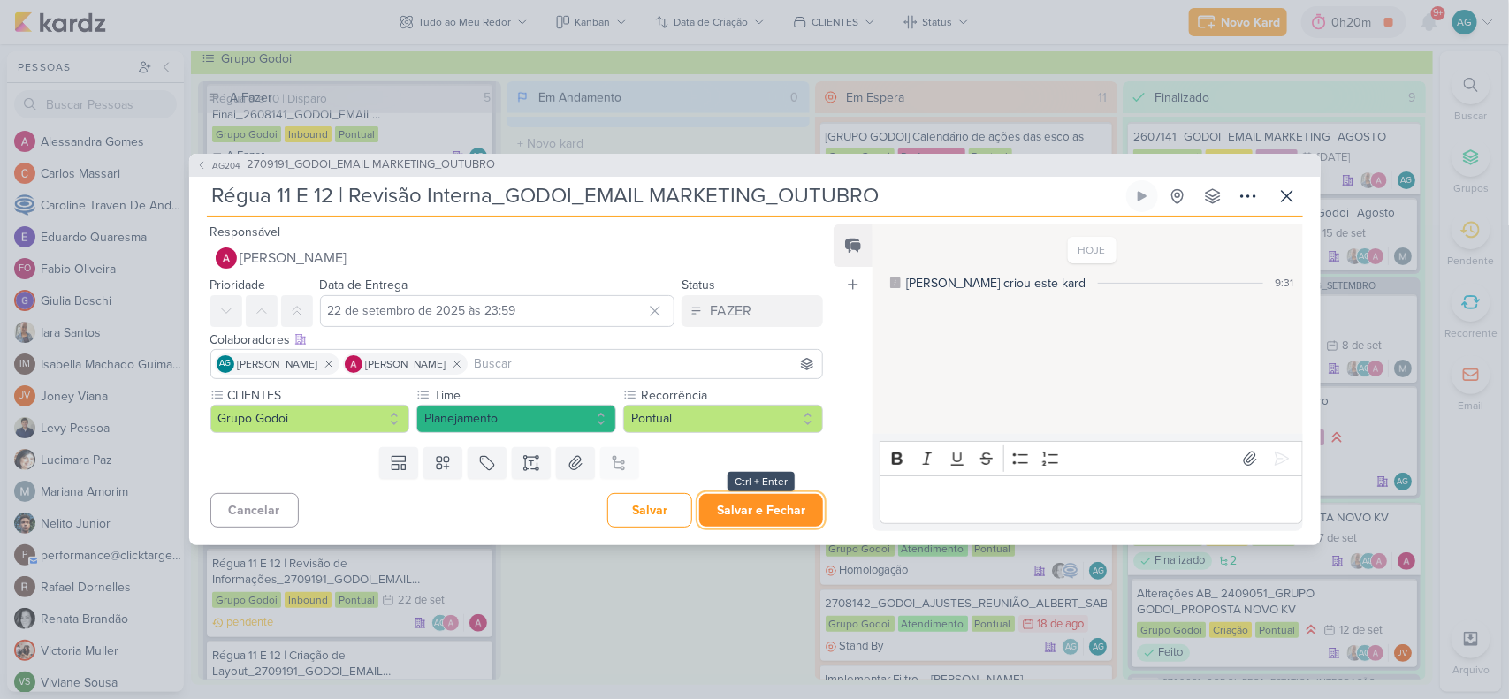
click at [760, 520] on button "Salvar e Fechar" at bounding box center [761, 510] width 124 height 33
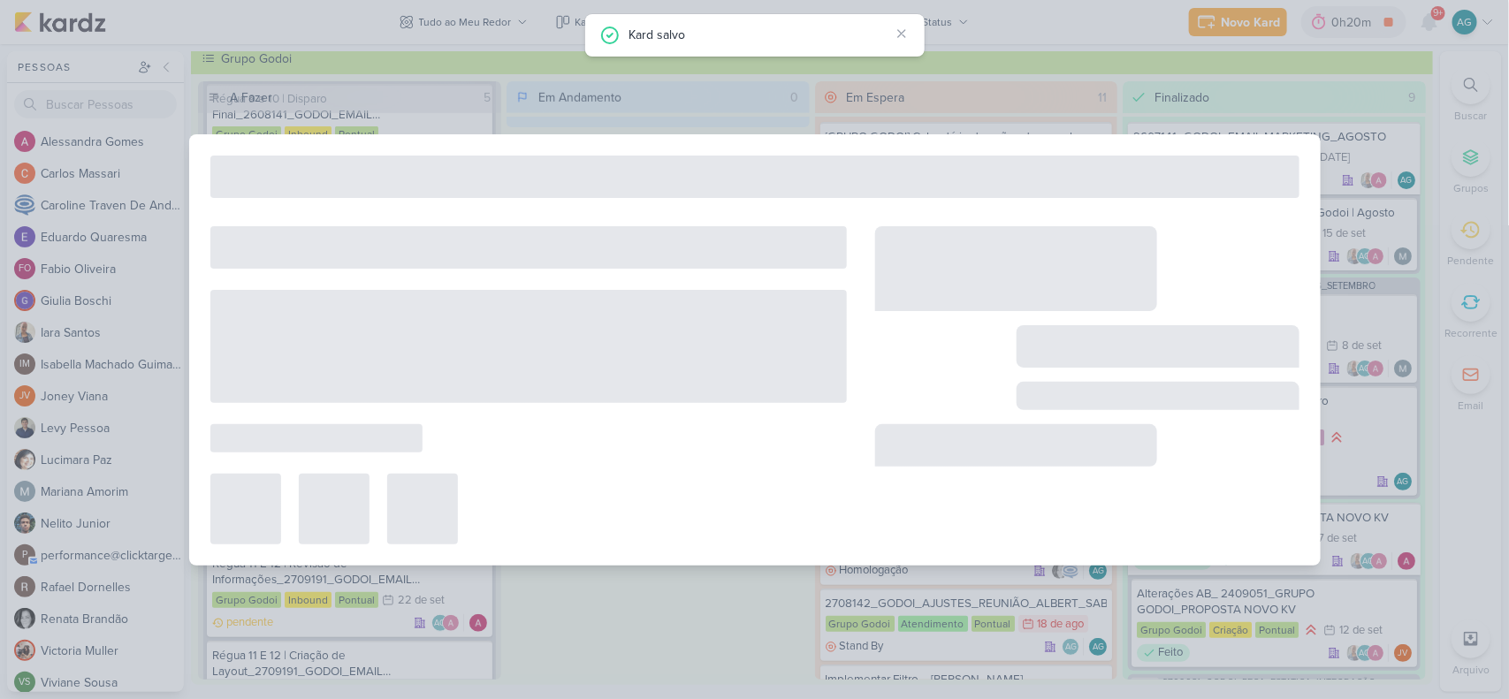
type input "2709191_GODOI_EMAIL MARKETING_OUTUBRO"
type input "[DATE] 17:00"
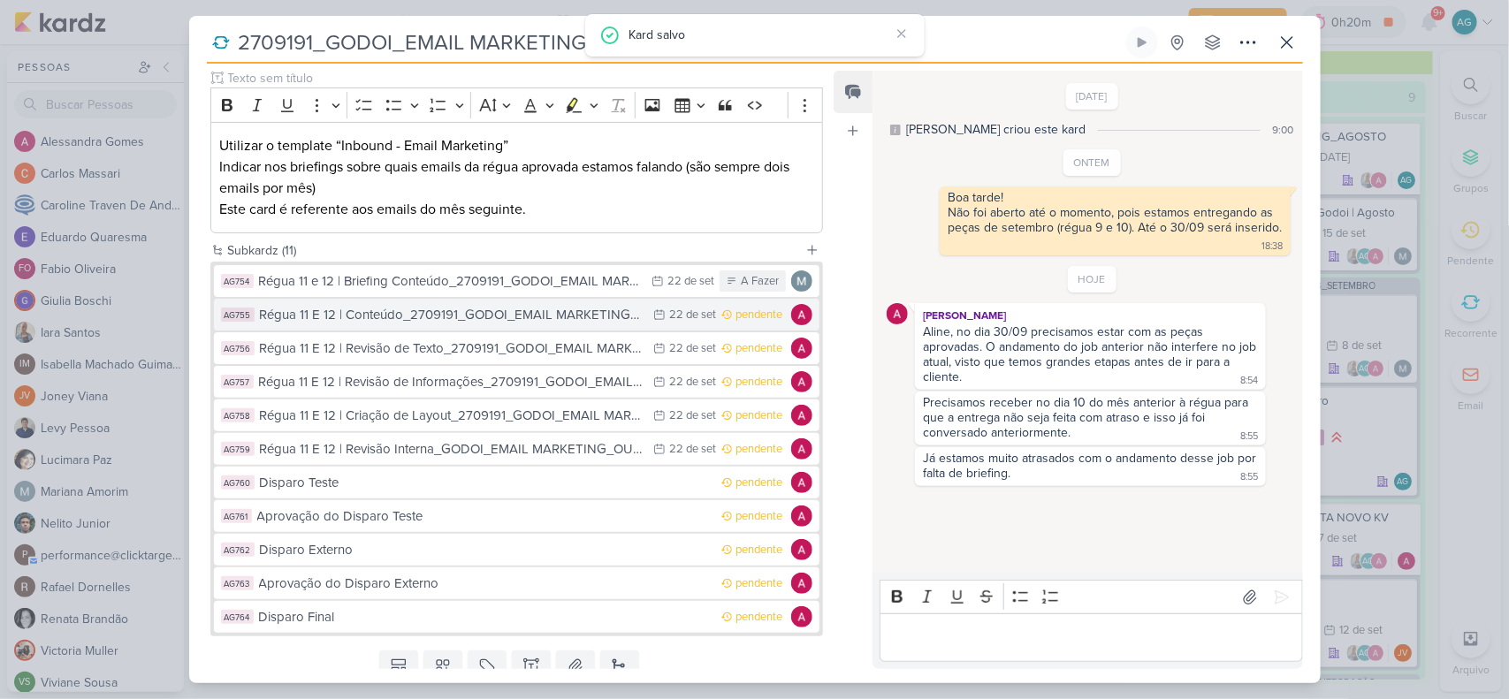
scroll to position [284, 0]
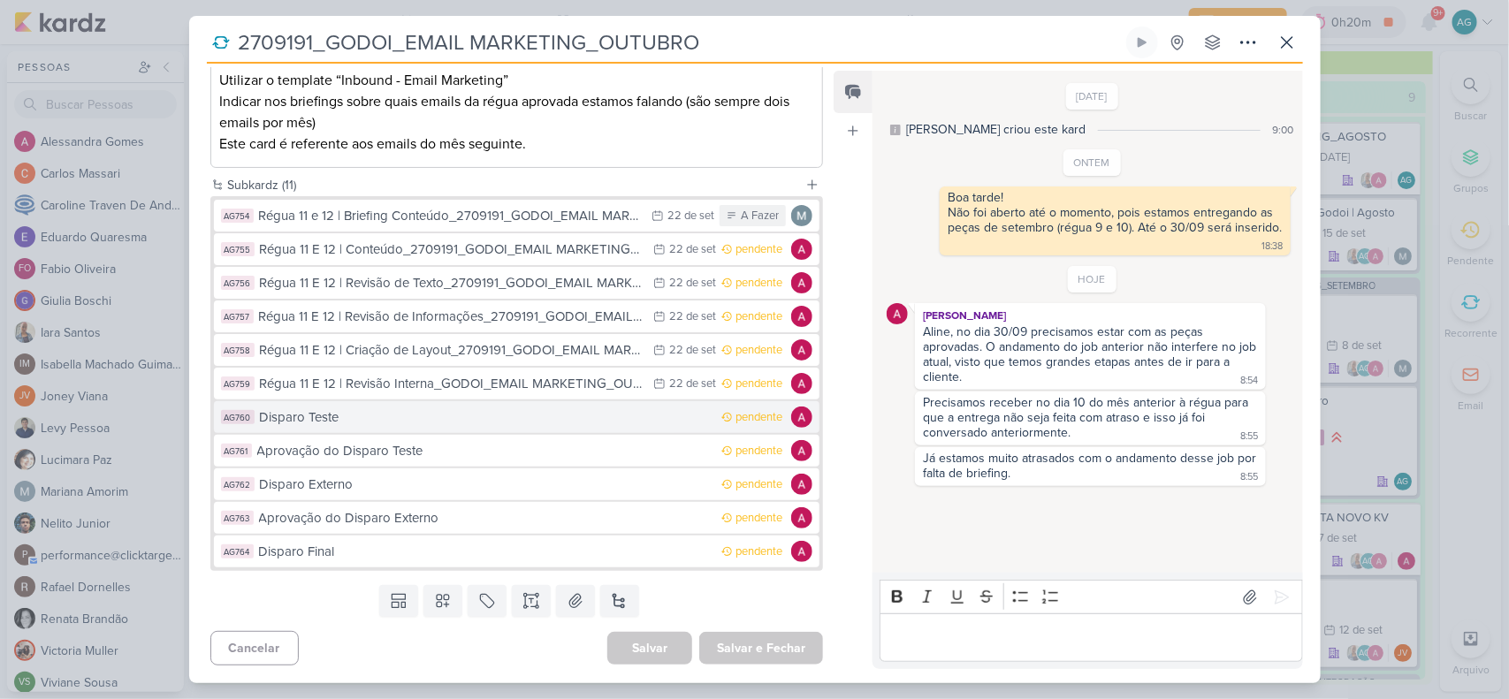
click at [390, 430] on button "AG760 Disparo Teste pendente" at bounding box center [517, 417] width 606 height 32
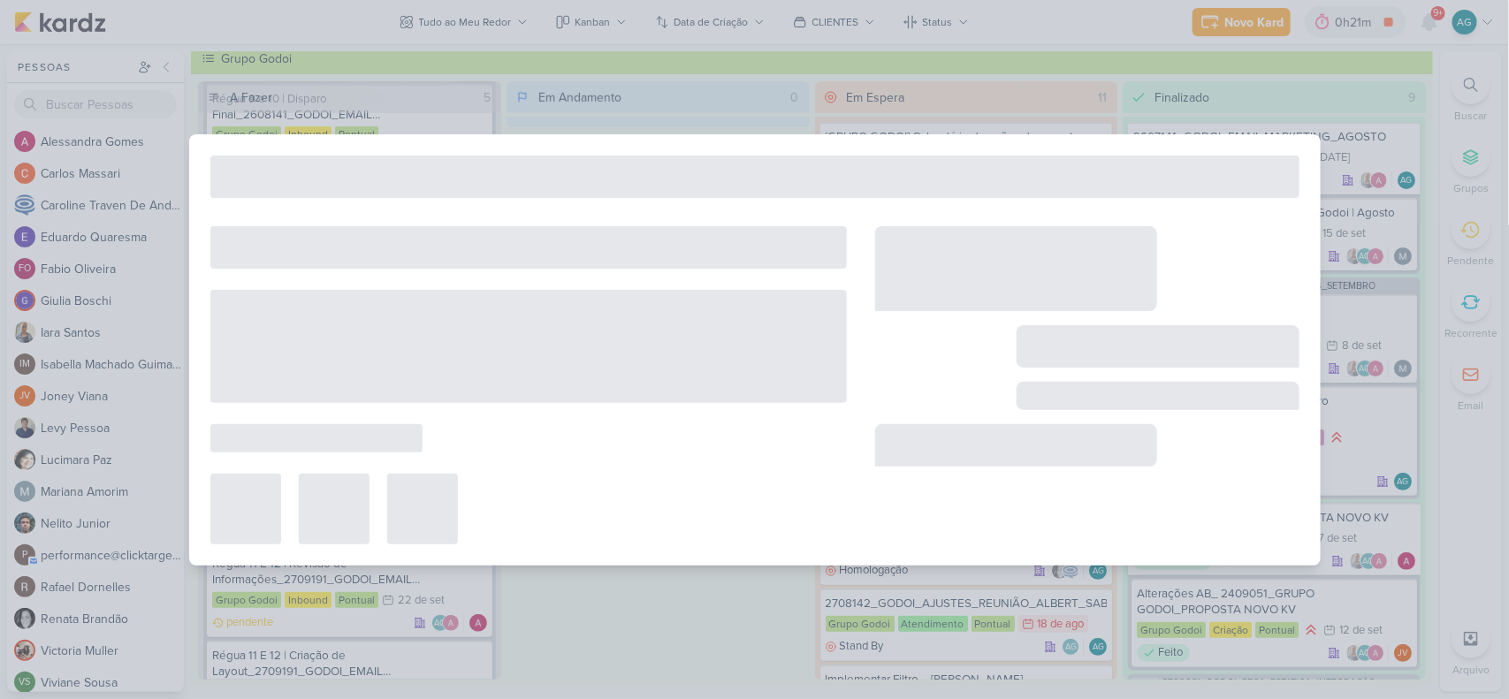
type input "Disparo Teste"
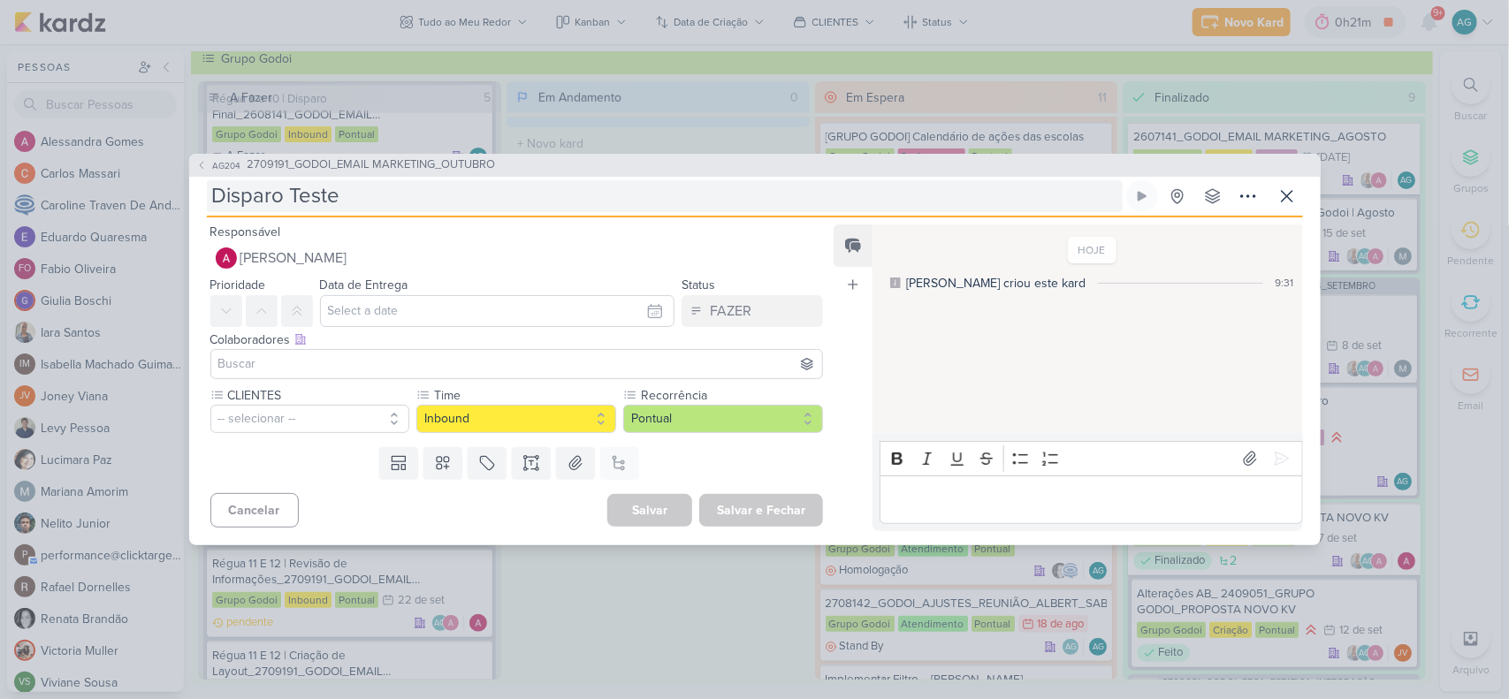
click at [383, 194] on input "Disparo Teste" at bounding box center [665, 196] width 916 height 32
paste input "_GODOI_EMAIL MARKETING_OUTUBRO"
type input "Disparo Teste_GODOI_EMAIL MARKETING_OUTUBRO"
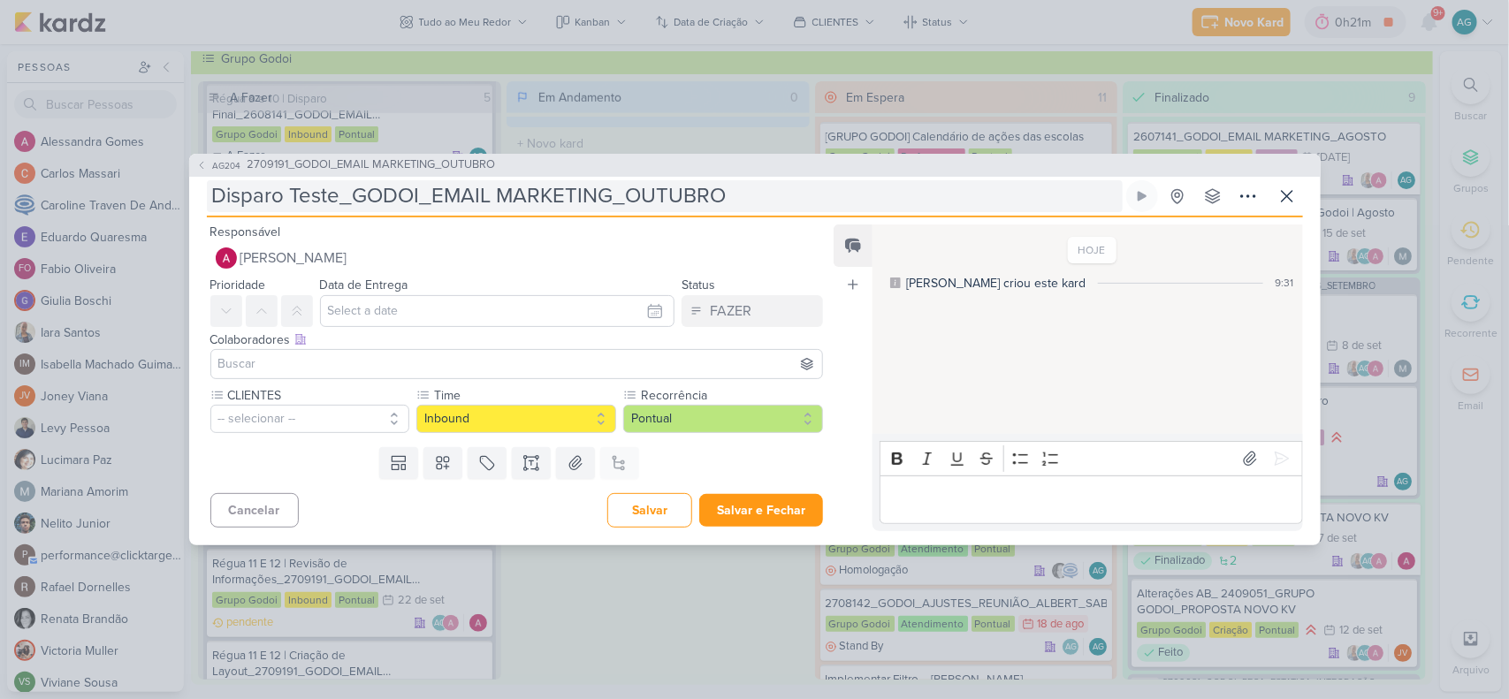
click at [209, 200] on input "Disparo Teste_GODOI_EMAIL MARKETING_OUTUBRO" at bounding box center [665, 196] width 916 height 32
paste input "Régua 11 E 12 |"
type input "Régua 11 E 12 |Disparo Teste_GODOI_EMAIL MARKETING_OUTUBRO"
type input "Régua 11 E 12 | Disparo Teste_GODOI_EMAIL MARKETING_OUTUBRO"
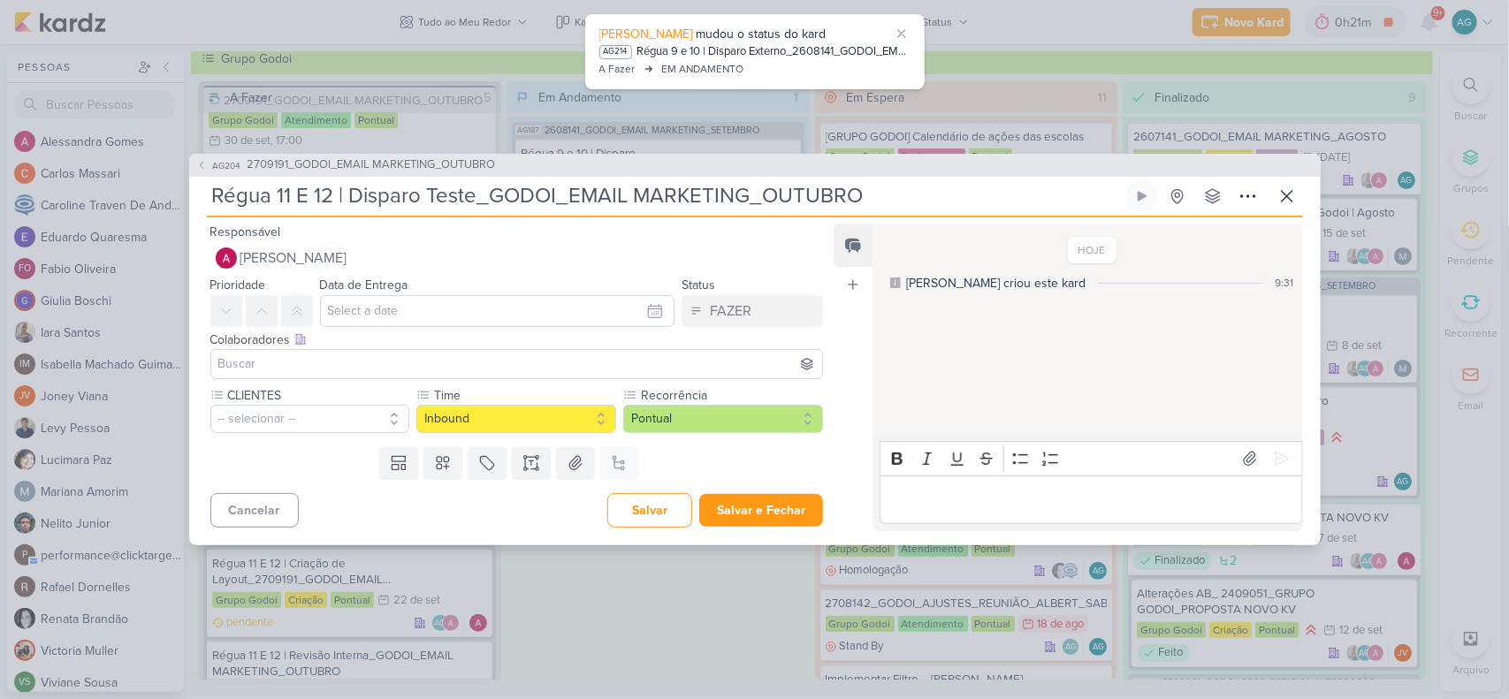
scroll to position [205, 0]
type input "Régua 11 E 12 | Disparo Teste_GODOI_EMAIL MARKETING_OUTUBRO"
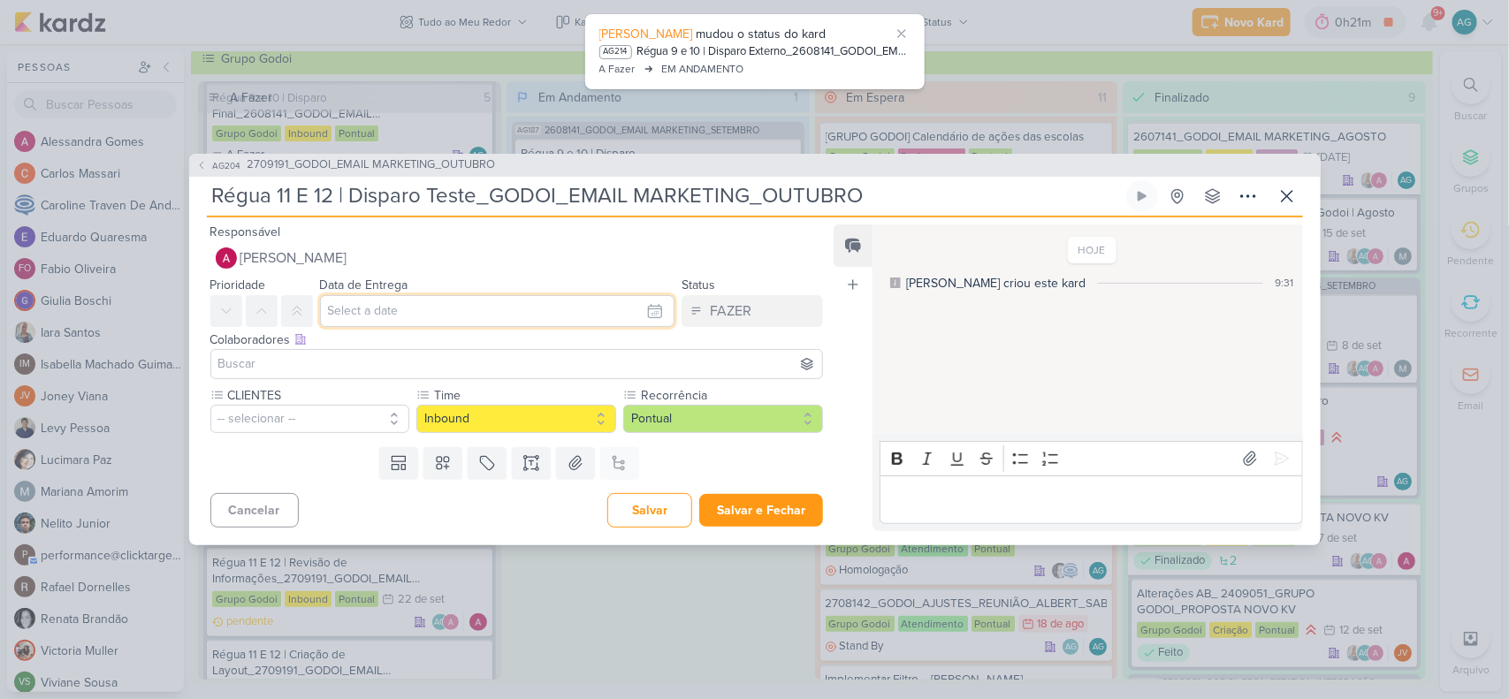
click at [368, 314] on input "text" at bounding box center [497, 311] width 355 height 32
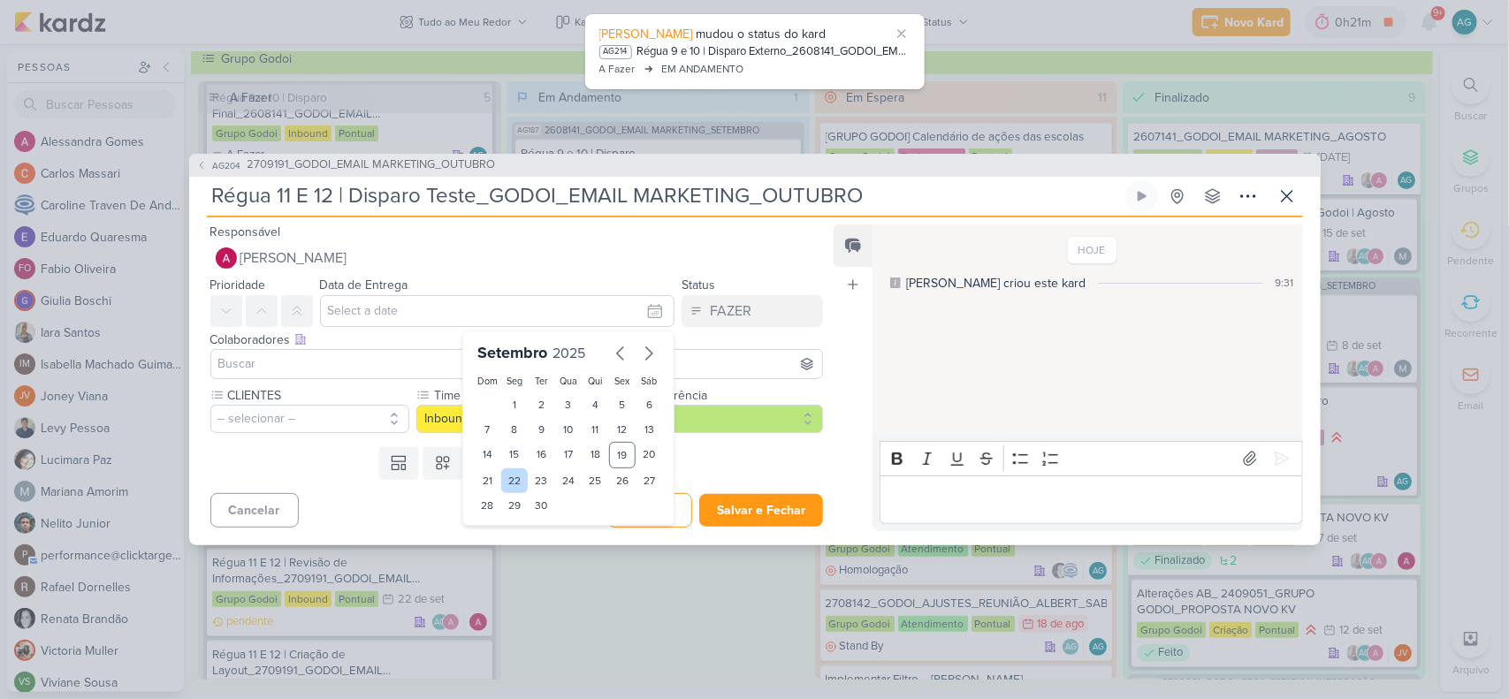
click at [510, 474] on div "22" at bounding box center [514, 481] width 27 height 25
type input "22 de setembro de 2025 às 23:59"
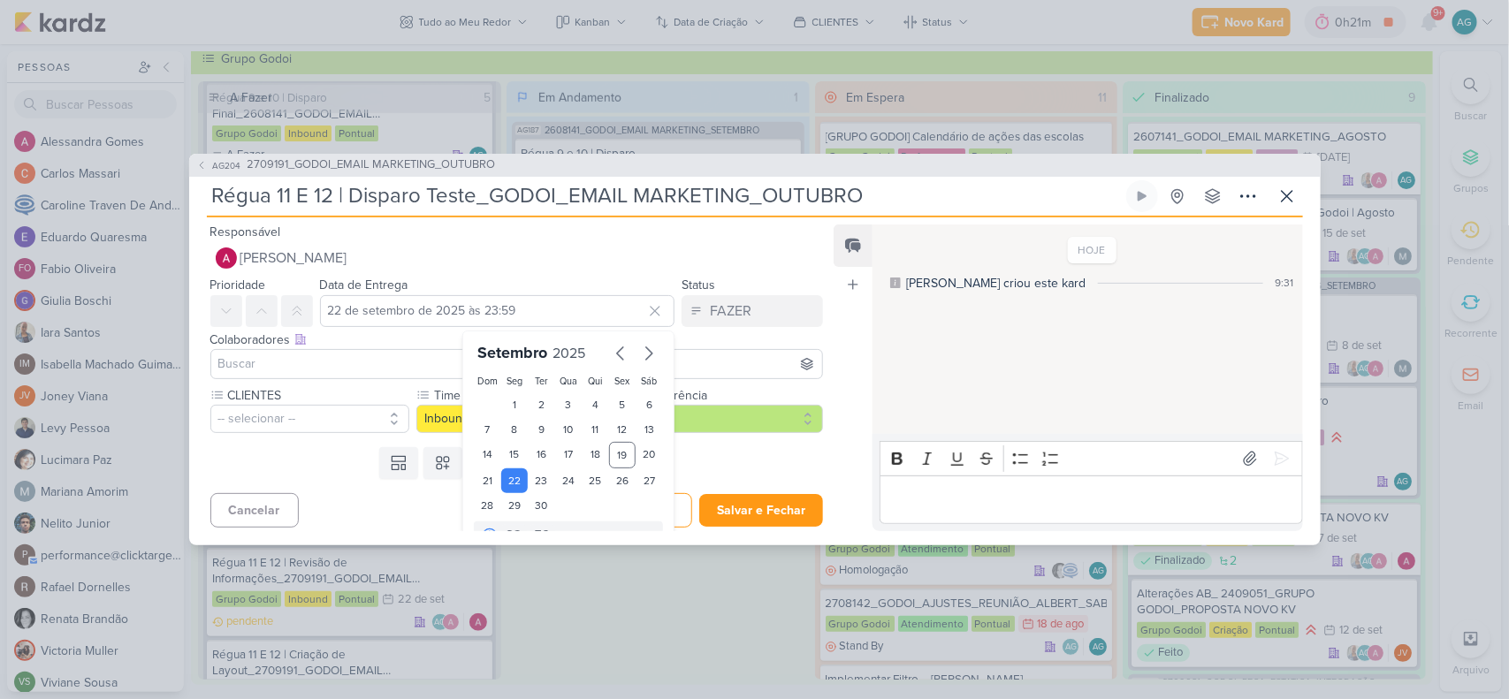
click at [285, 360] on input at bounding box center [517, 364] width 605 height 21
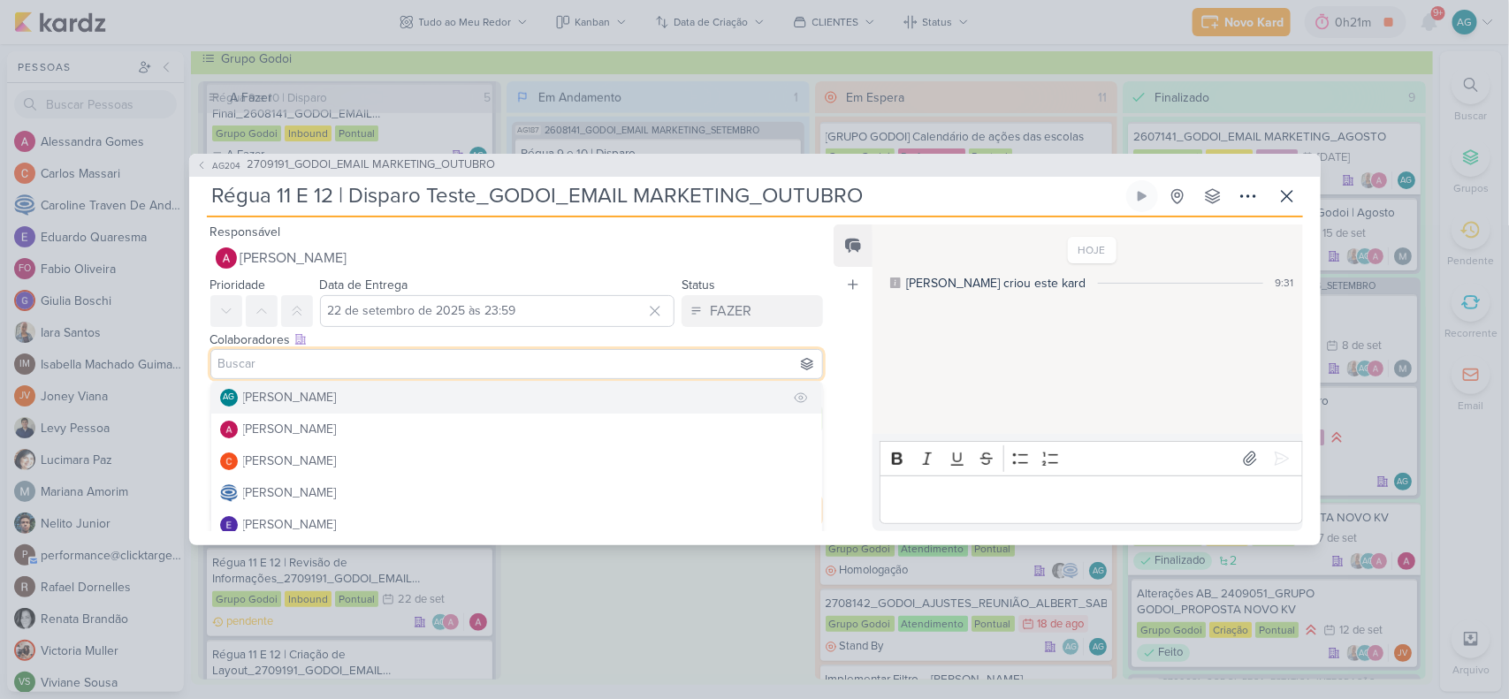
click at [285, 392] on div "[PERSON_NAME]" at bounding box center [290, 397] width 94 height 19
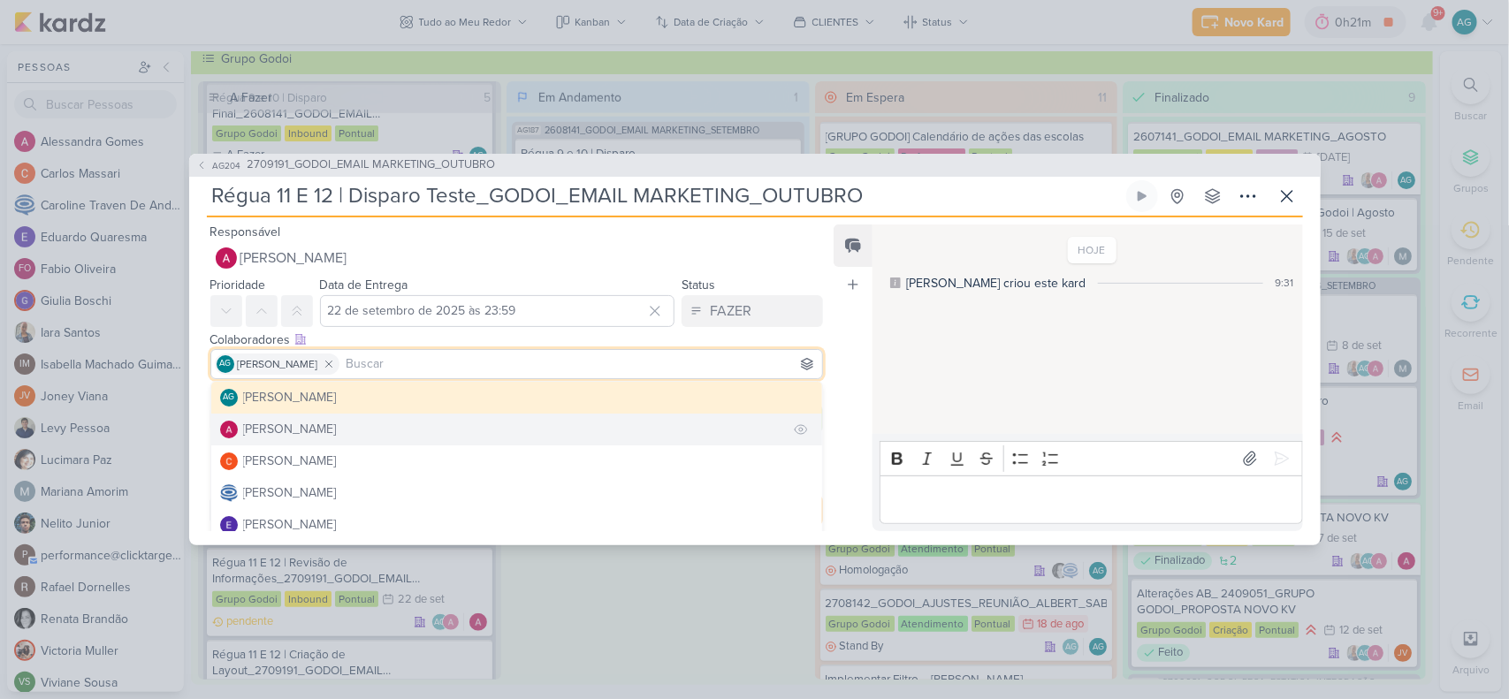
click at [290, 426] on div "[PERSON_NAME]" at bounding box center [290, 429] width 94 height 19
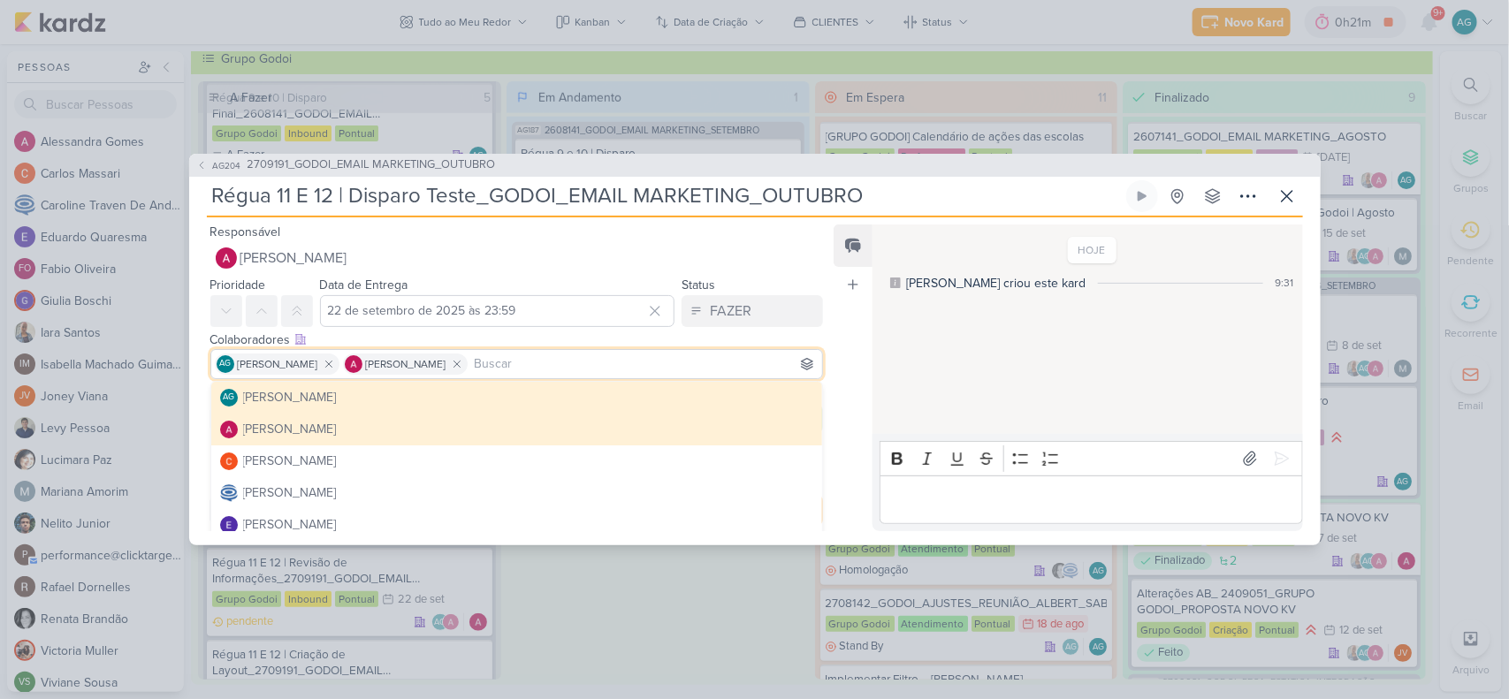
click at [842, 361] on div "Feed Atrelar email Solte o email para atrelar ao kard" at bounding box center [853, 378] width 39 height 307
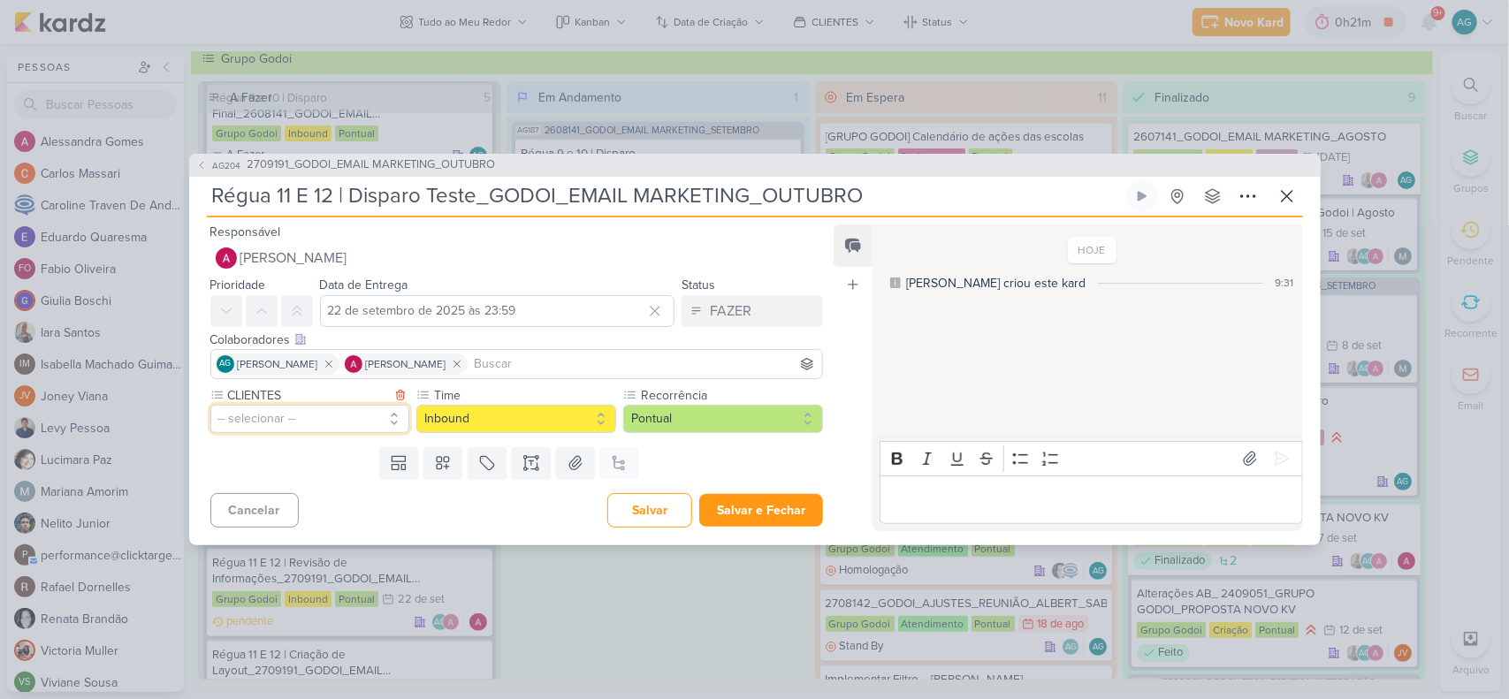
click at [249, 414] on button "-- selecionar --" at bounding box center [310, 419] width 200 height 28
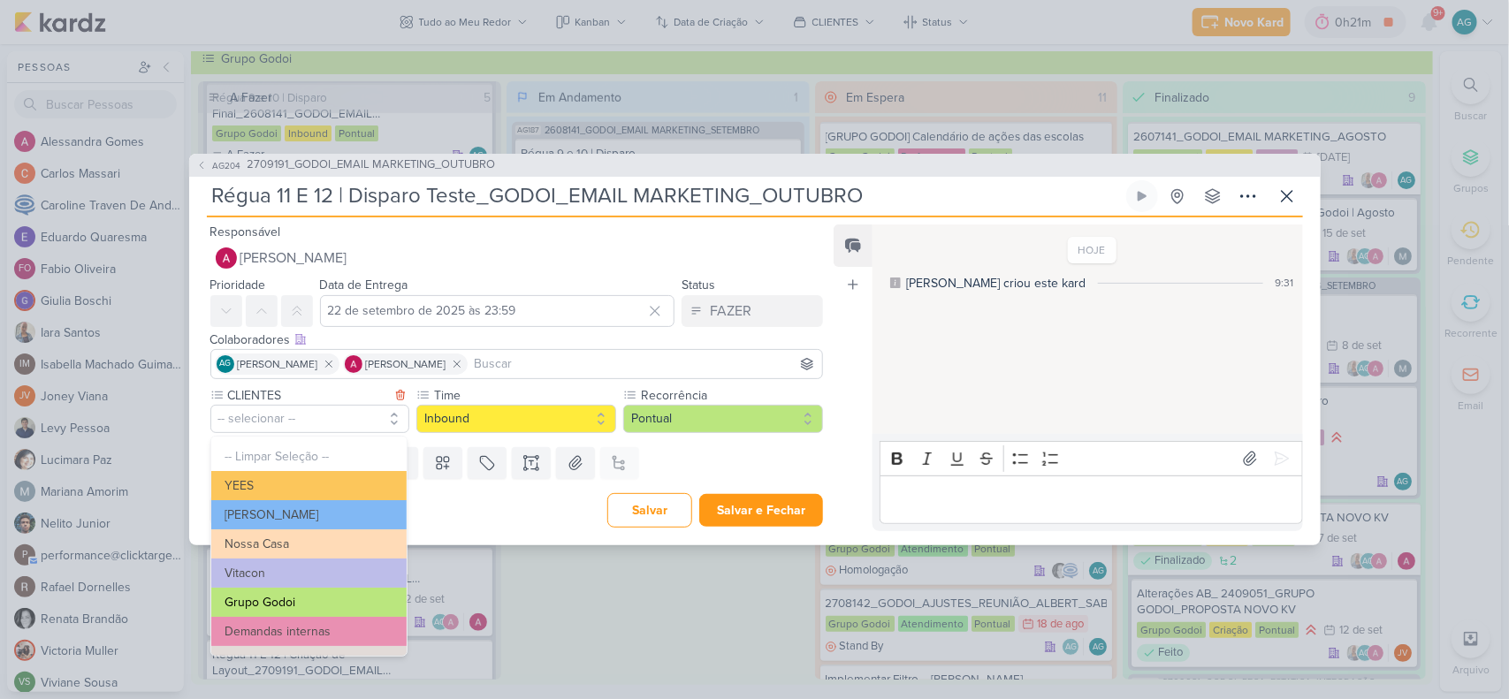
click at [308, 599] on button "Grupo Godoi" at bounding box center [308, 602] width 195 height 29
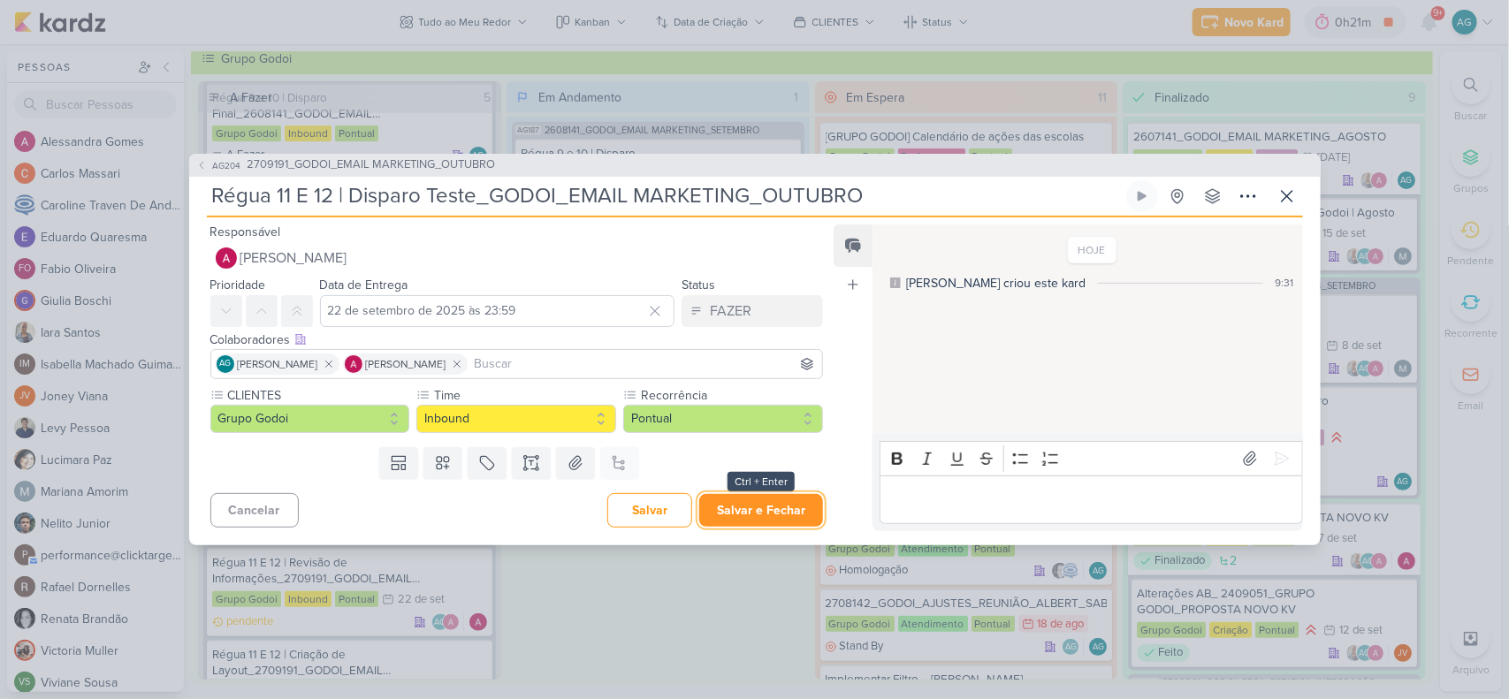
click at [759, 514] on button "Salvar e Fechar" at bounding box center [761, 510] width 124 height 33
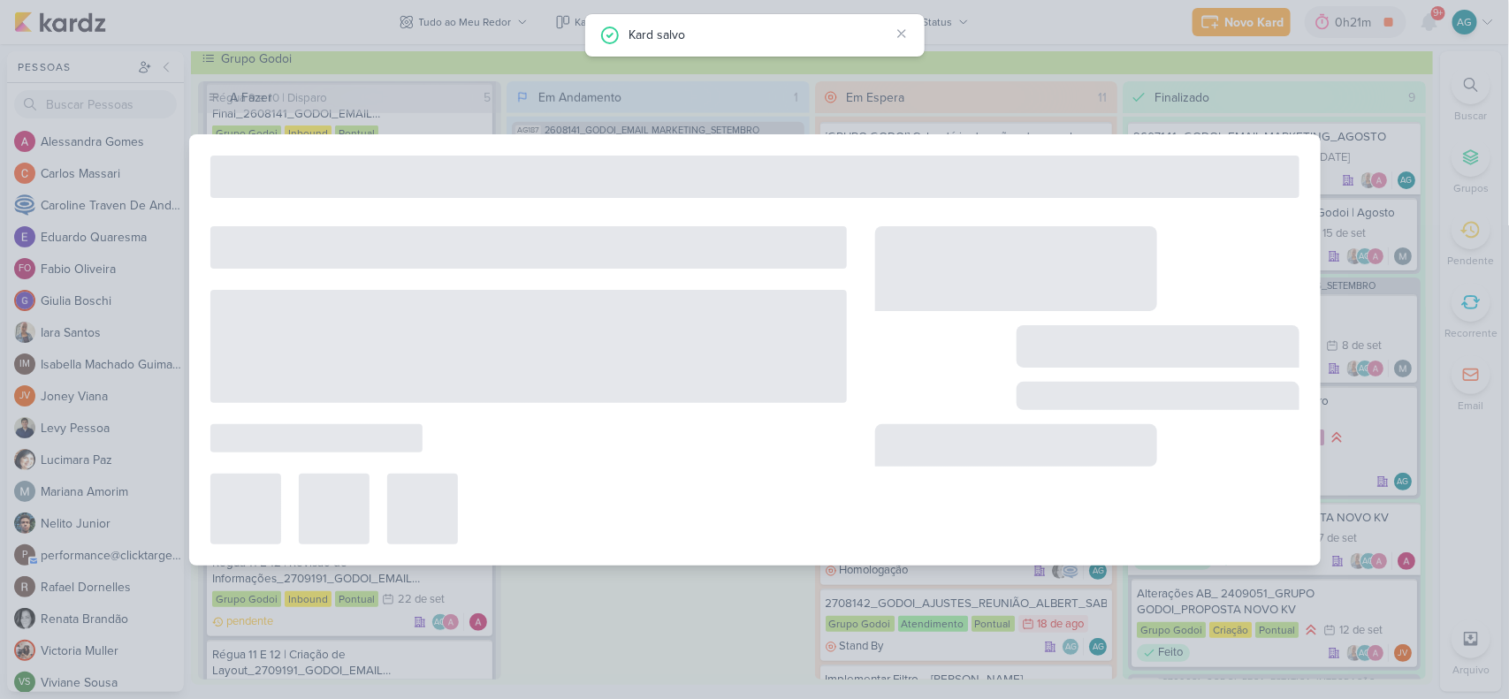
type input "2709191_GODOI_EMAIL MARKETING_OUTUBRO"
type input "[DATE] 17:00"
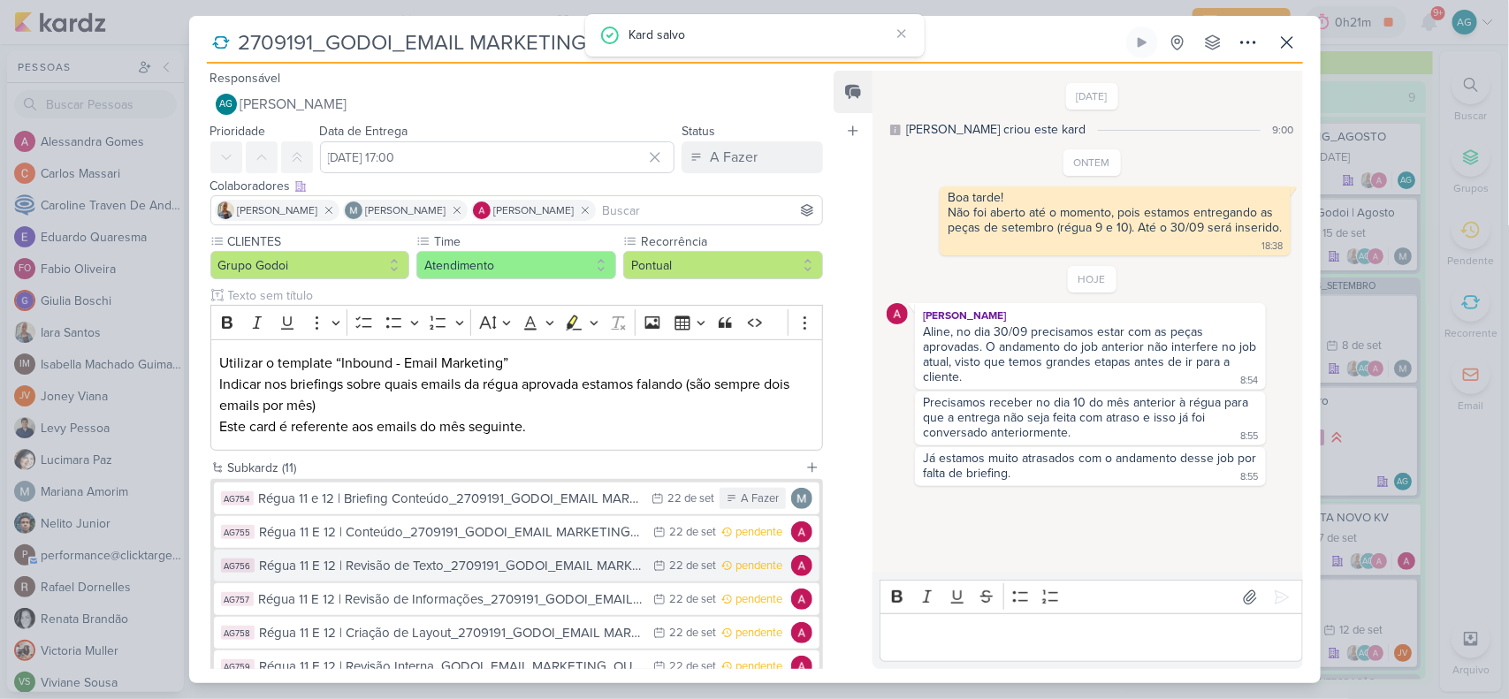
scroll to position [284, 0]
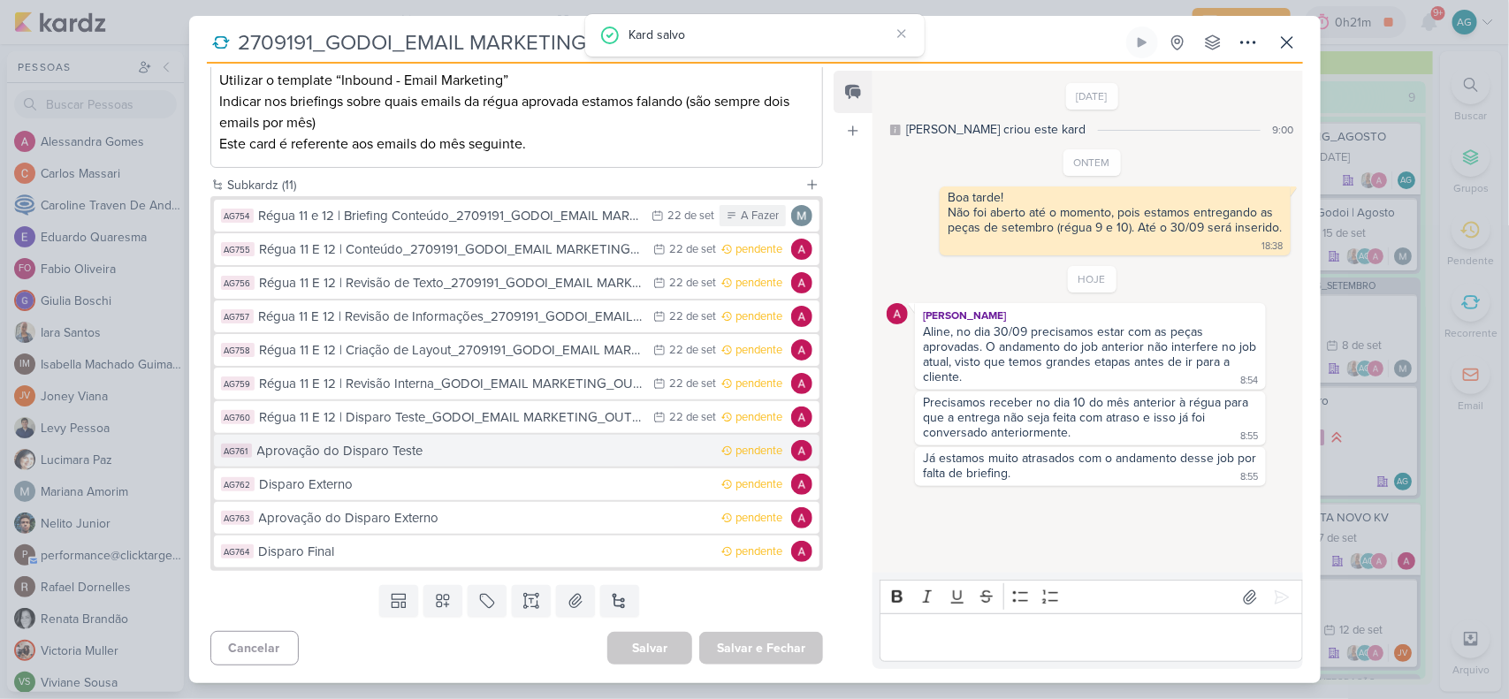
click at [414, 461] on button "AG761 Aprovação do Disparo Teste pendente" at bounding box center [517, 451] width 606 height 32
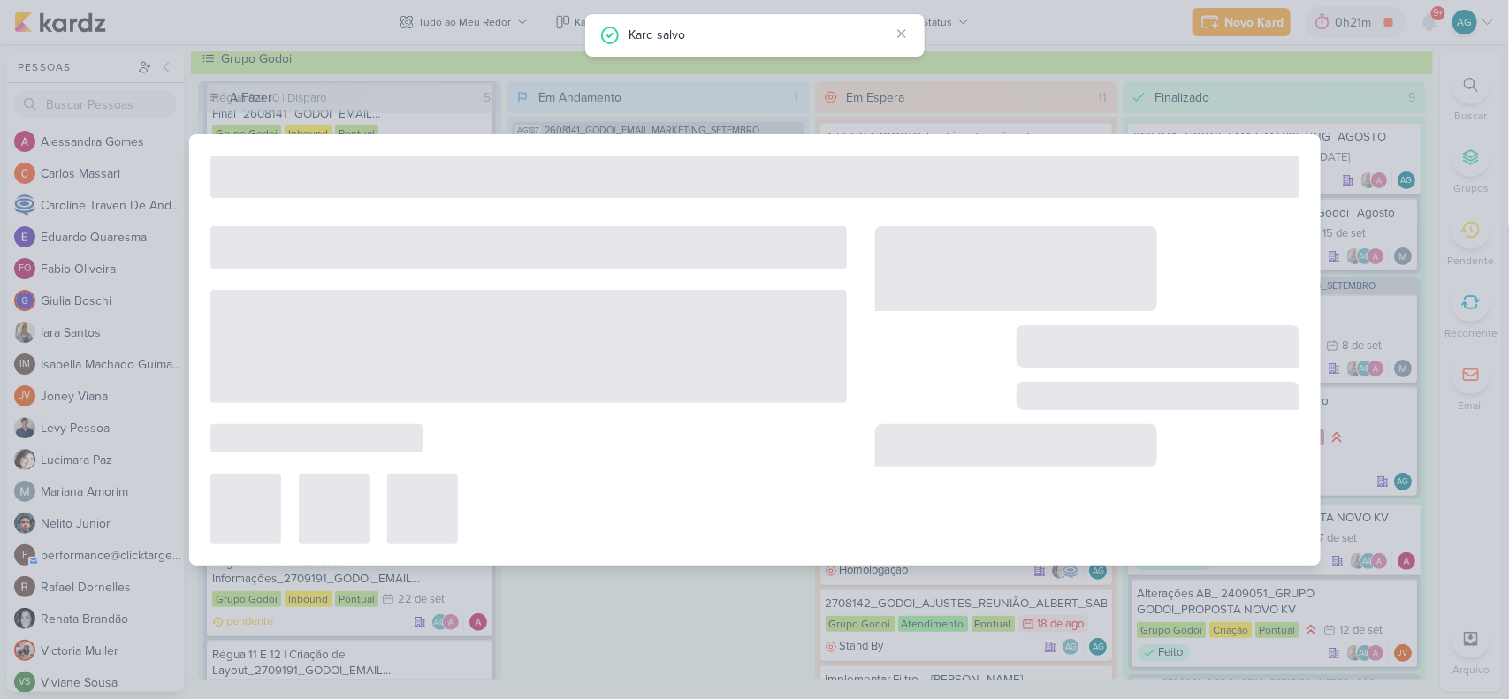
type input "Aprovação do Disparo Teste"
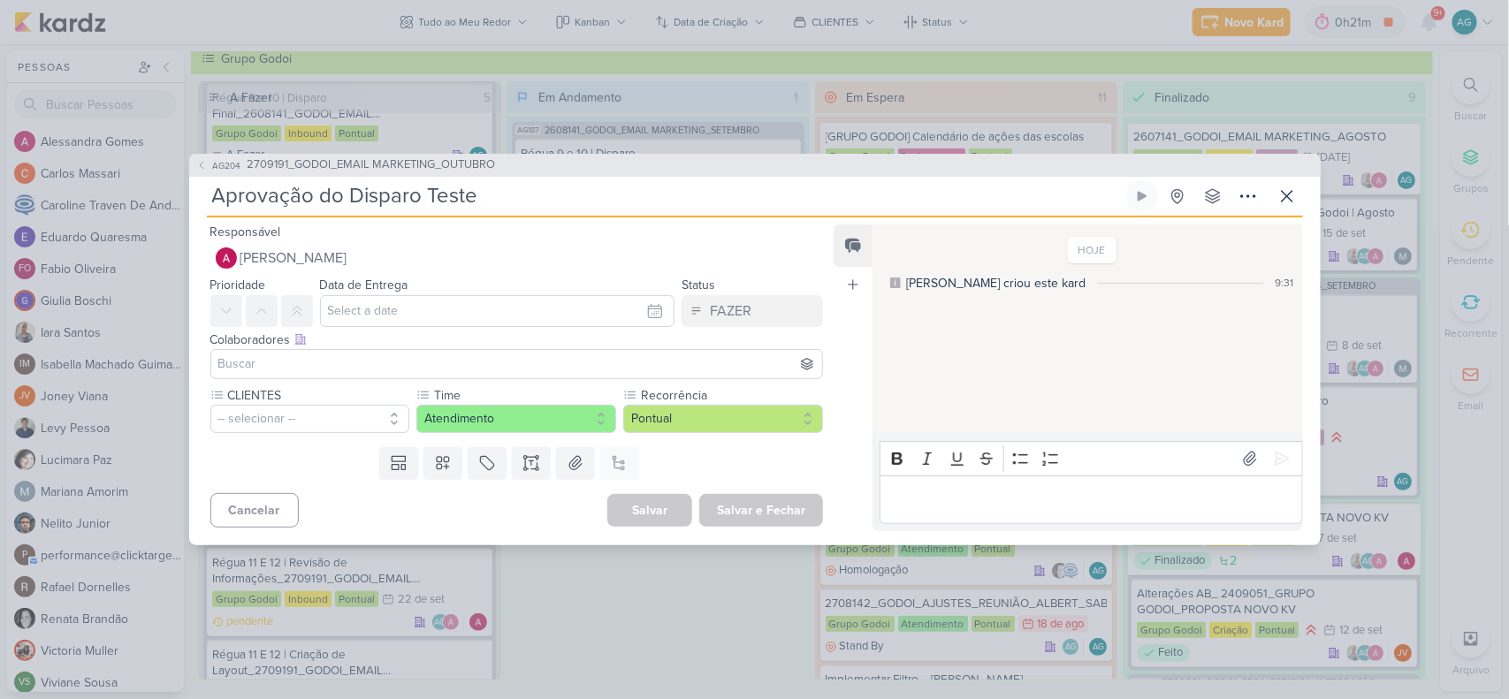
click at [561, 199] on input "Aprovação do Disparo Teste" at bounding box center [665, 196] width 916 height 32
paste input "Régua 11 E 12 |"
type input "Aprovação do Disparo TesteRégua 11 E 12 |"
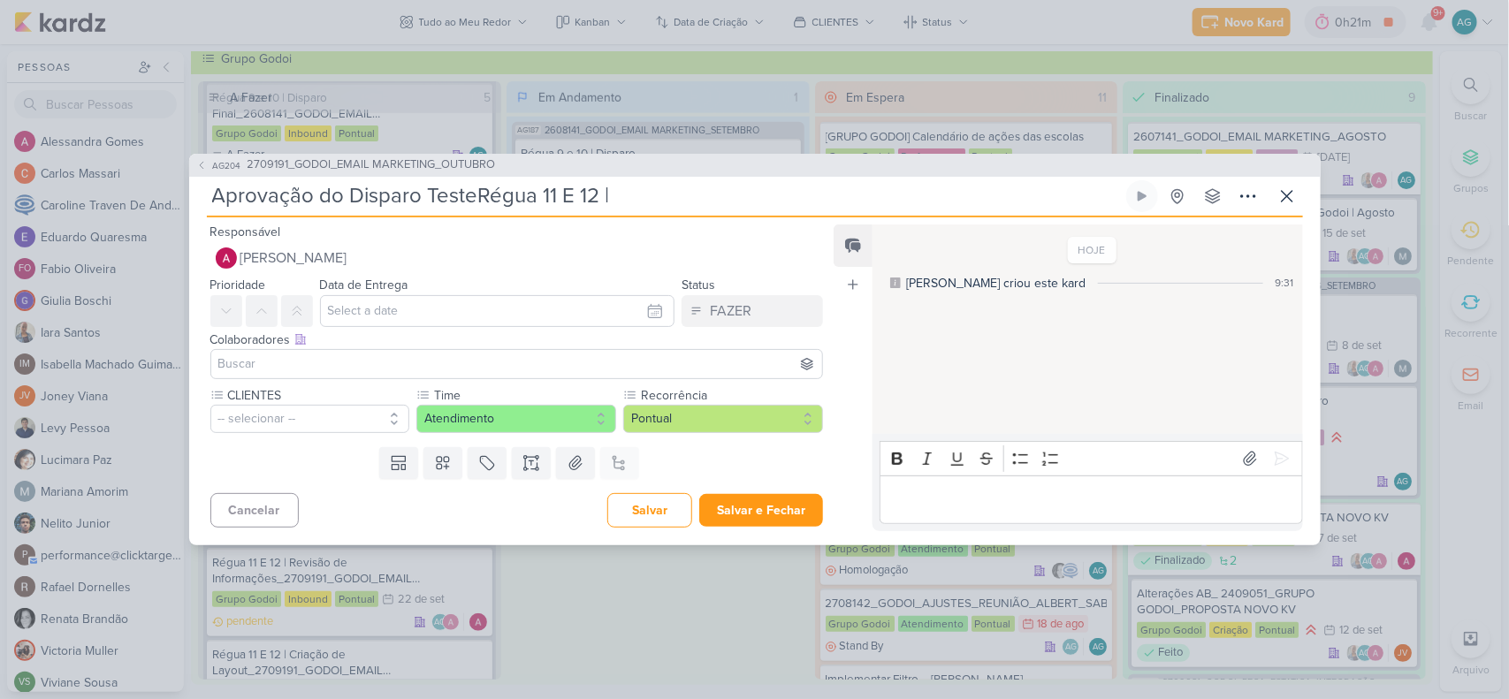
type input "Aprovação do Disparo Teste"
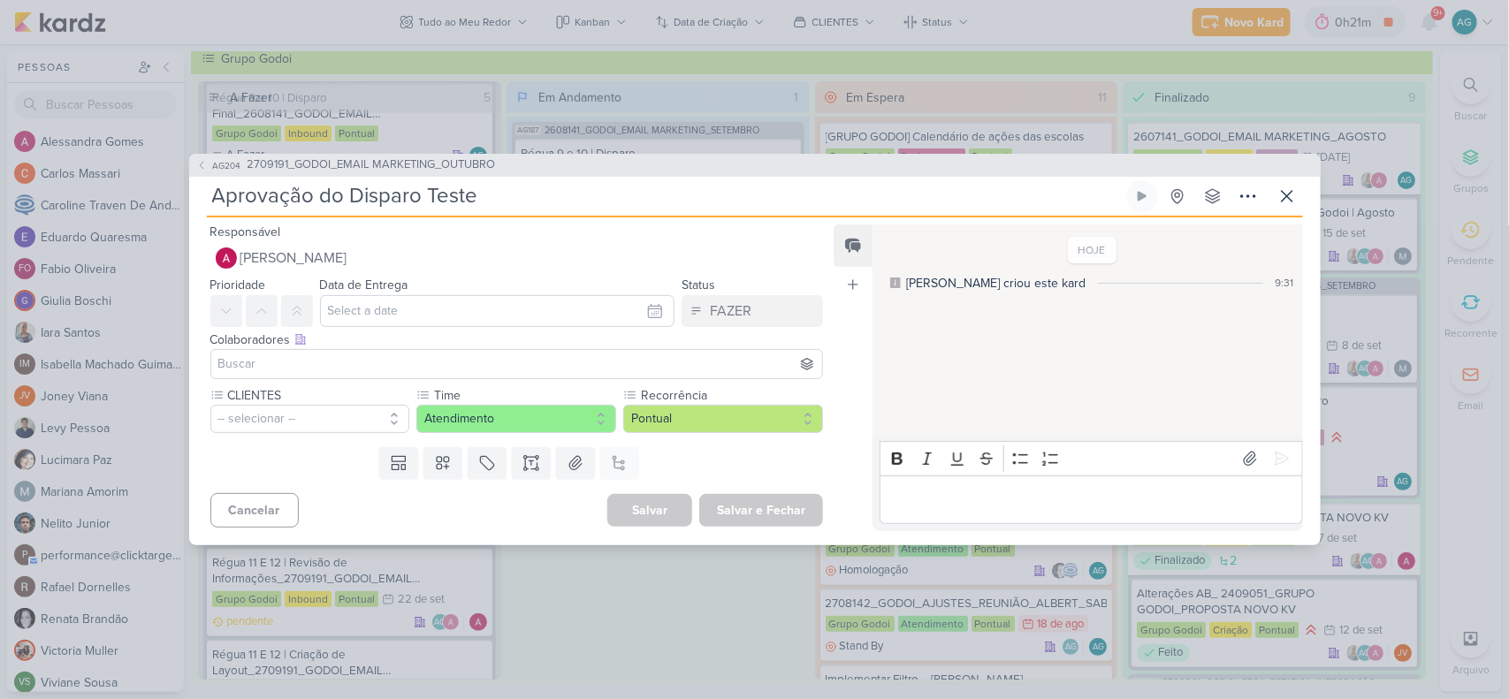
click at [215, 191] on input "Aprovação do Disparo Teste" at bounding box center [665, 196] width 916 height 32
paste input "Régua 11 E 12 |"
type input "Régua 11 E 12 | Aprovação do Disparo Teste"
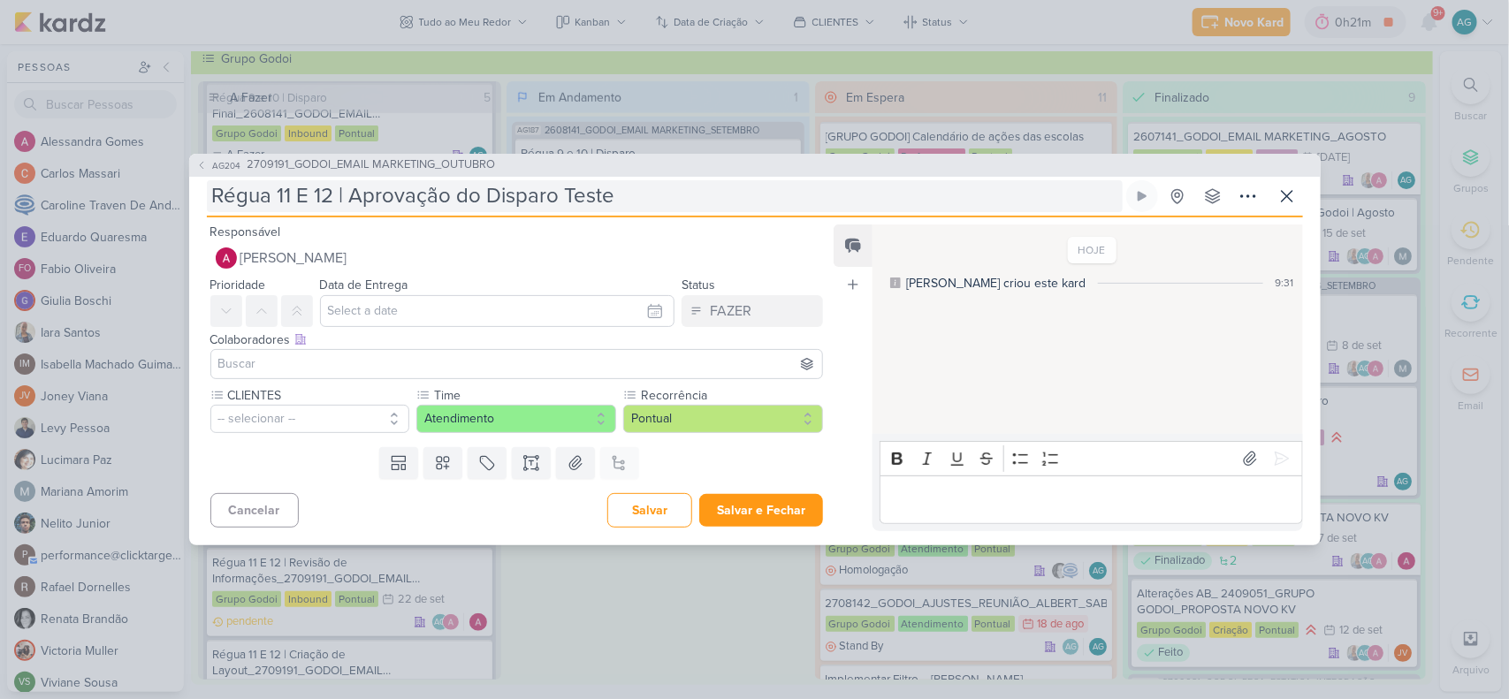
click at [659, 195] on input "Régua 11 E 12 | Aprovação do Disparo Teste" at bounding box center [665, 196] width 916 height 32
paste input "_GODOI_EMAIL MARKETING_OUTUBRO"
type input "Régua 11 E 12 | Aprovação do Disparo Teste_GODOI_EMAIL MARKETING_OUTUBRO"
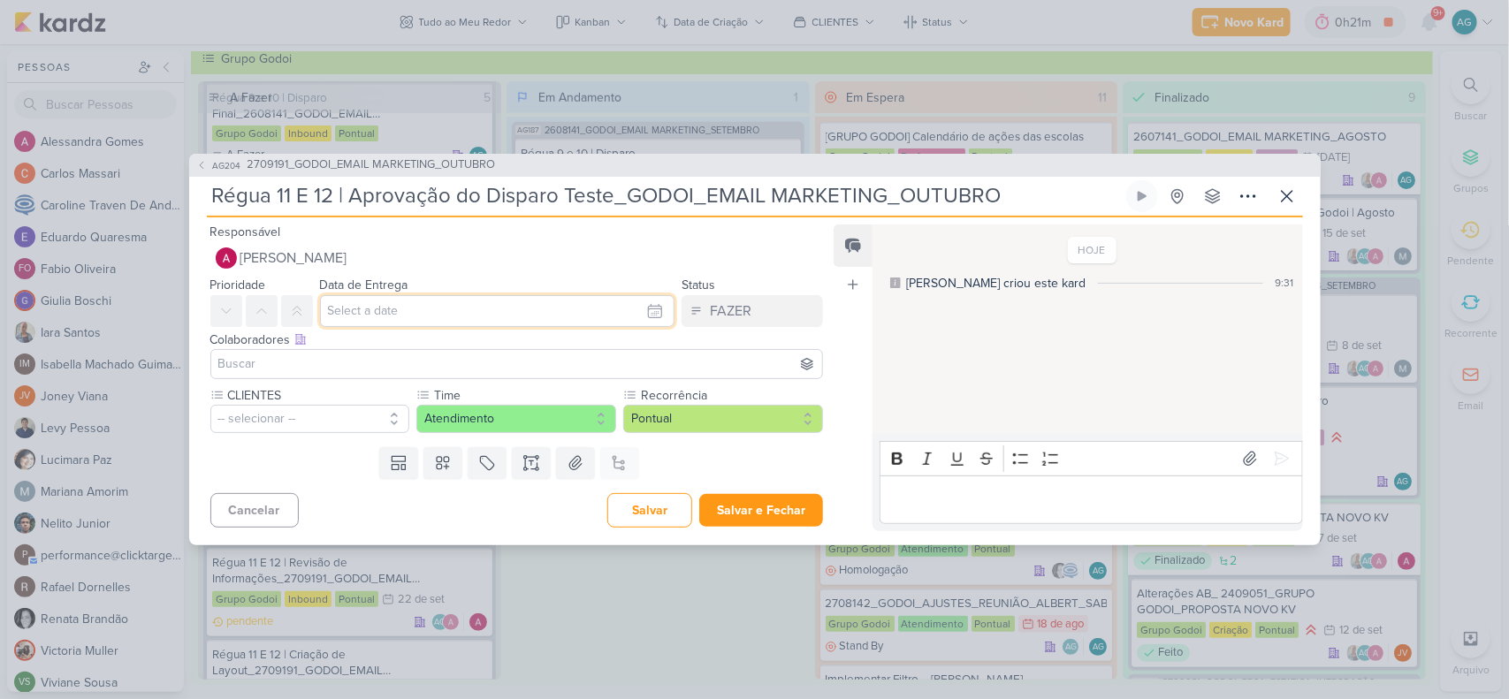
click at [355, 311] on input "text" at bounding box center [497, 311] width 355 height 32
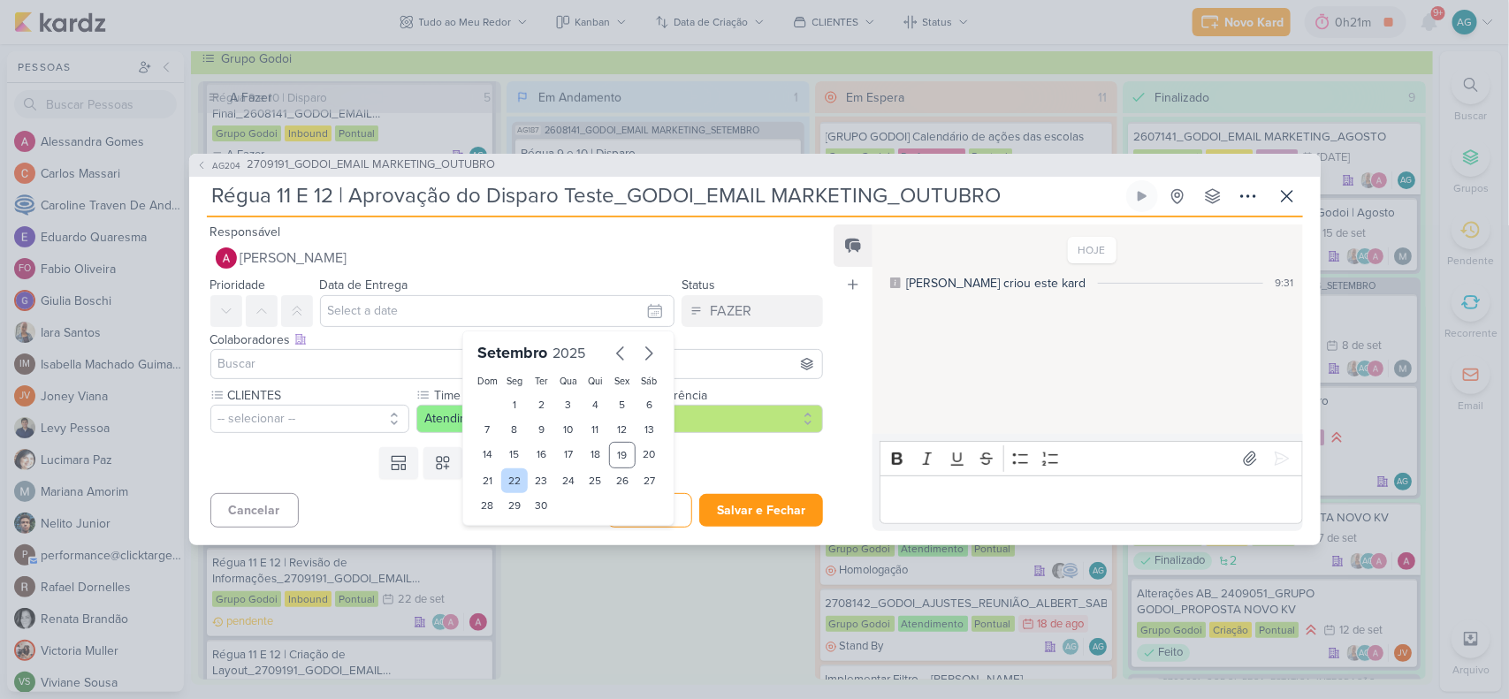
click at [507, 484] on div "22" at bounding box center [514, 481] width 27 height 25
type input "22 de setembro de 2025 às 23:59"
click at [294, 373] on input at bounding box center [517, 364] width 605 height 21
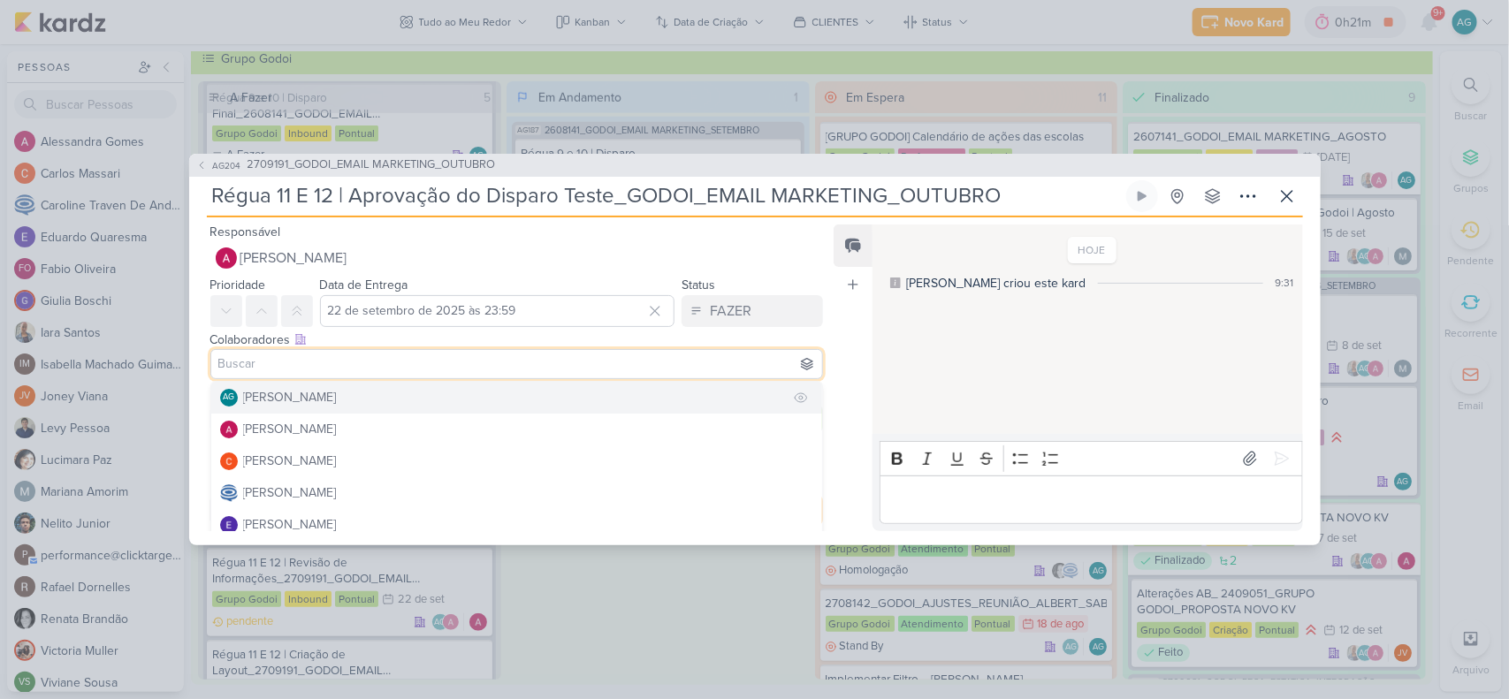
click at [296, 398] on div "[PERSON_NAME]" at bounding box center [290, 397] width 94 height 19
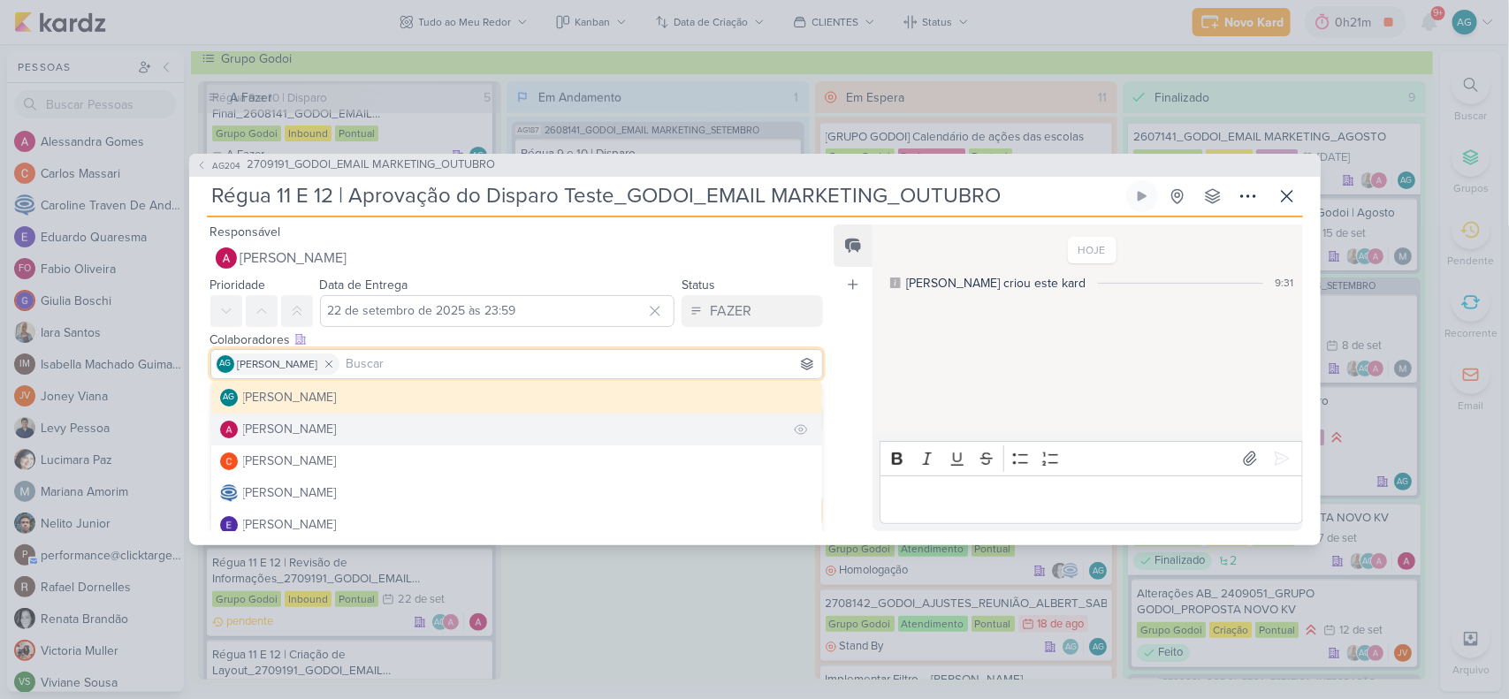
click at [297, 423] on div "[PERSON_NAME]" at bounding box center [290, 429] width 94 height 19
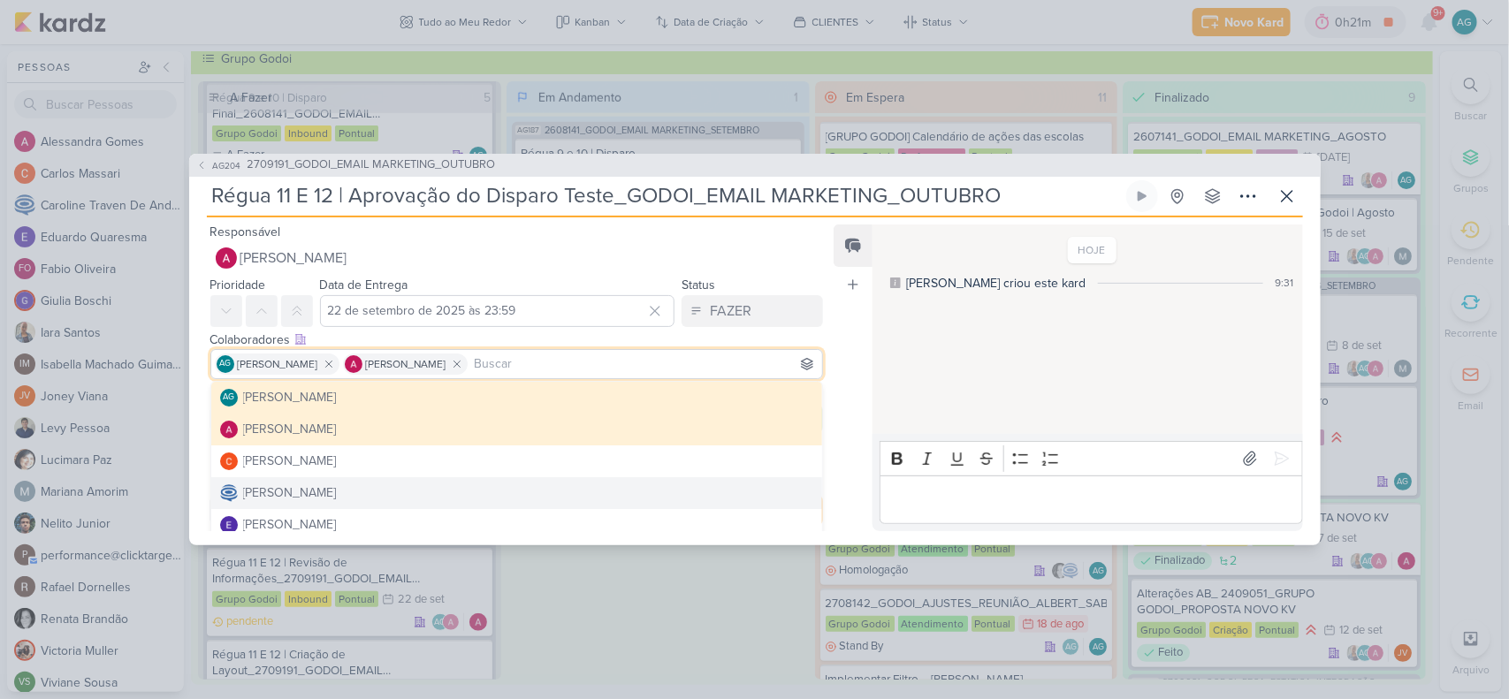
click at [862, 483] on div "Feed Atrelar email Solte o email para atrelar ao kard" at bounding box center [853, 378] width 39 height 307
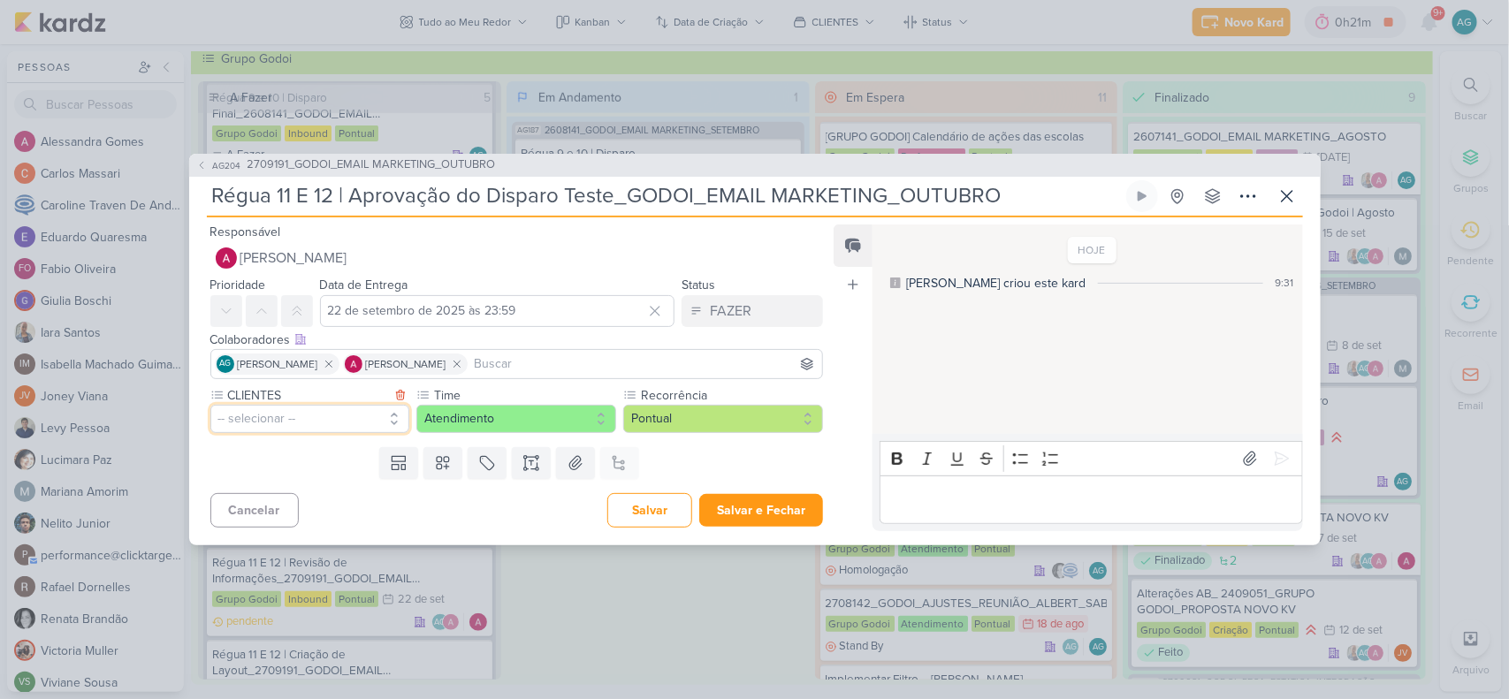
click at [285, 420] on button "-- selecionar --" at bounding box center [310, 419] width 200 height 28
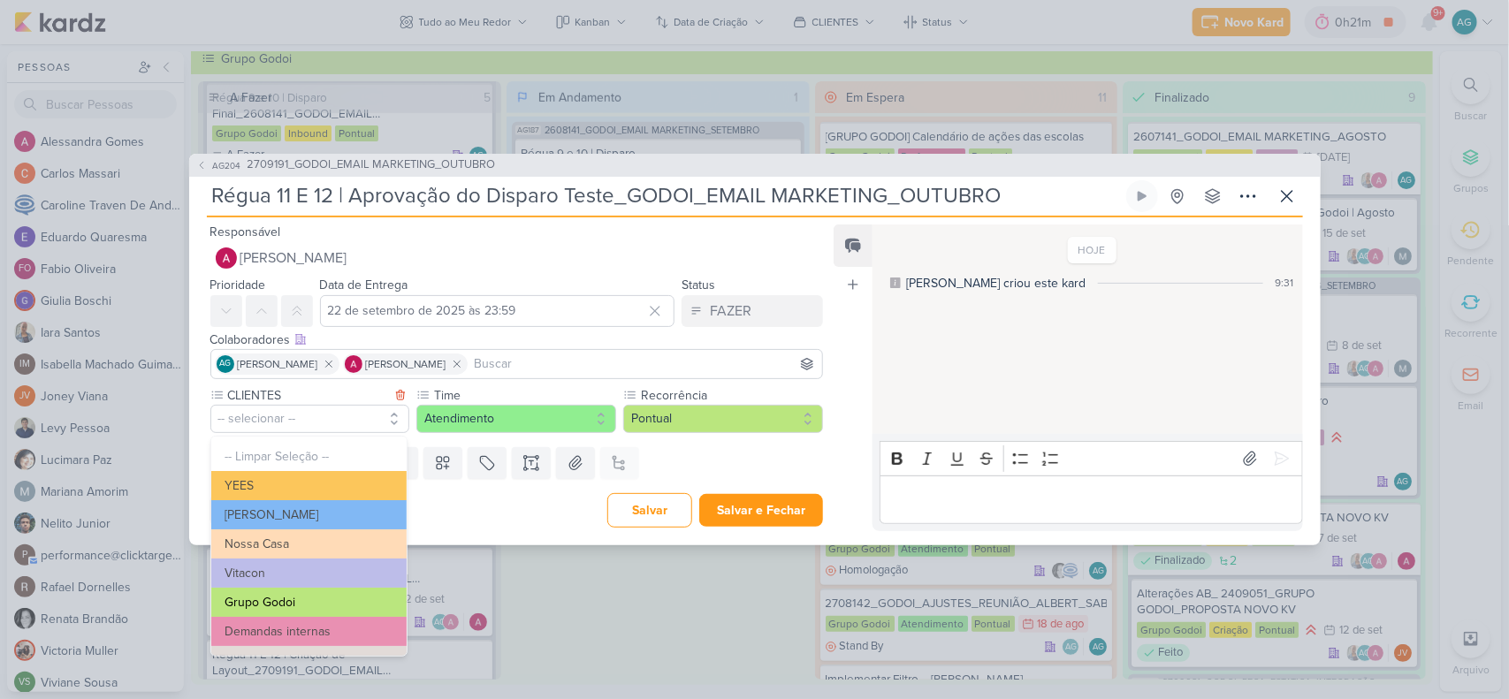
click at [293, 598] on button "Grupo Godoi" at bounding box center [308, 602] width 195 height 29
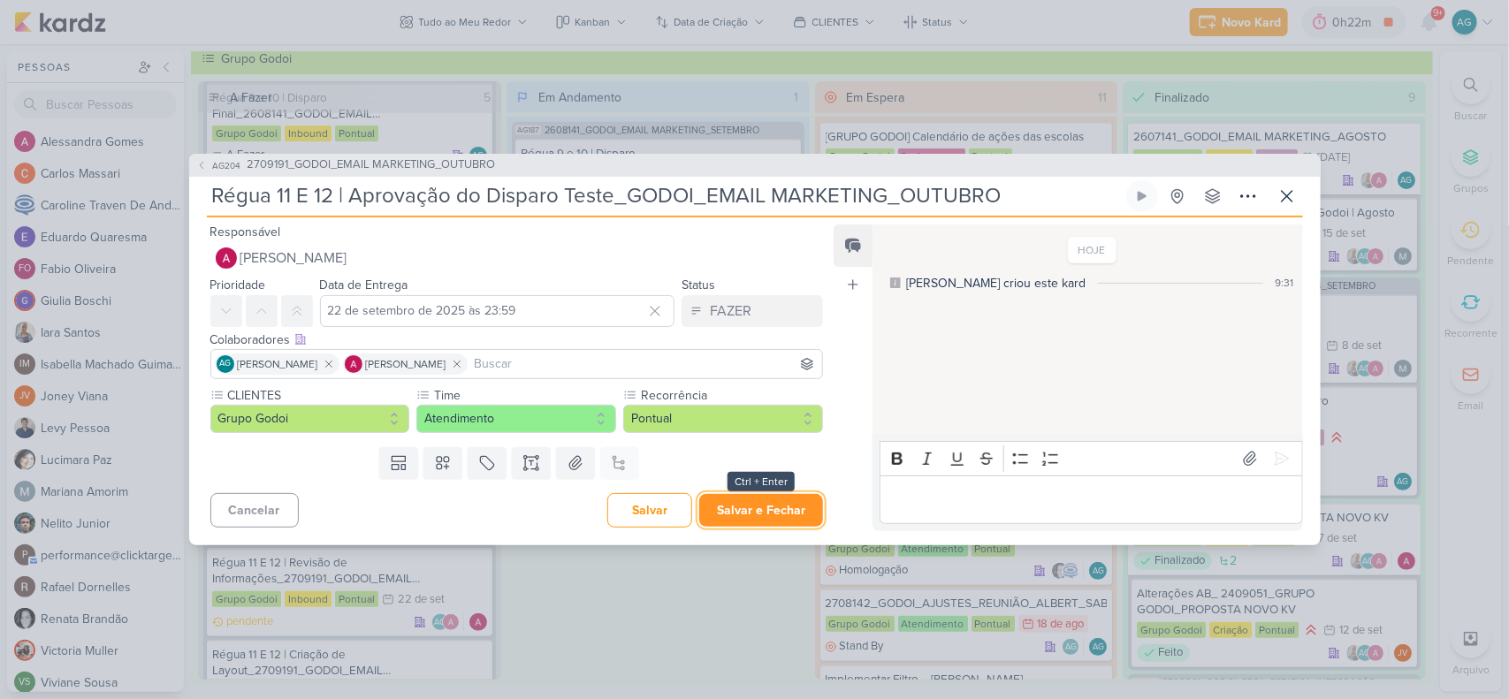
click at [789, 515] on button "Salvar e Fechar" at bounding box center [761, 510] width 124 height 33
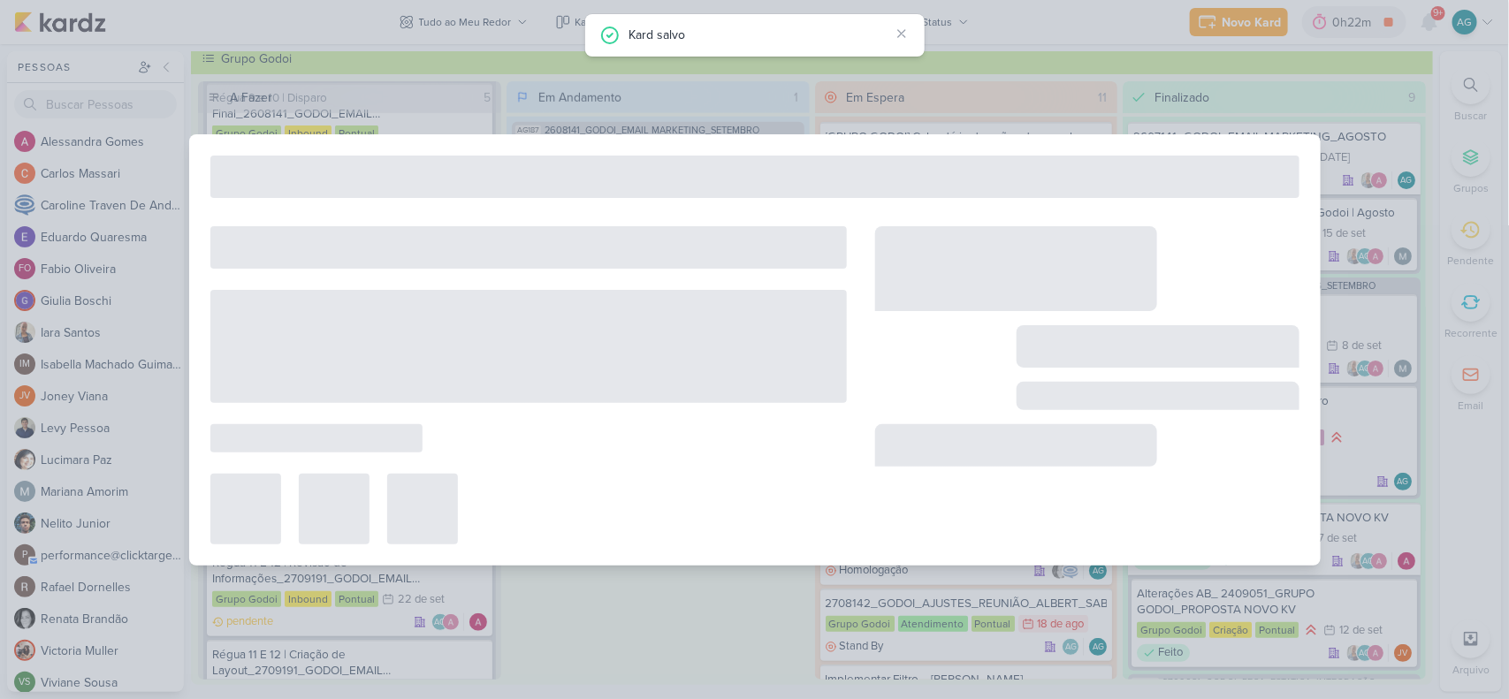
type input "2709191_GODOI_EMAIL MARKETING_OUTUBRO"
type input "[DATE] 17:00"
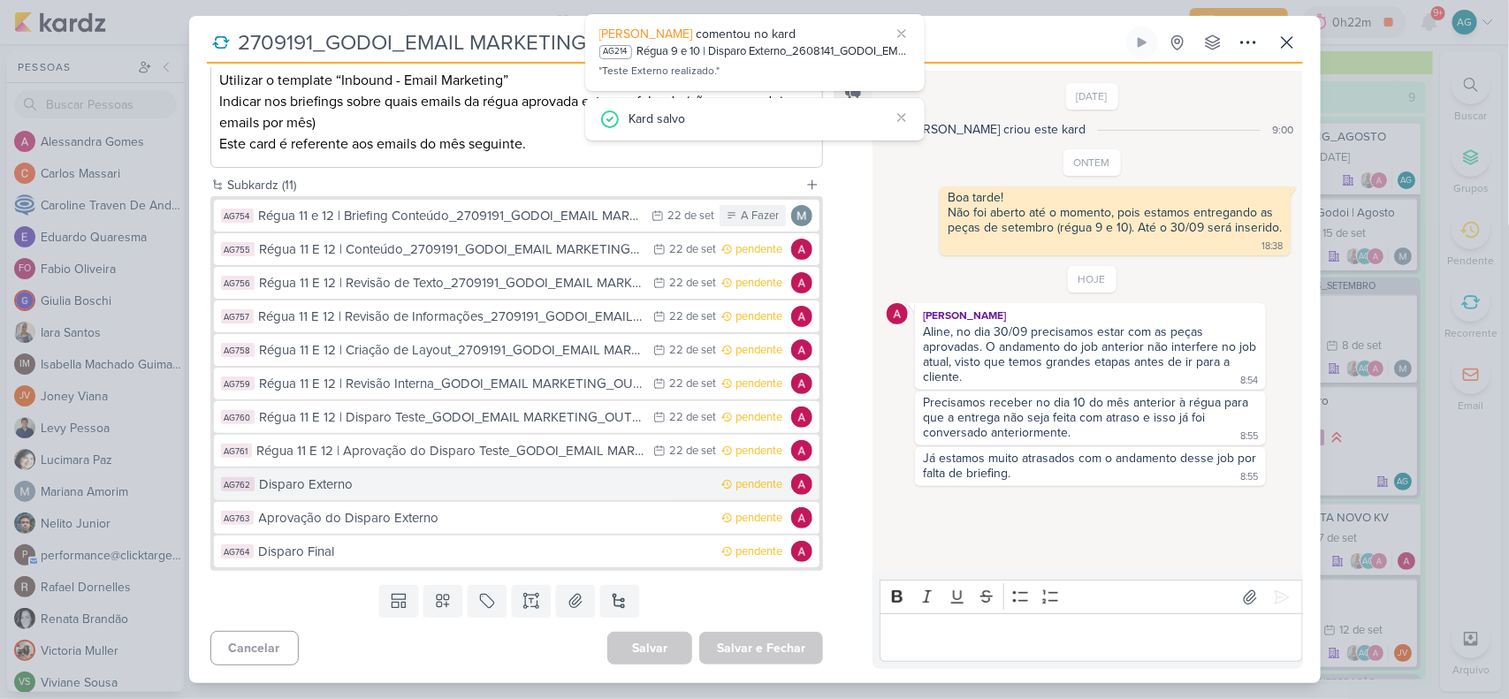
click at [356, 487] on div "Disparo Externo" at bounding box center [487, 485] width 454 height 20
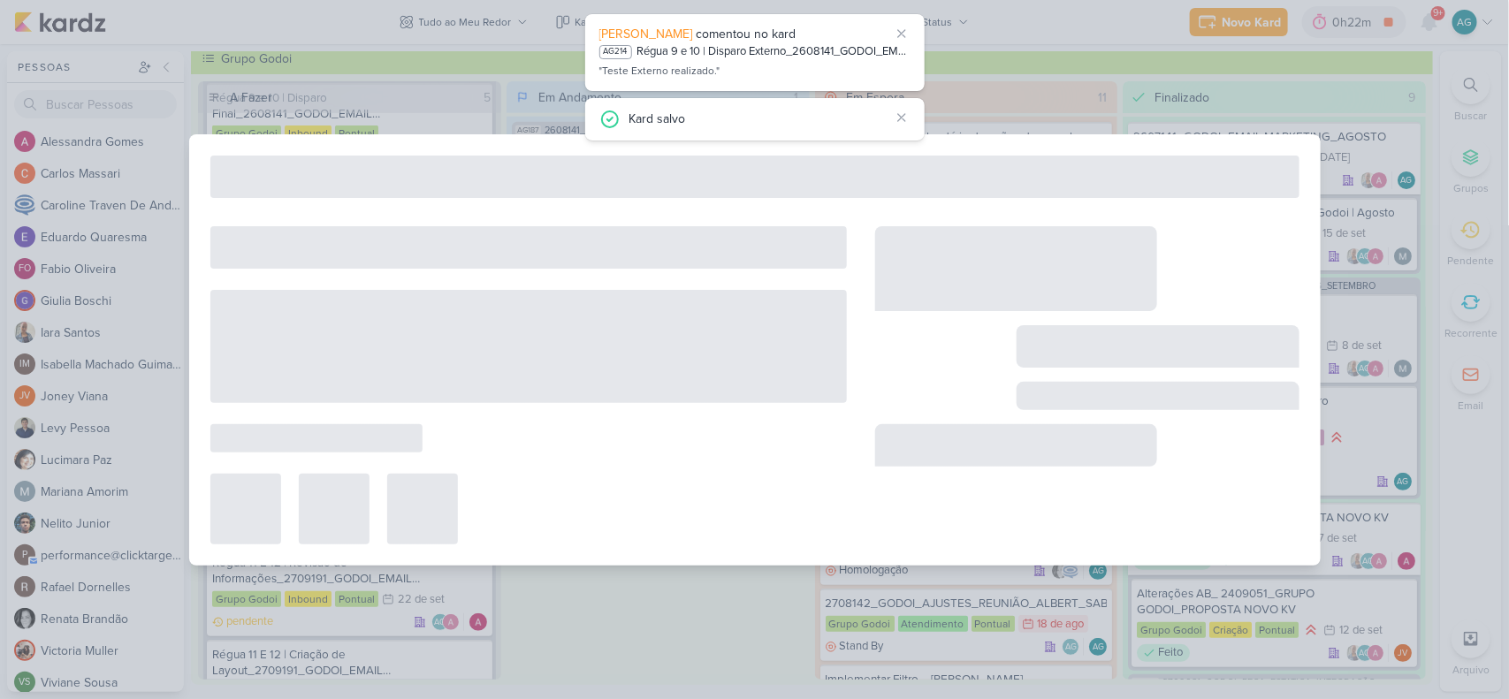
type input "Disparo Externo"
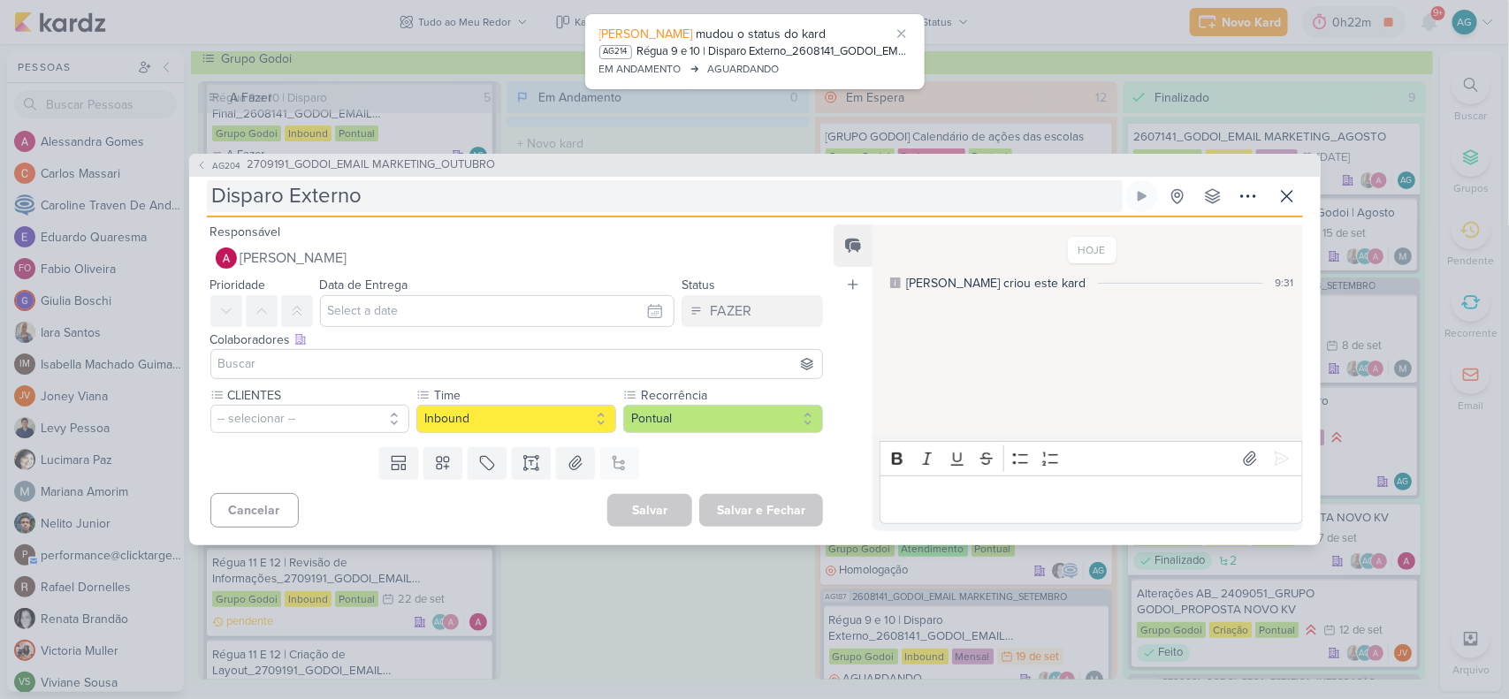
click at [403, 199] on input "Disparo Externo" at bounding box center [665, 196] width 916 height 32
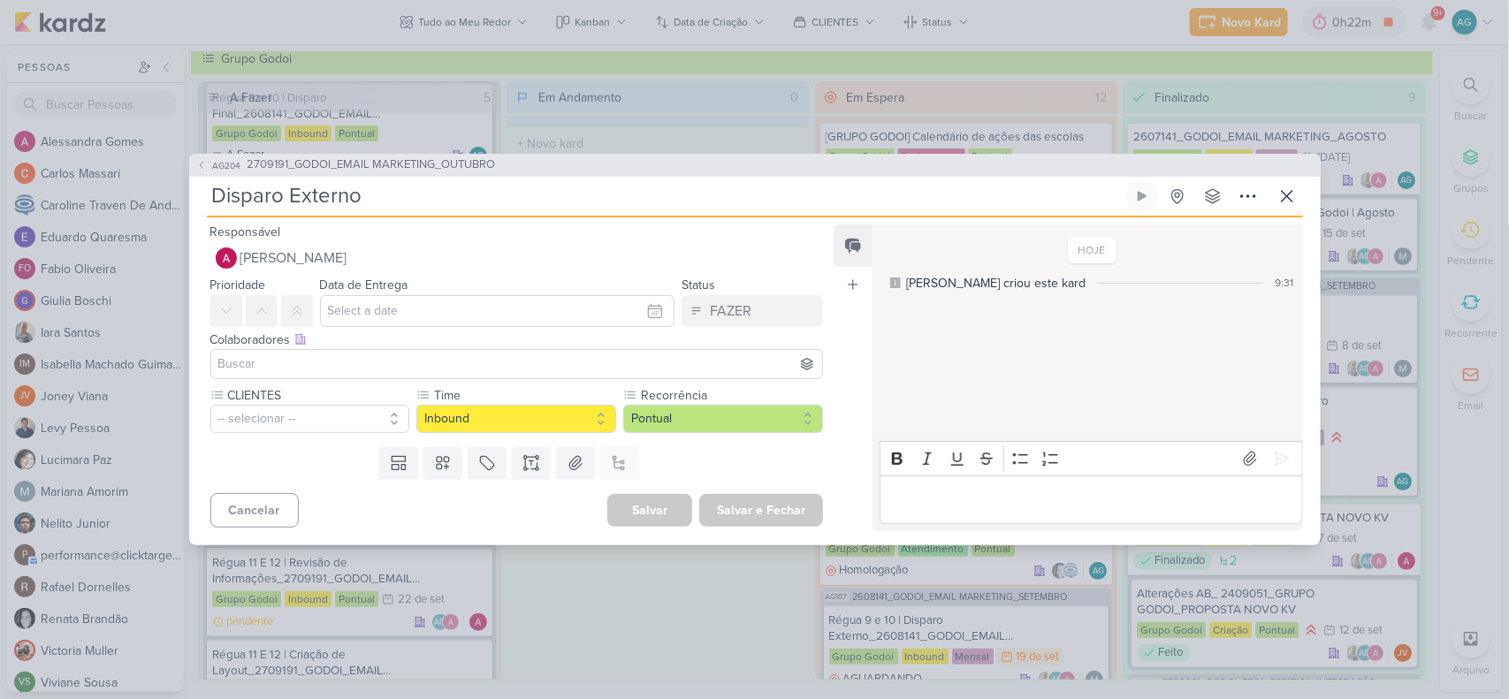
paste input "_GODOI_EMAIL MARKETING_OUTUBRO"
type input "Disparo Externo_GODOI_EMAIL MARKETING_OUTUBRO"
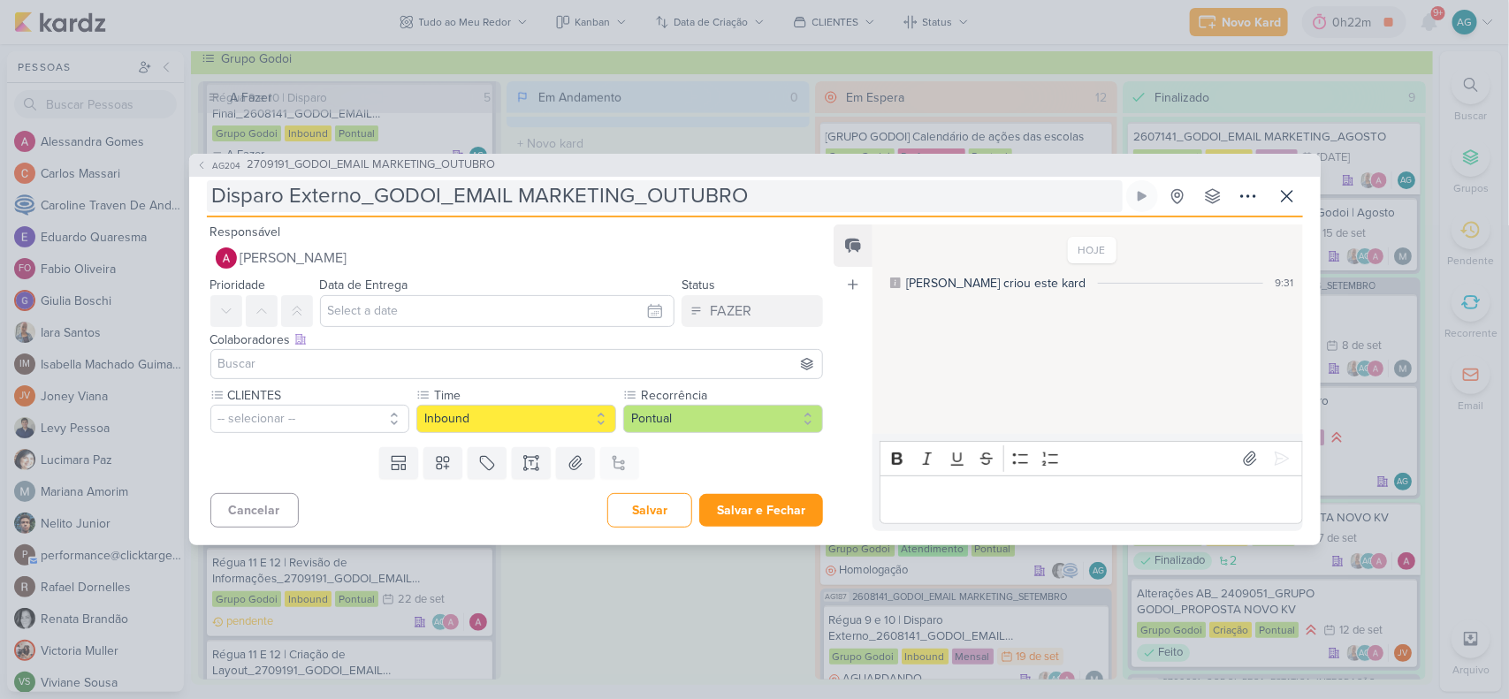
click at [209, 201] on input "Disparo Externo_GODOI_EMAIL MARKETING_OUTUBRO" at bounding box center [665, 196] width 916 height 32
paste input "Régua 11 E 12"
type input "Régua 11 E 12 Disparo Externo_GODOI_EMAIL MARKETING_OUTUBRO"
type input "Disparo Externo_GODOI_EMAIL MARKETING_OUTUBRO"
click at [212, 192] on input "Disparo Externo_GODOI_EMAIL MARKETING_OUTUBRO" at bounding box center [665, 196] width 916 height 32
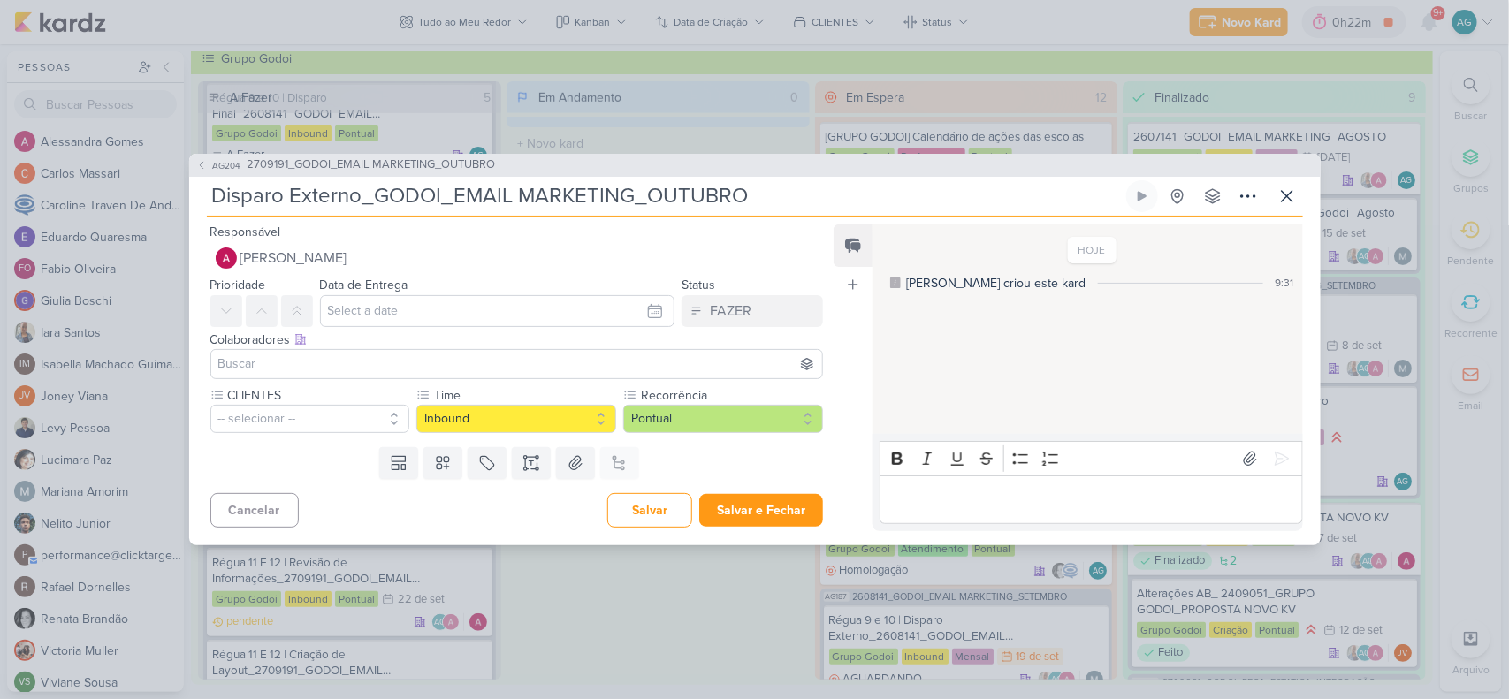
paste input "Régua 11 E 12 |"
type input "Régua 11 E 12 |Disparo Externo_GODOI_EMAIL MARKETING_OUTUBRO"
type input "Régua 11 E 12 | Disparo Externo_GODOI_EMAIL MARKETING_OUTUBRO"
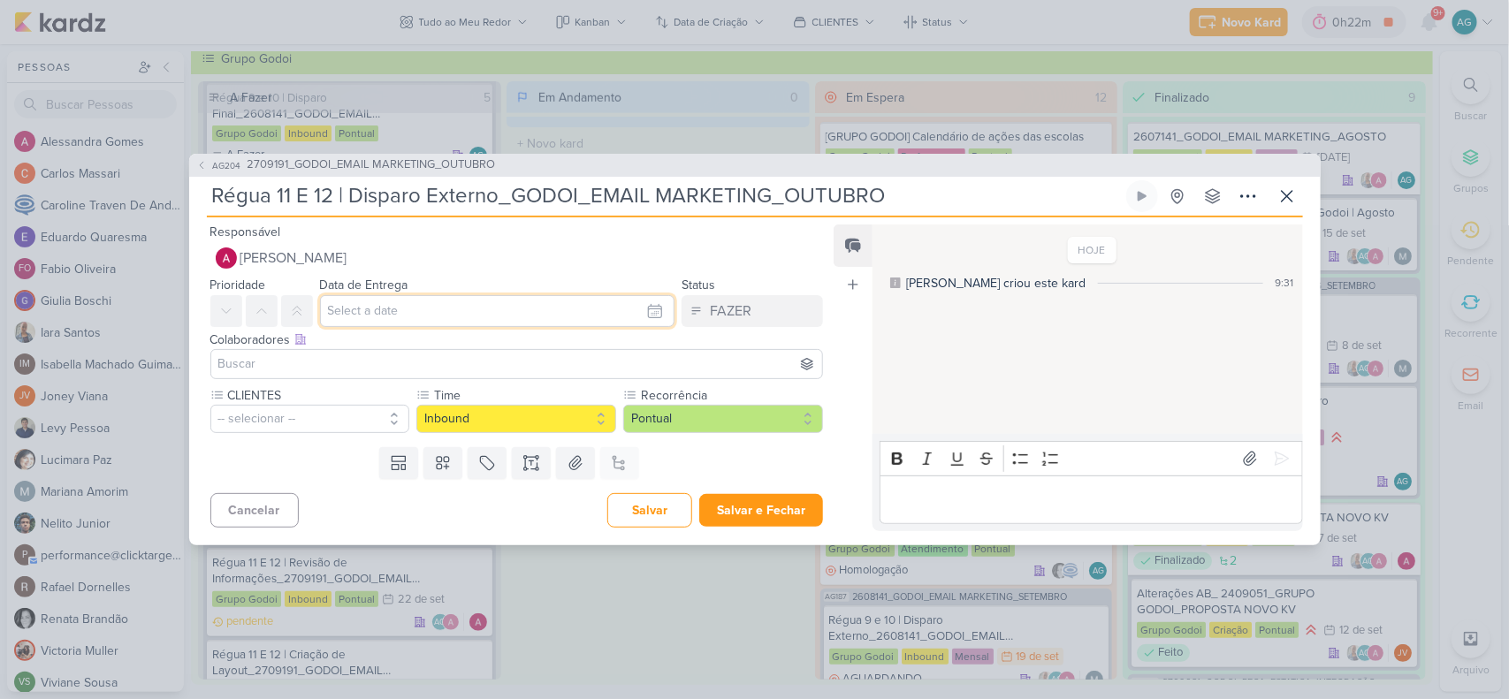
click at [380, 309] on input "text" at bounding box center [497, 311] width 355 height 32
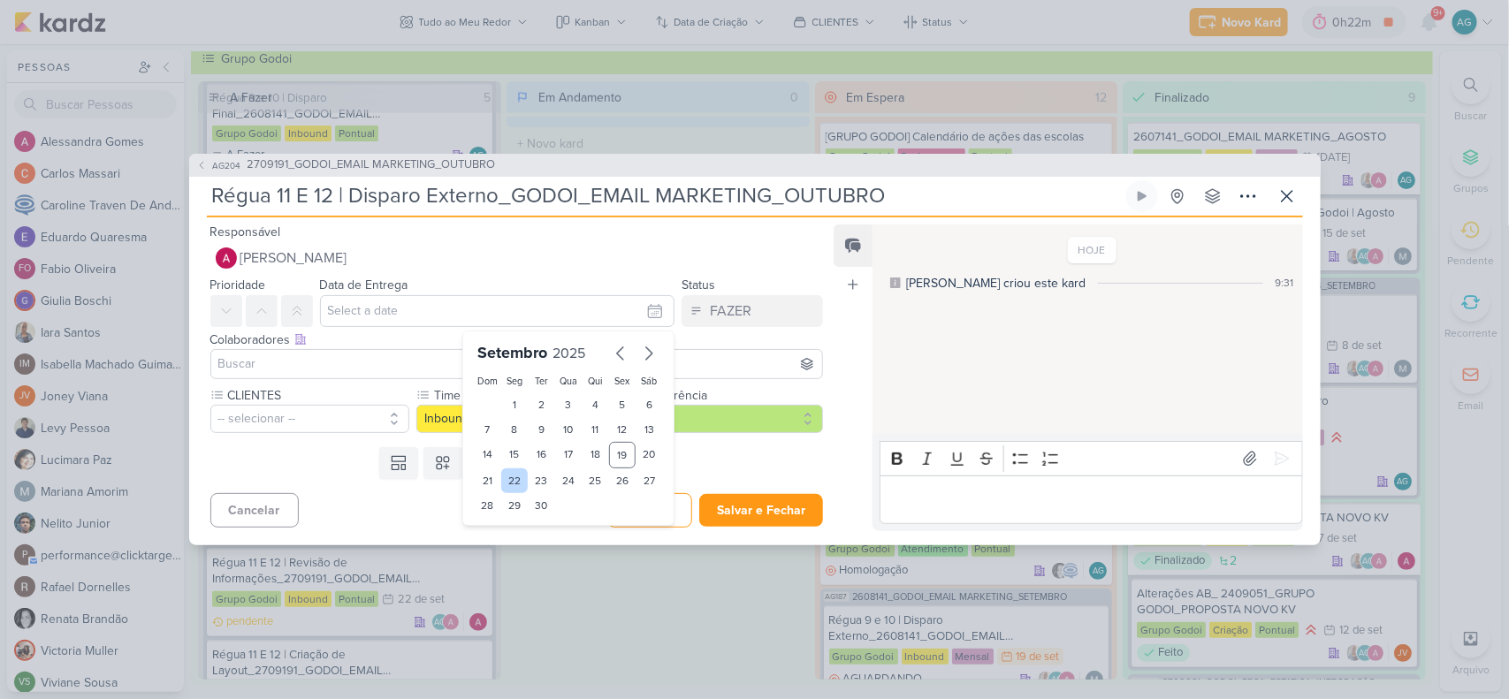
click at [507, 483] on div "22" at bounding box center [514, 481] width 27 height 25
type input "22 de setembro de 2025 às 23:59"
click at [339, 359] on input at bounding box center [517, 364] width 605 height 21
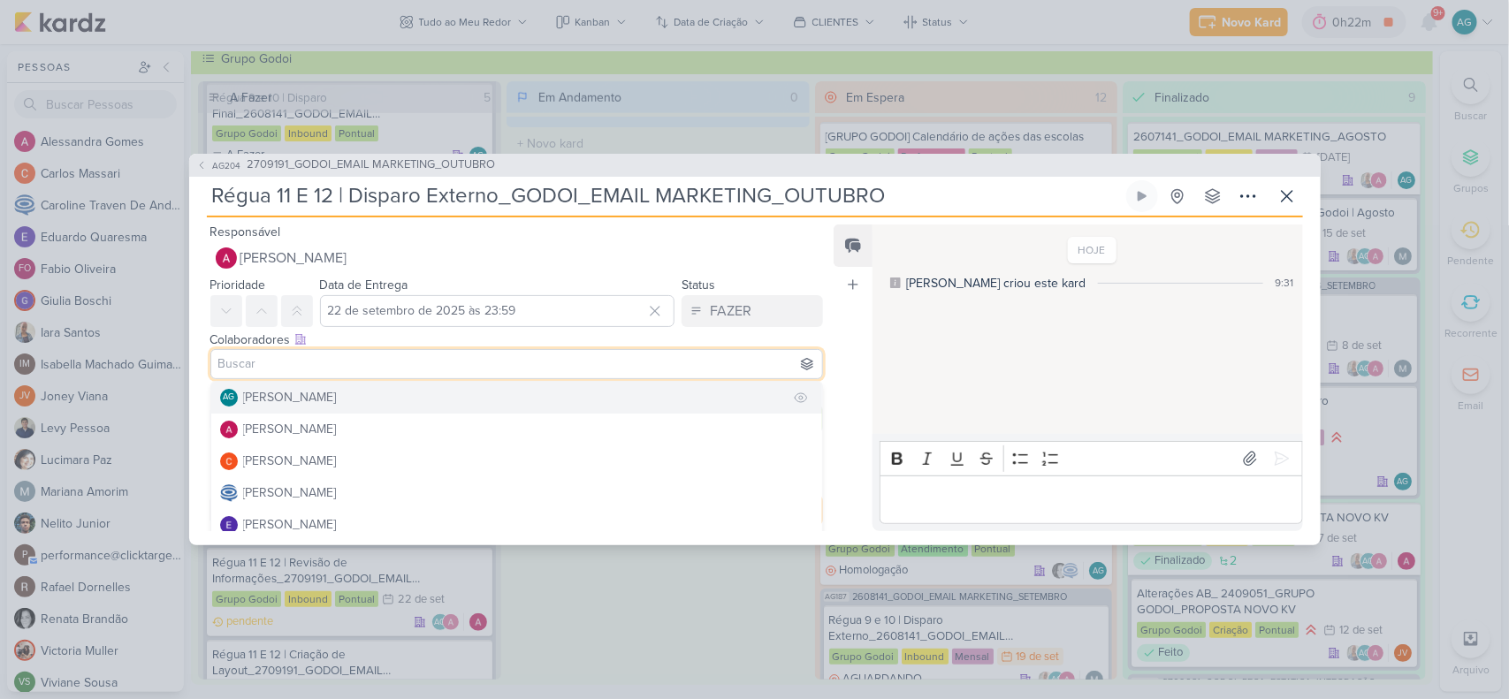
click at [329, 400] on div "[PERSON_NAME]" at bounding box center [290, 397] width 94 height 19
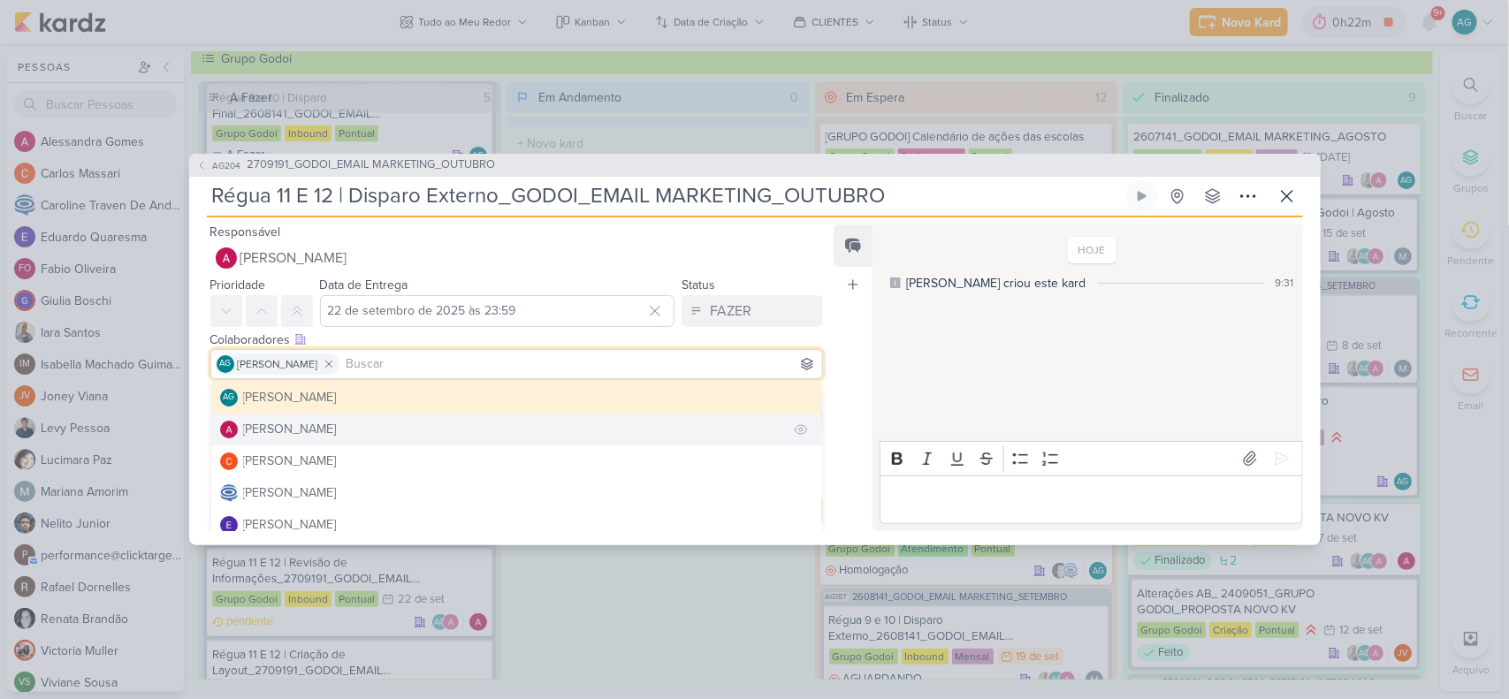
click at [328, 427] on div "[PERSON_NAME]" at bounding box center [290, 429] width 94 height 19
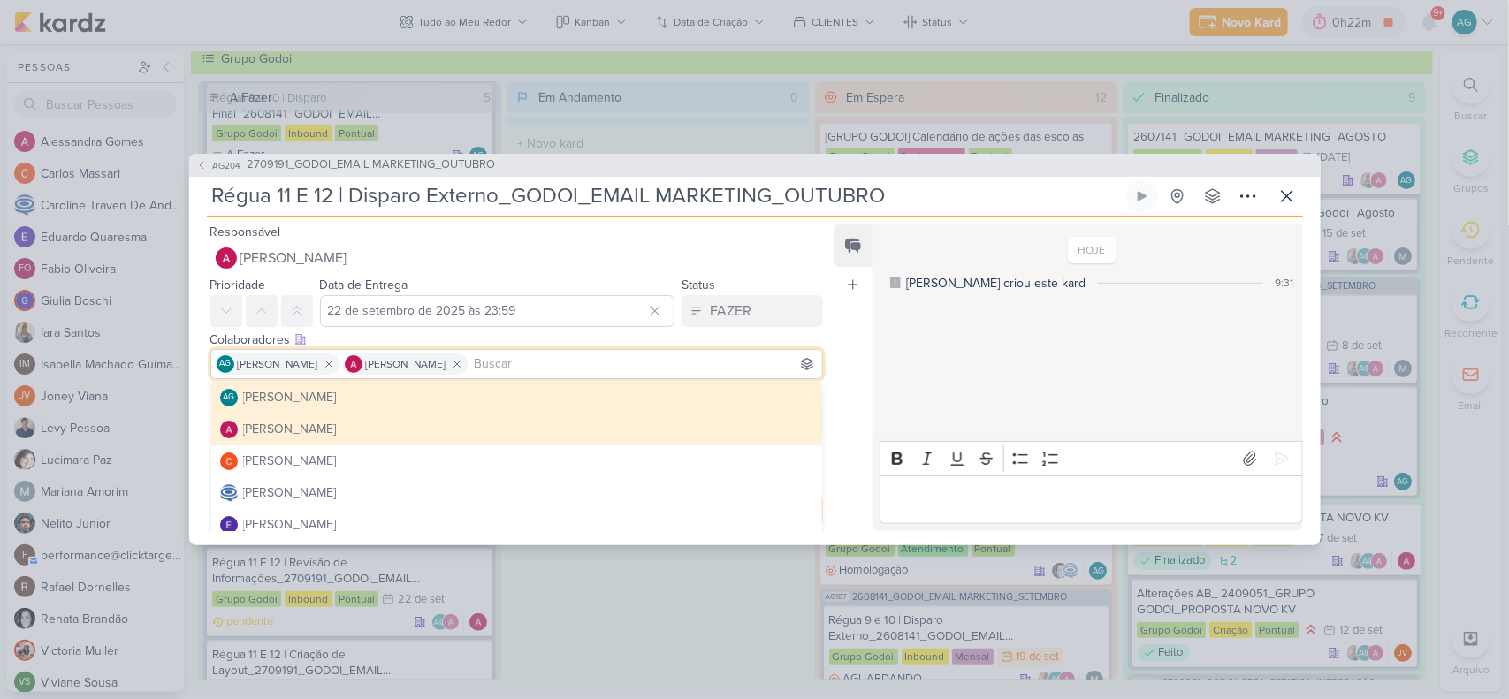
click at [855, 340] on div "Feed Atrelar email Solte o email para atrelar ao kard" at bounding box center [853, 378] width 39 height 307
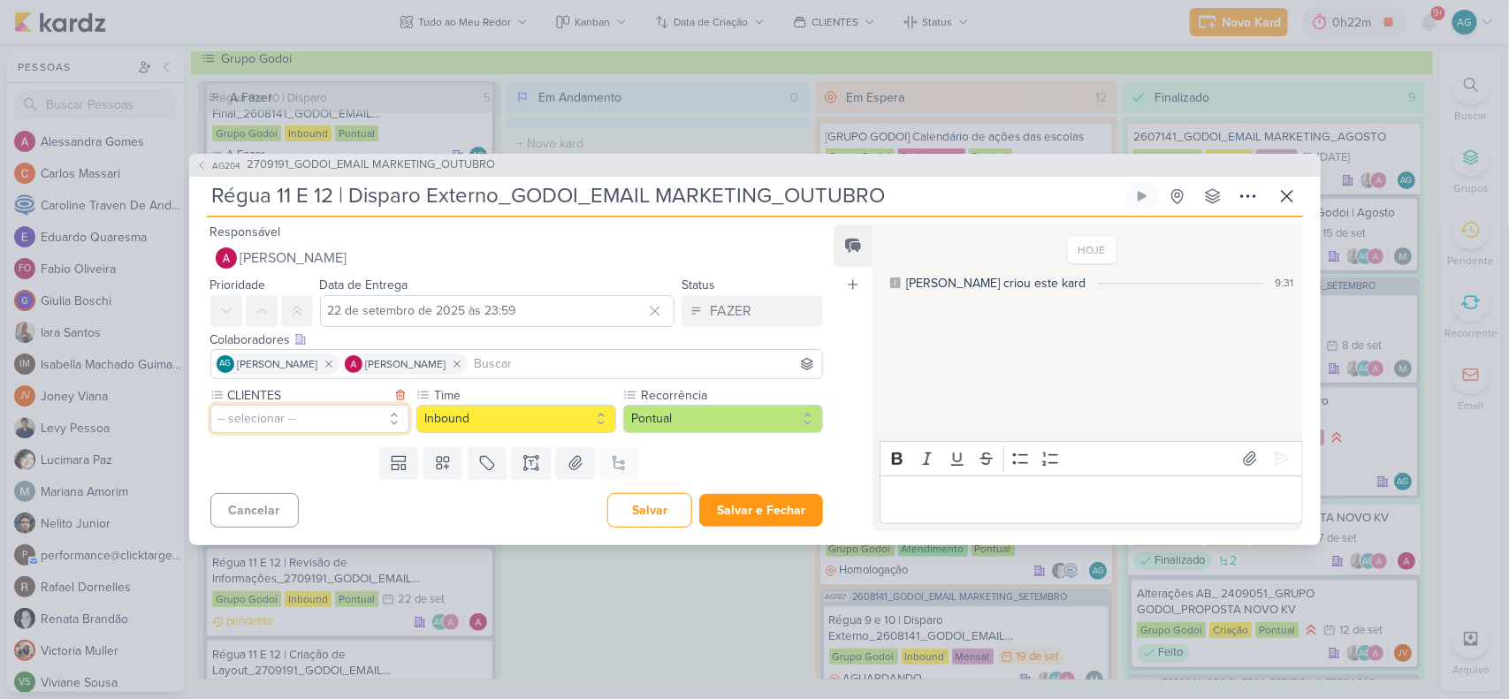
click at [346, 418] on button "-- selecionar --" at bounding box center [310, 419] width 200 height 28
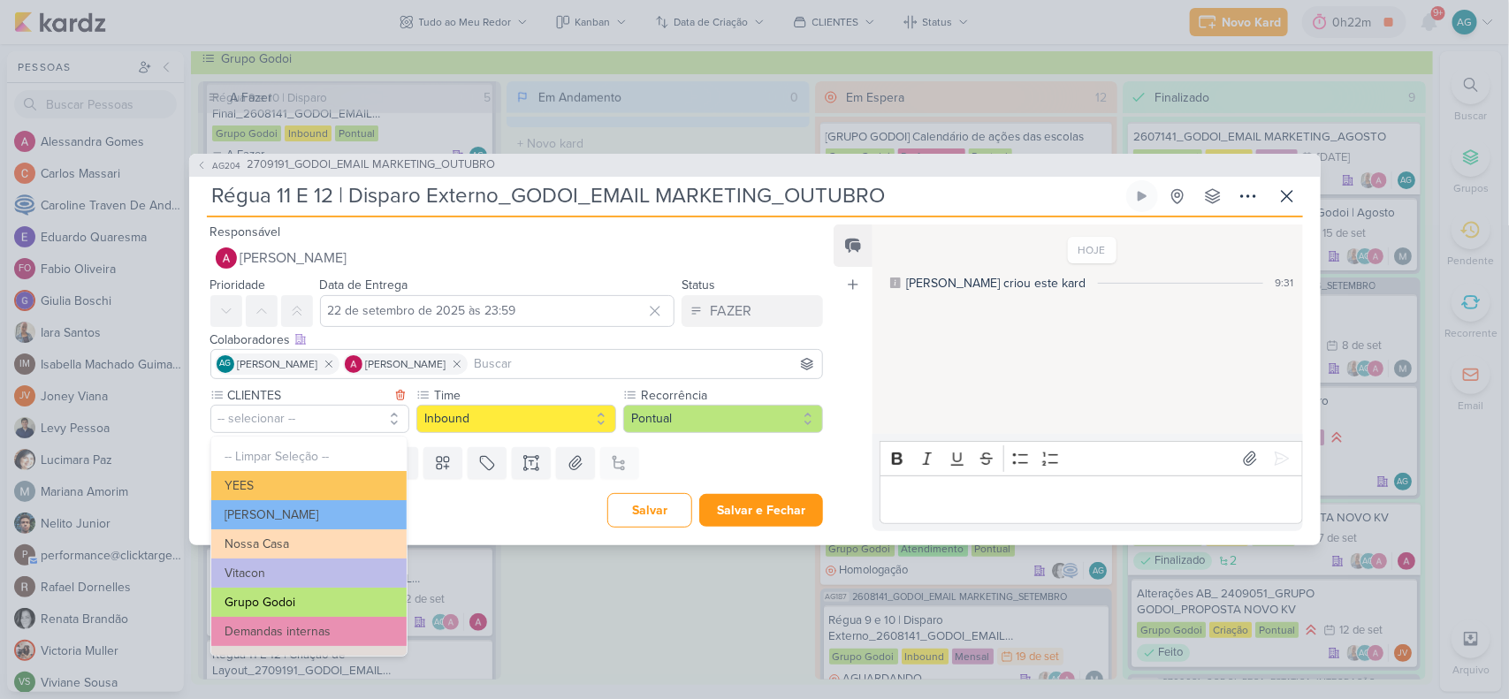
click at [305, 608] on button "Grupo Godoi" at bounding box center [308, 602] width 195 height 29
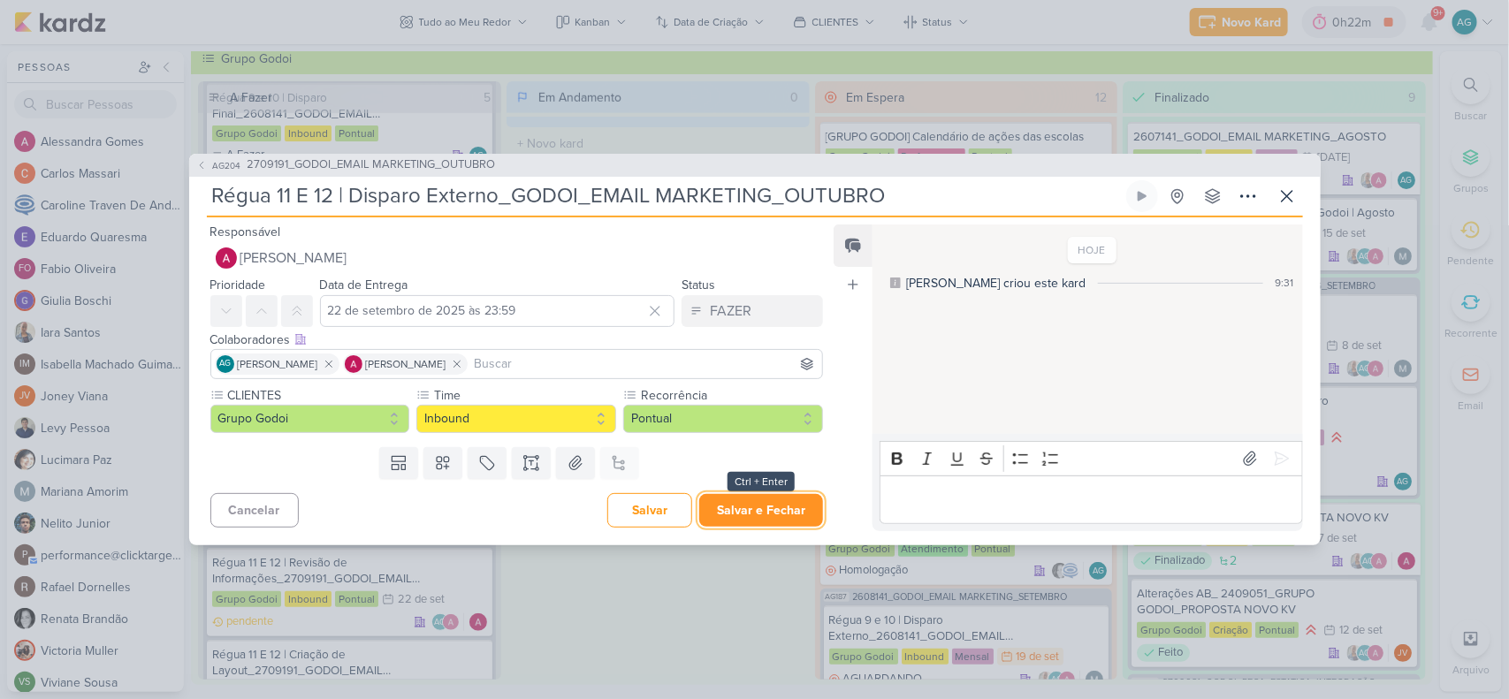
click at [774, 511] on button "Salvar e Fechar" at bounding box center [761, 510] width 124 height 33
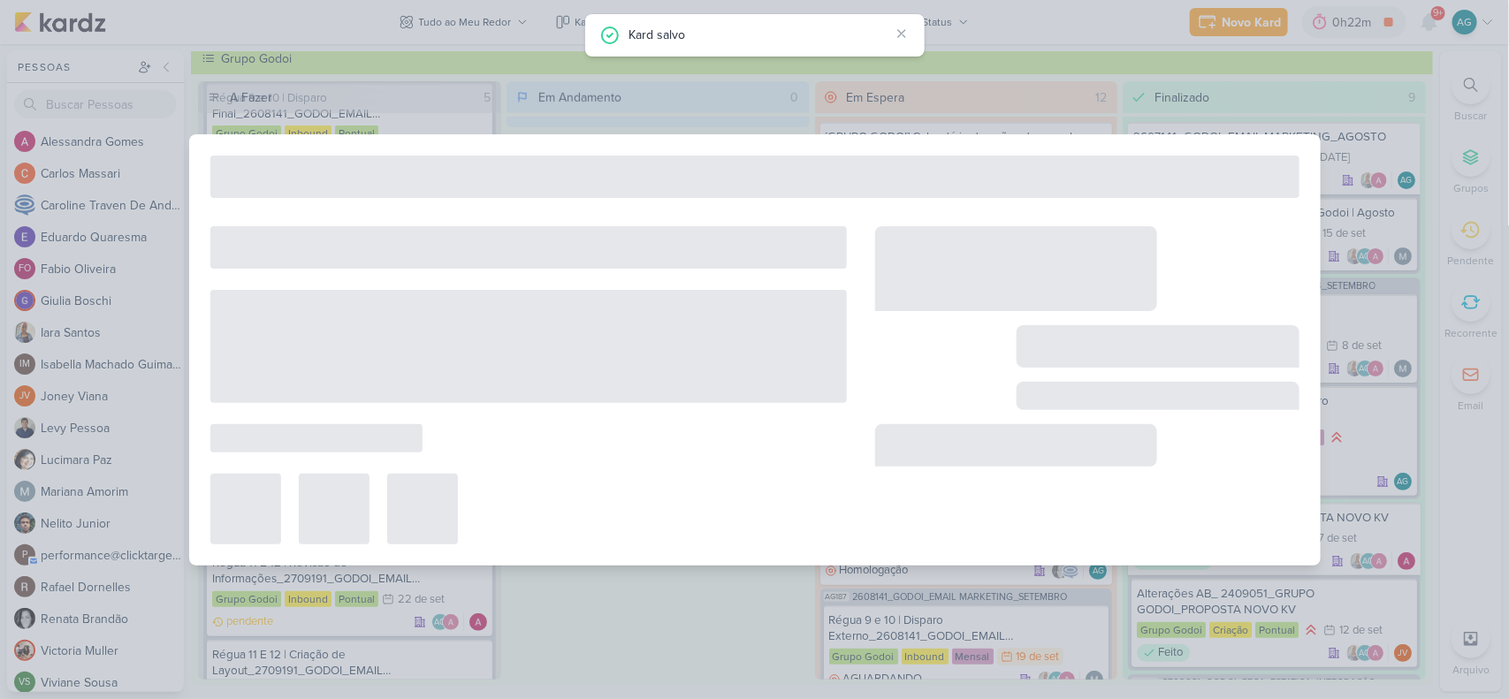
type input "2709191_GODOI_EMAIL MARKETING_OUTUBRO"
type input "[DATE] 17:00"
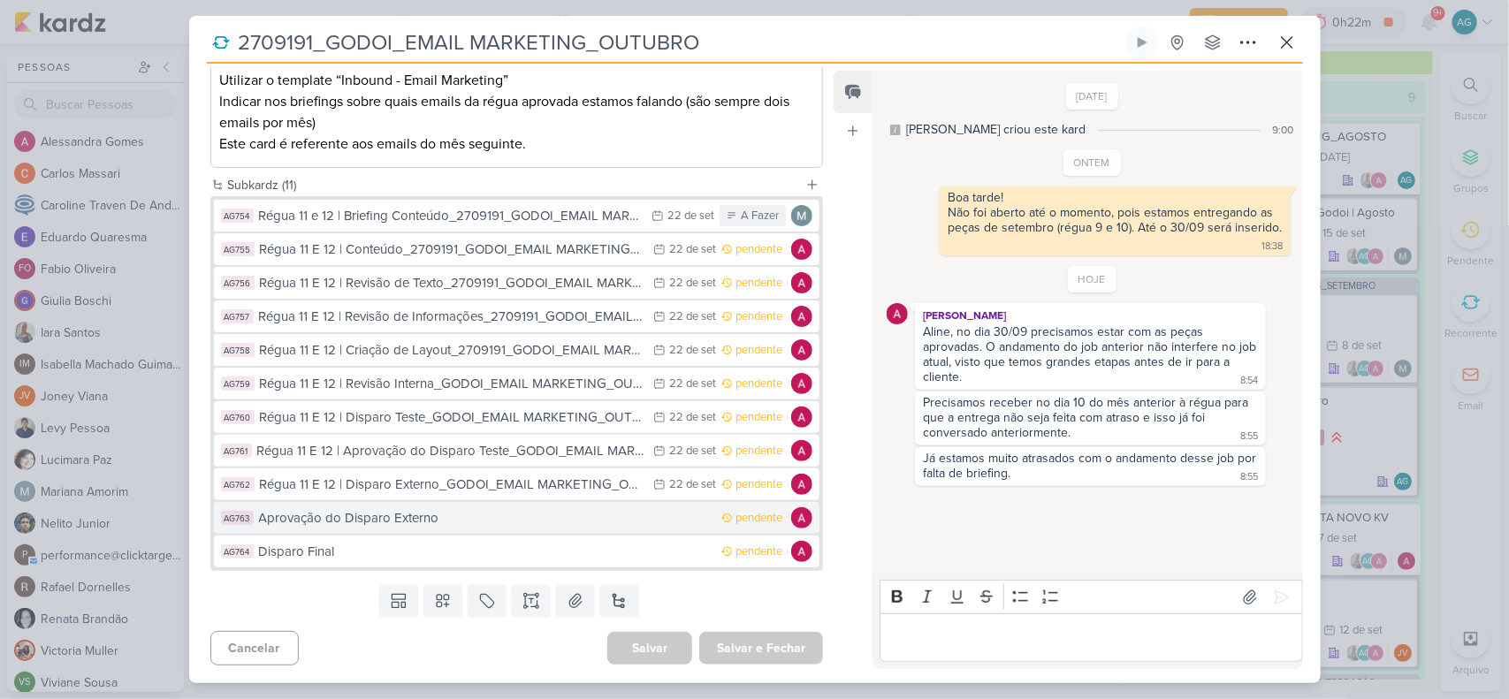
click at [416, 522] on div "Aprovação do Disparo Externo" at bounding box center [486, 518] width 454 height 20
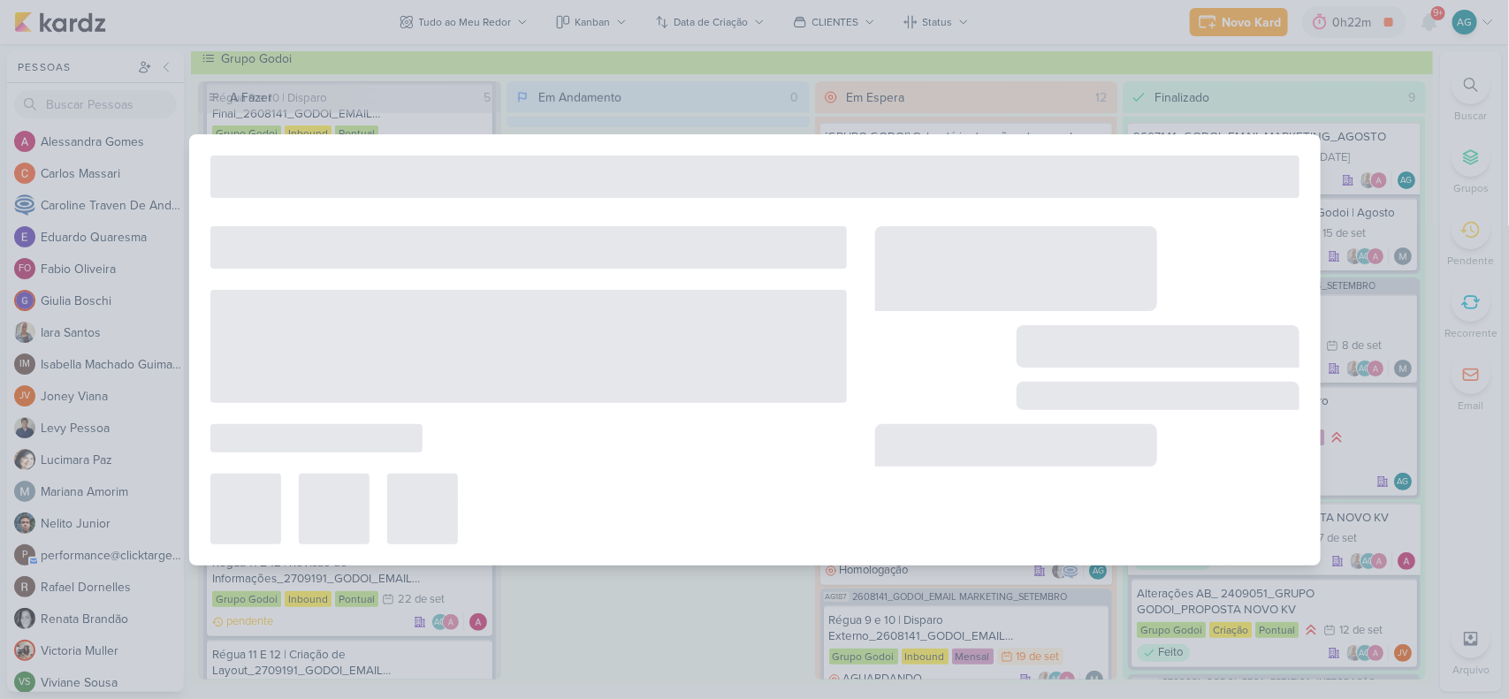
type input "Aprovação do Disparo Externo"
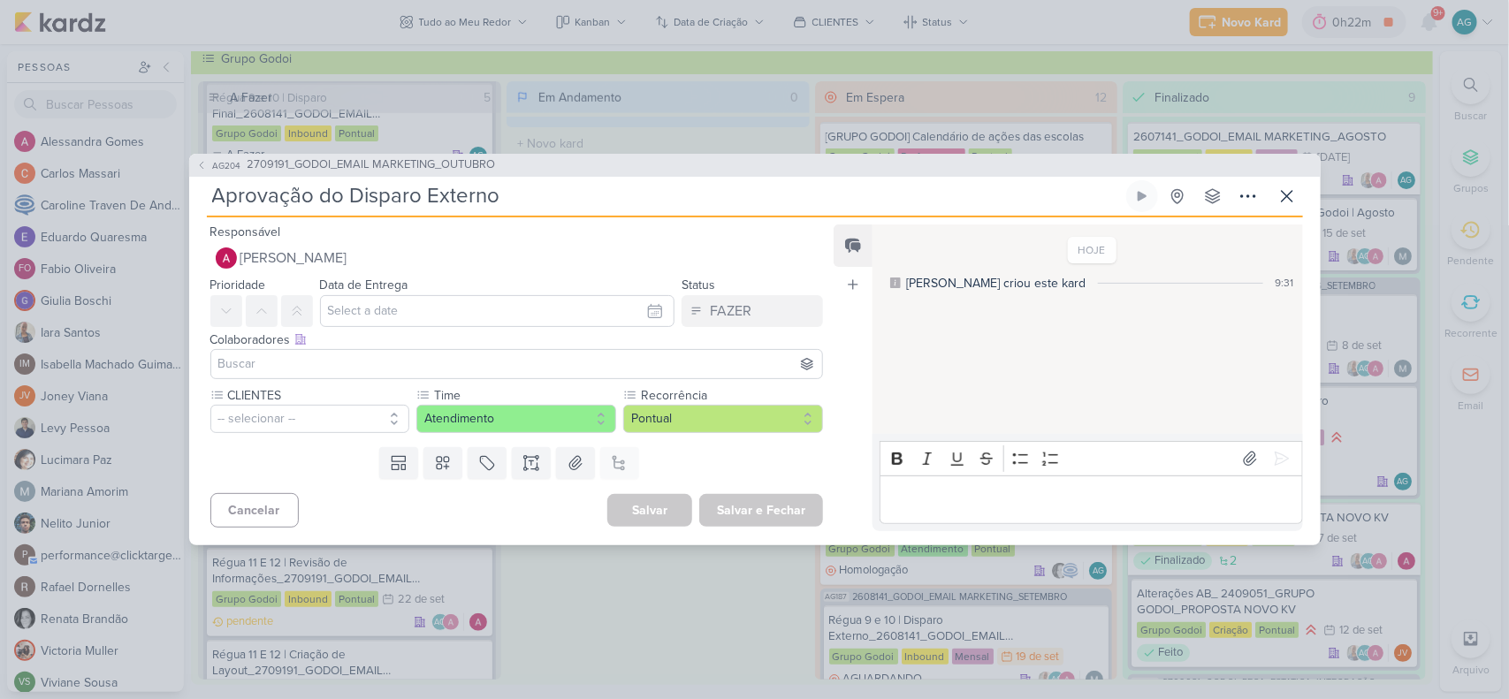
click at [508, 194] on input "Aprovação do Disparo Externo" at bounding box center [665, 196] width 916 height 32
paste input "Régua 11 E 12 |"
type input "Aprovação do Disparo ExternoRégua 11 E 12 |"
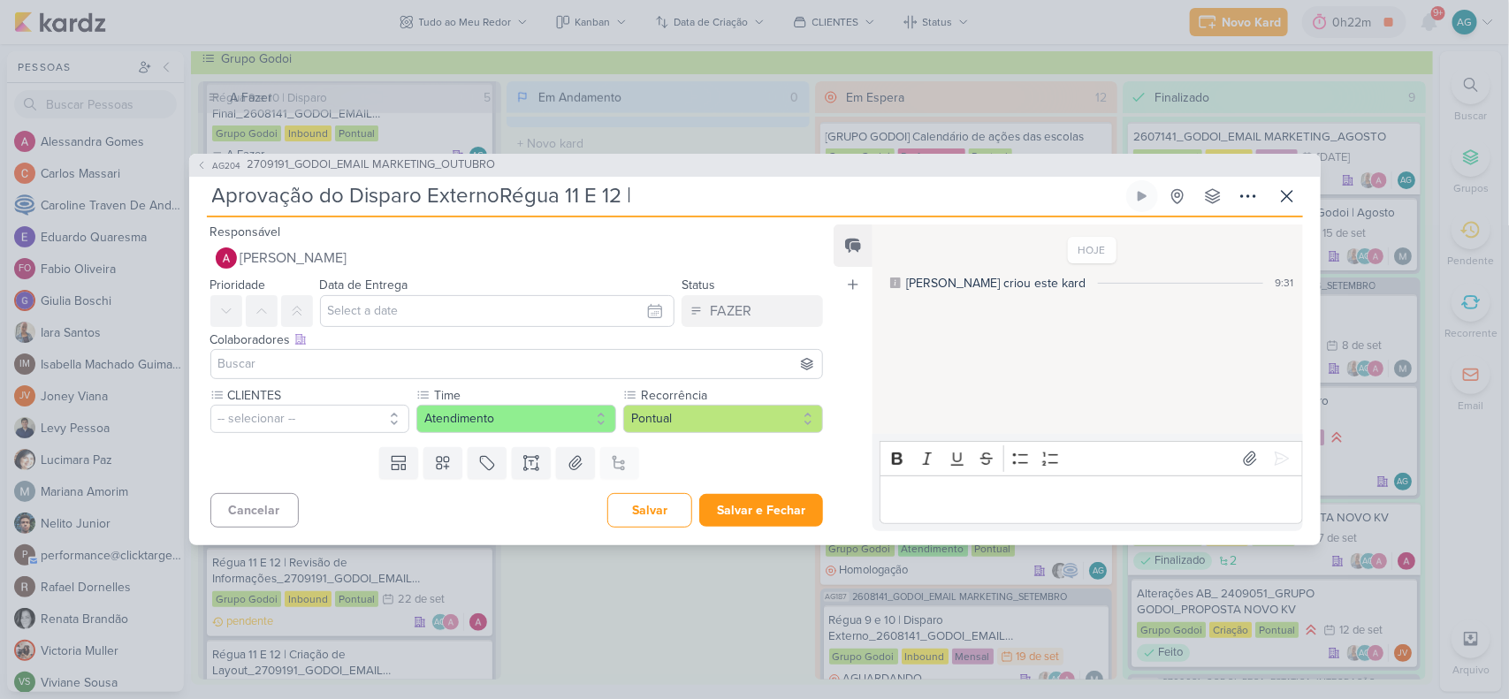
type input "Aprovação do Disparo Externo"
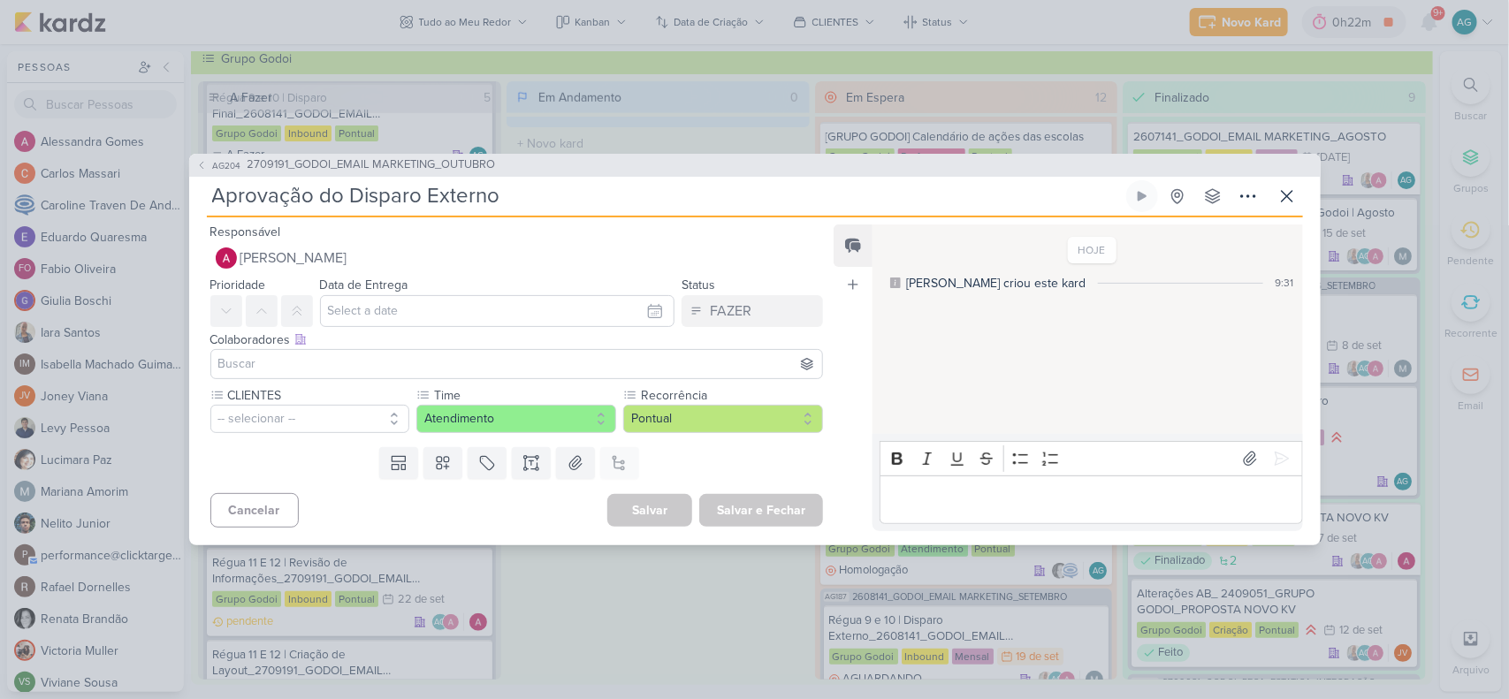
click at [214, 193] on input "Aprovação do Disparo Externo" at bounding box center [665, 196] width 916 height 32
paste input "Régua 11 E 12 |"
type input "Régua 11 E 12 | Aprovação do Disparo Externo"
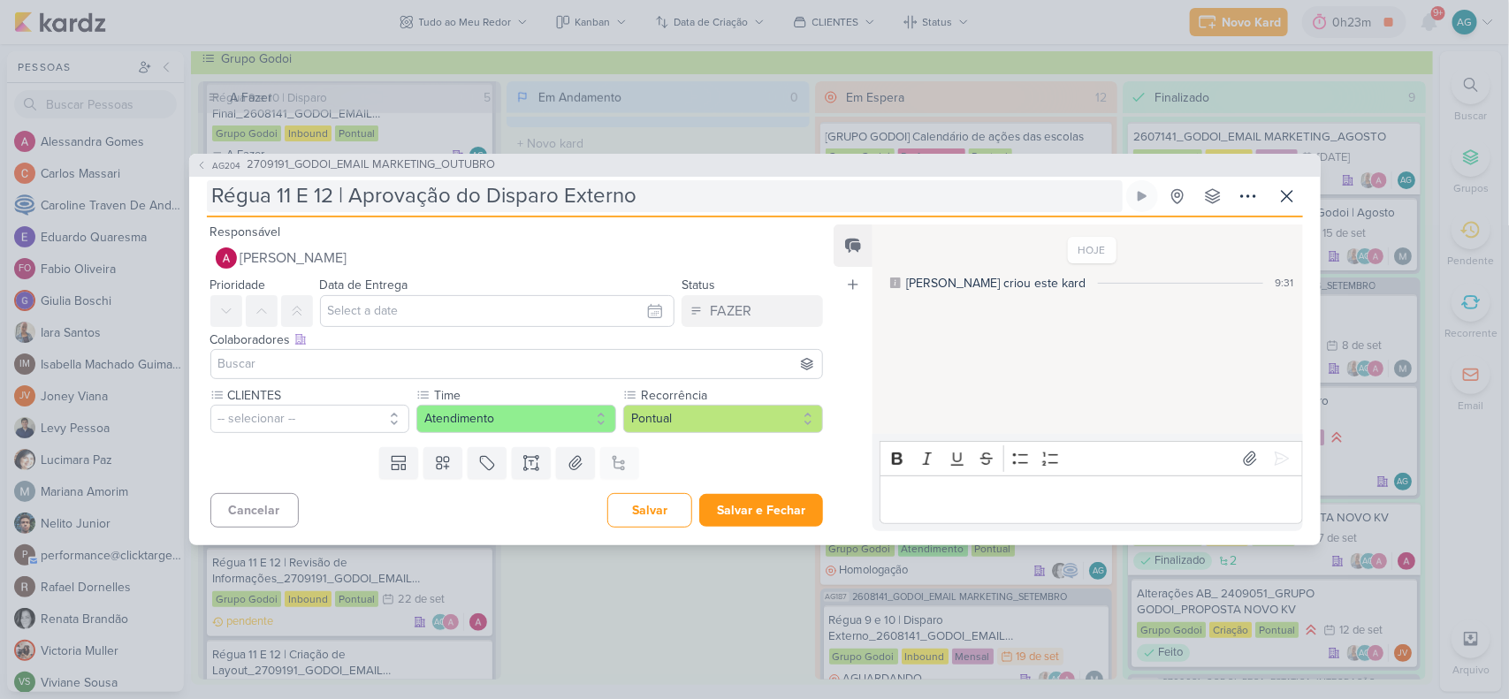
click at [655, 201] on input "Régua 11 E 12 | Aprovação do Disparo Externo" at bounding box center [665, 196] width 916 height 32
paste input "_GODOI_EMAIL MARKETING_OUTUBRO"
type input "Régua 11 E 12 | Aprovação do Disparo Externo_GODOI_EMAIL MARKETING_OUTUBRO"
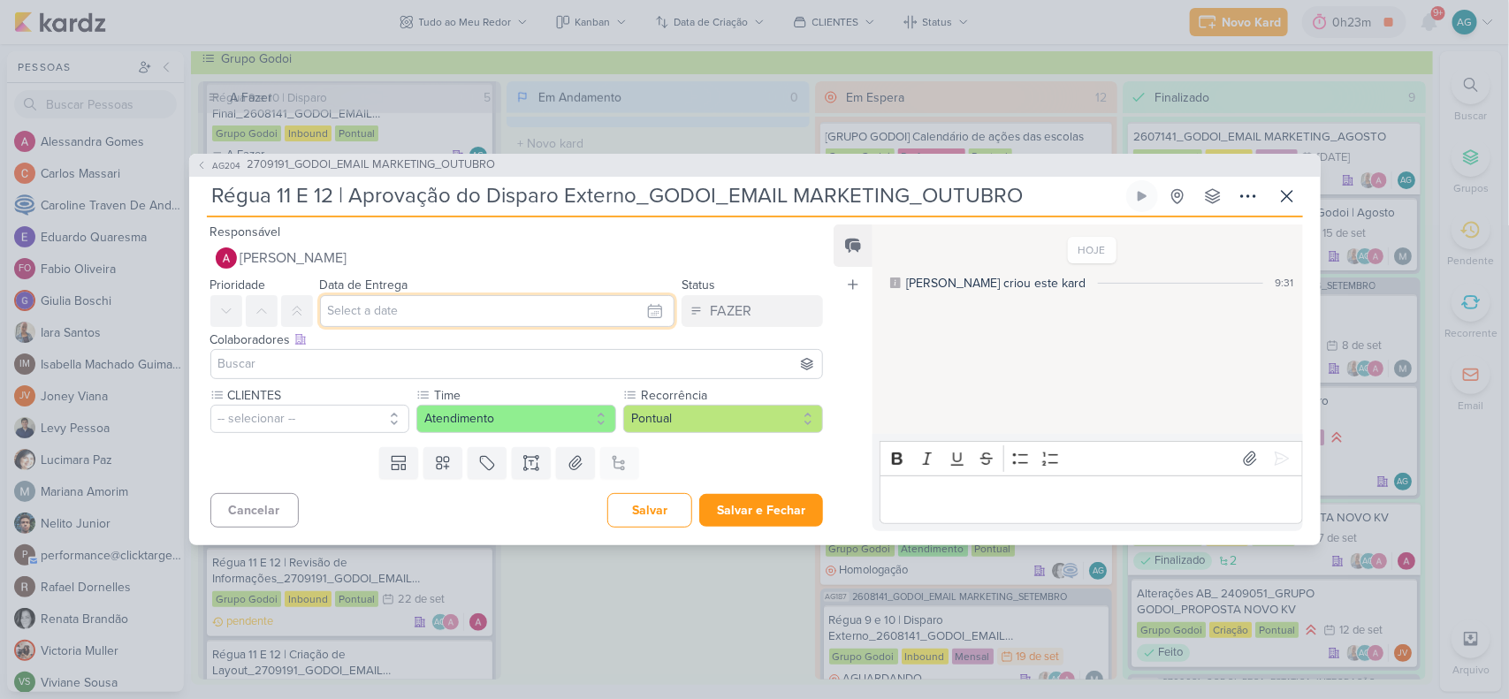
click at [356, 310] on input "text" at bounding box center [497, 311] width 355 height 32
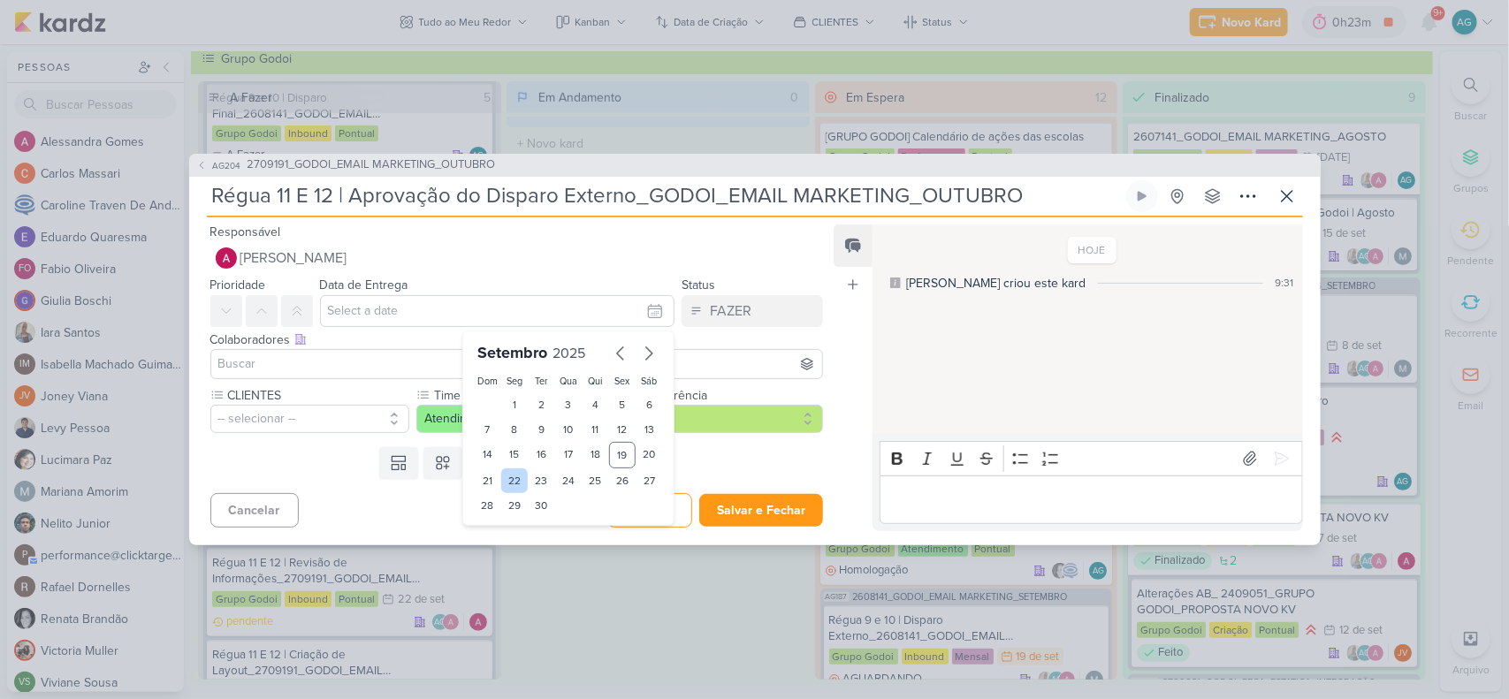
click at [506, 474] on div "22" at bounding box center [514, 481] width 27 height 25
type input "22 de setembro de 2025 às 23:59"
click at [303, 368] on input at bounding box center [517, 364] width 605 height 21
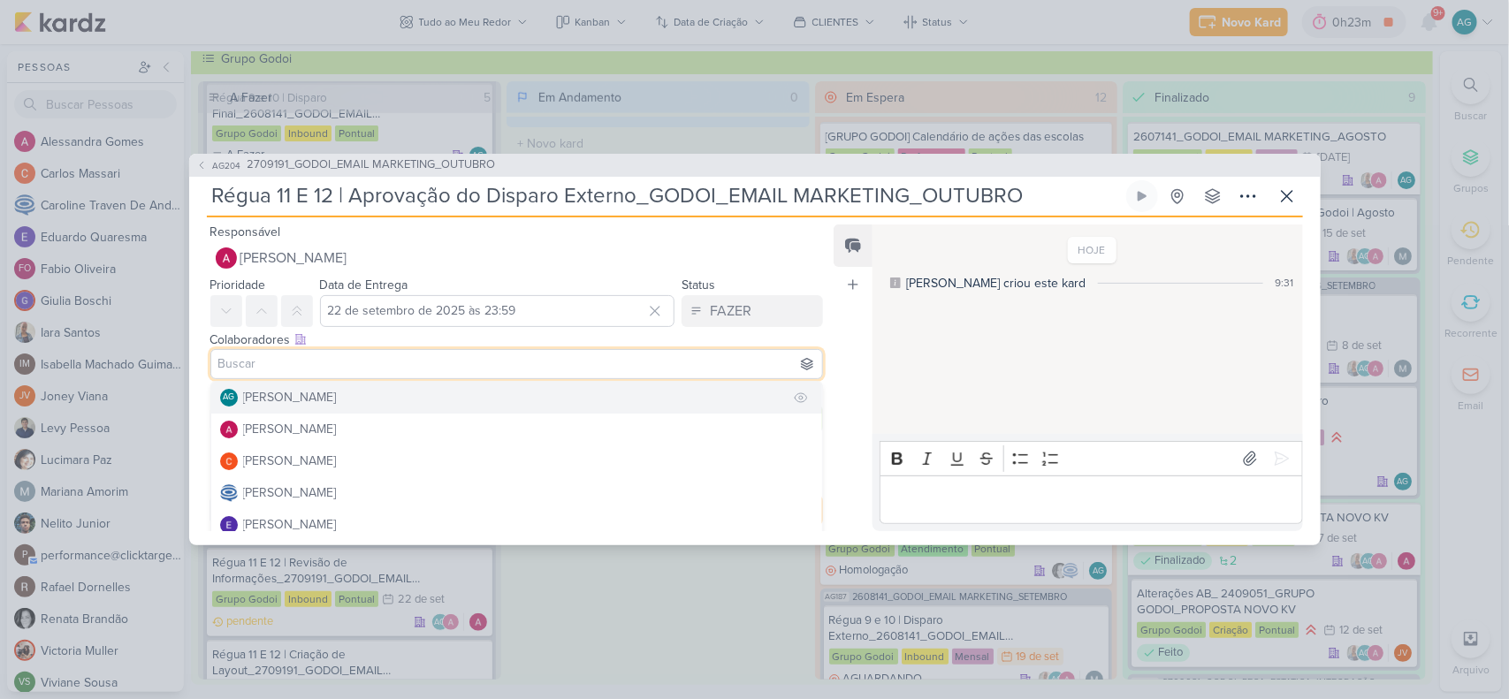
click at [308, 398] on div "[PERSON_NAME]" at bounding box center [290, 397] width 94 height 19
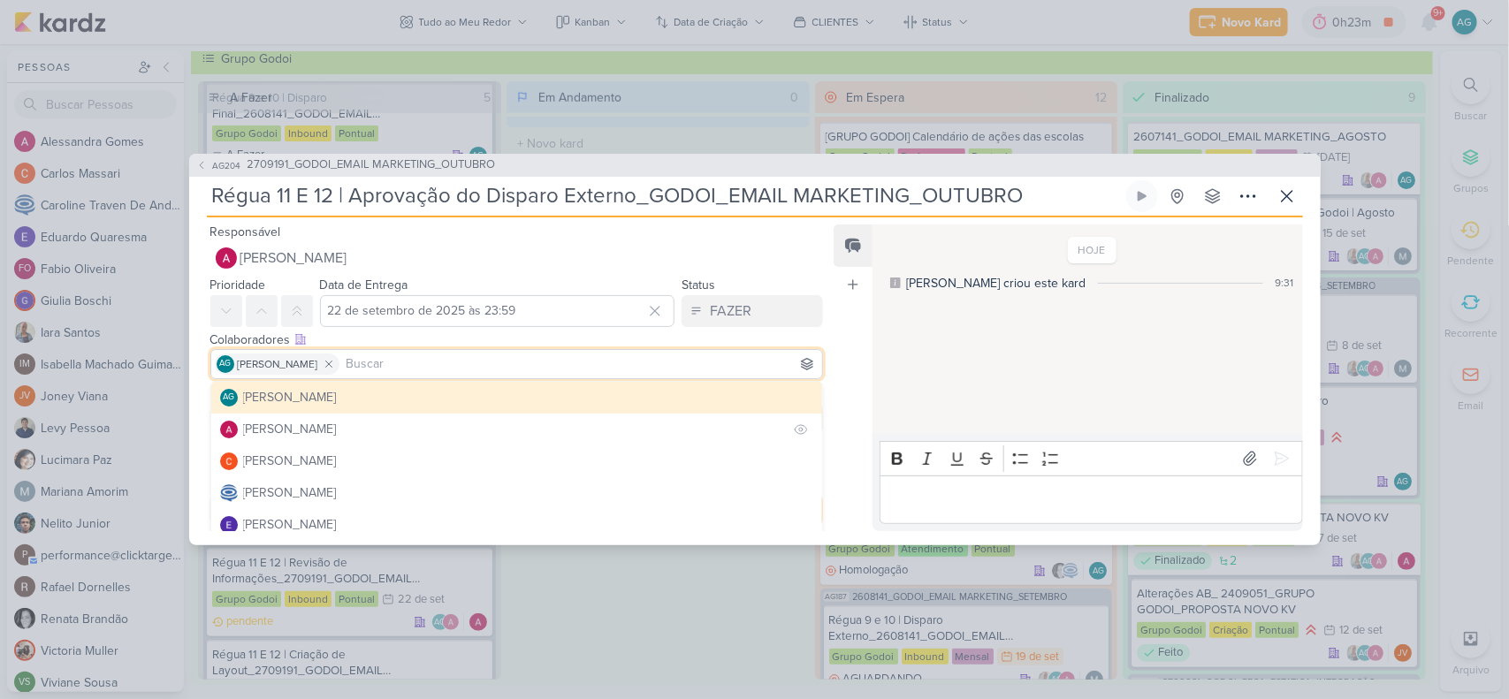
click at [309, 426] on div "[PERSON_NAME]" at bounding box center [290, 429] width 94 height 19
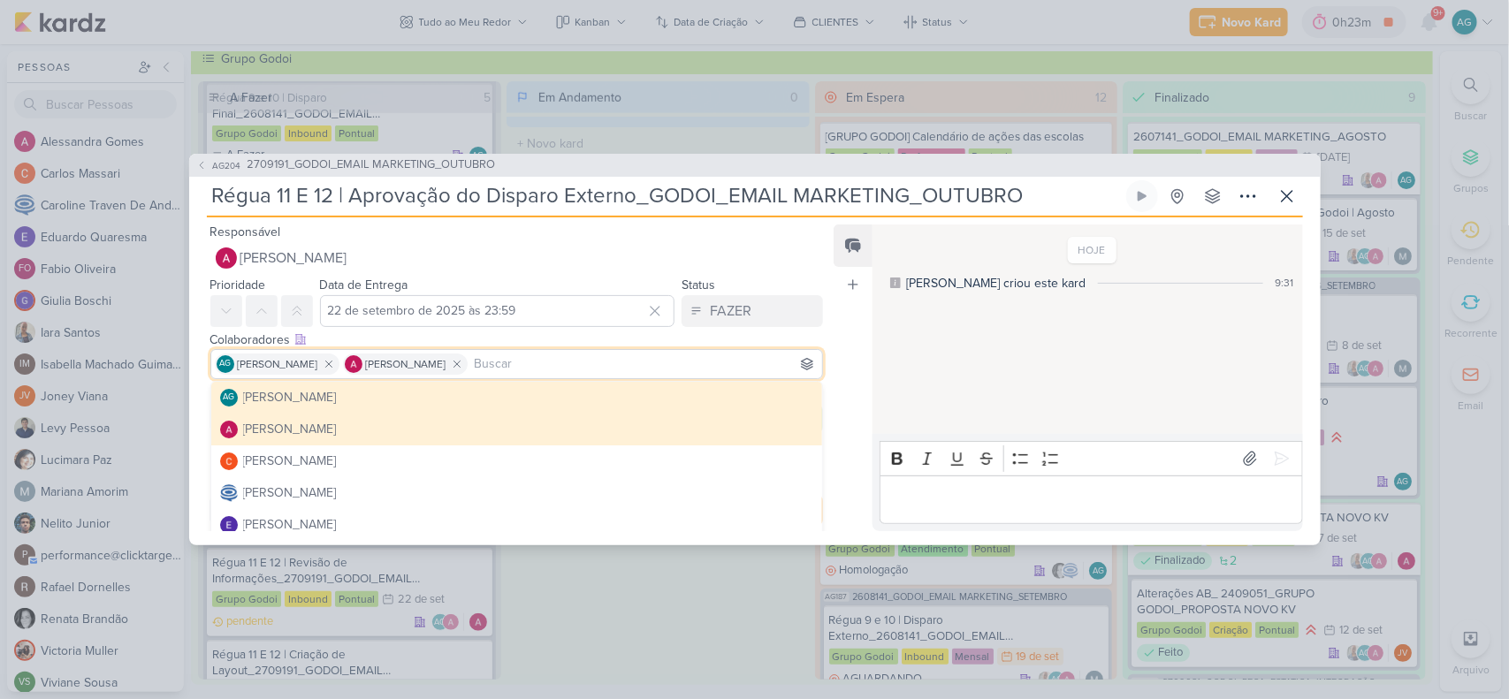
click at [853, 341] on div "Feed Atrelar email Solte o email para atrelar ao kard" at bounding box center [853, 378] width 39 height 307
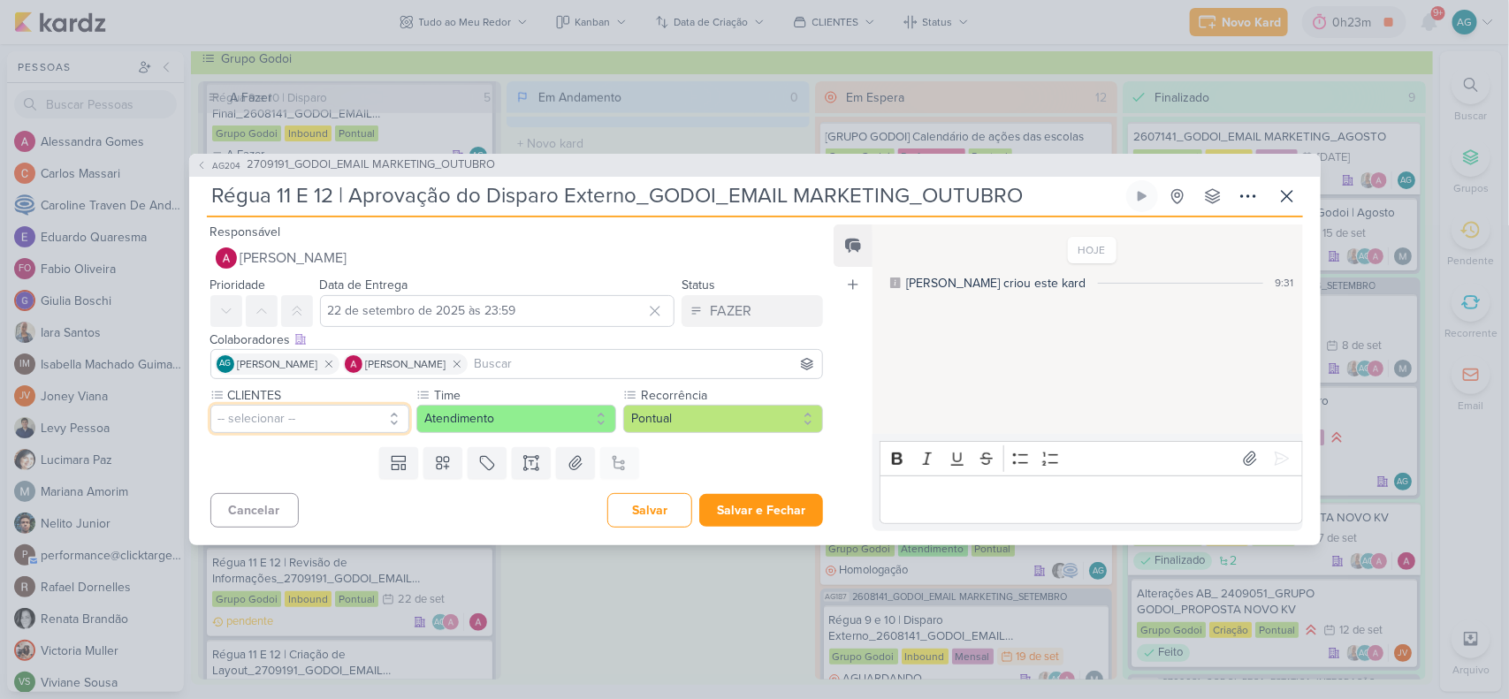
click at [308, 421] on button "-- selecionar --" at bounding box center [310, 419] width 200 height 28
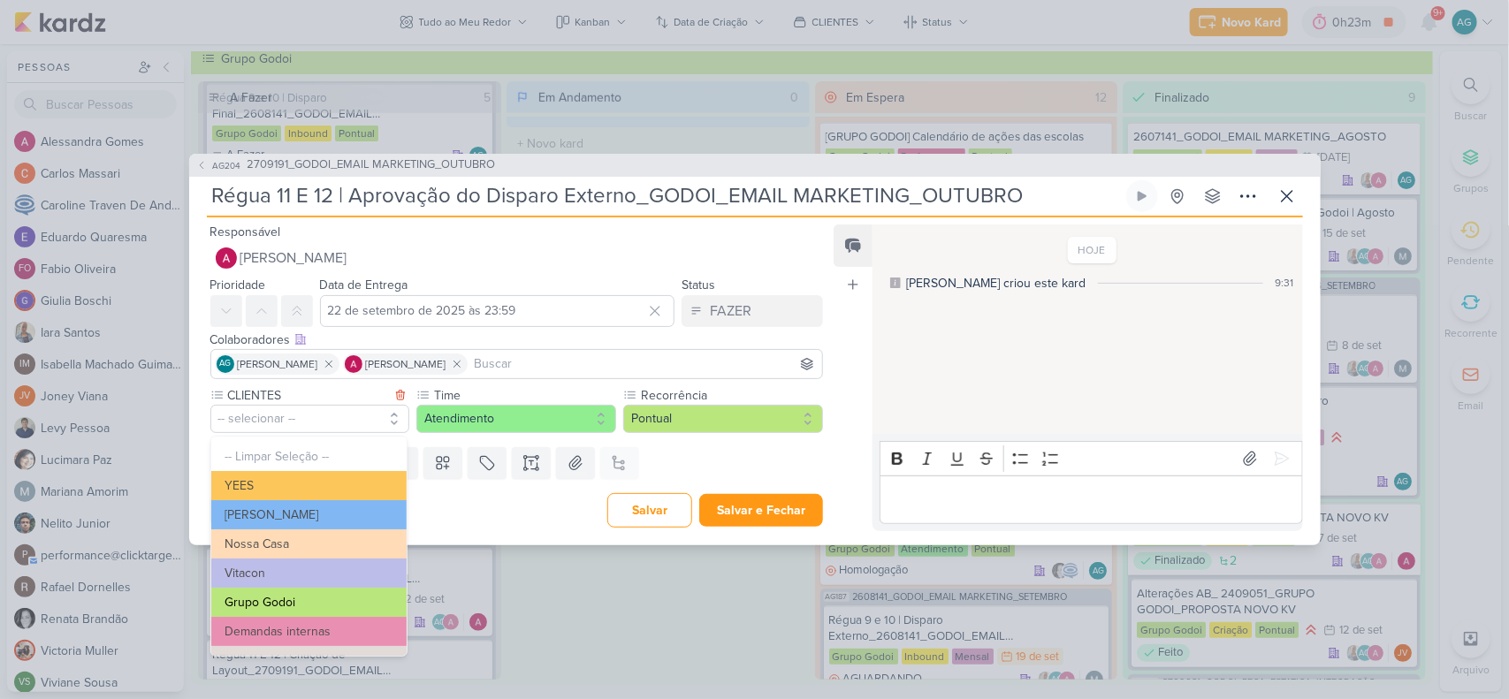
click at [299, 599] on button "Grupo Godoi" at bounding box center [308, 602] width 195 height 29
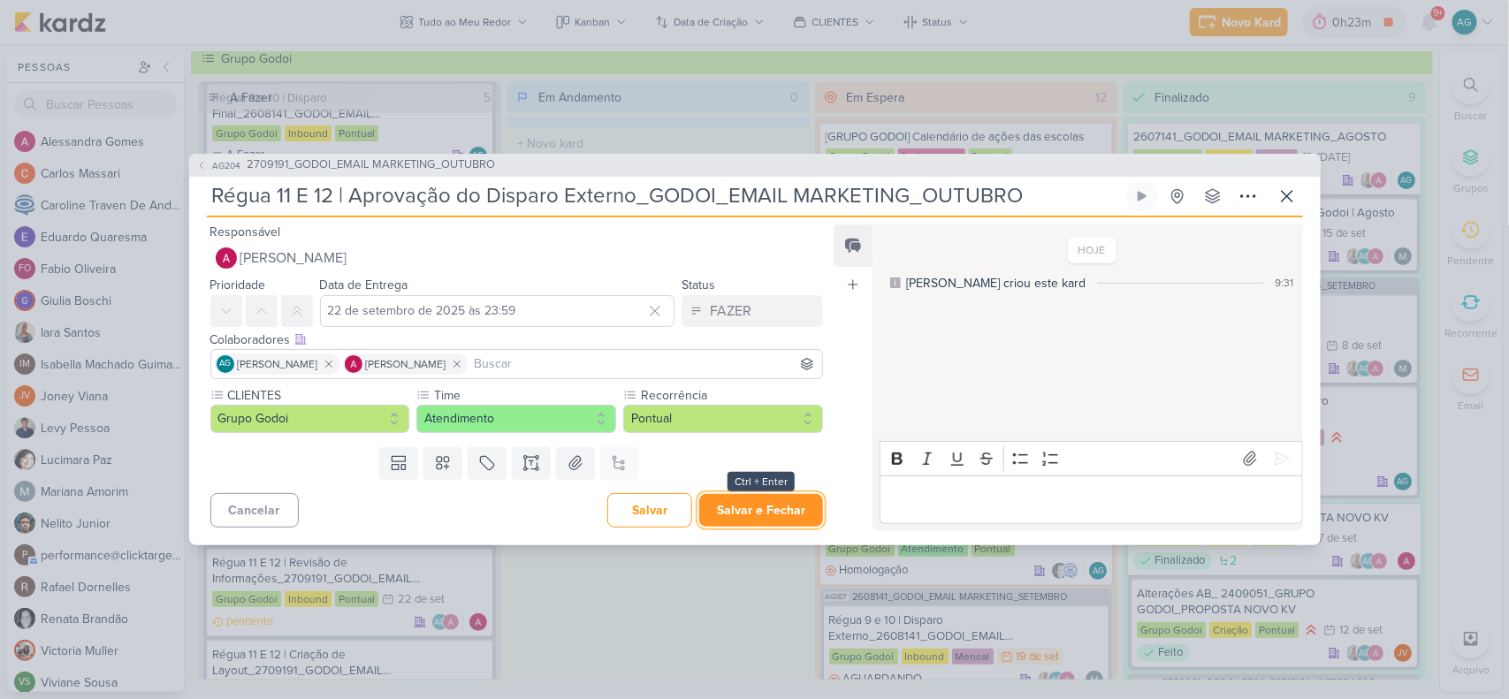
click at [767, 510] on button "Salvar e Fechar" at bounding box center [761, 510] width 124 height 33
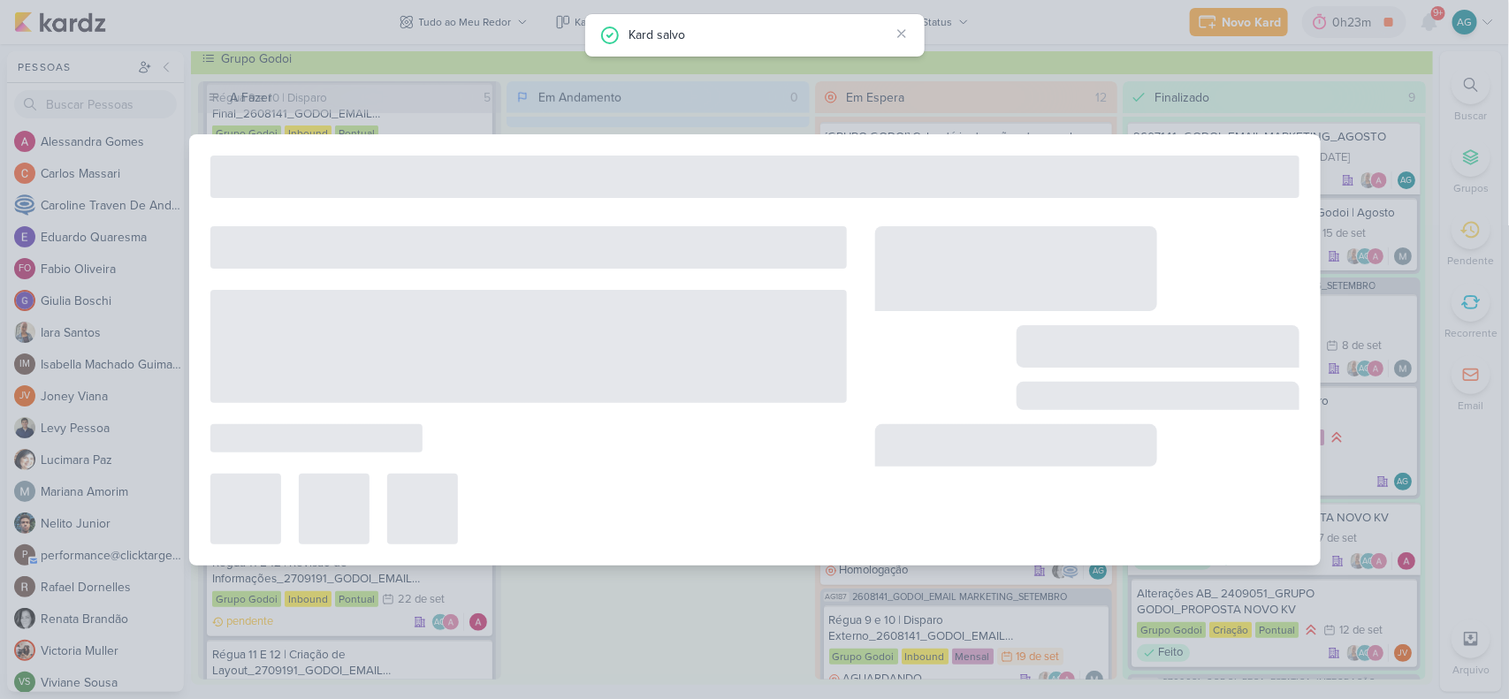
type input "2709191_GODOI_EMAIL MARKETING_OUTUBRO"
type input "[DATE] 17:00"
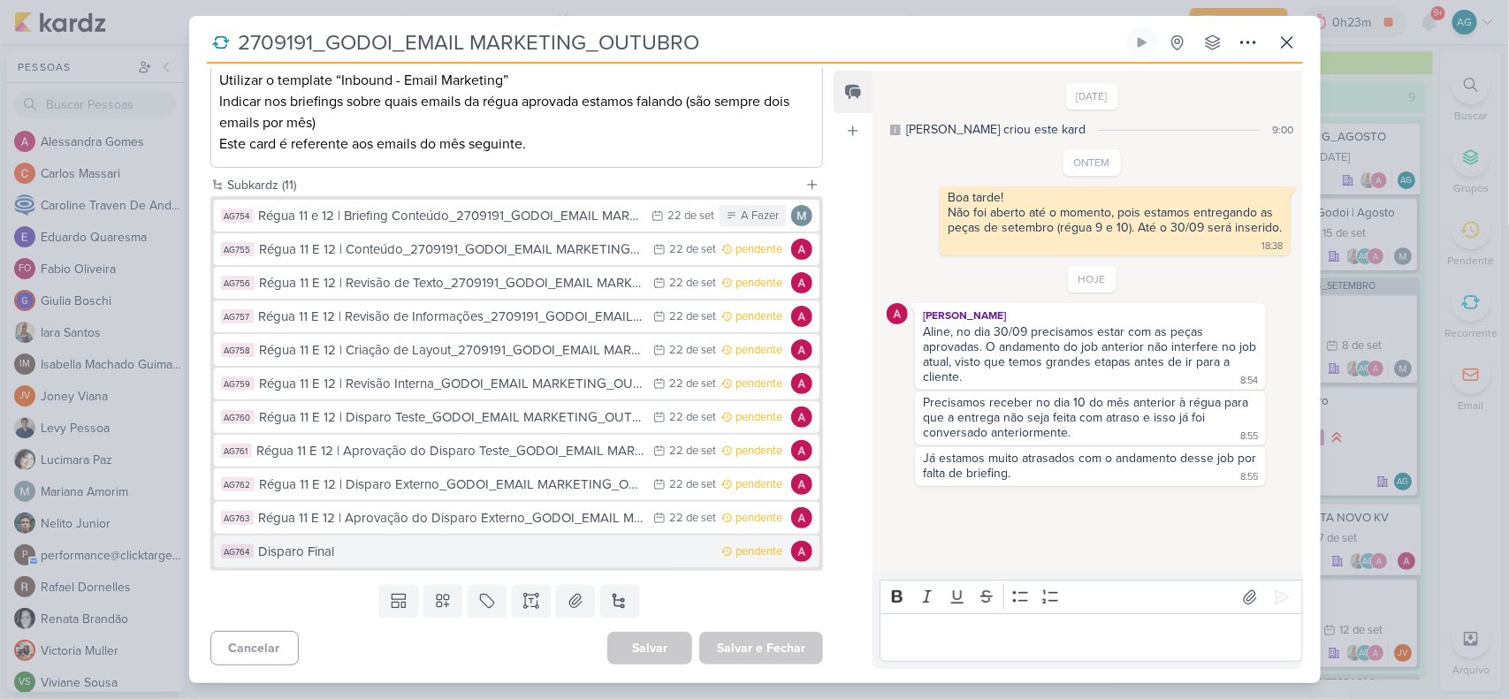
click at [364, 555] on div "Disparo Final" at bounding box center [486, 552] width 454 height 20
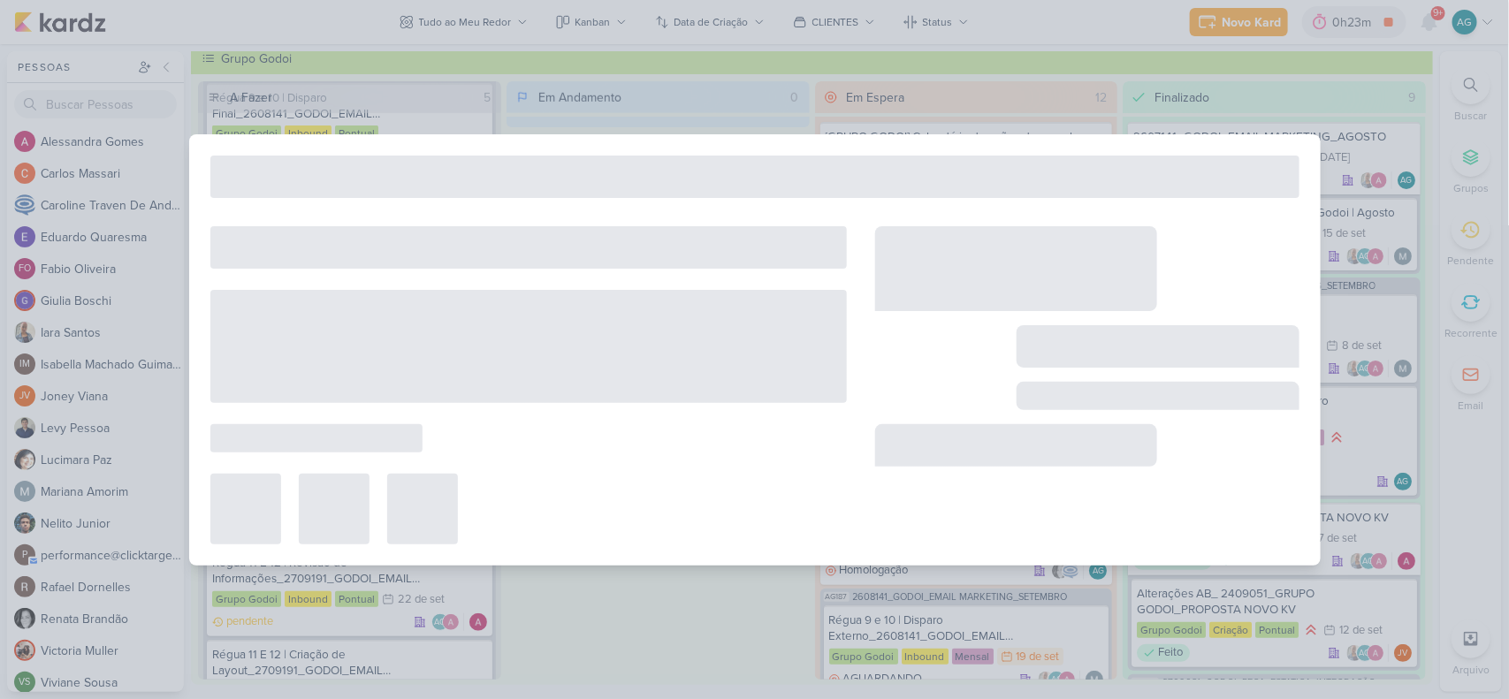
type input "Disparo Final"
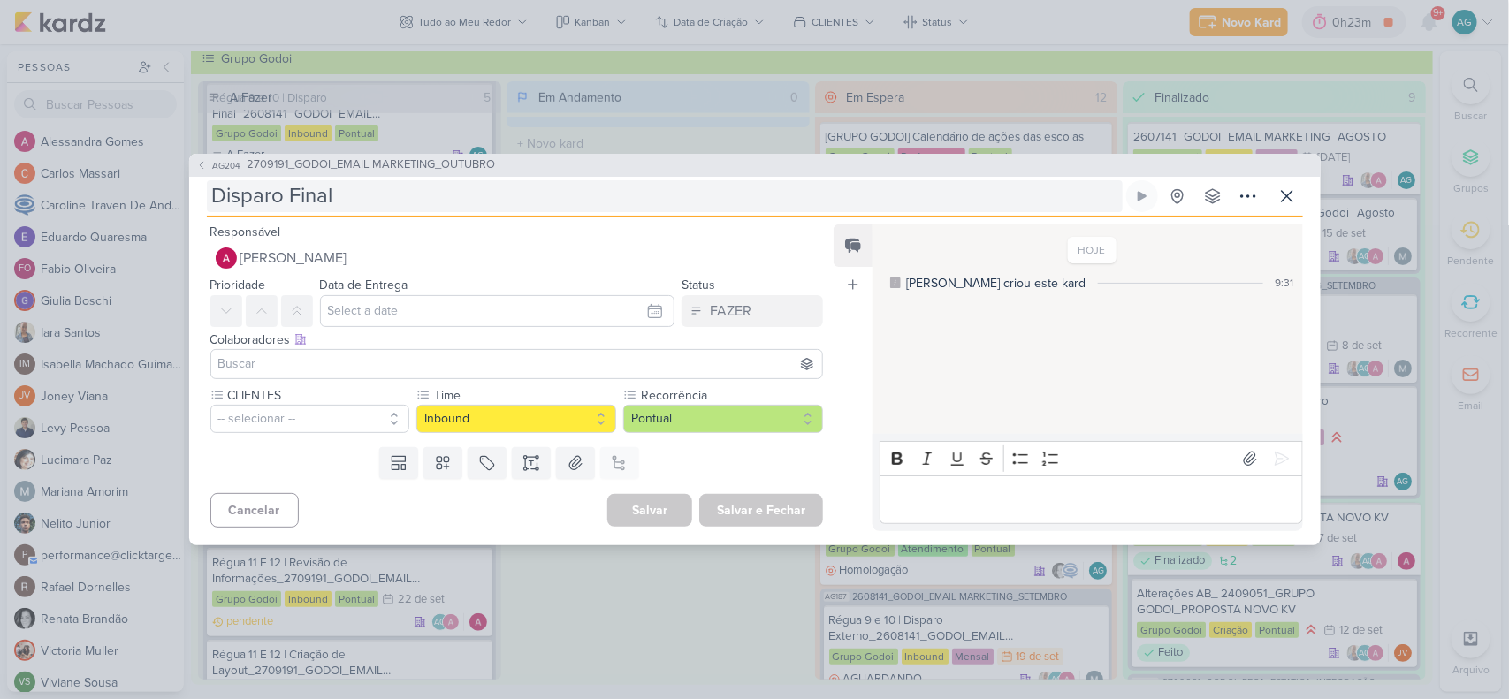
click at [380, 194] on input "Disparo Final" at bounding box center [665, 196] width 916 height 32
paste input "_GODOI_EMAIL MARKETING_OUTUBRO"
type input "Disparo Final_GODOI_EMAIL MARKETING_OUTUBRO"
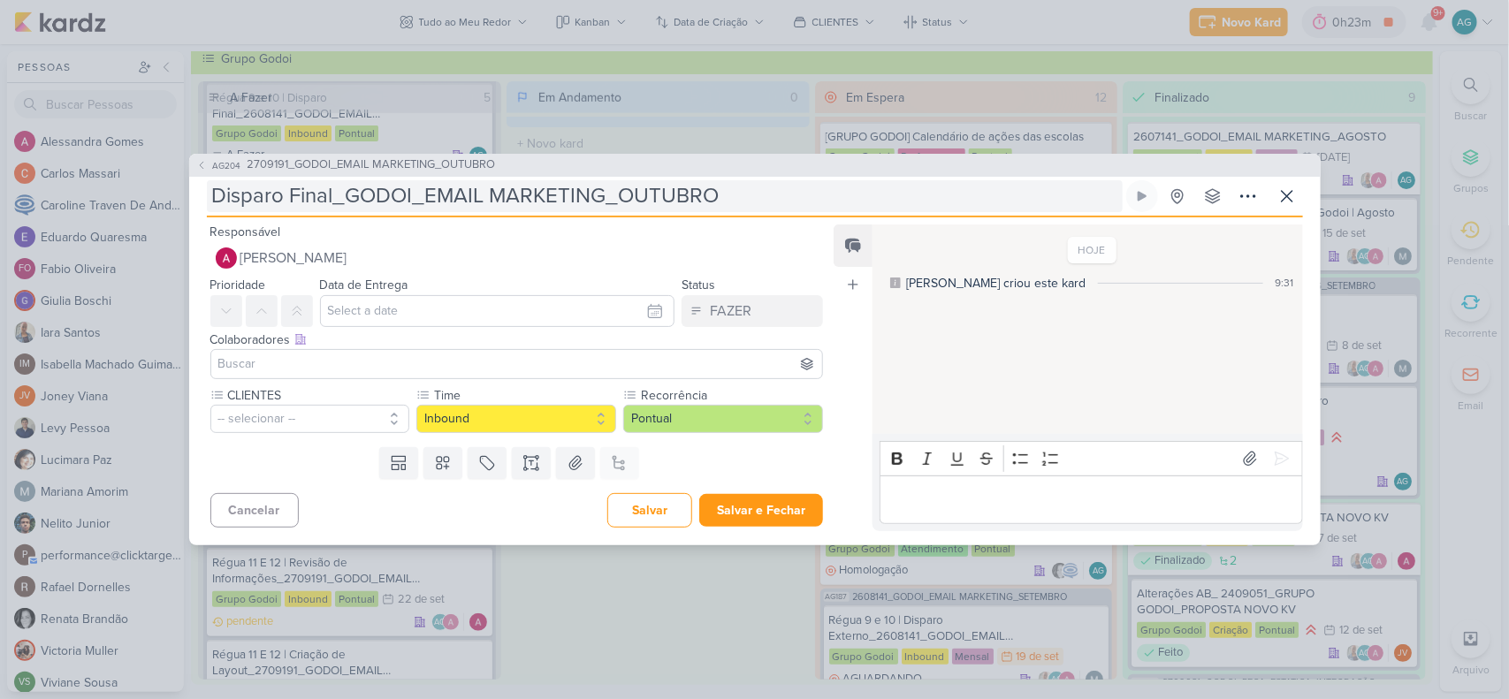
click at [210, 192] on input "Disparo Final_GODOI_EMAIL MARKETING_OUTUBRO" at bounding box center [665, 196] width 916 height 32
paste input "Régua 11 E 12 |"
type input "Régua 11 E 12 |Disparo Final_GODOI_EMAIL MARKETING_OUTUBRO"
type input "Régua 11 E 12 | Disparo Final_GODOI_EMAIL MARKETING_OUTUBRO"
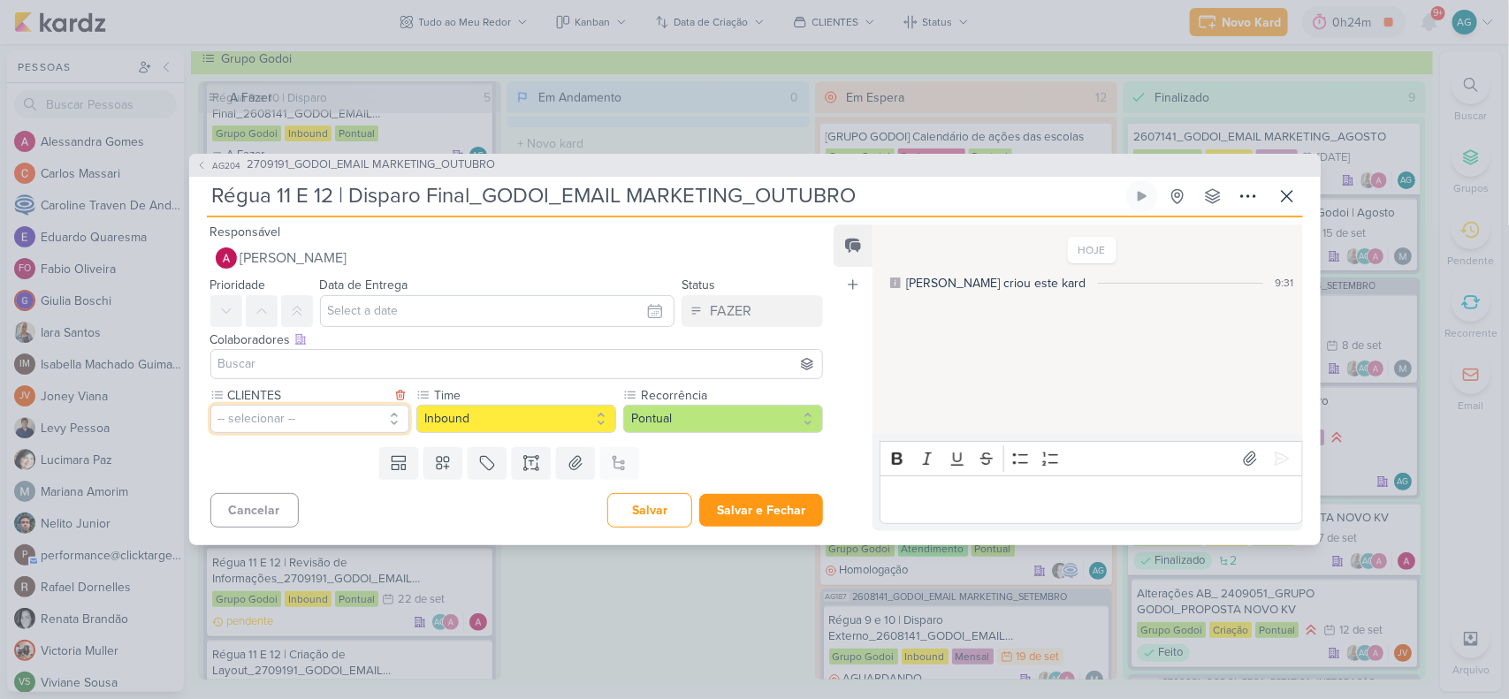
click at [324, 416] on button "-- selecionar --" at bounding box center [310, 419] width 200 height 28
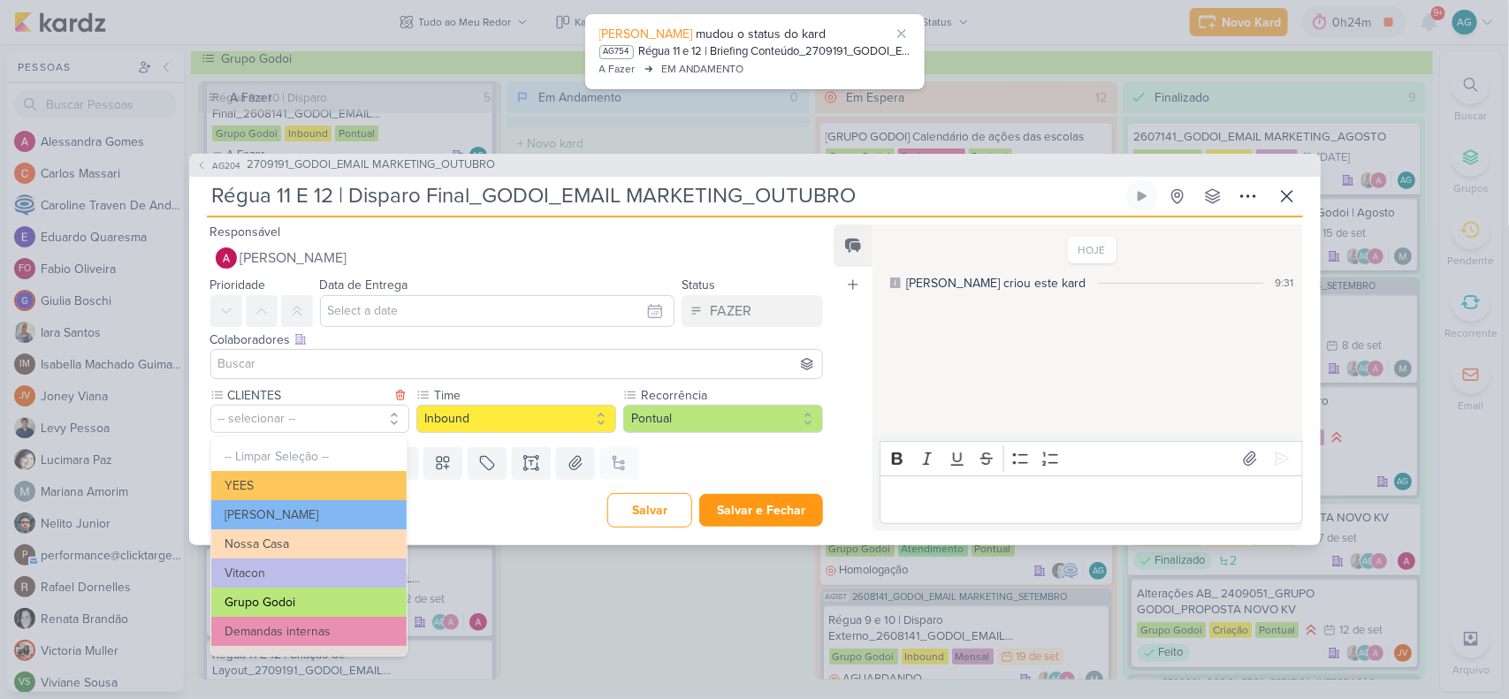
click at [299, 597] on button "Grupo Godoi" at bounding box center [308, 602] width 195 height 29
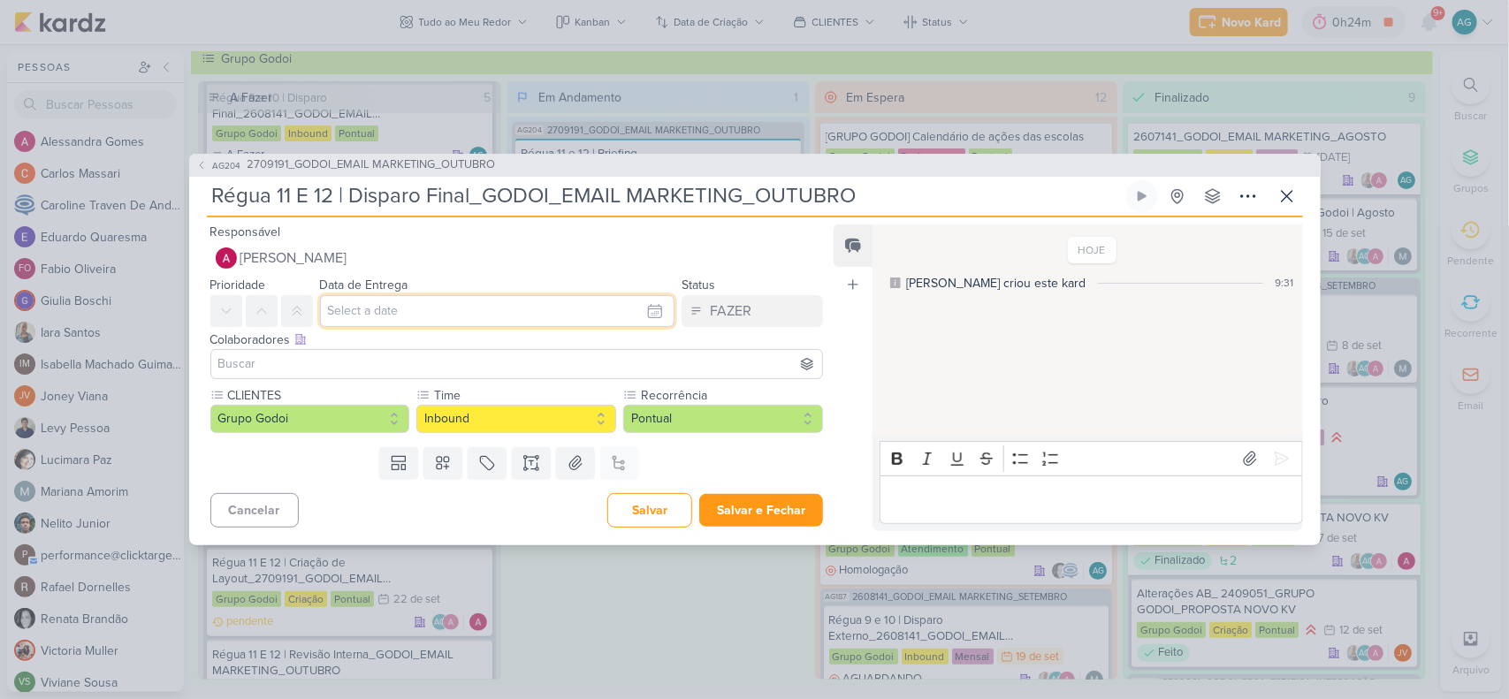
click at [342, 307] on input "text" at bounding box center [497, 311] width 355 height 32
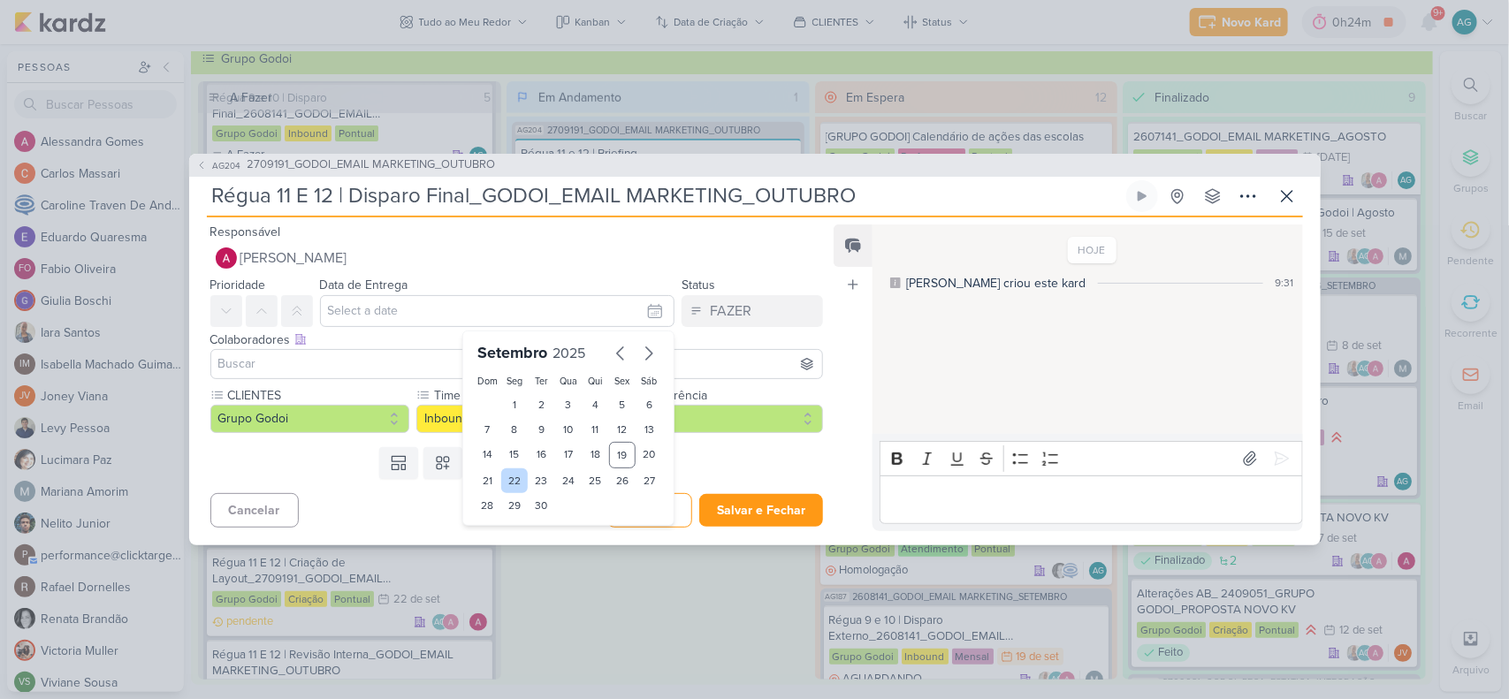
click at [511, 478] on div "22" at bounding box center [514, 481] width 27 height 25
type input "22 de setembro de 2025 às 23:59"
click at [358, 350] on div at bounding box center [517, 364] width 614 height 30
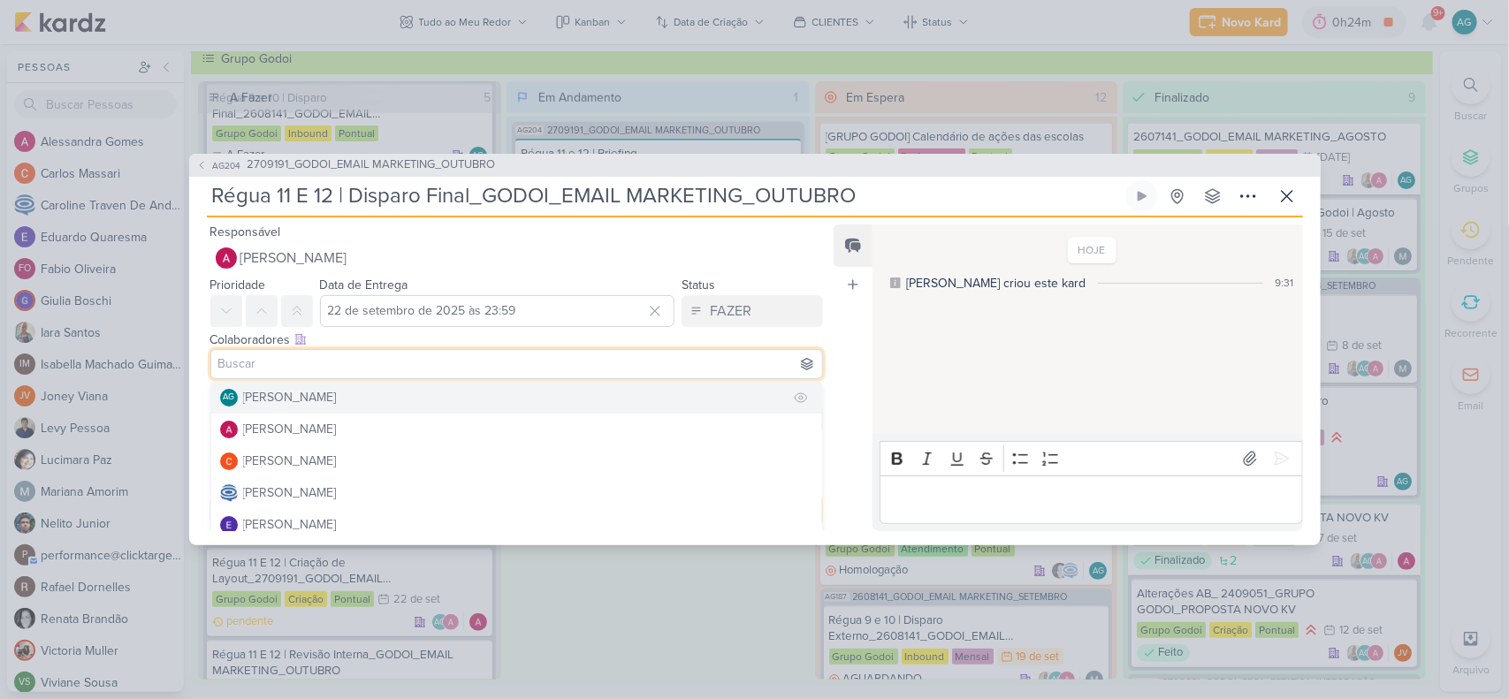
click at [337, 391] on div "[PERSON_NAME]" at bounding box center [290, 397] width 94 height 19
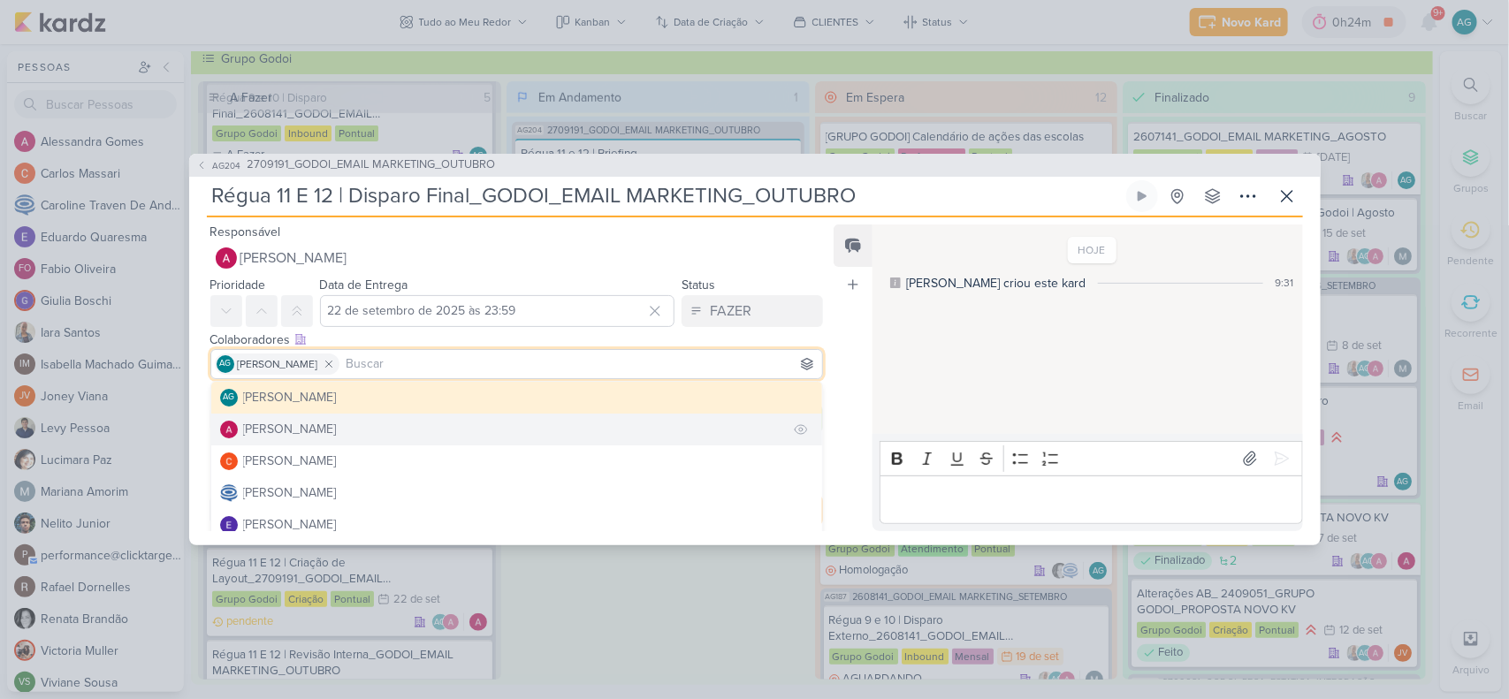
click at [337, 424] on div "[PERSON_NAME]" at bounding box center [290, 429] width 94 height 19
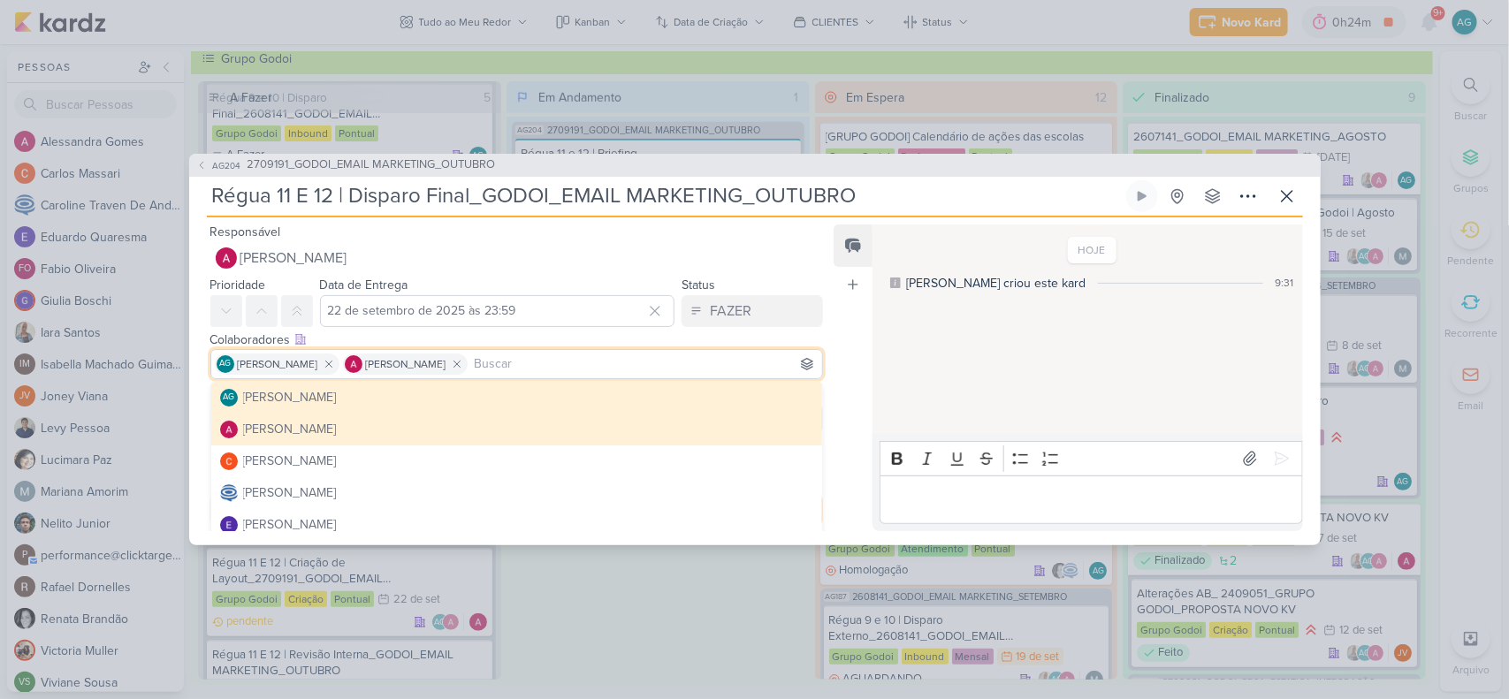
click at [854, 342] on div "Feed Atrelar email Solte o email para atrelar ao kard" at bounding box center [853, 378] width 39 height 307
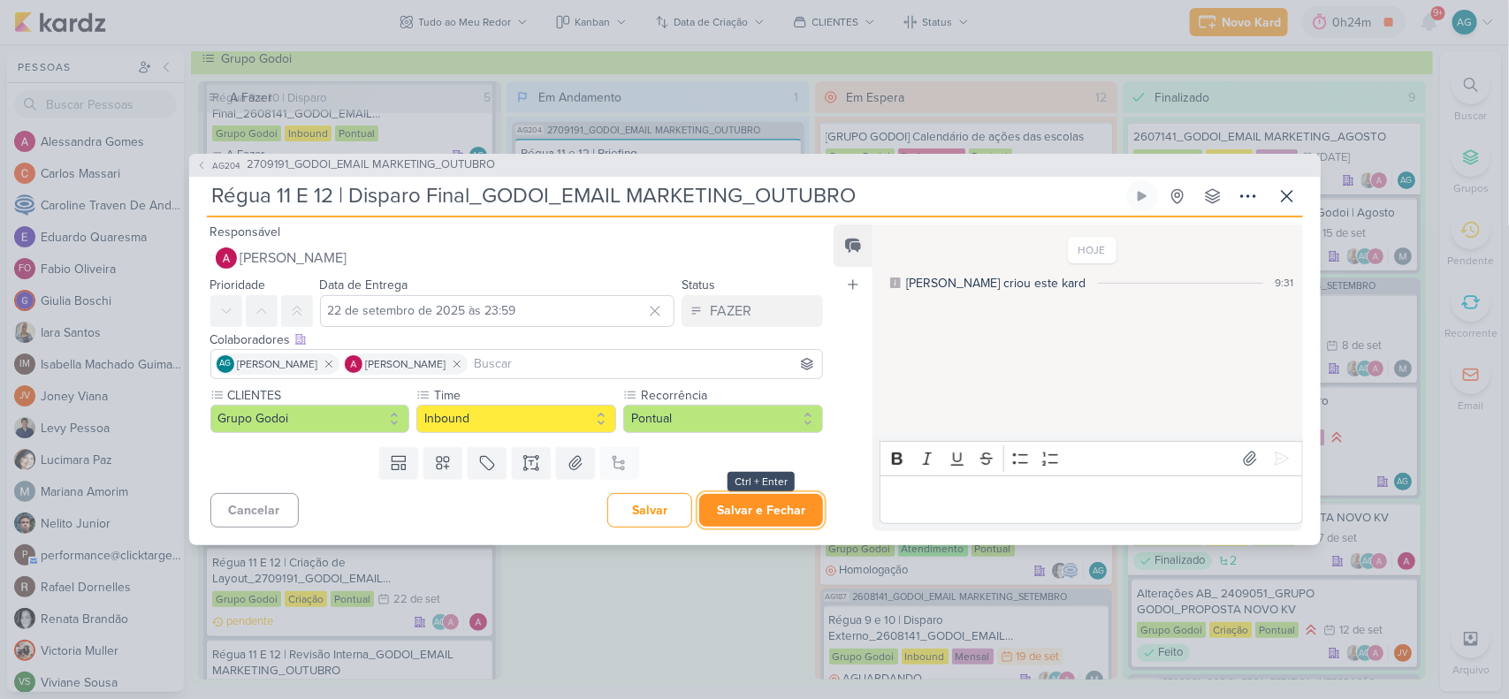
click at [753, 518] on button "Salvar e Fechar" at bounding box center [761, 510] width 124 height 33
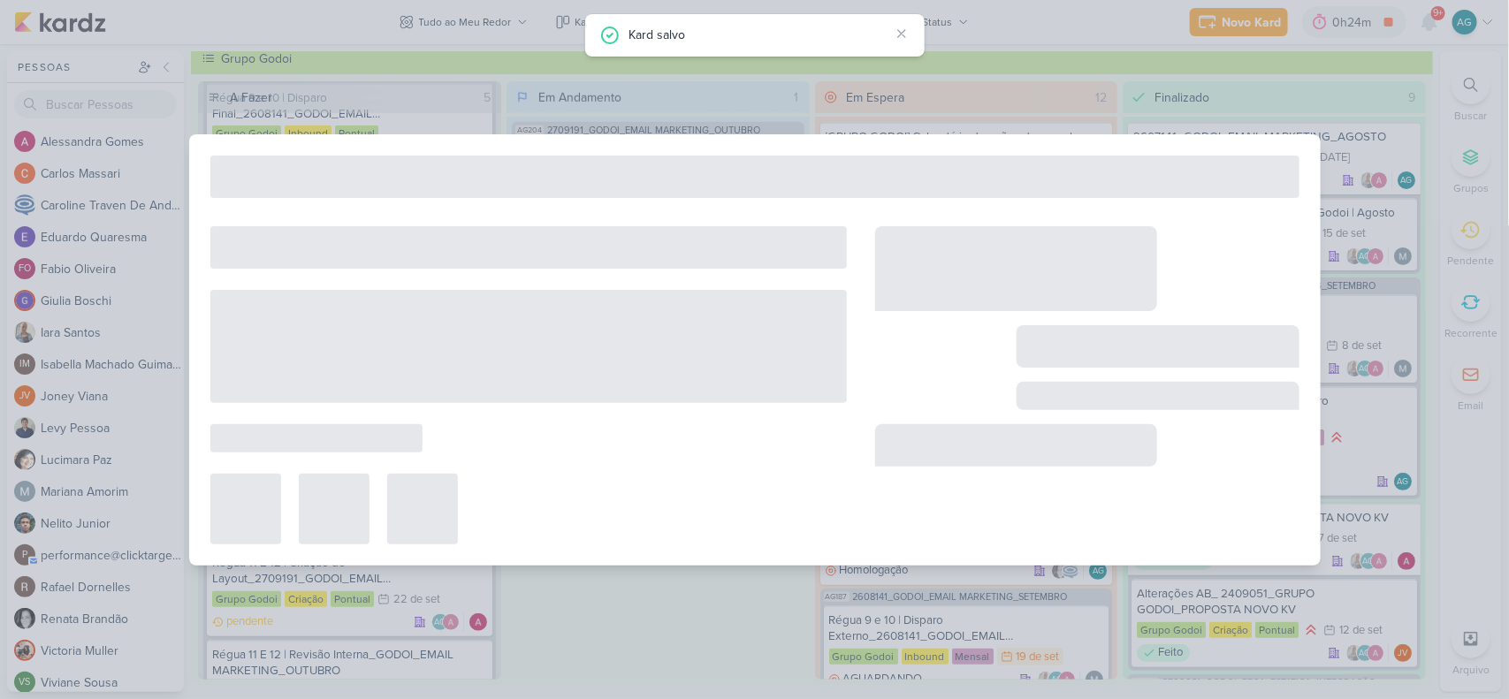
type input "2709191_GODOI_EMAIL MARKETING_OUTUBRO"
type input "[DATE] 17:00"
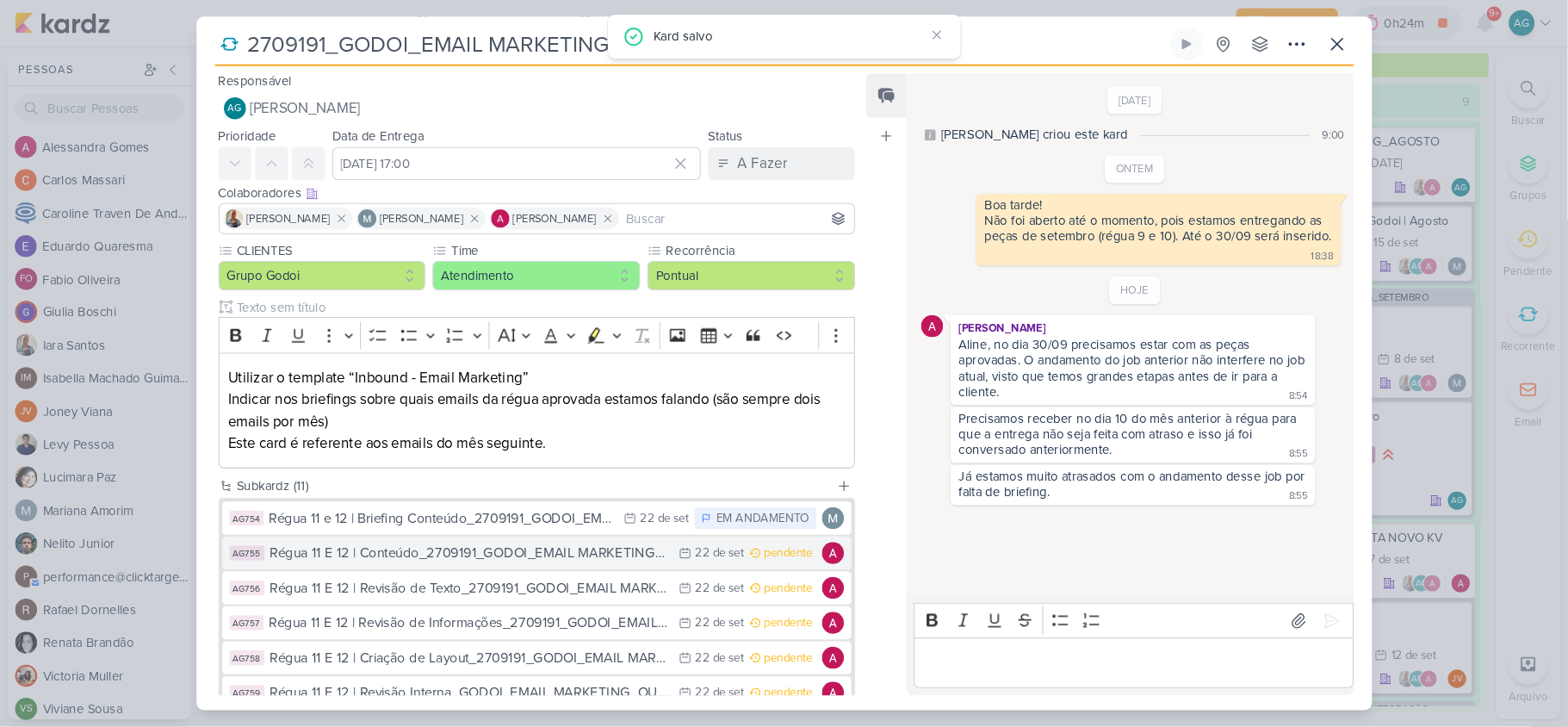
scroll to position [215, 0]
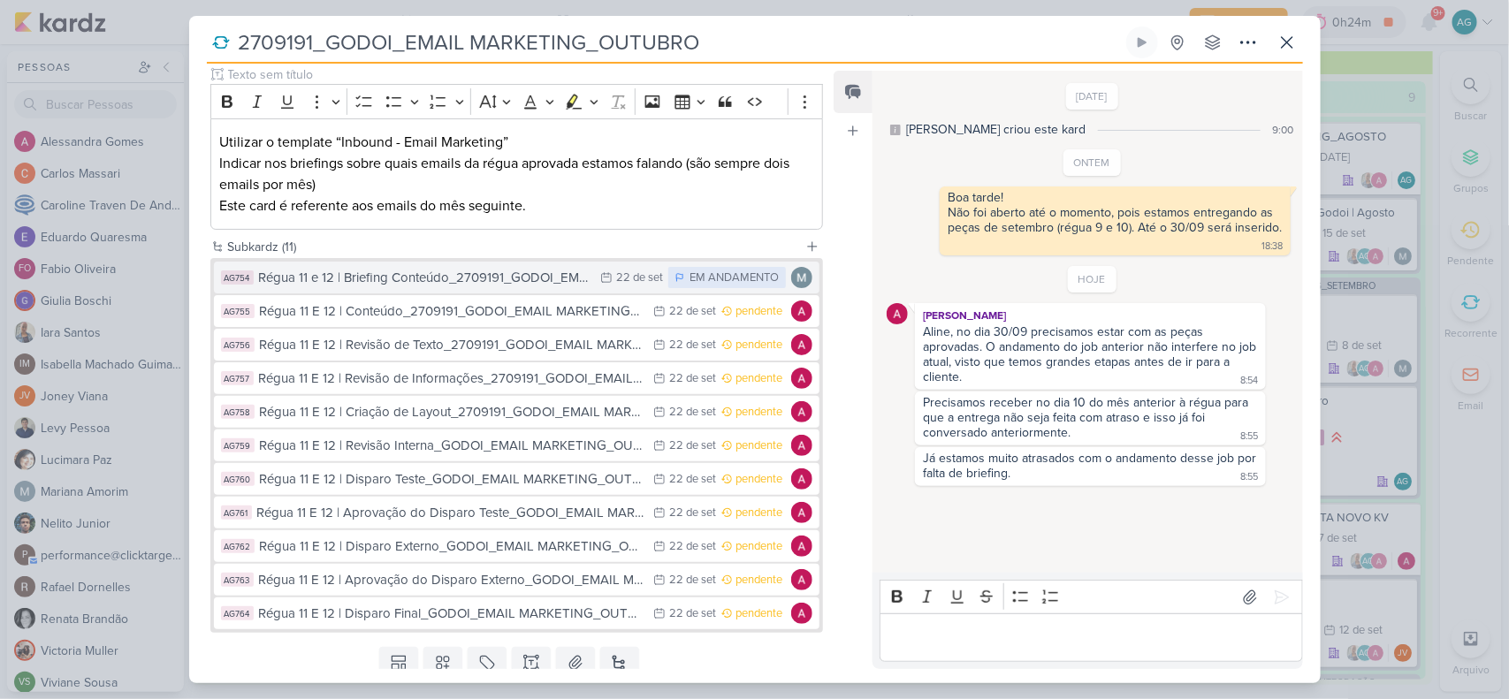
click at [466, 283] on div "Régua 11 e 12 | Briefing Conteúdo_2709191_GODOI_EMAIL MARKETING_OUTUBRO" at bounding box center [425, 278] width 333 height 20
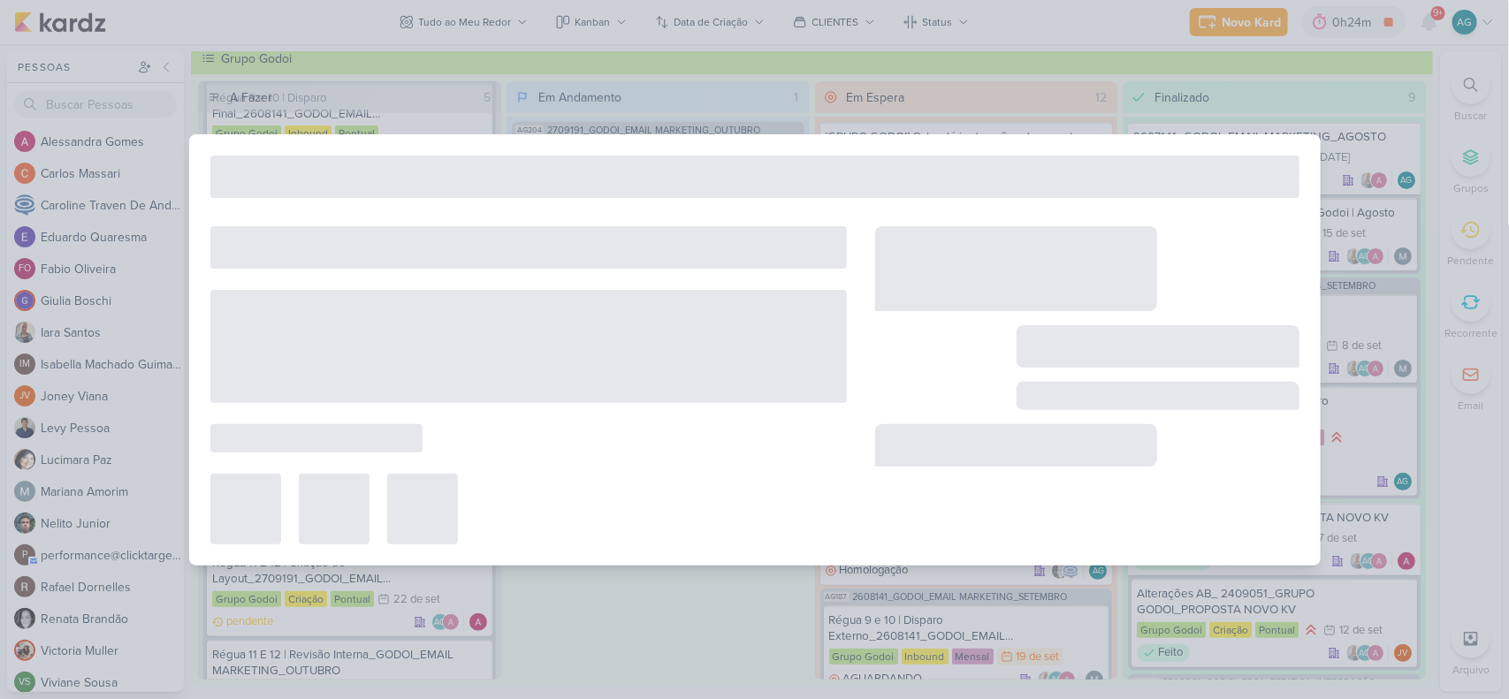
type input "Régua 11 e 12 | Briefing Conteúdo_2709191_GODOI_EMAIL MARKETING_OUTUBRO"
type input "22 de setembro de 2025 às 23:59"
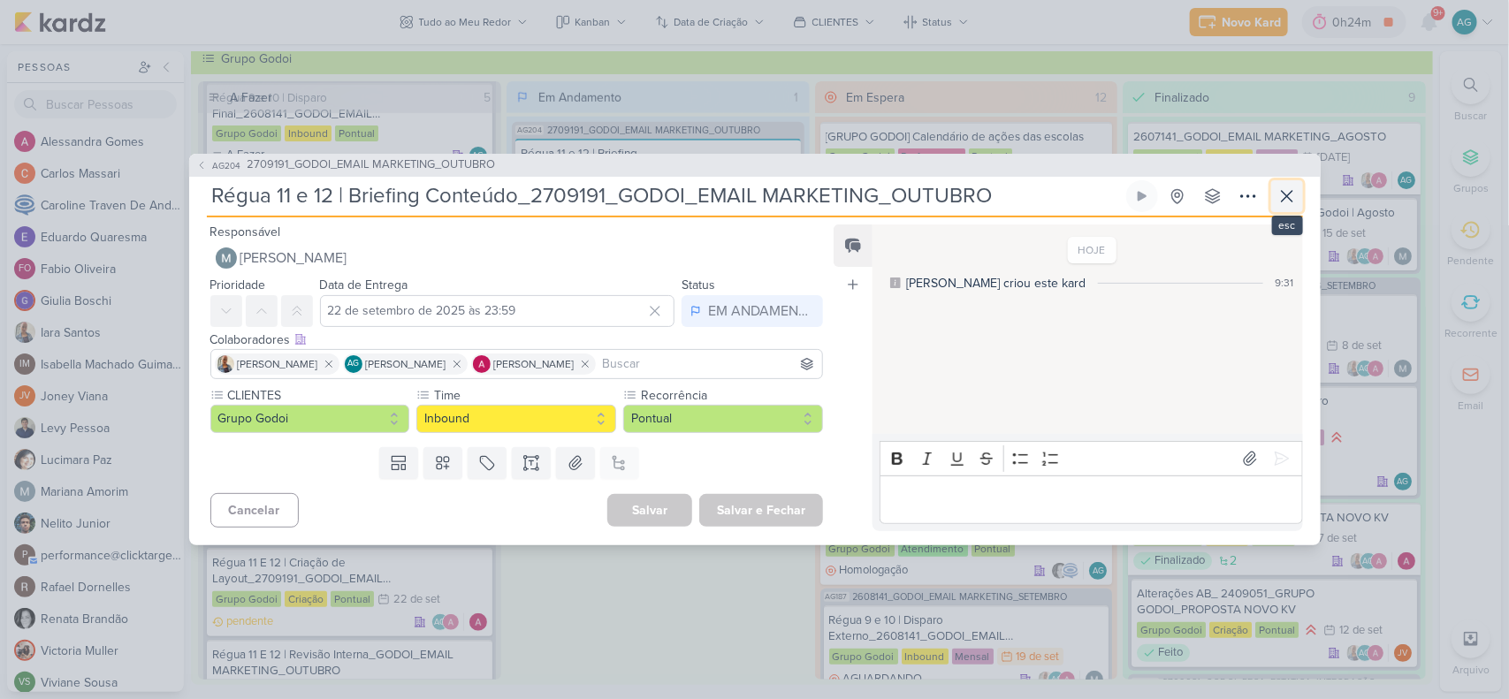
click at [1284, 196] on icon at bounding box center [1287, 196] width 21 height 21
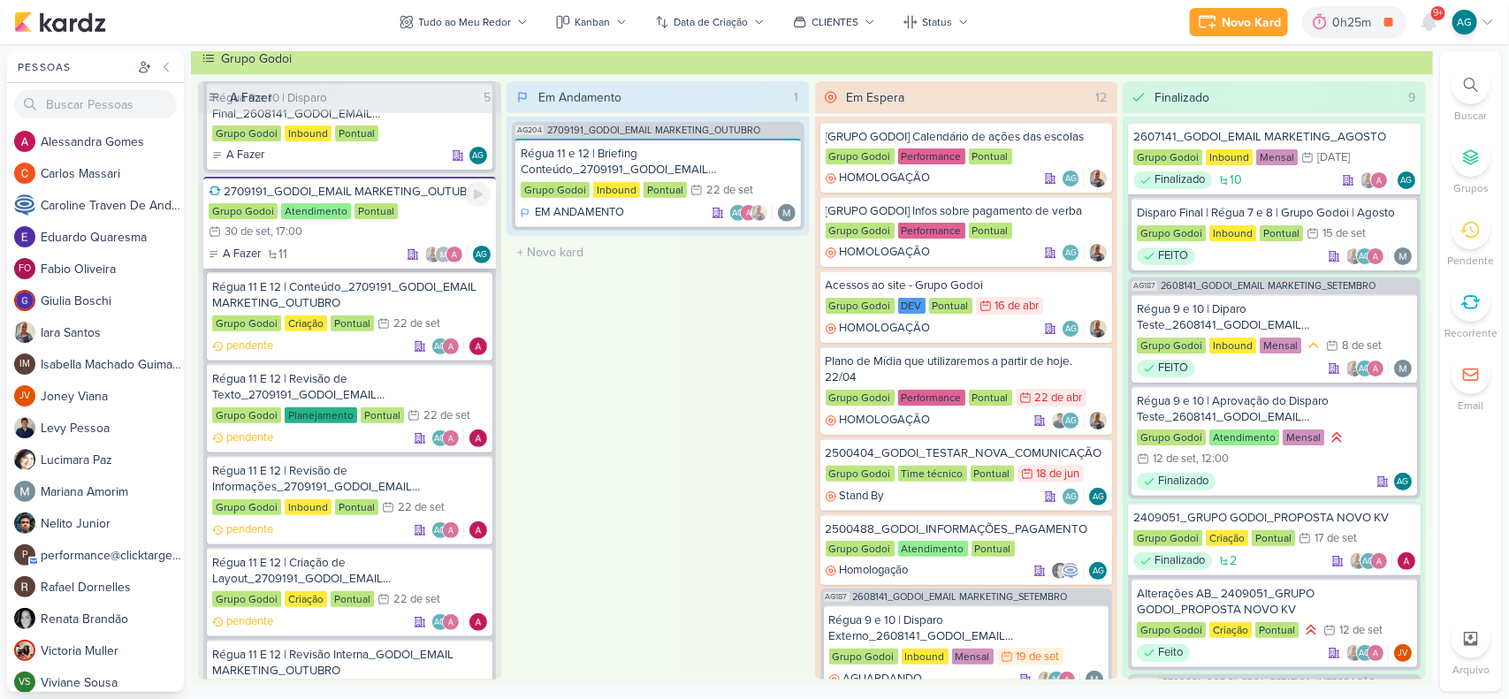
click at [394, 186] on div "2709191_GODOI_EMAIL MARKETING_OUTUBRO" at bounding box center [350, 192] width 282 height 16
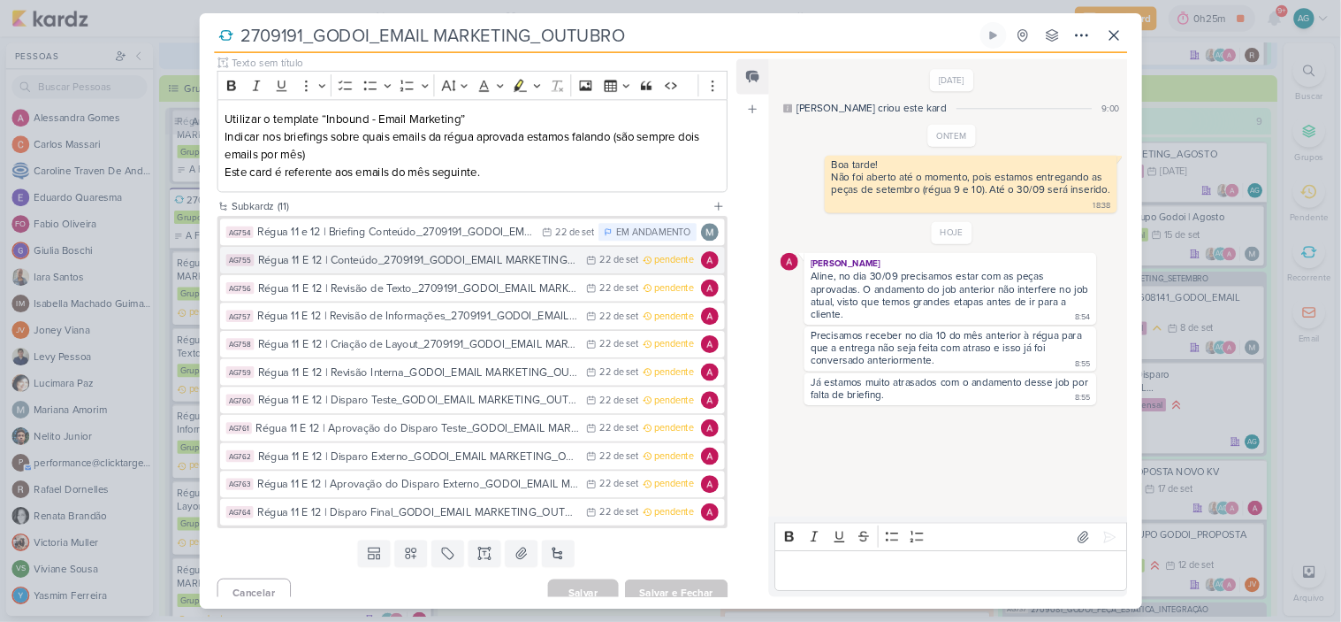
scroll to position [238, 0]
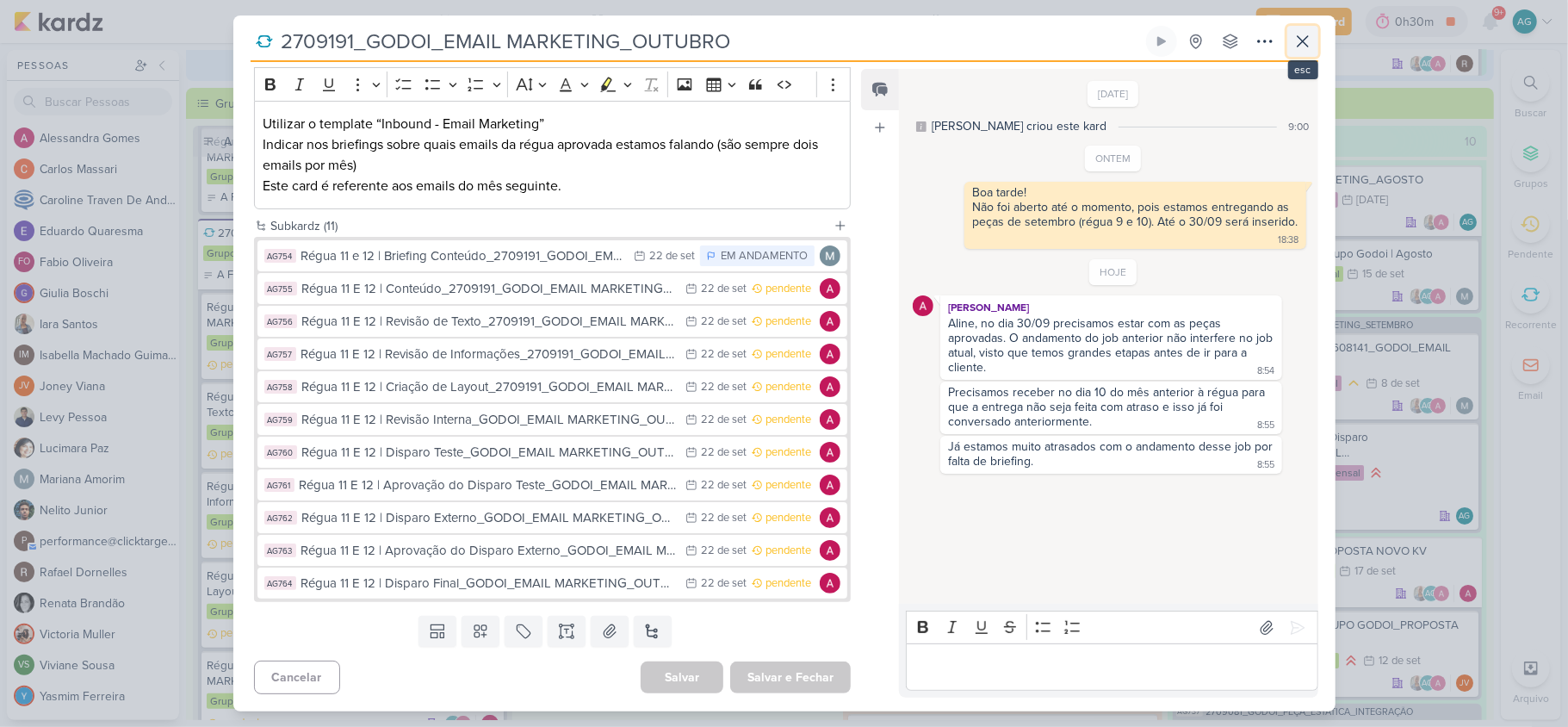
click at [1305, 36] on icon at bounding box center [1302, 41] width 20 height 20
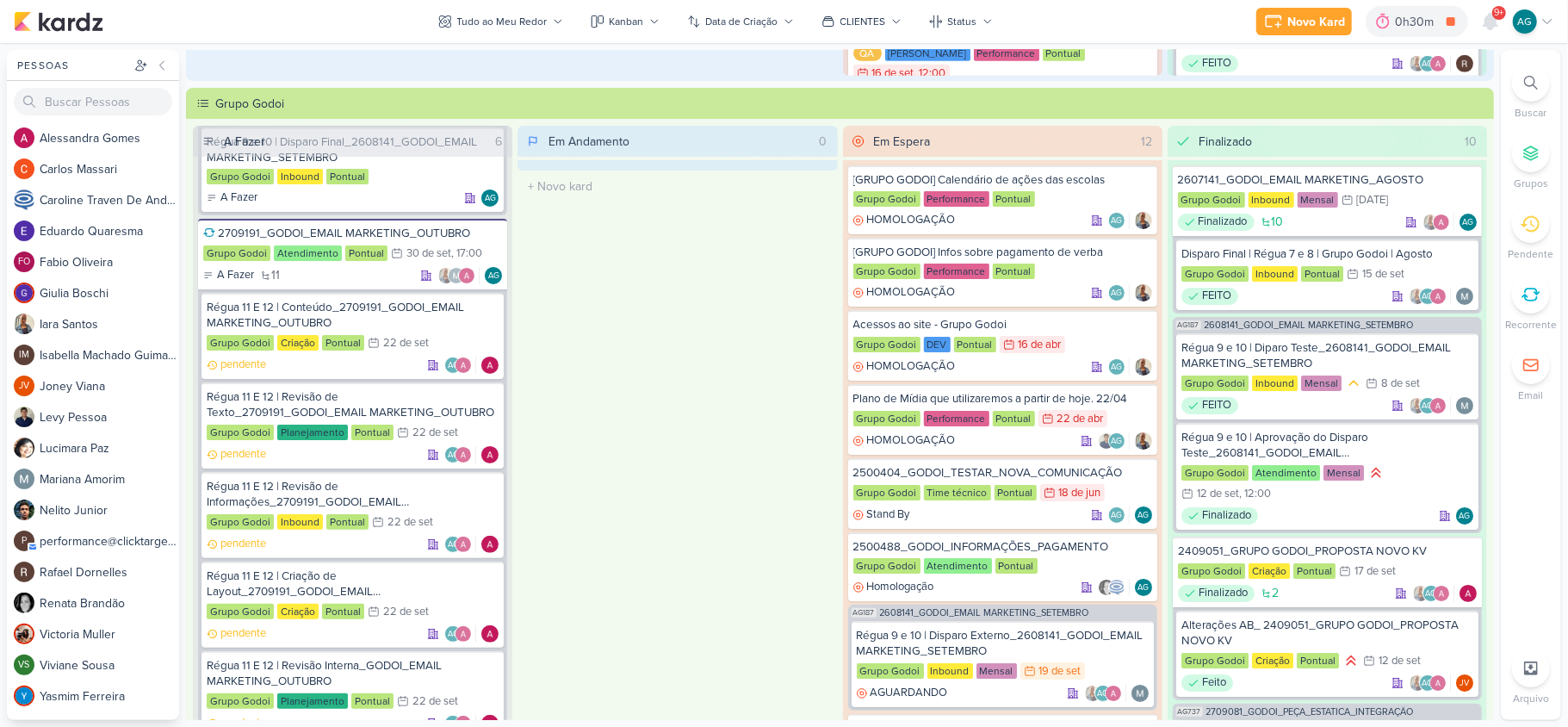
click at [1469, 76] on div at bounding box center [1530, 82] width 38 height 38
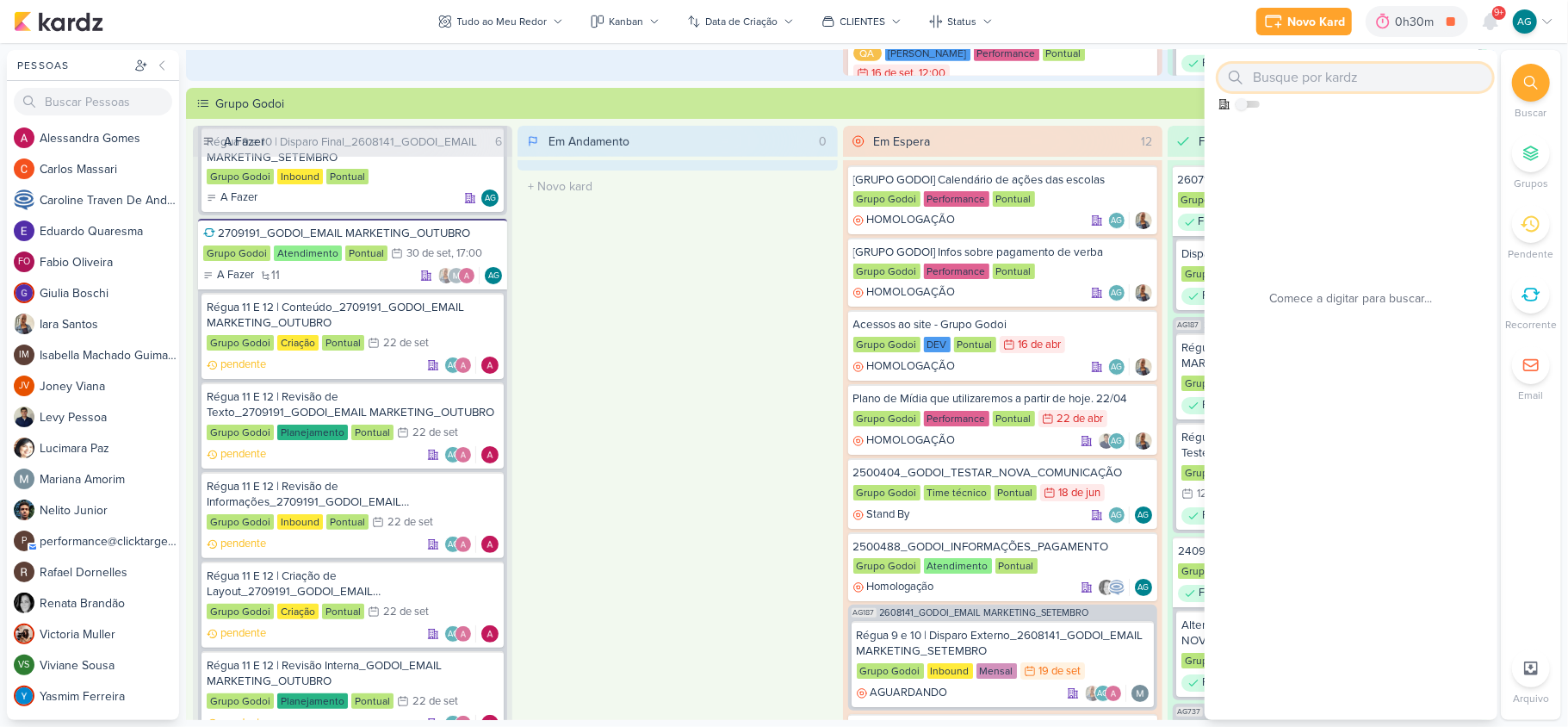
click at [1422, 80] on input "text" at bounding box center [1355, 77] width 274 height 27
click at [628, 334] on div "Em Andamento 0 O título do kard deve ter menos que 100 caracteres" at bounding box center [677, 440] width 319 height 629
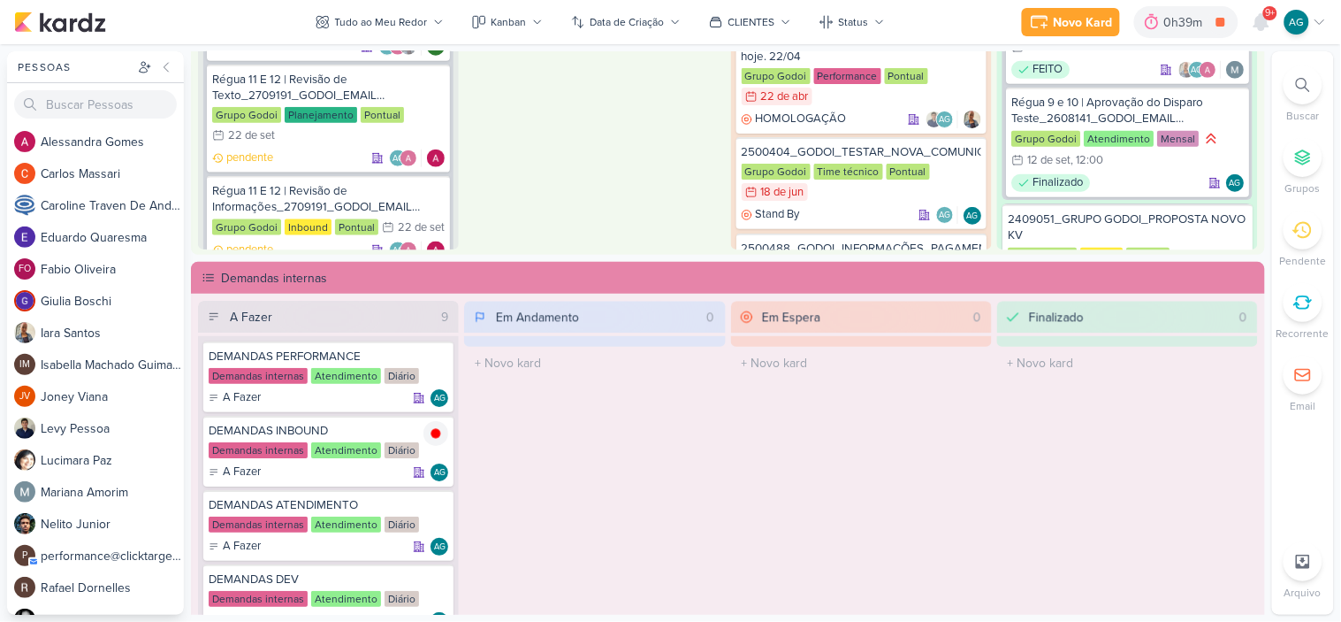
scroll to position [1148, 0]
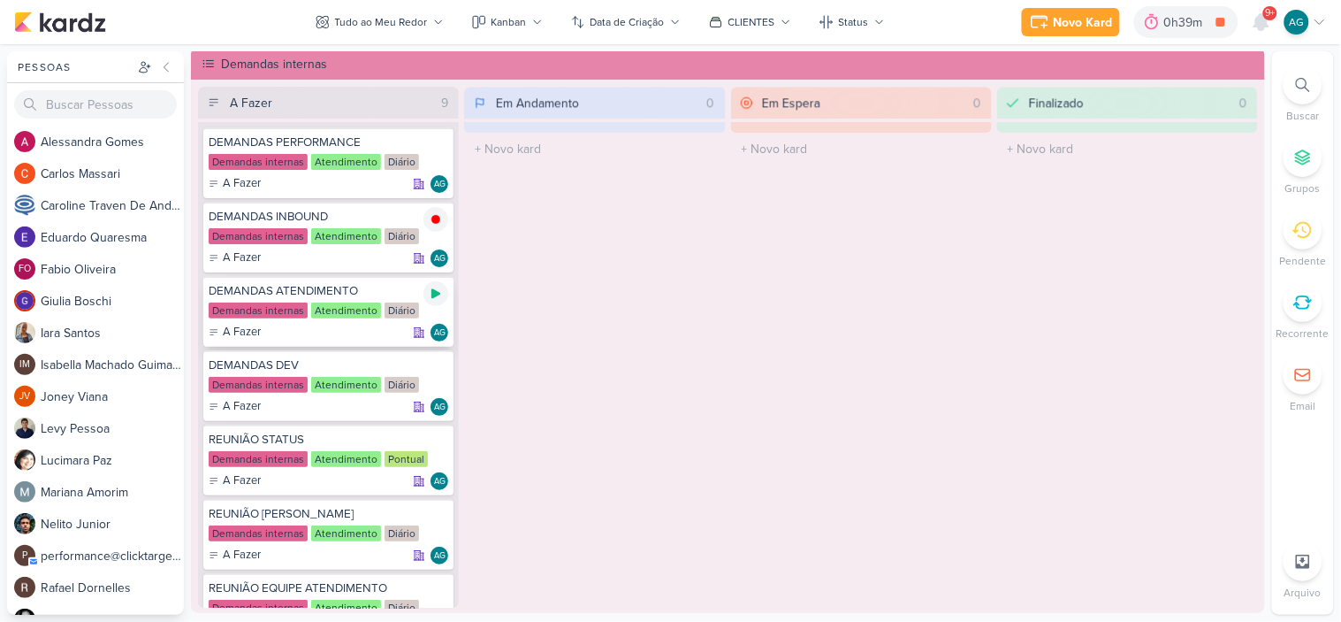
click at [435, 293] on icon at bounding box center [435, 294] width 9 height 10
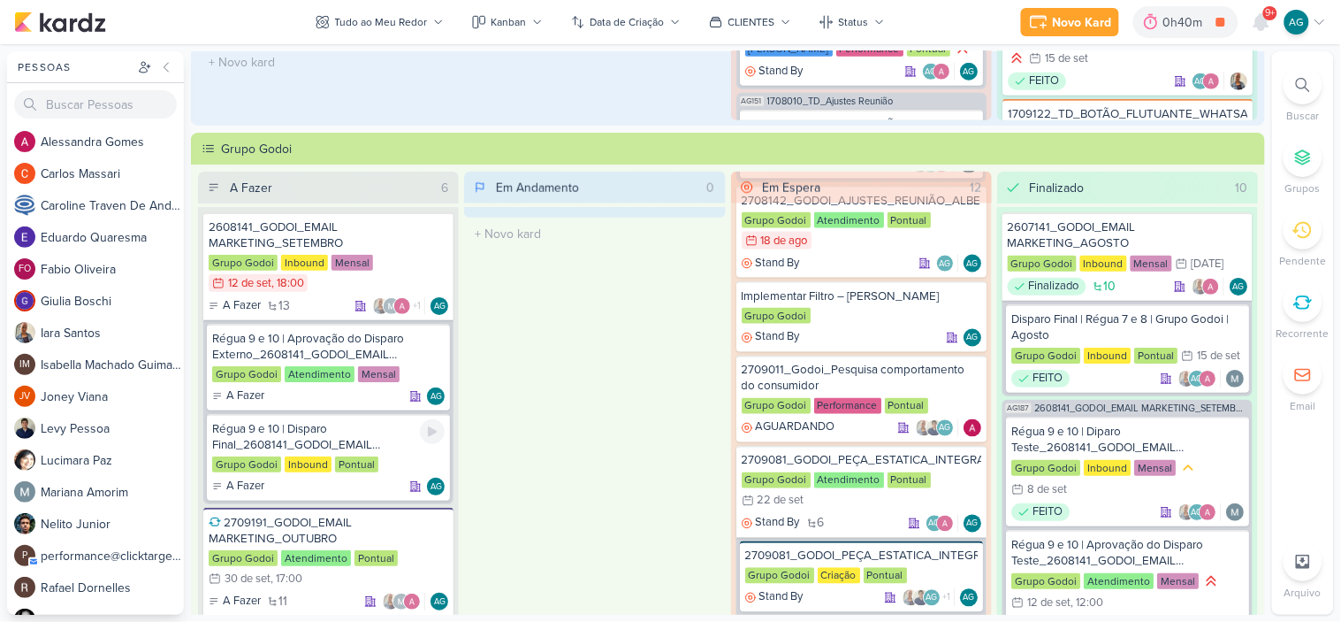
scroll to position [461, 0]
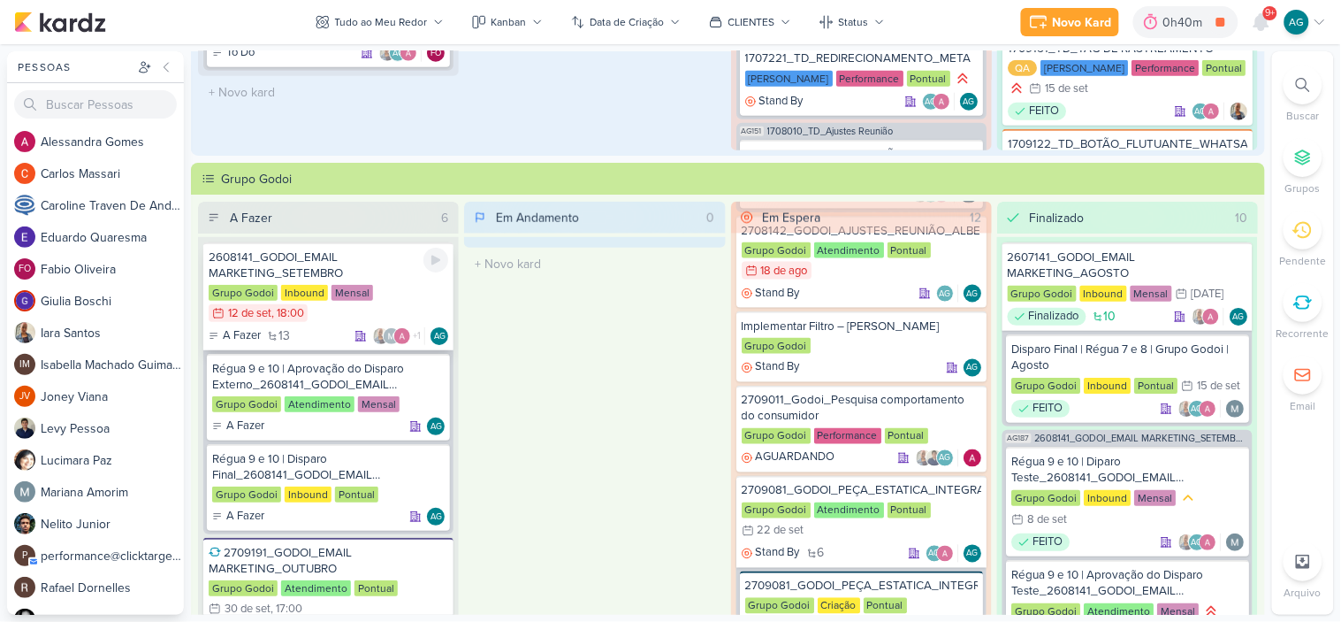
click at [310, 263] on div "2608141_GODOI_EMAIL MARKETING_SETEMBRO" at bounding box center [329, 265] width 240 height 32
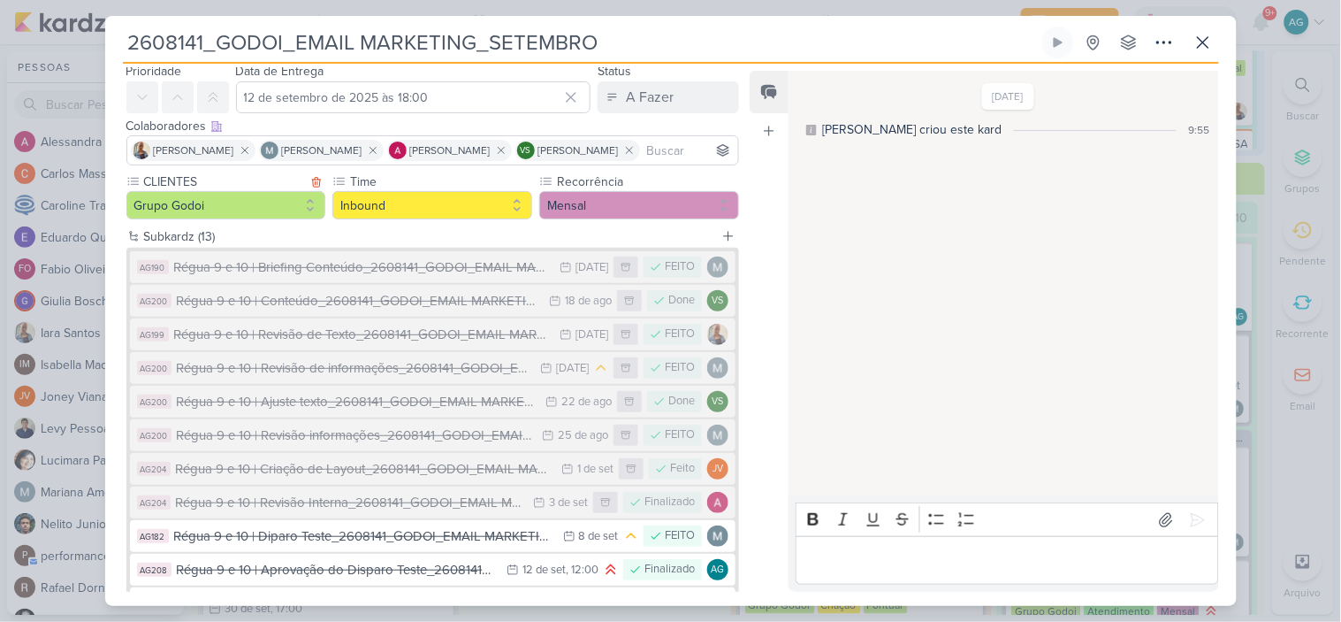
scroll to position [196, 0]
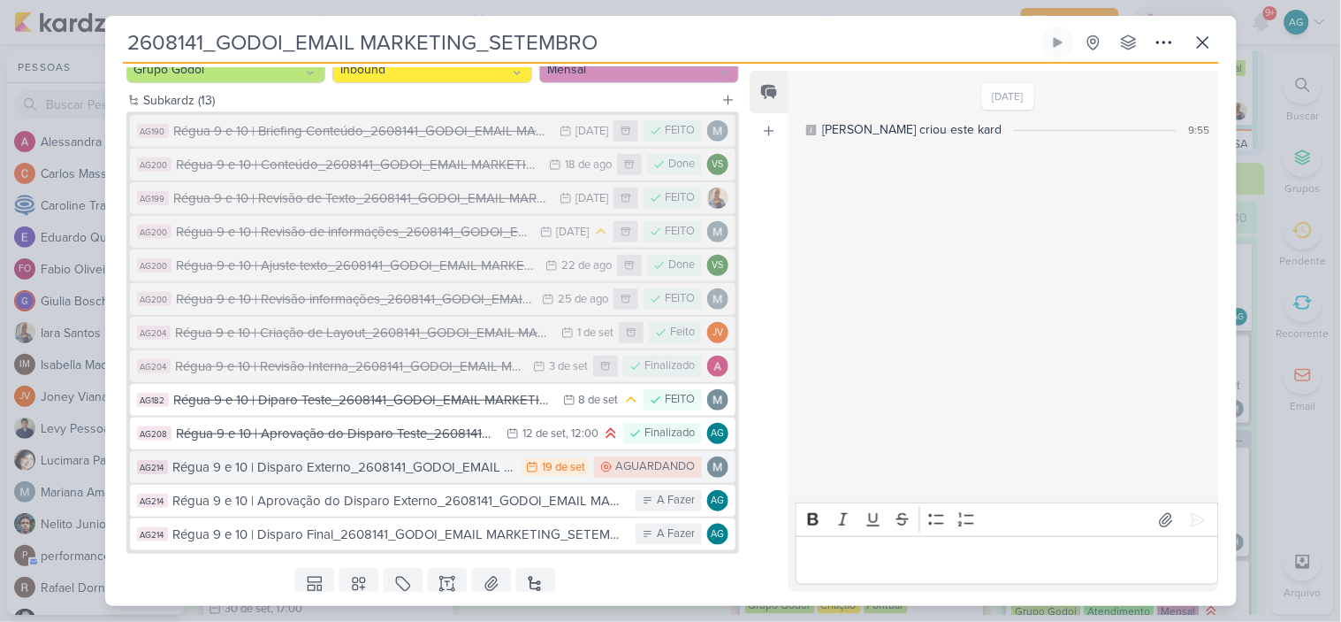
click at [339, 469] on div "Régua 9 e 10 | Disparo Externo_2608141_GODOI_EMAIL MARKETING_SETEMBRO" at bounding box center [343, 467] width 341 height 20
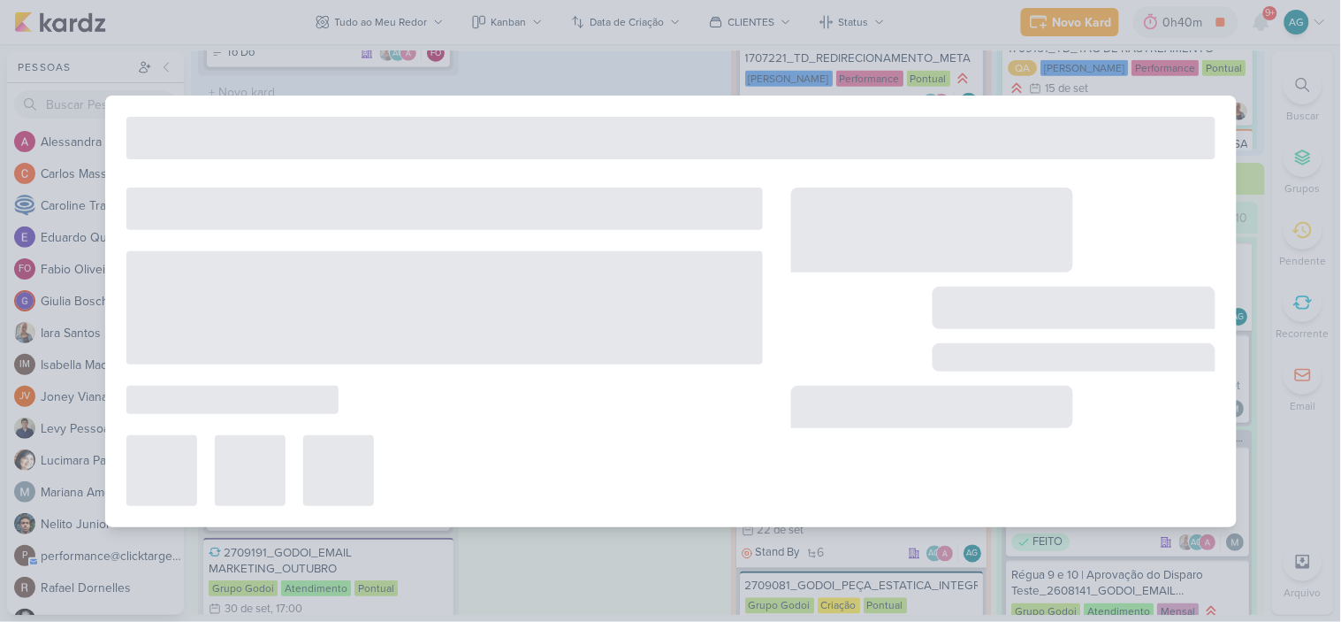
type input "Régua 9 e 10 | Disparo Externo_2608141_GODOI_EMAIL MARKETING_SETEMBRO"
type input "19 de setembro de 2025 às 23:59"
